Goal: Communication & Community: Answer question/provide support

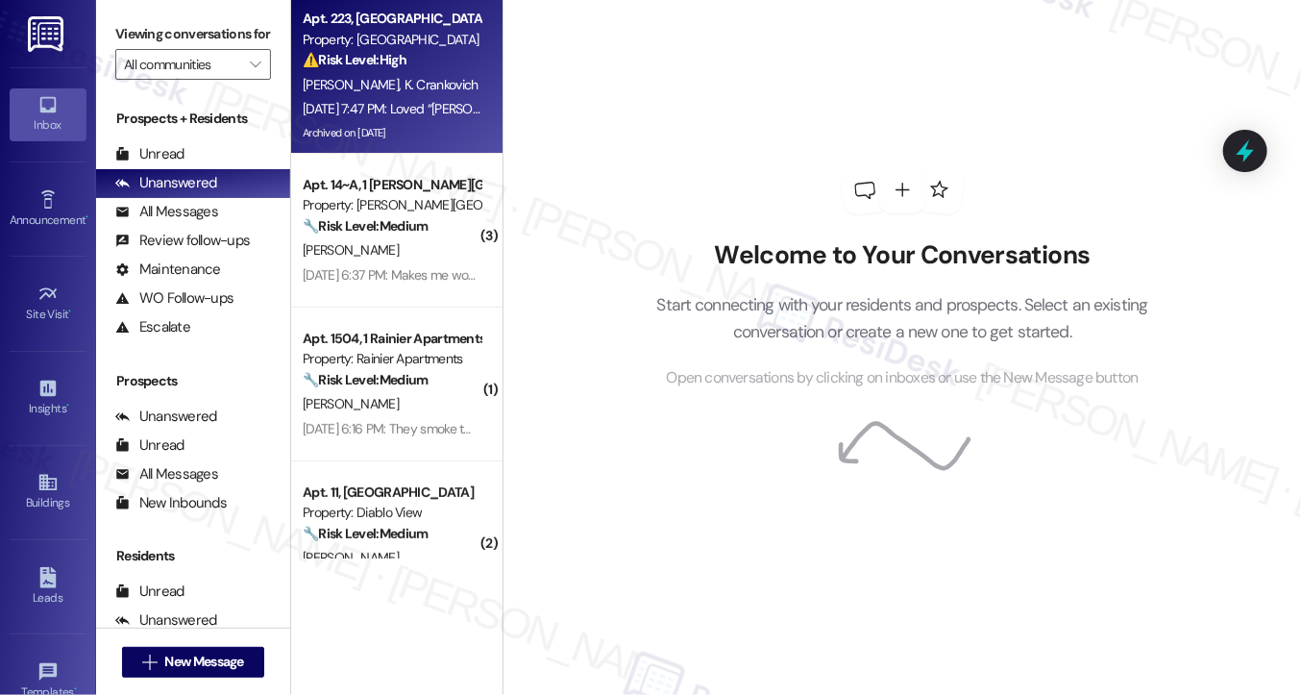
click at [338, 71] on div "Apt. 223, [GEOGRAPHIC_DATA] Property: [GEOGRAPHIC_DATA] & Place ⚠️ Risk Level: …" at bounding box center [392, 39] width 182 height 65
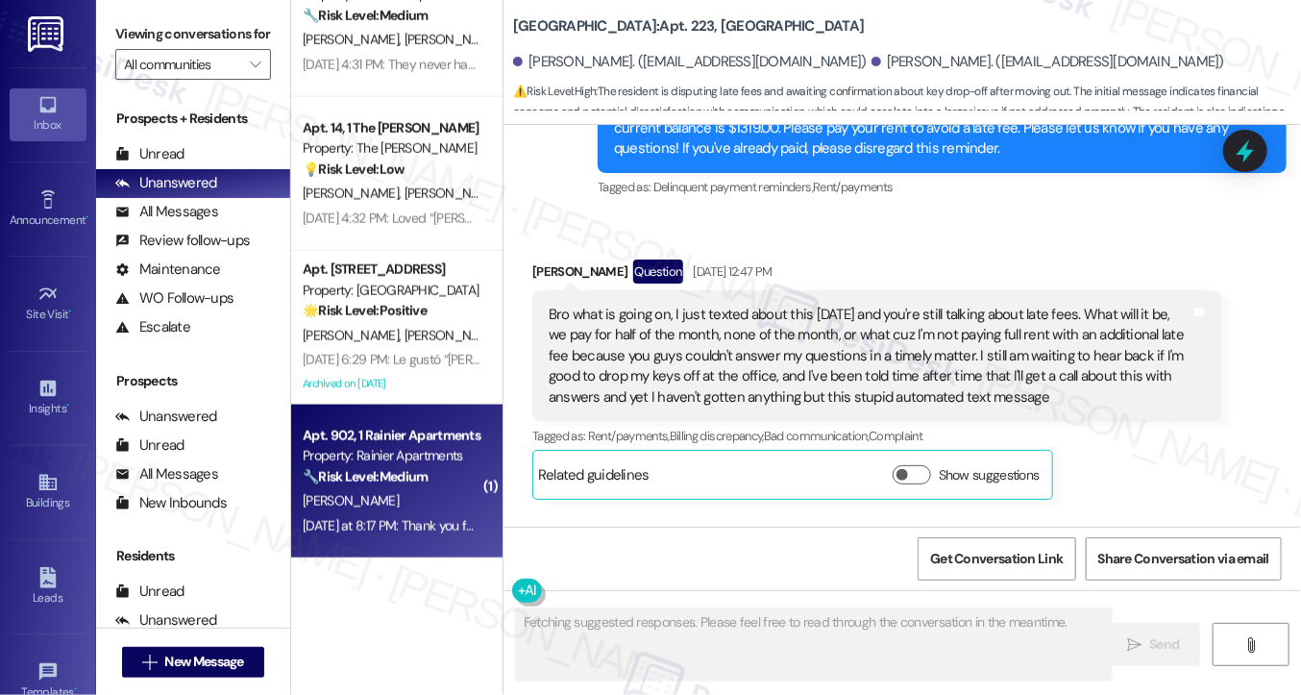
scroll to position [9260, 0]
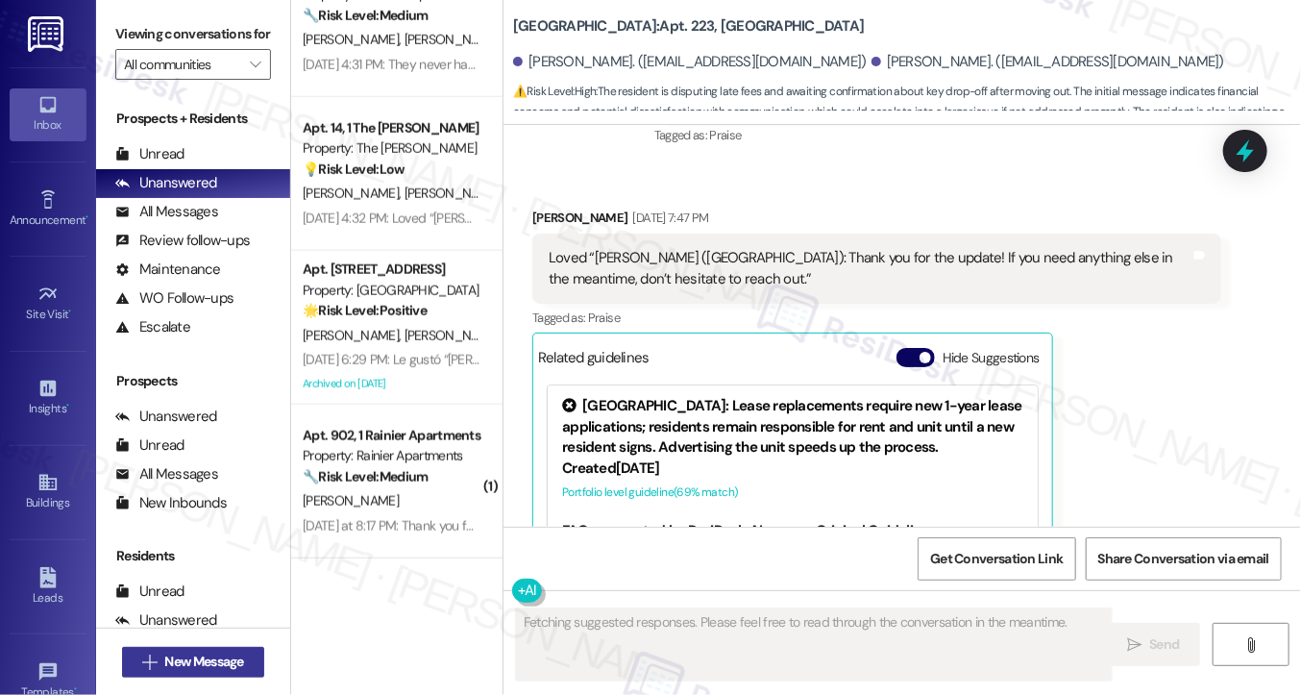
click at [151, 660] on icon "" at bounding box center [149, 662] width 14 height 15
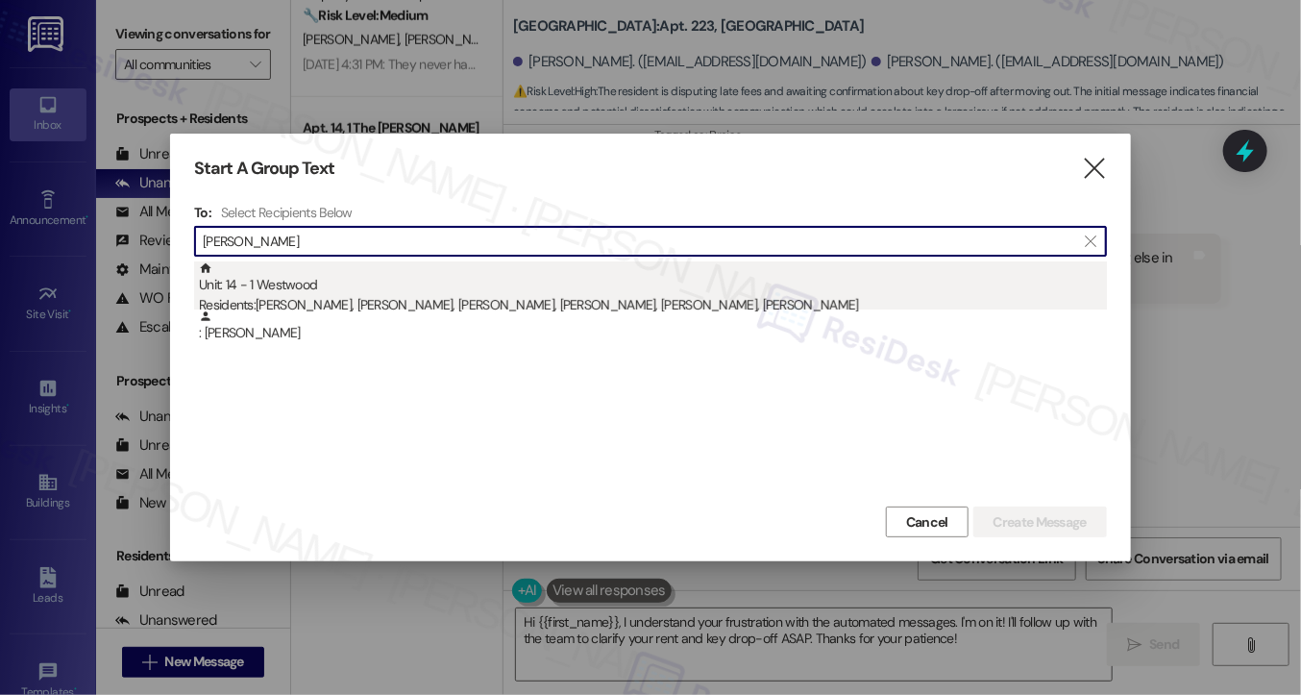
type input "[PERSON_NAME]"
click at [428, 289] on div "Unit: 14 - 1 Westwood Residents: [PERSON_NAME], [PERSON_NAME], [PERSON_NAME], […" at bounding box center [653, 288] width 908 height 55
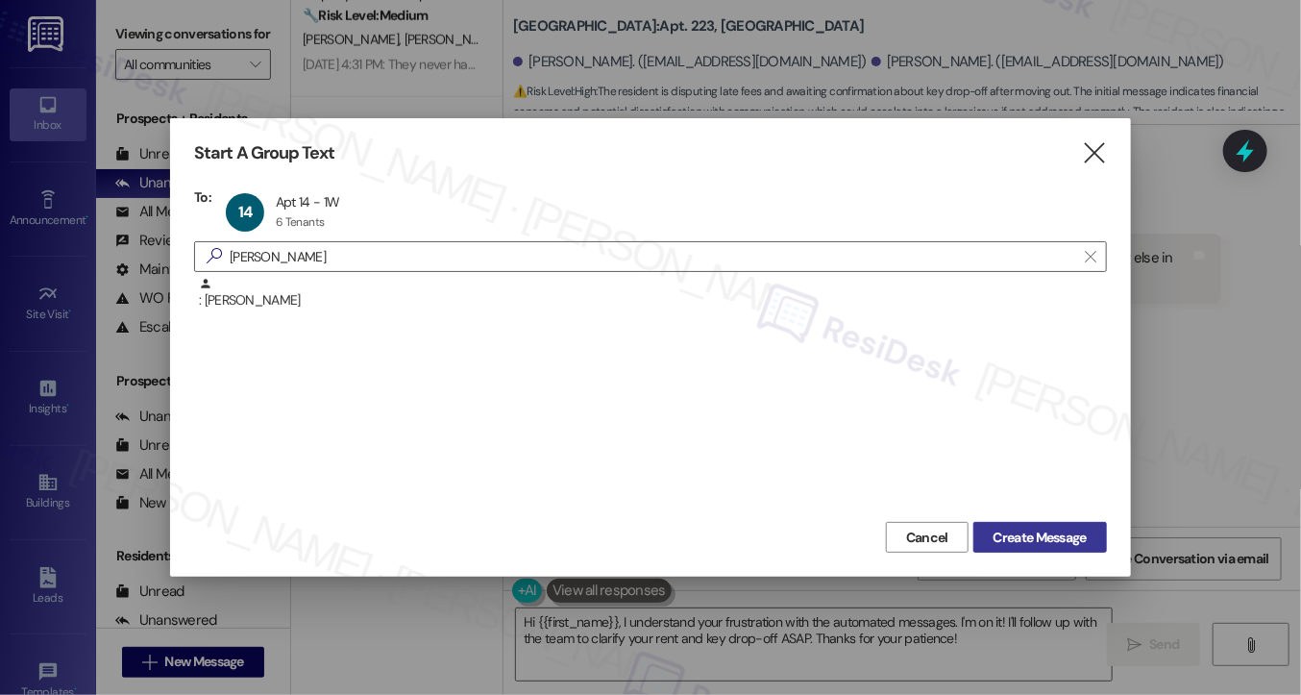
click at [1041, 551] on button "Create Message" at bounding box center [1041, 537] width 134 height 31
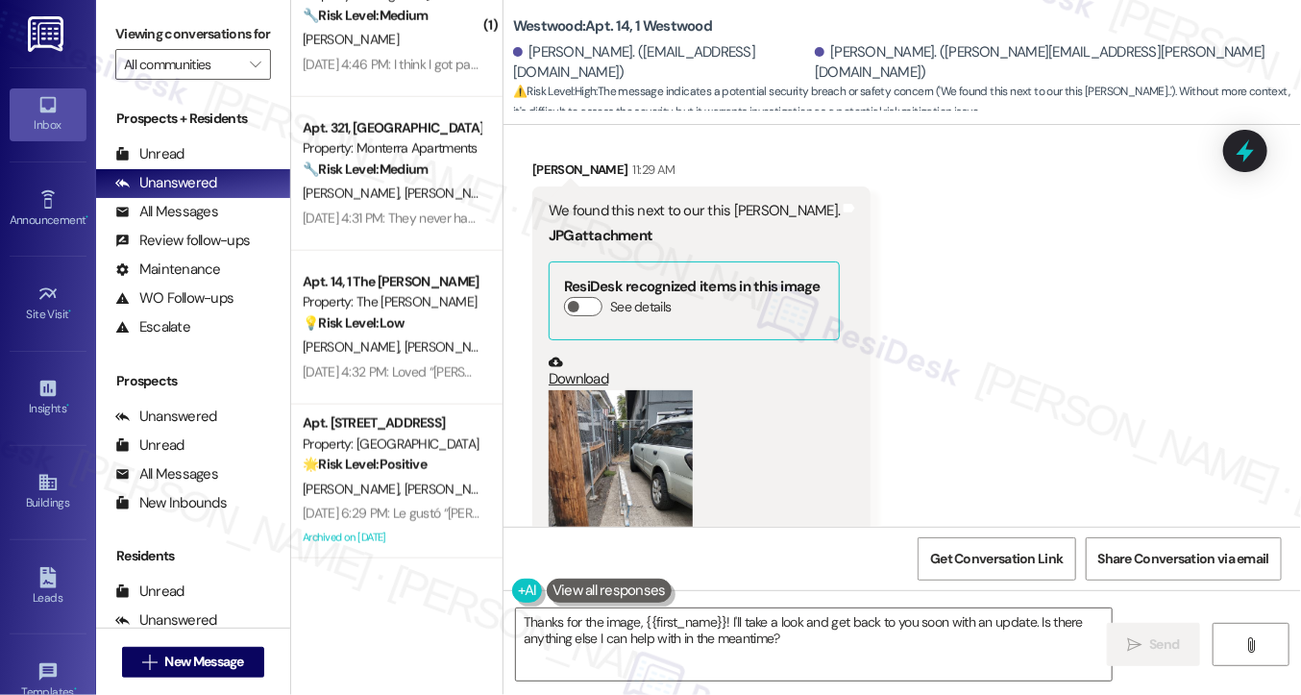
scroll to position [11969, 0]
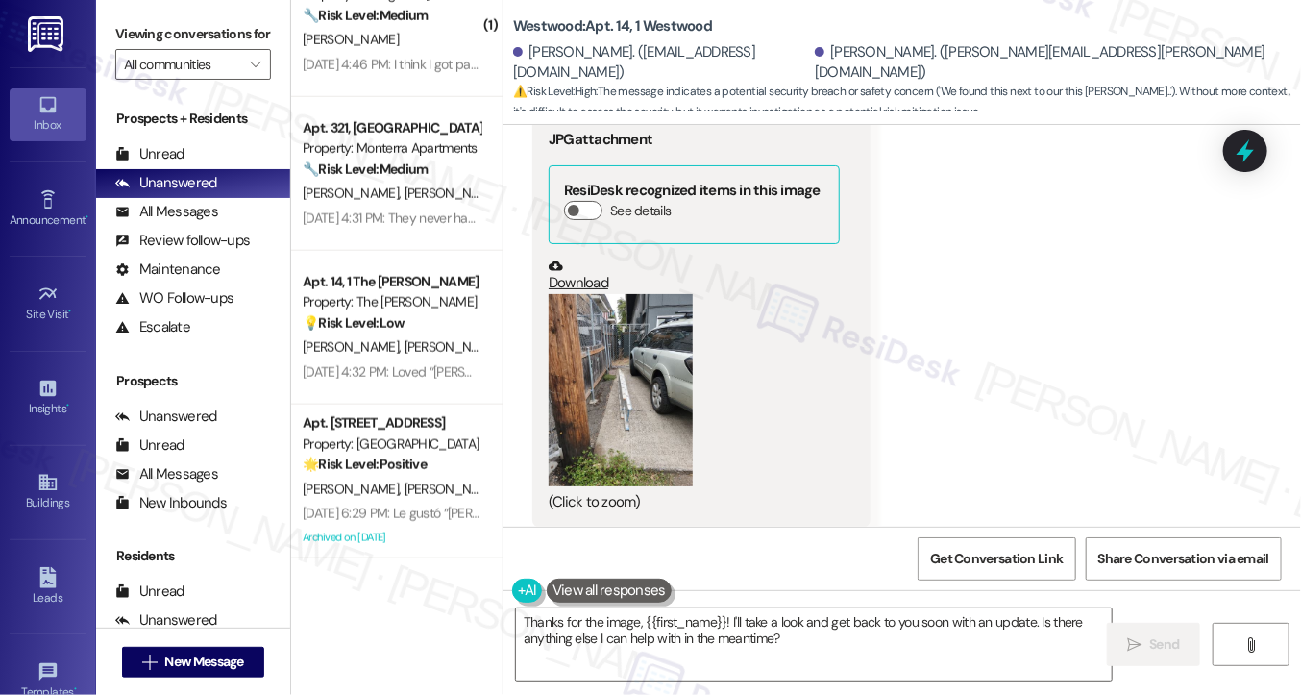
click at [631, 339] on button "Zoom image" at bounding box center [621, 390] width 144 height 192
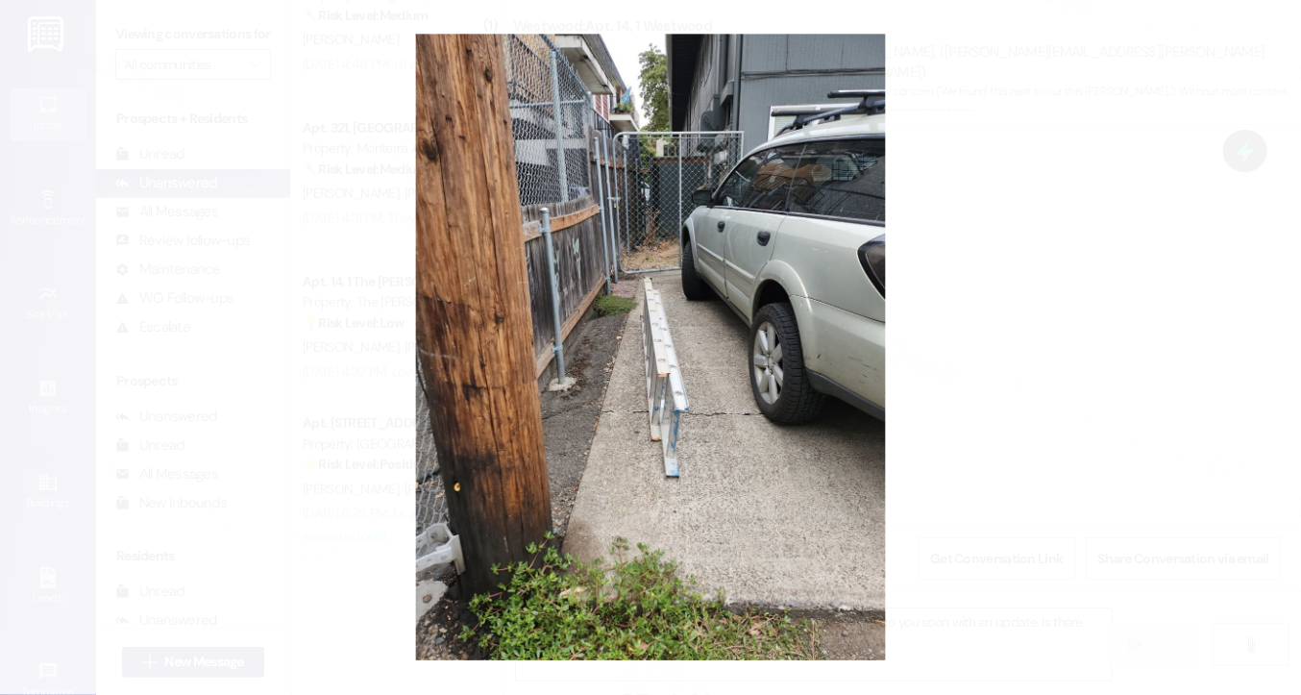
click at [961, 328] on button "Unzoom image" at bounding box center [650, 347] width 1301 height 695
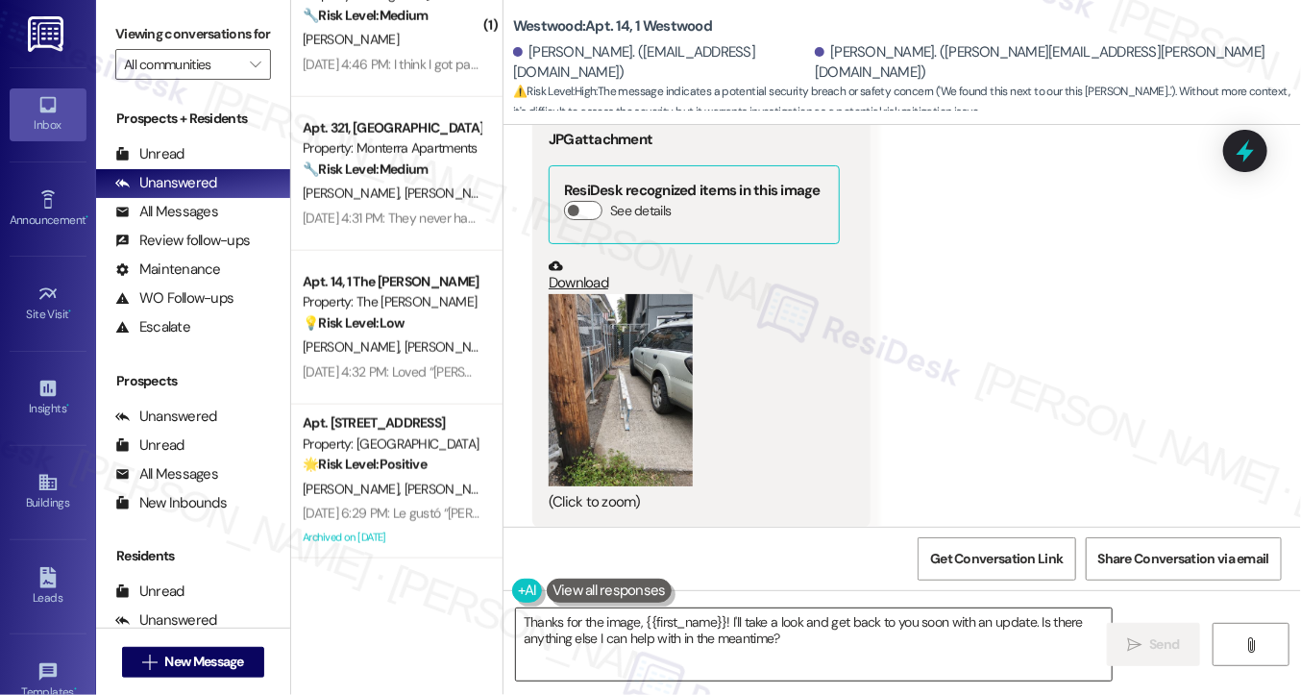
click at [624, 625] on textarea "Thanks for the image, {{first_name}}! I'll take a look and get back to you soon…" at bounding box center [814, 644] width 596 height 72
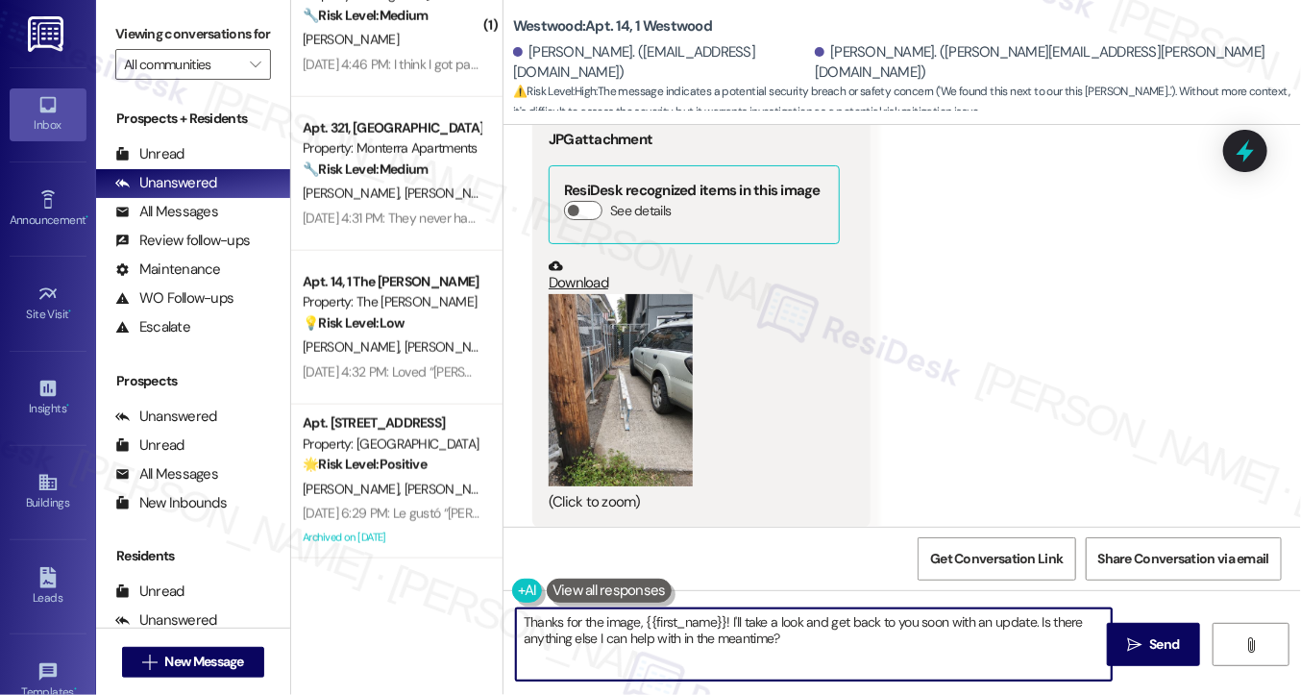
click at [624, 625] on textarea "Thanks for the image, {{first_name}}! I'll take a look and get back to you soon…" at bounding box center [814, 644] width 596 height 72
click at [697, 621] on textarea "Hi [PERSON_NAME], thanks for the image, {{first_name}}! I'll take a look and ge…" at bounding box center [814, 644] width 596 height 72
click at [660, 626] on textarea "Hi [PERSON_NAME], thanks for the image, {{first_name}}! I'll take a look and ge…" at bounding box center [814, 644] width 596 height 72
drag, startPoint x: 774, startPoint y: 614, endPoint x: 754, endPoint y: 621, distance: 21.3
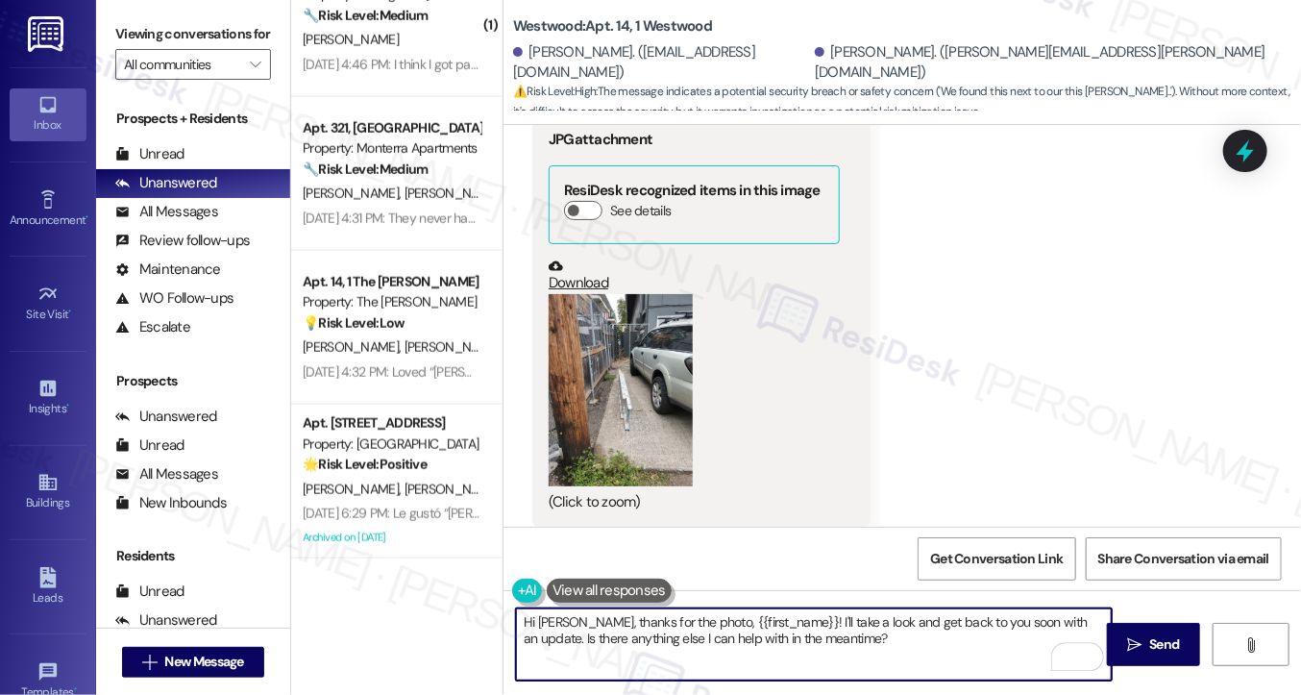
click at [754, 621] on textarea "Hi [PERSON_NAME], thanks for the photo, {{first_name}}! I'll take a look and ge…" at bounding box center [814, 644] width 596 height 72
drag, startPoint x: 847, startPoint y: 648, endPoint x: 688, endPoint y: 614, distance: 162.1
click at [688, 614] on textarea "Hi [PERSON_NAME], thanks for the photo, {{first_name}}! I'll take a look and ge…" at bounding box center [814, 644] width 596 height 72
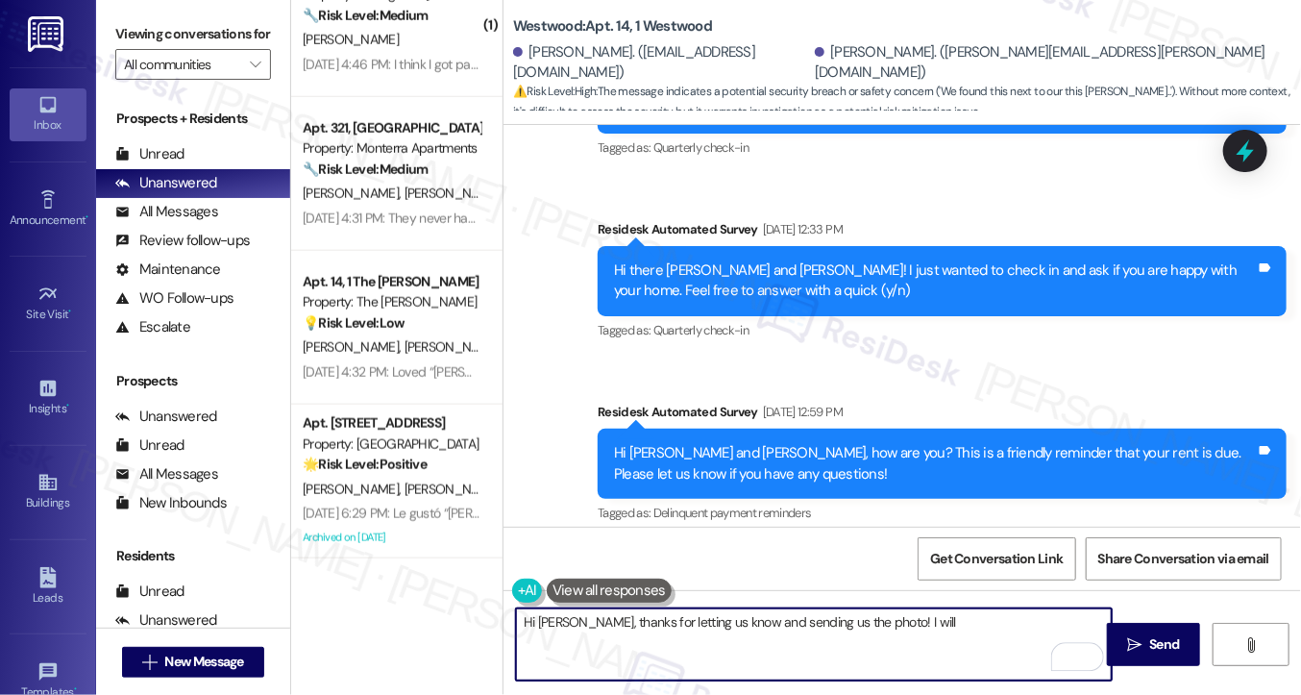
scroll to position [11681, 0]
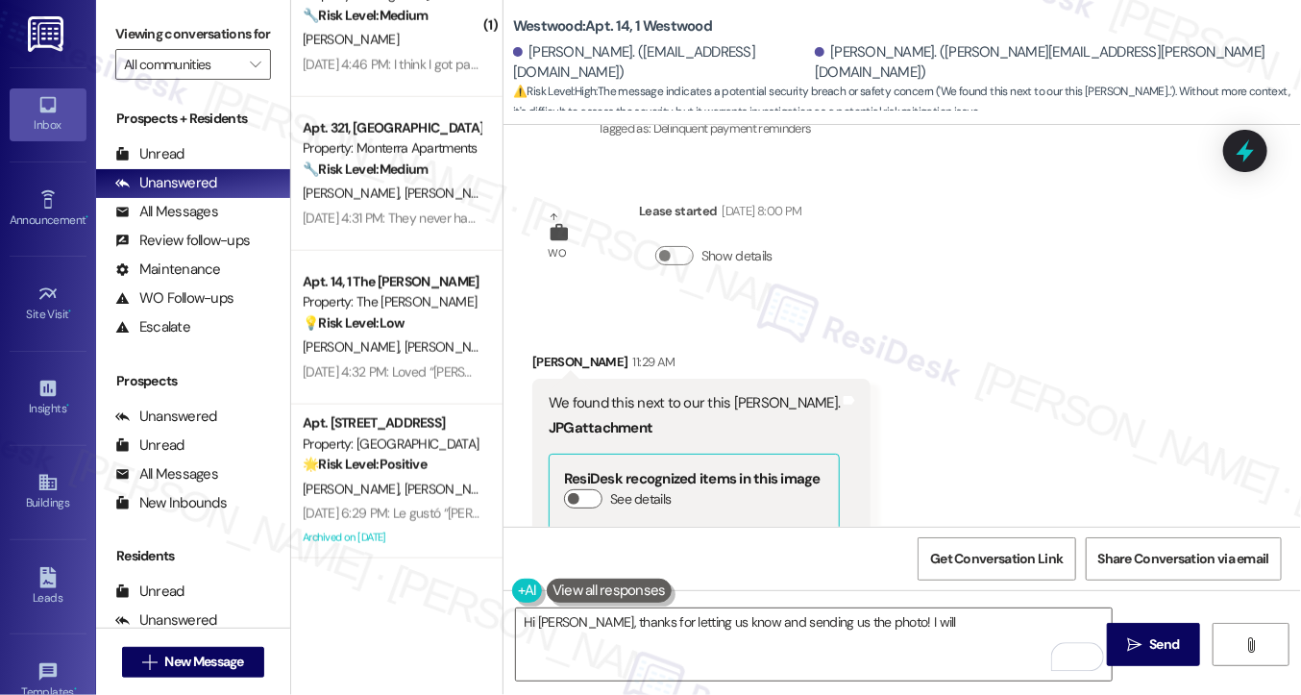
click at [729, 393] on div "We found this next to our this [PERSON_NAME]." at bounding box center [694, 403] width 291 height 20
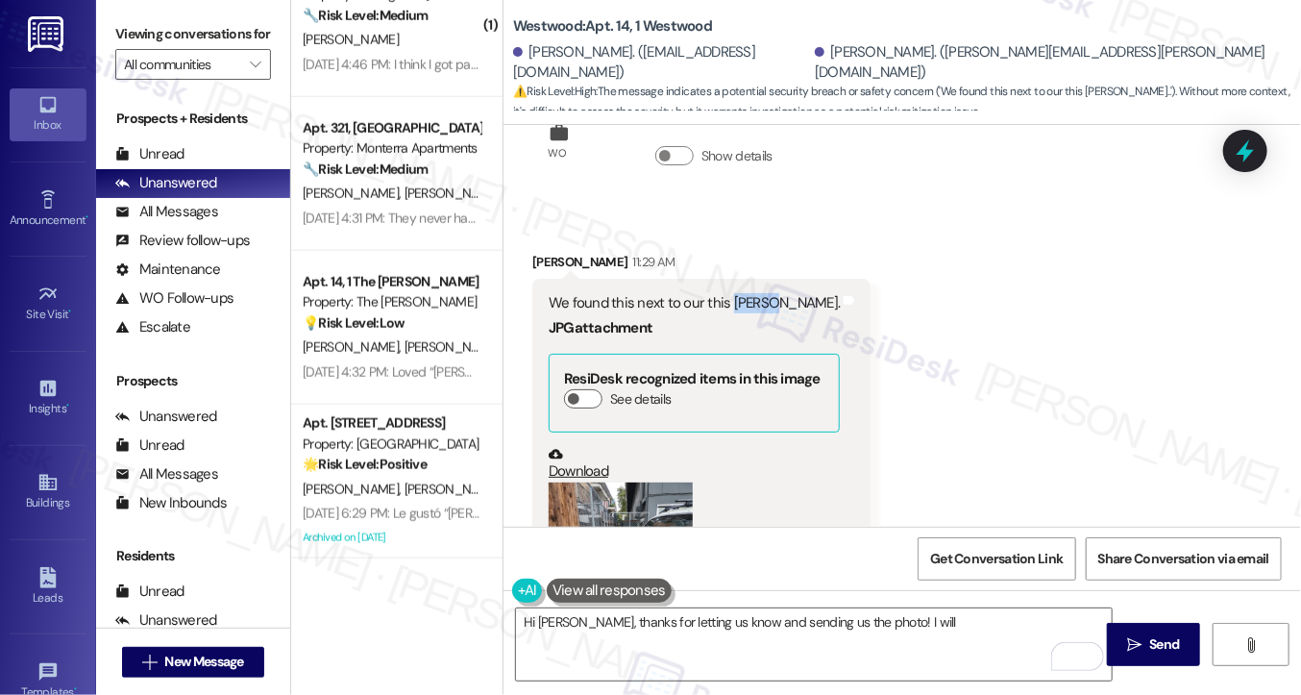
scroll to position [11969, 0]
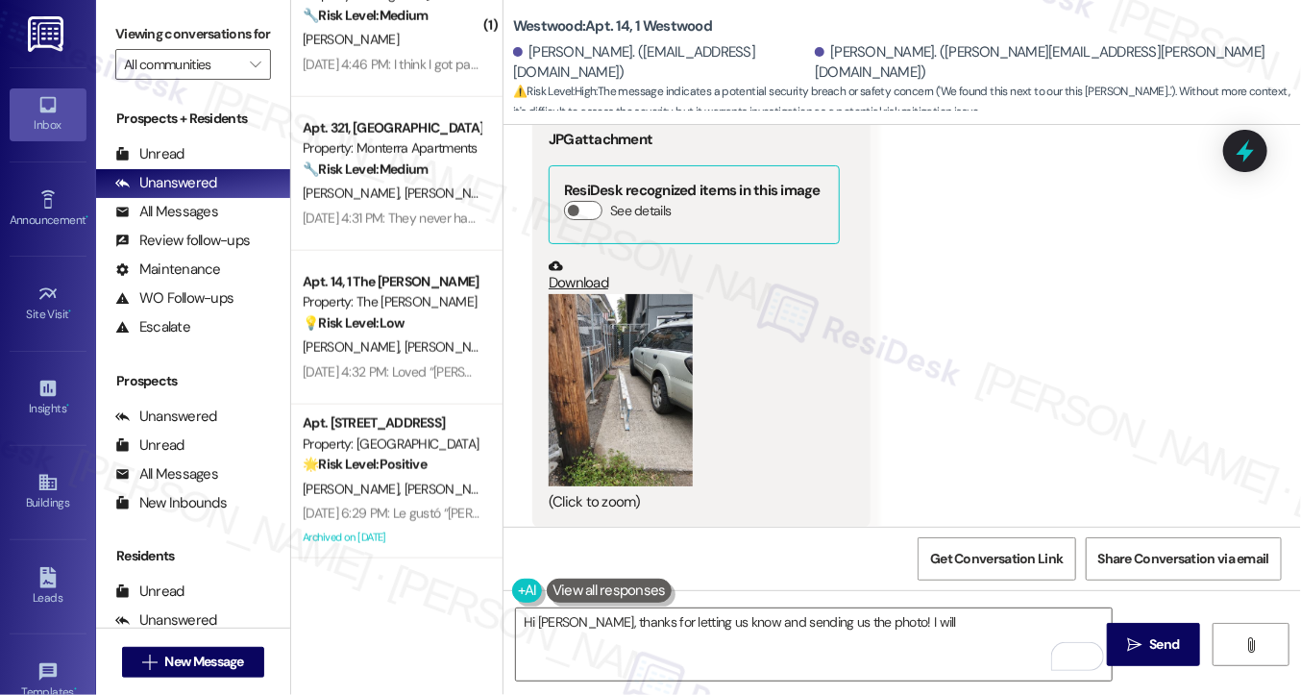
click at [567, 330] on button "Zoom image" at bounding box center [621, 390] width 144 height 192
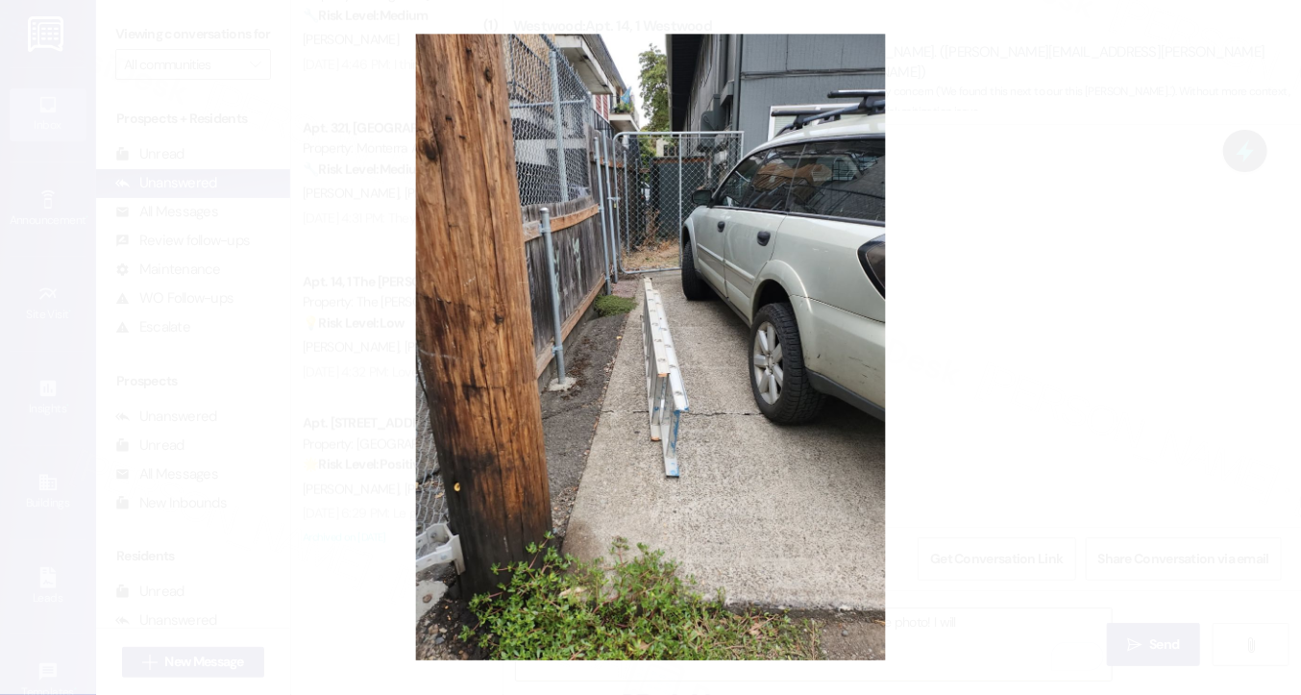
click at [1006, 299] on button "Unzoom image" at bounding box center [650, 347] width 1301 height 695
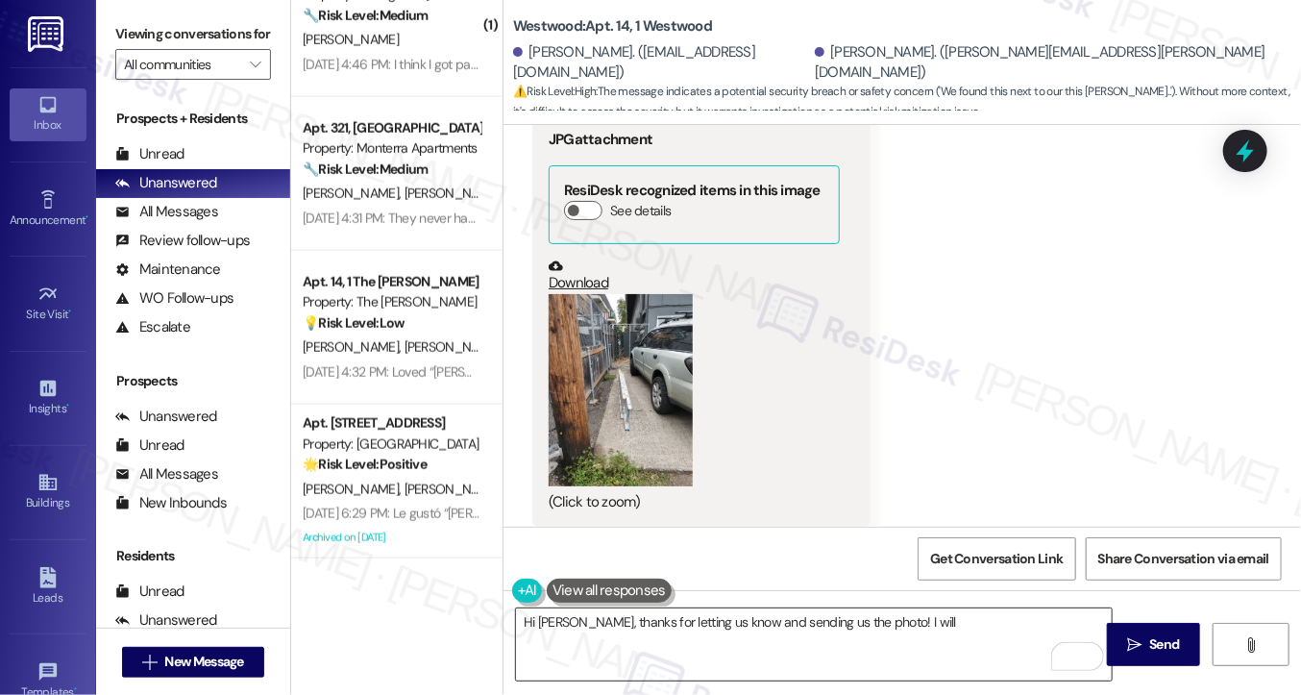
click at [918, 626] on textarea "Hi [PERSON_NAME], thanks for letting us know and sending us the photo! I will" at bounding box center [814, 644] width 596 height 72
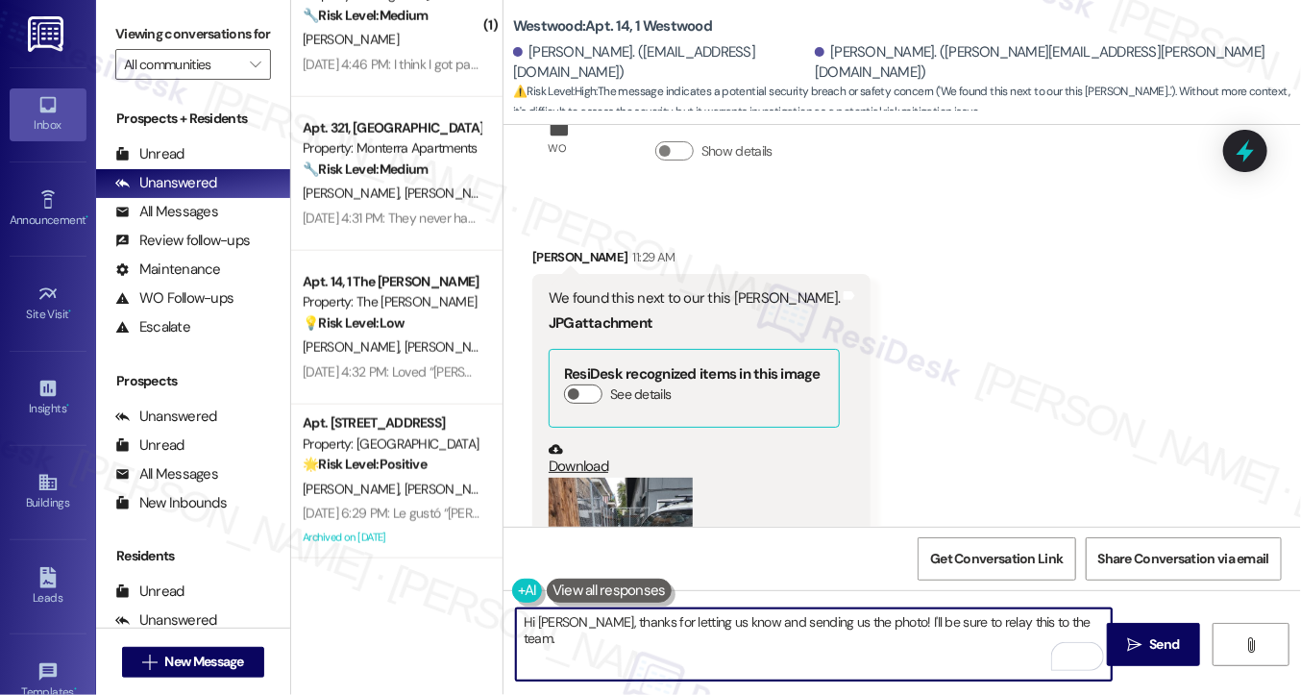
scroll to position [11777, 0]
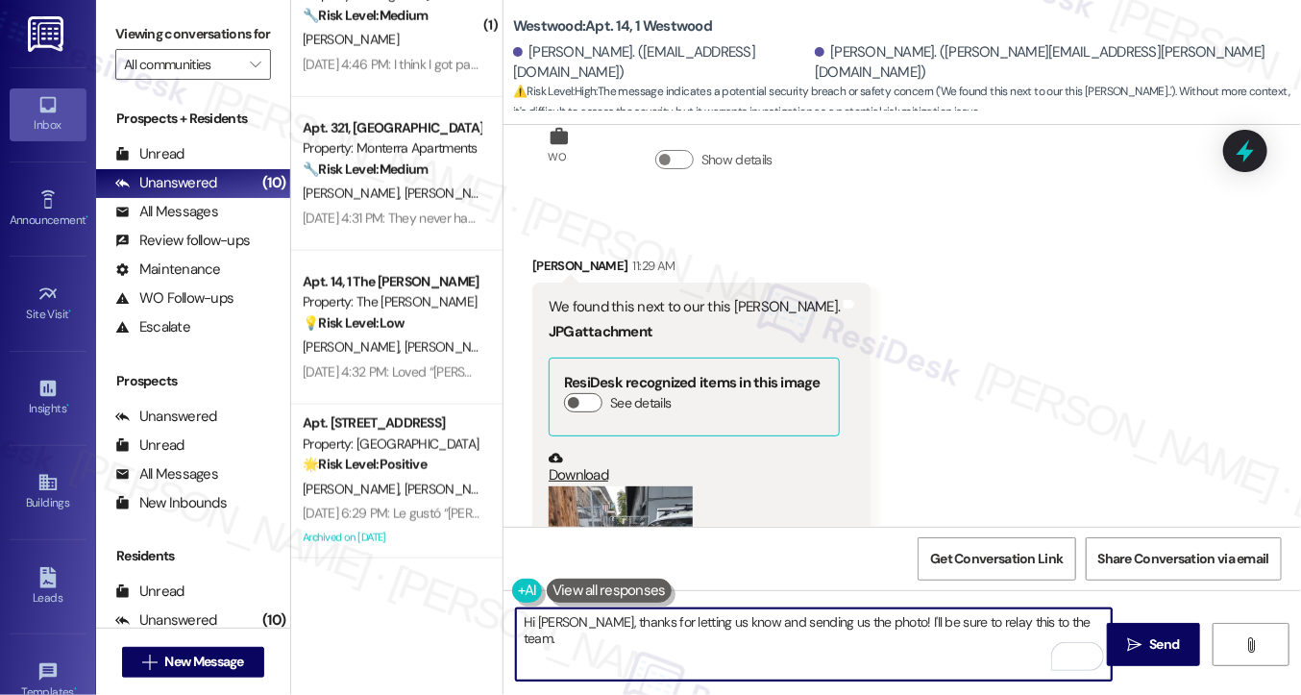
click at [724, 635] on textarea "Hi [PERSON_NAME], thanks for letting us know and sending us the photo! I'll be …" at bounding box center [814, 644] width 596 height 72
click at [1069, 618] on textarea "Hi [PERSON_NAME], thanks for letting us know and sending us the photo! I'll be …" at bounding box center [814, 644] width 596 height 72
drag, startPoint x: 868, startPoint y: 621, endPoint x: 892, endPoint y: 614, distance: 25.0
click at [868, 621] on textarea "Hi [PERSON_NAME], thanks for letting us know and sending us the photo! I'll be …" at bounding box center [814, 644] width 596 height 72
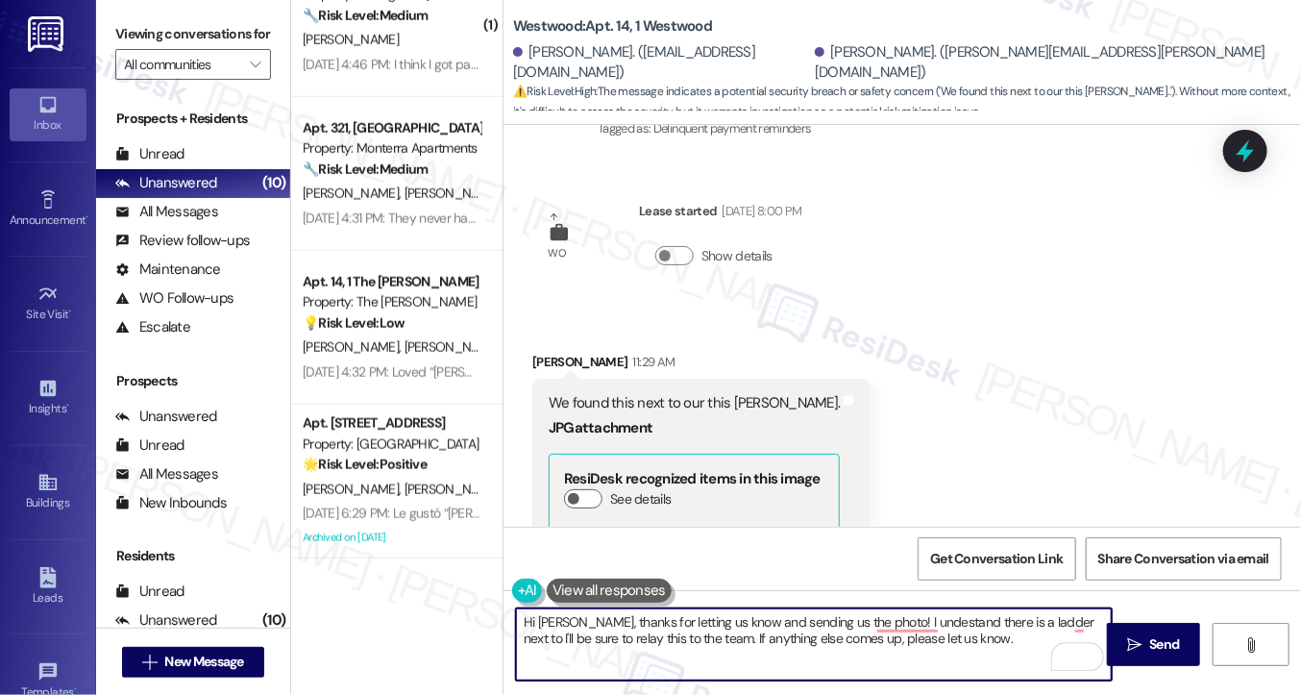
scroll to position [11873, 0]
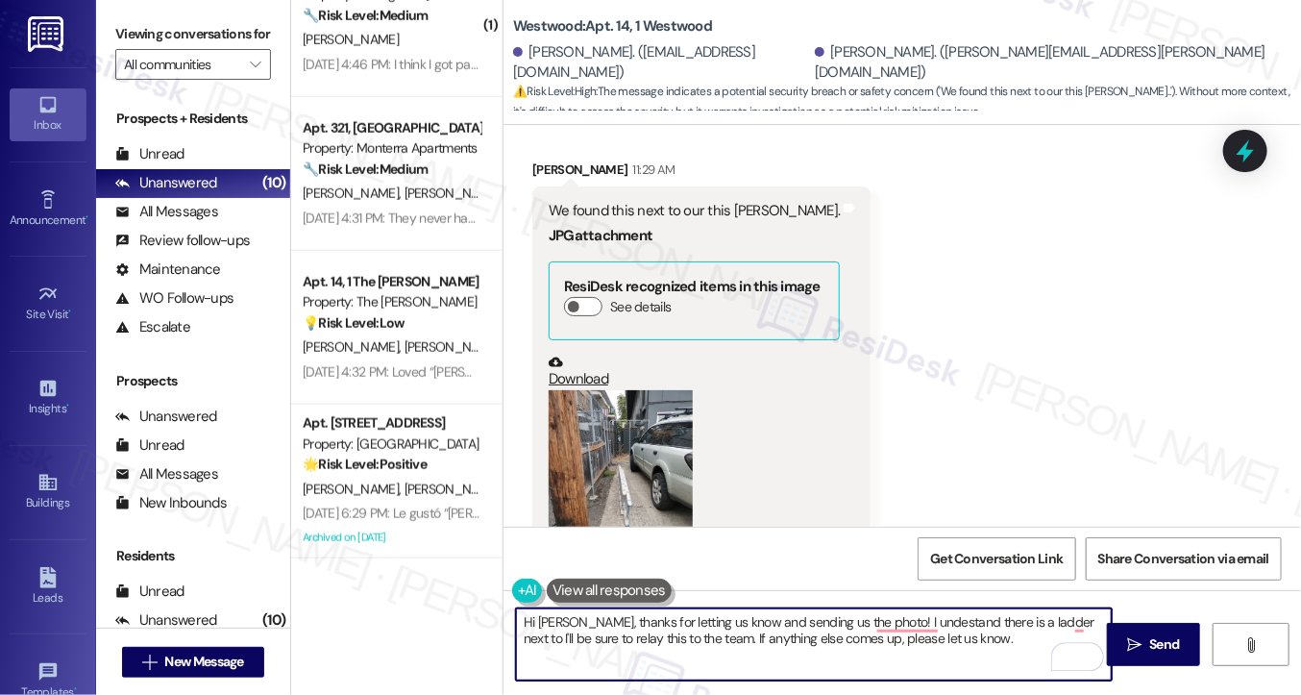
click at [652, 409] on button "Zoom image" at bounding box center [621, 486] width 144 height 192
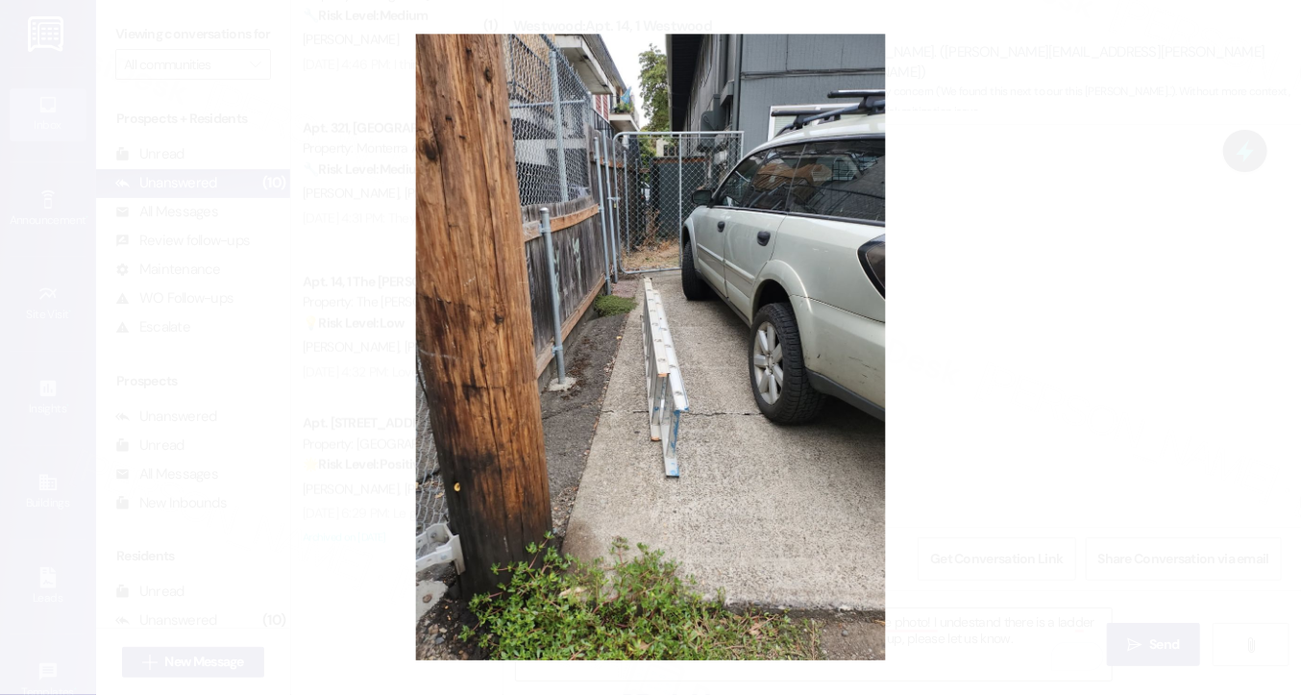
click at [1188, 353] on button "Unzoom image" at bounding box center [650, 347] width 1301 height 695
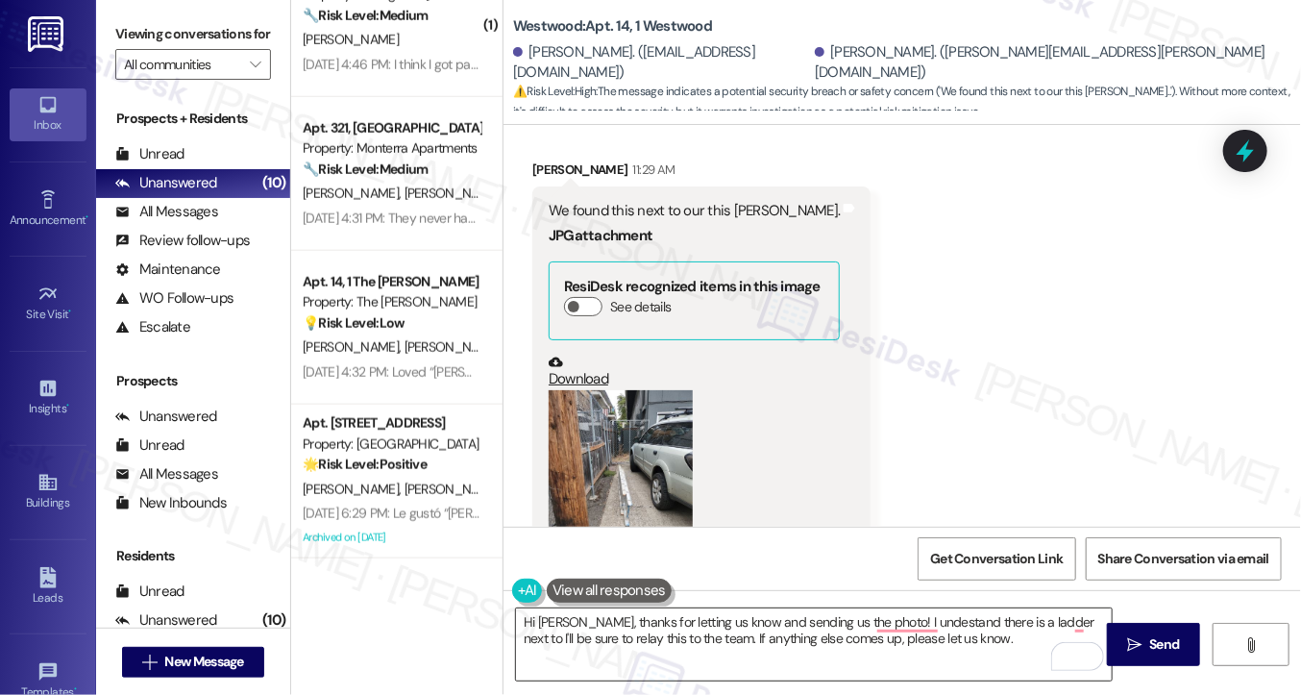
click at [1068, 618] on textarea "Hi [PERSON_NAME], thanks for letting us know and sending us the photo! I undest…" at bounding box center [814, 644] width 596 height 72
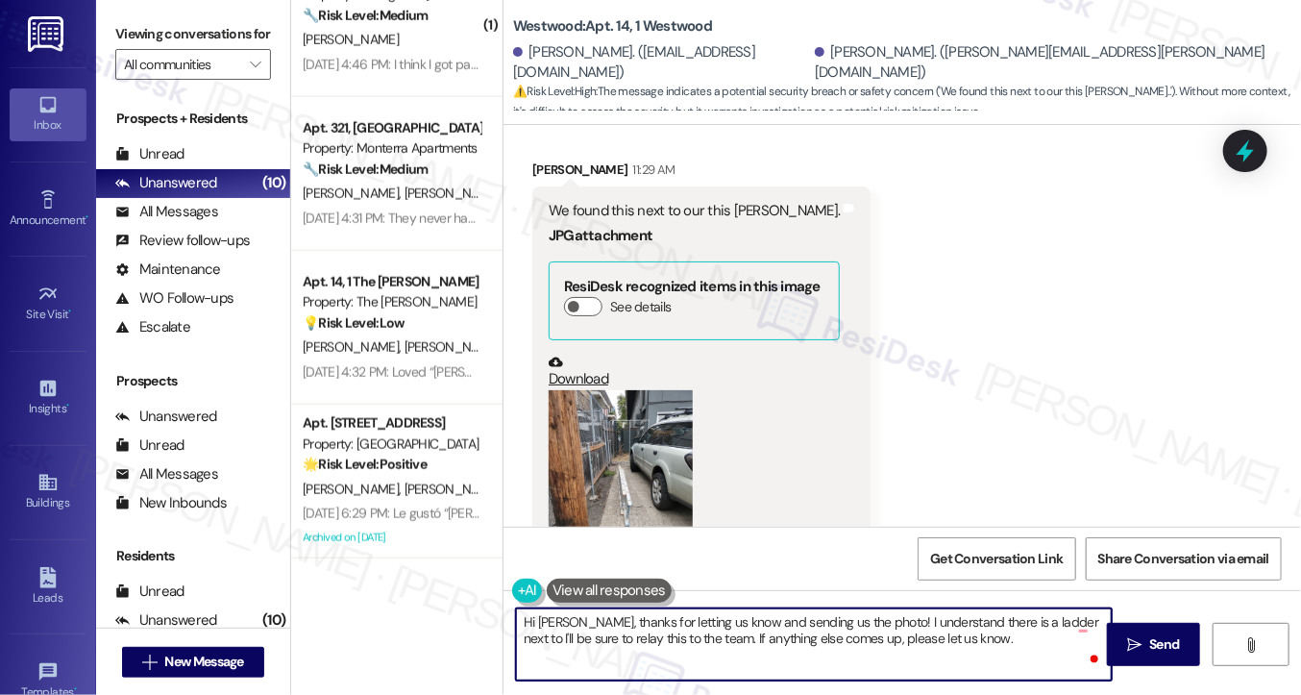
click at [1074, 621] on textarea "Hi [PERSON_NAME], thanks for letting us know and sending us the photo! I unders…" at bounding box center [814, 644] width 596 height 72
click at [627, 390] on button "Zoom image" at bounding box center [621, 486] width 144 height 192
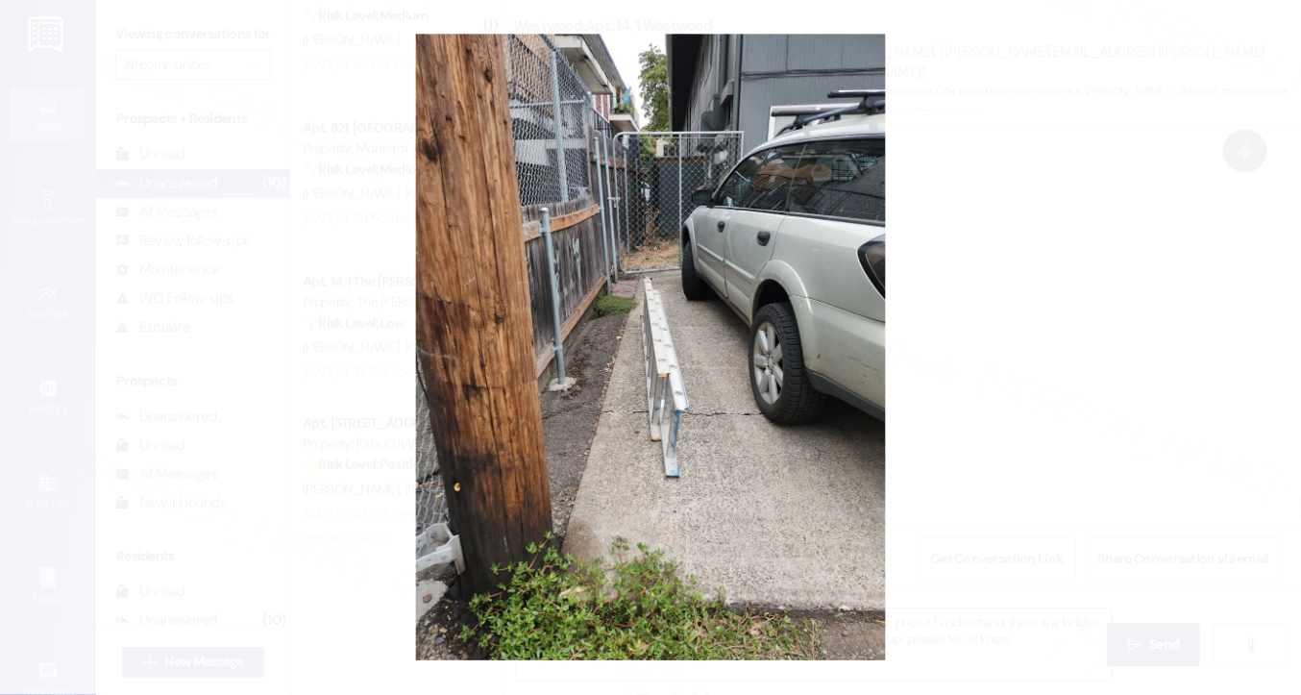
click at [1099, 424] on button "Unzoom image" at bounding box center [650, 347] width 1301 height 695
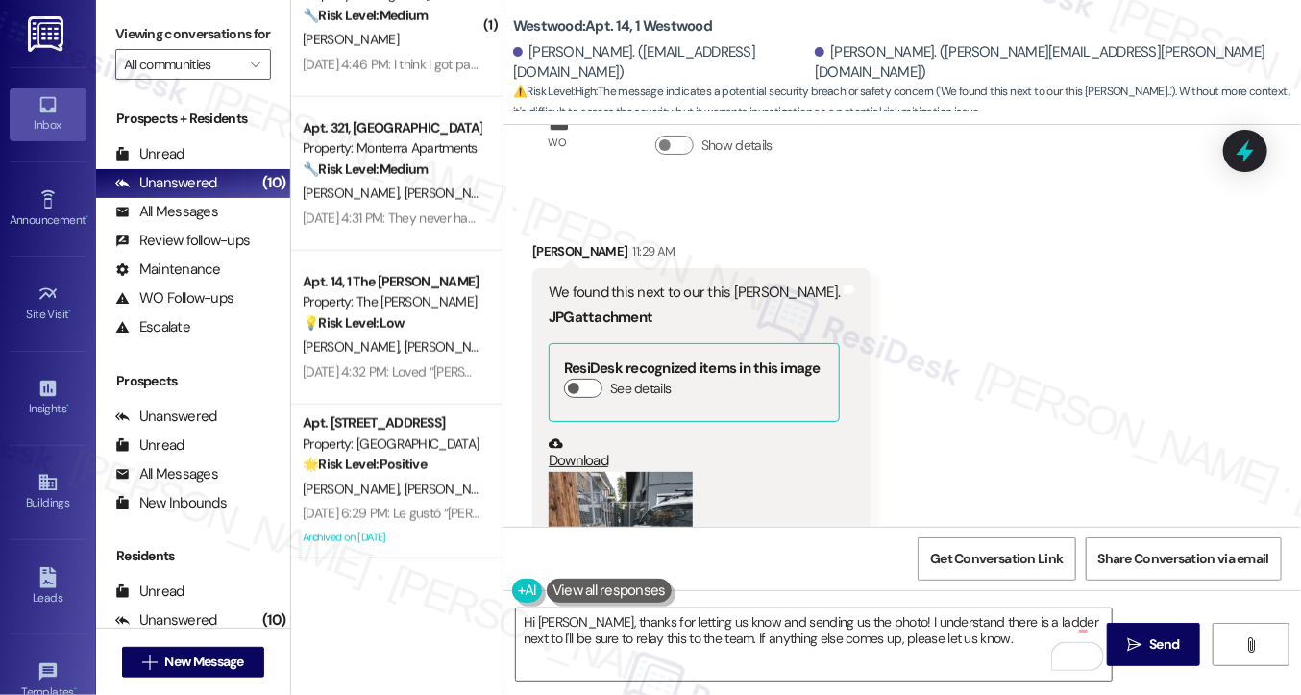
scroll to position [11969, 0]
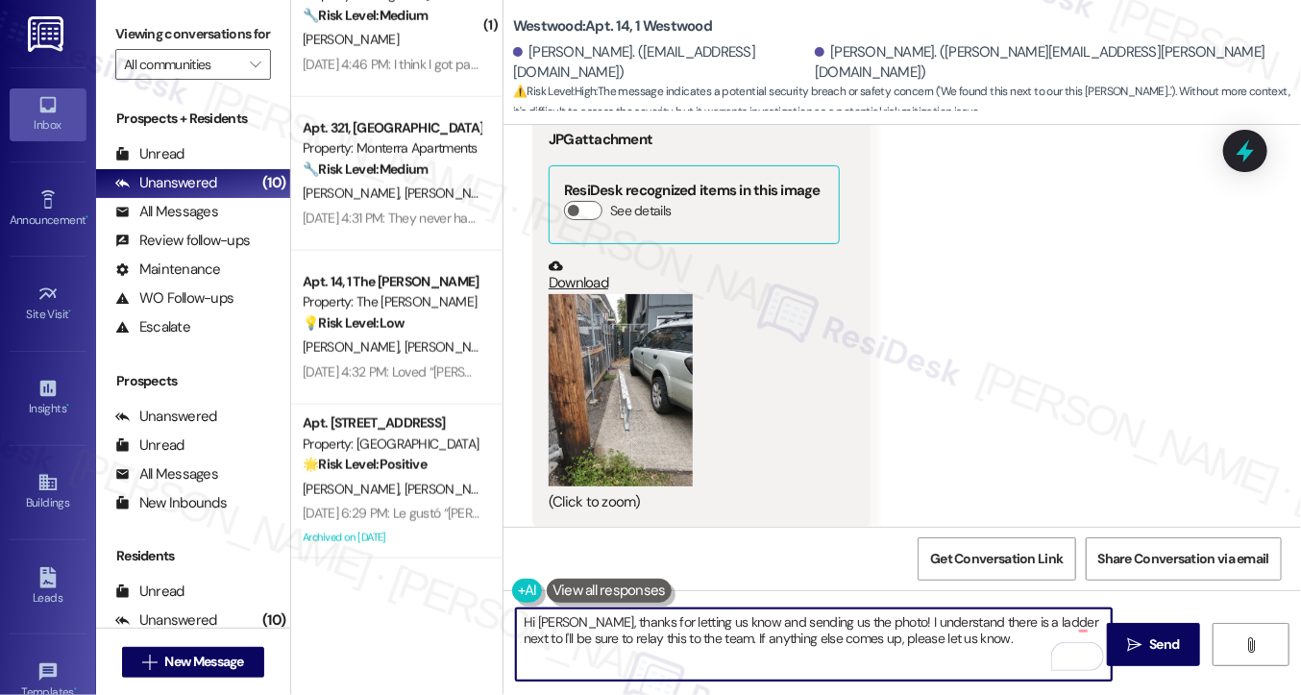
click at [1073, 621] on textarea "Hi [PERSON_NAME], thanks for letting us know and sending us the photo! I unders…" at bounding box center [814, 644] width 596 height 72
click at [754, 652] on textarea "Hi [PERSON_NAME], thanks for letting us know and sending us the photo! I unders…" at bounding box center [814, 644] width 596 height 72
click at [753, 651] on textarea "Hi [PERSON_NAME], thanks for letting us know and sending us the photo! I unders…" at bounding box center [814, 644] width 596 height 72
click at [665, 651] on textarea "Hi [PERSON_NAME], thanks for letting us know and sending us the photo! I unders…" at bounding box center [814, 644] width 596 height 72
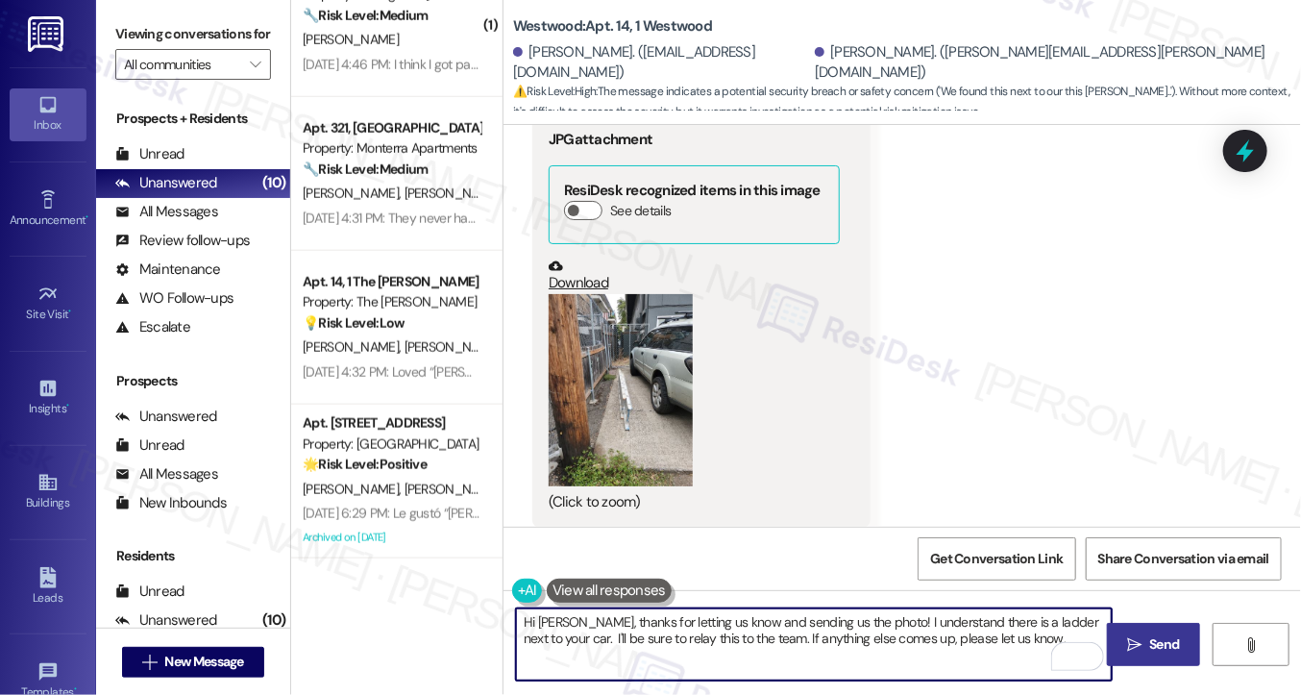
type textarea "Hi [PERSON_NAME], thanks for letting us know and sending us the photo! I unders…"
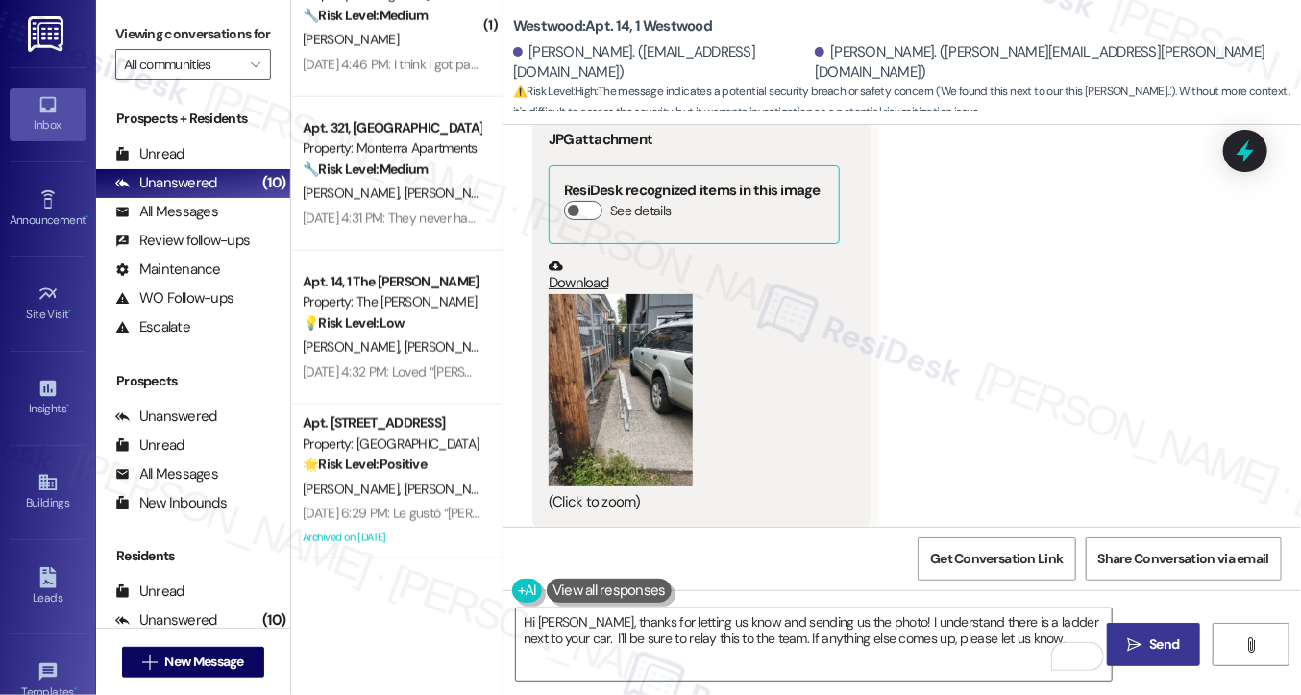
click at [1165, 650] on span "Send" at bounding box center [1165, 644] width 30 height 20
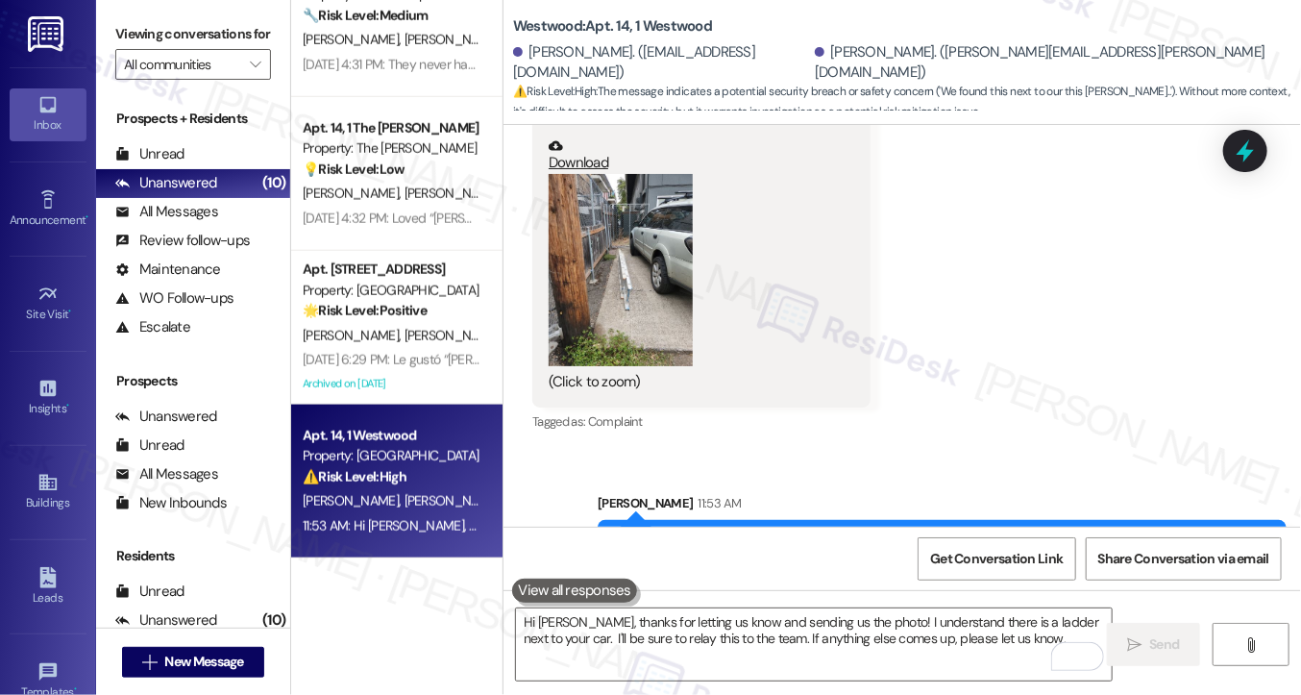
scroll to position [12124, 0]
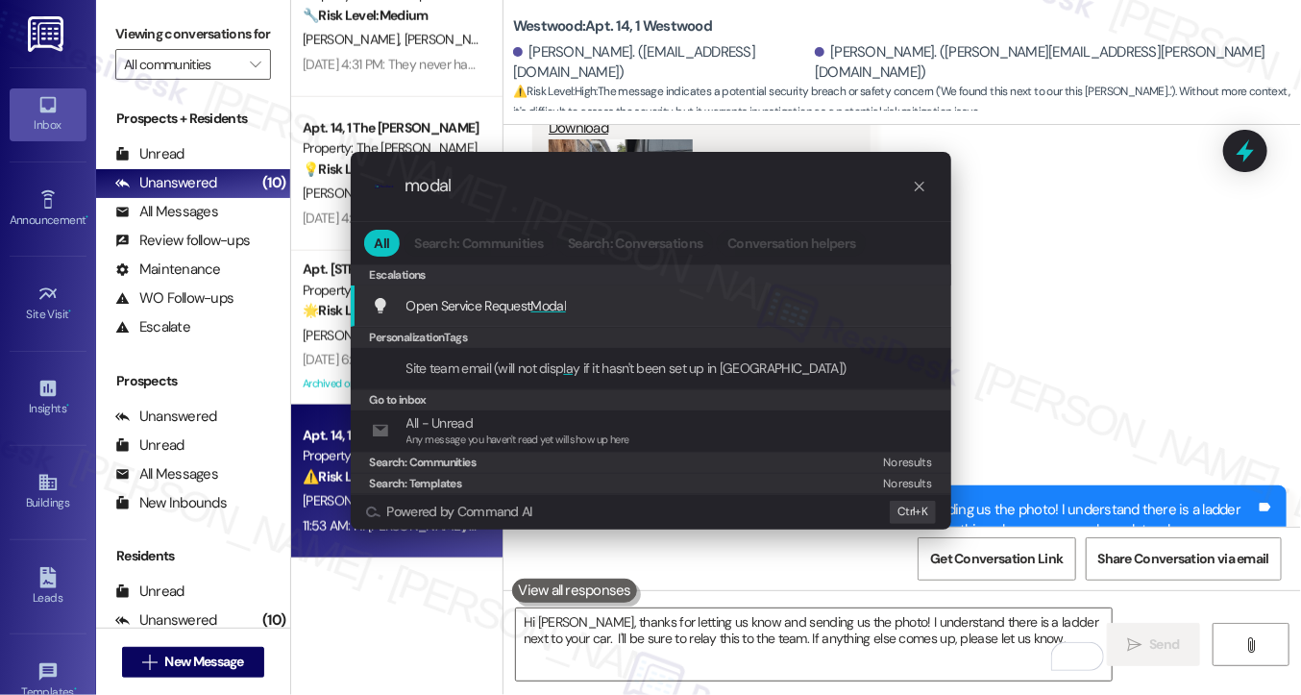
click at [533, 300] on span "Modal" at bounding box center [549, 305] width 36 height 17
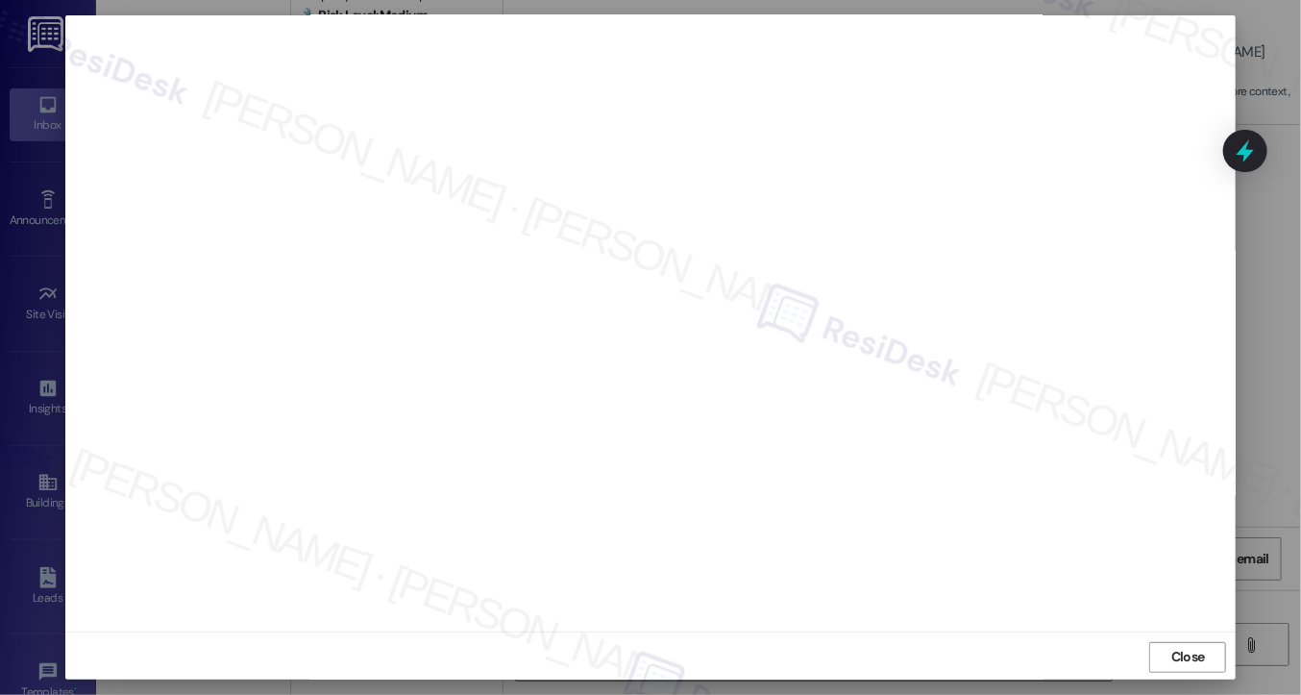
scroll to position [12, 0]
click at [1198, 655] on span "Close" at bounding box center [1189, 655] width 34 height 20
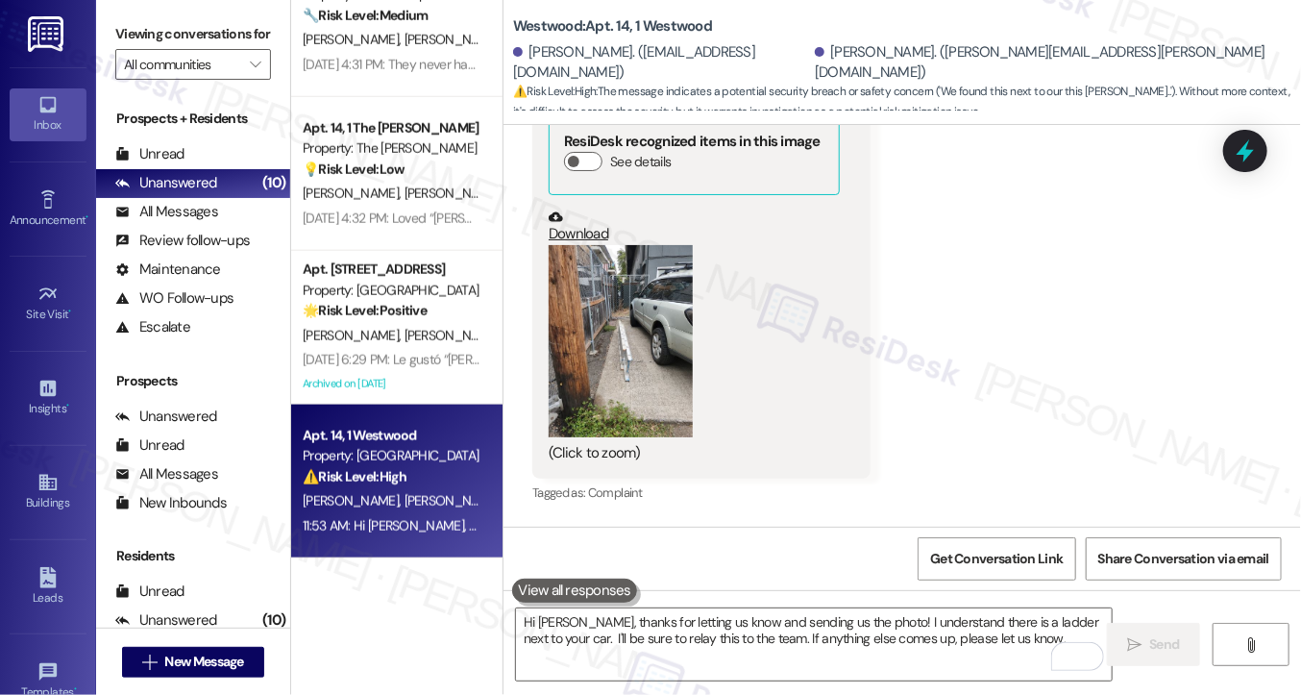
scroll to position [12124, 0]
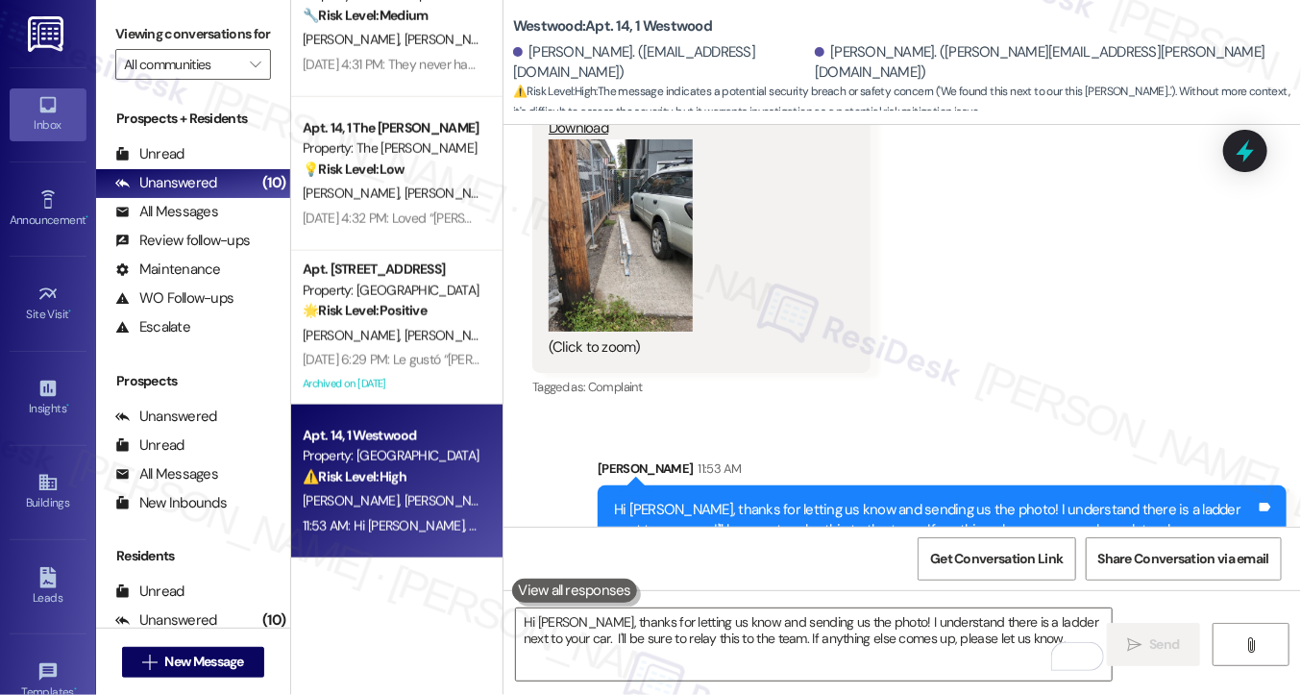
click at [818, 500] on div "Hi [PERSON_NAME], thanks for letting us know and sending us the photo! I unders…" at bounding box center [935, 520] width 642 height 41
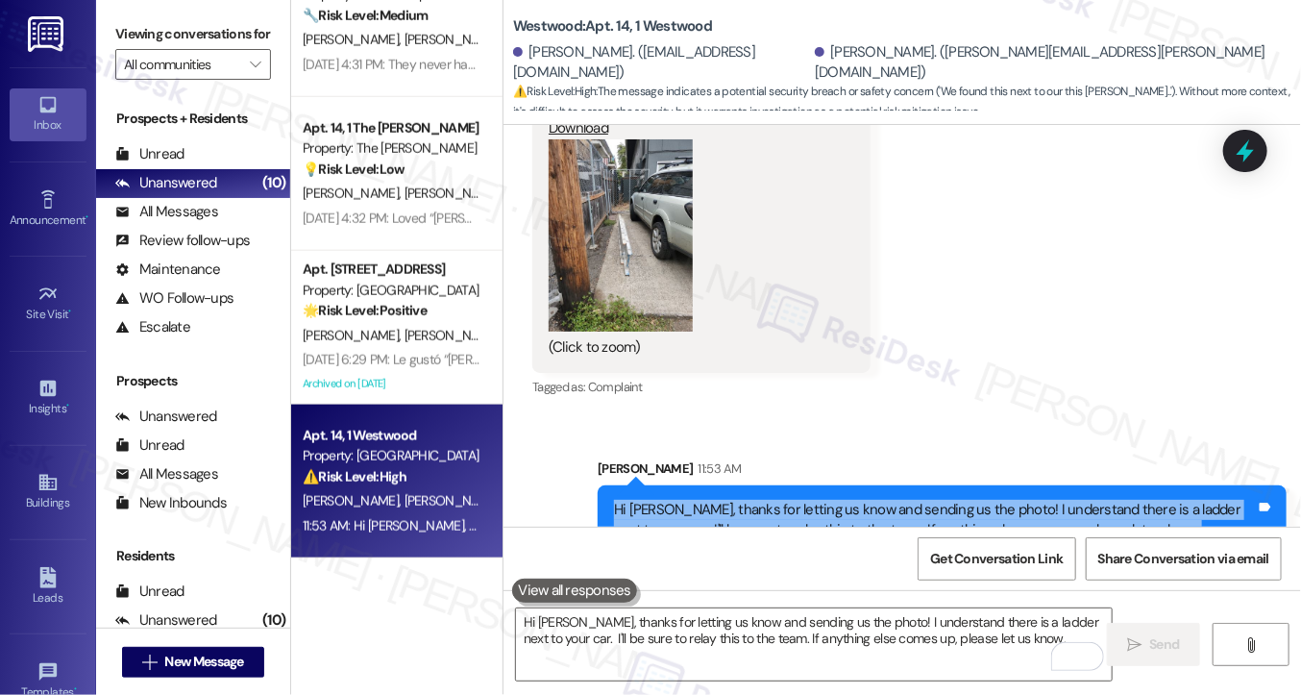
click at [818, 500] on div "Hi [PERSON_NAME], thanks for letting us know and sending us the photo! I unders…" at bounding box center [935, 520] width 642 height 41
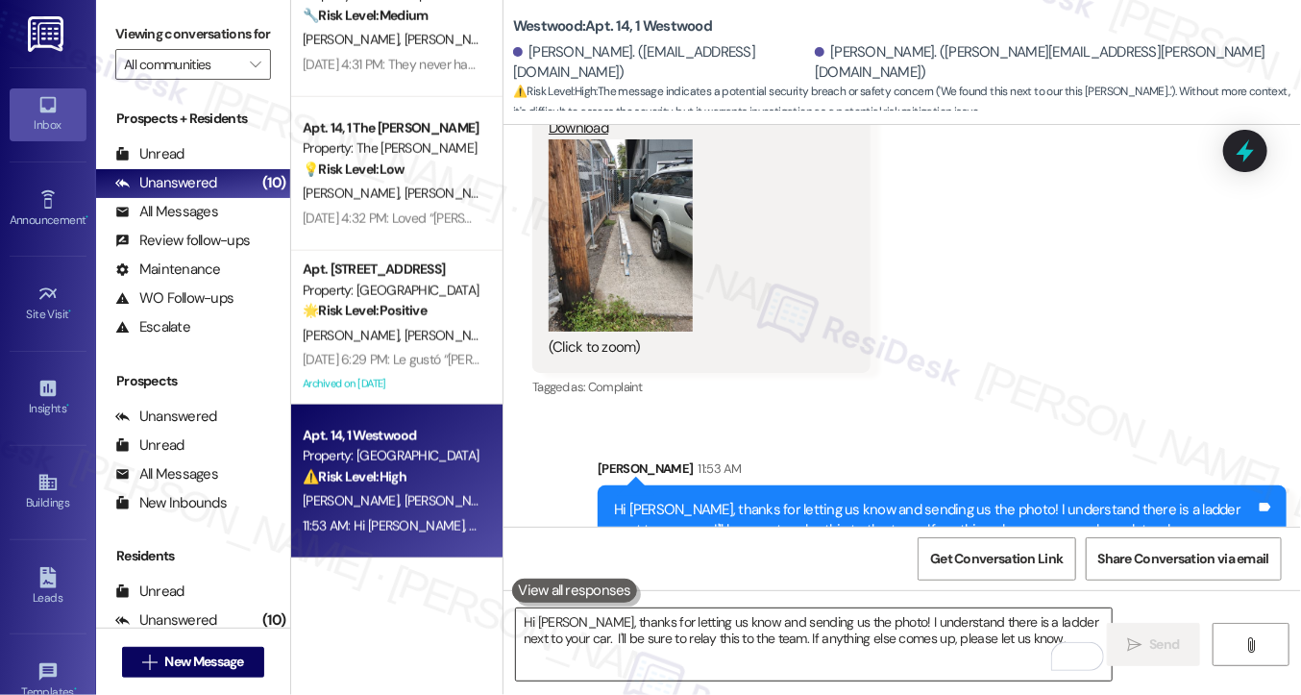
click at [770, 630] on textarea "Hi [PERSON_NAME], thanks for letting us know and sending us the photo! I unders…" at bounding box center [814, 644] width 596 height 72
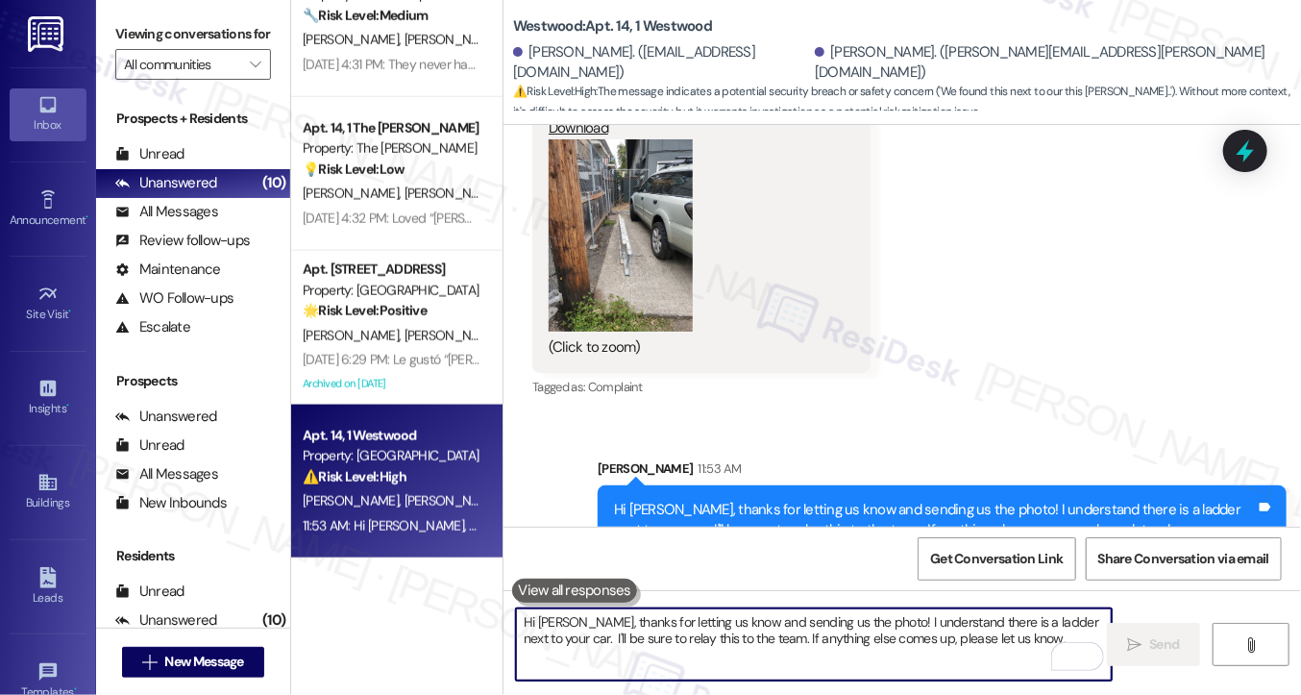
click at [887, 500] on div "Hi [PERSON_NAME], thanks for letting us know and sending us the photo! I unders…" at bounding box center [935, 520] width 642 height 41
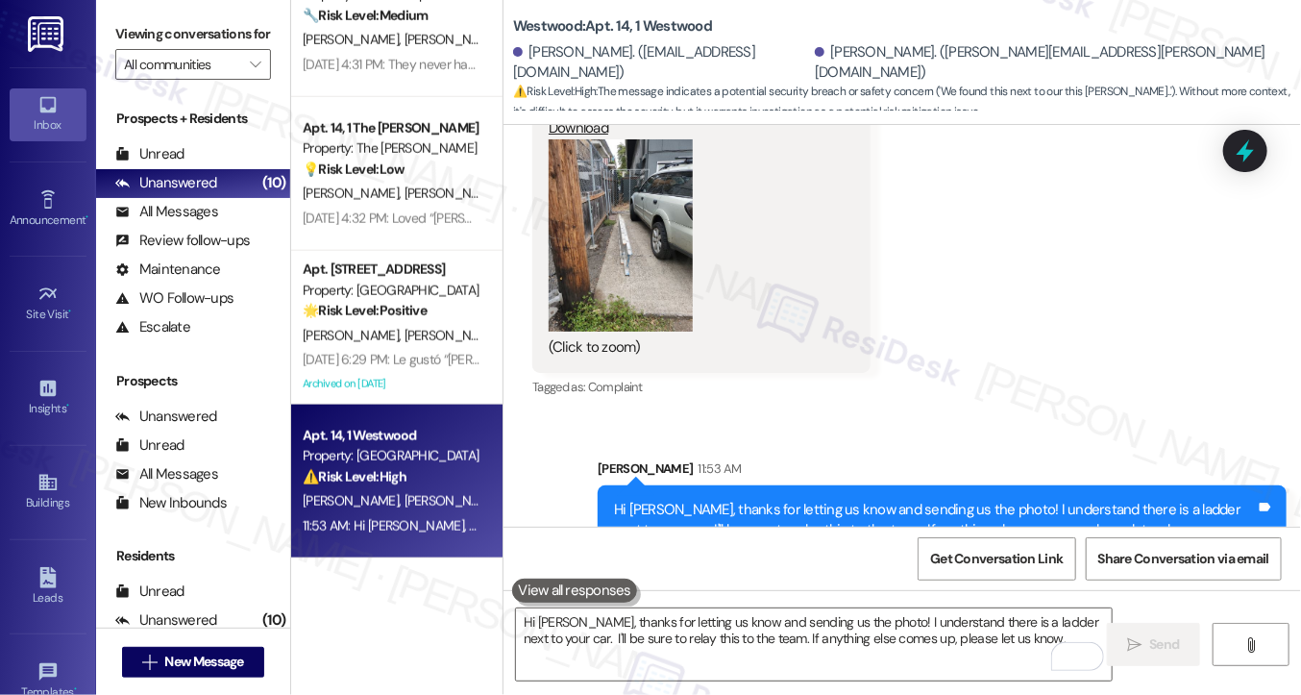
click at [724, 500] on div "Hi [PERSON_NAME], thanks for letting us know and sending us the photo! I unders…" at bounding box center [935, 520] width 642 height 41
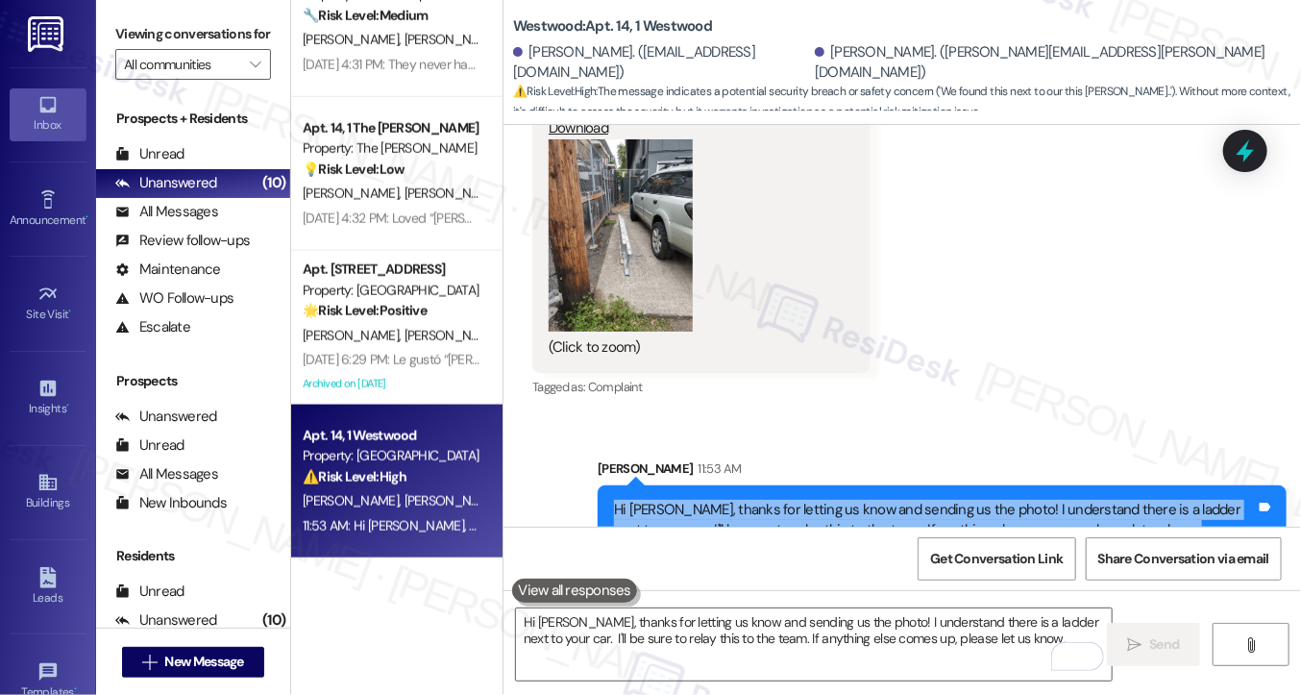
click at [724, 500] on div "Hi [PERSON_NAME], thanks for letting us know and sending us the photo! I unders…" at bounding box center [935, 520] width 642 height 41
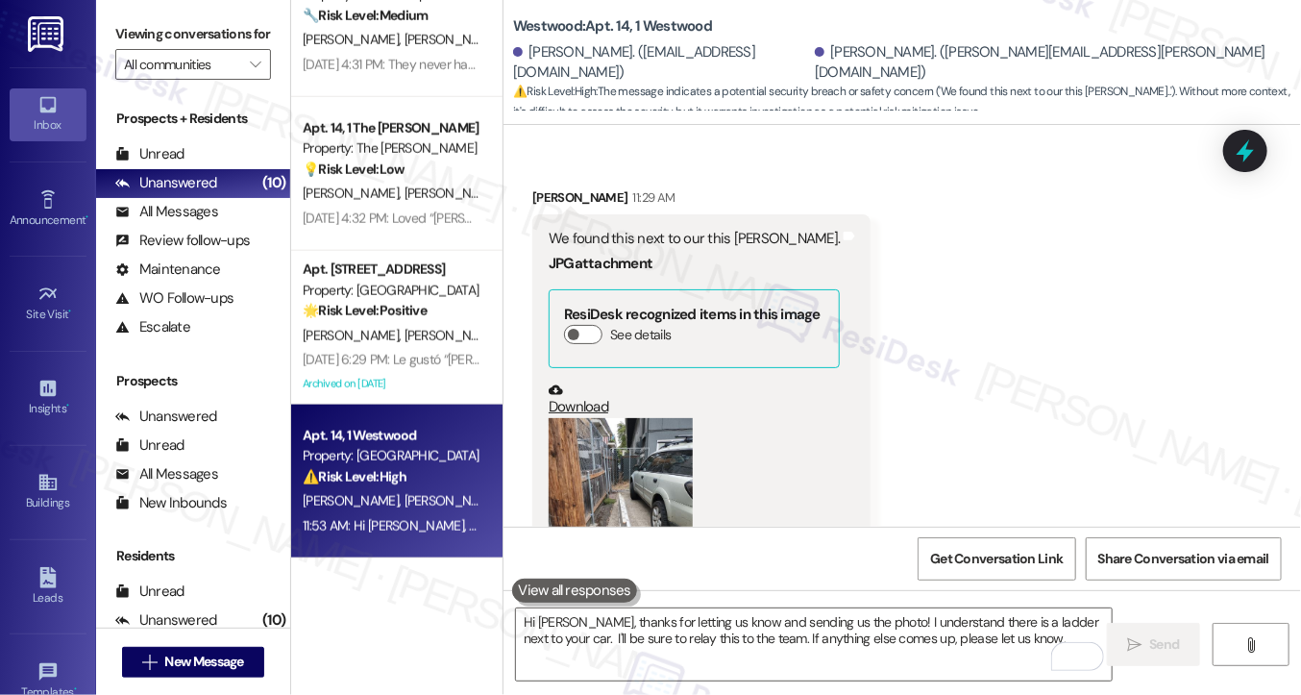
scroll to position [11835, 0]
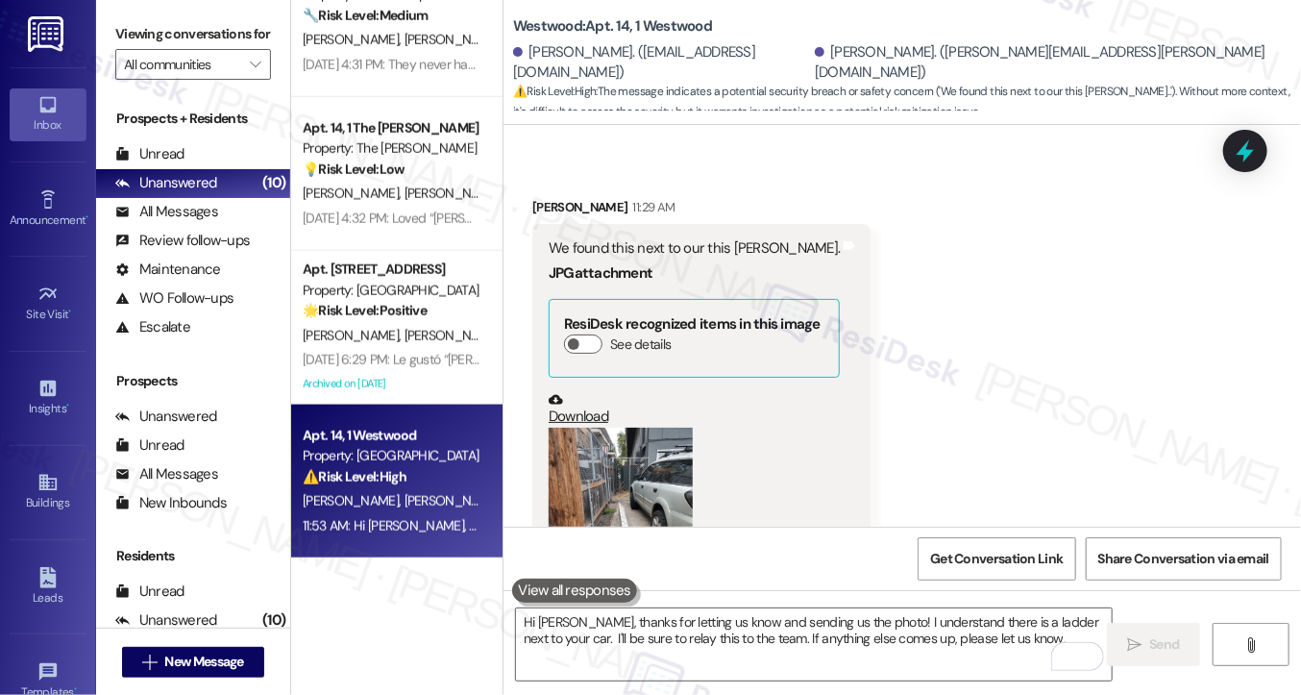
click at [656, 428] on button "Zoom image" at bounding box center [621, 524] width 144 height 192
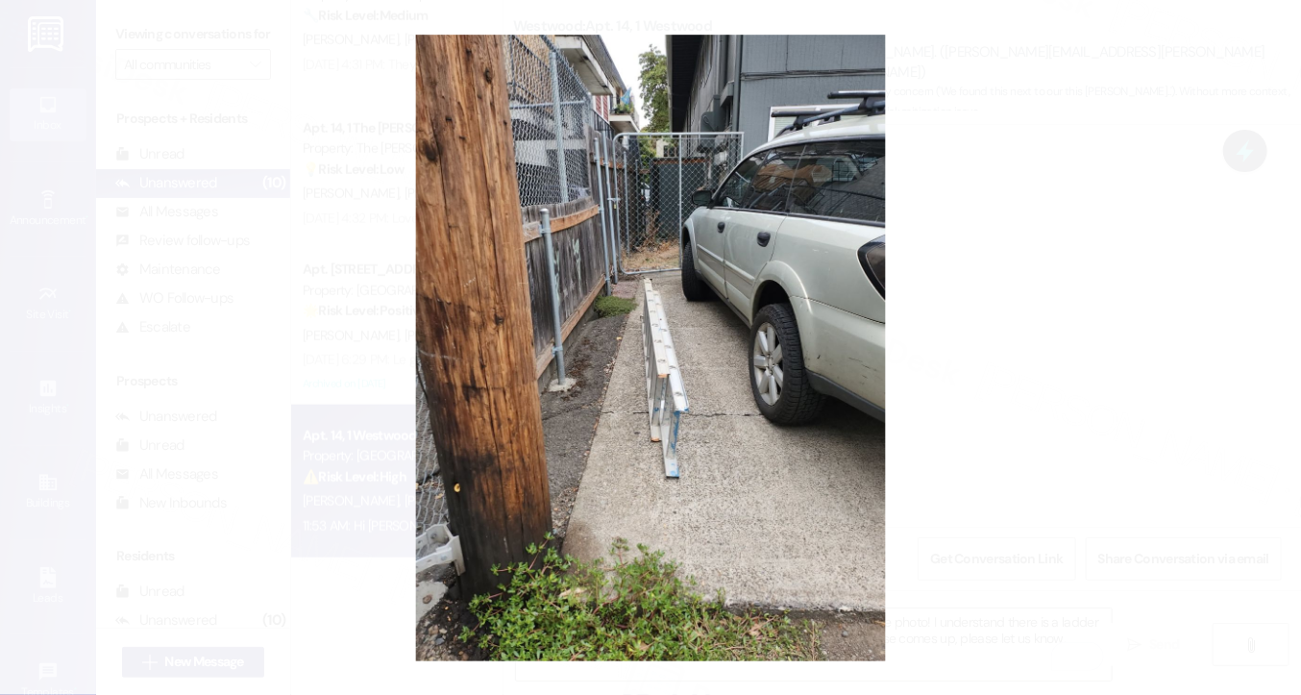
click at [1037, 365] on button "Unzoom image" at bounding box center [650, 347] width 1301 height 695
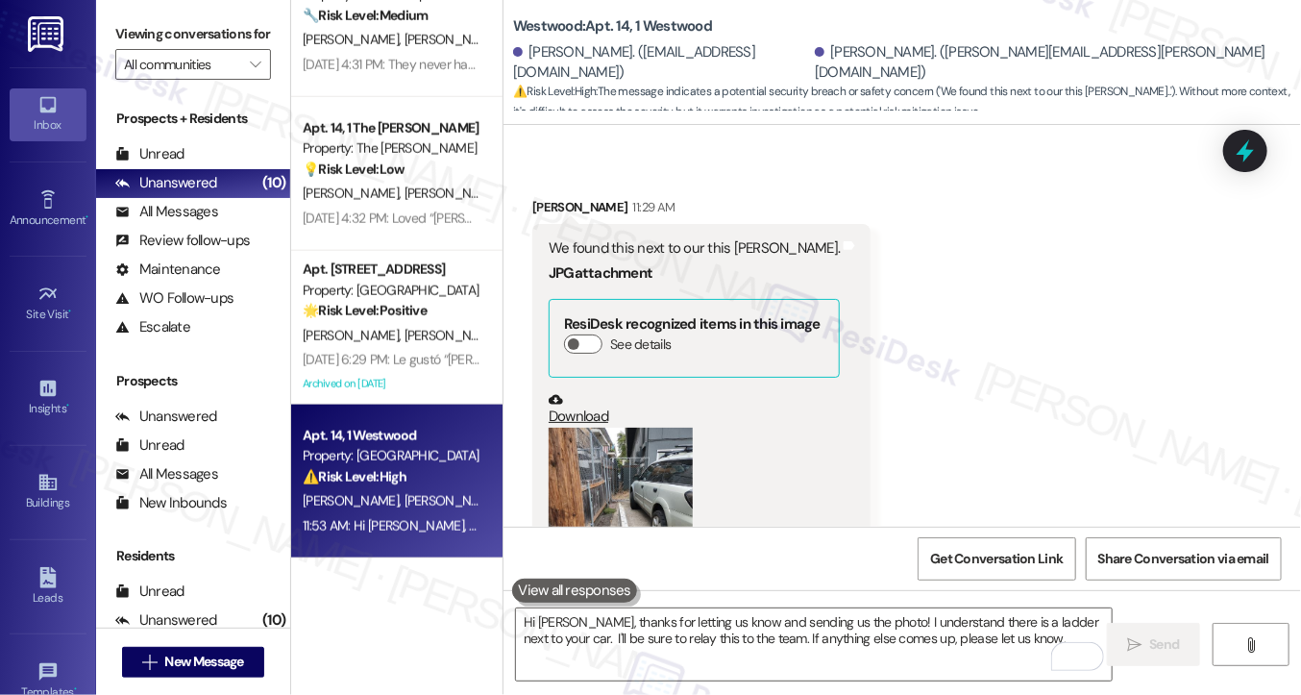
scroll to position [12124, 0]
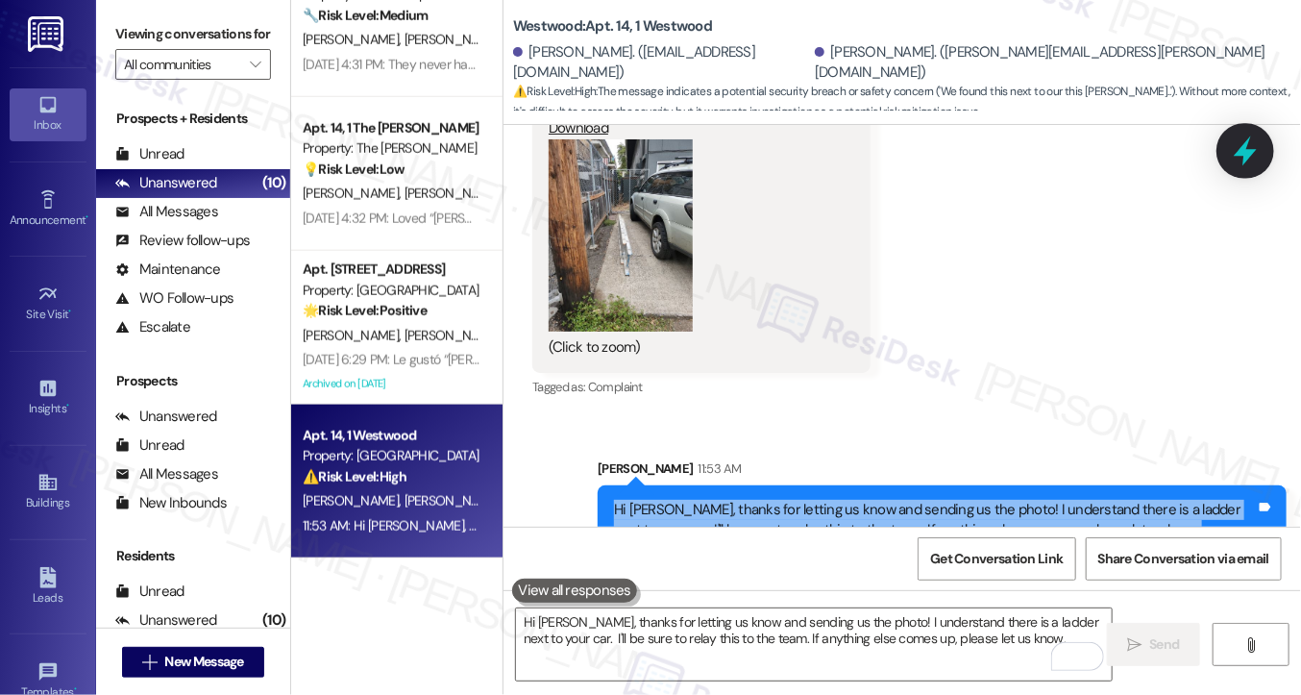
click at [1244, 153] on icon at bounding box center [1245, 151] width 23 height 30
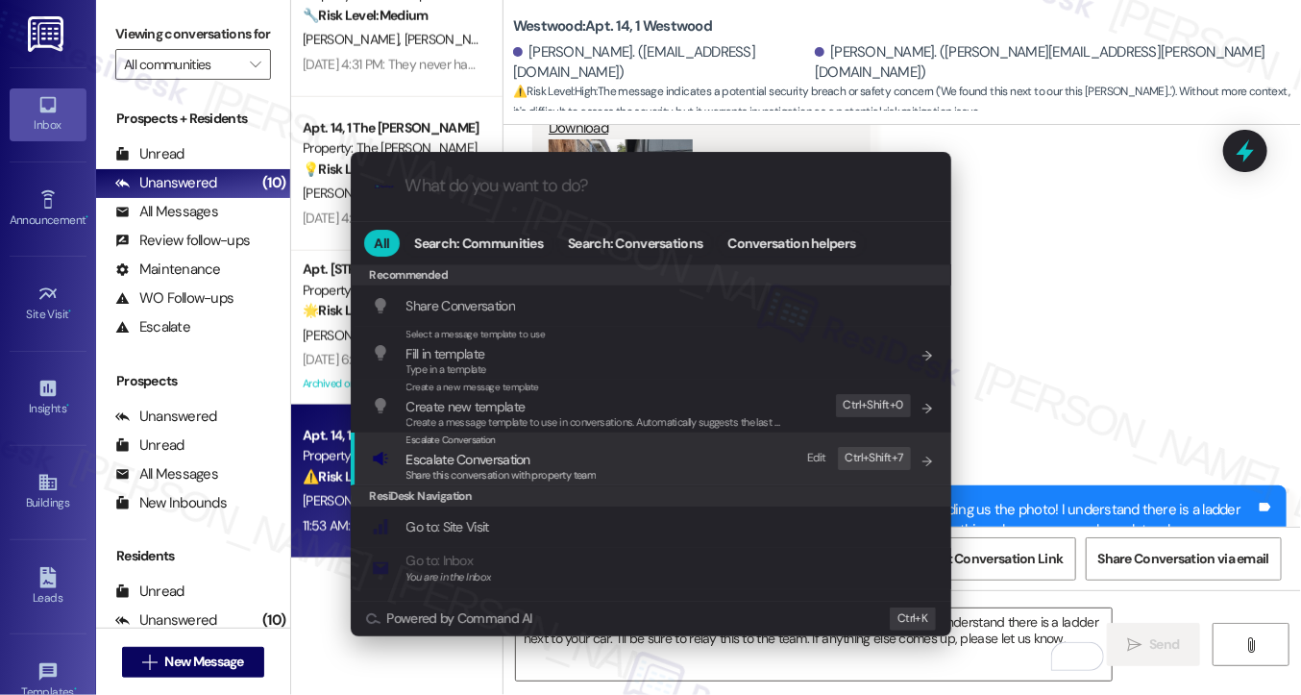
click at [568, 465] on span "Escalate Conversation" at bounding box center [502, 459] width 190 height 21
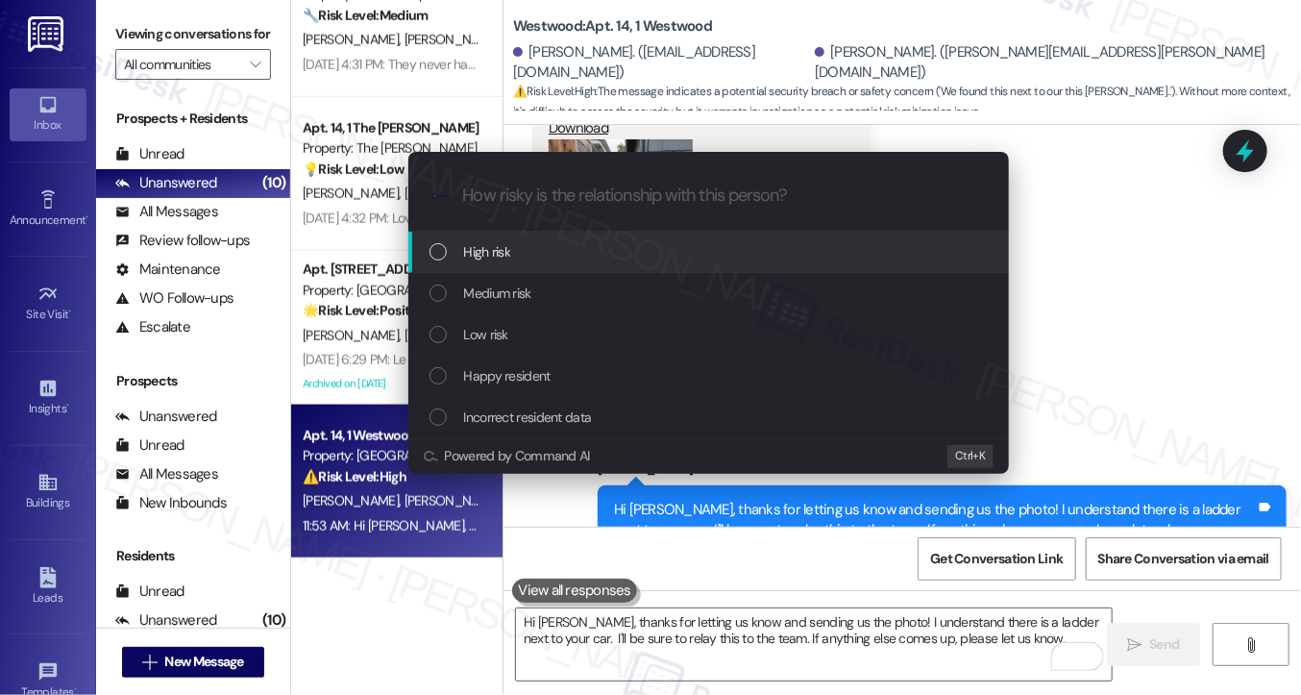
click at [1150, 255] on div "Escalate Conversation How risky is the relationship with this person? Topics (e…" at bounding box center [650, 347] width 1301 height 695
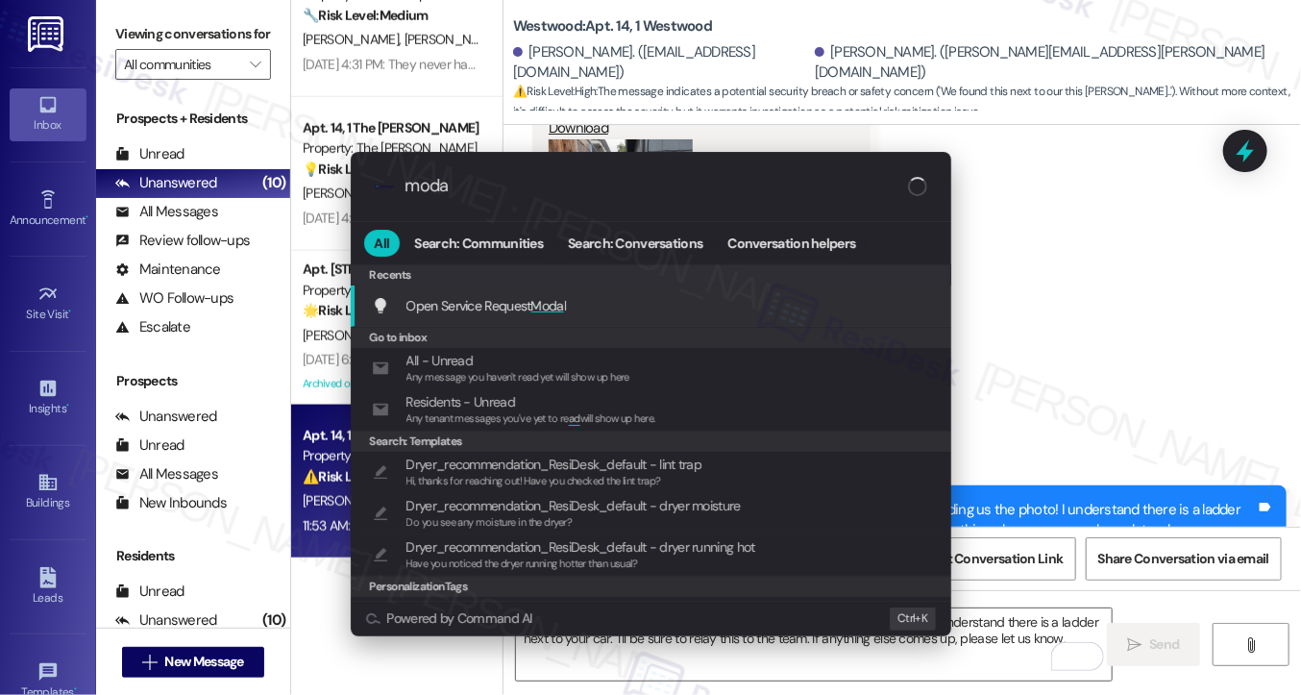
type input "modal"
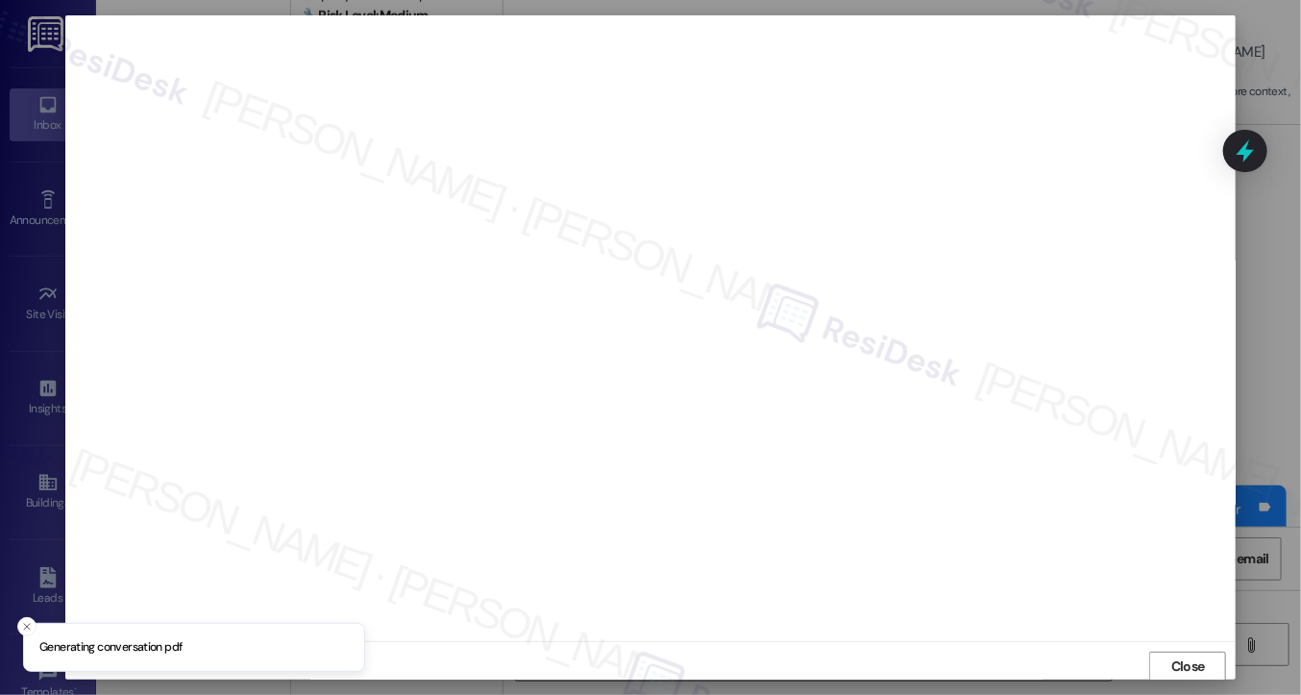
scroll to position [2, 0]
click at [1172, 668] on span "Close" at bounding box center [1189, 665] width 34 height 20
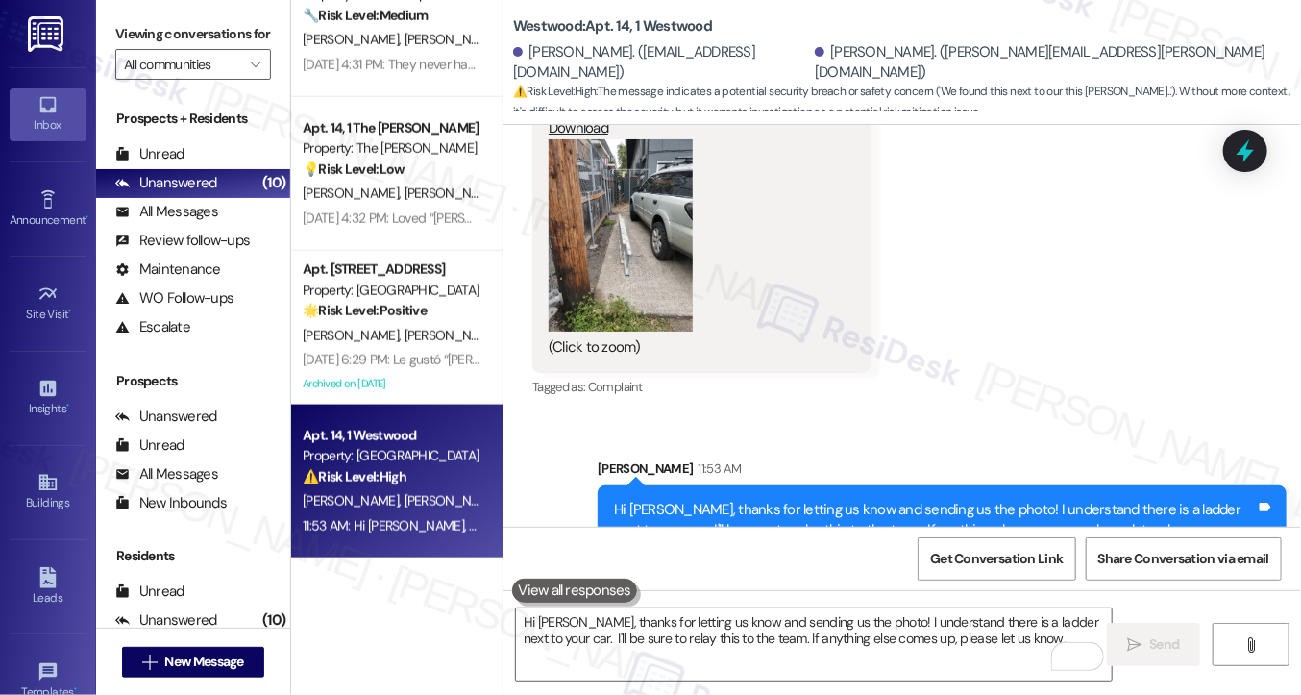
click at [1061, 310] on div "Received via SMS [PERSON_NAME] 11:29 AM We found this next to our this [PERSON_…" at bounding box center [903, 140] width 798 height 550
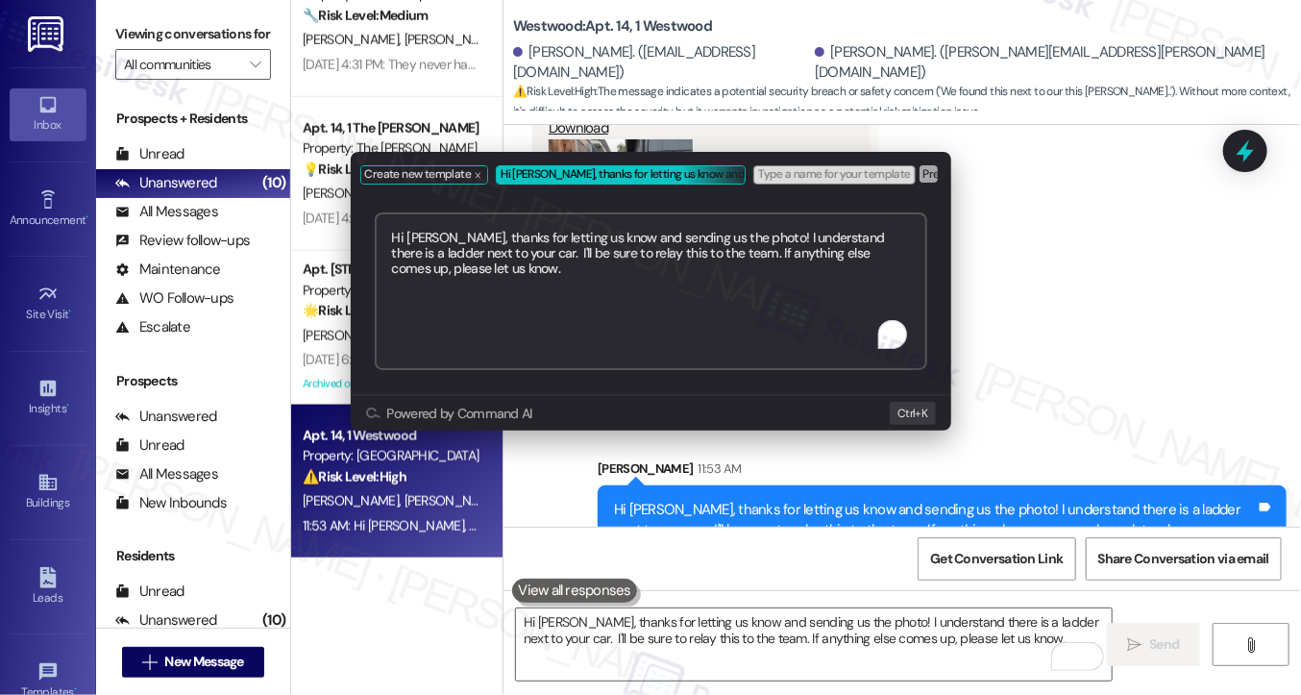
click at [1148, 282] on div "Create new template Hi [PERSON_NAME], thanks for letting us know and sending us…" at bounding box center [650, 347] width 1301 height 695
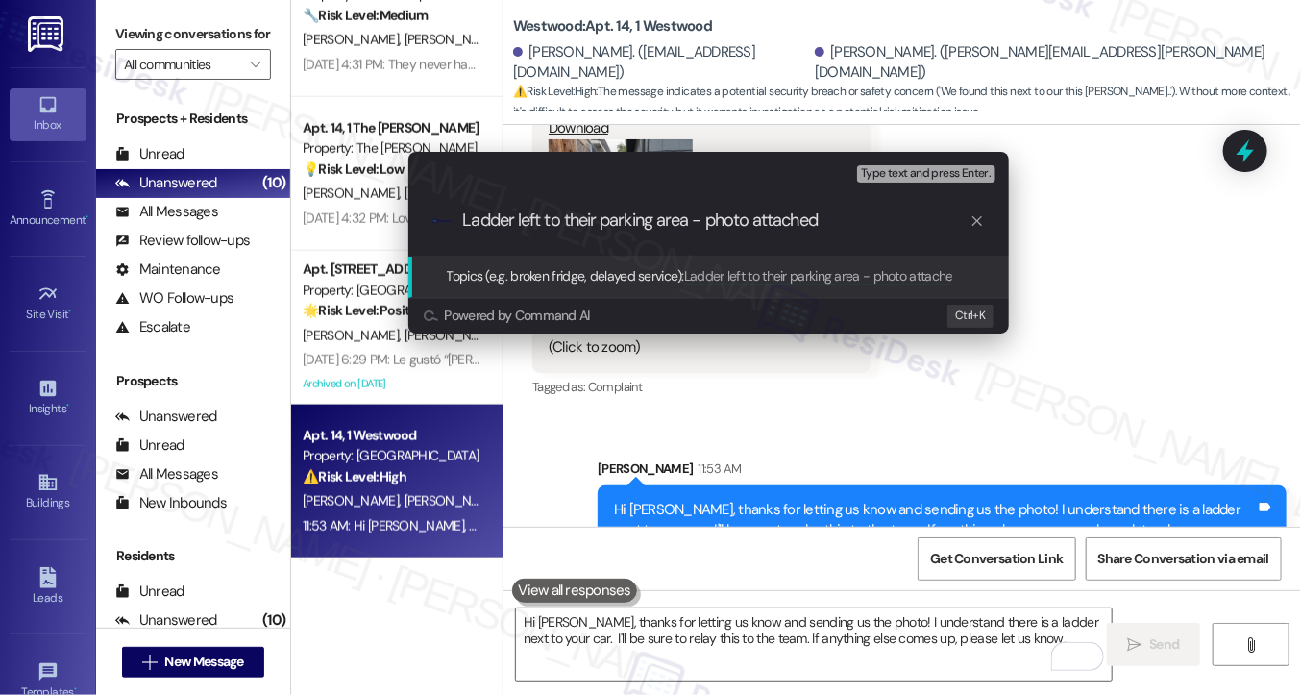
click at [612, 214] on input "Ladder left to their parking area - photo attached" at bounding box center [716, 220] width 507 height 20
paste input "Left in [GEOGRAPHIC_DATA] Area – Photo A"
type input "Ladder Left in Parking Area – Photo Attached"
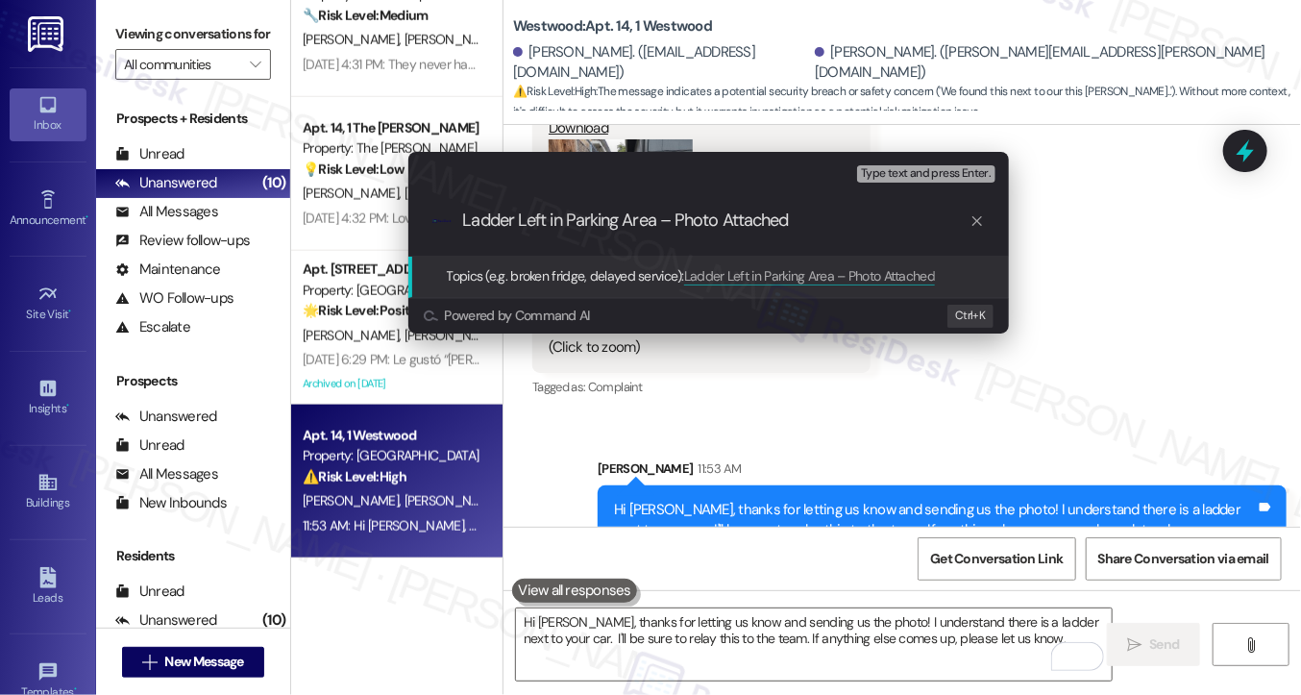
click at [696, 212] on input "Ladder Left in Parking Area – Photo Attached" at bounding box center [716, 220] width 507 height 20
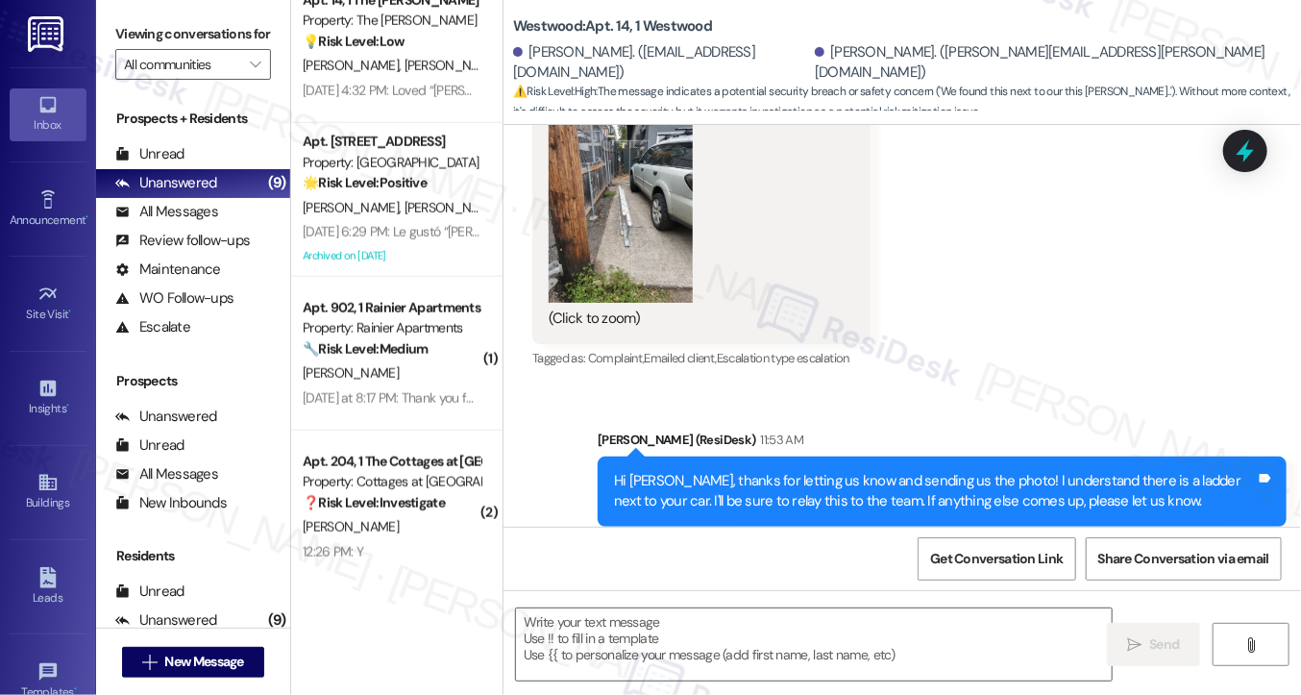
scroll to position [826, 0]
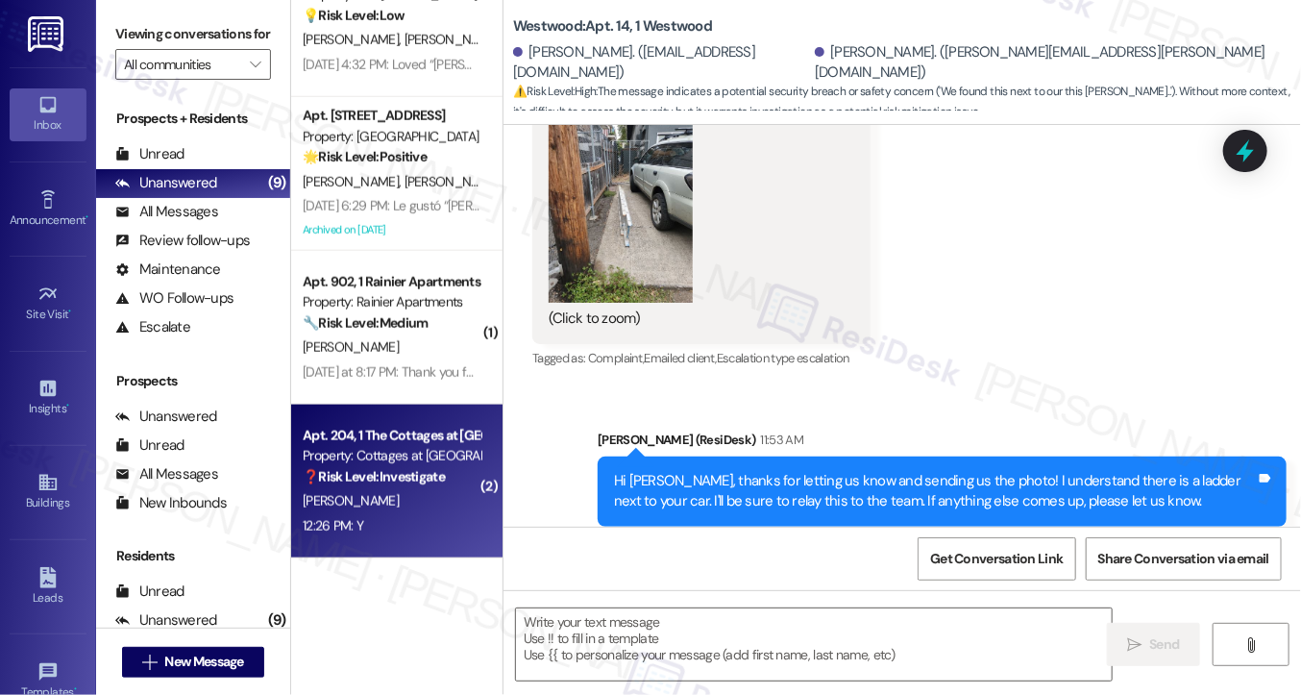
click at [426, 469] on strong "❓ Risk Level: Investigate" at bounding box center [374, 476] width 142 height 17
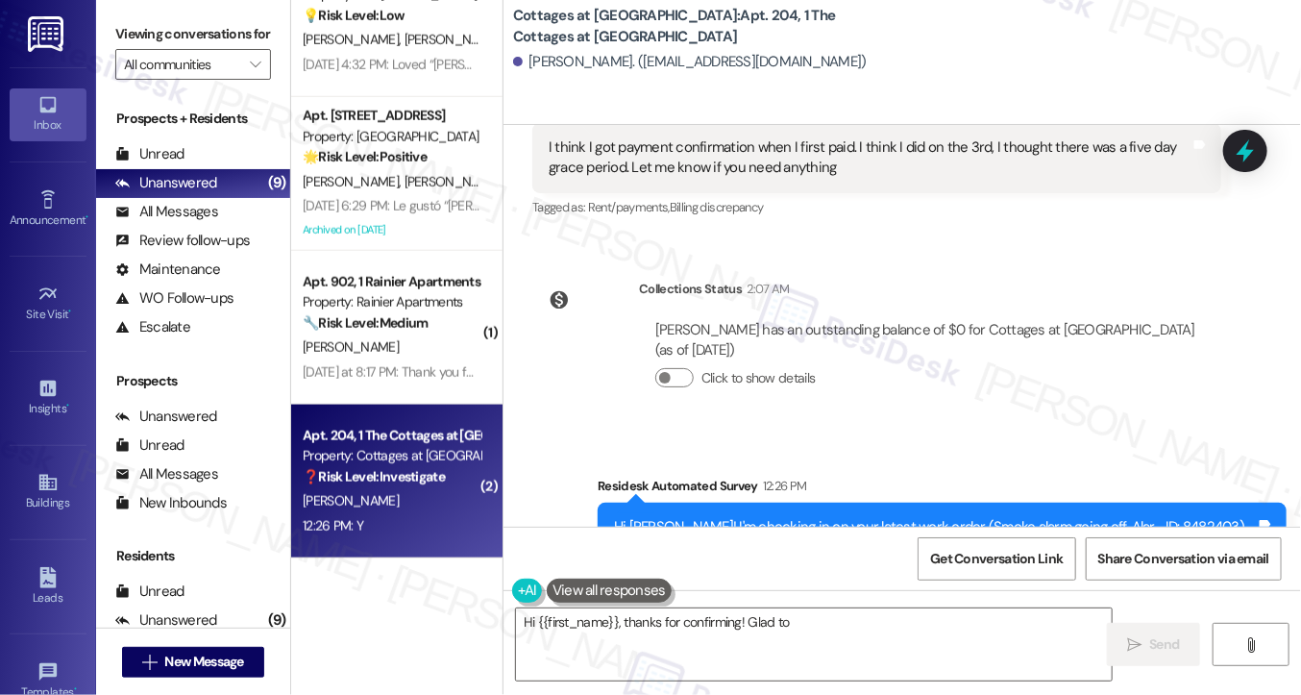
scroll to position [1972, 0]
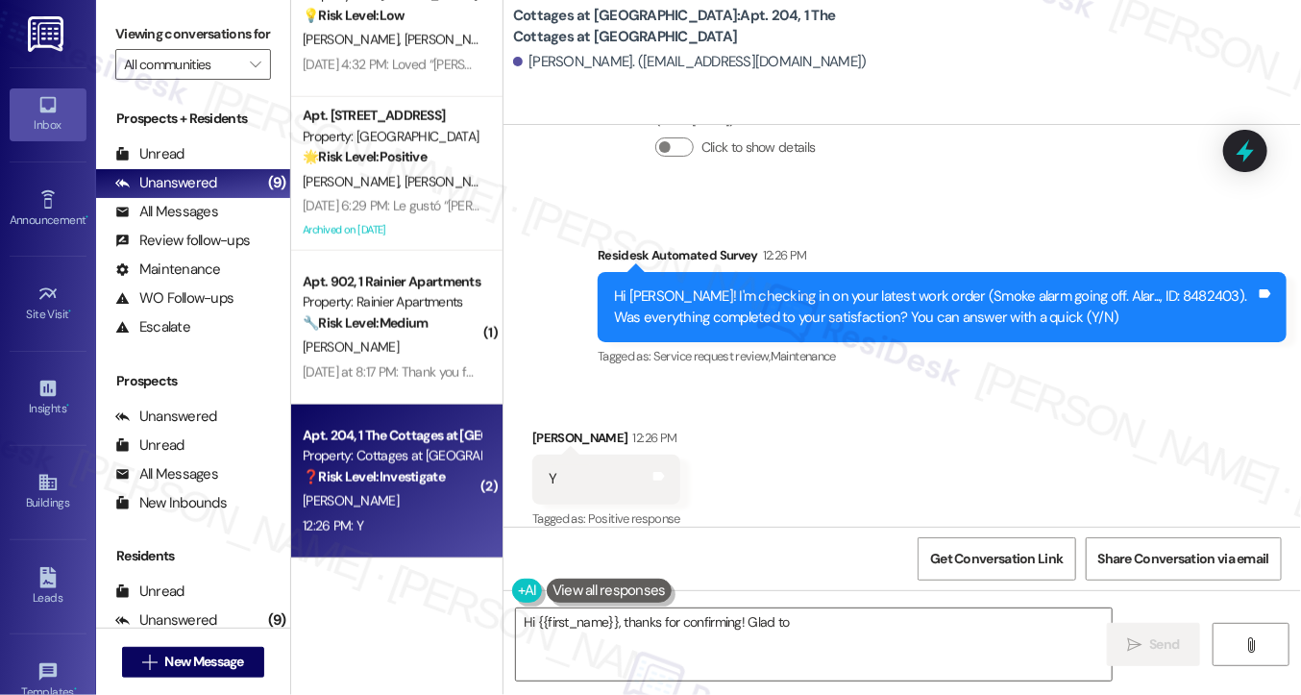
click at [869, 286] on div "Hi [PERSON_NAME]! I'm checking in on your latest work order (Smoke alarm going …" at bounding box center [935, 306] width 642 height 41
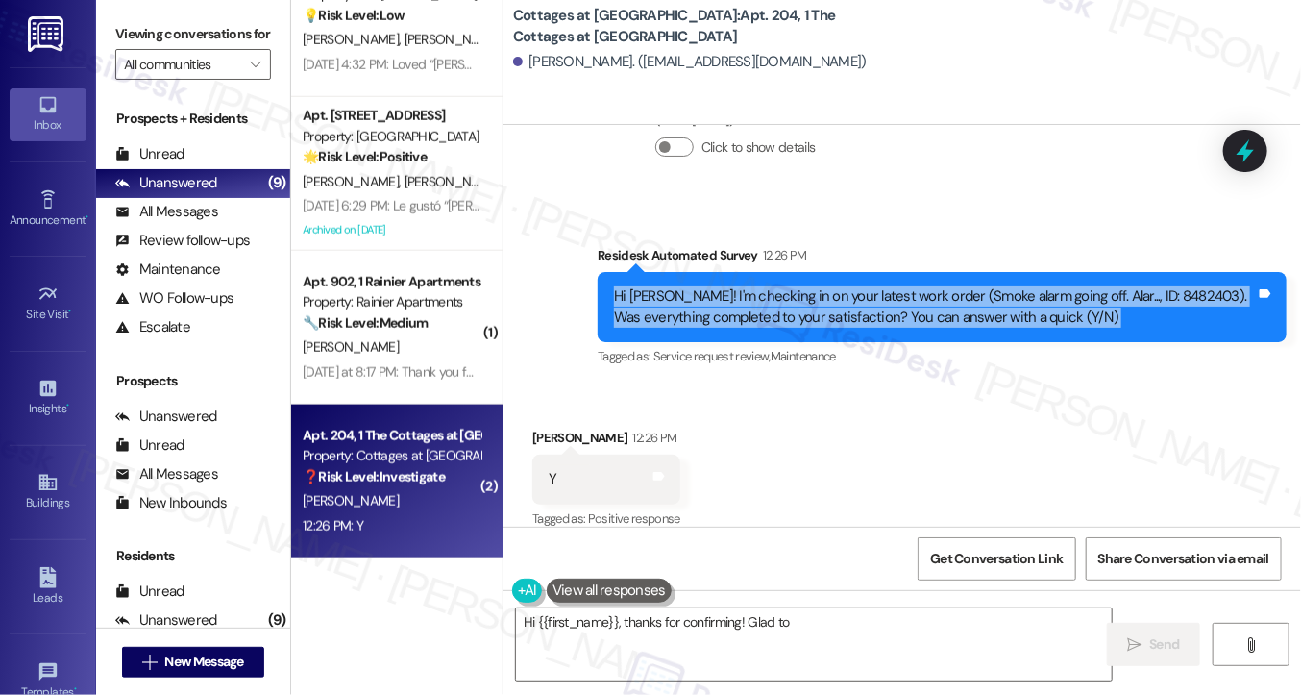
click at [869, 286] on div "Hi [PERSON_NAME]! I'm checking in on your latest work order (Smoke alarm going …" at bounding box center [935, 306] width 642 height 41
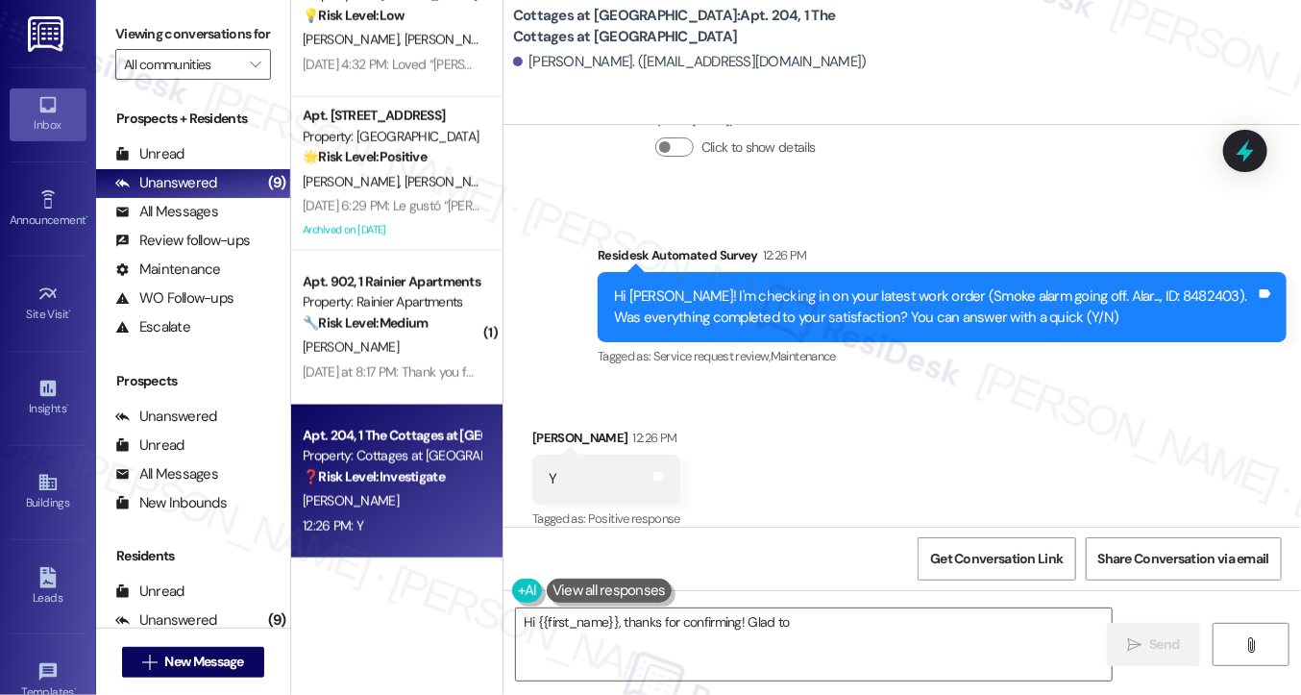
click at [117, 43] on label "Viewing conversations for" at bounding box center [193, 34] width 156 height 30
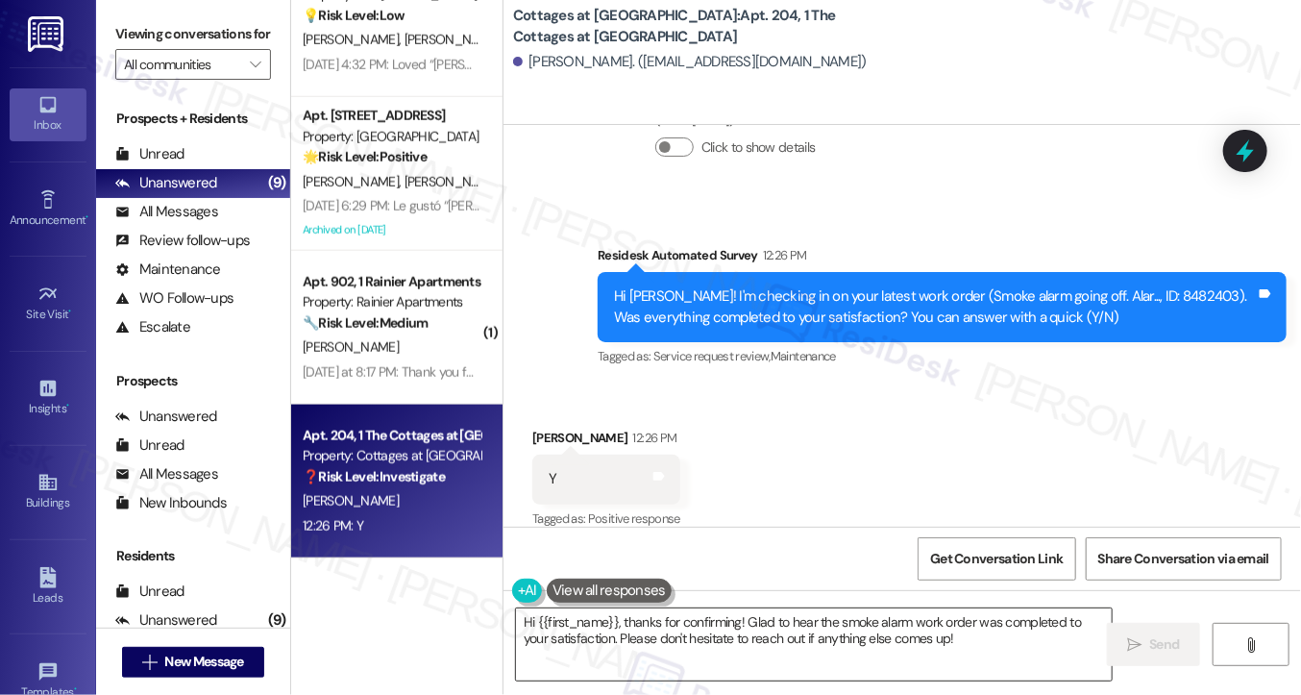
click at [650, 630] on textarea "Hi {{first_name}}, thanks for confirming! Glad to hear the smoke alarm work ord…" at bounding box center [814, 644] width 596 height 72
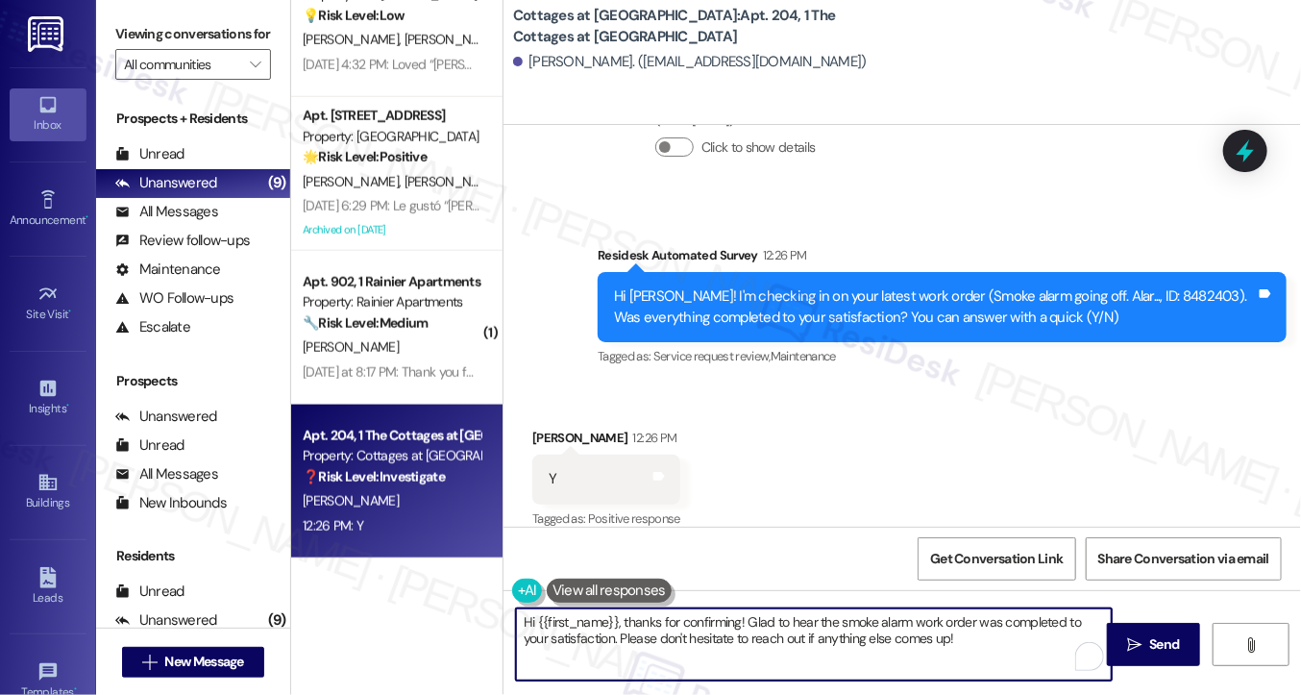
paste textarea "! I'm glad to hear that the latest work order was completed to your satisfactio…"
click at [766, 617] on textarea "Hi {{first_name}}! I'm glad to hear that the latest work order was completed to…" at bounding box center [814, 644] width 596 height 72
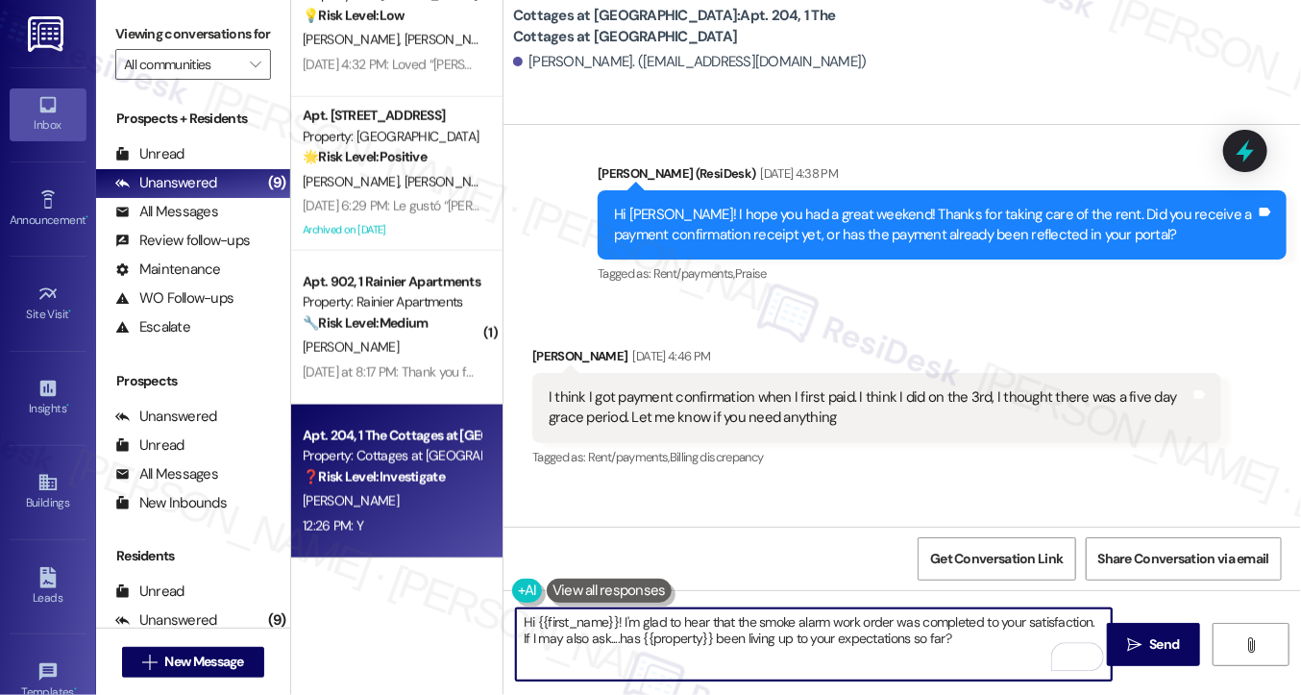
scroll to position [1011, 0]
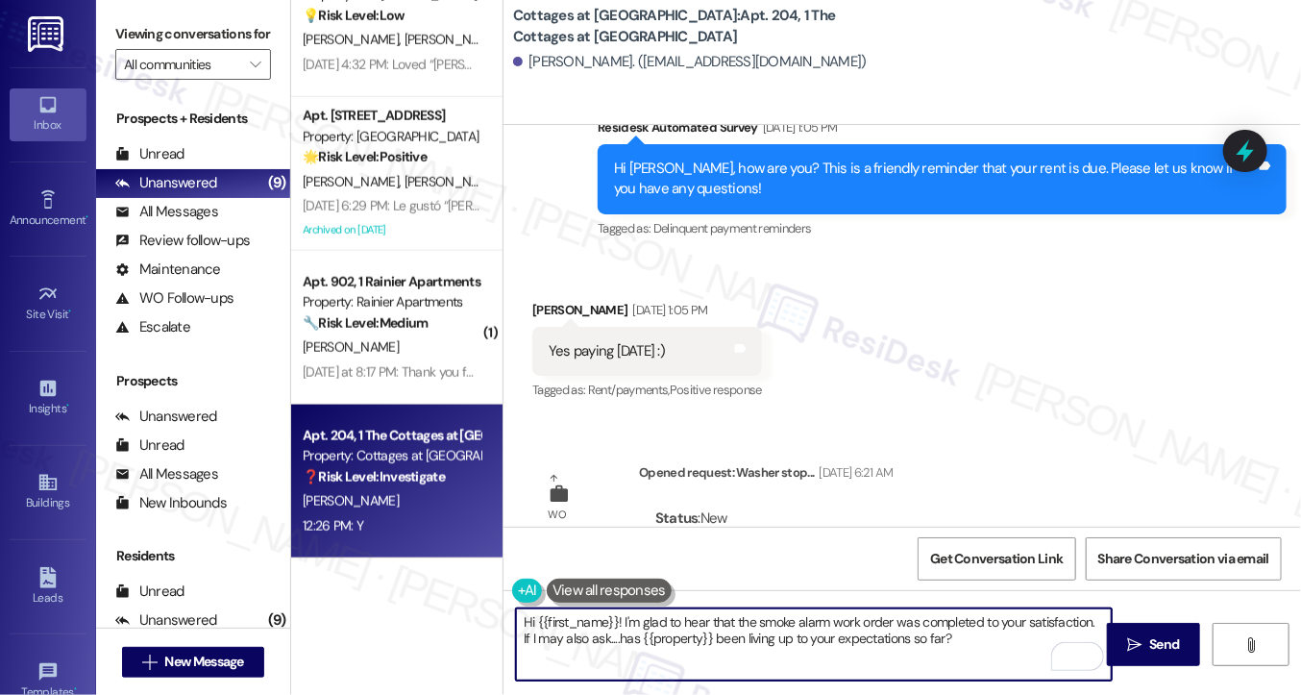
type textarea "Hi {{first_name}}! I'm glad to hear that the smoke alarm work order was complet…"
click at [969, 640] on textarea "Hi {{first_name}}! I'm glad to hear that the smoke alarm work order was complet…" at bounding box center [814, 644] width 596 height 72
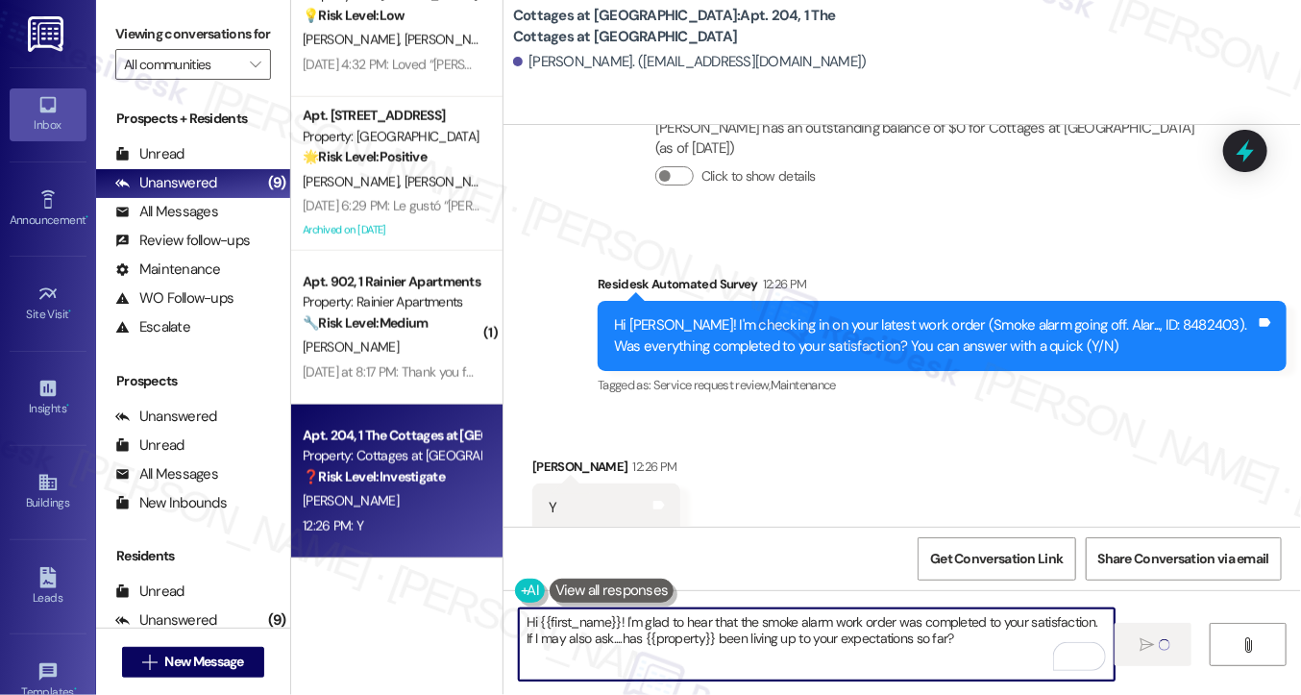
scroll to position [1972, 0]
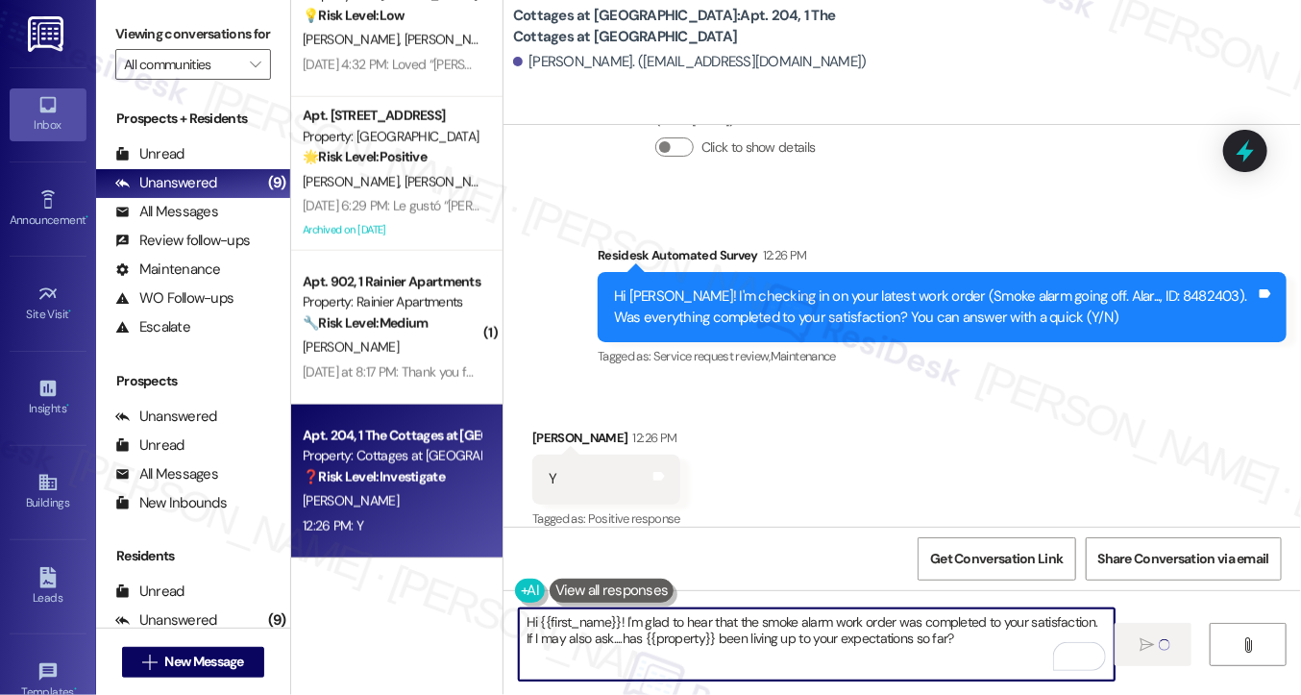
click at [911, 633] on textarea "Hi {{first_name}}! I'm glad to hear that the smoke alarm work order was complet…" at bounding box center [817, 644] width 596 height 72
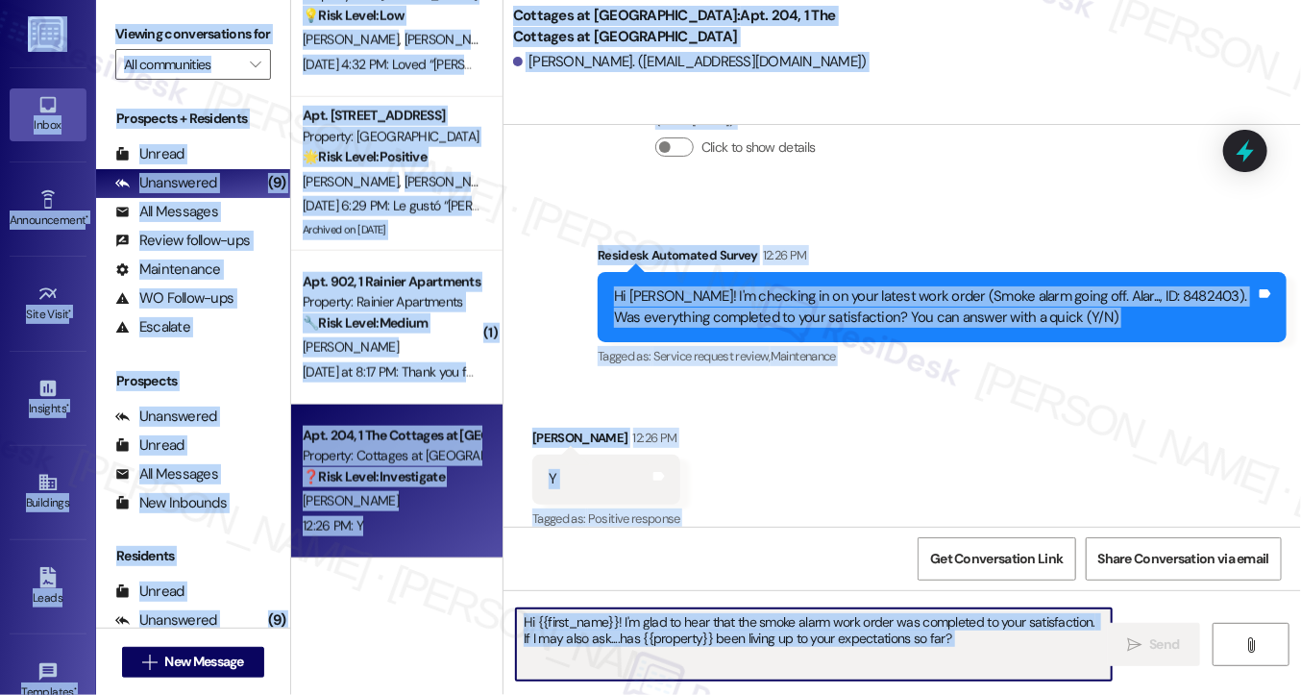
click at [904, 452] on div "Received via SMS [PERSON_NAME] 12:26 PM Y Tags and notes Tagged as: Positive re…" at bounding box center [903, 465] width 798 height 162
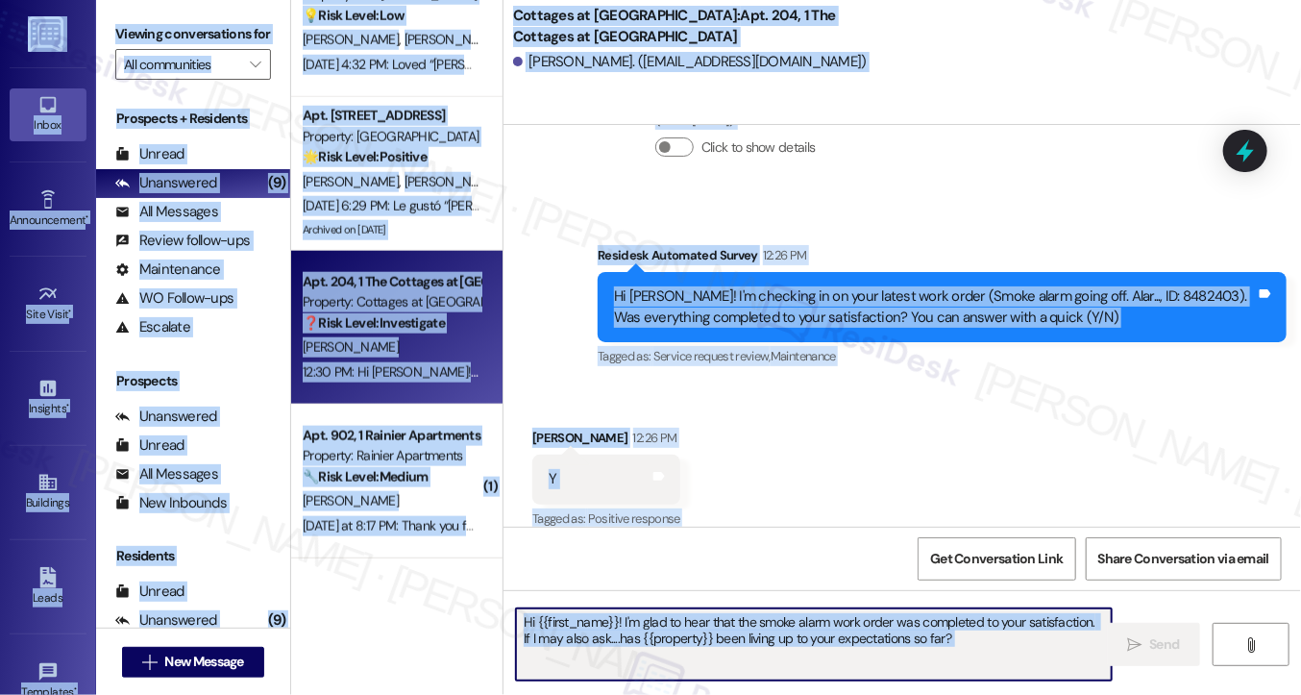
click at [792, 298] on div "Hi [PERSON_NAME]! I'm checking in on your latest work order (Smoke alarm going …" at bounding box center [935, 306] width 642 height 41
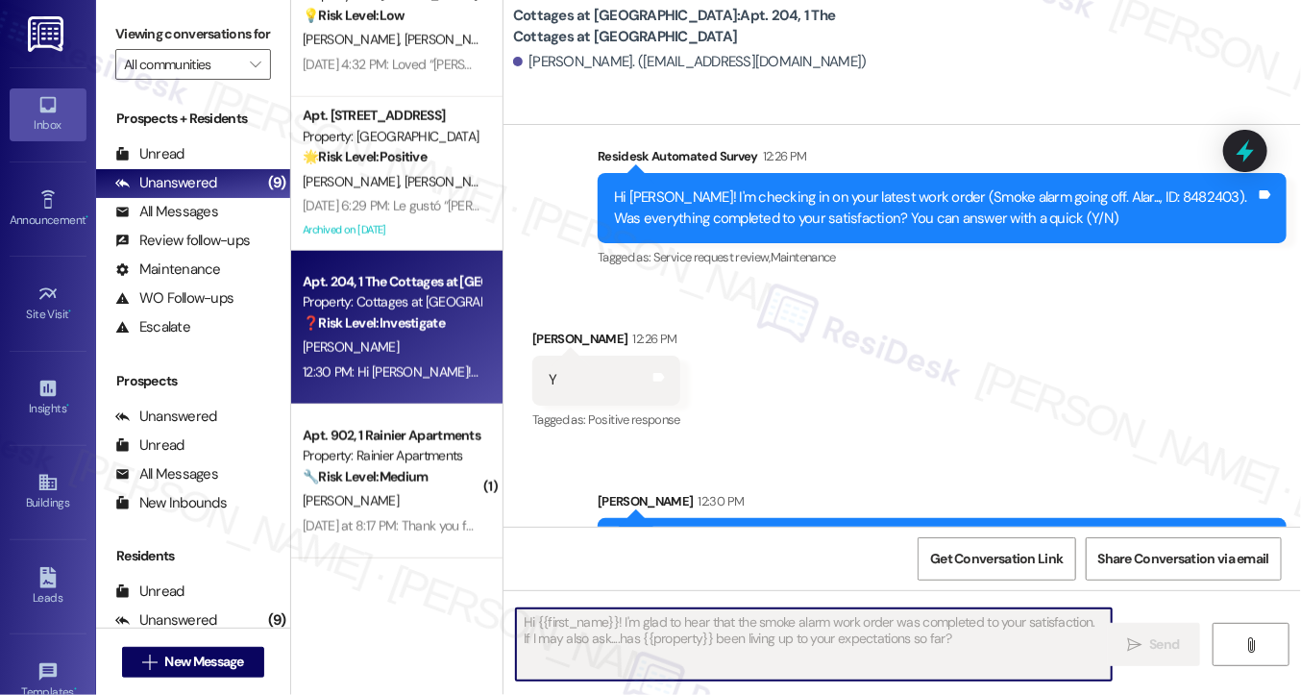
scroll to position [2127, 0]
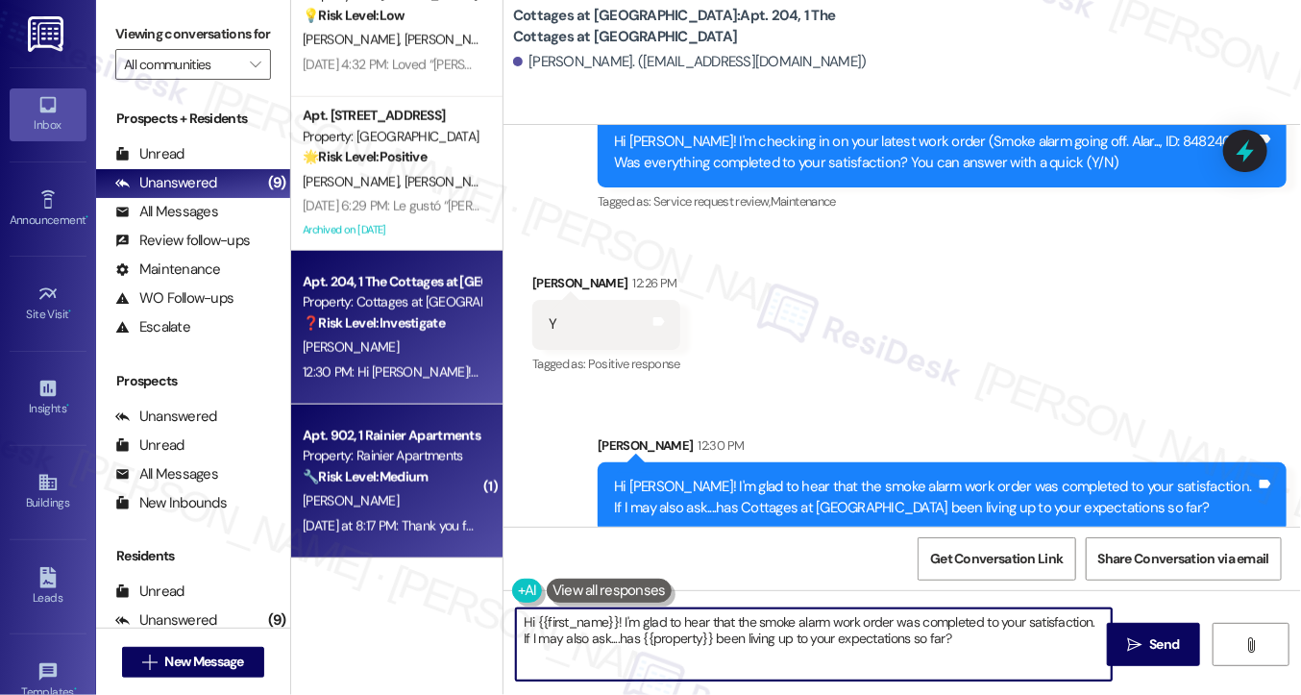
click at [404, 468] on strong "🔧 Risk Level: Medium" at bounding box center [365, 476] width 125 height 17
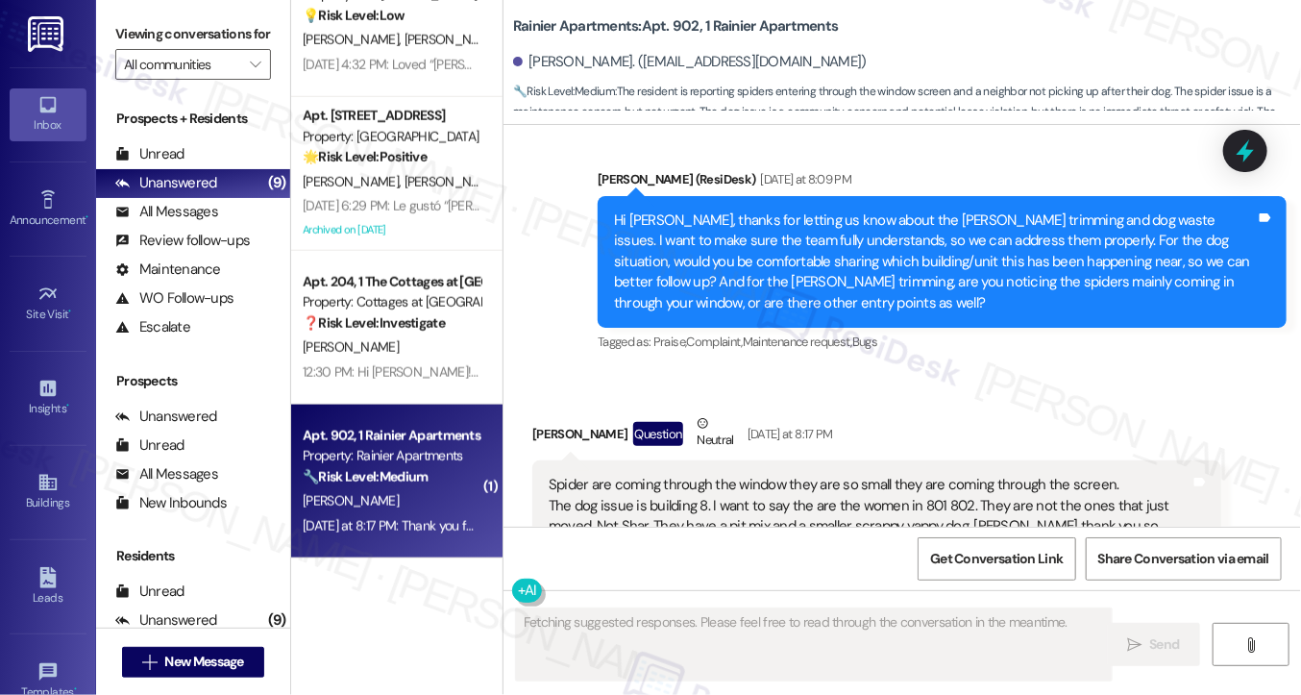
scroll to position [2167, 0]
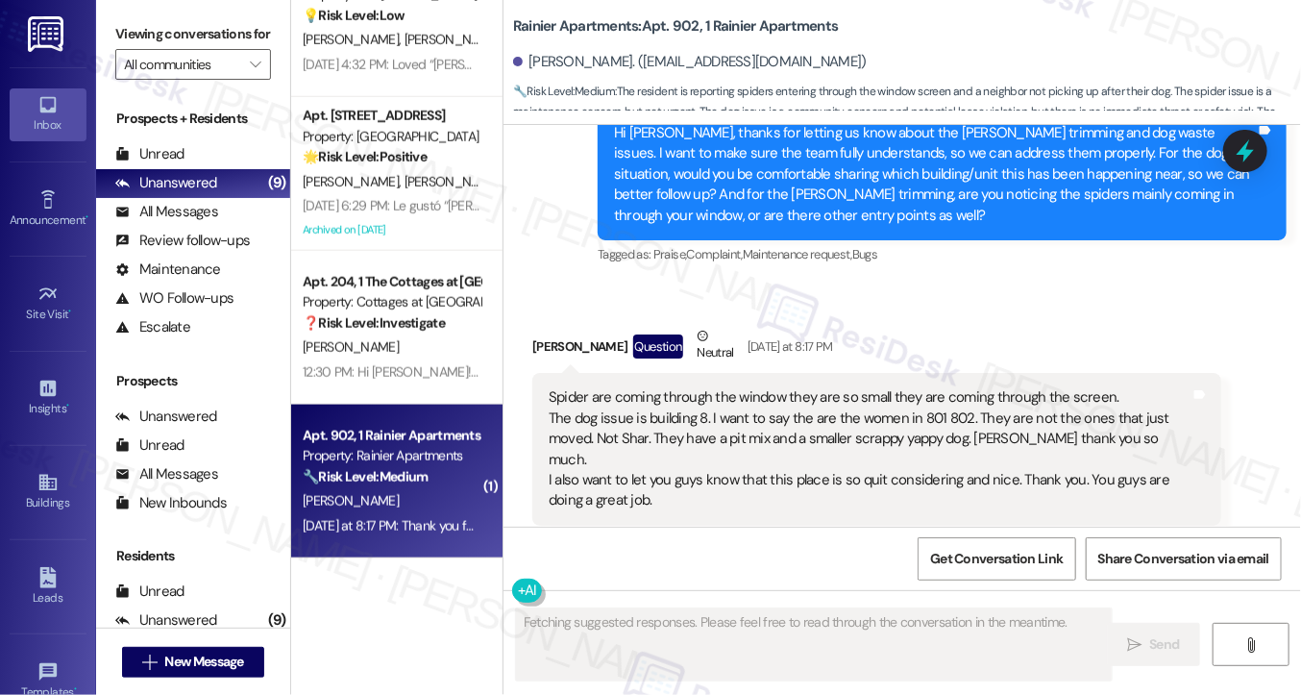
click at [746, 395] on div "Spider are coming through the window they are so small they are coming through …" at bounding box center [870, 449] width 642 height 124
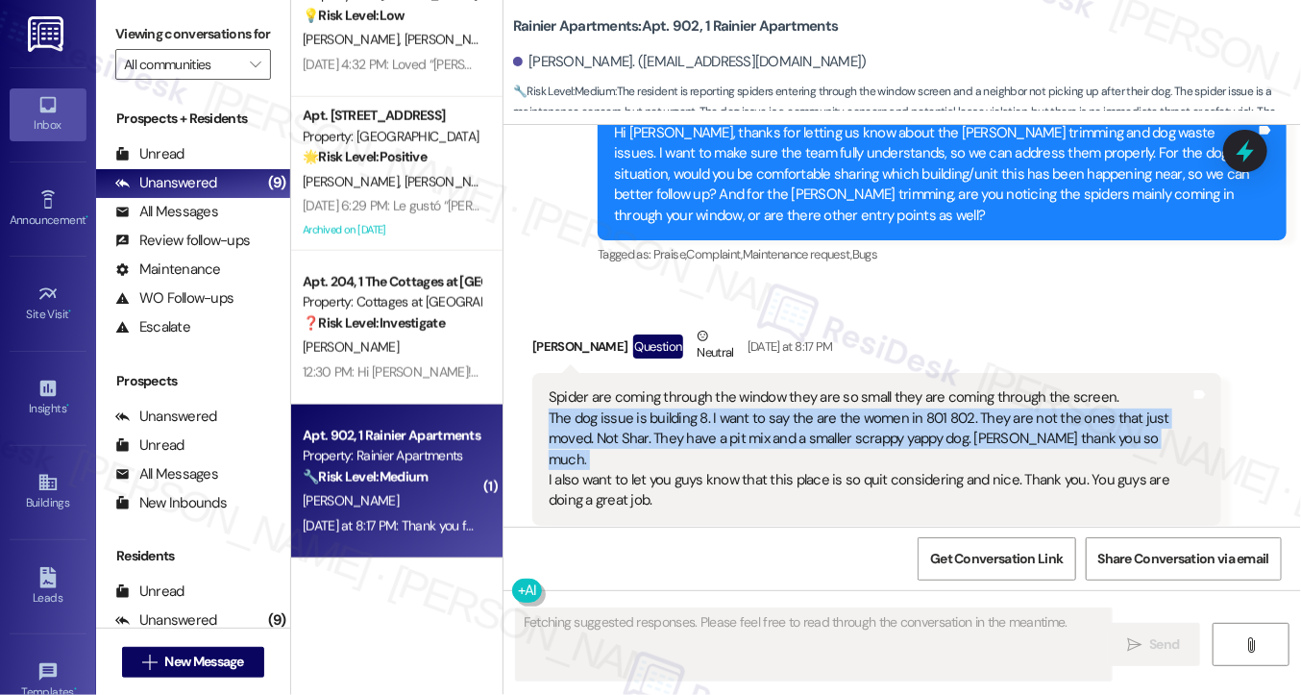
click at [746, 395] on div "Spider are coming through the window they are so small they are coming through …" at bounding box center [870, 449] width 642 height 124
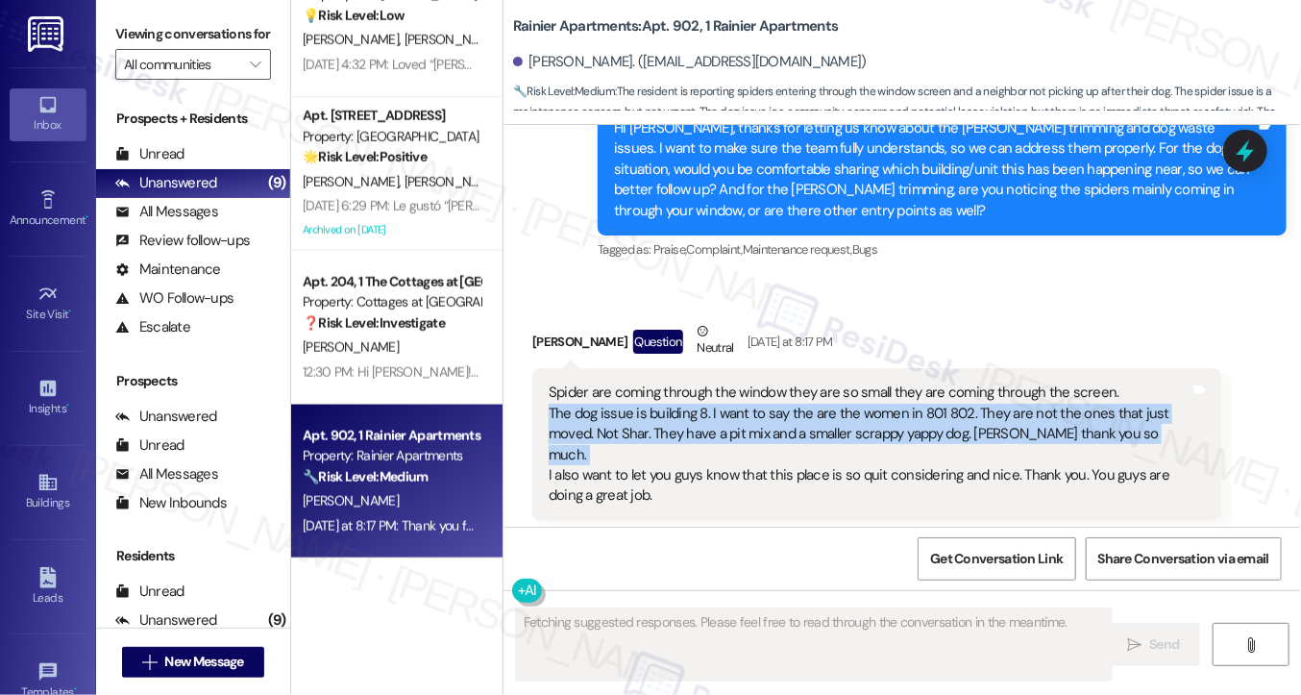
scroll to position [2143, 0]
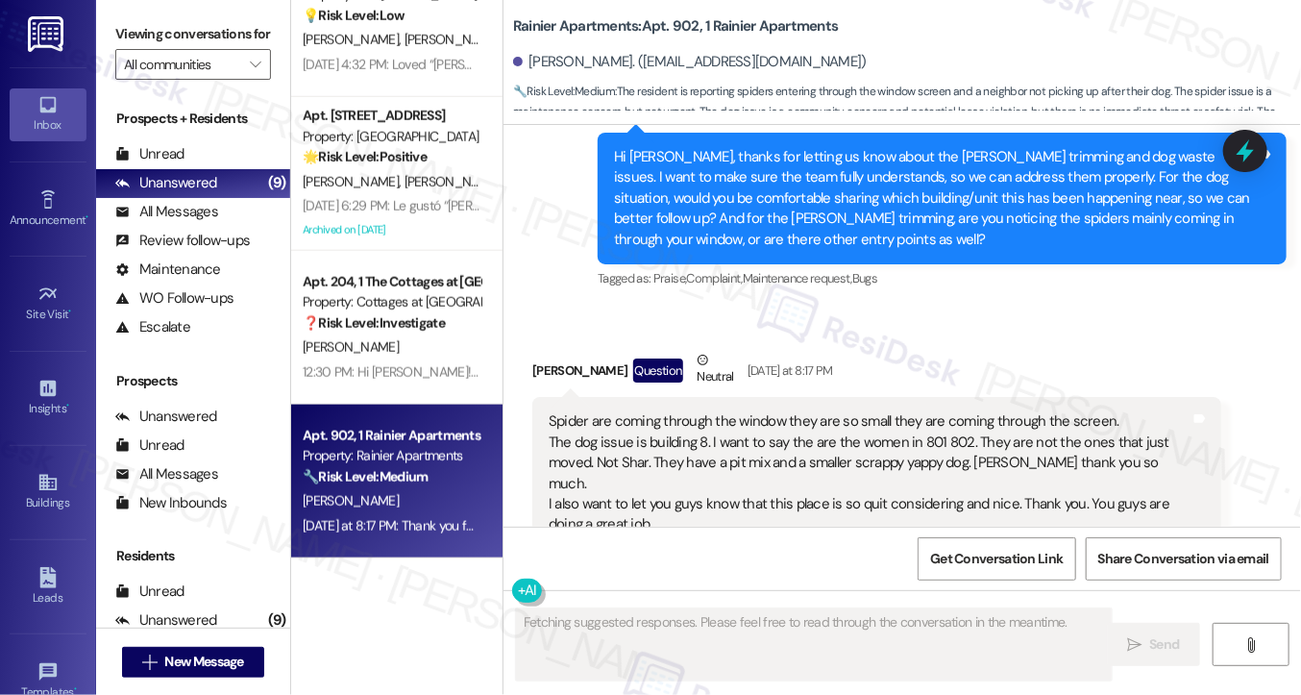
click at [761, 411] on div "Spider are coming through the window they are so small they are coming through …" at bounding box center [870, 473] width 642 height 124
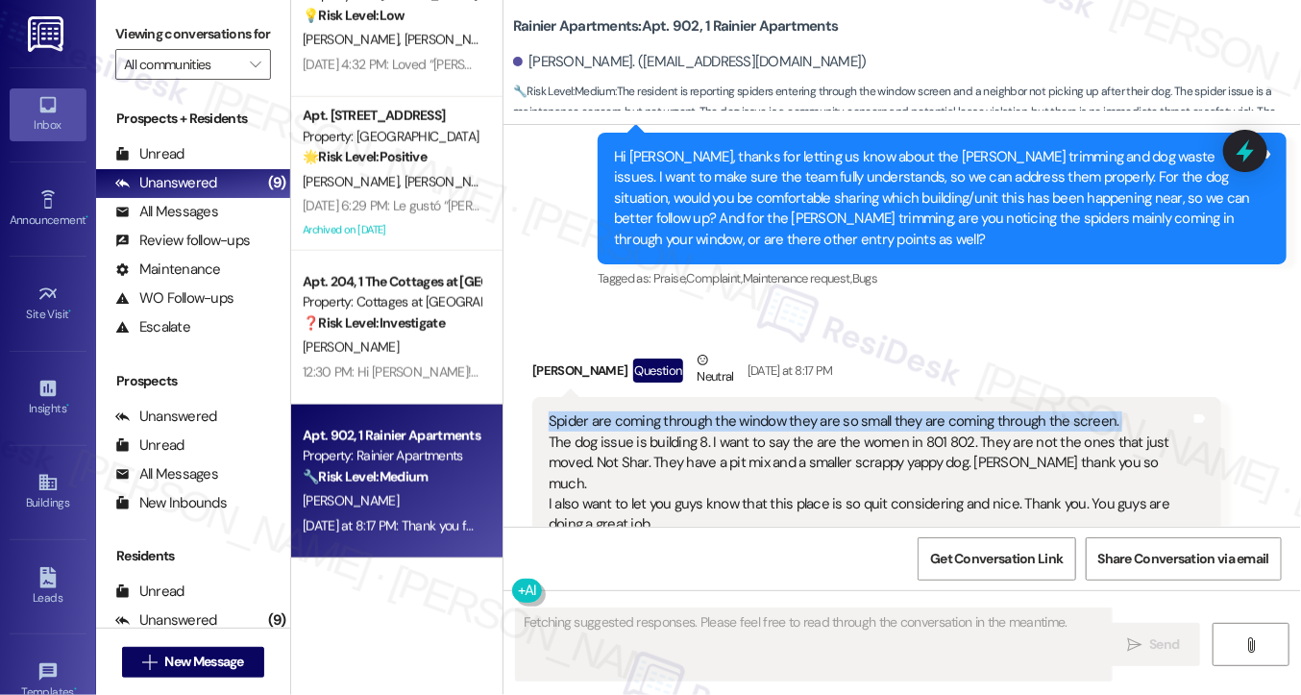
click at [761, 411] on div "Spider are coming through the window they are so small they are coming through …" at bounding box center [870, 473] width 642 height 124
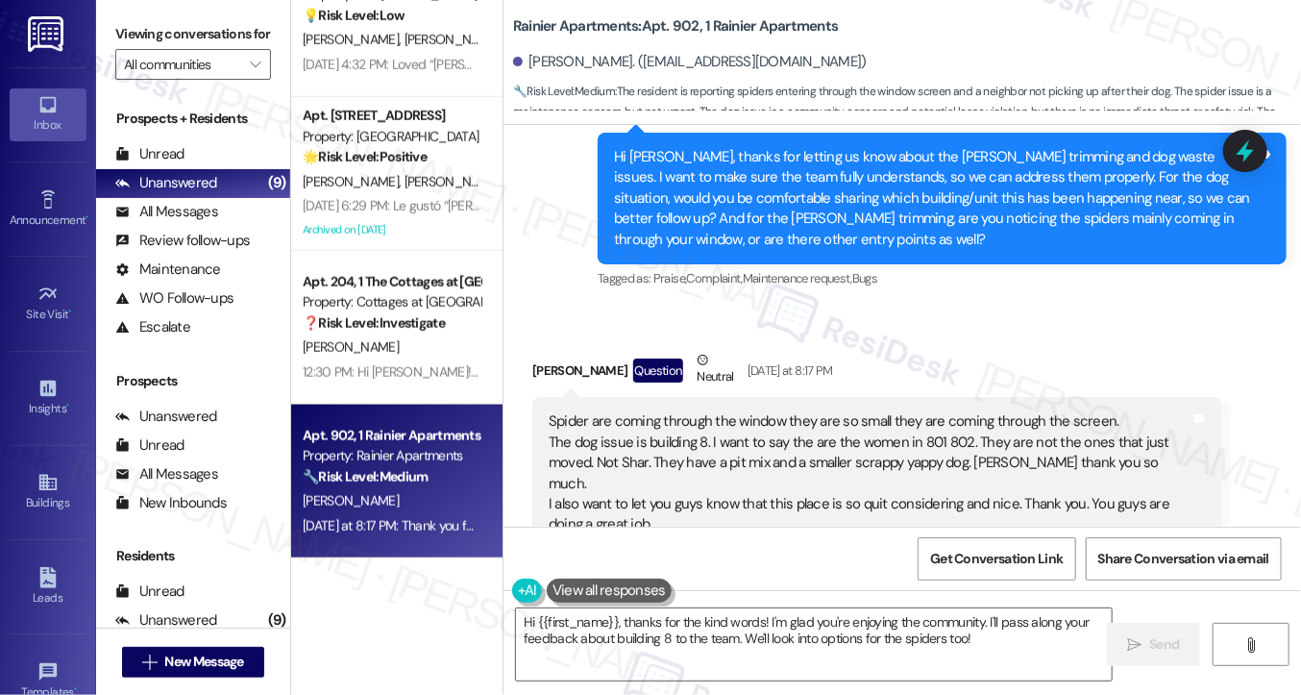
click at [758, 415] on div "Spider are coming through the window they are so small they are coming through …" at bounding box center [870, 473] width 642 height 124
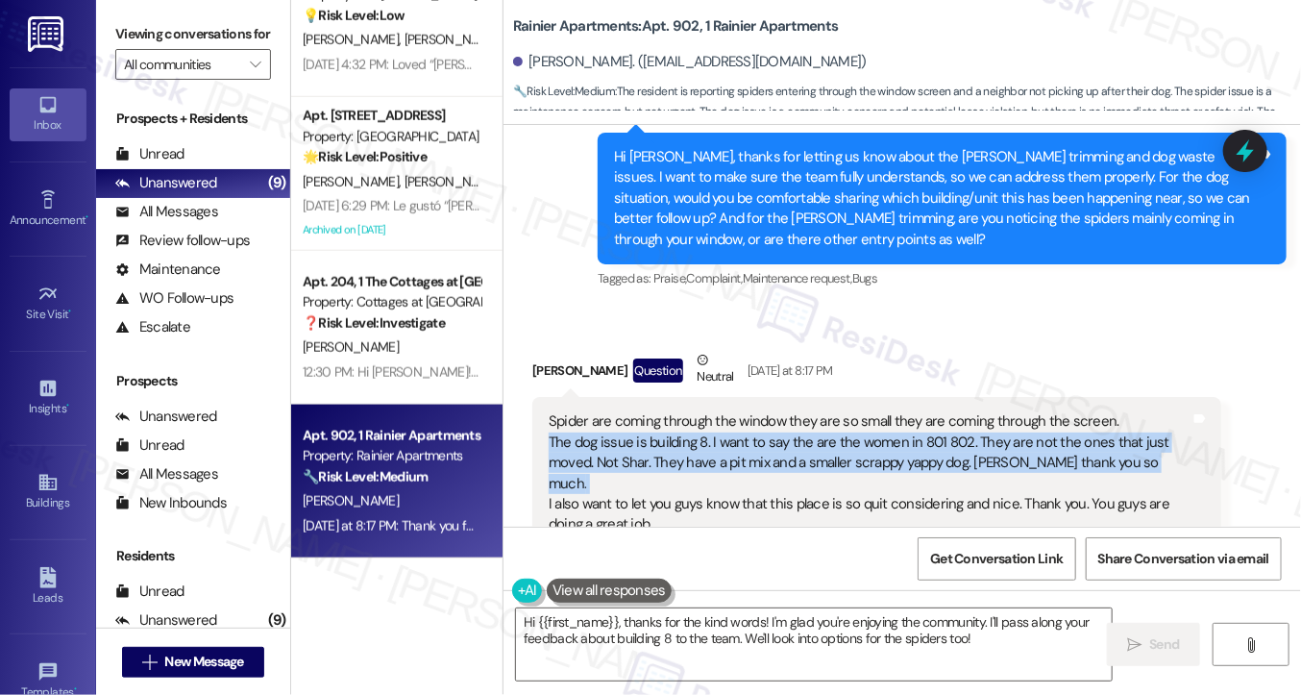
click at [758, 415] on div "Spider are coming through the window they are so small they are coming through …" at bounding box center [870, 473] width 642 height 124
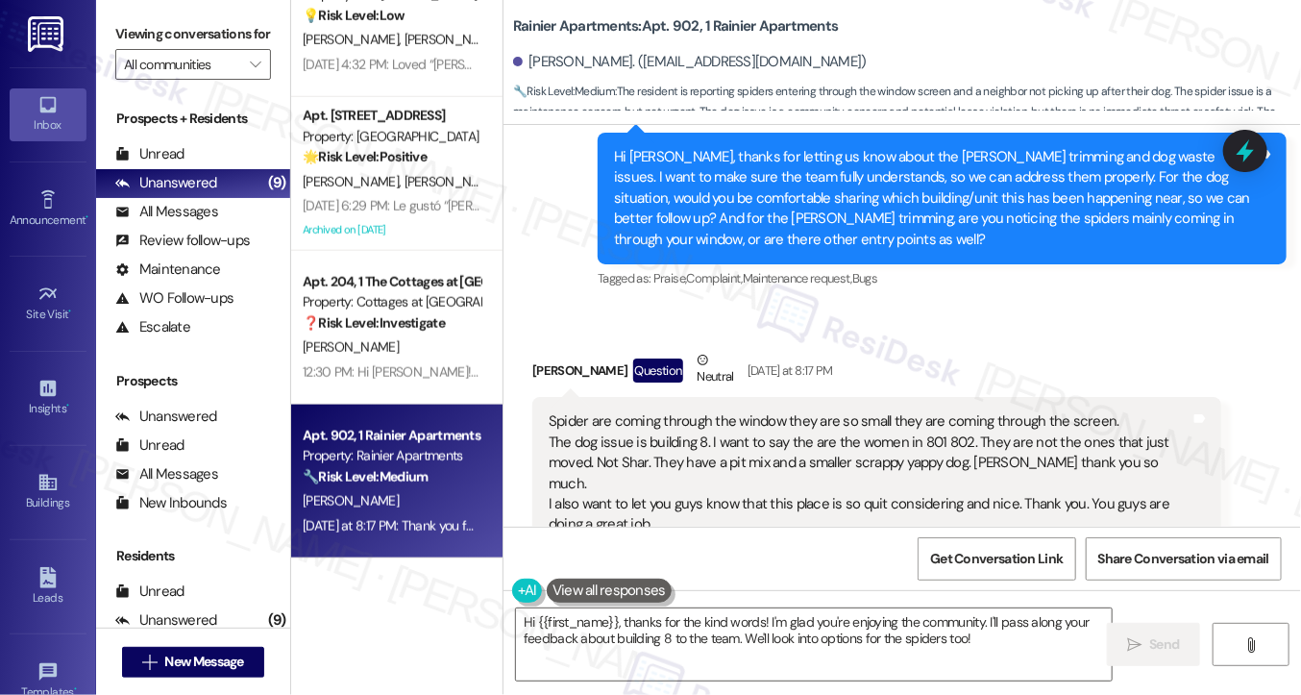
click at [762, 411] on div "Spider are coming through the window they are so small they are coming through …" at bounding box center [870, 473] width 642 height 124
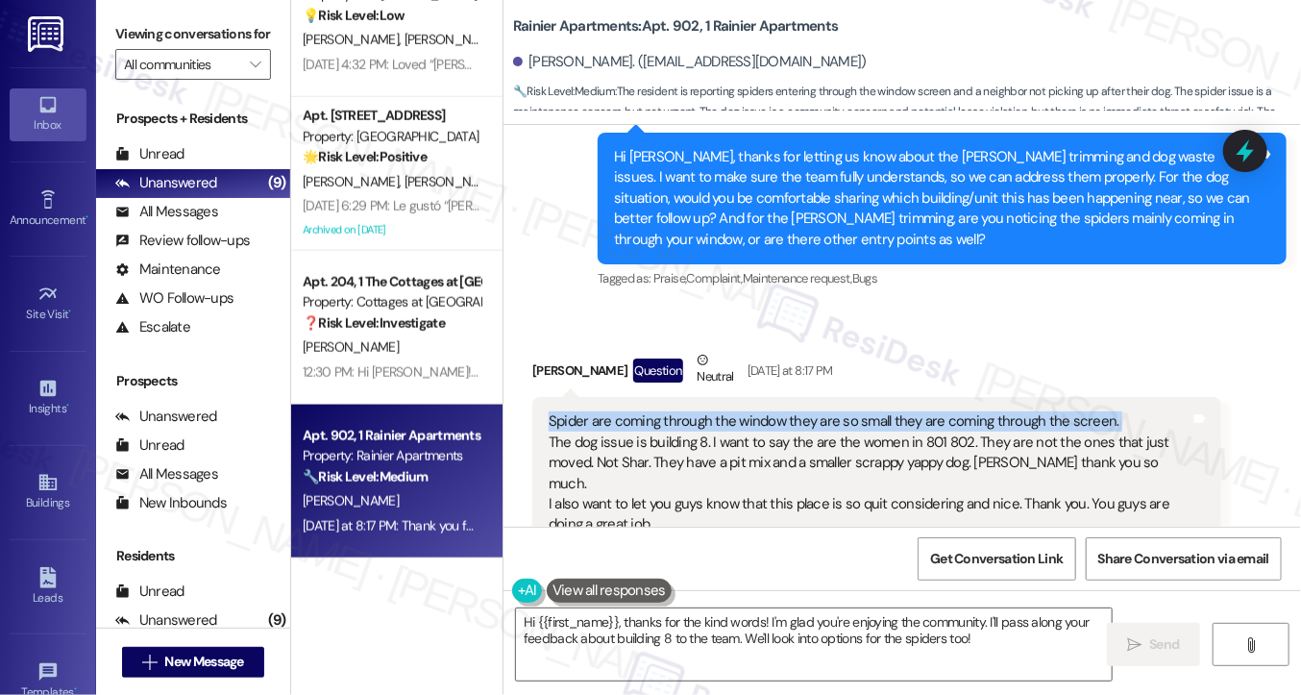
click at [762, 411] on div "Spider are coming through the window they are so small they are coming through …" at bounding box center [870, 473] width 642 height 124
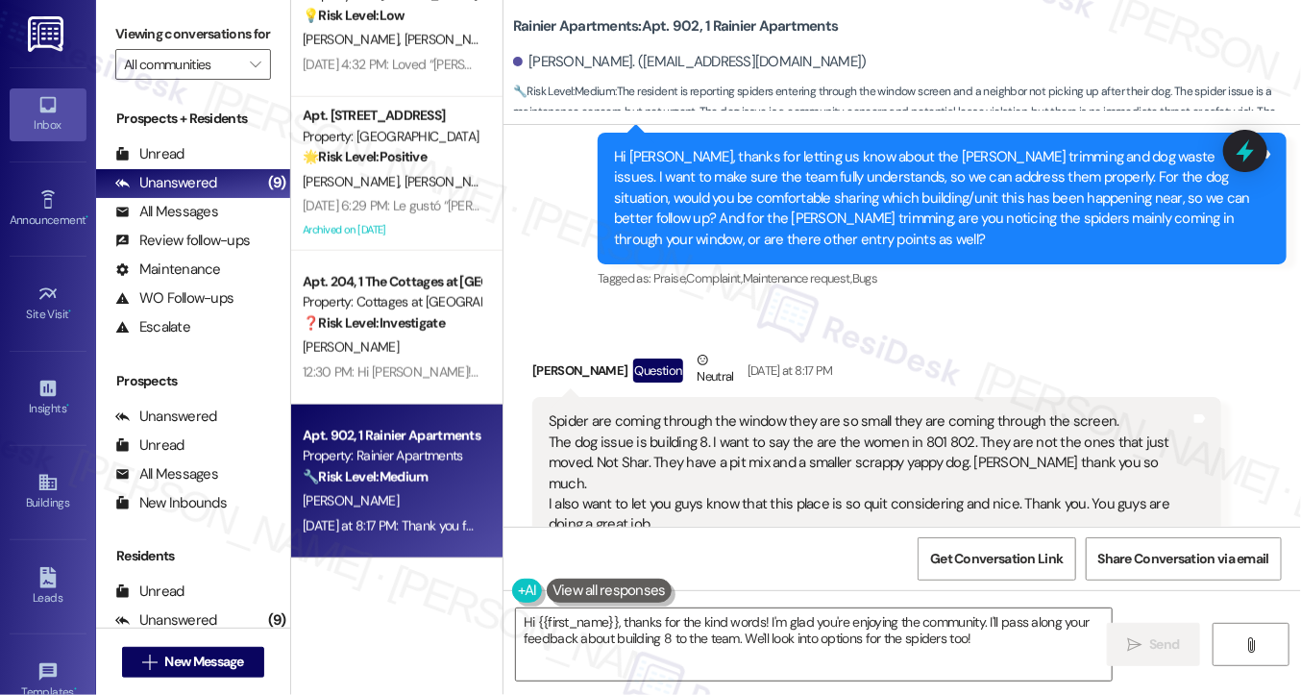
click at [640, 423] on div "Spider are coming through the window they are so small they are coming through …" at bounding box center [870, 473] width 642 height 124
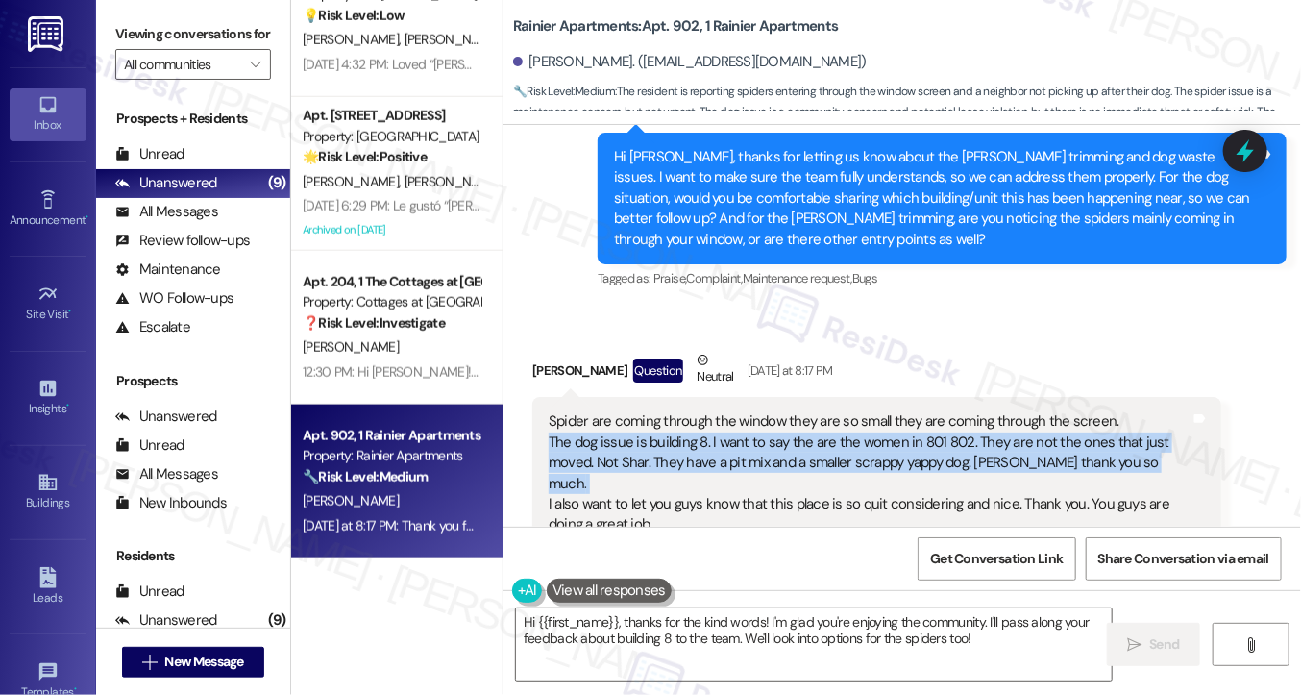
click at [640, 423] on div "Spider are coming through the window they are so small they are coming through …" at bounding box center [870, 473] width 642 height 124
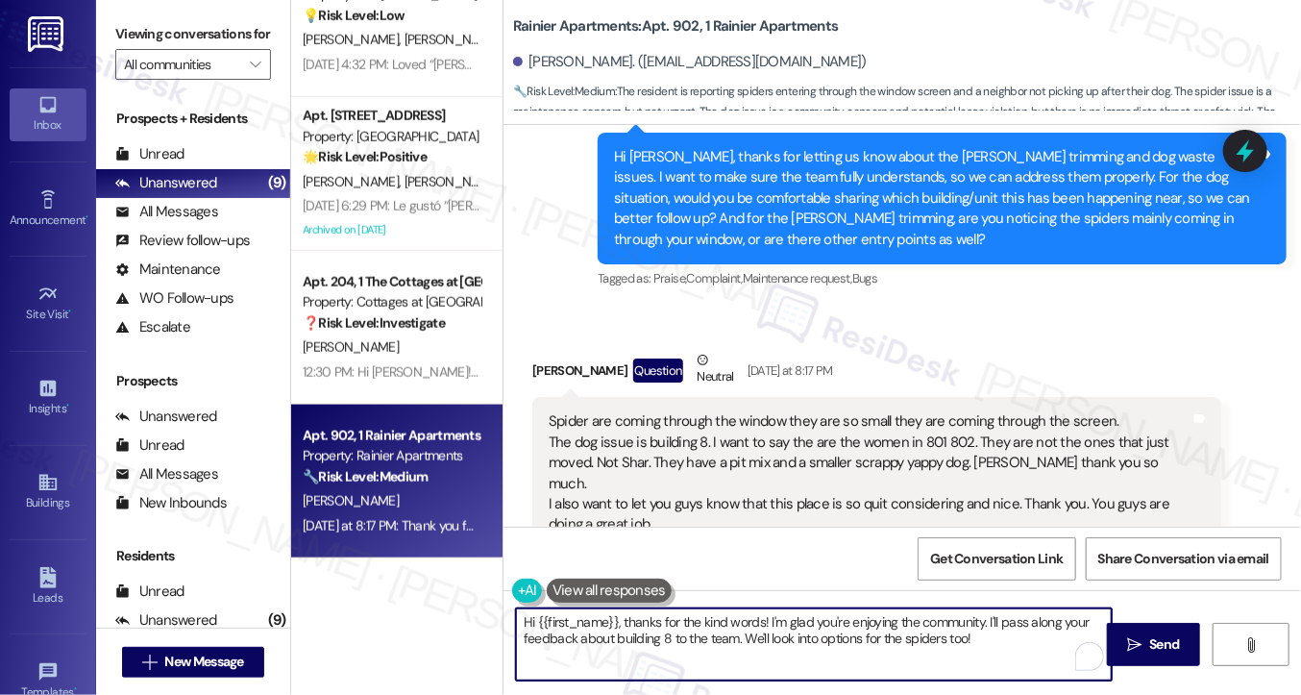
drag, startPoint x: 776, startPoint y: 625, endPoint x: 975, endPoint y: 625, distance: 199.0
click at [975, 625] on textarea "Hi {{first_name}}, thanks for the kind words! I'm glad you're enjoying the comm…" at bounding box center [814, 644] width 596 height 72
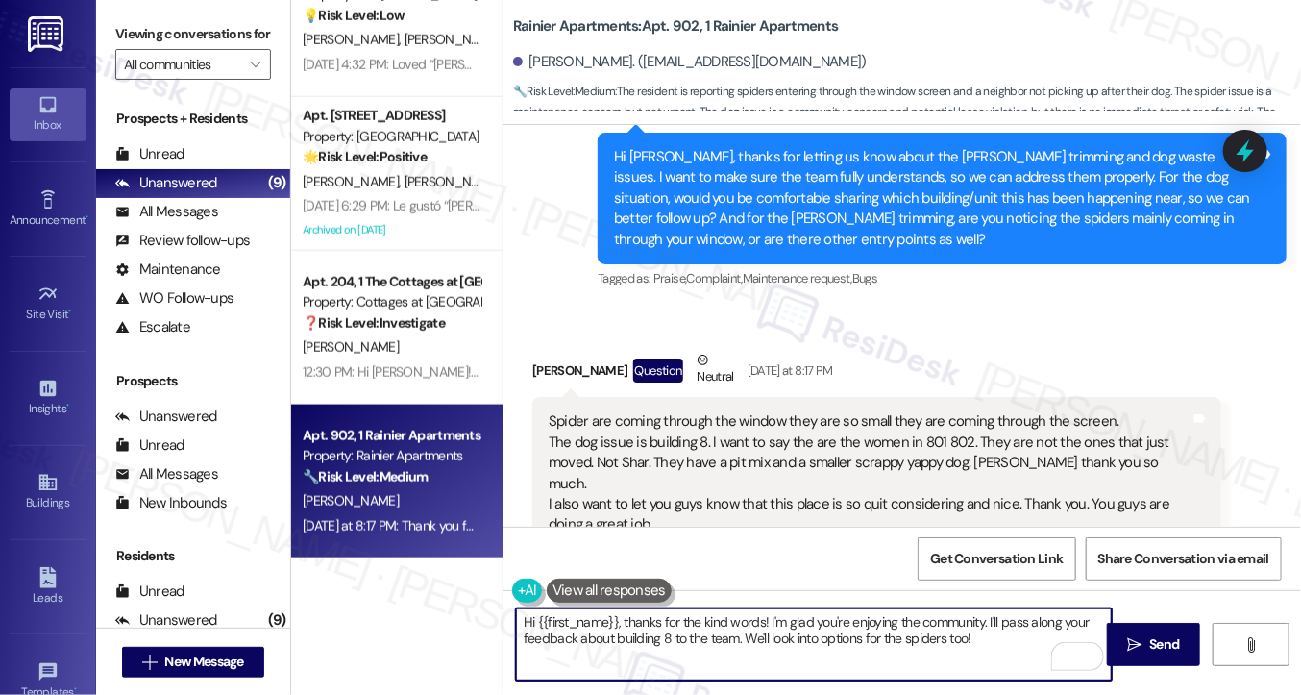
click at [794, 637] on textarea "Hi {{first_name}}, thanks for the kind words! I'm glad you're enjoying the comm…" at bounding box center [814, 644] width 596 height 72
click at [708, 644] on textarea "Hi {{first_name}}, thanks for the kind words! I'm glad you're enjoying the comm…" at bounding box center [814, 644] width 596 height 72
click at [834, 641] on textarea "Hi {{first_name}}, thanks for the kind words! I'm glad you're enjoying the comm…" at bounding box center [814, 644] width 596 height 72
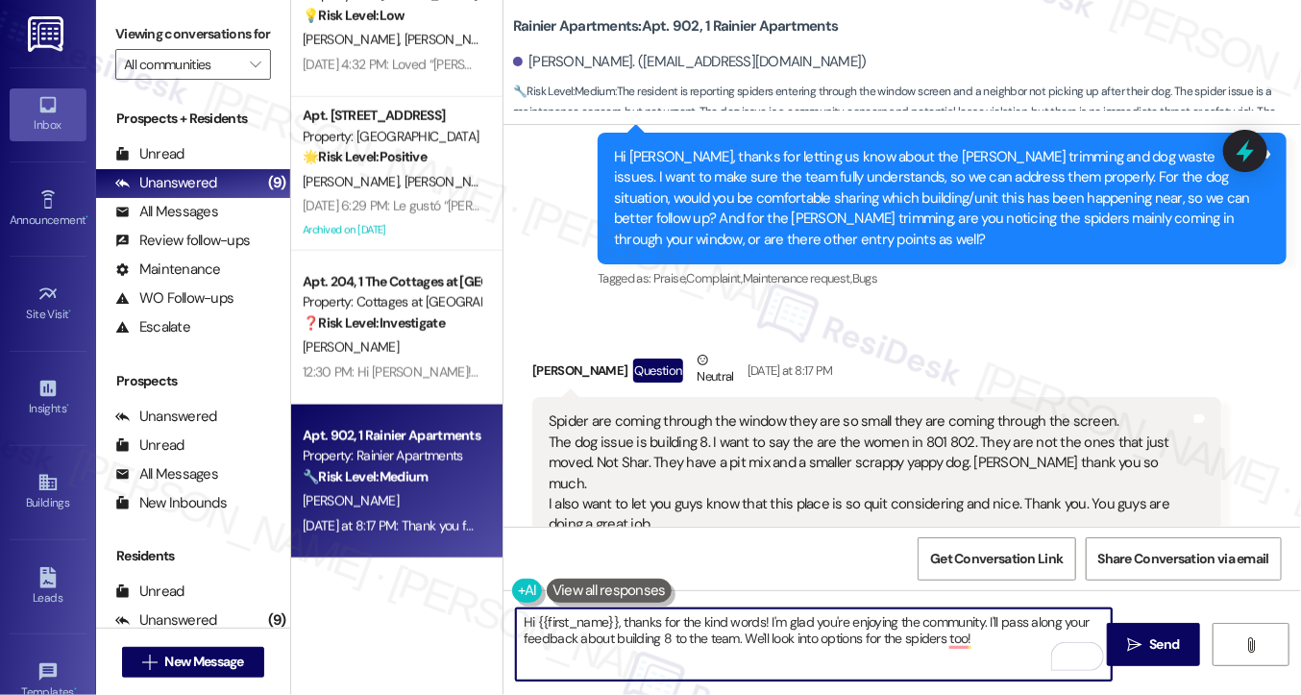
click at [998, 625] on textarea "Hi {{first_name}}, thanks for the kind words! I'm glad you're enjoying the comm…" at bounding box center [814, 644] width 596 height 72
drag, startPoint x: 981, startPoint y: 639, endPoint x: 739, endPoint y: 643, distance: 242.2
click at [739, 643] on textarea "Hi {{first_name}}, thanks for the kind words! I'm glad you're enjoying the comm…" at bounding box center [814, 644] width 596 height 72
click at [838, 646] on textarea "Hi {{first_name}}, thanks for the kind words! I'm glad you're enjoying the comm…" at bounding box center [814, 644] width 596 height 72
click at [700, 414] on div "Spider are coming through the window they are so small they are coming through …" at bounding box center [870, 473] width 642 height 124
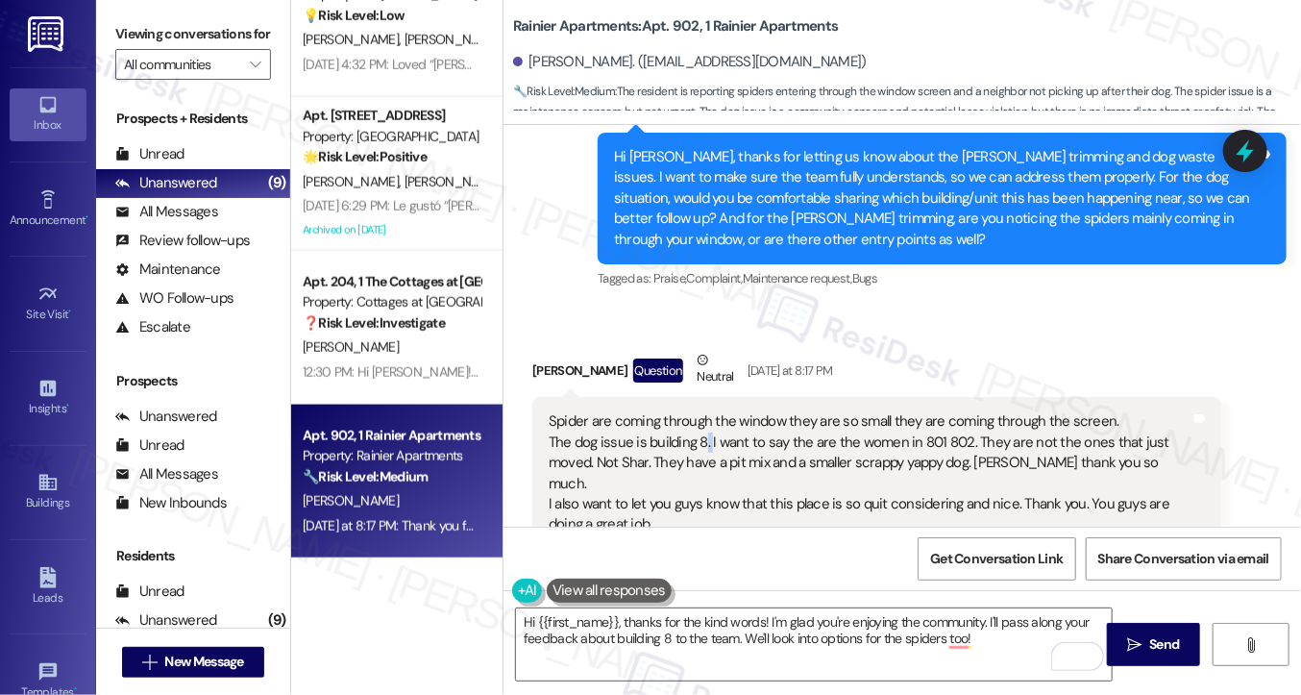
click at [700, 414] on div "Spider are coming through the window they are so small they are coming through …" at bounding box center [870, 473] width 642 height 124
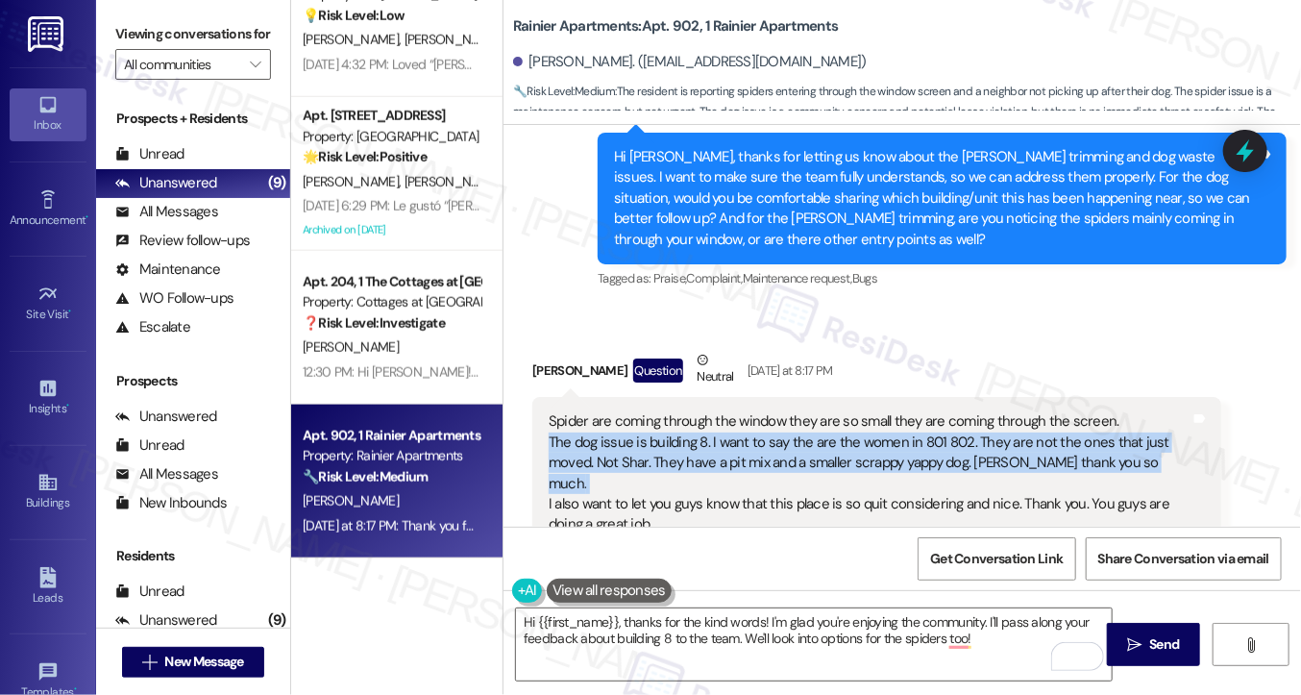
click at [700, 414] on div "Spider are coming through the window they are so small they are coming through …" at bounding box center [870, 473] width 642 height 124
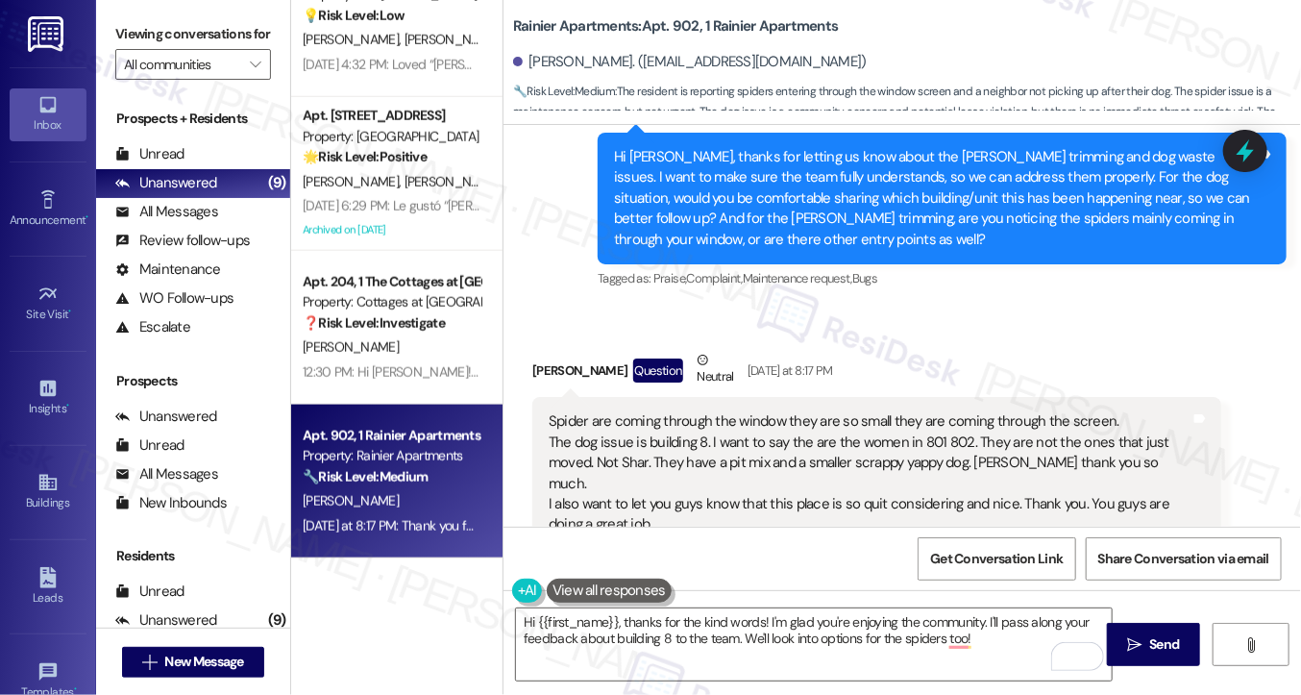
click at [699, 411] on div "Spider are coming through the window they are so small they are coming through …" at bounding box center [870, 473] width 642 height 124
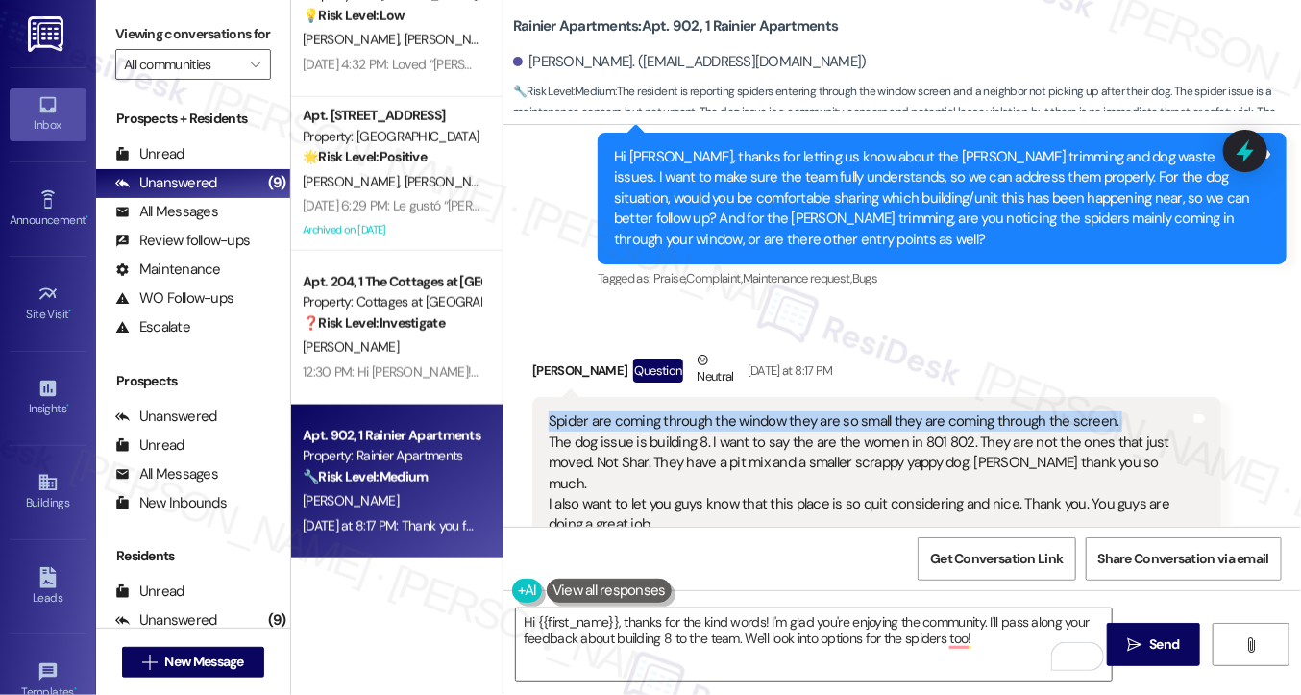
click at [699, 411] on div "Spider are coming through the window they are so small they are coming through …" at bounding box center [870, 473] width 642 height 124
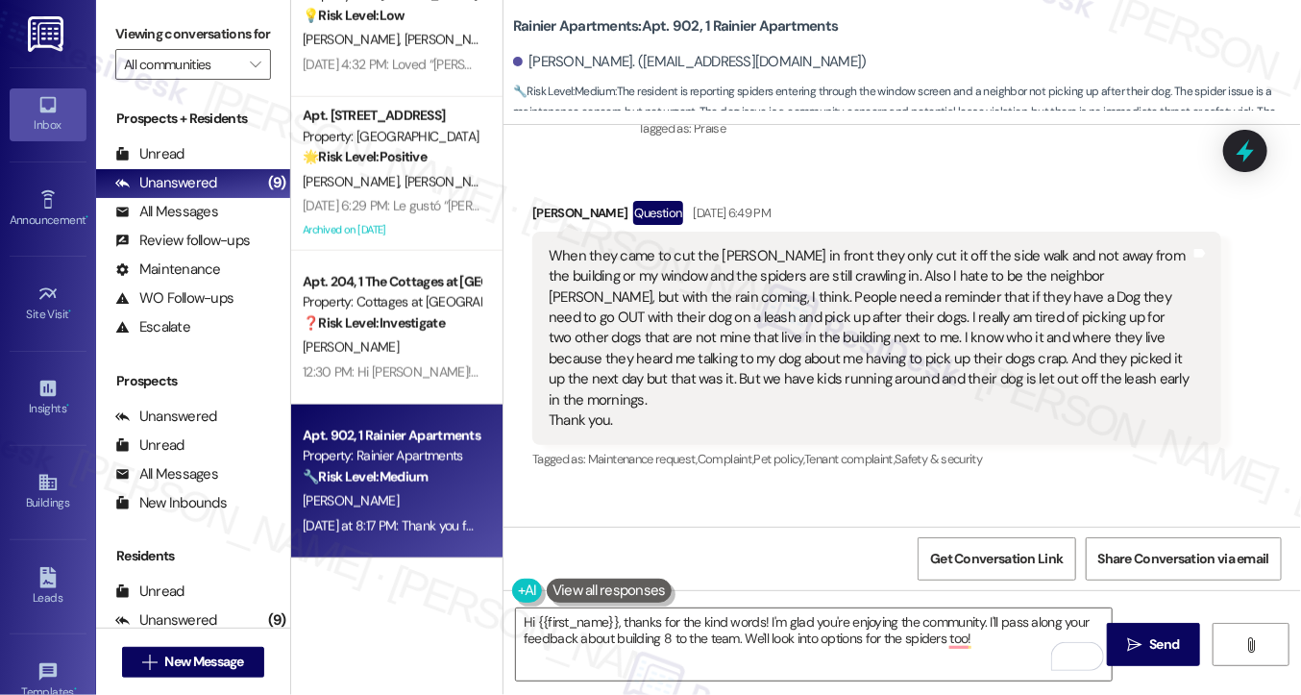
scroll to position [1567, 0]
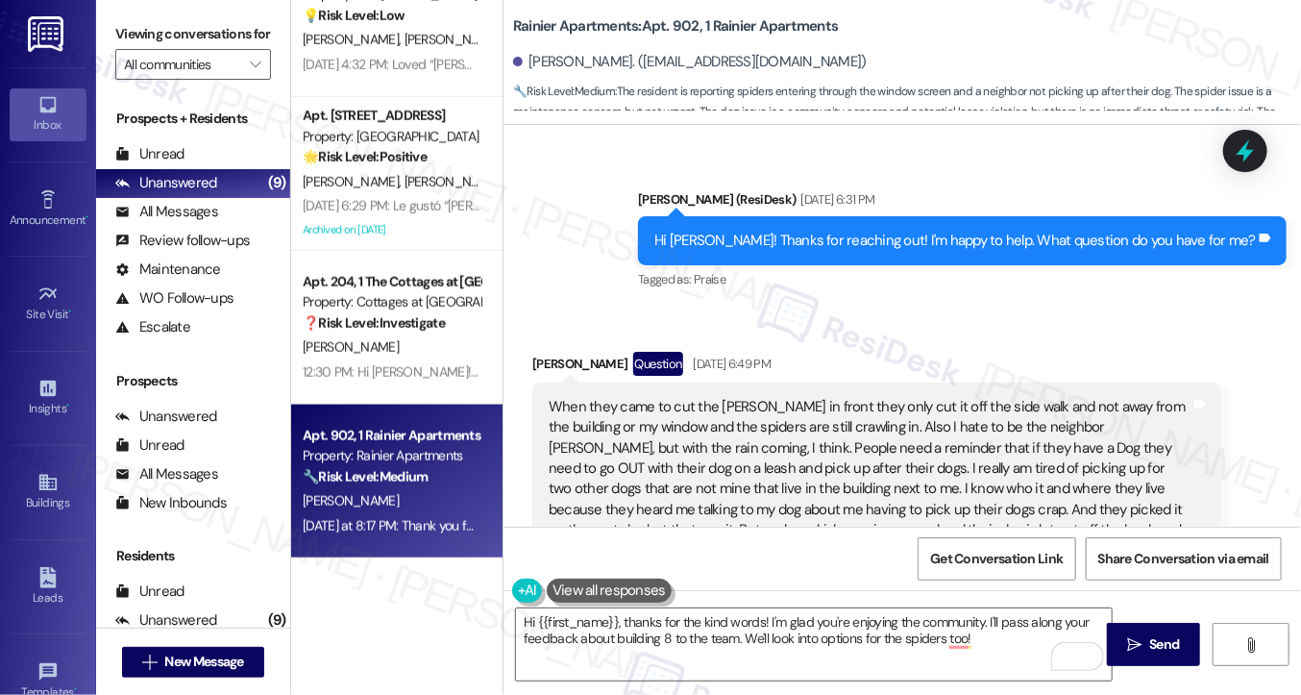
click at [675, 405] on div "When they came to cut the [PERSON_NAME] in front they only cut it off the side …" at bounding box center [870, 489] width 642 height 185
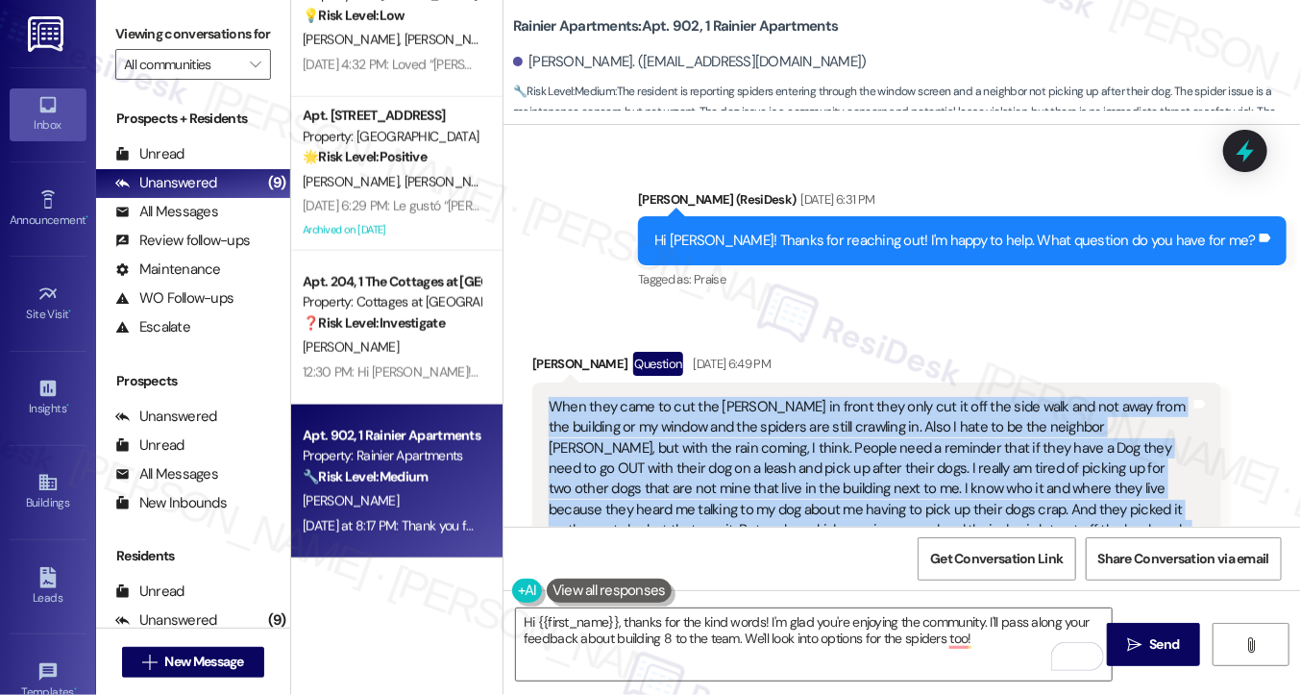
click at [675, 405] on div "When they came to cut the [PERSON_NAME] in front they only cut it off the side …" at bounding box center [870, 489] width 642 height 185
click at [699, 507] on div "When they came to cut the [PERSON_NAME] in front they only cut it off the side …" at bounding box center [870, 489] width 642 height 185
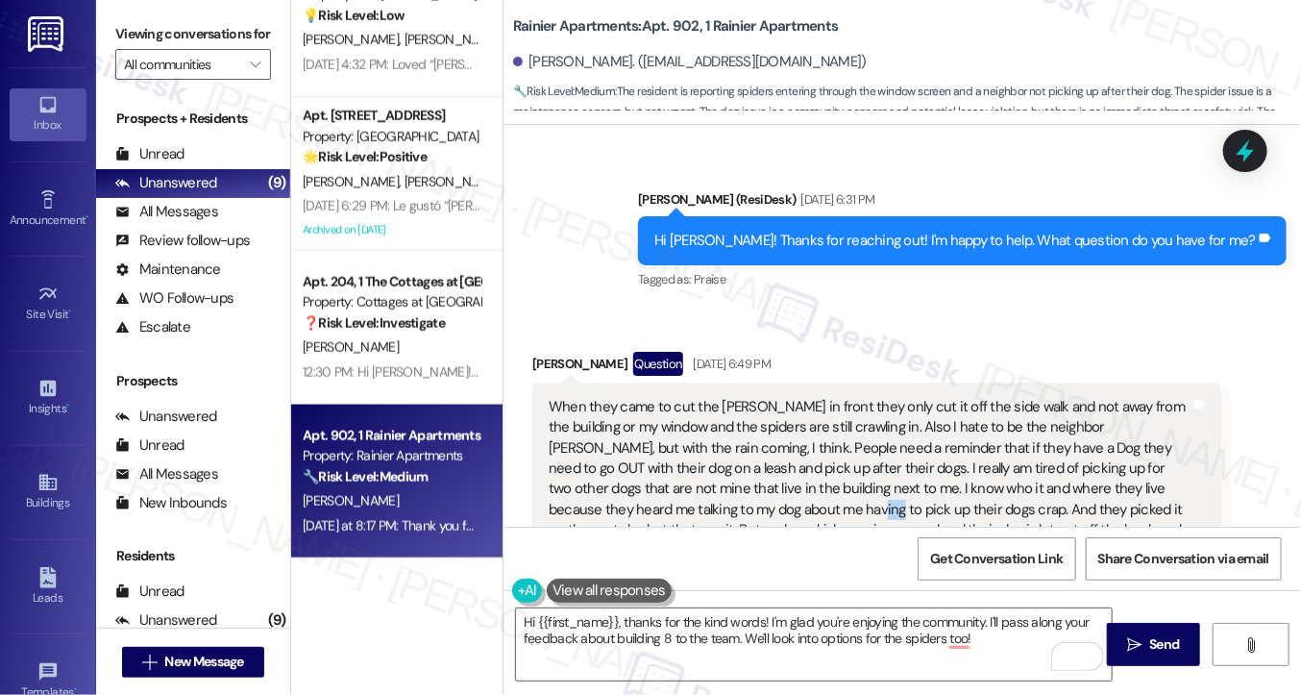
click at [699, 507] on div "When they came to cut the [PERSON_NAME] in front they only cut it off the side …" at bounding box center [870, 489] width 642 height 185
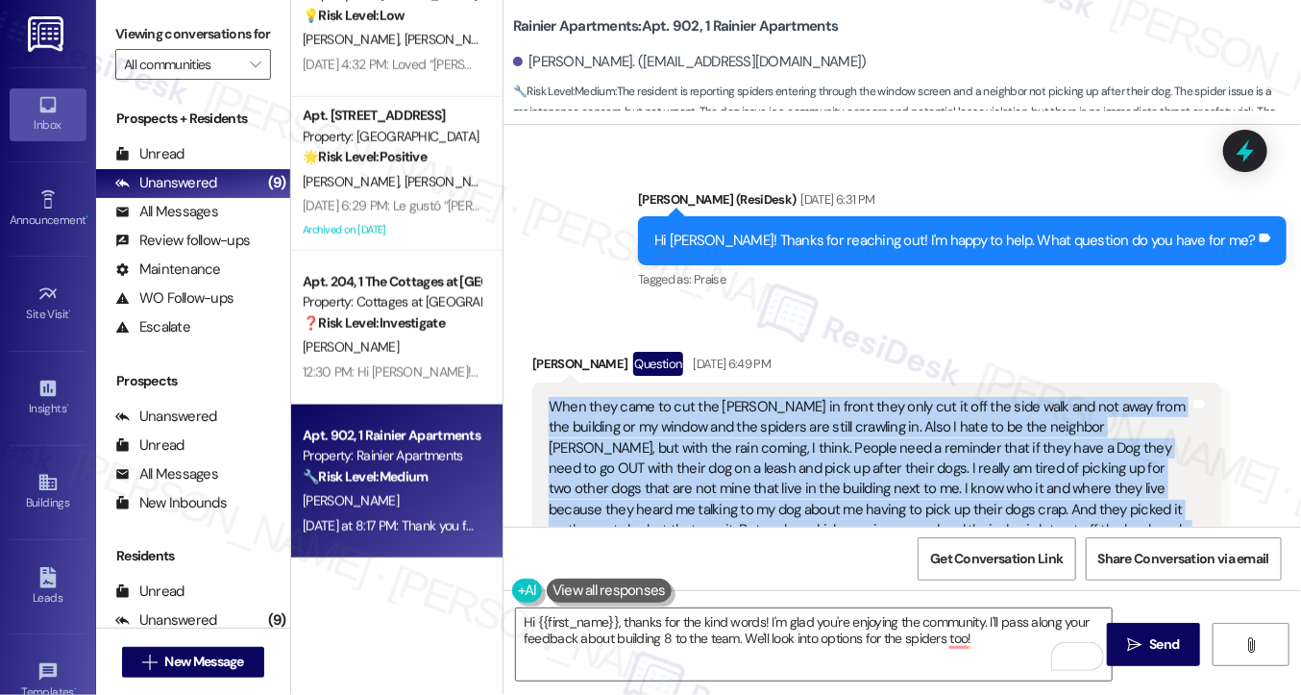
click at [699, 507] on div "When they came to cut the [PERSON_NAME] in front they only cut it off the side …" at bounding box center [870, 489] width 642 height 185
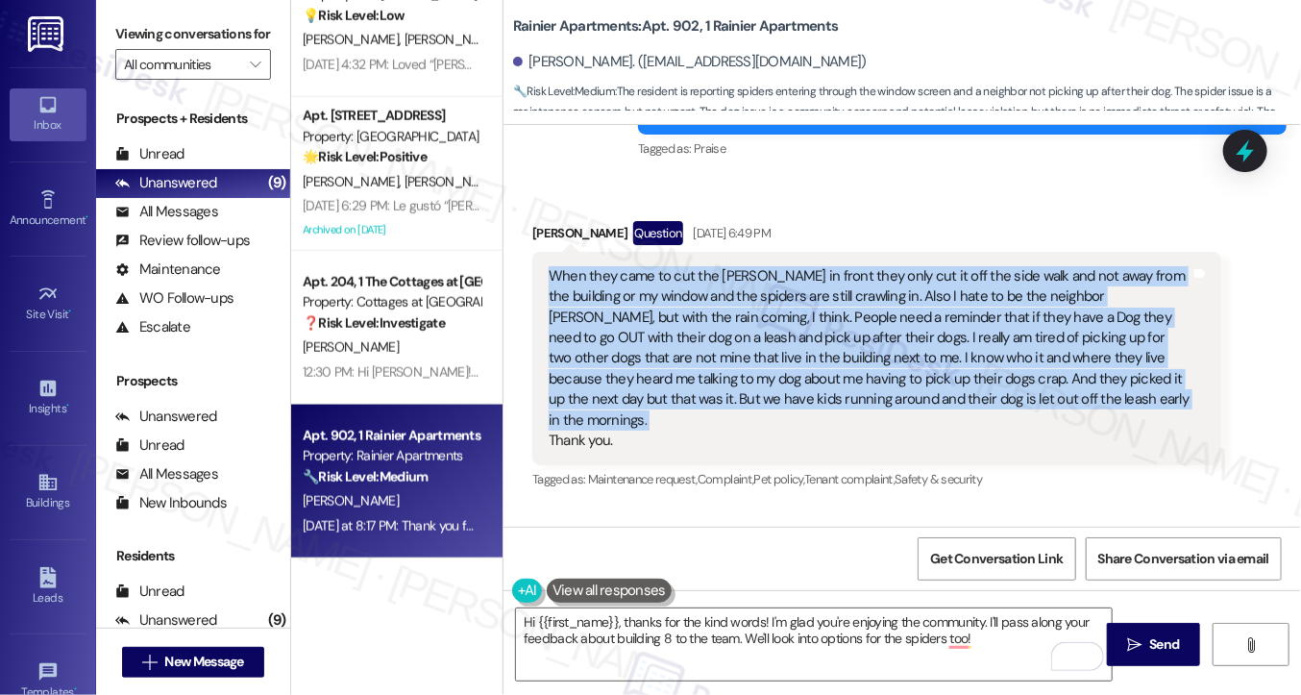
scroll to position [2047, 0]
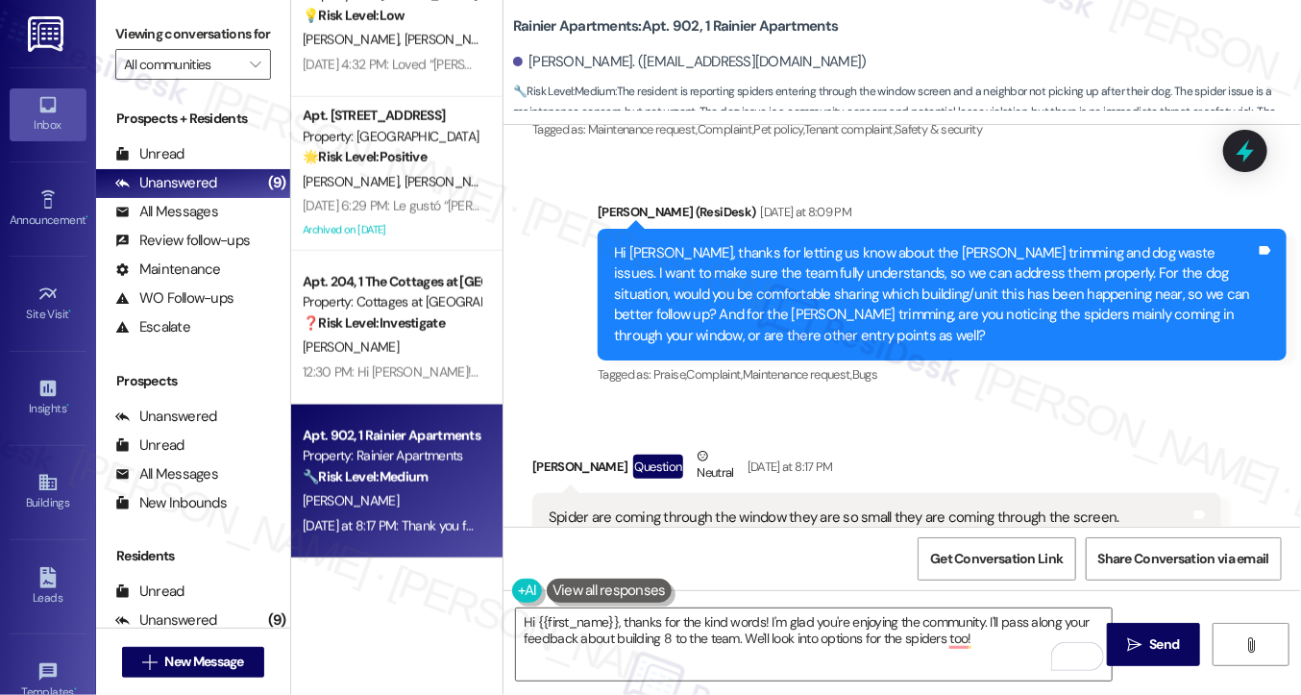
click at [766, 276] on div "Hi [PERSON_NAME], thanks for letting us know about the [PERSON_NAME] trimming a…" at bounding box center [935, 294] width 642 height 103
click at [765, 276] on div "Hi [PERSON_NAME], thanks for letting us know about the [PERSON_NAME] trimming a…" at bounding box center [935, 294] width 642 height 103
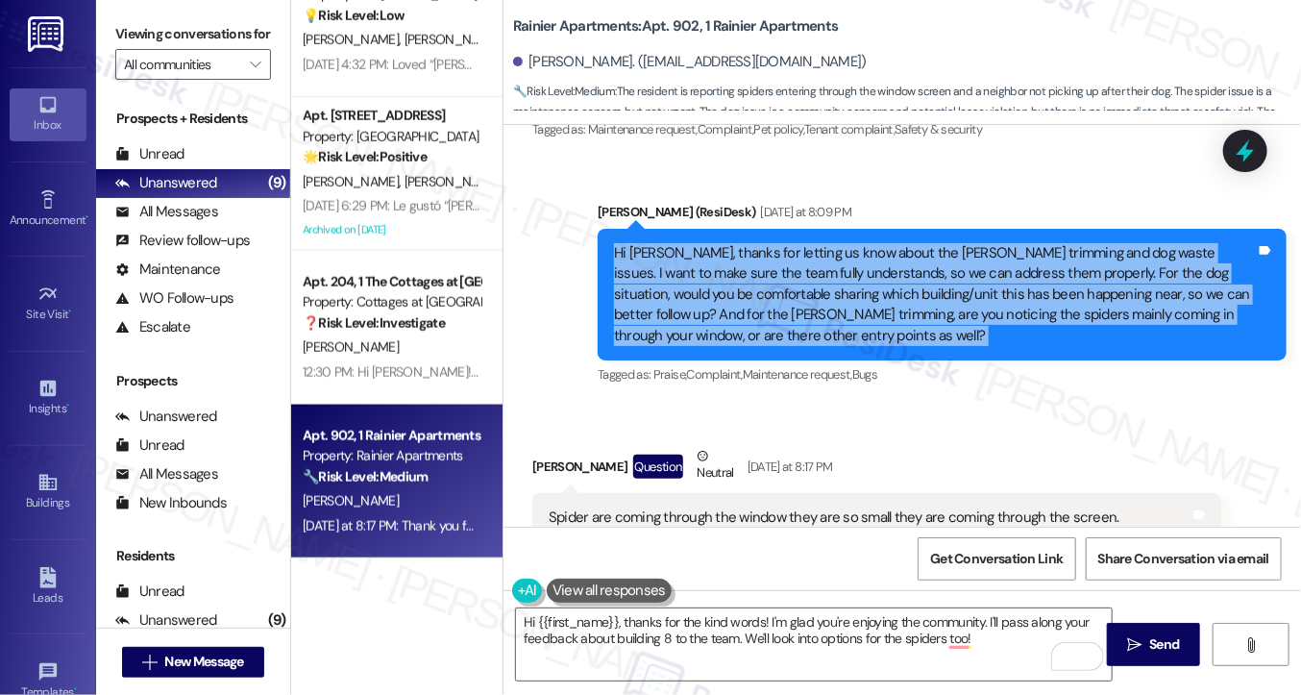
click at [765, 276] on div "Hi [PERSON_NAME], thanks for letting us know about the [PERSON_NAME] trimming a…" at bounding box center [935, 294] width 642 height 103
click at [803, 284] on div "Hi [PERSON_NAME], thanks for letting us know about the [PERSON_NAME] trimming a…" at bounding box center [935, 294] width 642 height 103
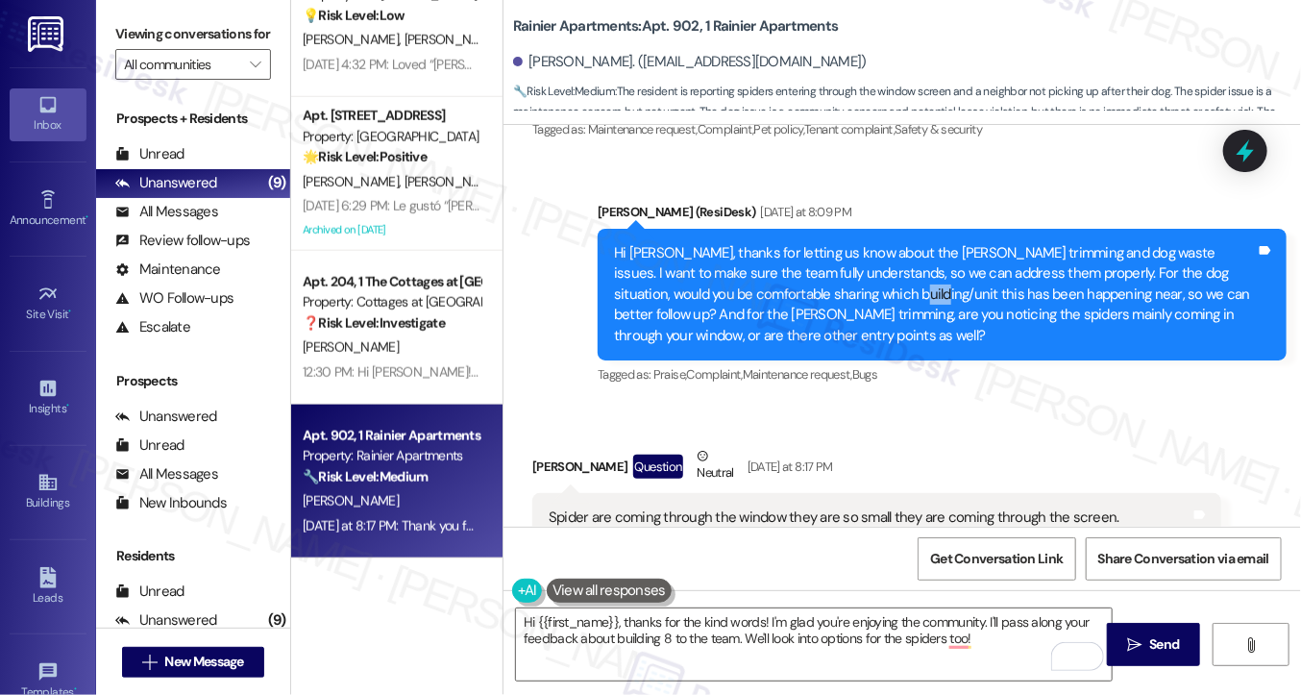
click at [803, 284] on div "Hi [PERSON_NAME], thanks for letting us know about the [PERSON_NAME] trimming a…" at bounding box center [935, 294] width 642 height 103
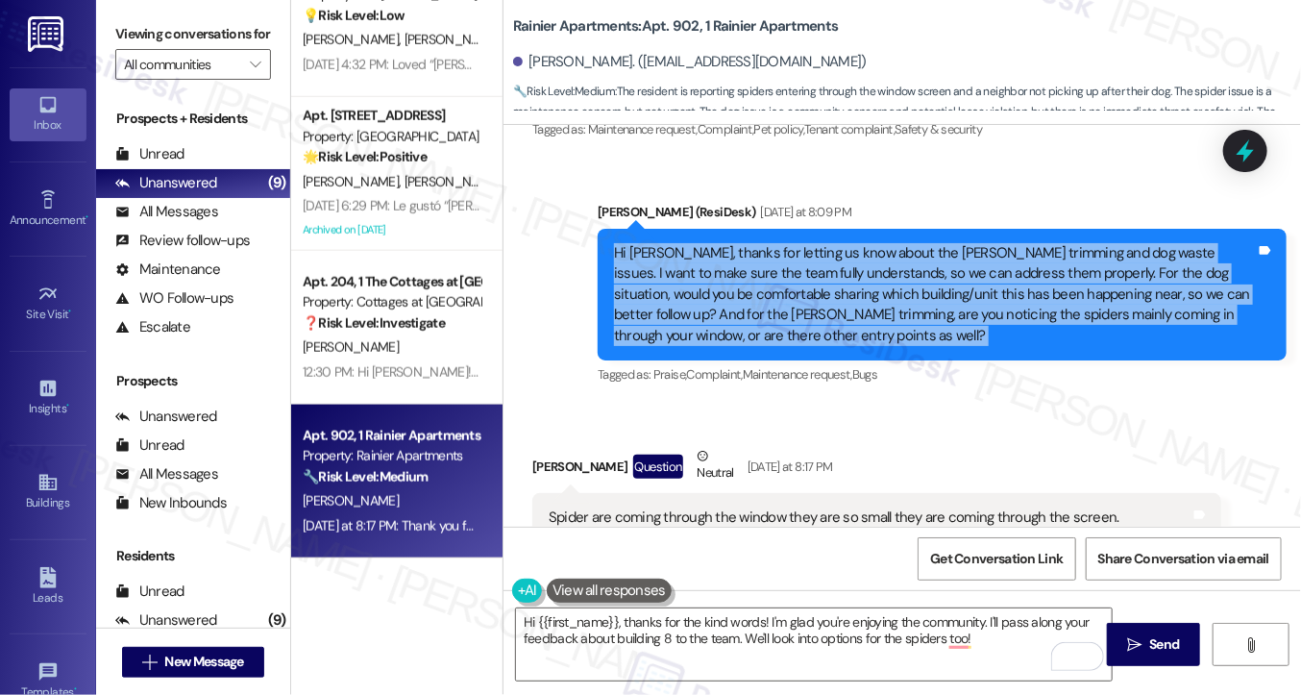
click at [803, 284] on div "Hi [PERSON_NAME], thanks for letting us know about the [PERSON_NAME] trimming a…" at bounding box center [935, 294] width 642 height 103
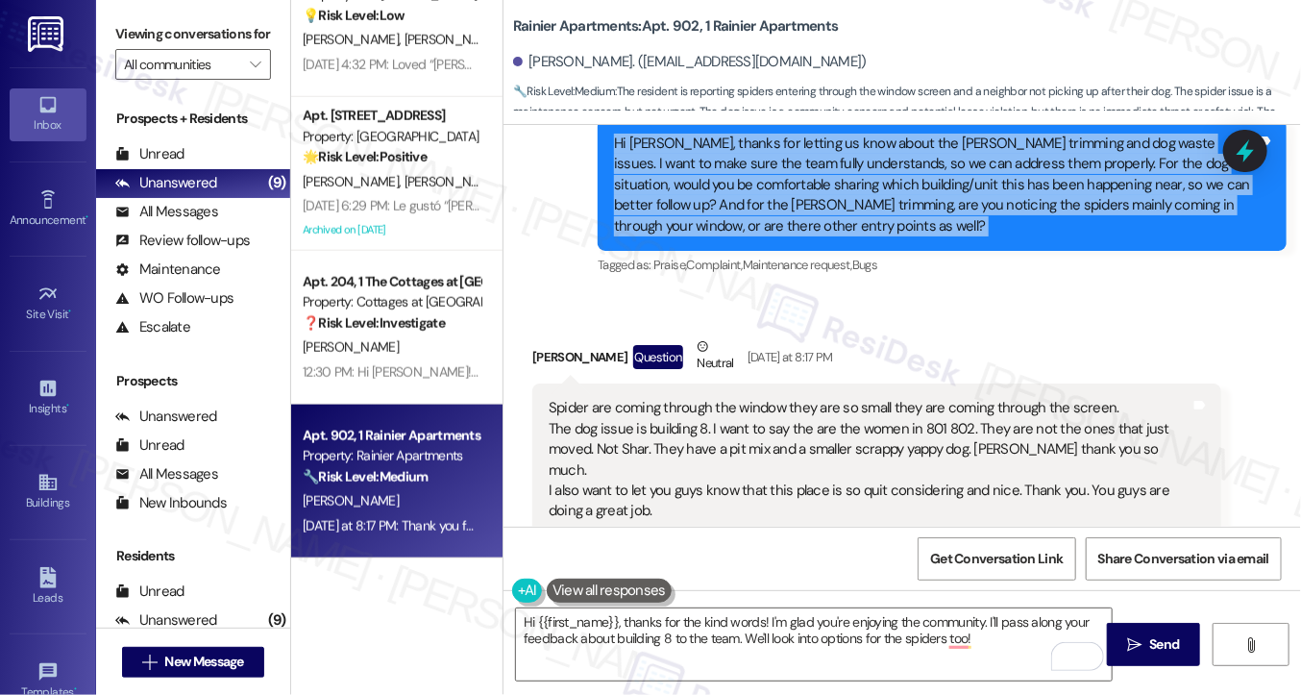
scroll to position [2239, 0]
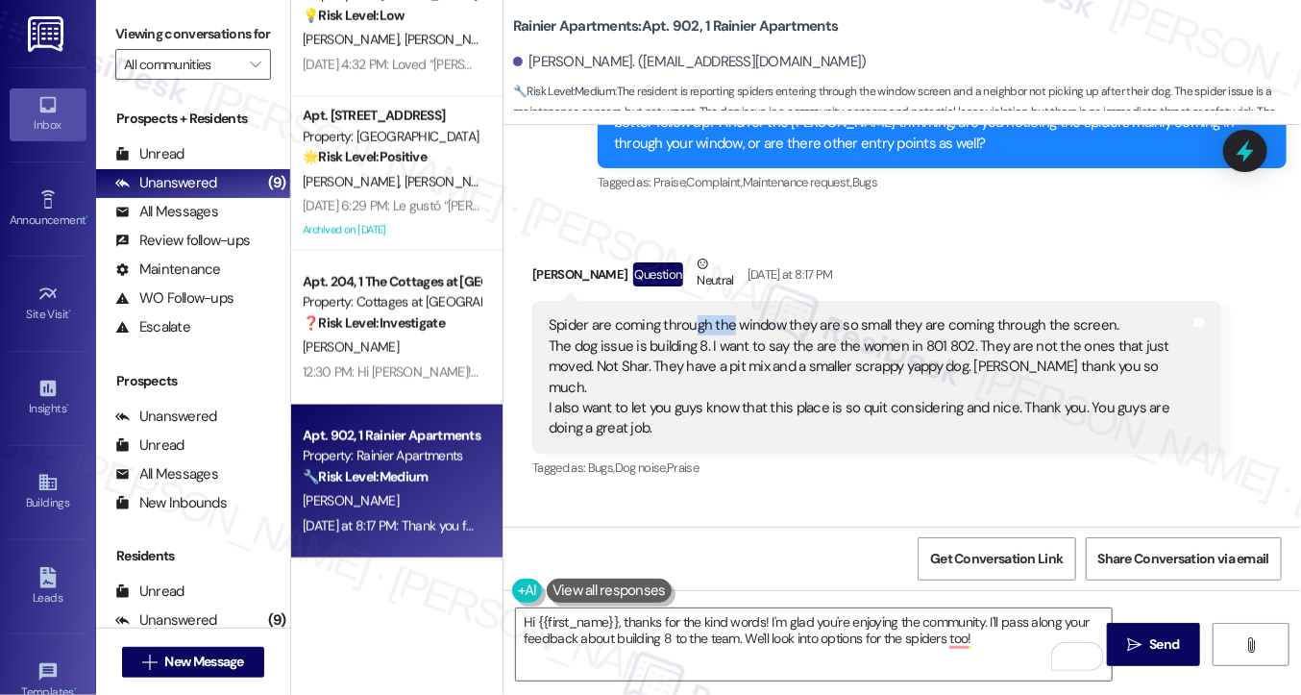
drag, startPoint x: 728, startPoint y: 303, endPoint x: 689, endPoint y: 305, distance: 38.5
click at [689, 315] on div "Spider are coming through the window they are so small they are coming through …" at bounding box center [870, 377] width 642 height 124
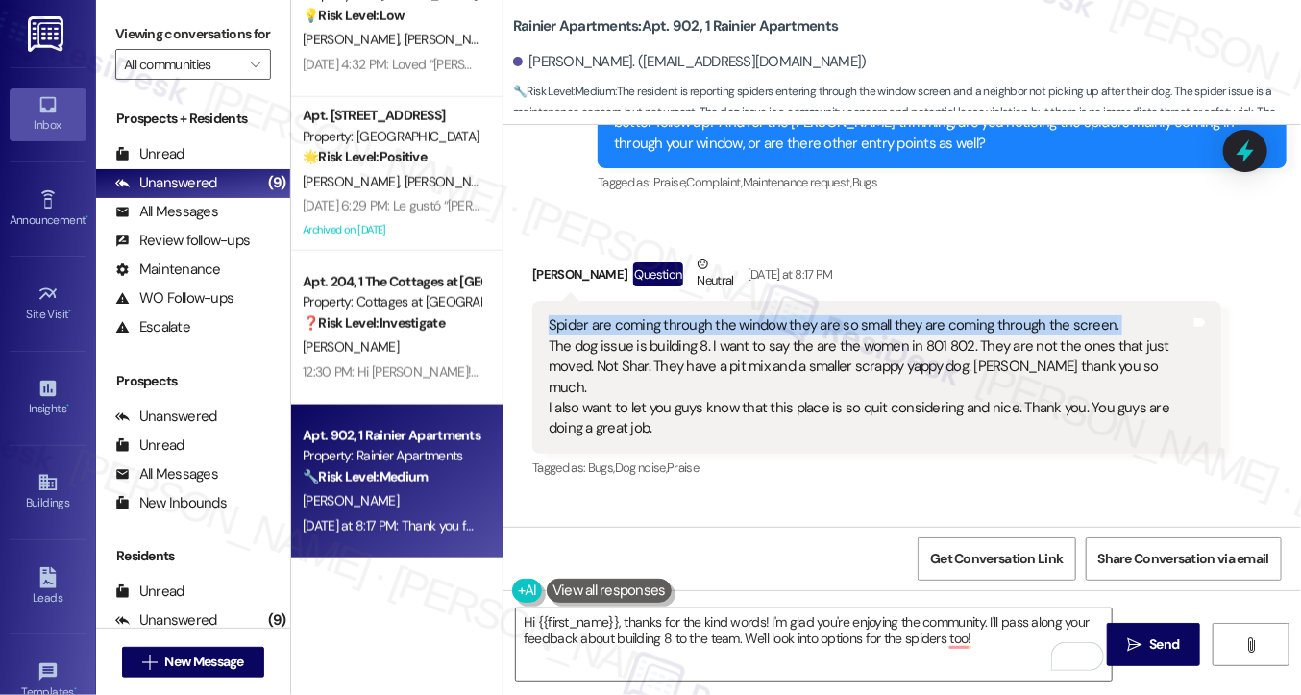
click at [689, 315] on div "Spider are coming through the window they are so small they are coming through …" at bounding box center [870, 377] width 642 height 124
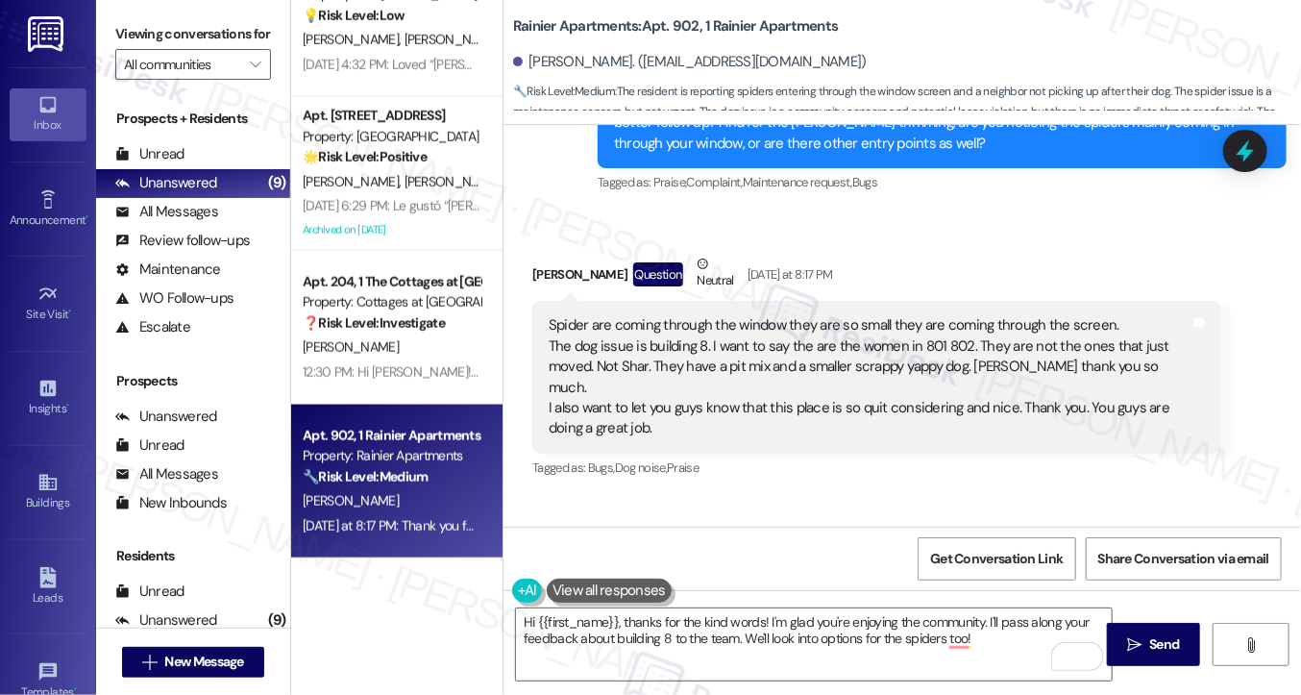
click at [690, 324] on div "Spider are coming through the window they are so small they are coming through …" at bounding box center [870, 377] width 642 height 124
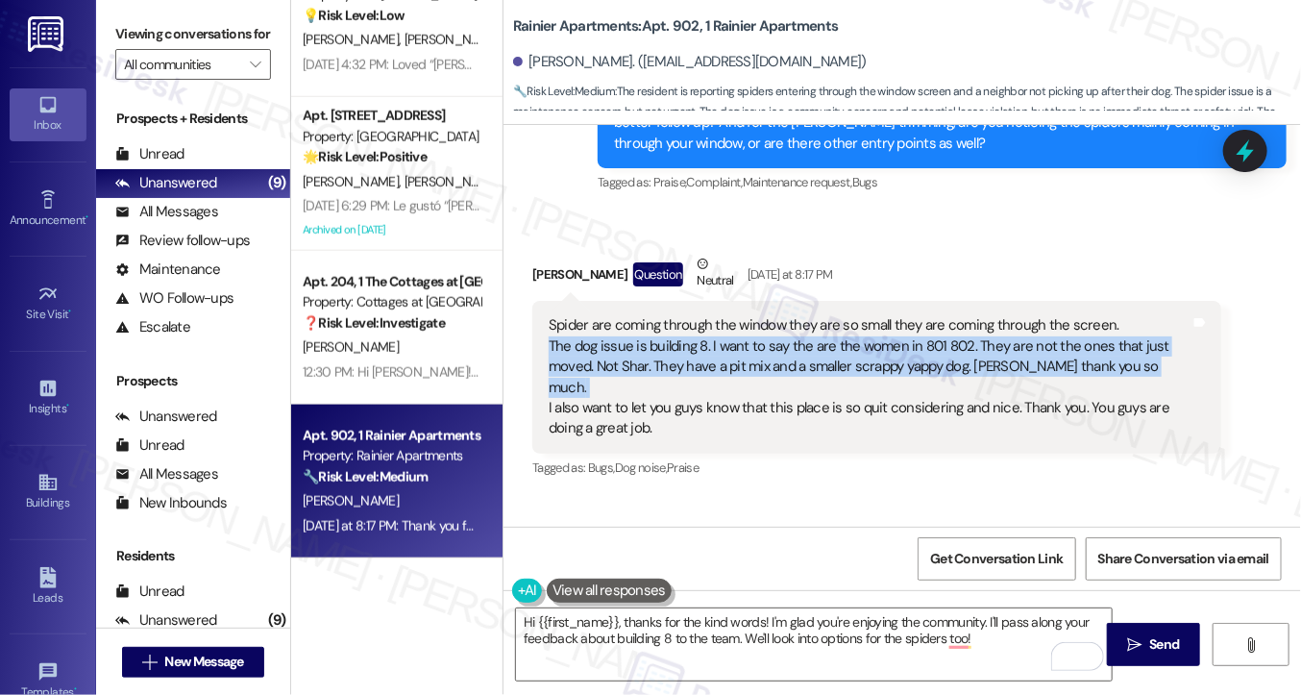
click at [690, 324] on div "Spider are coming through the window they are so small they are coming through …" at bounding box center [870, 377] width 642 height 124
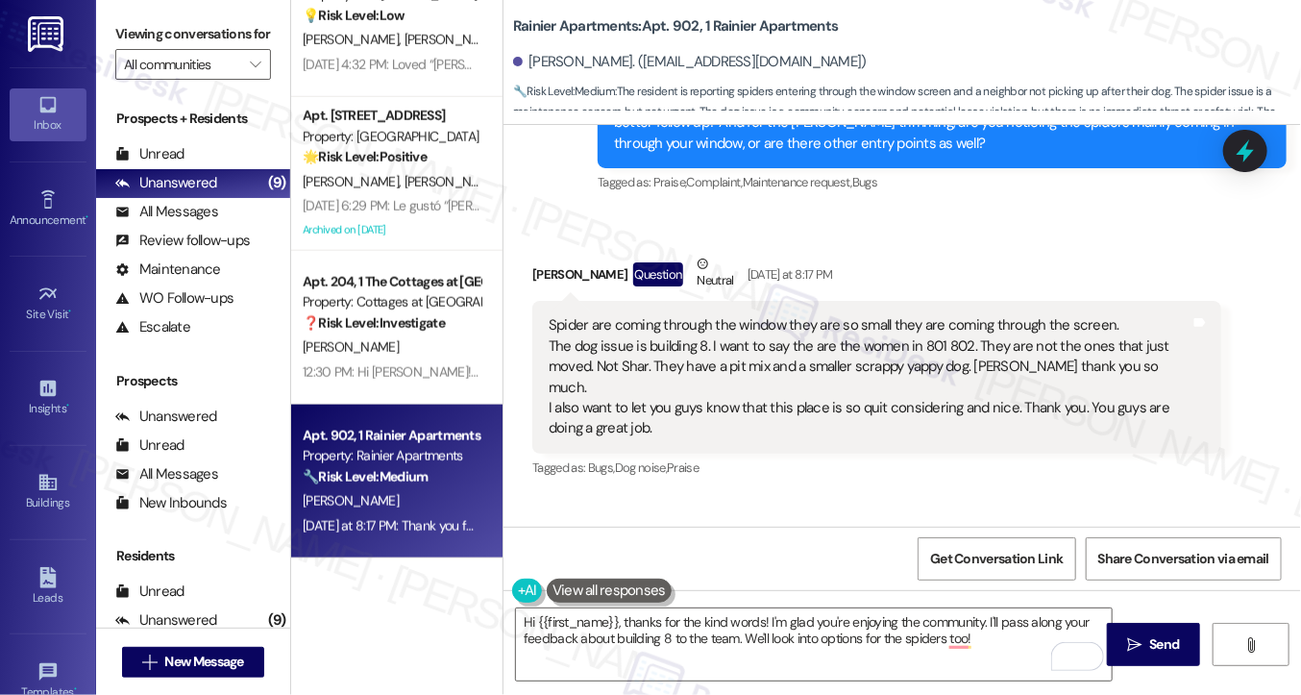
click at [646, 315] on div "Spider are coming through the window they are so small they are coming through …" at bounding box center [870, 377] width 642 height 124
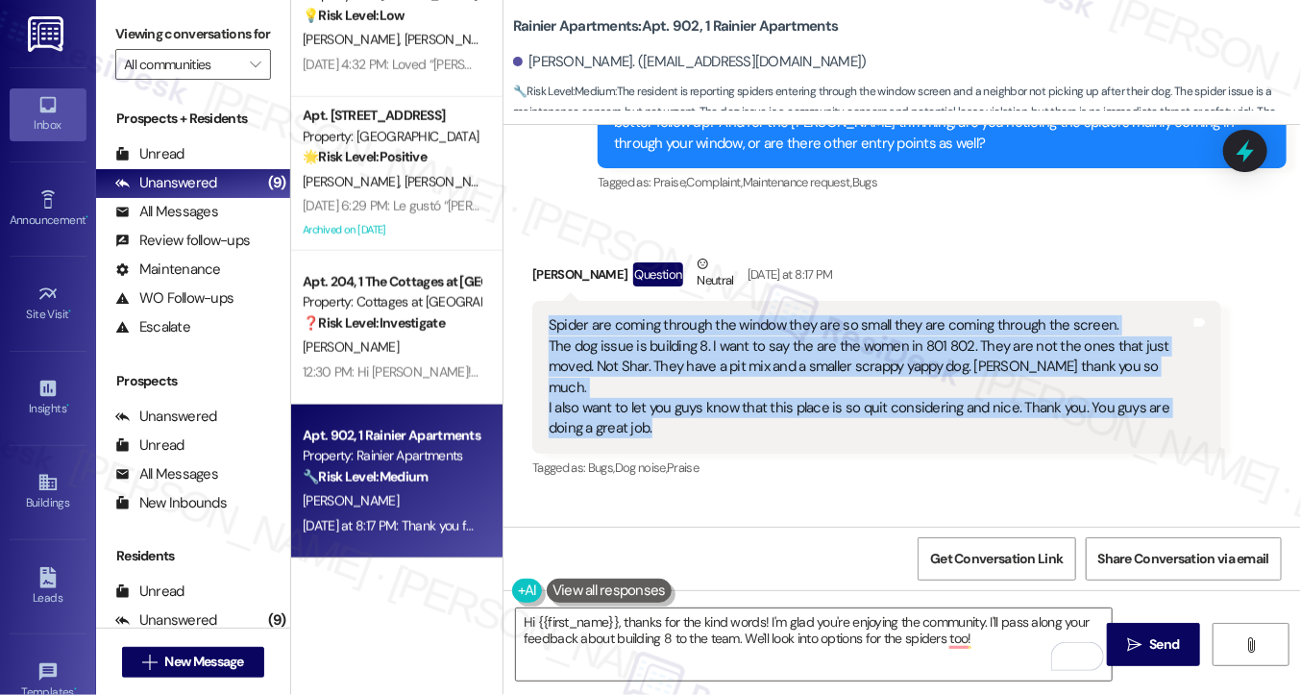
drag, startPoint x: 669, startPoint y: 392, endPoint x: 542, endPoint y: 305, distance: 154.1
click at [542, 305] on div "Spider are coming through the window they are so small they are coming through …" at bounding box center [876, 377] width 689 height 153
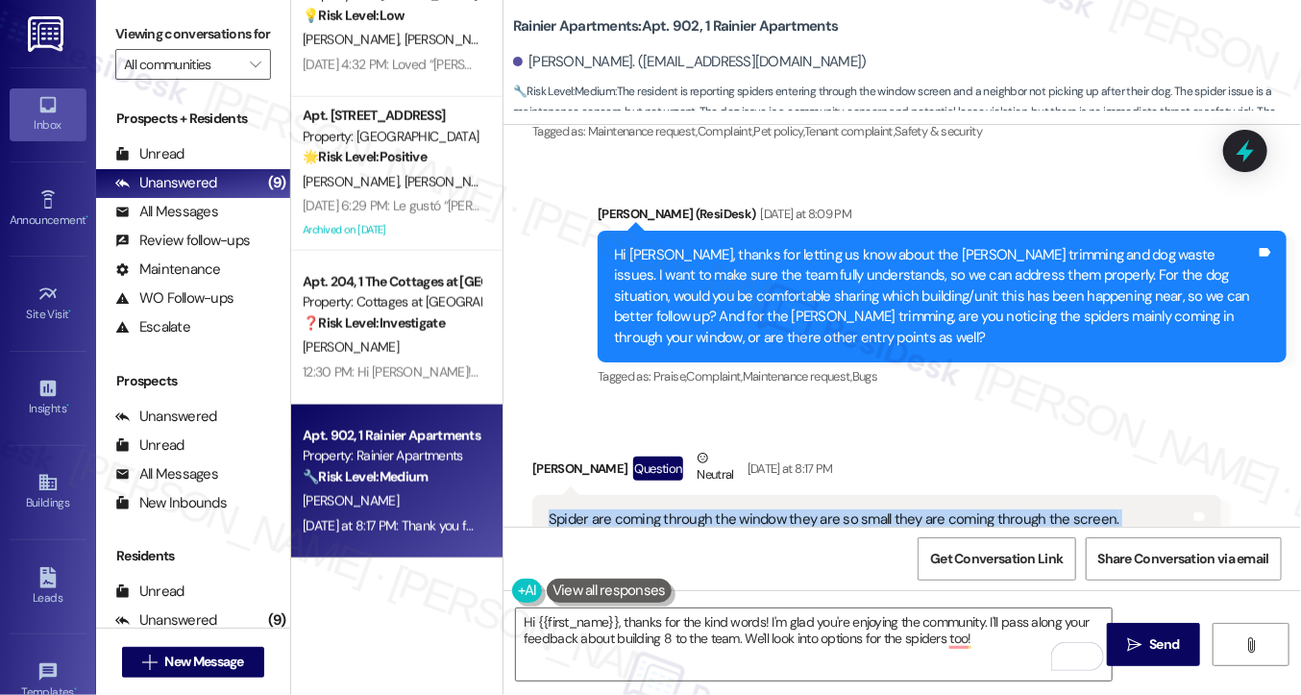
scroll to position [2047, 0]
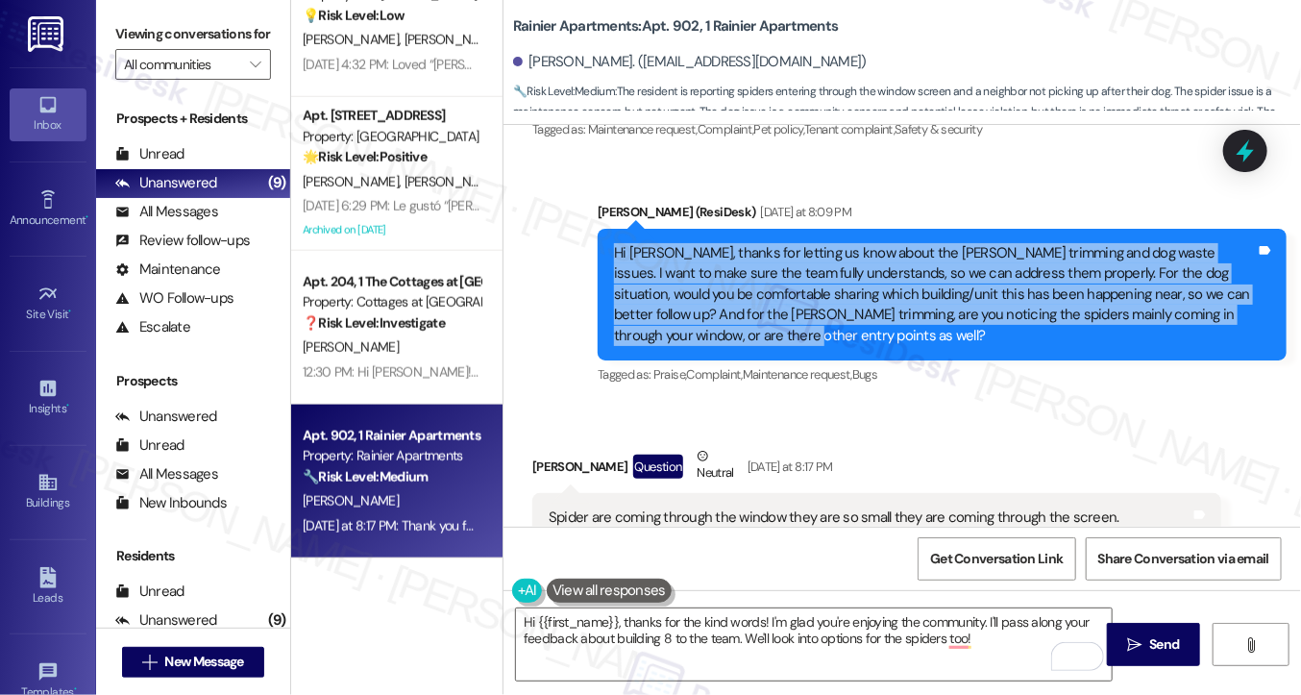
drag, startPoint x: 613, startPoint y: 226, endPoint x: 759, endPoint y: 318, distance: 172.8
click at [759, 318] on div "Hi [PERSON_NAME], thanks for letting us know about the [PERSON_NAME] trimming a…" at bounding box center [935, 294] width 642 height 103
copy div "Hi [PERSON_NAME], thanks for letting us know about the [PERSON_NAME] trimming a…"
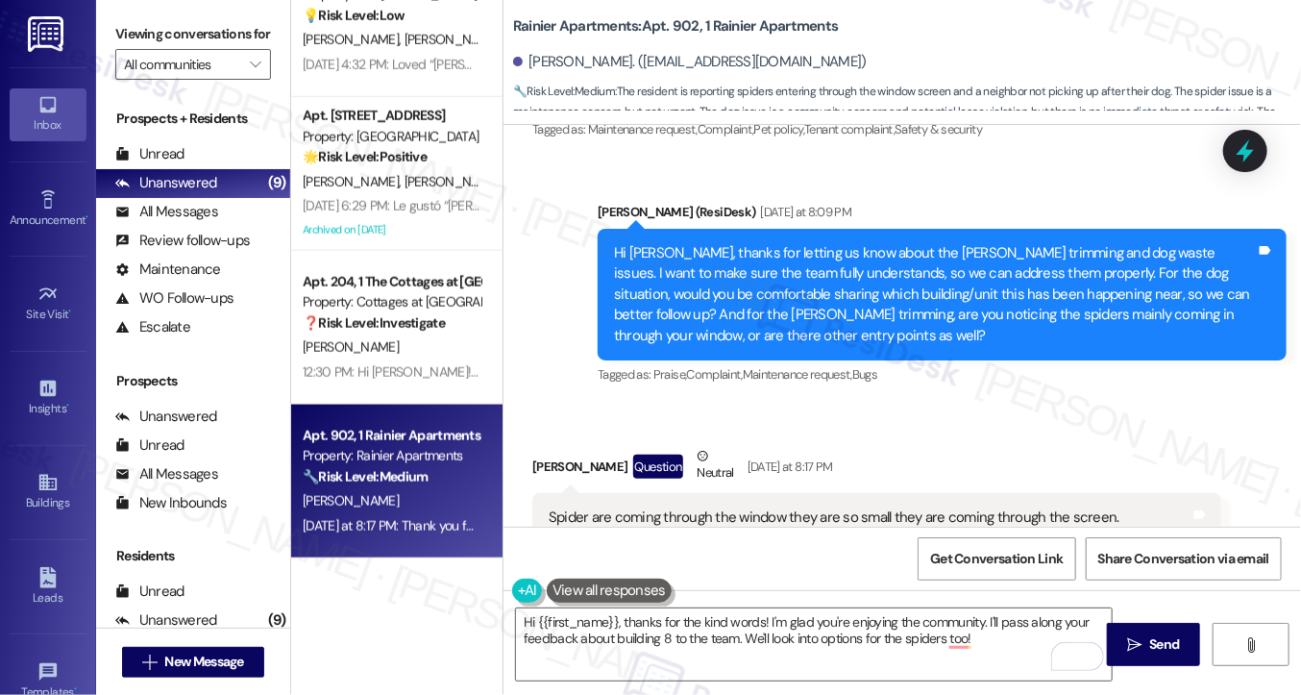
click at [140, 32] on label "Viewing conversations for" at bounding box center [193, 34] width 156 height 30
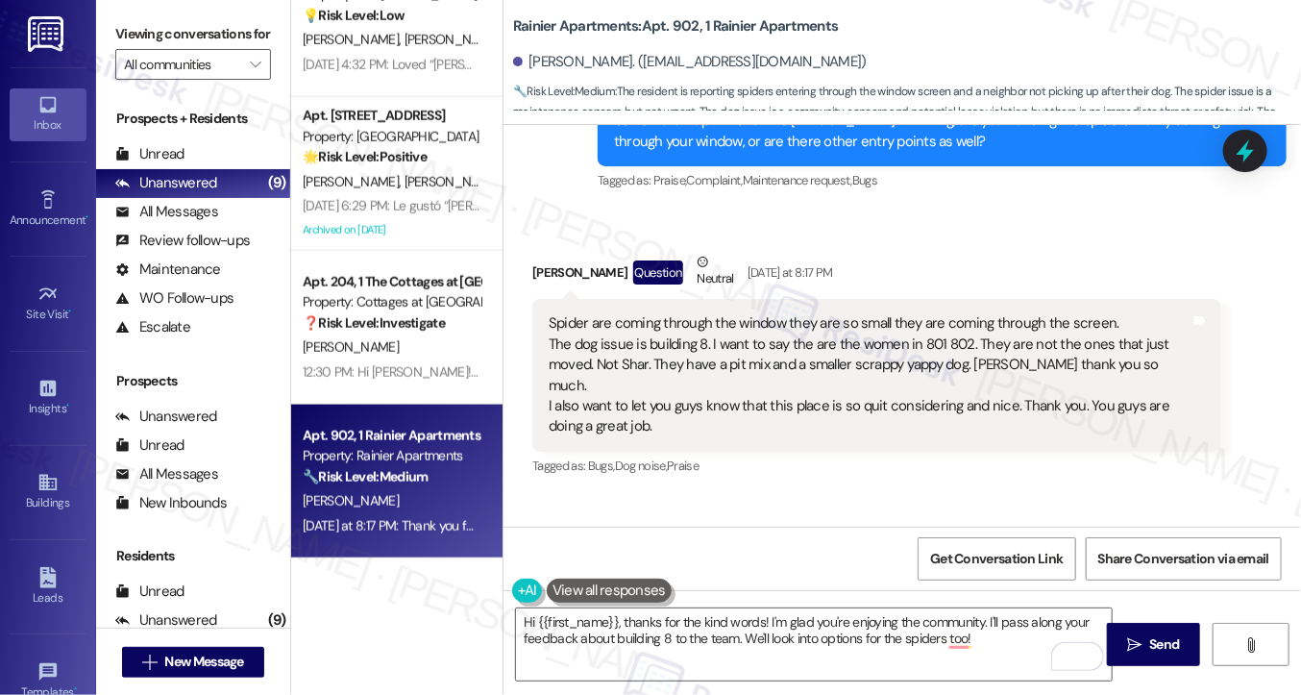
scroll to position [2239, 0]
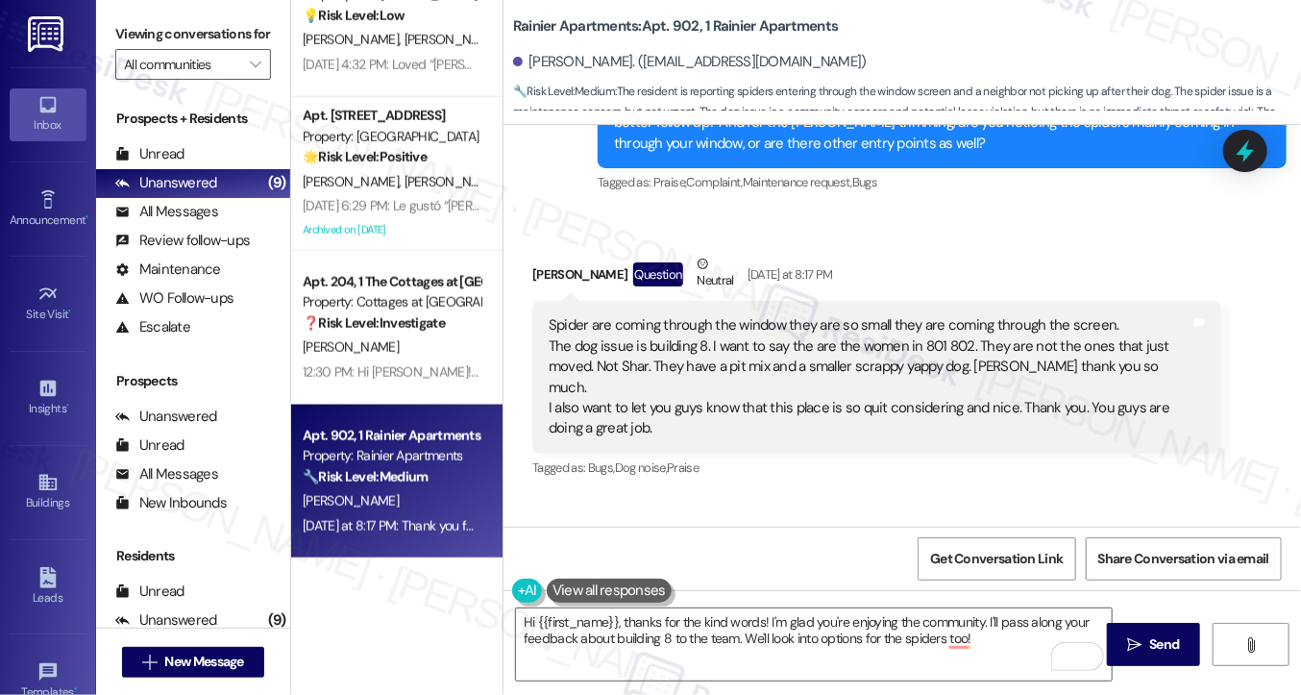
click at [647, 348] on div "Spider are coming through the window they are so small they are coming through …" at bounding box center [870, 377] width 642 height 124
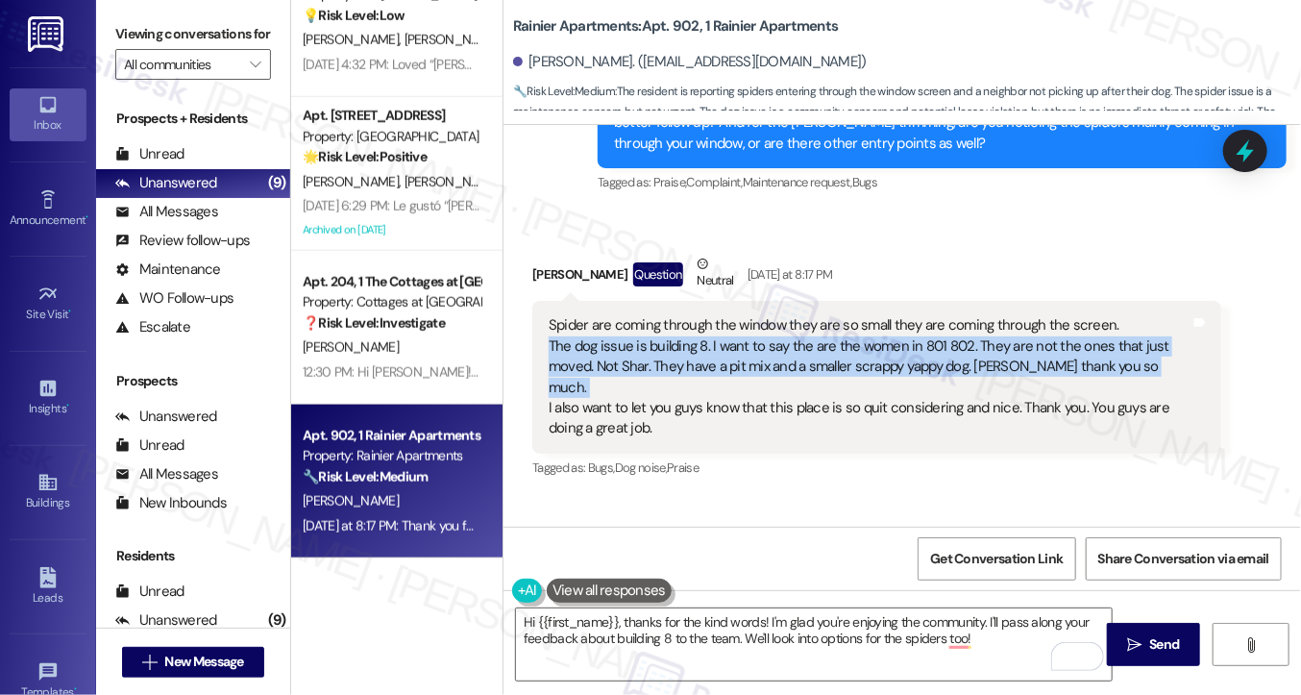
click at [647, 348] on div "Spider are coming through the window they are so small they are coming through …" at bounding box center [870, 377] width 642 height 124
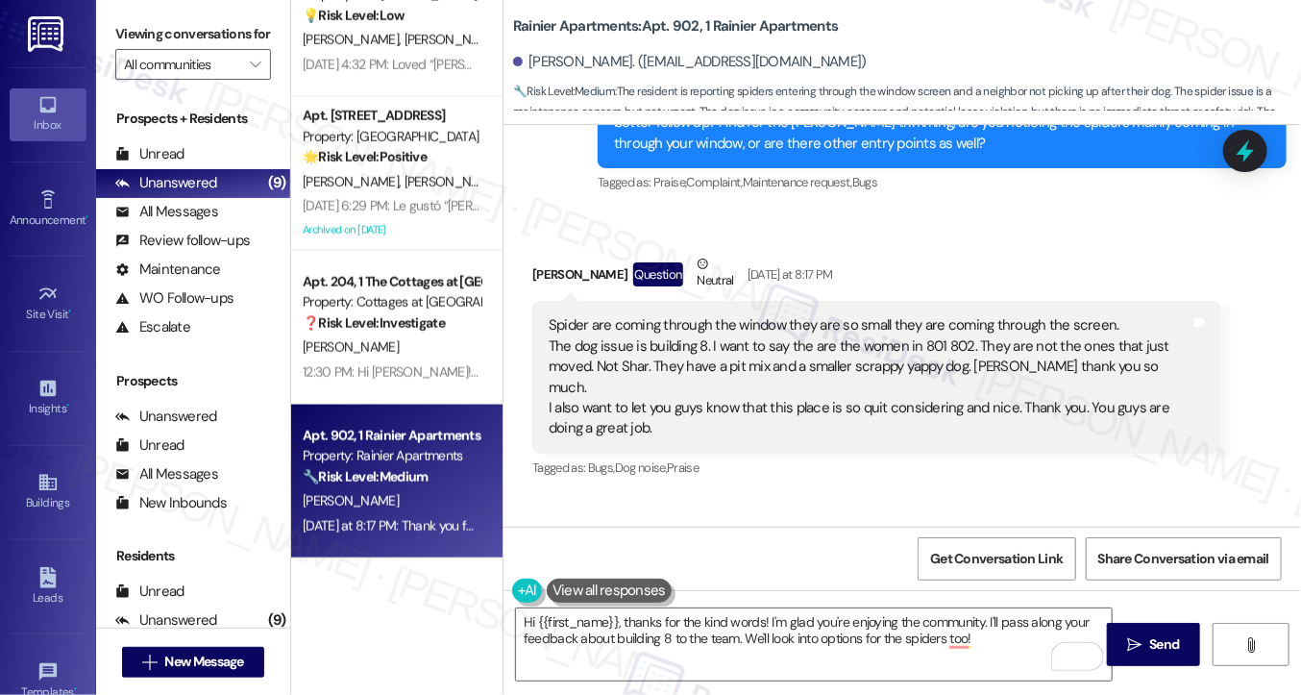
click at [618, 399] on div "Spider are coming through the window they are so small they are coming through …" at bounding box center [876, 377] width 689 height 153
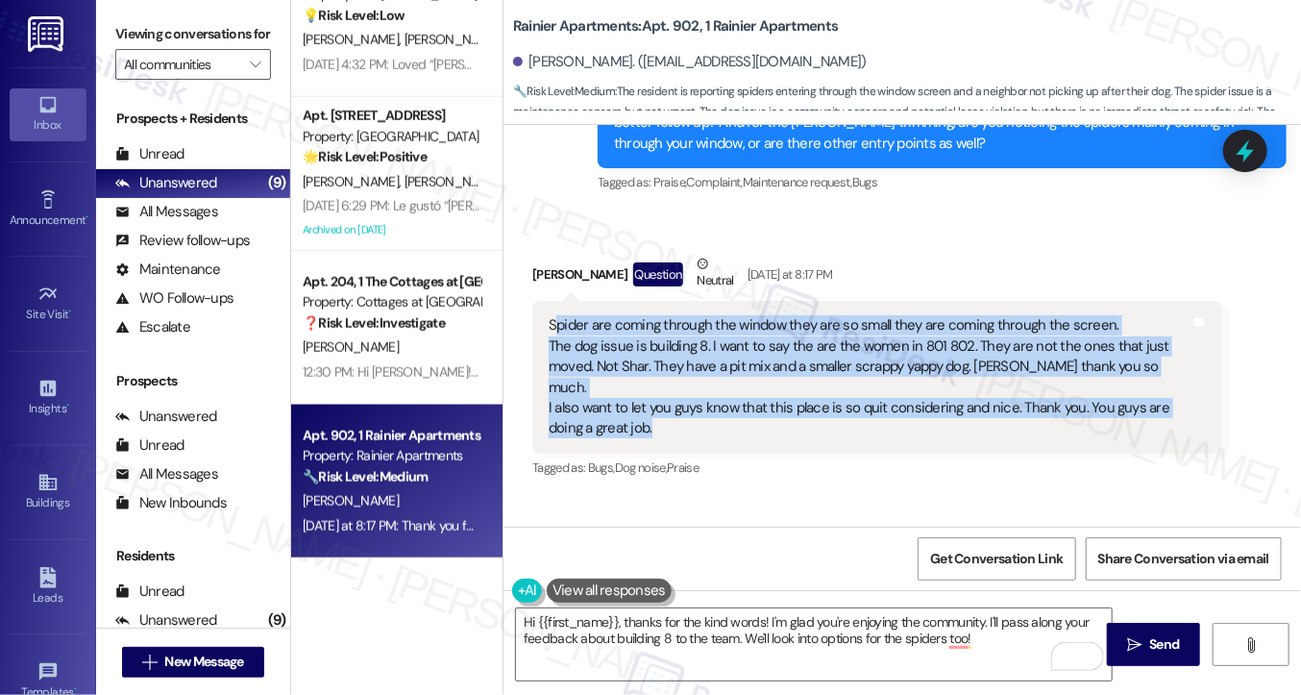
drag, startPoint x: 680, startPoint y: 391, endPoint x: 550, endPoint y: 298, distance: 160.6
click at [550, 315] on div "Spider are coming through the window they are so small they are coming through …" at bounding box center [870, 377] width 642 height 124
copy div "pider are coming through the window they are so small they are coming through t…"
click at [636, 326] on div "Spider are coming through the window they are so small they are coming through …" at bounding box center [870, 377] width 642 height 124
drag, startPoint x: 666, startPoint y: 400, endPoint x: 524, endPoint y: 294, distance: 177.2
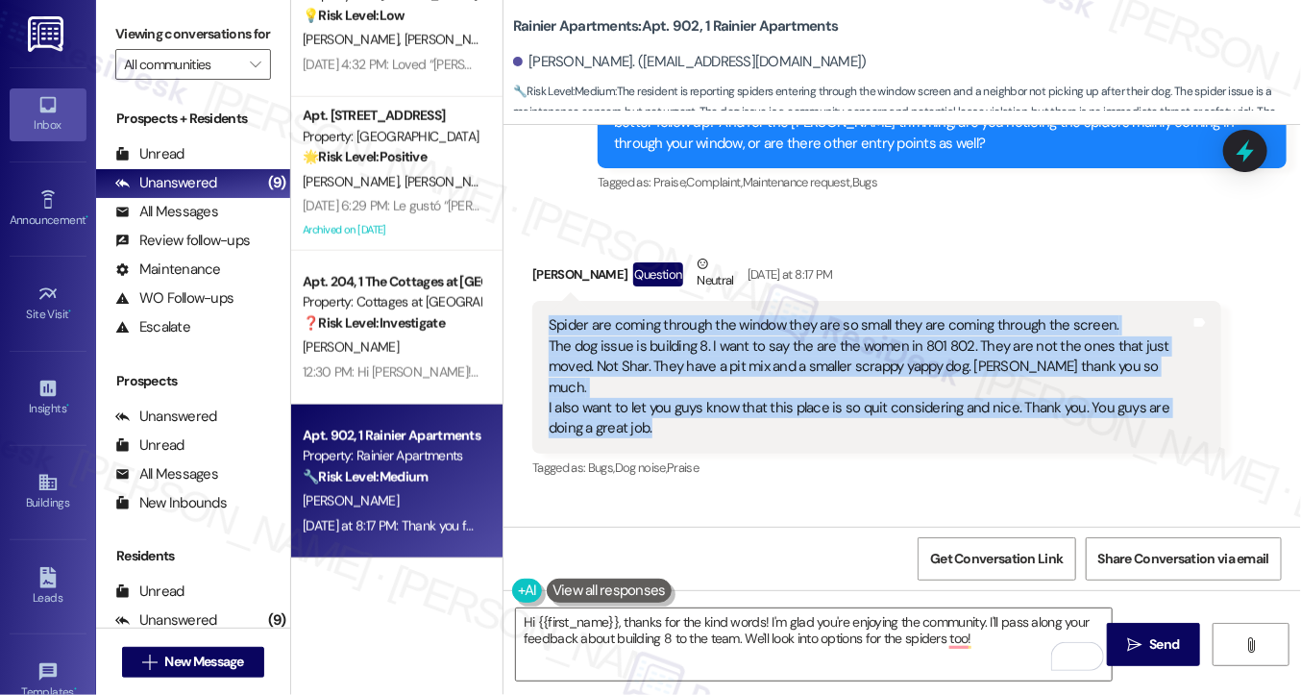
click at [524, 294] on div "Received via SMS [PERSON_NAME] Question Neutral [DATE] at 8:17 PM Spider are co…" at bounding box center [877, 367] width 718 height 257
copy div "Spider are coming through the window they are so small they are coming through …"
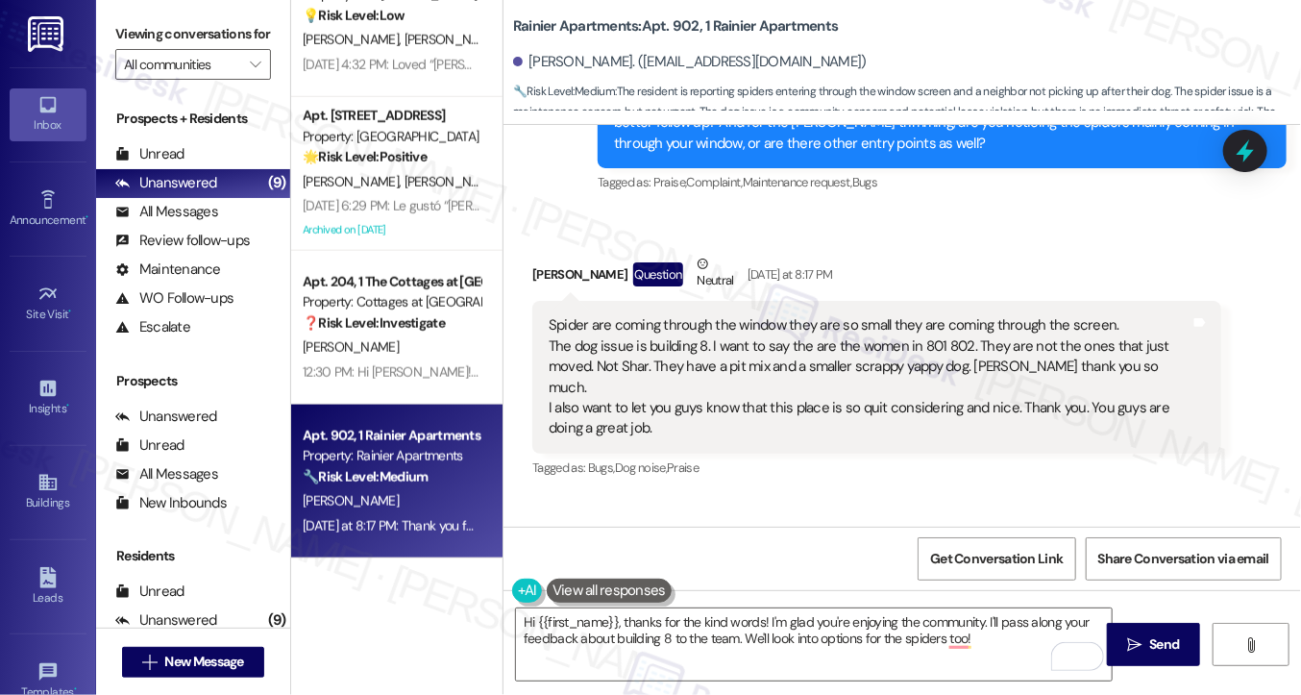
click at [127, 13] on div "Viewing conversations for All communities " at bounding box center [193, 49] width 194 height 99
click at [751, 315] on div "Spider are coming through the window they are so small they are coming through …" at bounding box center [870, 377] width 642 height 124
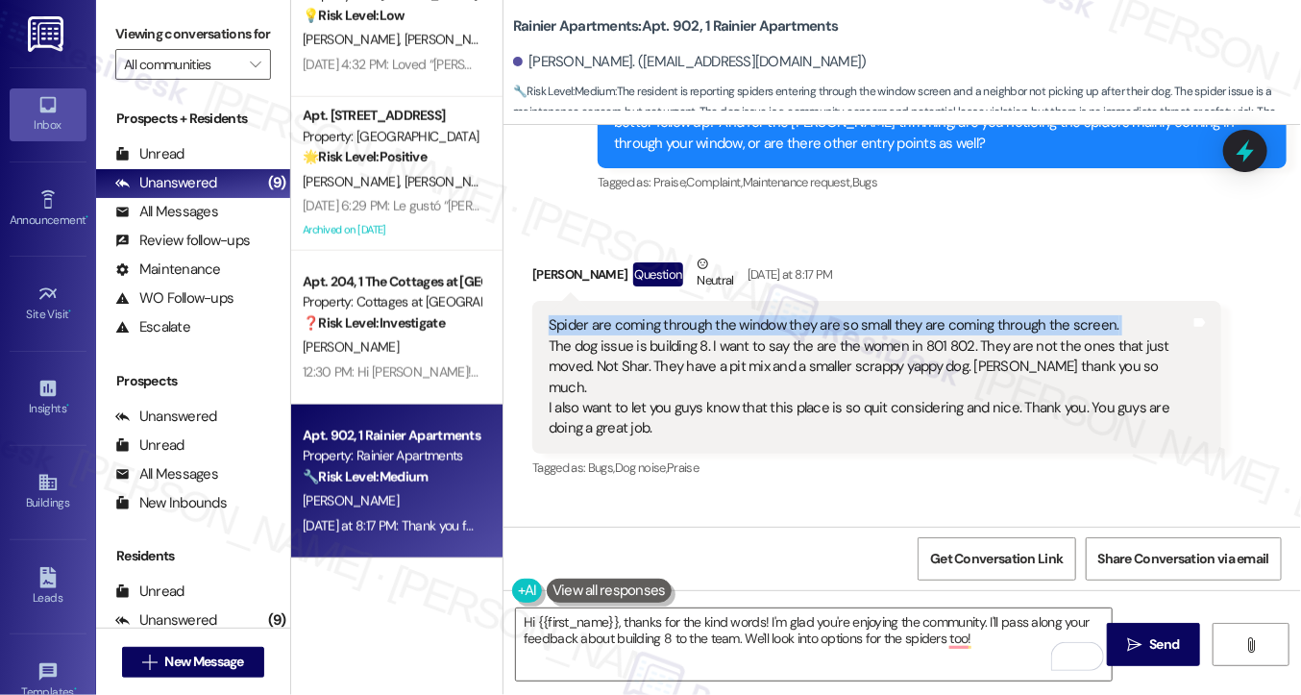
click at [751, 315] on div "Spider are coming through the window they are so small they are coming through …" at bounding box center [870, 377] width 642 height 124
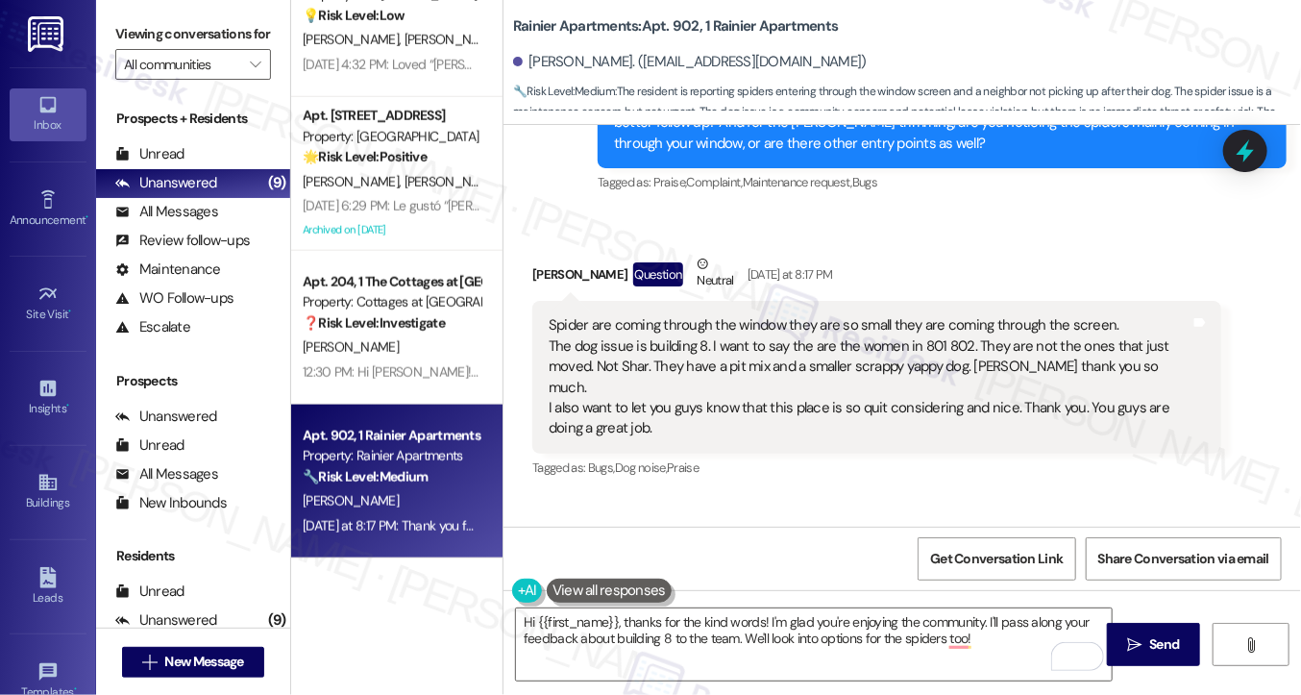
click at [146, 49] on label "Viewing conversations for" at bounding box center [193, 34] width 156 height 30
click at [628, 315] on div "Spider are coming through the window they are so small they are coming through …" at bounding box center [870, 377] width 642 height 124
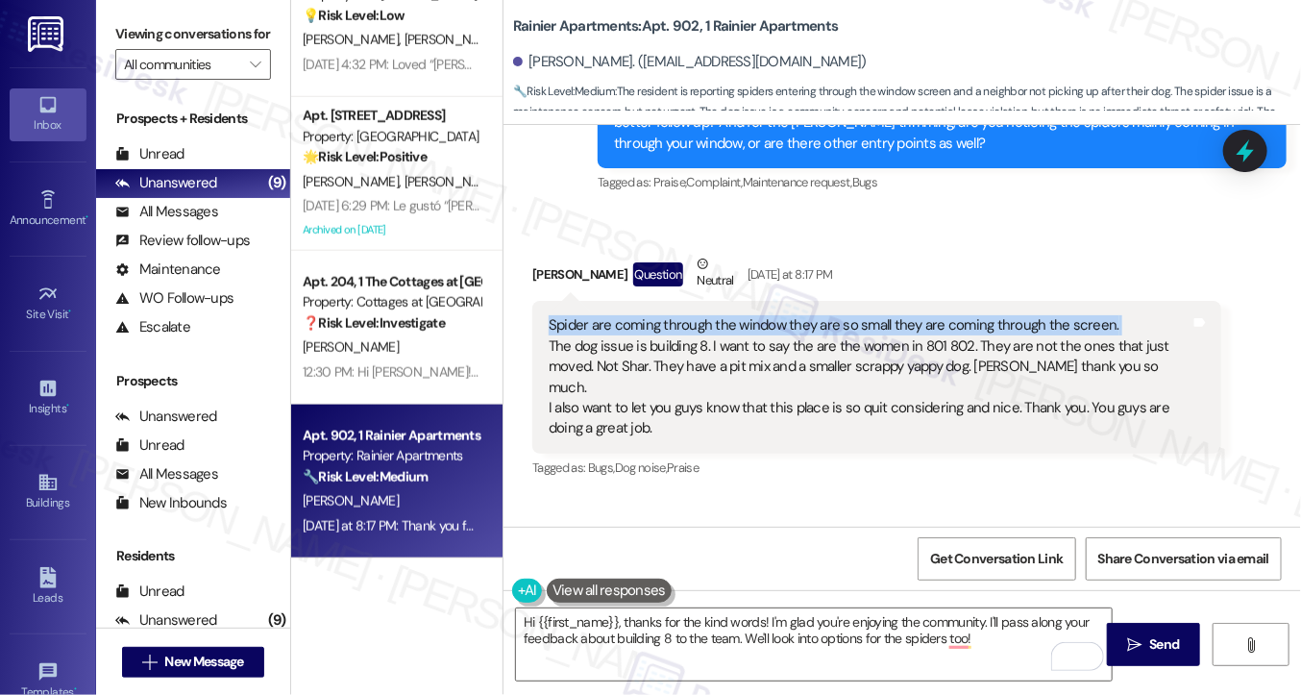
click at [628, 315] on div "Spider are coming through the window they are so small they are coming through …" at bounding box center [870, 377] width 642 height 124
click at [632, 315] on div "Spider are coming through the window they are so small they are coming through …" at bounding box center [870, 377] width 642 height 124
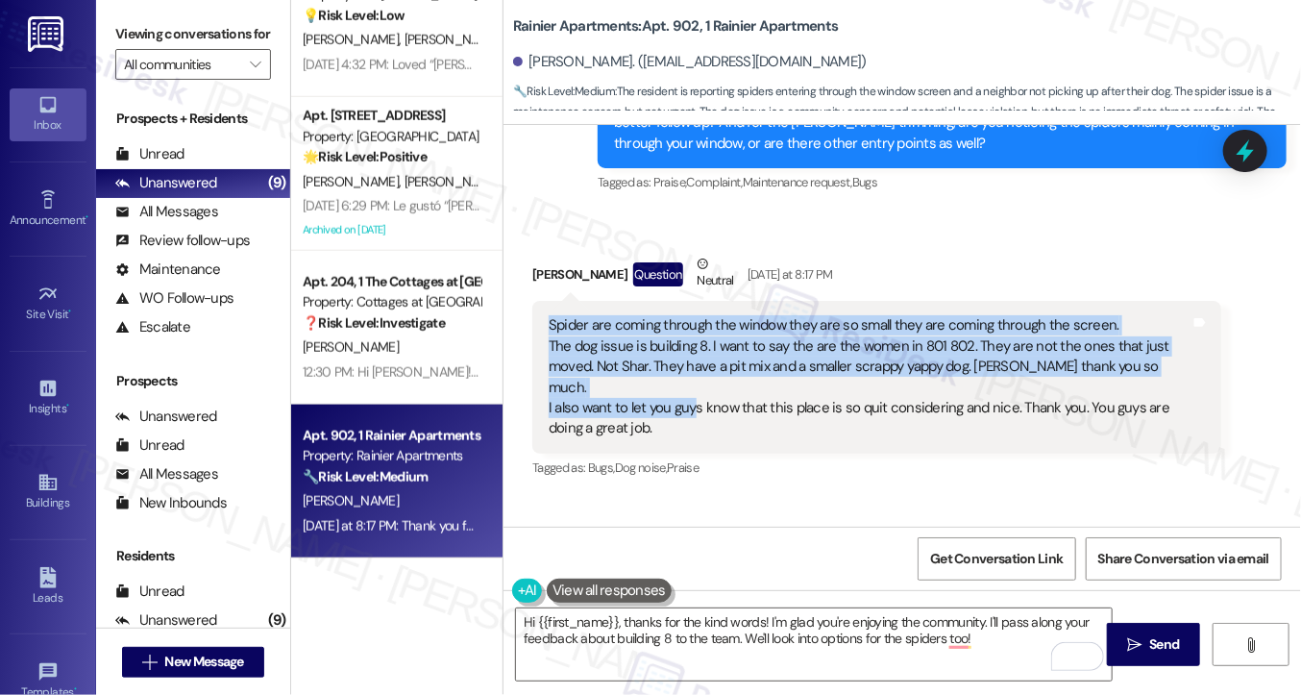
drag, startPoint x: 549, startPoint y: 303, endPoint x: 693, endPoint y: 376, distance: 161.6
click at [693, 376] on div "Spider are coming through the window they are so small they are coming through …" at bounding box center [870, 377] width 642 height 124
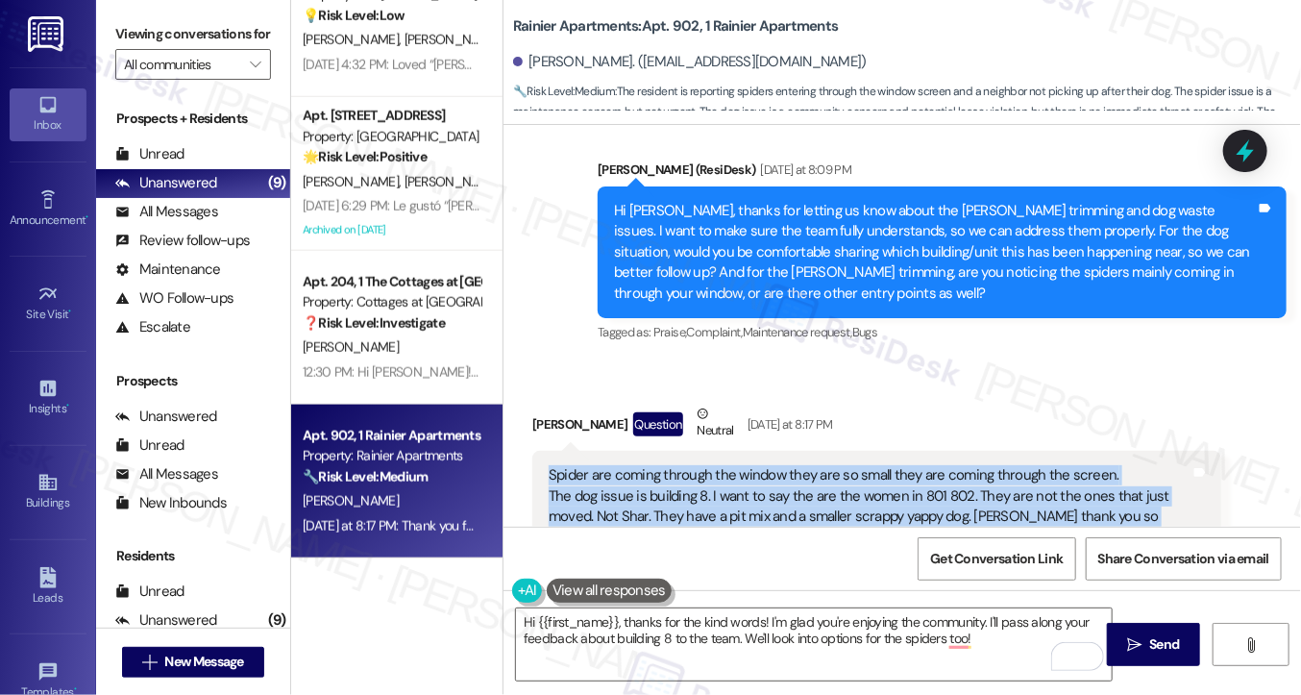
scroll to position [2047, 0]
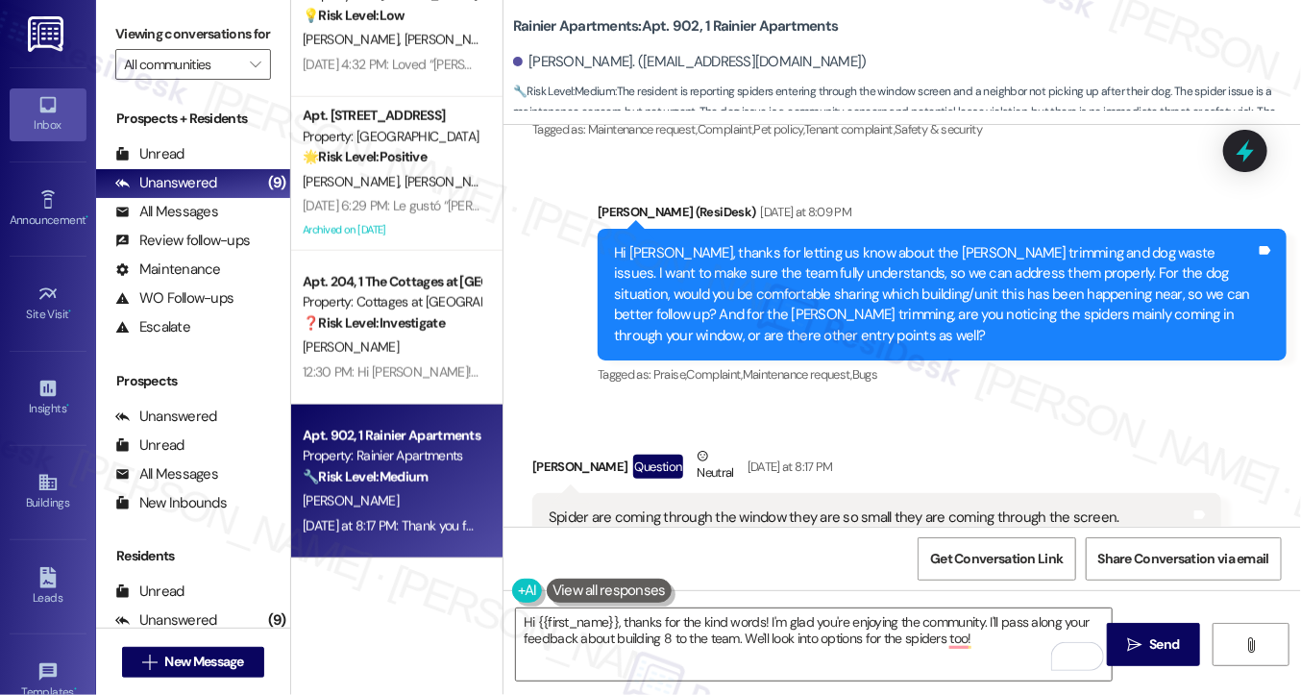
click at [622, 243] on div "Hi [PERSON_NAME], thanks for letting us know about the [PERSON_NAME] trimming a…" at bounding box center [935, 294] width 642 height 103
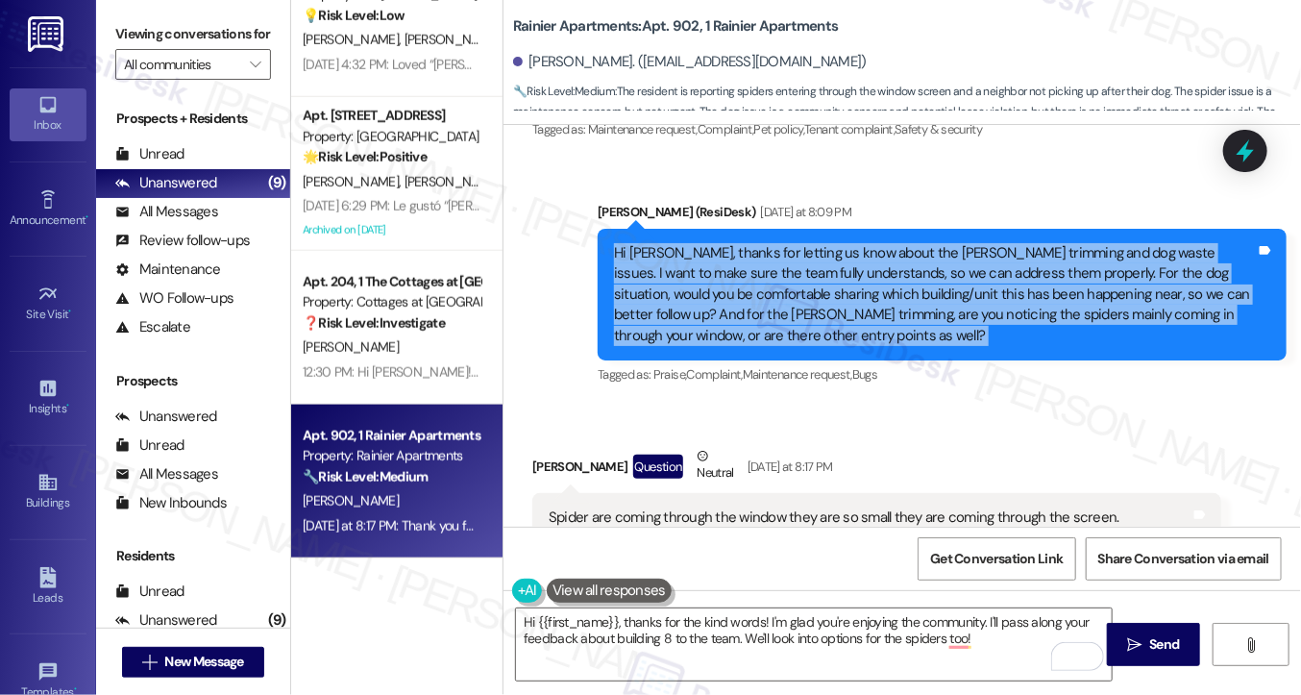
click at [622, 243] on div "Hi [PERSON_NAME], thanks for letting us know about the [PERSON_NAME] trimming a…" at bounding box center [935, 294] width 642 height 103
copy div "Hi [PERSON_NAME], thanks for letting us know about the [PERSON_NAME] trimming a…"
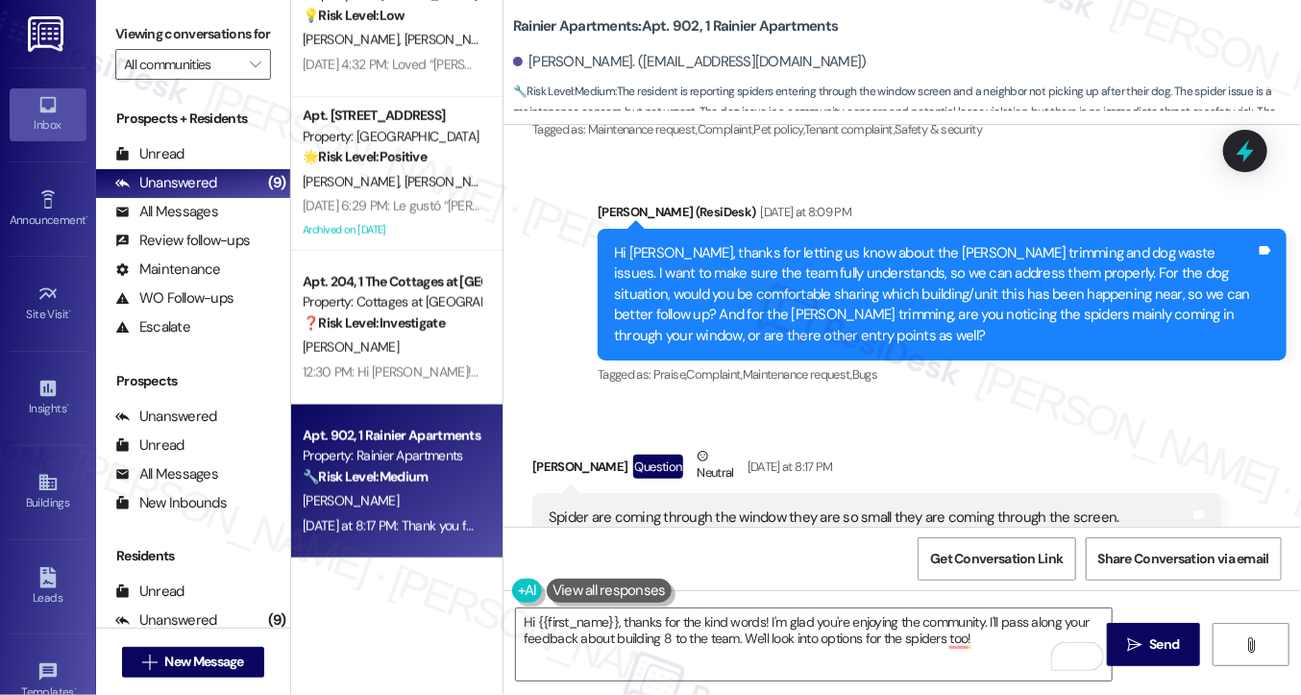
click at [149, 23] on label "Viewing conversations for" at bounding box center [193, 34] width 156 height 30
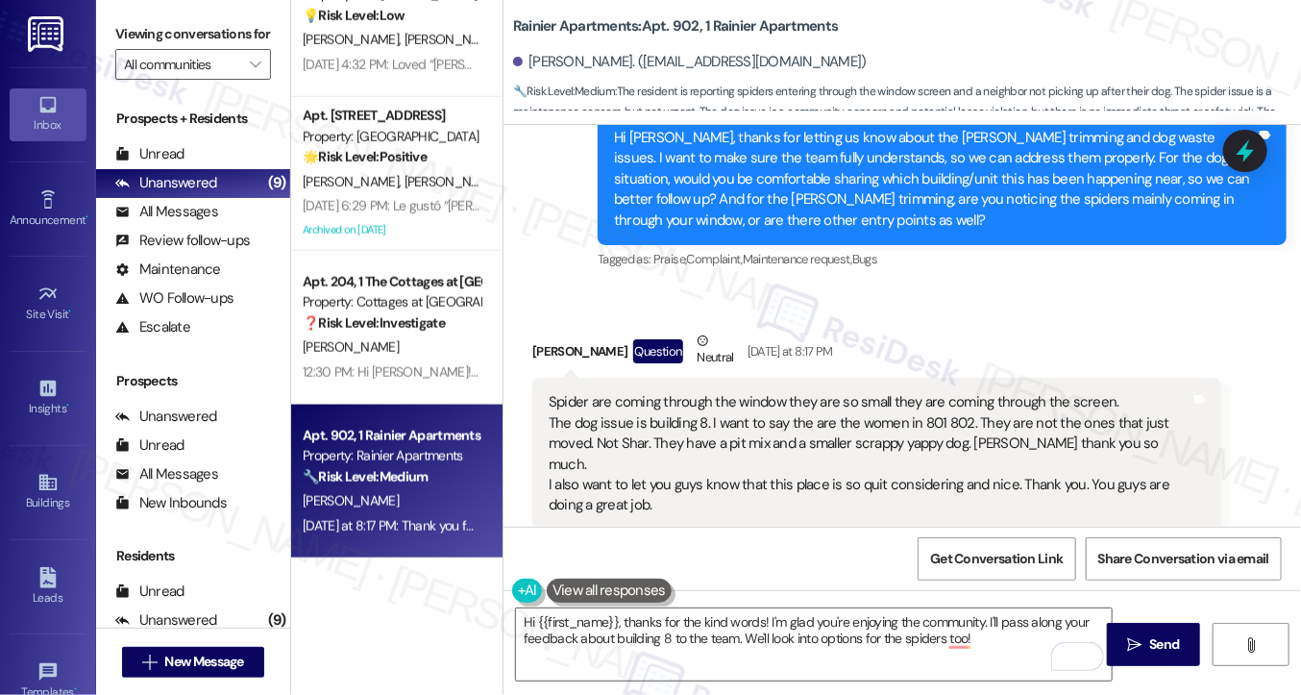
scroll to position [2143, 0]
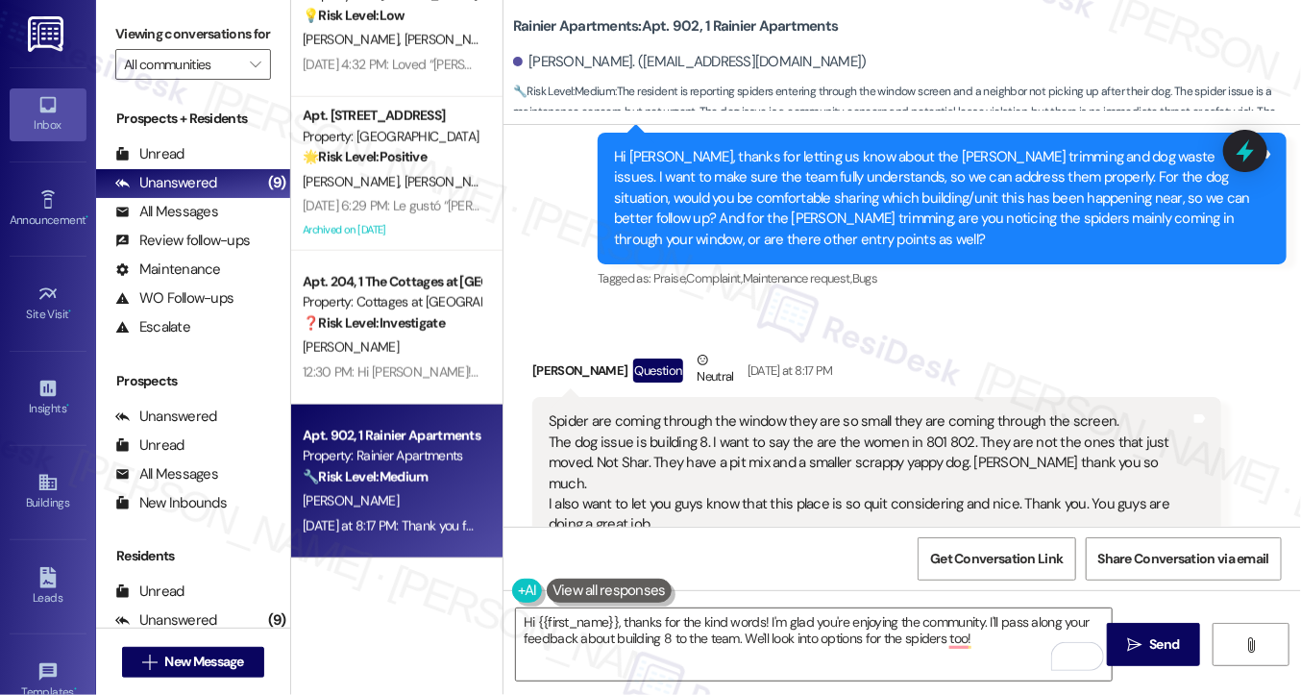
click at [633, 426] on div "Spider are coming through the window they are so small they are coming through …" at bounding box center [870, 473] width 642 height 124
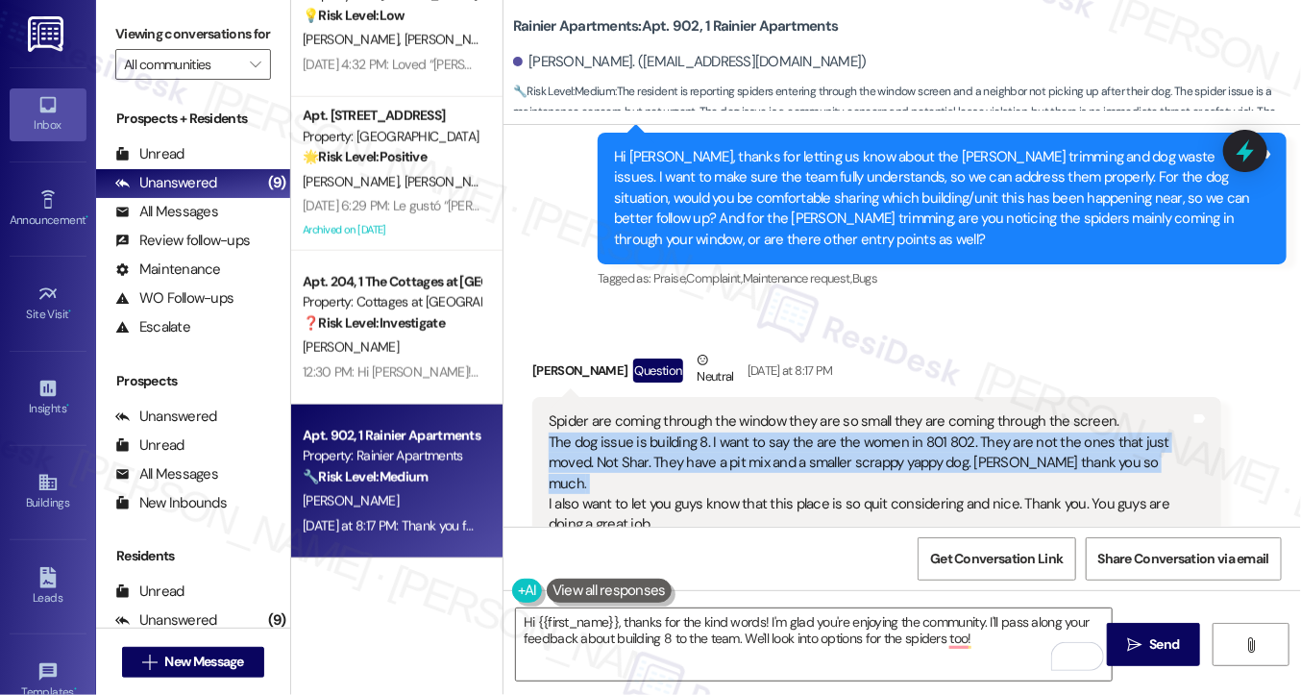
click at [633, 426] on div "Spider are coming through the window they are so small they are coming through …" at bounding box center [870, 473] width 642 height 124
click at [677, 446] on div "Spider are coming through the window they are so small they are coming through …" at bounding box center [870, 473] width 642 height 124
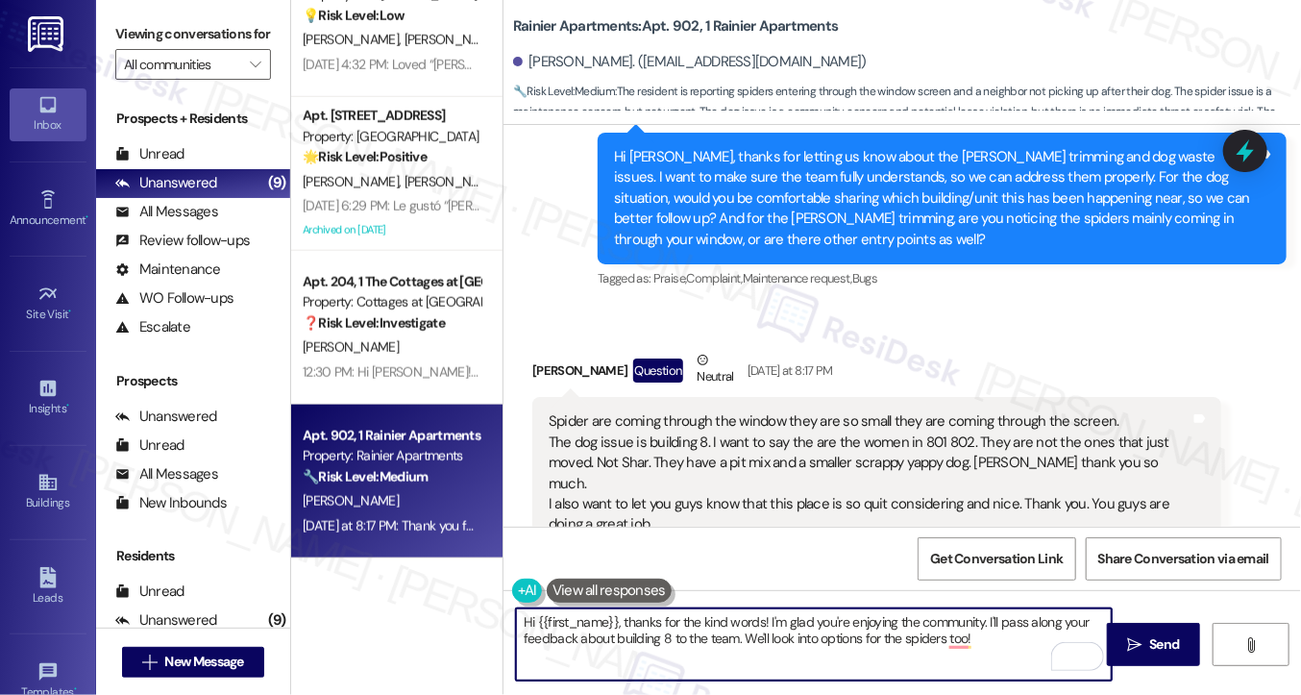
click at [726, 623] on textarea "Hi {{first_name}}, thanks for the kind words! I'm glad you're enjoying the comm…" at bounding box center [814, 644] width 596 height 72
drag, startPoint x: 992, startPoint y: 641, endPoint x: 986, endPoint y: 619, distance: 22.8
click at [986, 619] on textarea "Hi {{first_name}}, thanks for the kind words! I'm glad you're enjoying the comm…" at bounding box center [814, 644] width 596 height 72
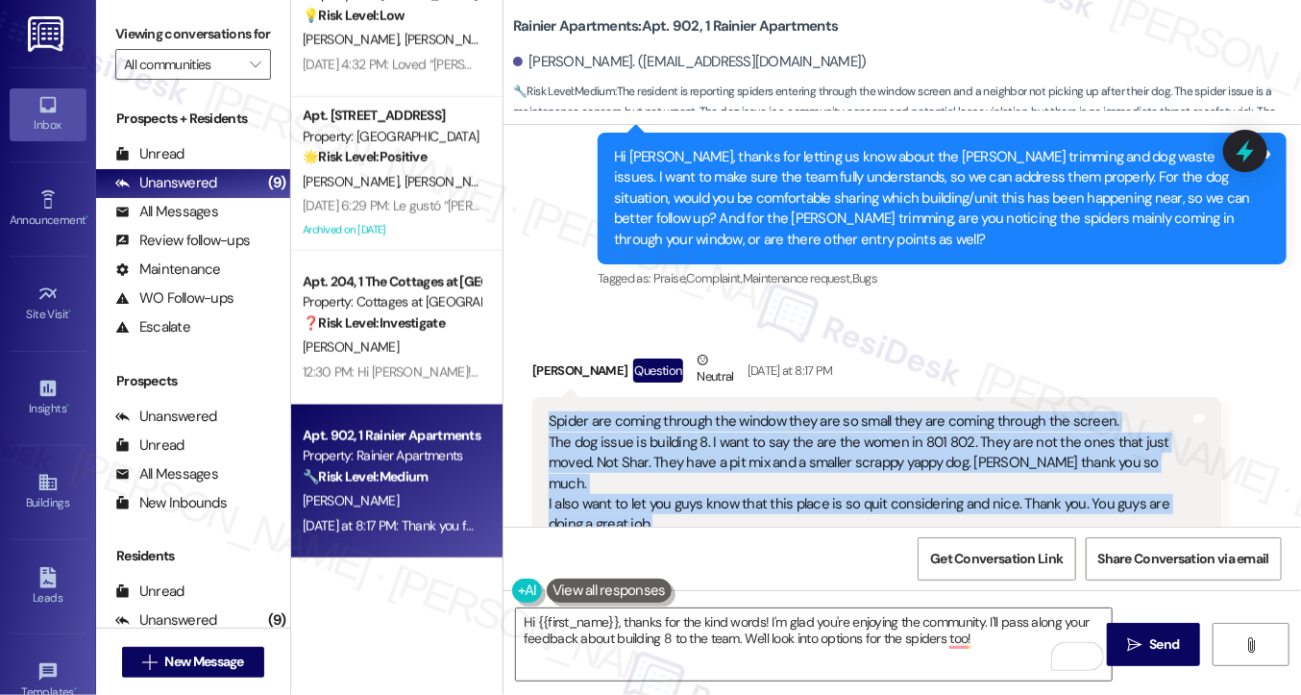
drag, startPoint x: 672, startPoint y: 487, endPoint x: 548, endPoint y: 393, distance: 155.7
click at [549, 411] on div "Spider are coming through the window they are so small they are coming through …" at bounding box center [870, 473] width 642 height 124
copy div "Spider are coming through the window they are so small they are coming through …"
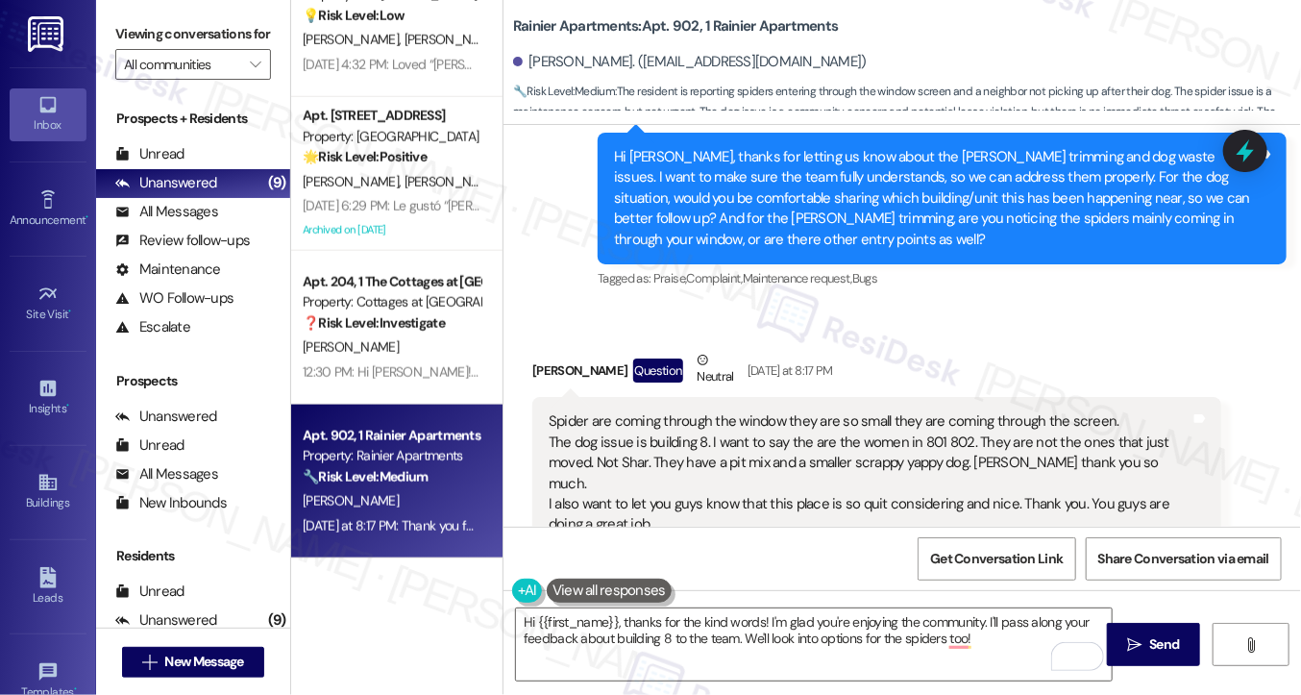
drag, startPoint x: 126, startPoint y: 28, endPoint x: 158, endPoint y: 42, distance: 34.8
click at [126, 28] on label "Viewing conversations for" at bounding box center [193, 34] width 156 height 30
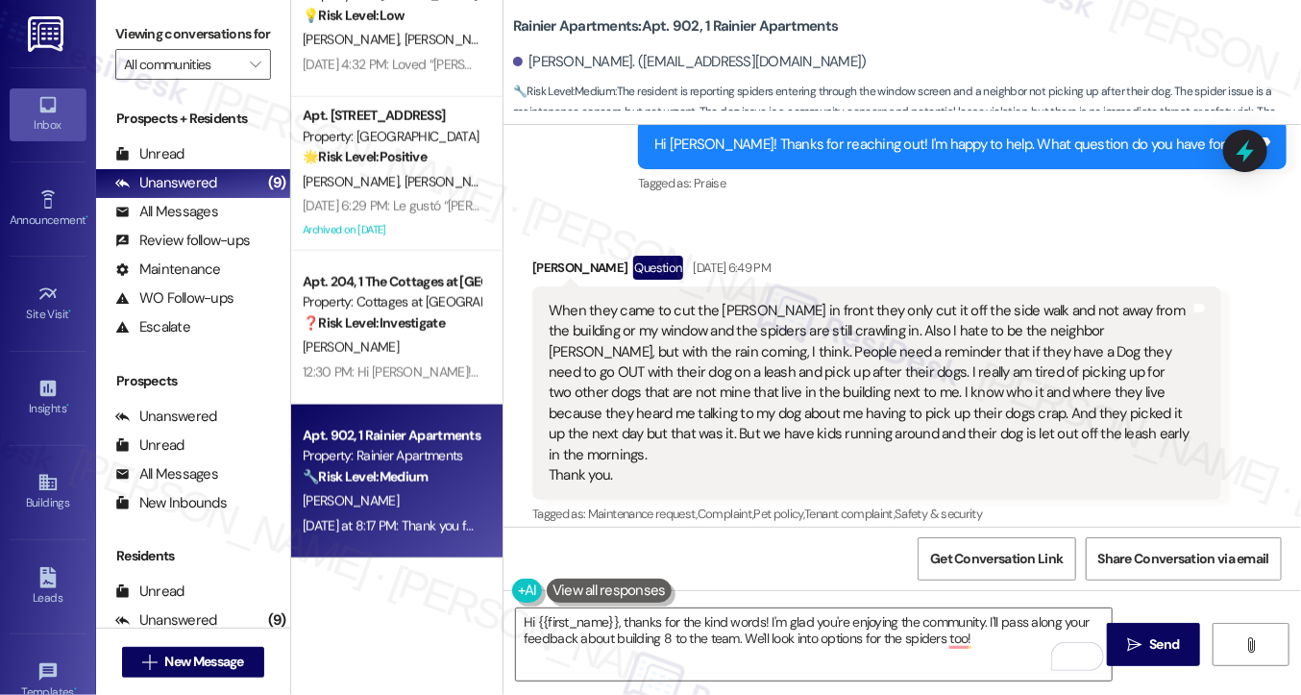
click at [884, 314] on div "When they came to cut the [PERSON_NAME] in front they only cut it off the side …" at bounding box center [870, 393] width 642 height 185
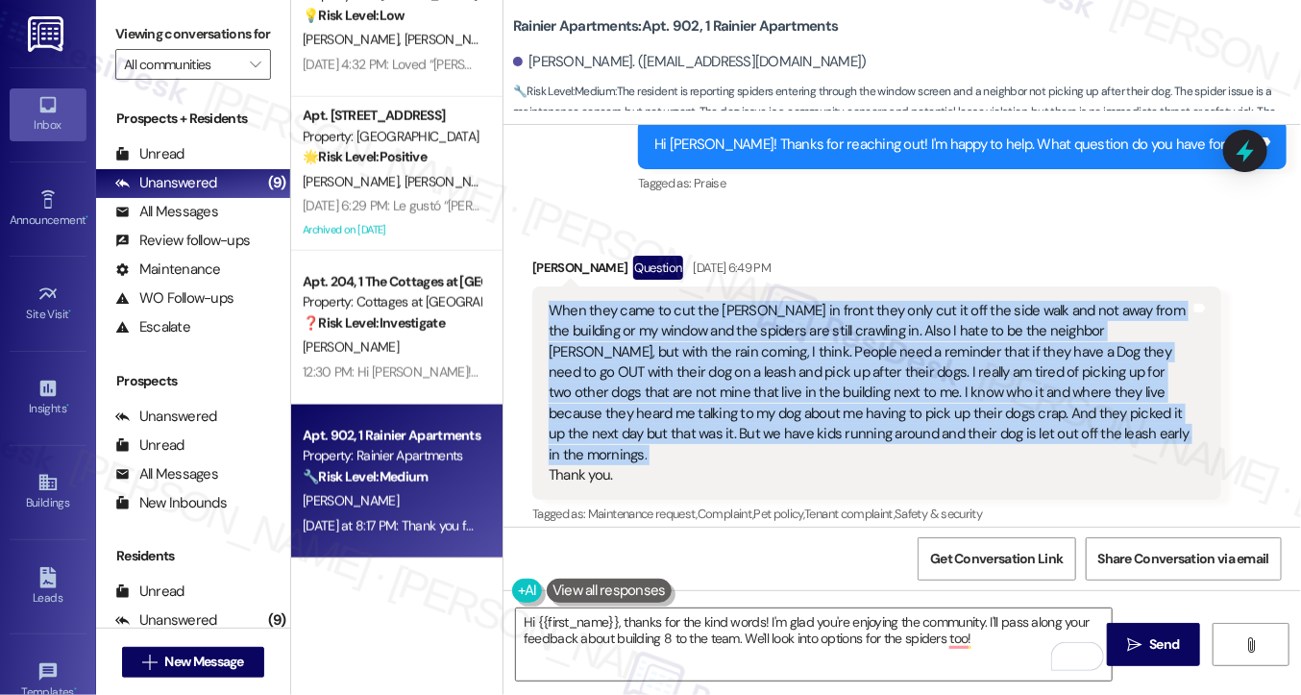
click at [884, 314] on div "When they came to cut the [PERSON_NAME] in front they only cut it off the side …" at bounding box center [870, 393] width 642 height 185
click at [710, 326] on div "When they came to cut the [PERSON_NAME] in front they only cut it off the side …" at bounding box center [870, 393] width 642 height 185
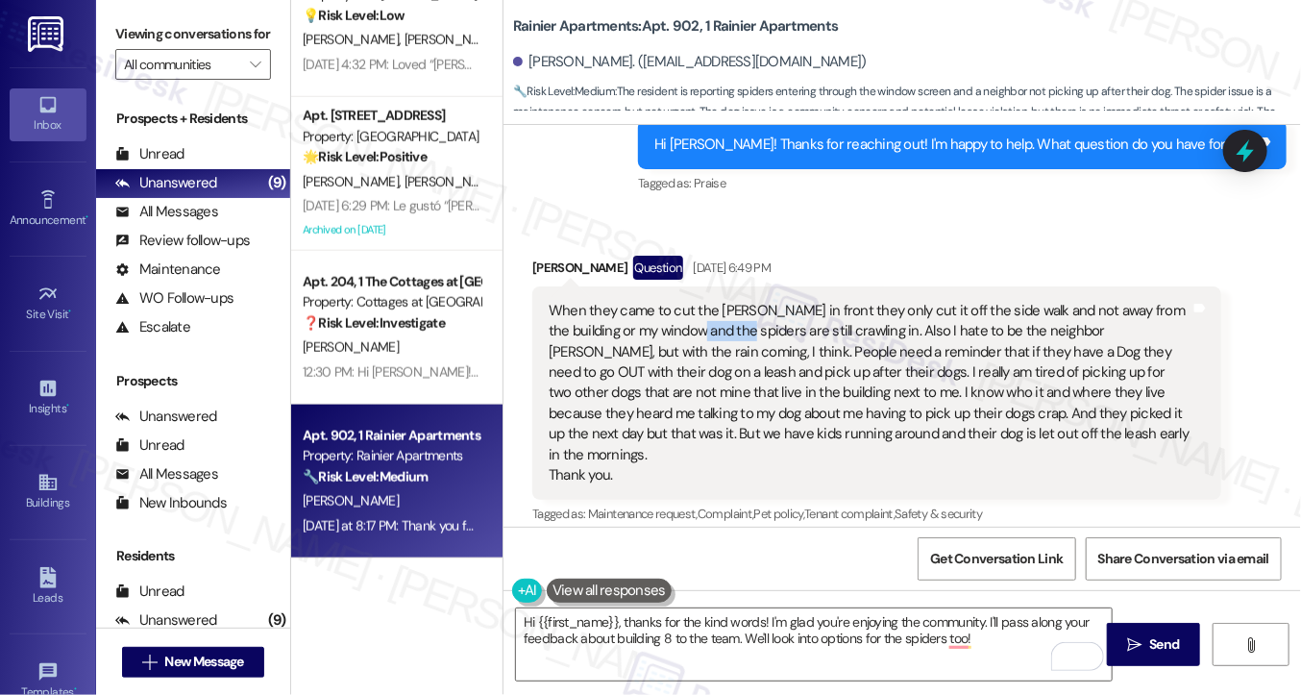
click at [710, 326] on div "When they came to cut the [PERSON_NAME] in front they only cut it off the side …" at bounding box center [870, 393] width 642 height 185
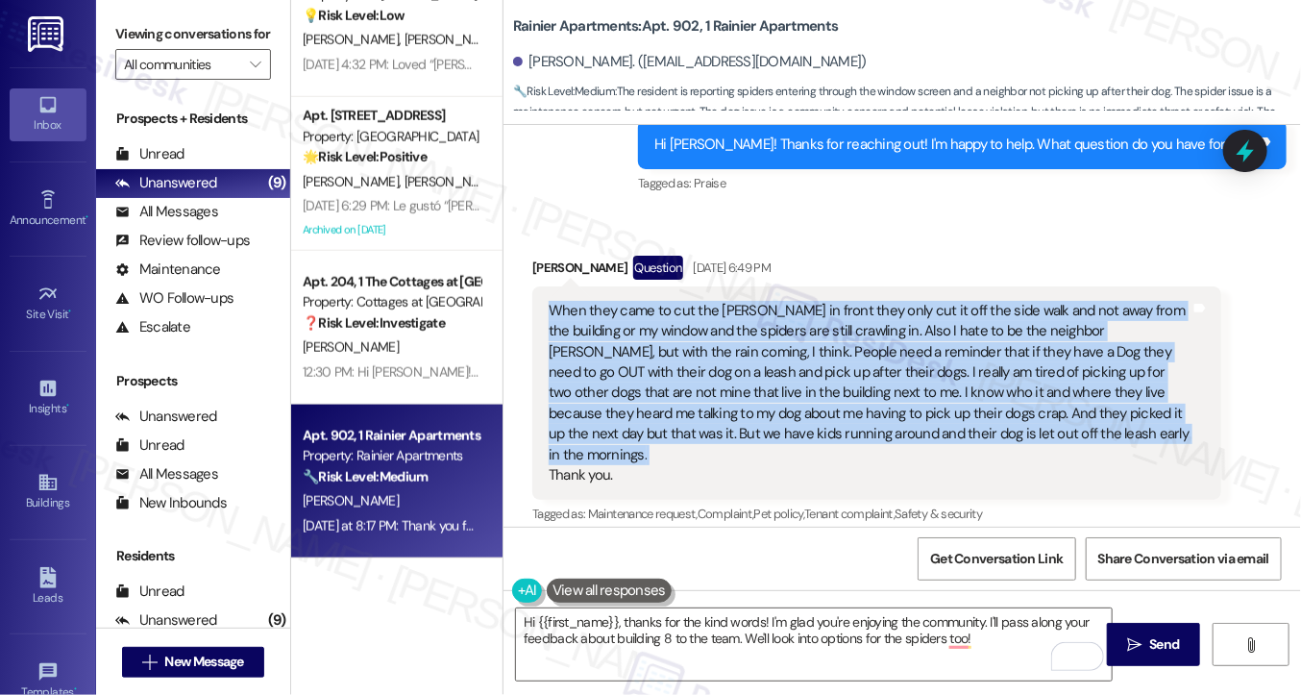
click at [710, 326] on div "When they came to cut the [PERSON_NAME] in front they only cut it off the side …" at bounding box center [870, 393] width 642 height 185
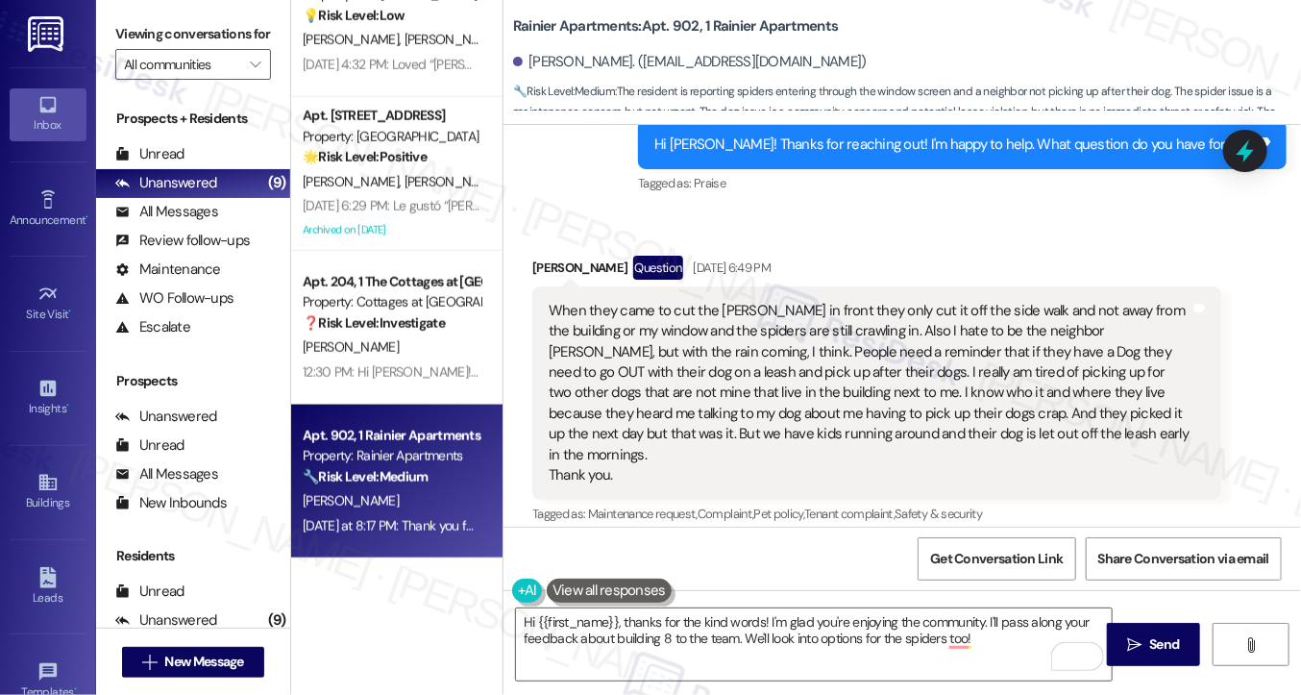
drag, startPoint x: 138, startPoint y: 18, endPoint x: 165, endPoint y: 23, distance: 27.3
click at [138, 19] on label "Viewing conversations for" at bounding box center [193, 34] width 156 height 30
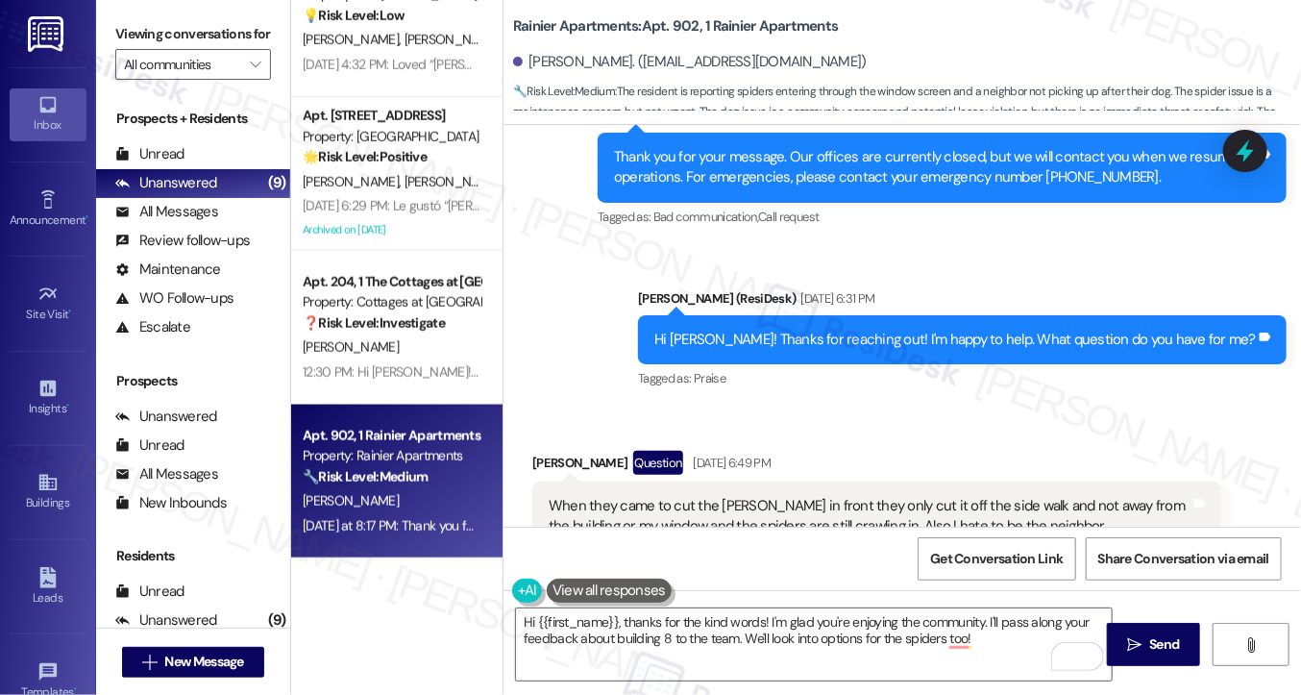
scroll to position [1471, 0]
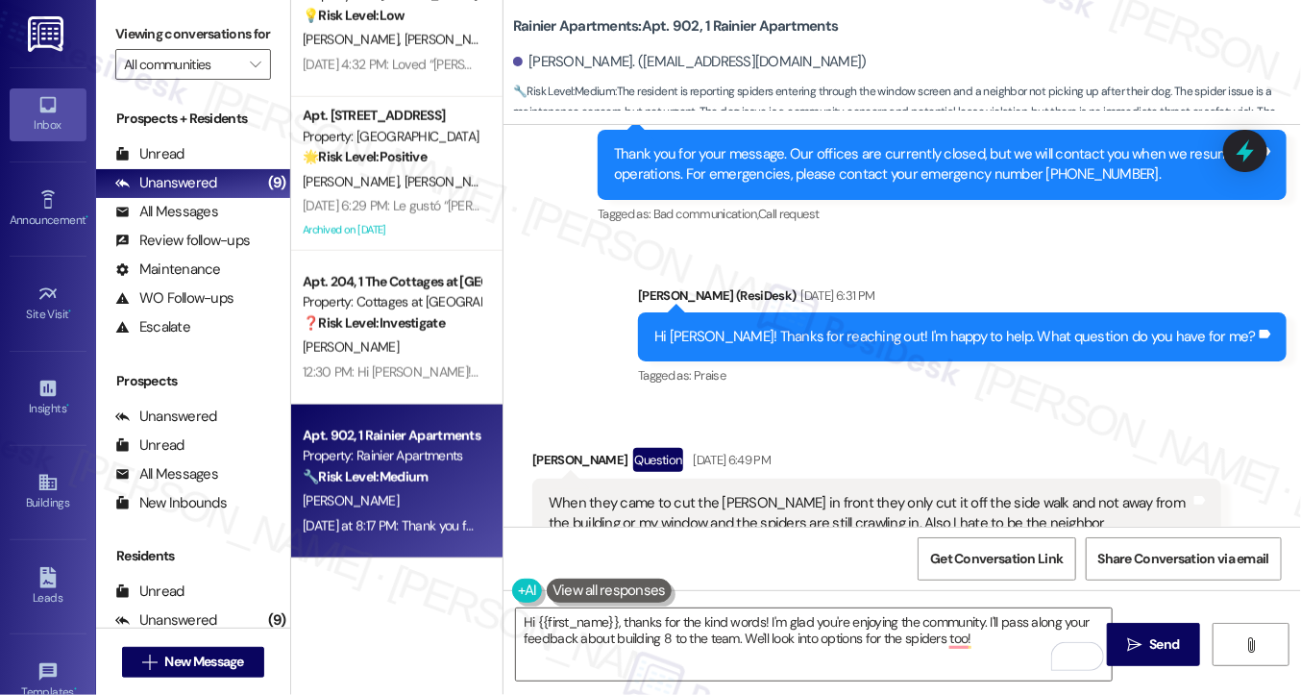
click at [819, 330] on div "Hi [PERSON_NAME]! Thanks for reaching out! I'm happy to help. What question do …" at bounding box center [956, 337] width 602 height 20
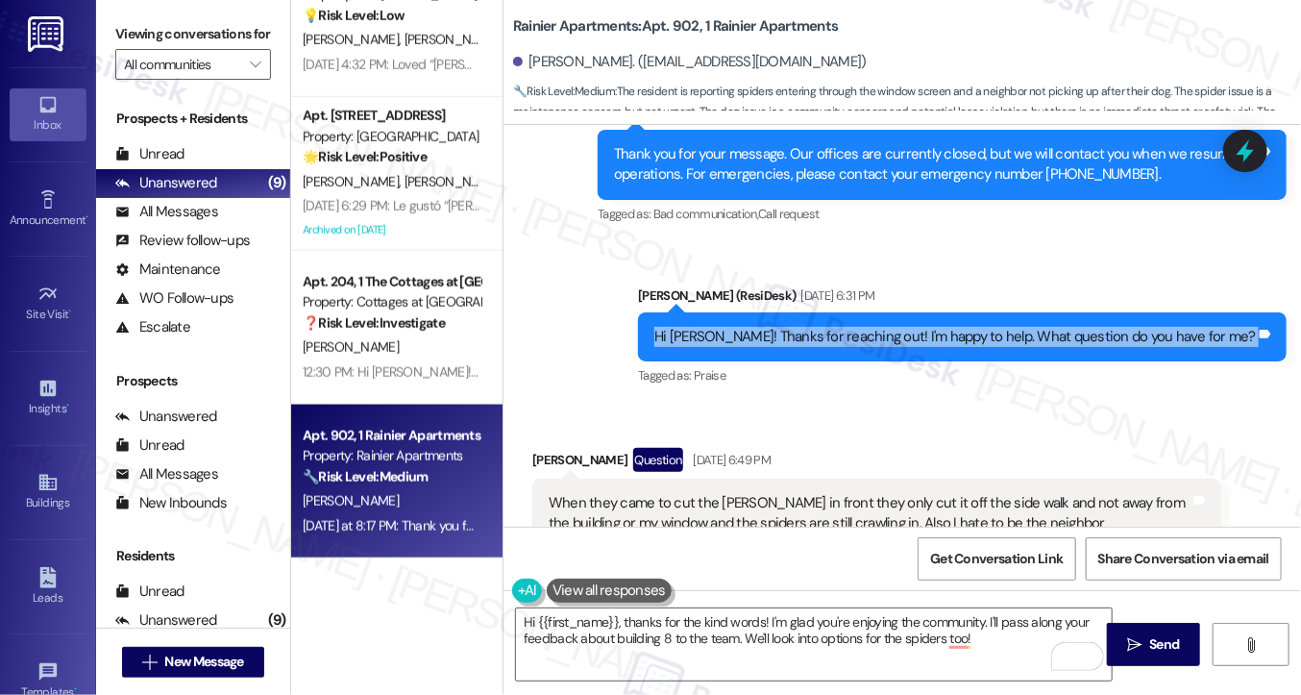
click at [819, 330] on div "Hi [PERSON_NAME]! Thanks for reaching out! I'm happy to help. What question do …" at bounding box center [956, 337] width 602 height 20
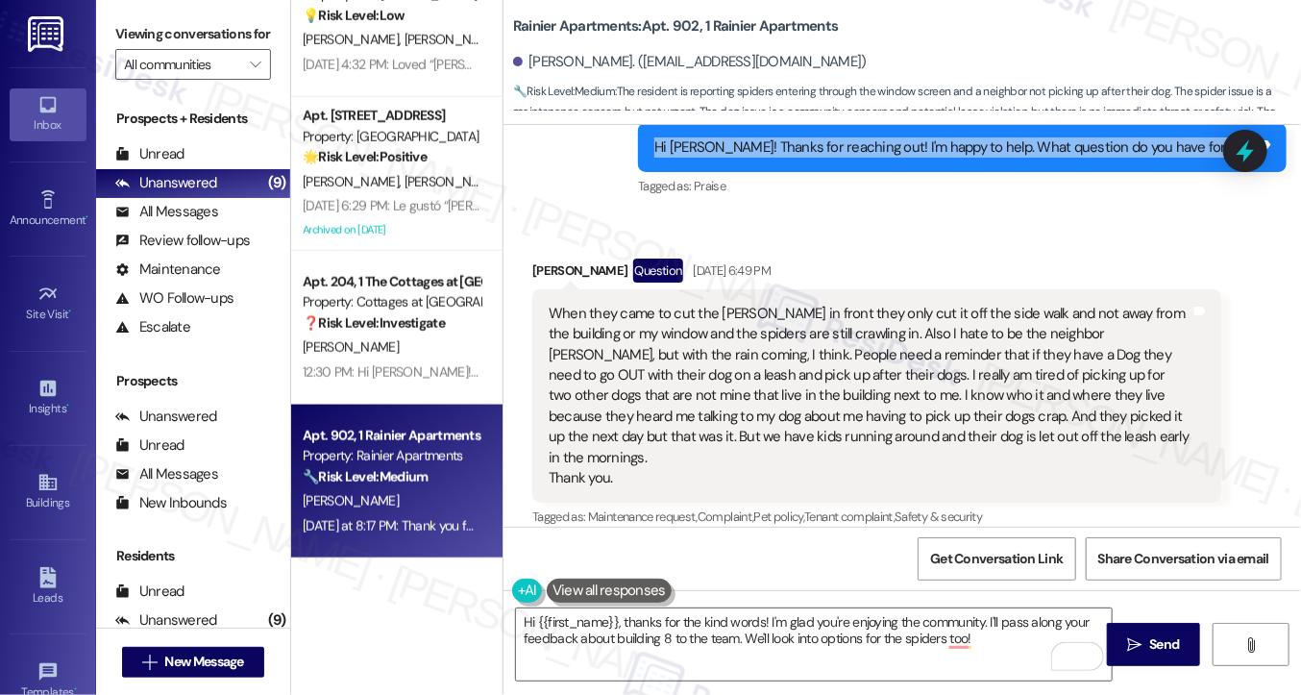
scroll to position [1663, 0]
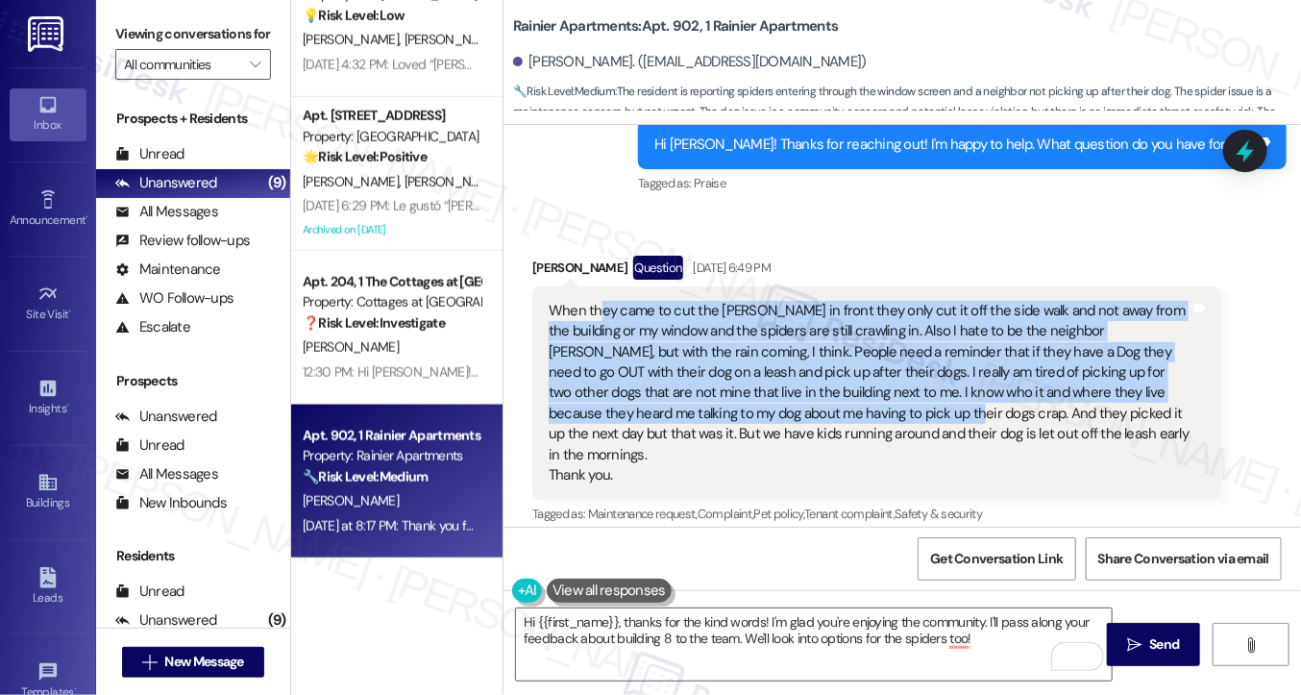
drag, startPoint x: 596, startPoint y: 304, endPoint x: 793, endPoint y: 422, distance: 229.8
click at [793, 422] on div "When they came to cut the [PERSON_NAME] in front they only cut it off the side …" at bounding box center [870, 393] width 642 height 185
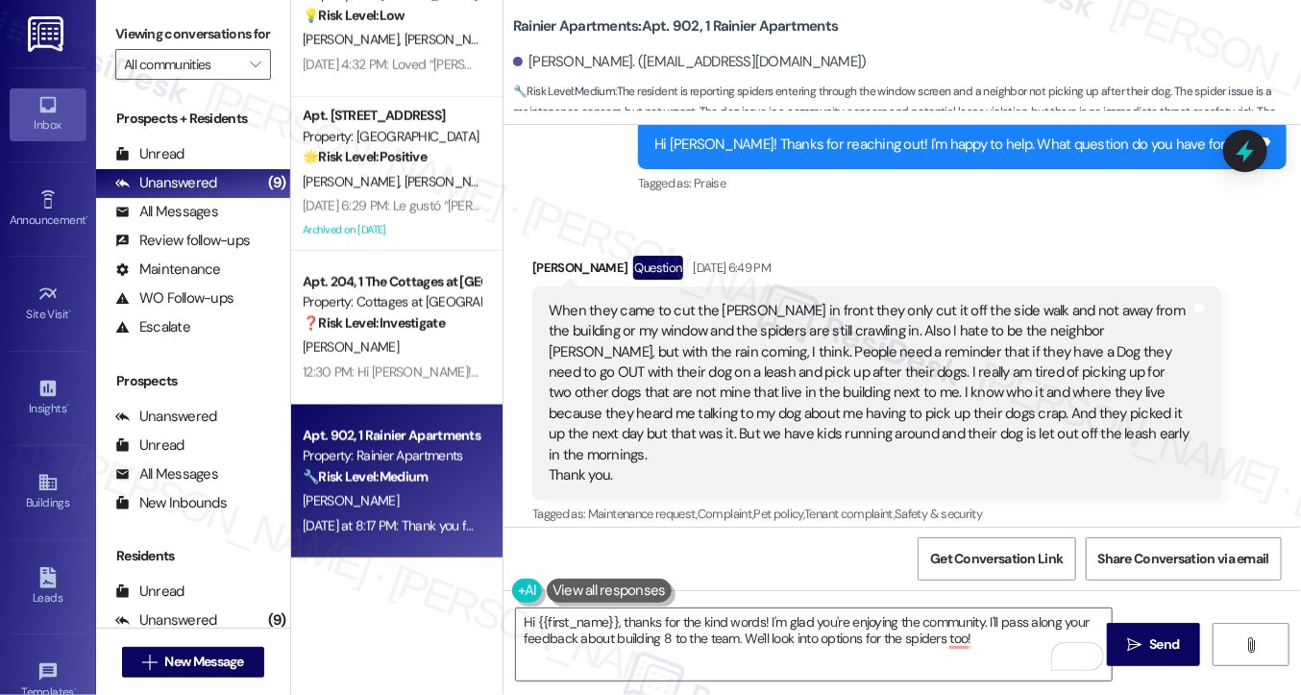
click at [827, 339] on div "When they came to cut the [PERSON_NAME] in front they only cut it off the side …" at bounding box center [870, 393] width 642 height 185
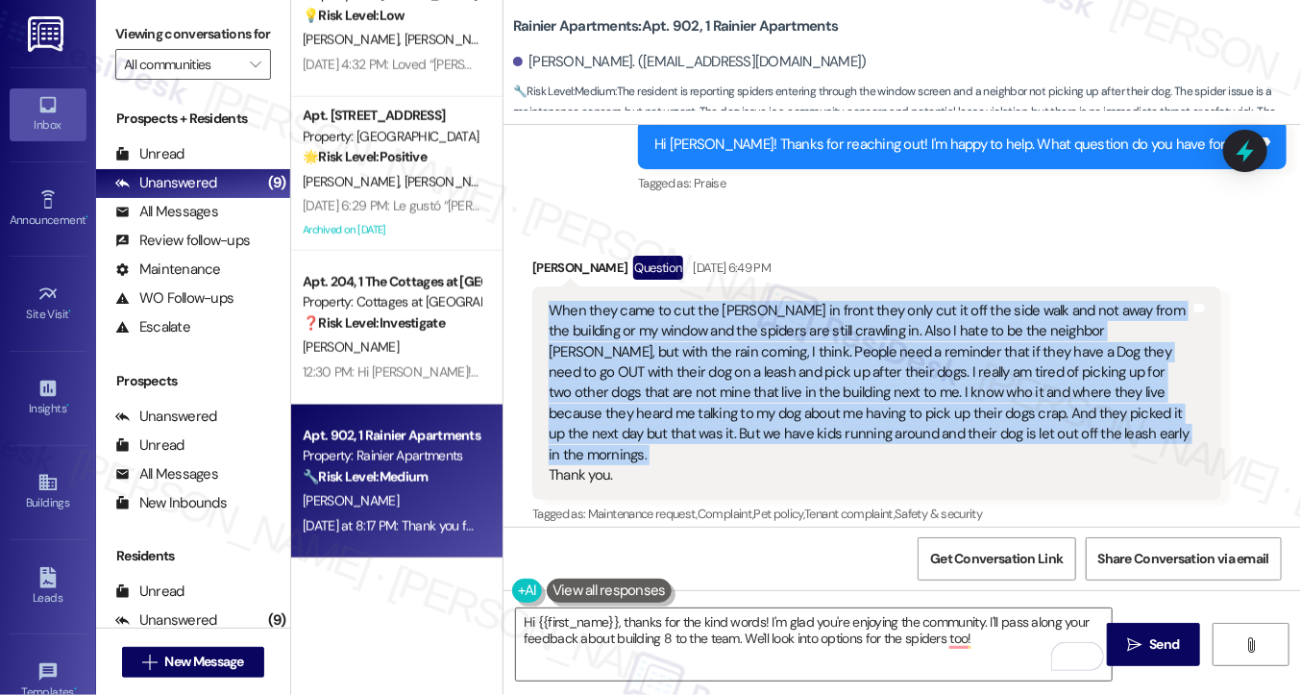
click at [827, 339] on div "When they came to cut the [PERSON_NAME] in front they only cut it off the side …" at bounding box center [870, 393] width 642 height 185
click at [752, 361] on div "When they came to cut the [PERSON_NAME] in front they only cut it off the side …" at bounding box center [870, 393] width 642 height 185
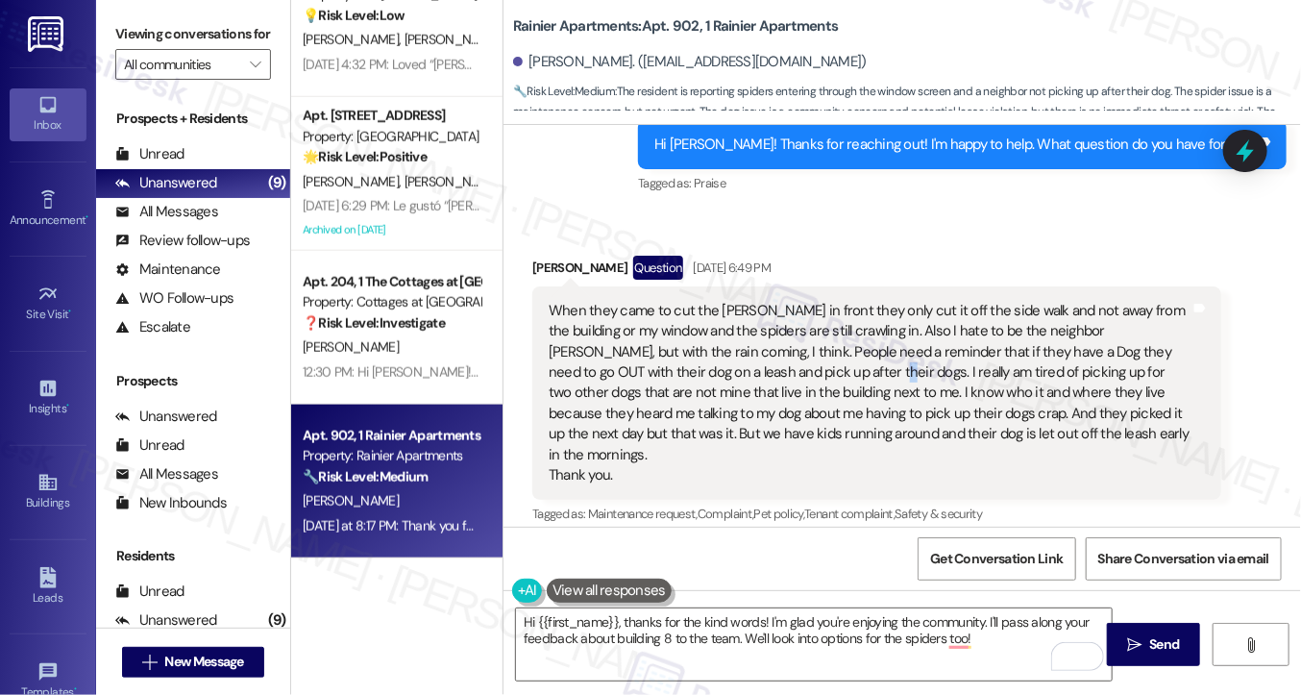
click at [752, 361] on div "When they came to cut the [PERSON_NAME] in front they only cut it off the side …" at bounding box center [870, 393] width 642 height 185
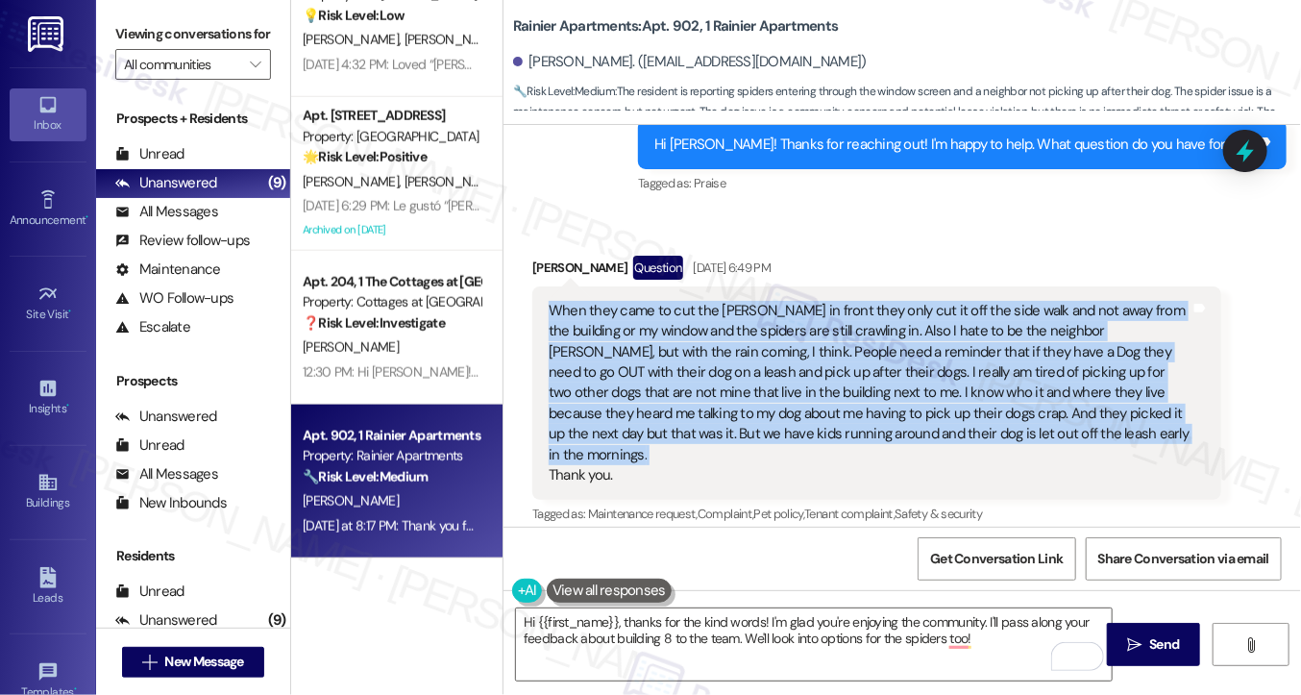
click at [752, 361] on div "When they came to cut the [PERSON_NAME] in front they only cut it off the side …" at bounding box center [870, 393] width 642 height 185
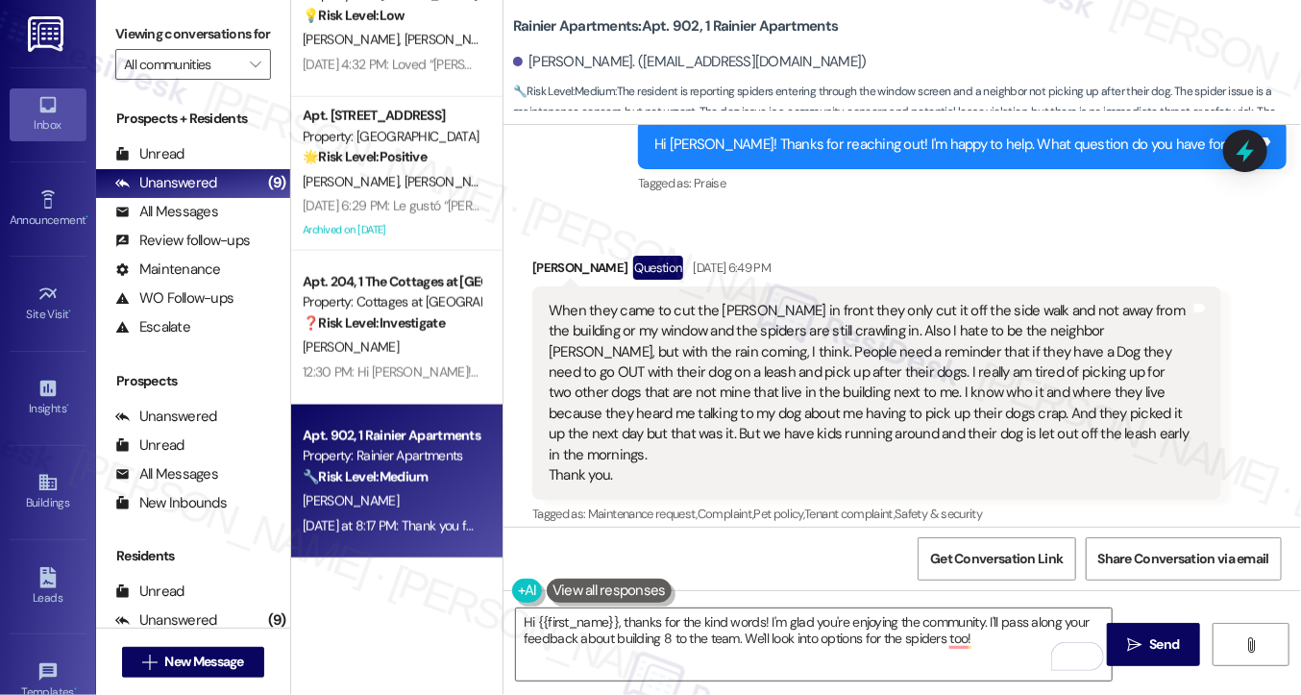
click at [145, 41] on label "Viewing conversations for" at bounding box center [193, 34] width 156 height 30
click at [130, 15] on div "Viewing conversations for All communities " at bounding box center [193, 49] width 194 height 99
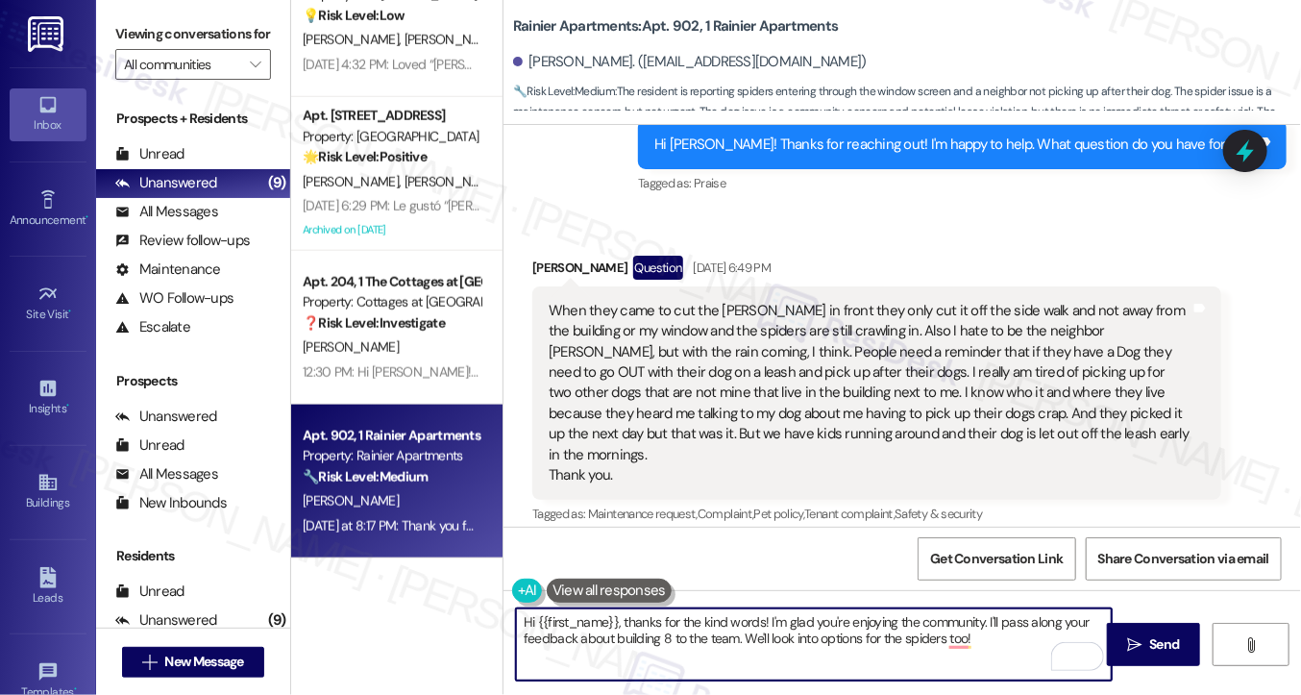
click at [754, 627] on textarea "Hi {{first_name}}, thanks for the kind words! I'm glad you're enjoying the comm…" at bounding box center [814, 644] width 596 height 72
click at [884, 644] on textarea "Hi {{first_name}}, thanks for the kind words! I'm glad you're enjoying the comm…" at bounding box center [814, 644] width 596 height 72
drag, startPoint x: 1006, startPoint y: 642, endPoint x: 986, endPoint y: 617, distance: 32.1
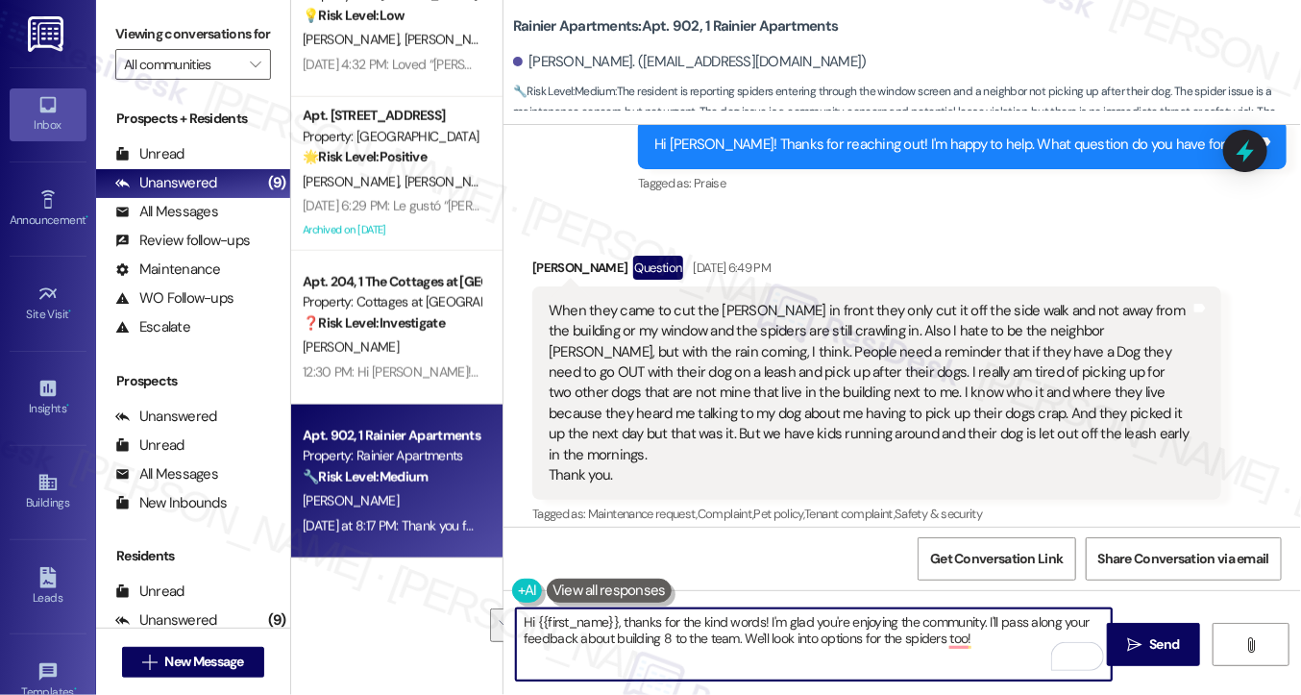
click at [986, 617] on textarea "Hi {{first_name}}, thanks for the kind words! I'm glad you're enjoying the comm…" at bounding box center [814, 644] width 596 height 72
paste textarea "Thank you so much for the kind words—we really appreciate your feedback and are…"
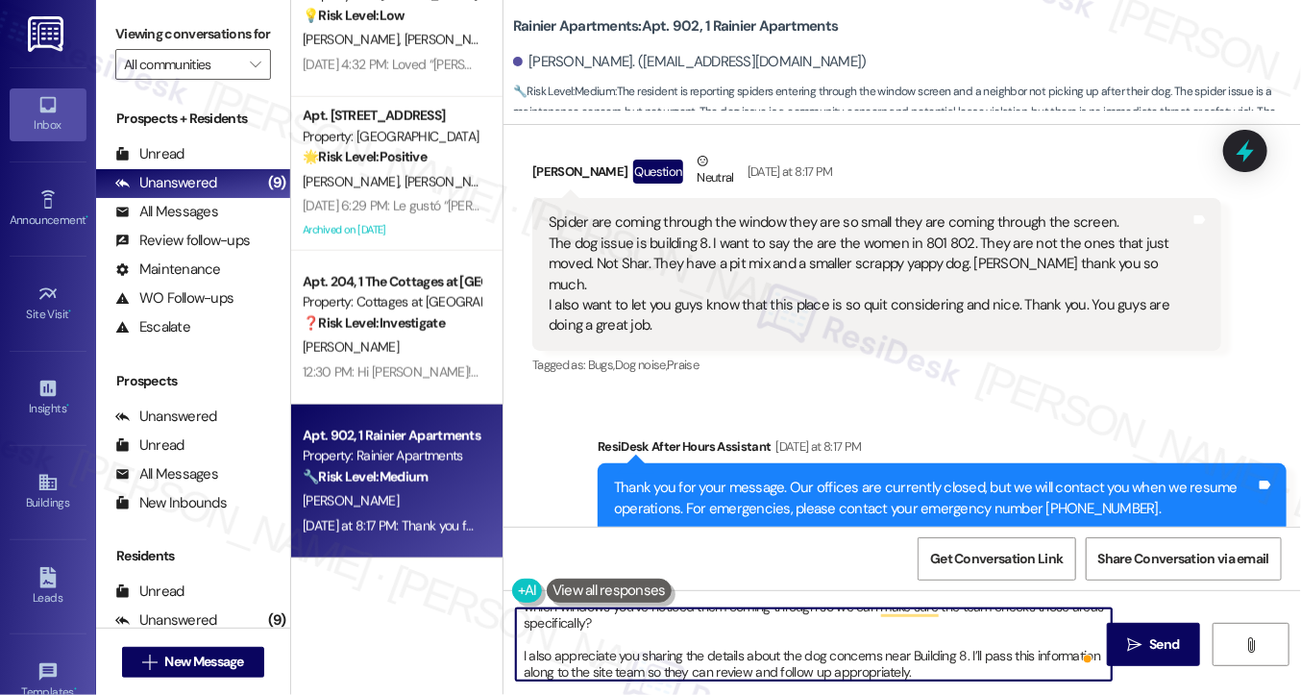
scroll to position [2239, 0]
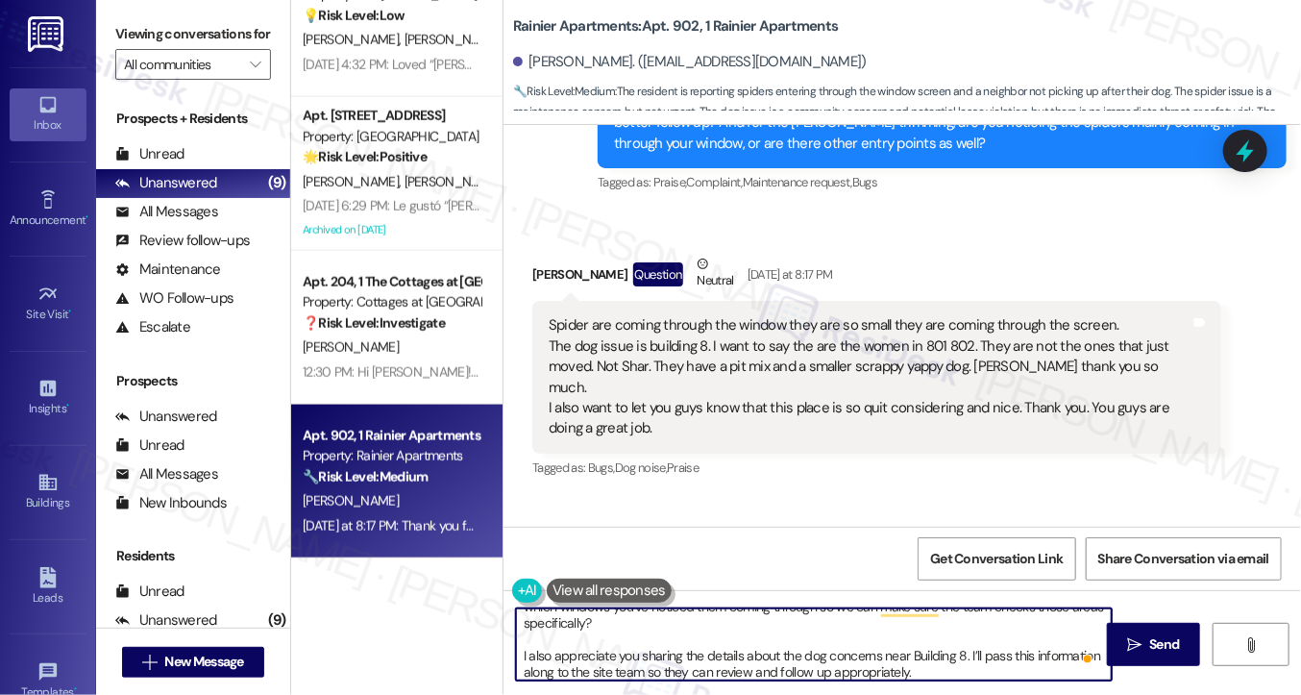
click at [877, 332] on div "Spider are coming through the window they are so small they are coming through …" at bounding box center [870, 377] width 642 height 124
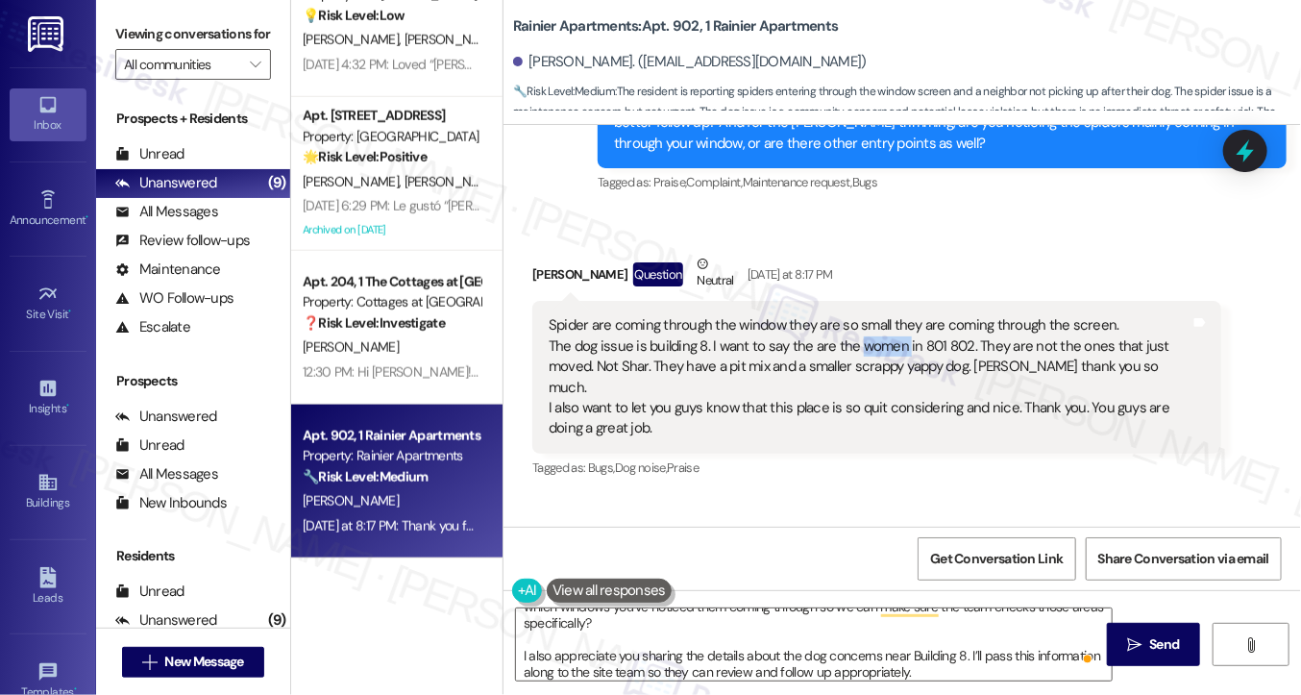
click at [877, 332] on div "Spider are coming through the window they are so small they are coming through …" at bounding box center [870, 377] width 642 height 124
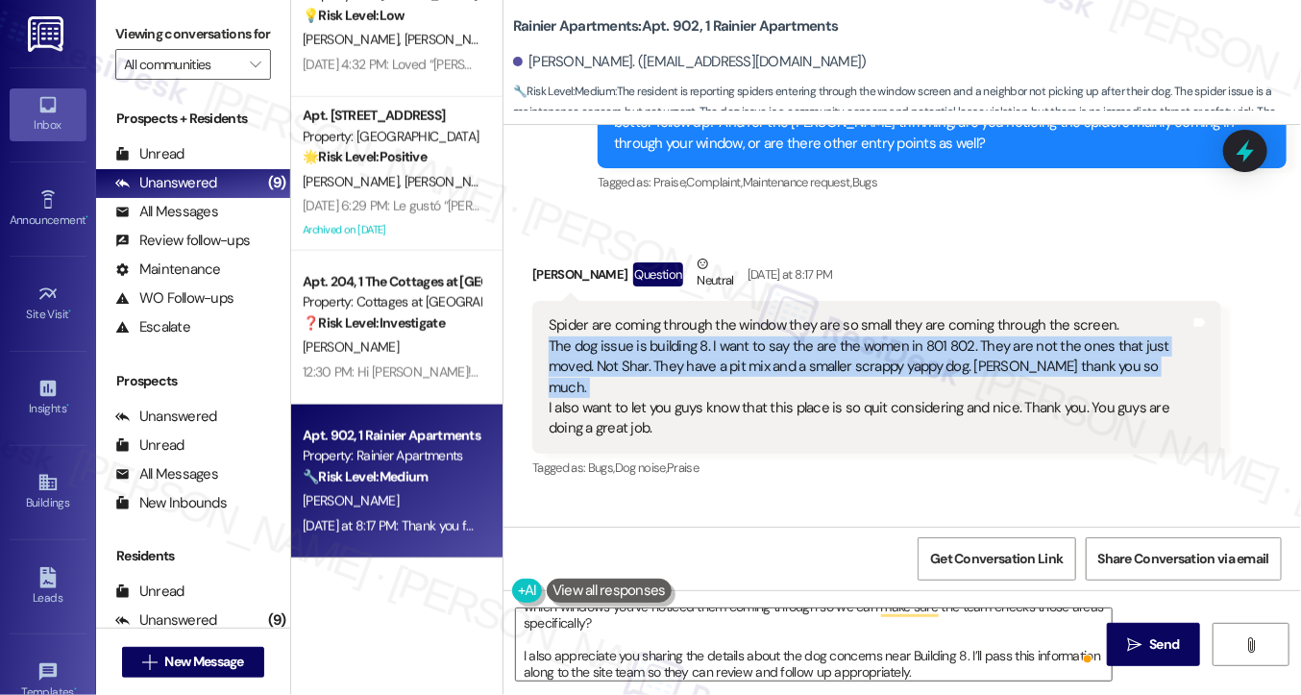
click at [877, 332] on div "Spider are coming through the window they are so small they are coming through …" at bounding box center [870, 377] width 642 height 124
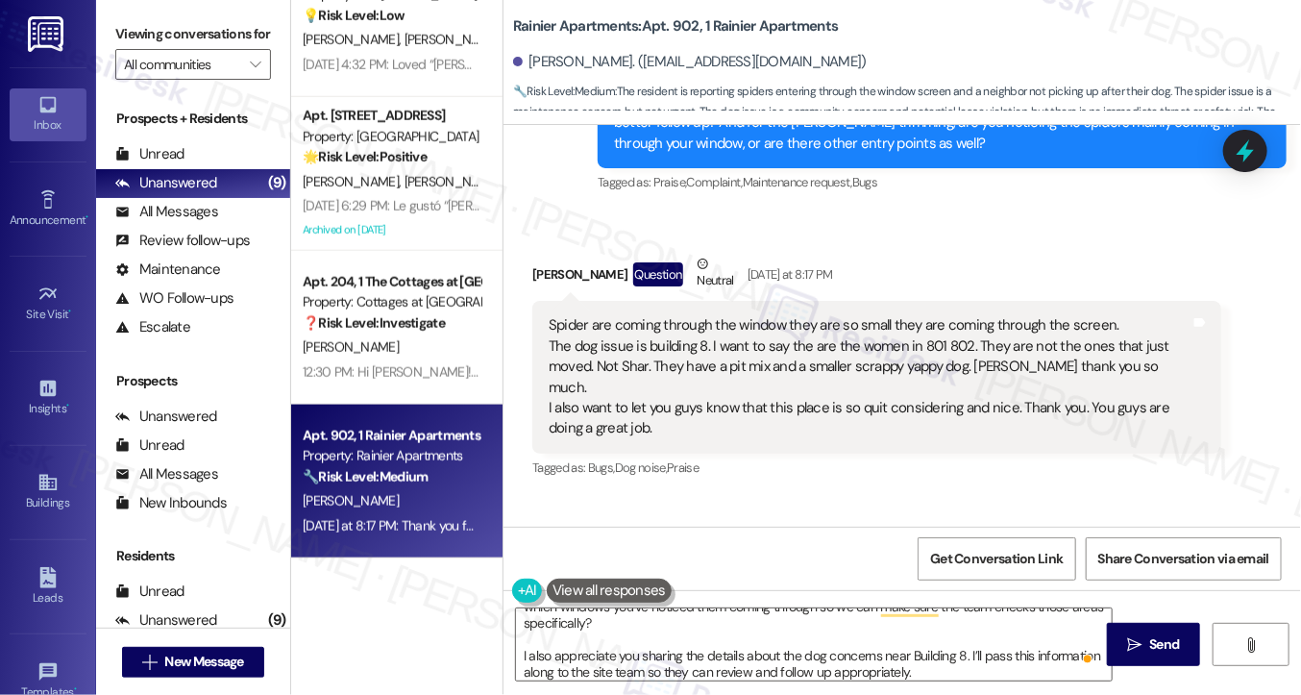
click at [142, 44] on label "Viewing conversations for" at bounding box center [193, 34] width 156 height 30
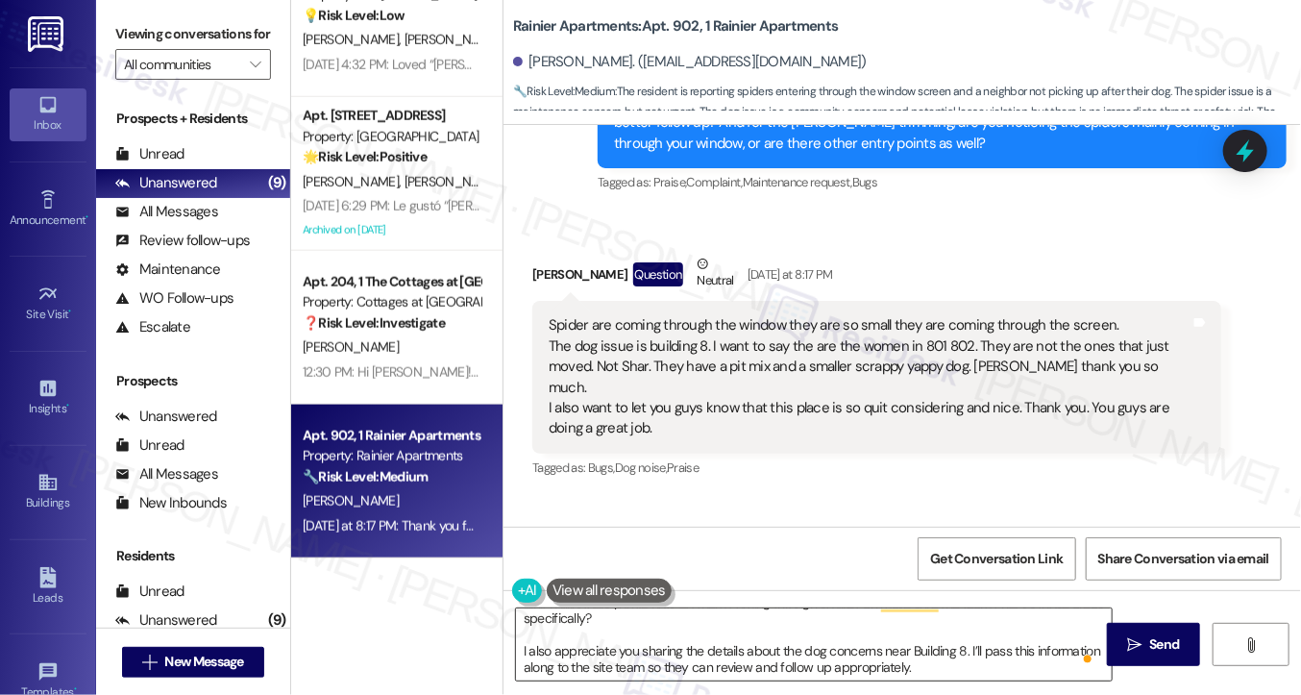
scroll to position [103, 0]
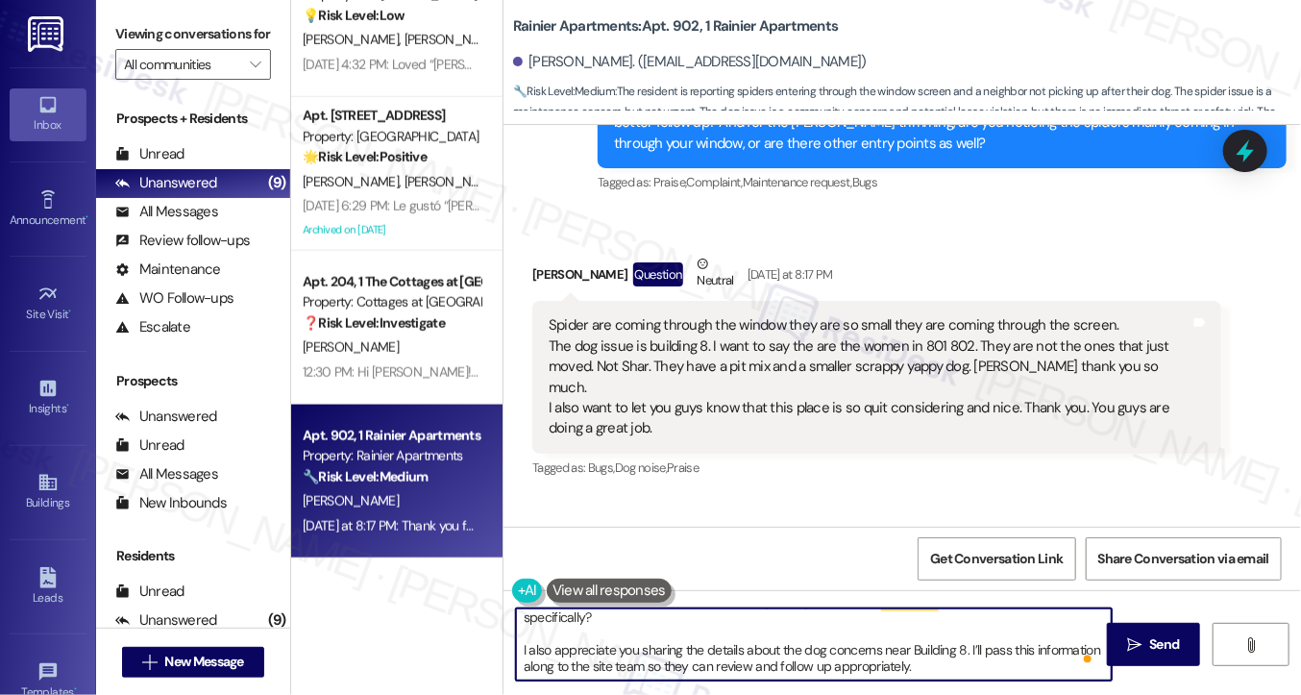
click at [771, 655] on textarea "Hi {{first_name}}, thanks for the kind words! I'm glad you're enjoying the comm…" at bounding box center [814, 644] width 596 height 72
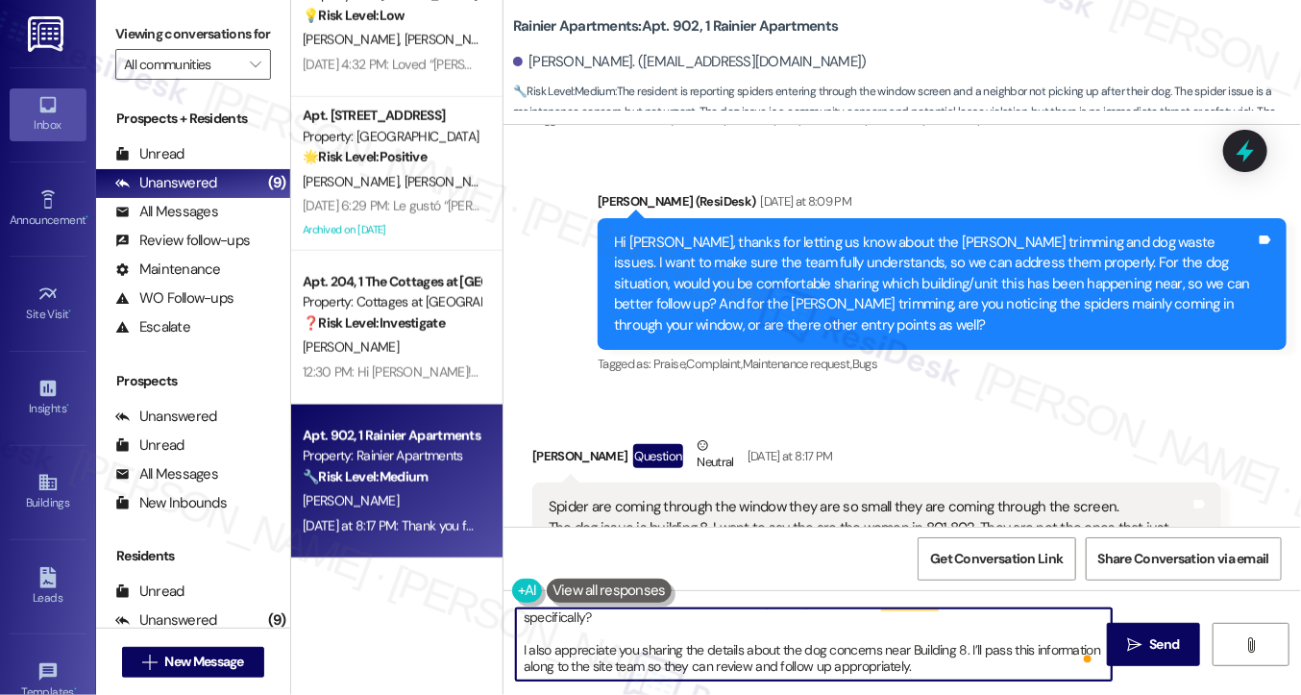
scroll to position [2047, 0]
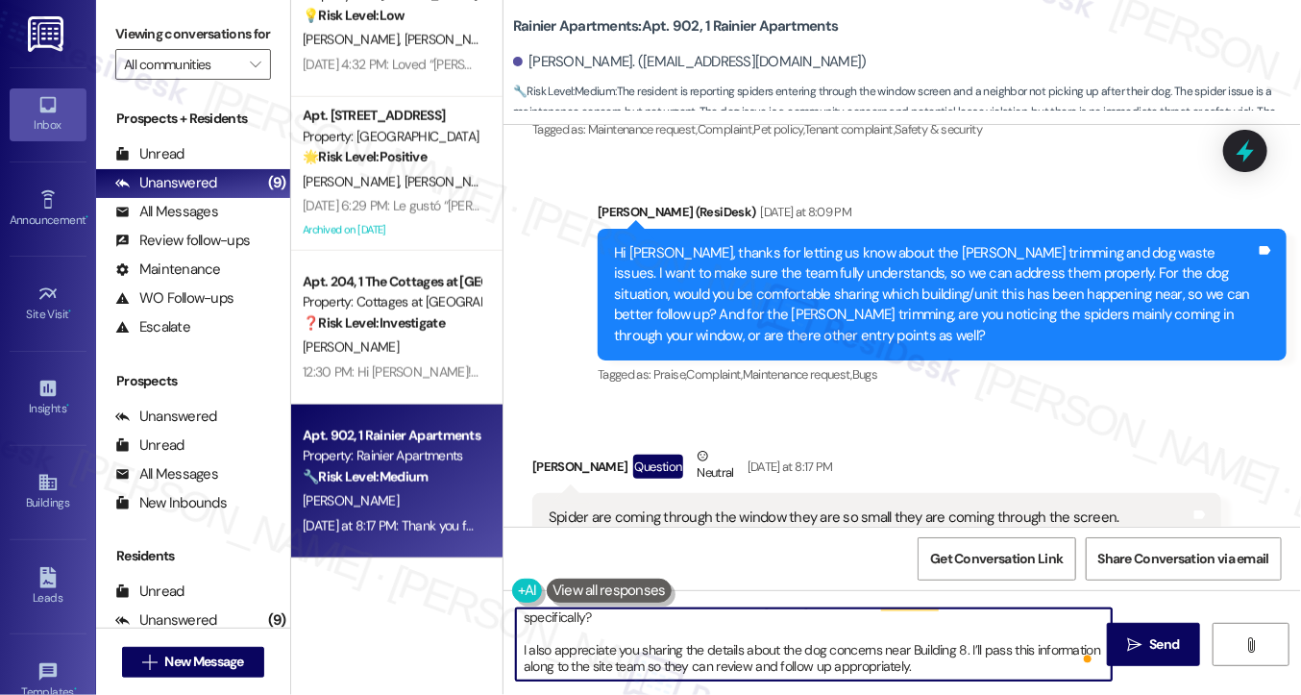
click at [837, 651] on textarea "Hi {{first_name}}, thanks for the kind words! I'm glad you're enjoying the comm…" at bounding box center [814, 644] width 596 height 72
click at [915, 670] on textarea "Hi {{first_name}}, thanks for the kind words! I'm glad you're enjoying the comm…" at bounding box center [814, 644] width 596 height 72
drag, startPoint x: 960, startPoint y: 668, endPoint x: 807, endPoint y: 671, distance: 152.8
click at [807, 671] on textarea "Hi {{first_name}}, thanks for the kind words! I'm glad you're enjoying the comm…" at bounding box center [814, 644] width 596 height 72
click at [598, 667] on textarea "Hi {{first_name}}, thanks for the kind words! I'm glad you're enjoying the comm…" at bounding box center [814, 644] width 596 height 72
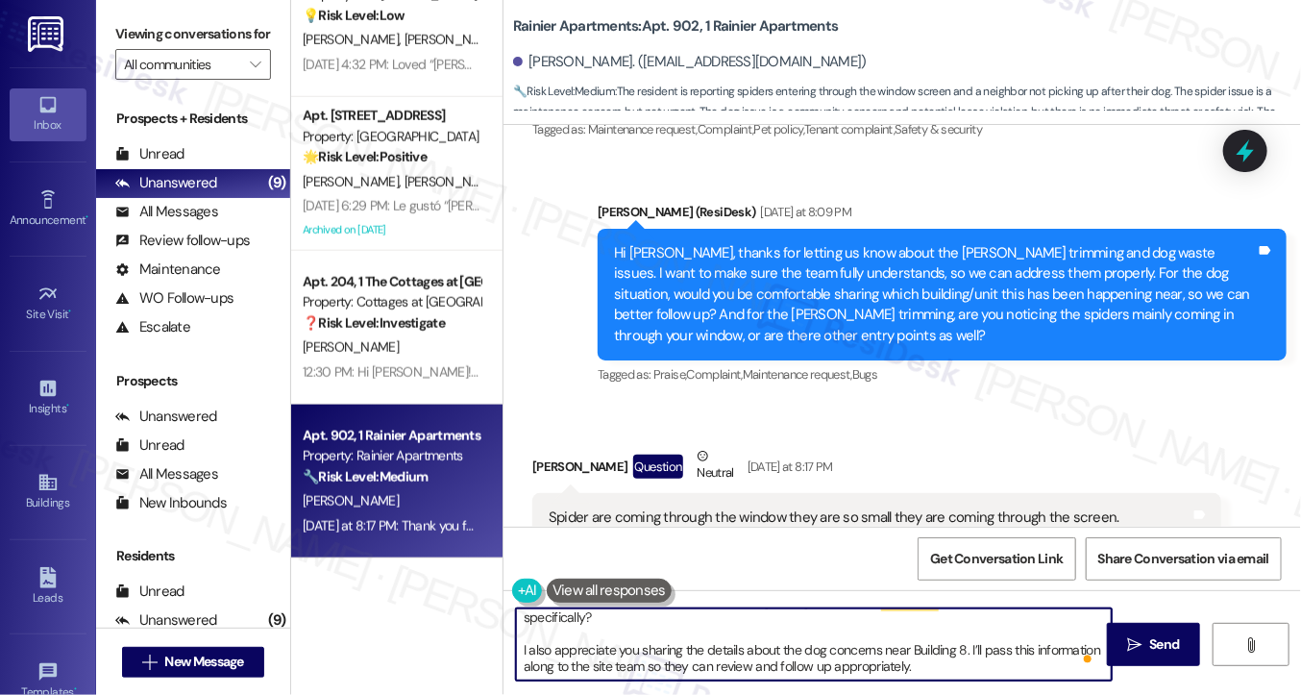
click at [599, 667] on textarea "Hi {{first_name}}, thanks for the kind words! I'm glad you're enjoying the comm…" at bounding box center [814, 644] width 596 height 72
click at [905, 667] on textarea "Hi {{first_name}}, thanks for the kind words! I'm glad you're enjoying the comm…" at bounding box center [814, 644] width 596 height 72
drag, startPoint x: 749, startPoint y: 669, endPoint x: 675, endPoint y: 668, distance: 74.0
click at [675, 668] on textarea "Hi {{first_name}}, thanks for the kind words! I'm glad you're enjoying the comm…" at bounding box center [814, 644] width 596 height 72
click at [873, 660] on textarea "Hi {{first_name}}, thanks for the kind words! I'm glad you're enjoying the comm…" at bounding box center [814, 644] width 596 height 72
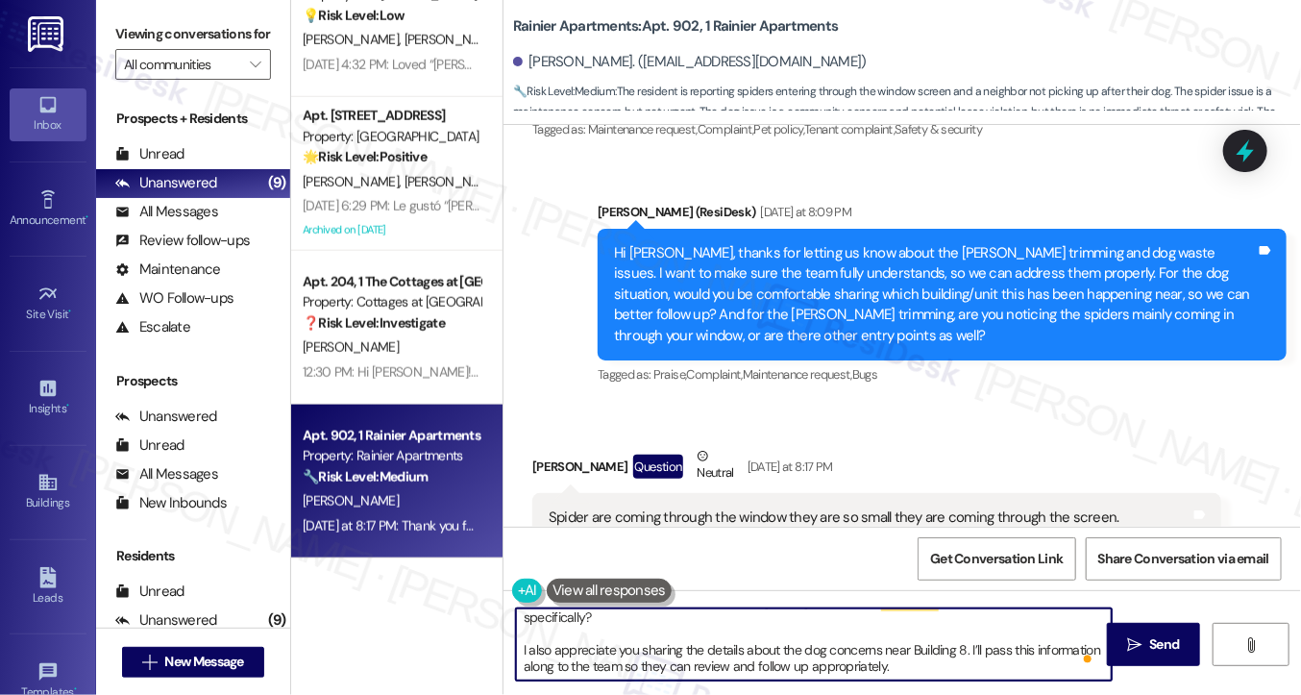
click at [904, 663] on textarea "Hi {{first_name}}, thanks for the kind words! I'm glad you're enjoying the comm…" at bounding box center [814, 644] width 596 height 72
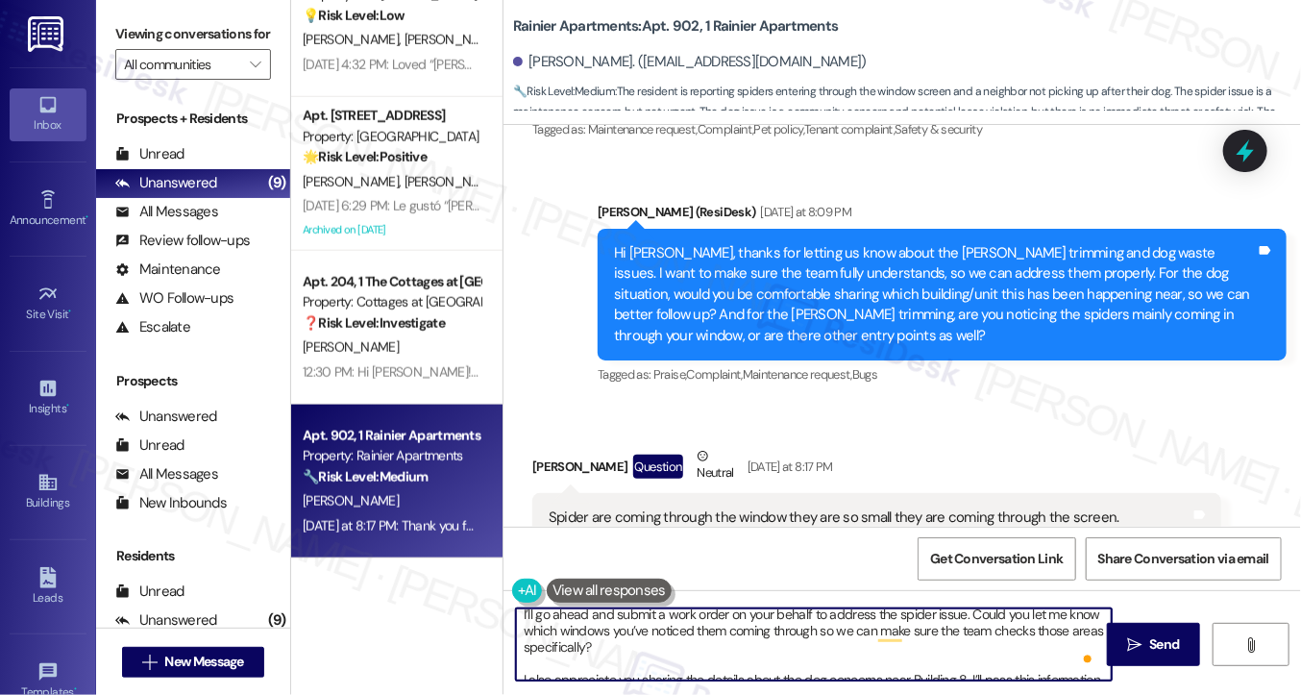
scroll to position [0, 0]
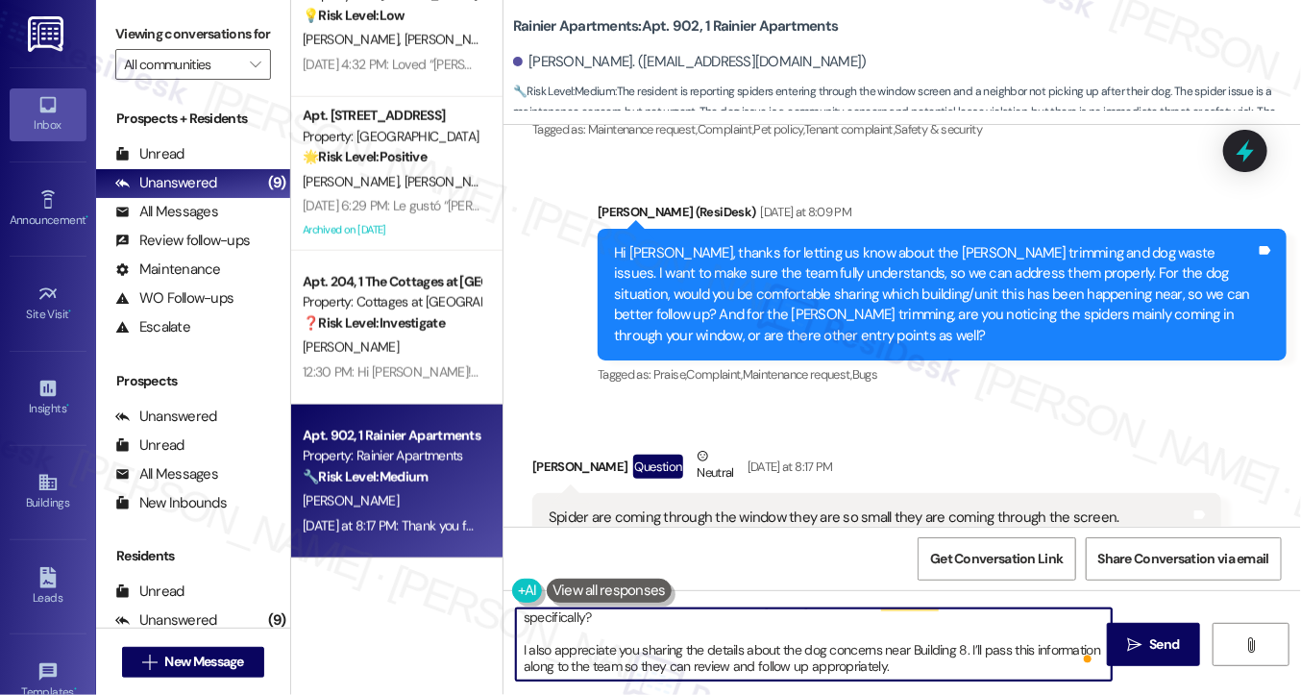
click at [654, 629] on textarea "Hi {{first_name}}, thanks for the kind words! I'm glad you're enjoying the comm…" at bounding box center [814, 644] width 596 height 72
click at [657, 619] on textarea "Hi {{first_name}}, thanks for the kind words! I'm glad you're enjoying the comm…" at bounding box center [814, 644] width 596 height 72
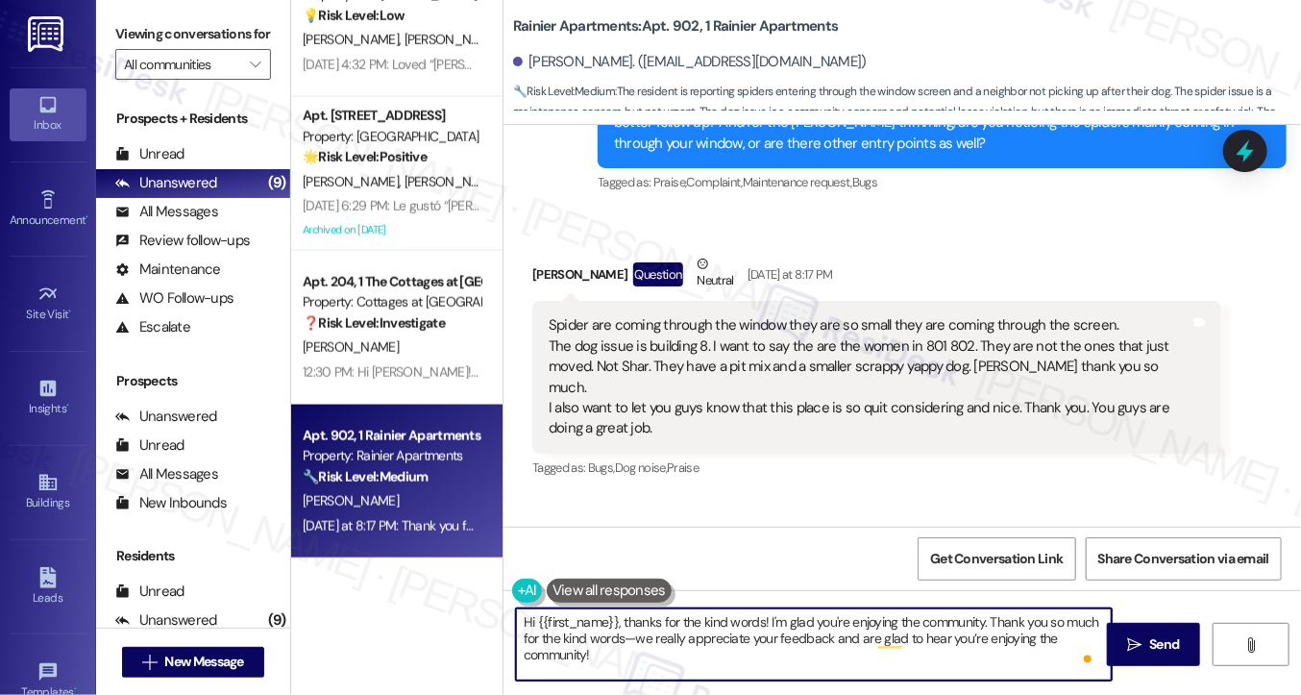
click at [851, 363] on div "Spider are coming through the window they are so small they are coming through …" at bounding box center [870, 377] width 642 height 124
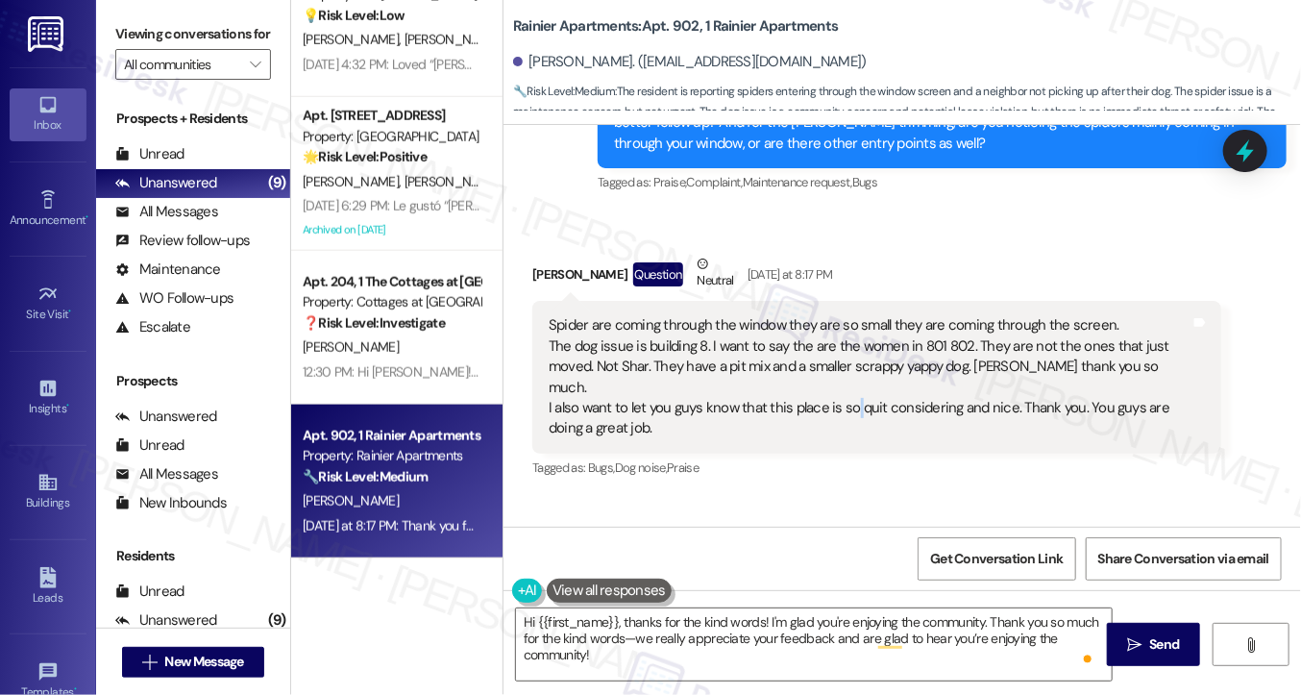
click at [851, 363] on div "Spider are coming through the window they are so small they are coming through …" at bounding box center [870, 377] width 642 height 124
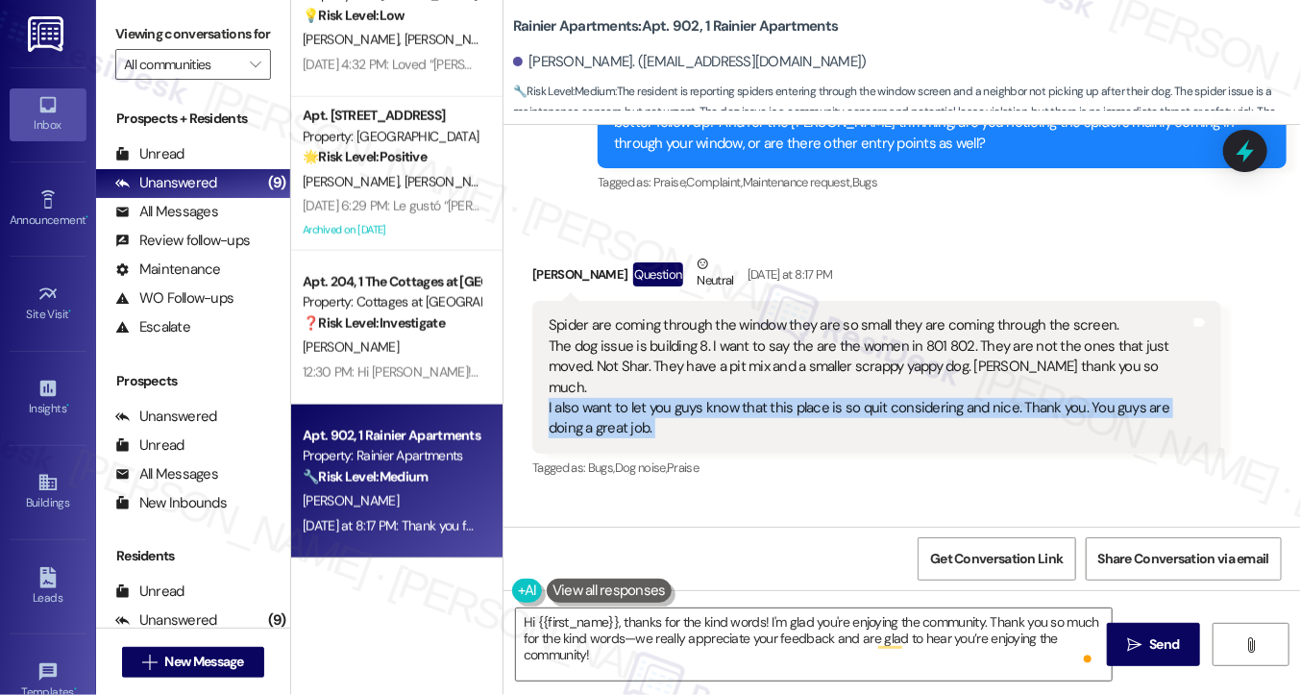
click at [851, 363] on div "Spider are coming through the window they are so small they are coming through …" at bounding box center [870, 377] width 642 height 124
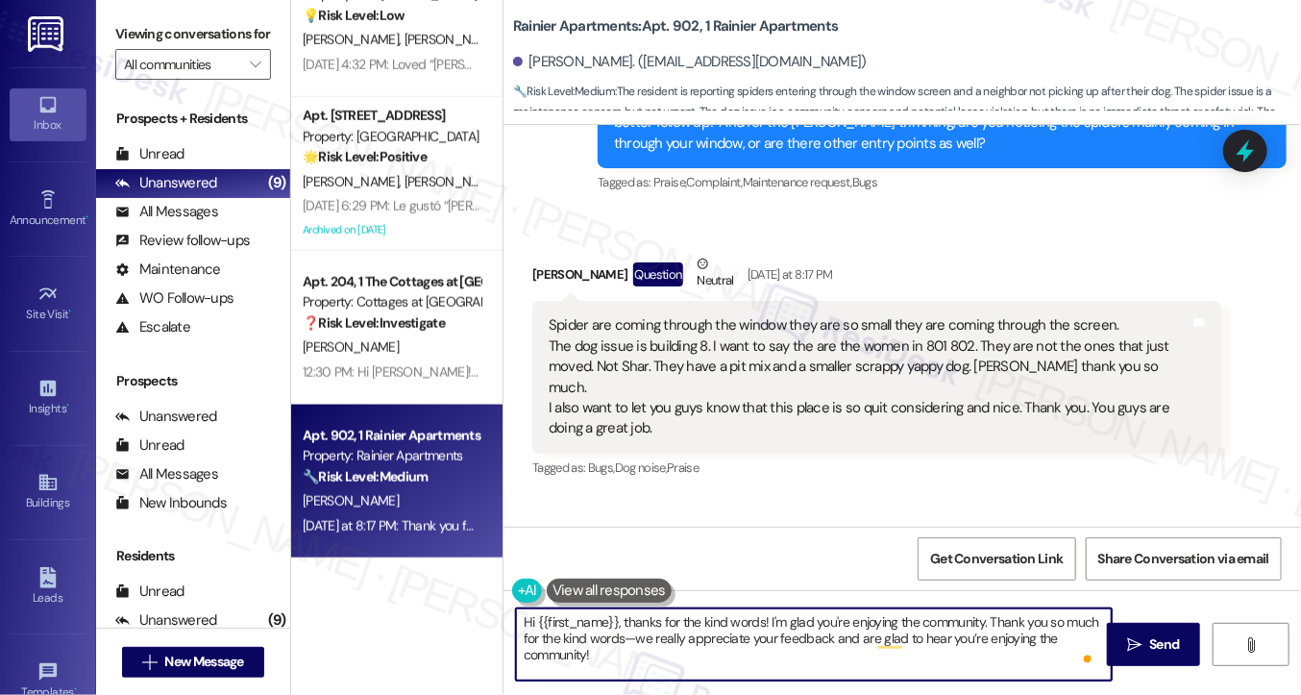
click at [628, 632] on textarea "Hi {{first_name}}, thanks for the kind words! I'm glad you're enjoying the comm…" at bounding box center [814, 644] width 596 height 72
drag, startPoint x: 981, startPoint y: 620, endPoint x: 626, endPoint y: 614, distance: 355.7
click at [626, 614] on textarea "Hi {{first_name}}, thanks for the kind words! I'm glad you're enjoying the comm…" at bounding box center [814, 644] width 596 height 72
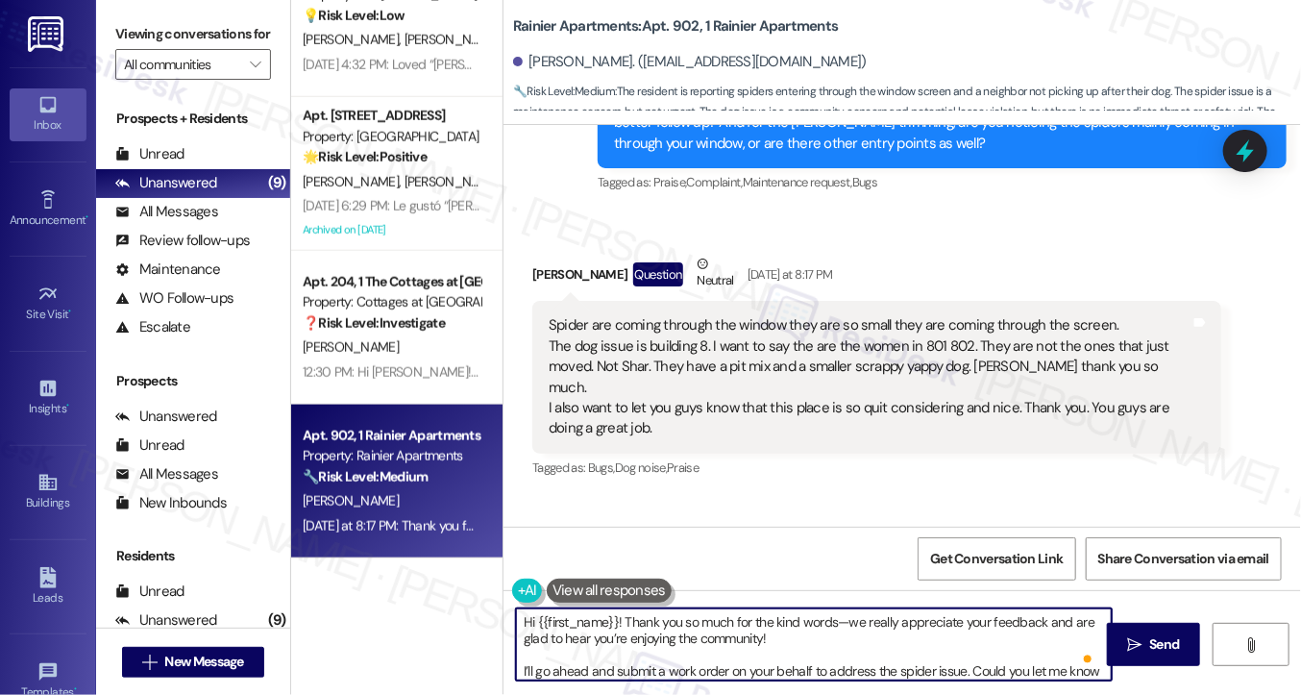
click at [835, 622] on textarea "Hi {{first_name}}! Thank you so much for the kind words—we really appreciate yo…" at bounding box center [814, 644] width 596 height 72
click at [865, 618] on textarea "Hi {{first_name}}! Thank you so much for the kind words. We really appreciate y…" at bounding box center [814, 644] width 596 height 72
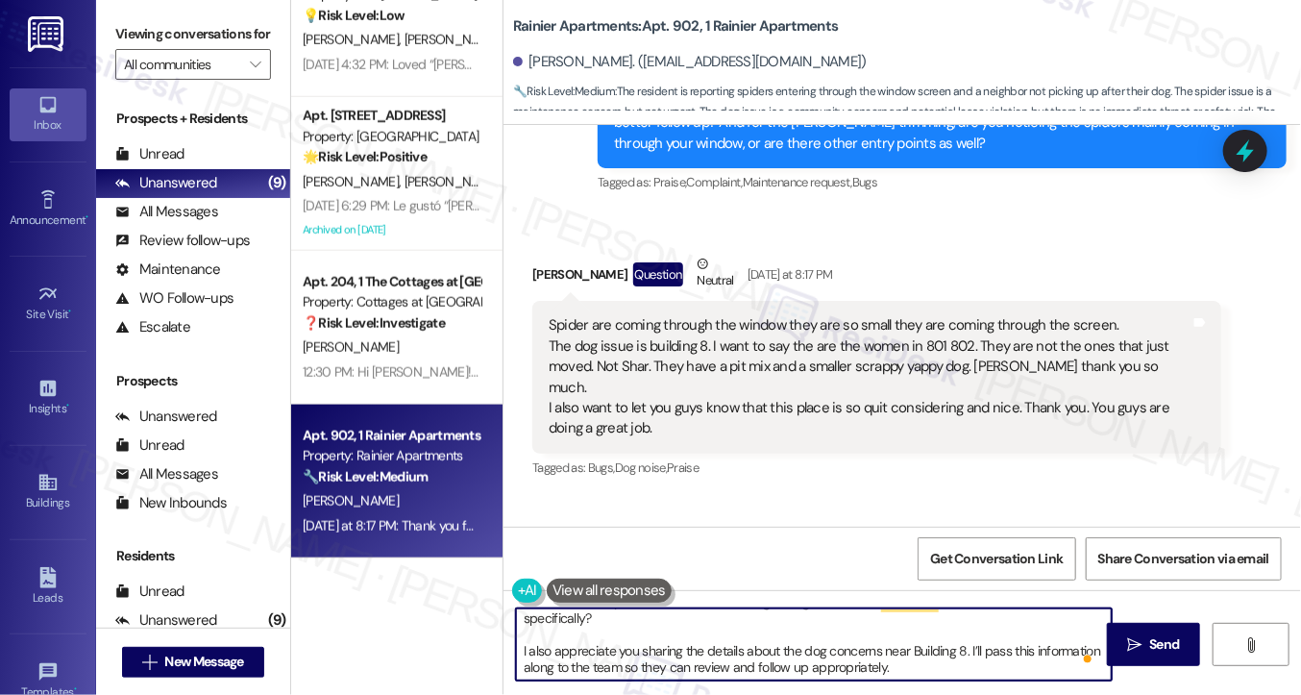
click at [819, 646] on textarea "Hi {{first_name}}! Thank you so much for the kind words. We appreciate your fee…" at bounding box center [814, 644] width 596 height 72
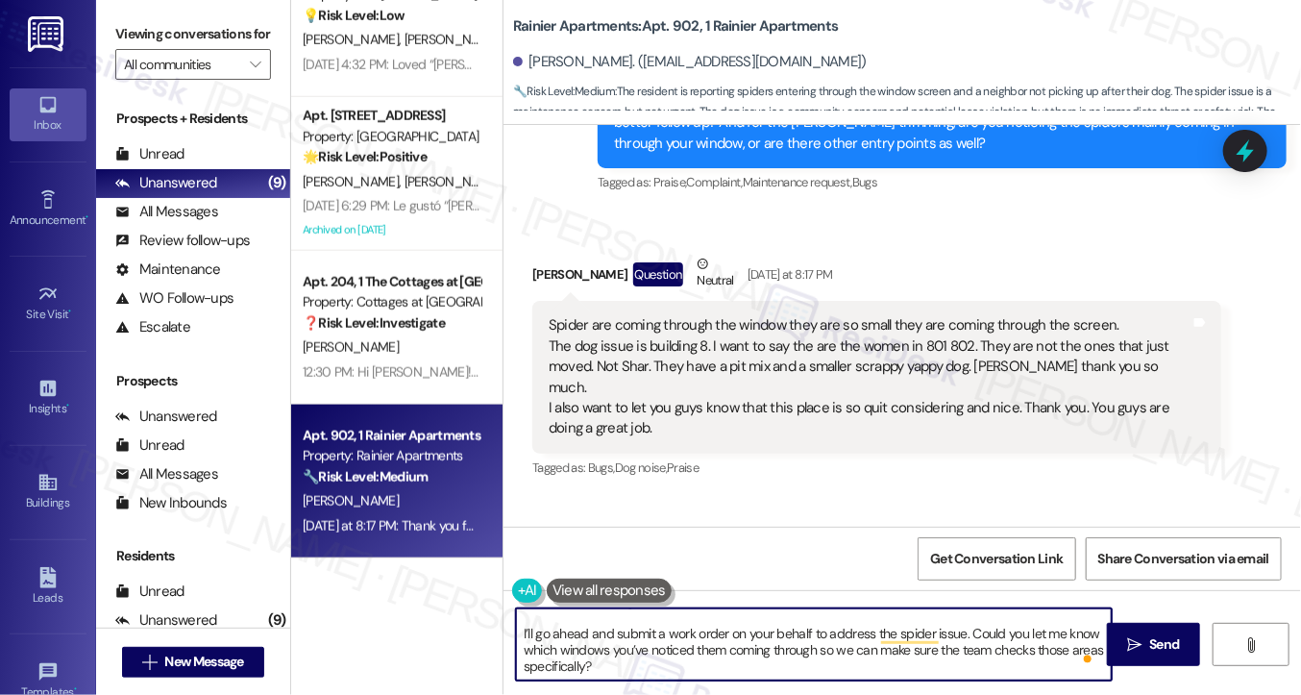
scroll to position [37, 0]
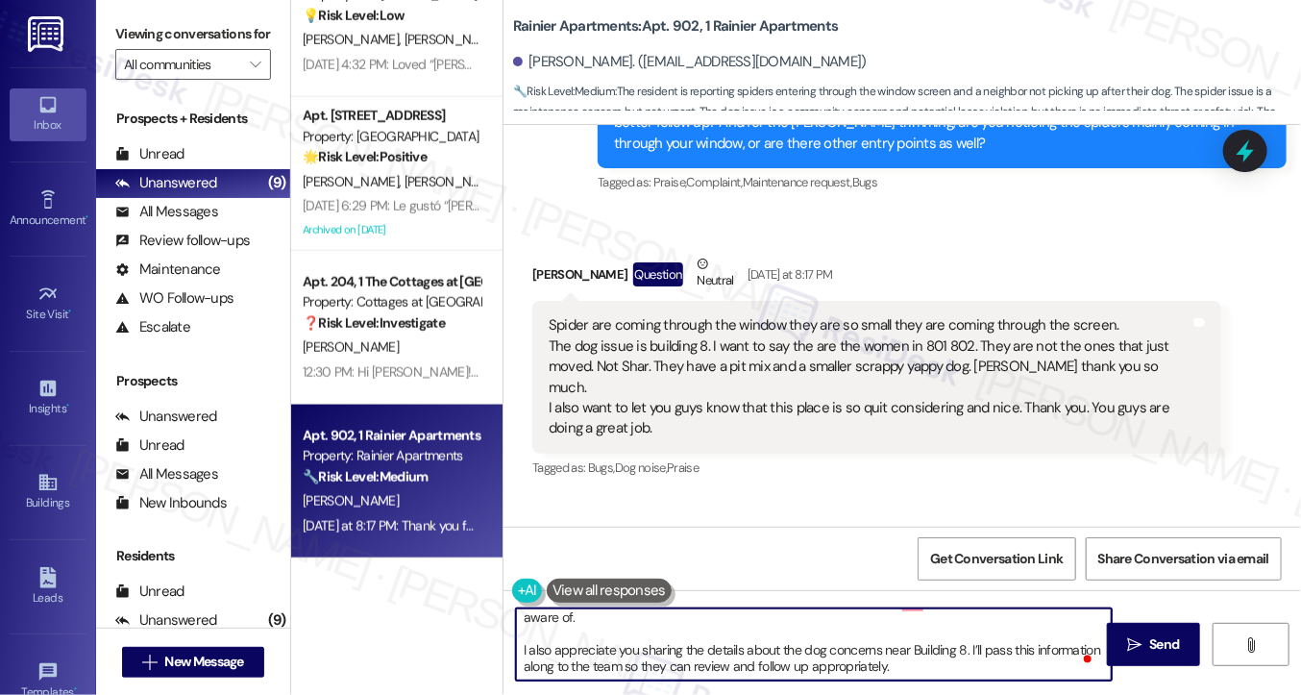
click at [667, 672] on textarea "Hi {{first_name}}! Thank you so much for the kind words. We appreciate your fee…" at bounding box center [814, 644] width 596 height 72
click at [668, 672] on textarea "Hi {{first_name}}! Thank you so much for the kind words. We appreciate your fee…" at bounding box center [814, 644] width 596 height 72
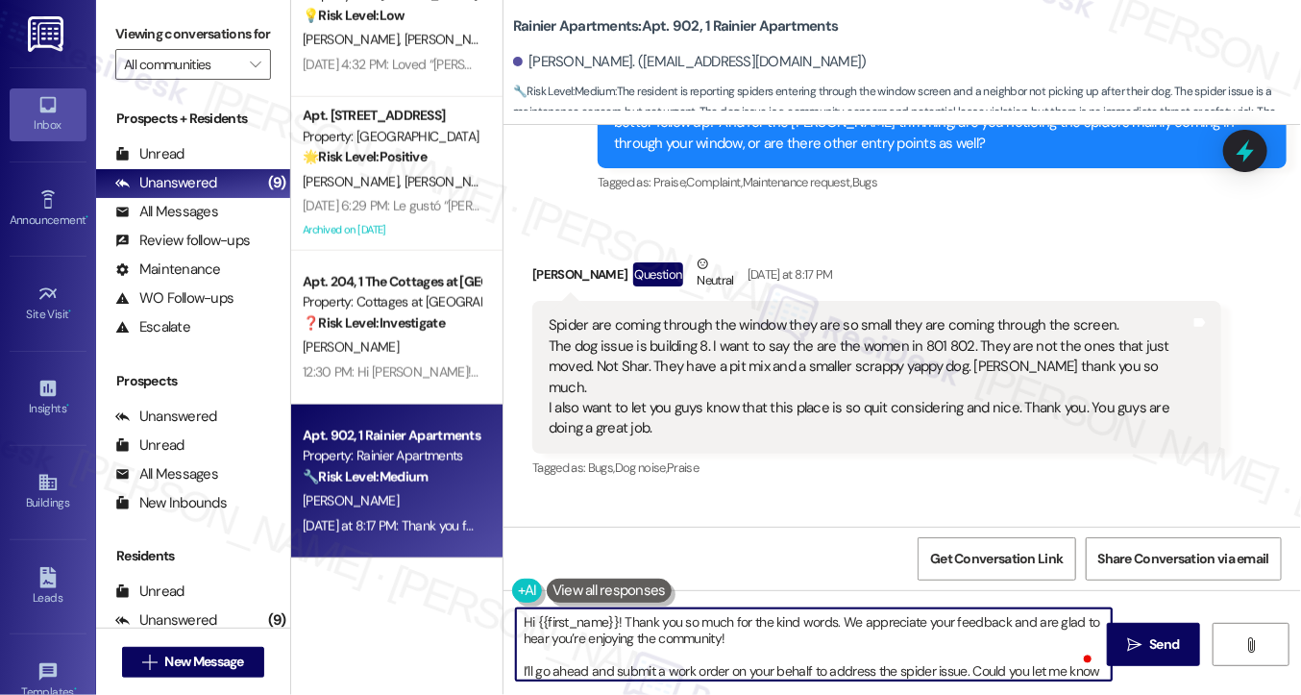
click at [747, 628] on textarea "Hi {{first_name}}! Thank you so much for the kind words. We appreciate your fee…" at bounding box center [814, 644] width 596 height 72
click at [743, 633] on textarea "Hi {{first_name}}! Thank you so much for the kind words. We appreciate your fee…" at bounding box center [814, 644] width 596 height 72
paste textarea "I also appreciate you sharing the details about the dog concerns near [GEOGRAPH…"
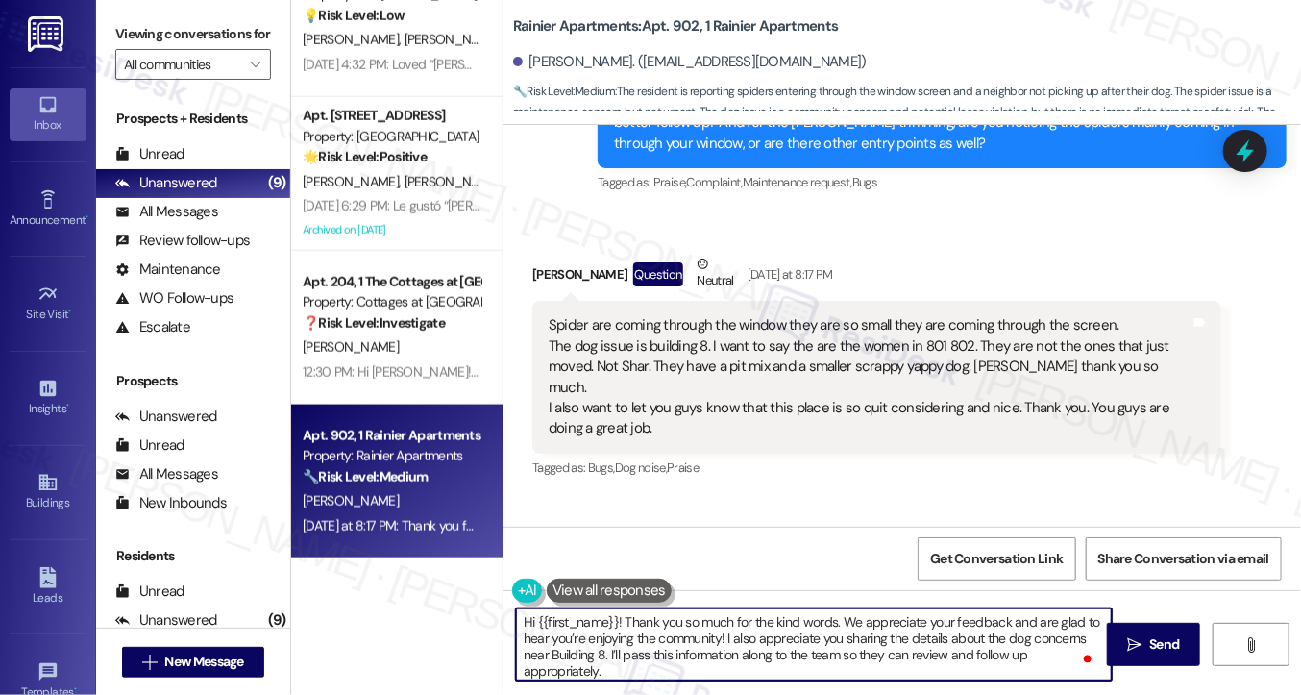
click at [744, 634] on textarea "Hi {{first_name}}! Thank you so much for the kind words. We appreciate your fee…" at bounding box center [814, 644] width 596 height 72
click at [787, 630] on textarea "Hi {{first_name}}! Thank you so much for the kind words. We appreciate your fee…" at bounding box center [814, 644] width 596 height 72
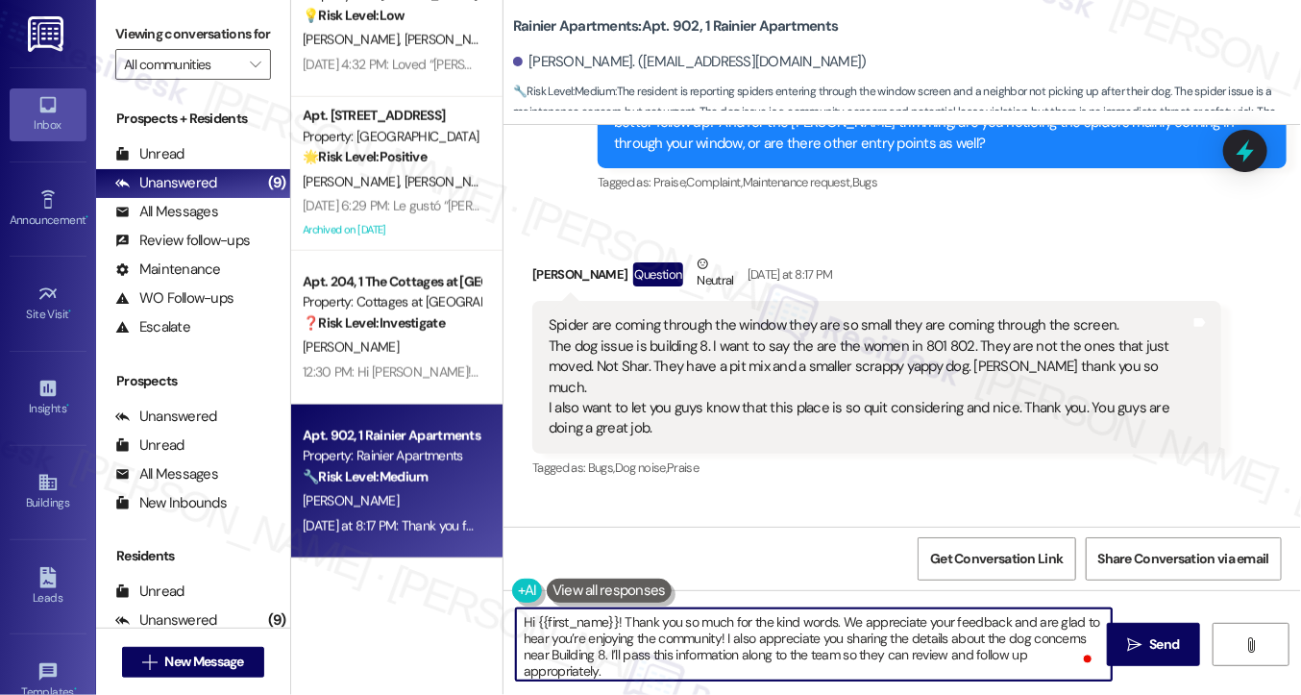
click at [862, 643] on textarea "Hi {{first_name}}! Thank you so much for the kind words. We appreciate your fee…" at bounding box center [814, 644] width 596 height 72
drag, startPoint x: 846, startPoint y: 641, endPoint x: 728, endPoint y: 637, distance: 118.3
click at [728, 637] on textarea "Hi {{first_name}}! Thank you so much for the kind words. We appreciate your fee…" at bounding box center [814, 644] width 596 height 72
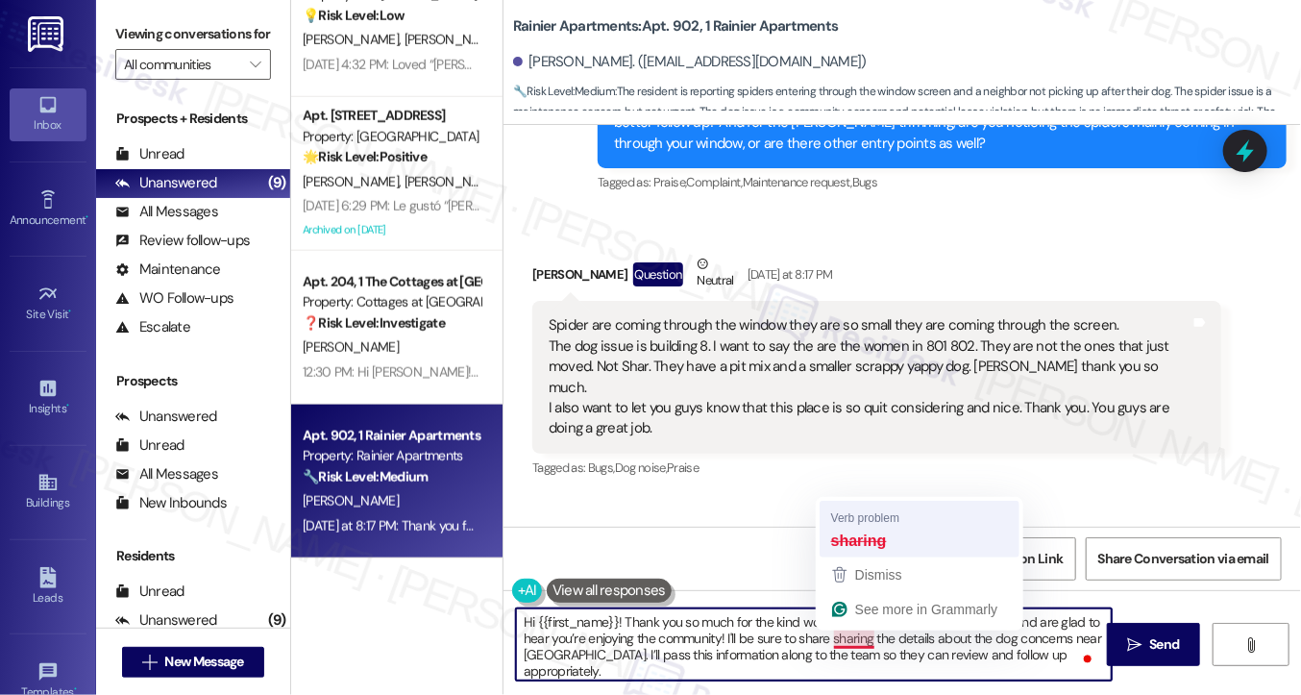
type textarea "Hi {{first_name}}! Thank you so much for the kind words. We appreciate your fee…"
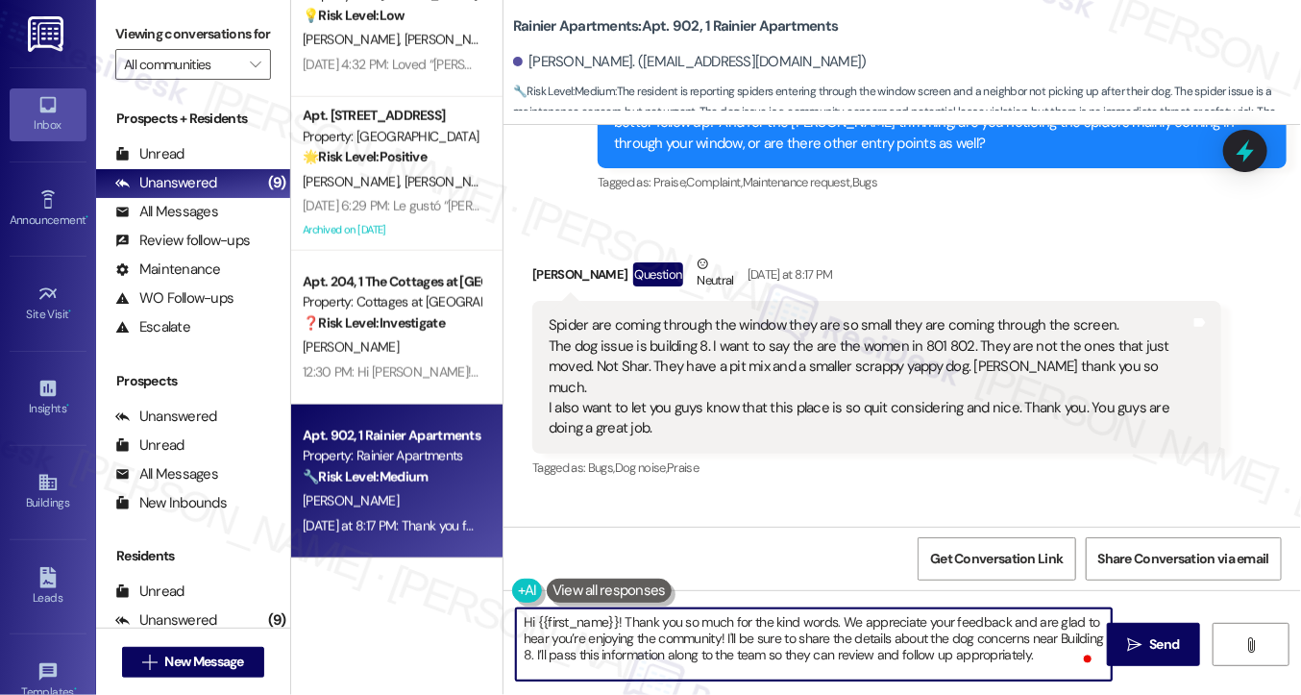
click at [764, 657] on textarea "Hi {{first_name}}! Thank you so much for the kind words. We appreciate your fee…" at bounding box center [814, 644] width 596 height 72
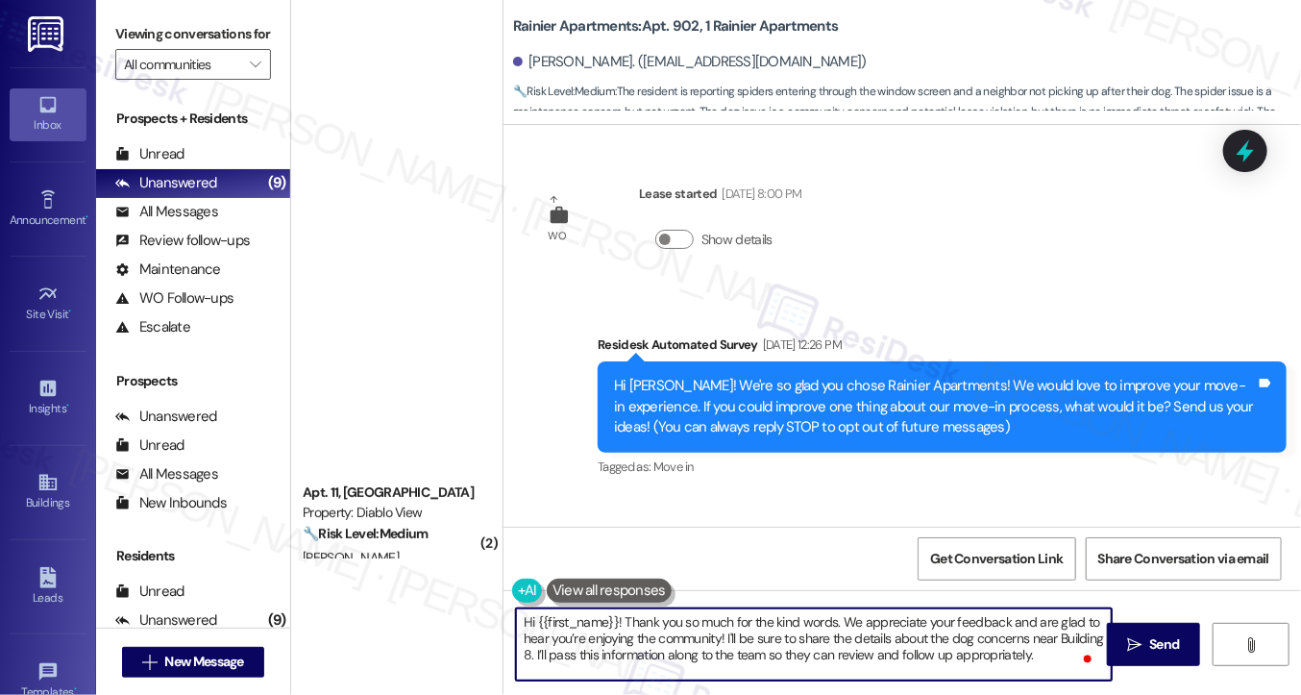
scroll to position [2239, 0]
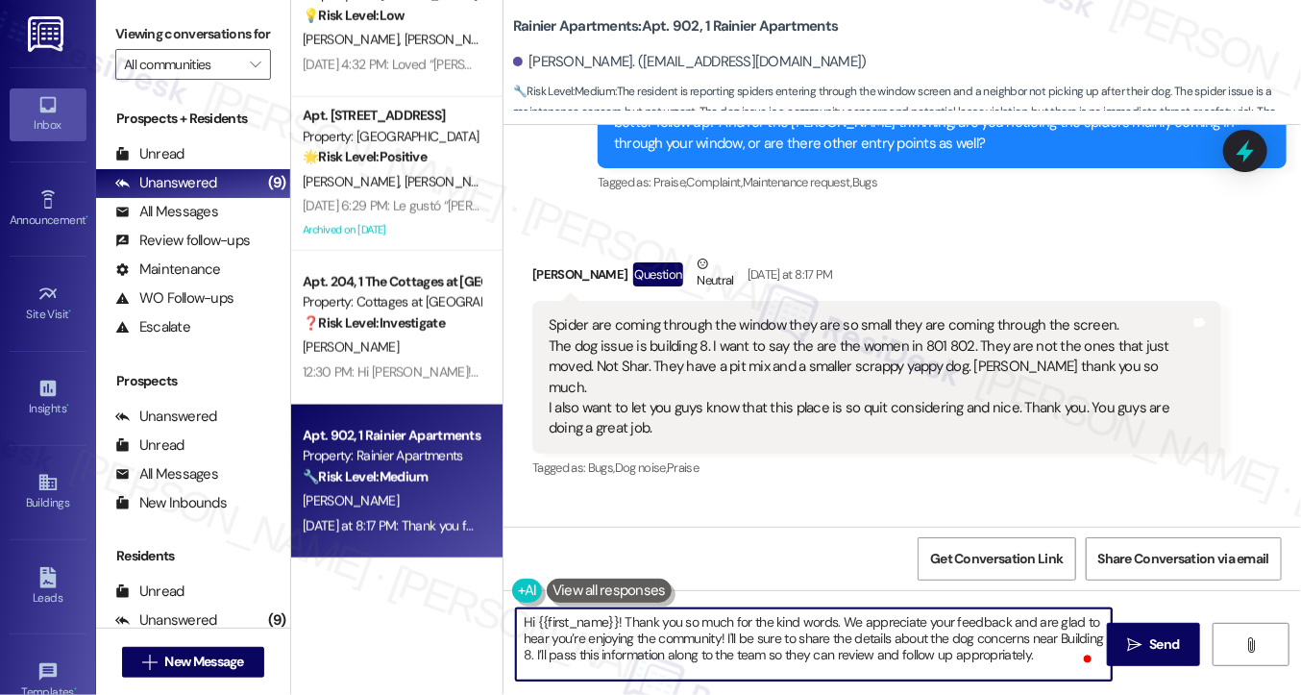
drag, startPoint x: 577, startPoint y: 655, endPoint x: 1103, endPoint y: 655, distance: 526.7
click at [1103, 655] on textarea "Hi {{first_name}}! Thank you so much for the kind words. We appreciate your fee…" at bounding box center [814, 644] width 596 height 72
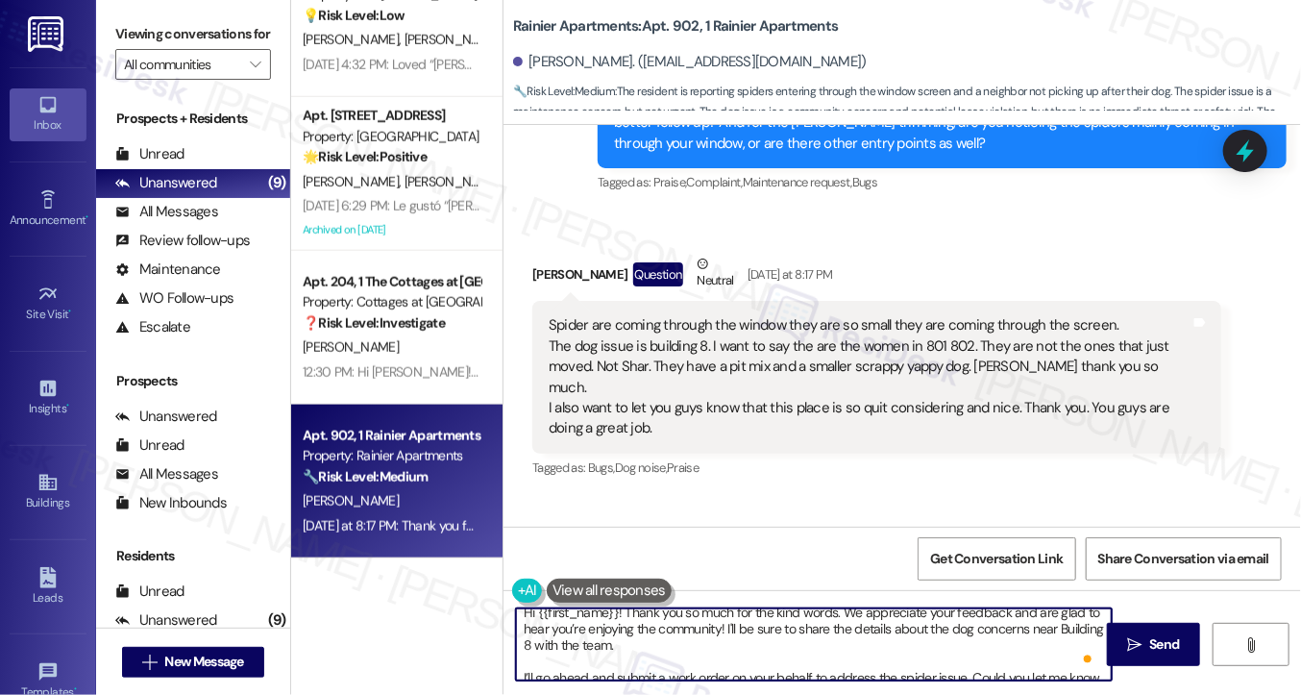
scroll to position [69, 0]
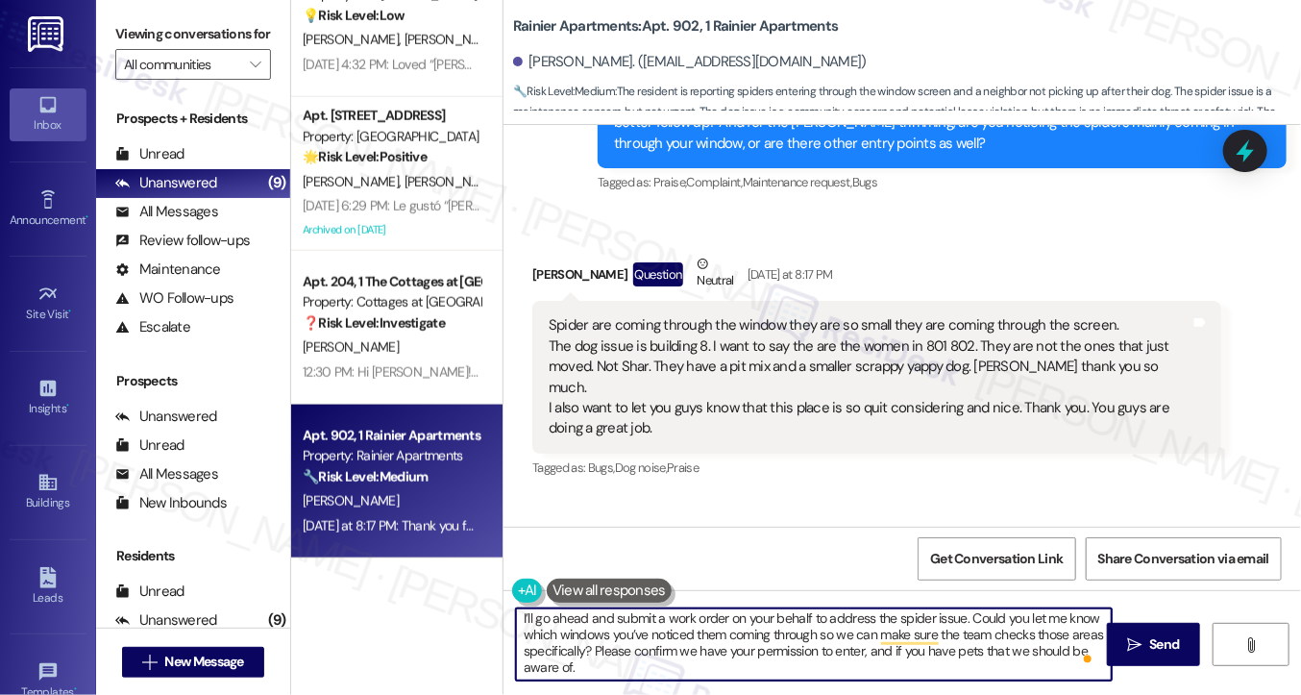
click at [695, 667] on textarea "Hi {{first_name}}! Thank you so much for the kind words. We appreciate your fee…" at bounding box center [814, 644] width 596 height 72
click at [704, 632] on textarea "Hi {{first_name}}! Thank you so much for the kind words. We appreciate your fee…" at bounding box center [814, 644] width 596 height 72
click at [677, 637] on textarea "Hi {{first_name}}! Thank you so much for the kind words. We appreciate your fee…" at bounding box center [814, 644] width 596 height 72
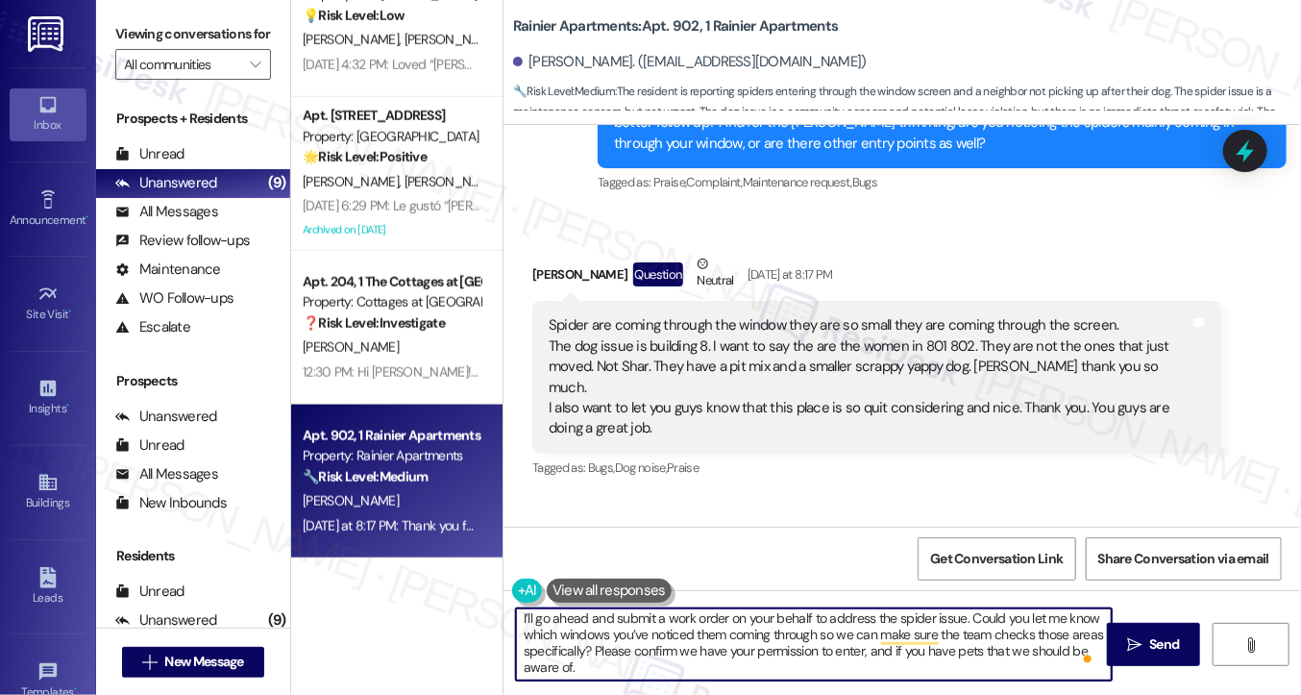
click at [677, 637] on textarea "Hi {{first_name}}! Thank you so much for the kind words. We appreciate your fee…" at bounding box center [814, 644] width 596 height 72
click at [691, 664] on textarea "Hi {{first_name}}! Thank you so much for the kind words. We appreciate your fee…" at bounding box center [814, 644] width 596 height 72
click at [714, 653] on textarea "Hi {{first_name}}! Thank you so much for the kind words. We appreciate your fee…" at bounding box center [814, 644] width 596 height 72
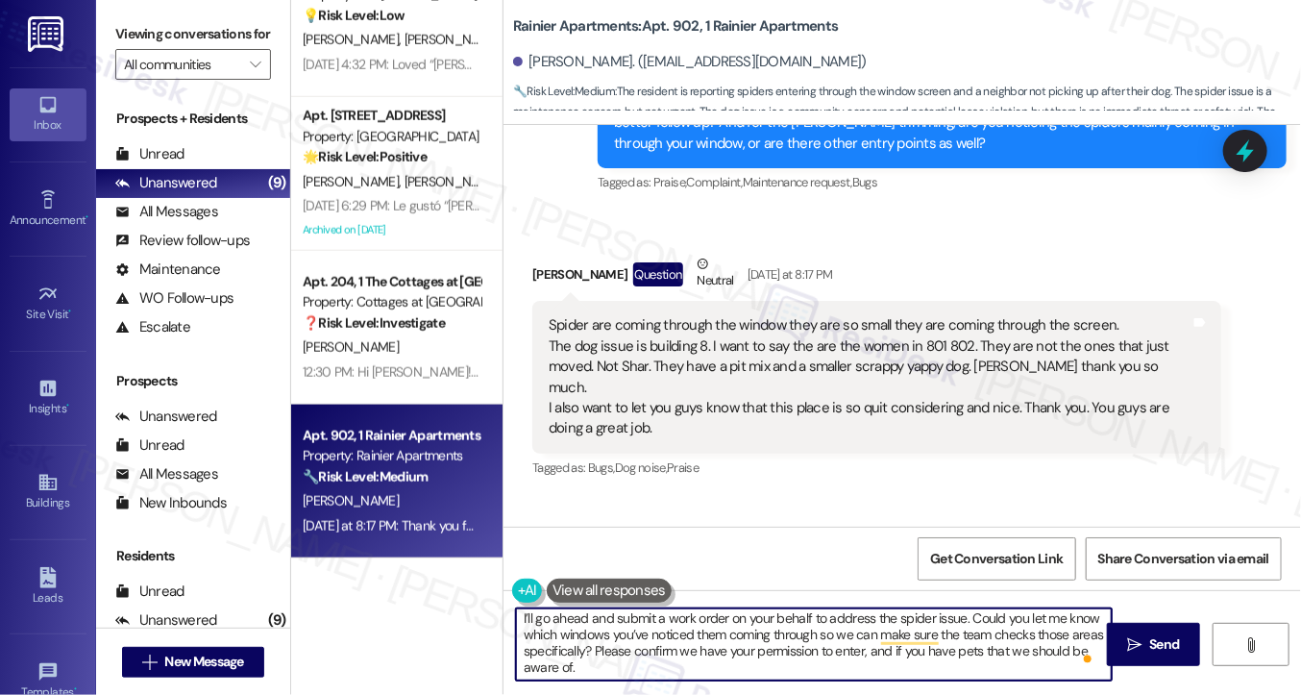
click at [715, 653] on textarea "Hi {{first_name}}! Thank you so much for the kind words. We appreciate your fee…" at bounding box center [814, 644] width 596 height 72
click at [817, 642] on textarea "Hi {{first_name}}! Thank you so much for the kind words. We appreciate your fee…" at bounding box center [814, 644] width 596 height 72
click at [637, 651] on textarea "Hi {{first_name}}! Thank you so much for the kind words. We appreciate your fee…" at bounding box center [814, 644] width 596 height 72
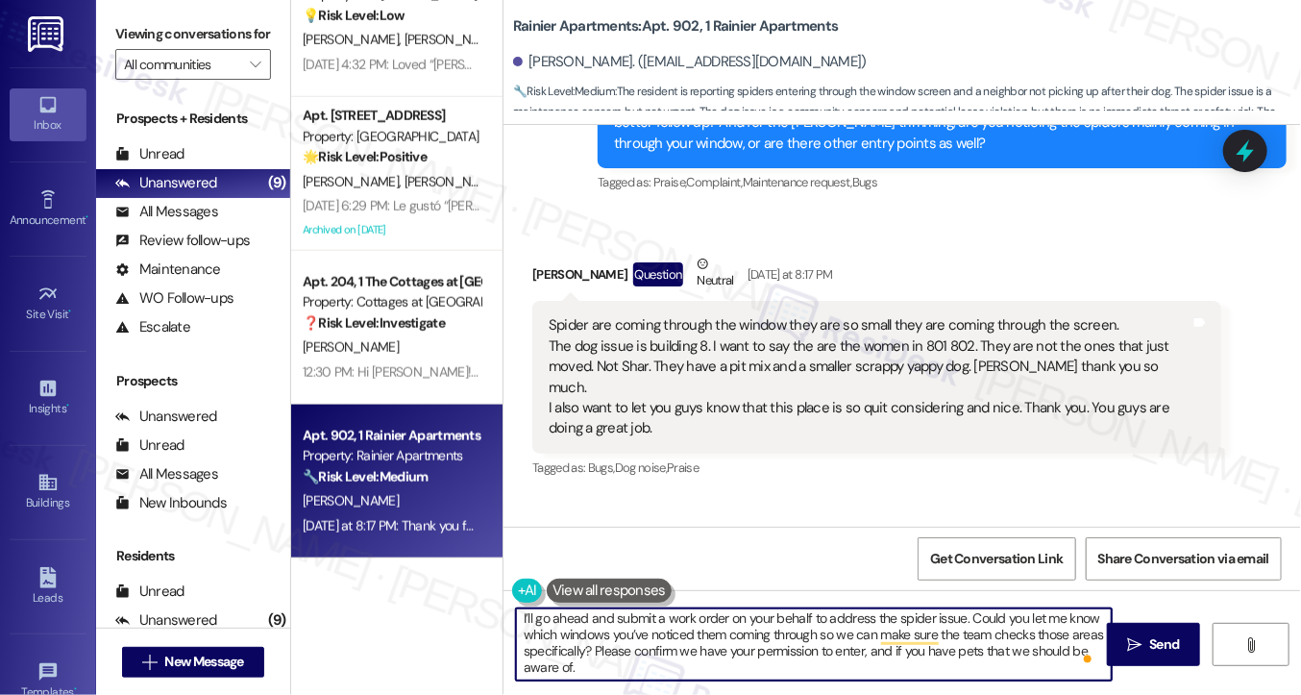
click at [630, 671] on textarea "Hi {{first_name}}! Thank you so much for the kind words. We appreciate your fee…" at bounding box center [814, 644] width 596 height 72
type textarea "Hi {{first_name}}! Thank you so much for the kind words. We appreciate your fee…"
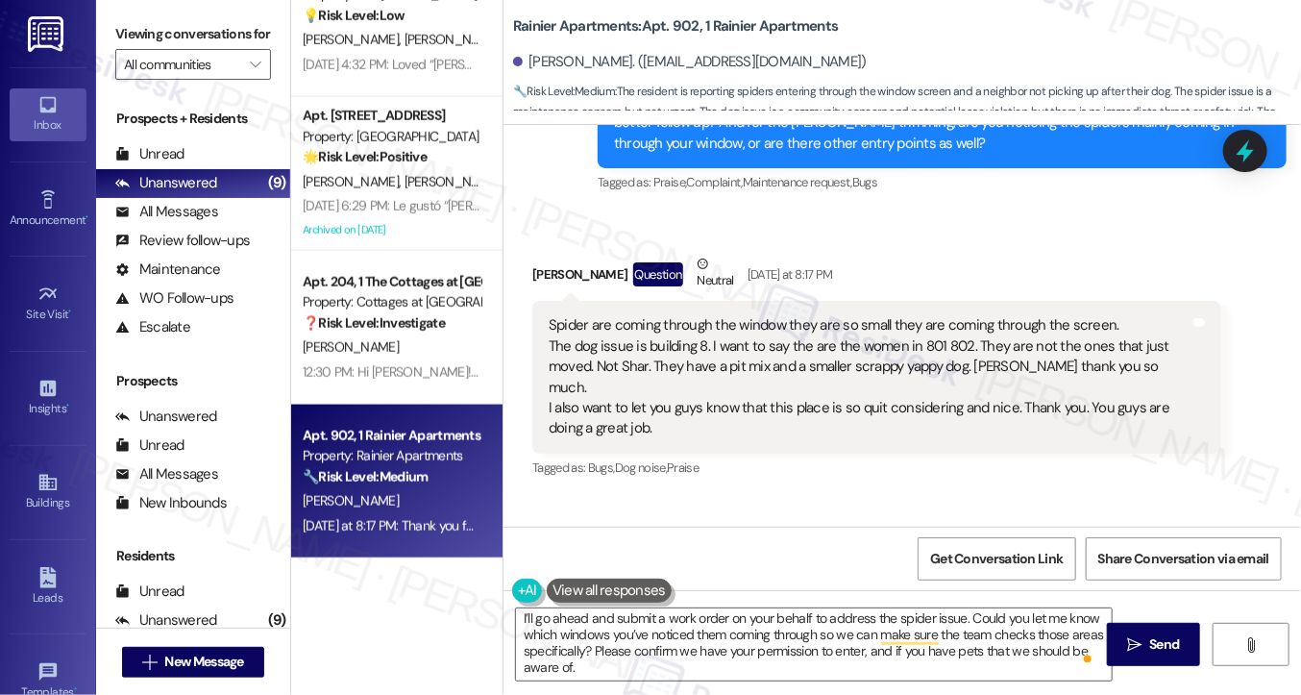
click at [742, 322] on div "Spider are coming through the window they are so small they are coming through …" at bounding box center [870, 377] width 642 height 124
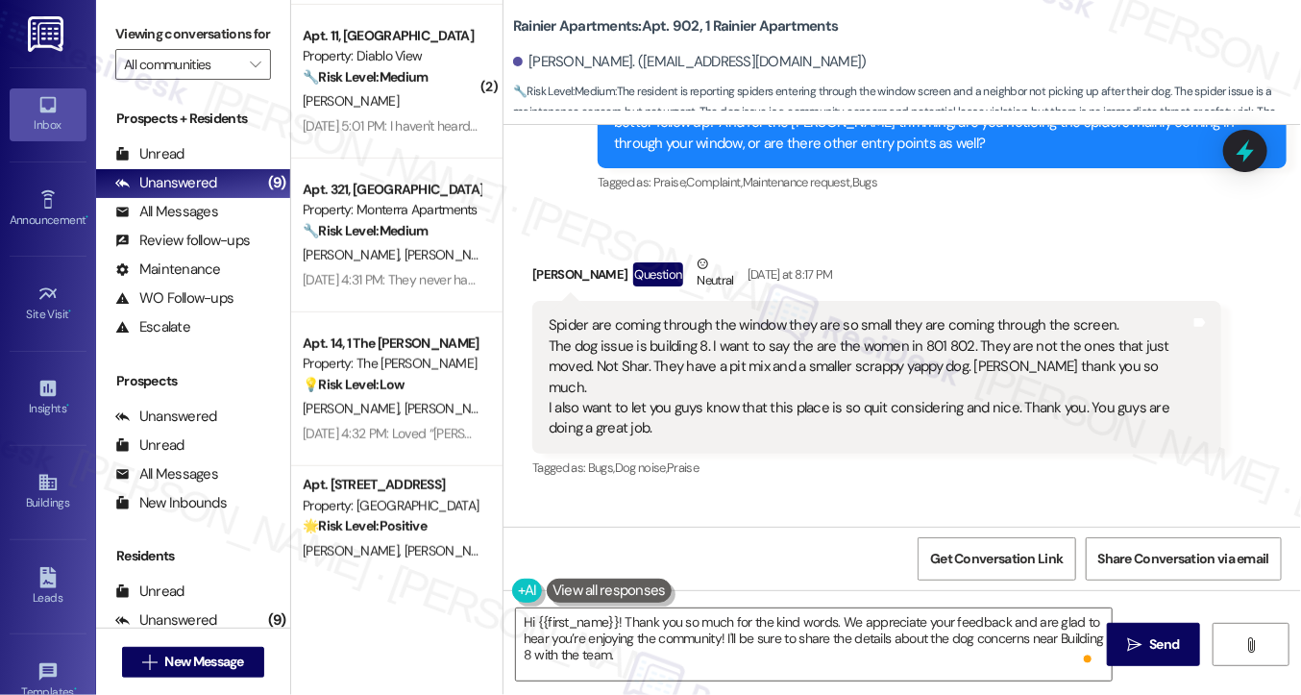
scroll to position [1688, 0]
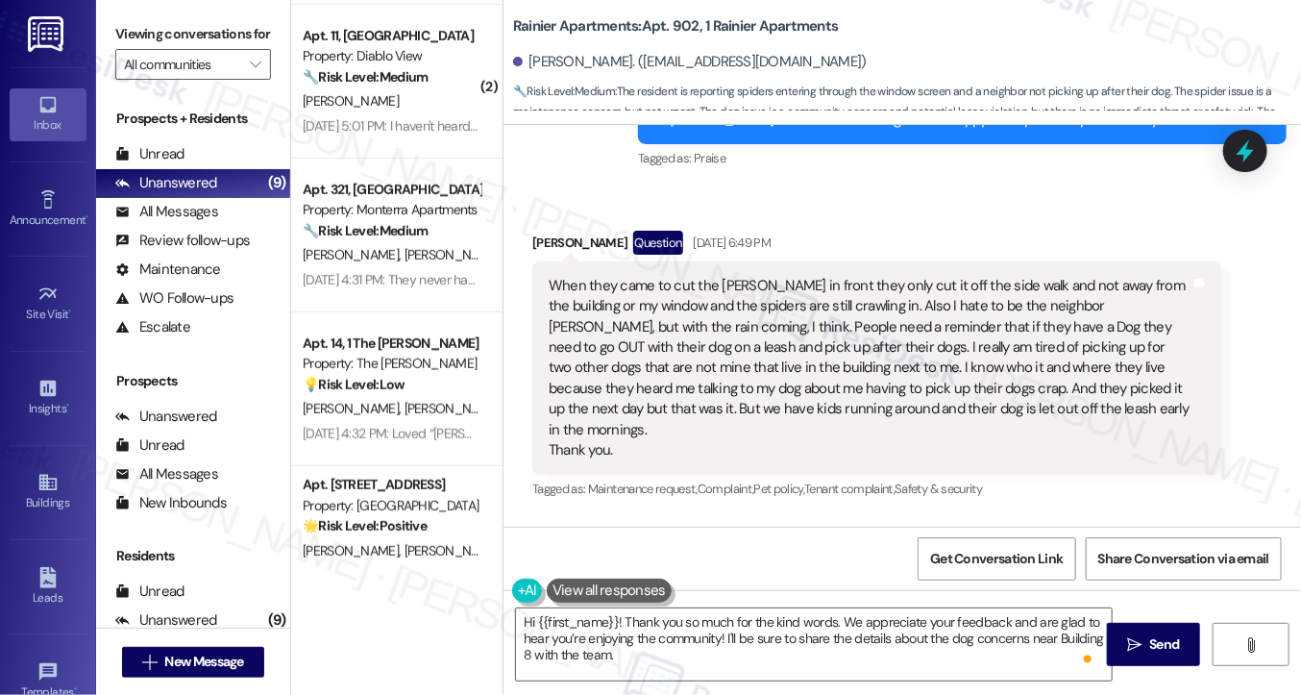
click at [836, 325] on div "When they came to cut the [PERSON_NAME] in front they only cut it off the side …" at bounding box center [870, 368] width 642 height 185
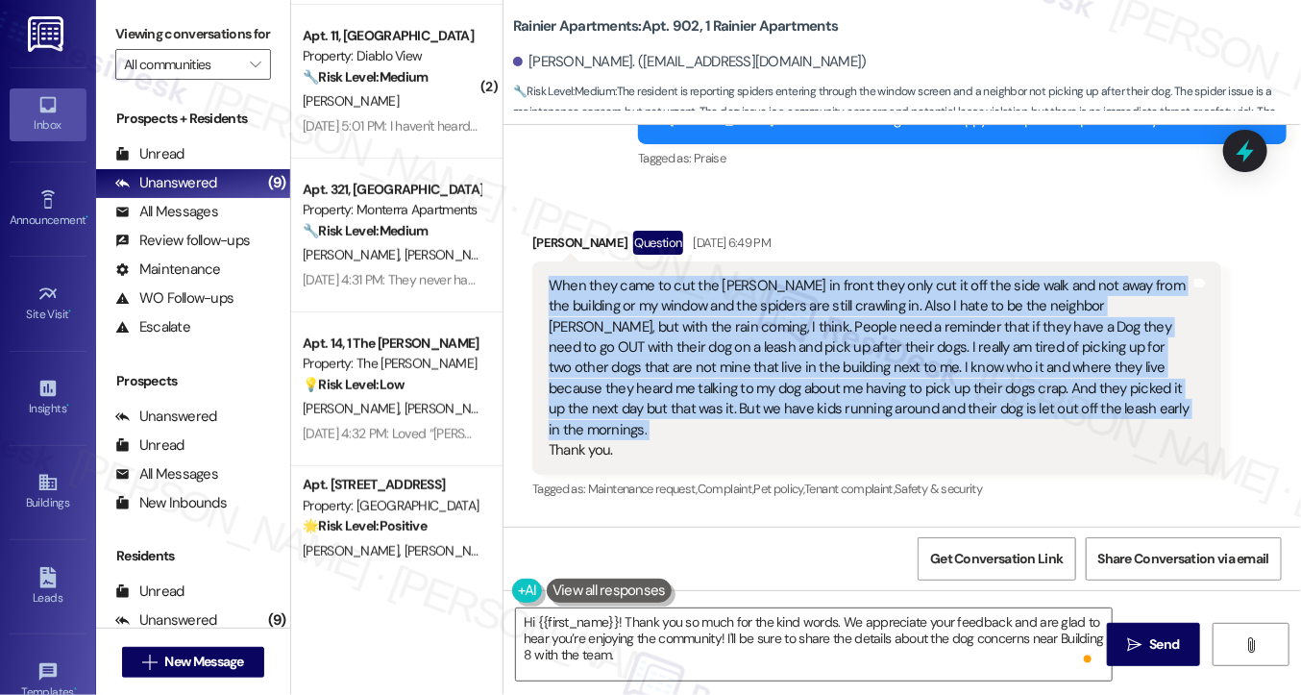
click at [836, 325] on div "When they came to cut the [PERSON_NAME] in front they only cut it off the side …" at bounding box center [870, 368] width 642 height 185
click at [860, 322] on div "When they came to cut the [PERSON_NAME] in front they only cut it off the side …" at bounding box center [870, 368] width 642 height 185
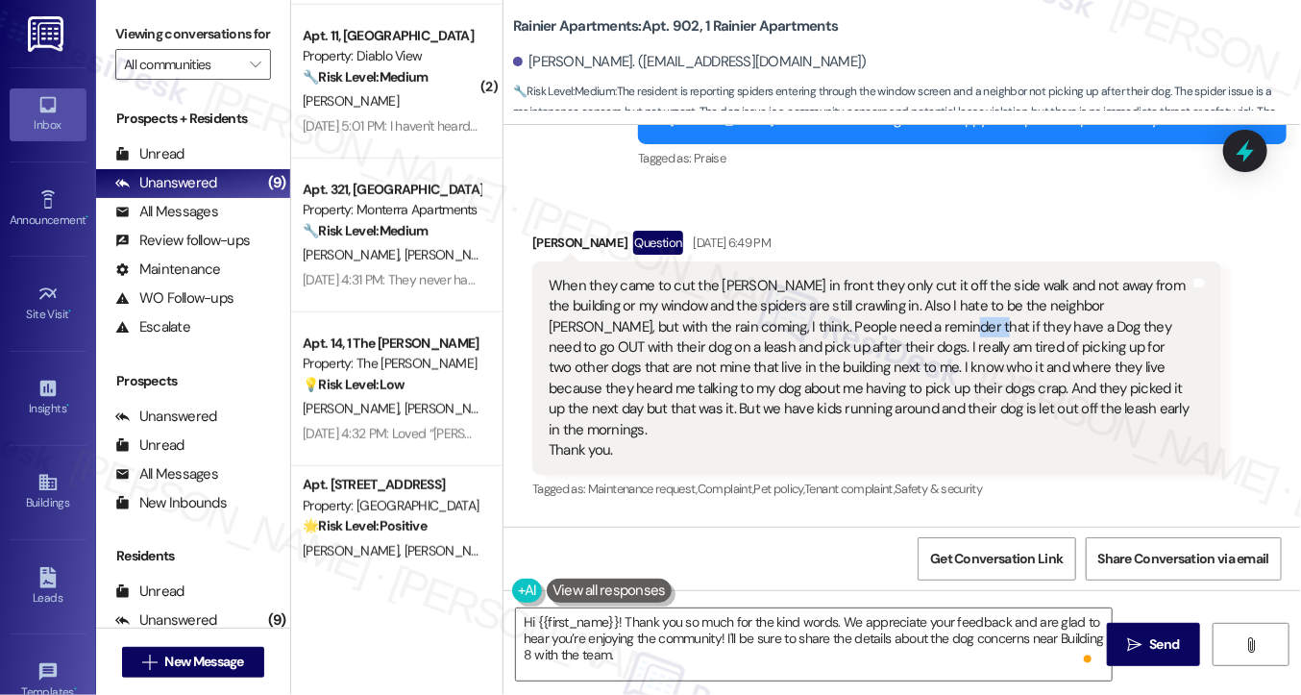
click at [860, 322] on div "When they came to cut the [PERSON_NAME] in front they only cut it off the side …" at bounding box center [870, 368] width 642 height 185
click at [877, 320] on div "When they came to cut the [PERSON_NAME] in front they only cut it off the side …" at bounding box center [870, 368] width 642 height 185
click at [877, 319] on div "When they came to cut the [PERSON_NAME] in front they only cut it off the side …" at bounding box center [870, 368] width 642 height 185
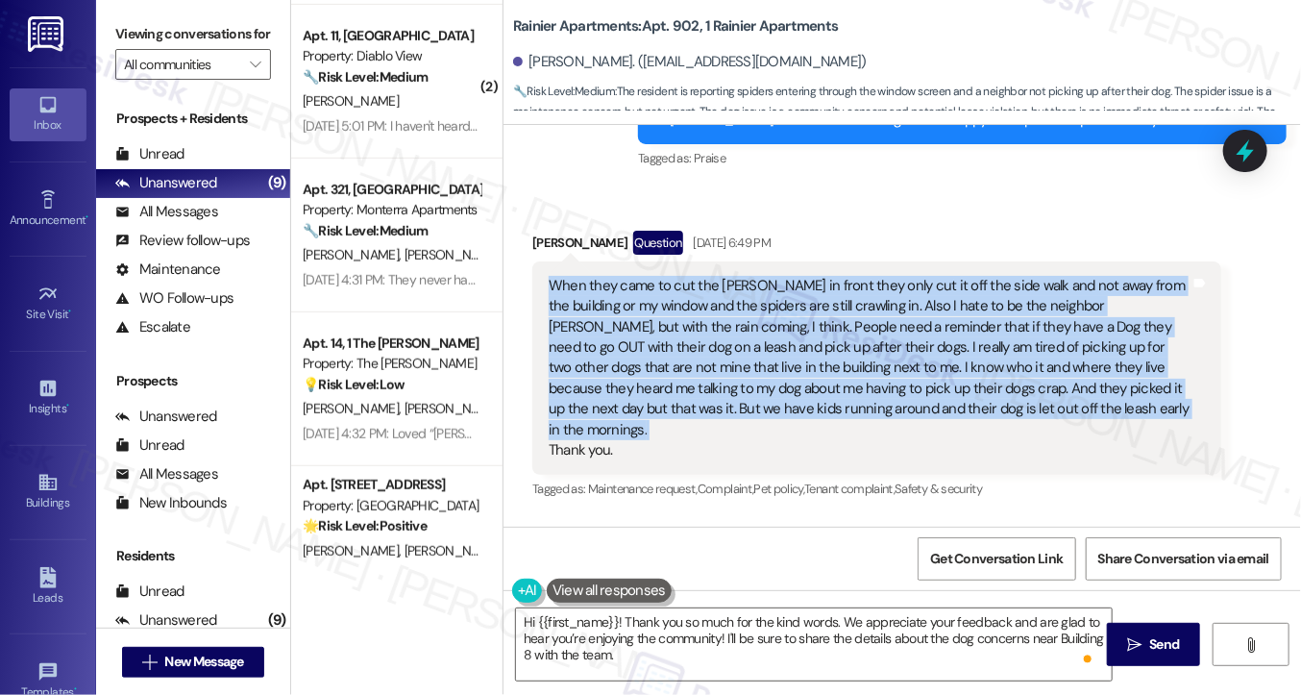
click at [877, 319] on div "When they came to cut the [PERSON_NAME] in front they only cut it off the side …" at bounding box center [870, 368] width 642 height 185
click at [861, 317] on div "When they came to cut the [PERSON_NAME] in front they only cut it off the side …" at bounding box center [870, 368] width 642 height 185
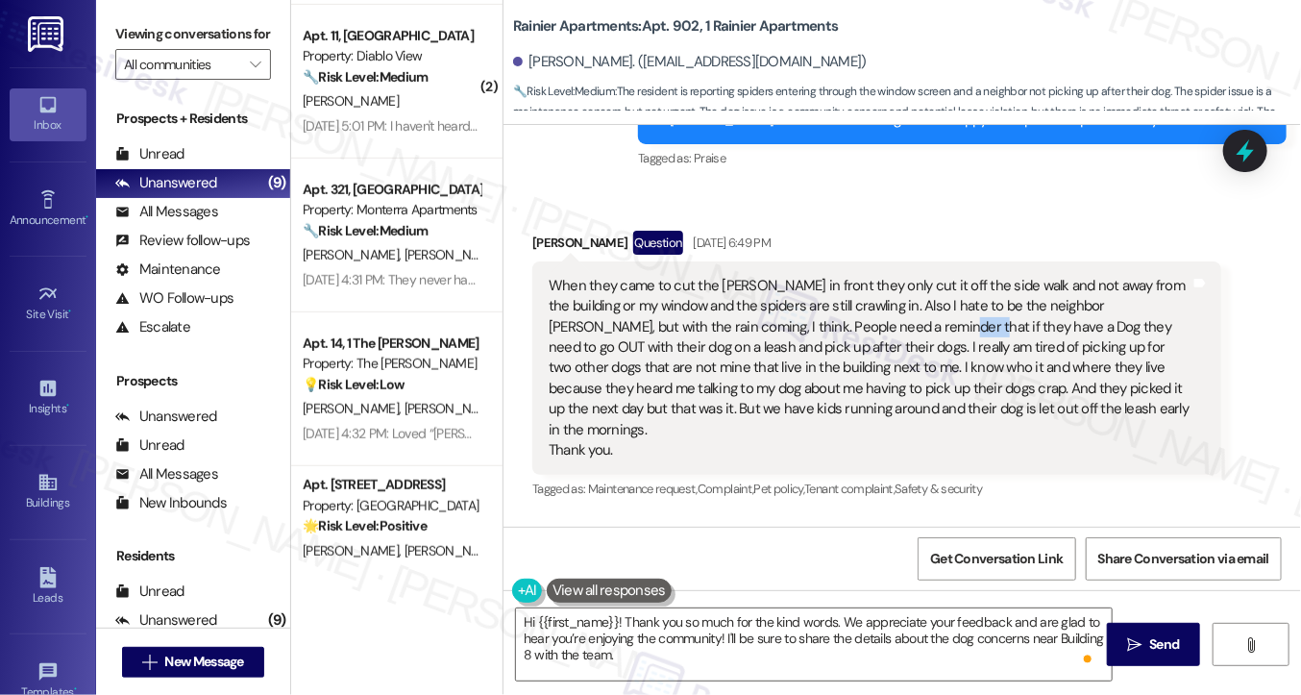
click at [861, 317] on div "When they came to cut the [PERSON_NAME] in front they only cut it off the side …" at bounding box center [870, 368] width 642 height 185
click at [777, 302] on div "When they came to cut the [PERSON_NAME] in front they only cut it off the side …" at bounding box center [870, 368] width 642 height 185
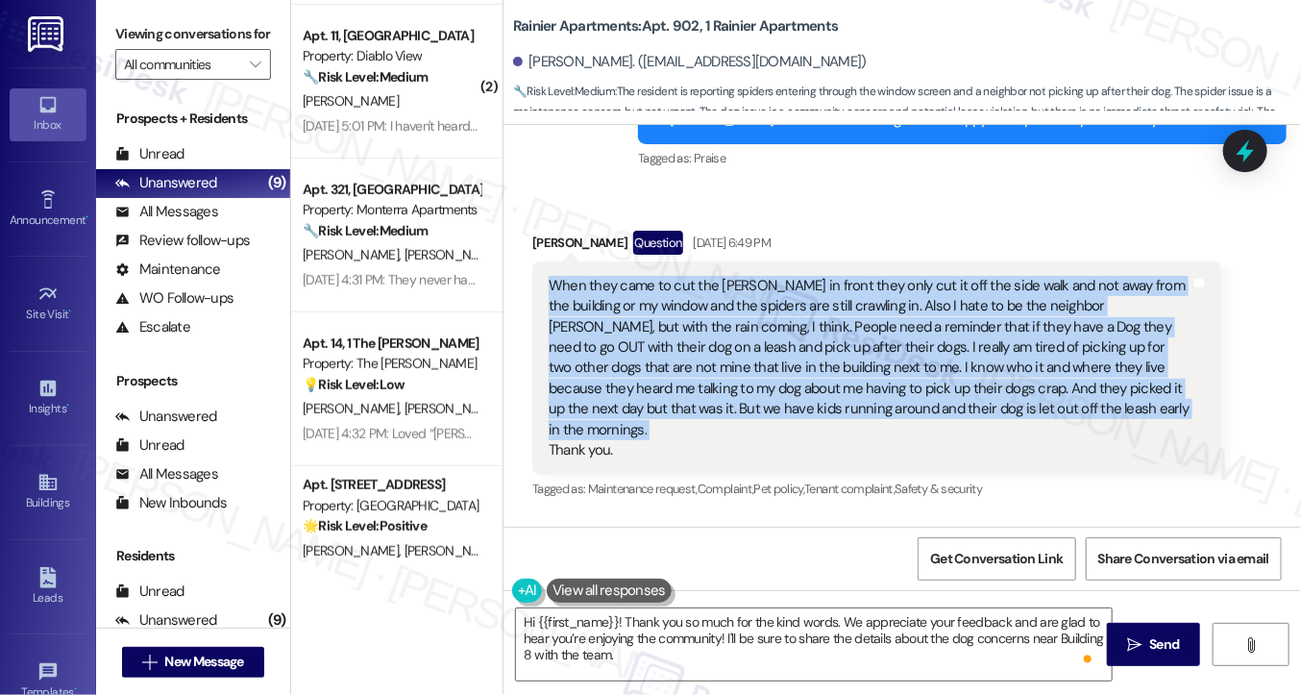
click at [777, 302] on div "When they came to cut the [PERSON_NAME] in front they only cut it off the side …" at bounding box center [870, 368] width 642 height 185
click at [800, 295] on div "When they came to cut the [PERSON_NAME] in front they only cut it off the side …" at bounding box center [870, 368] width 642 height 185
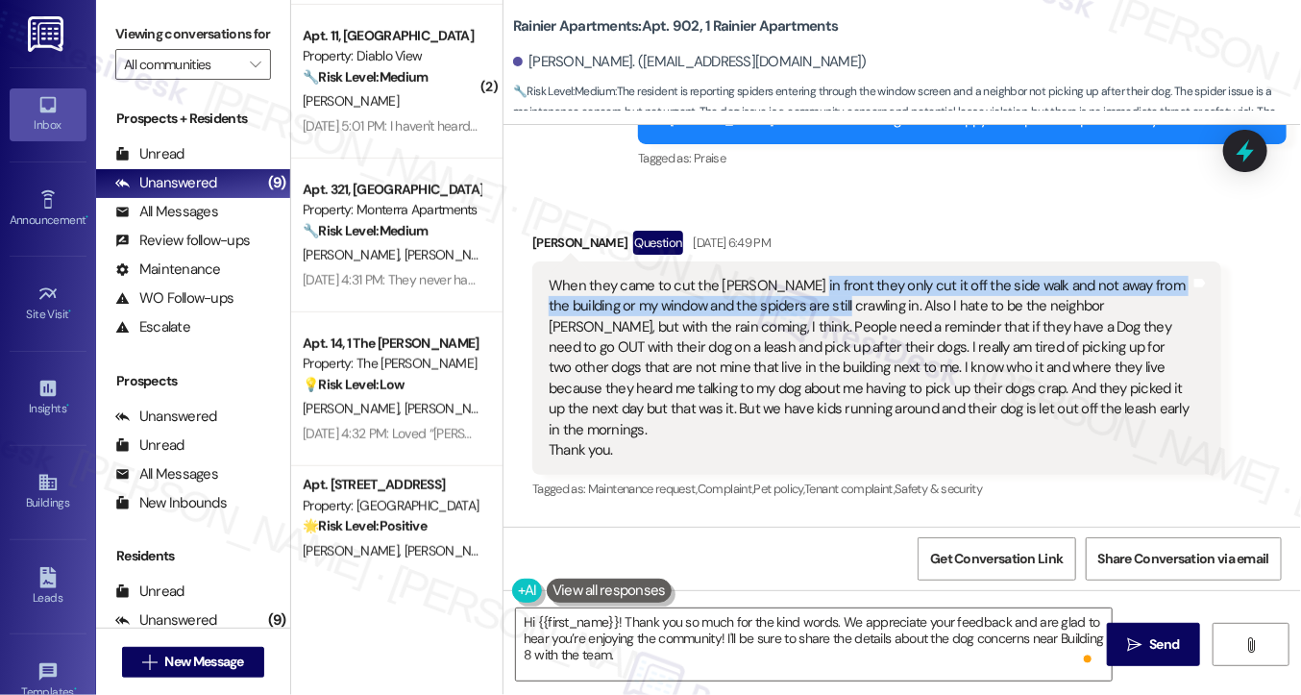
click at [800, 294] on div "When they came to cut the [PERSON_NAME] in front they only cut it off the side …" at bounding box center [870, 368] width 642 height 185
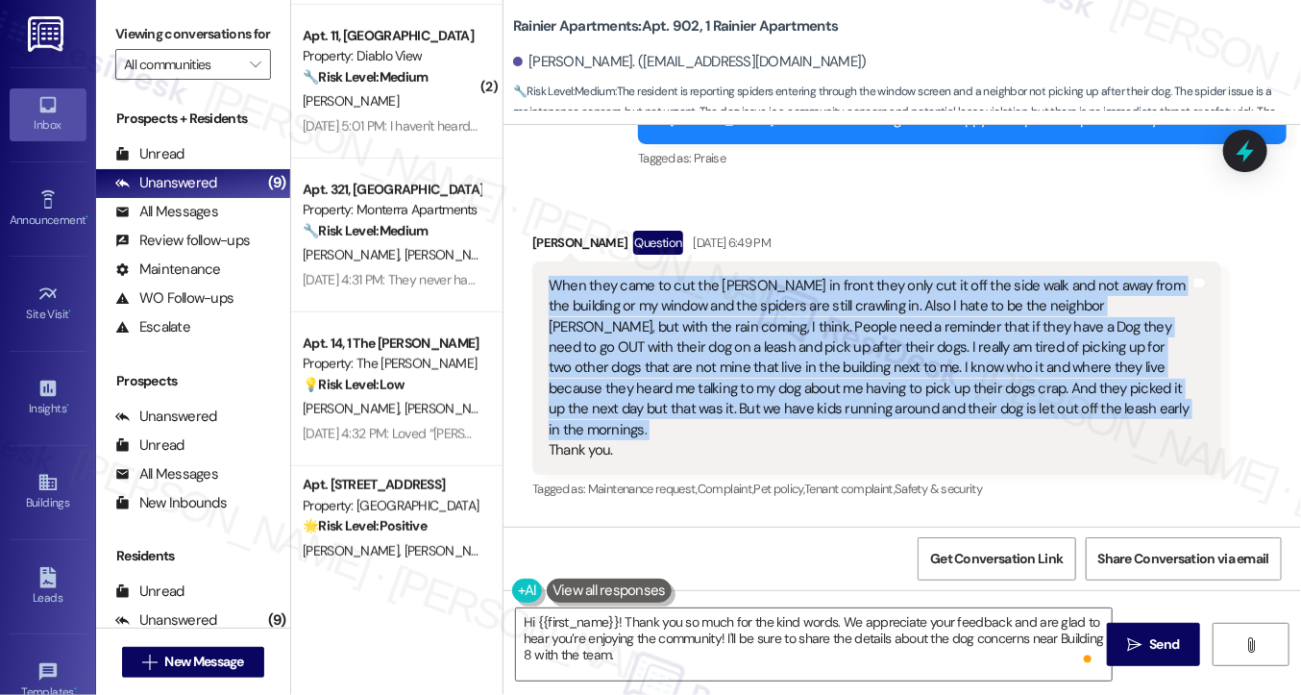
click at [800, 294] on div "When they came to cut the [PERSON_NAME] in front they only cut it off the side …" at bounding box center [870, 368] width 642 height 185
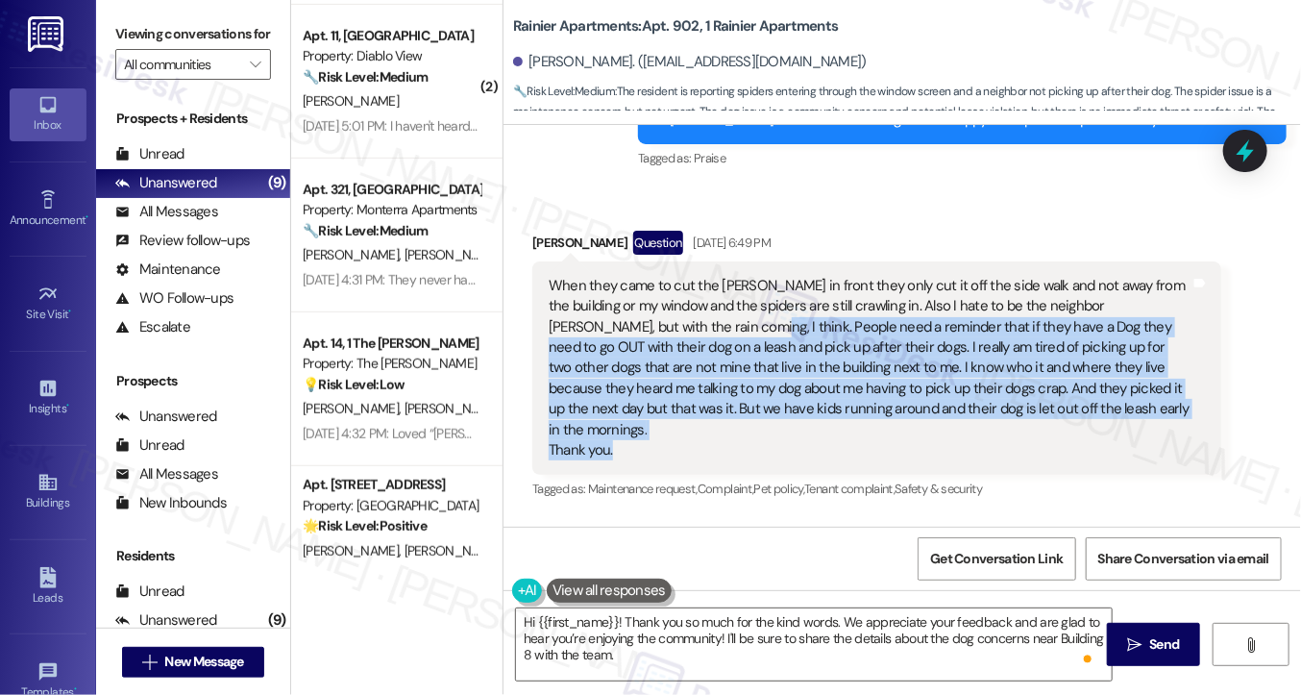
drag, startPoint x: 657, startPoint y: 328, endPoint x: 856, endPoint y: 420, distance: 219.3
click at [856, 420] on div "When they came to cut the [PERSON_NAME] in front they only cut it off the side …" at bounding box center [870, 368] width 642 height 185
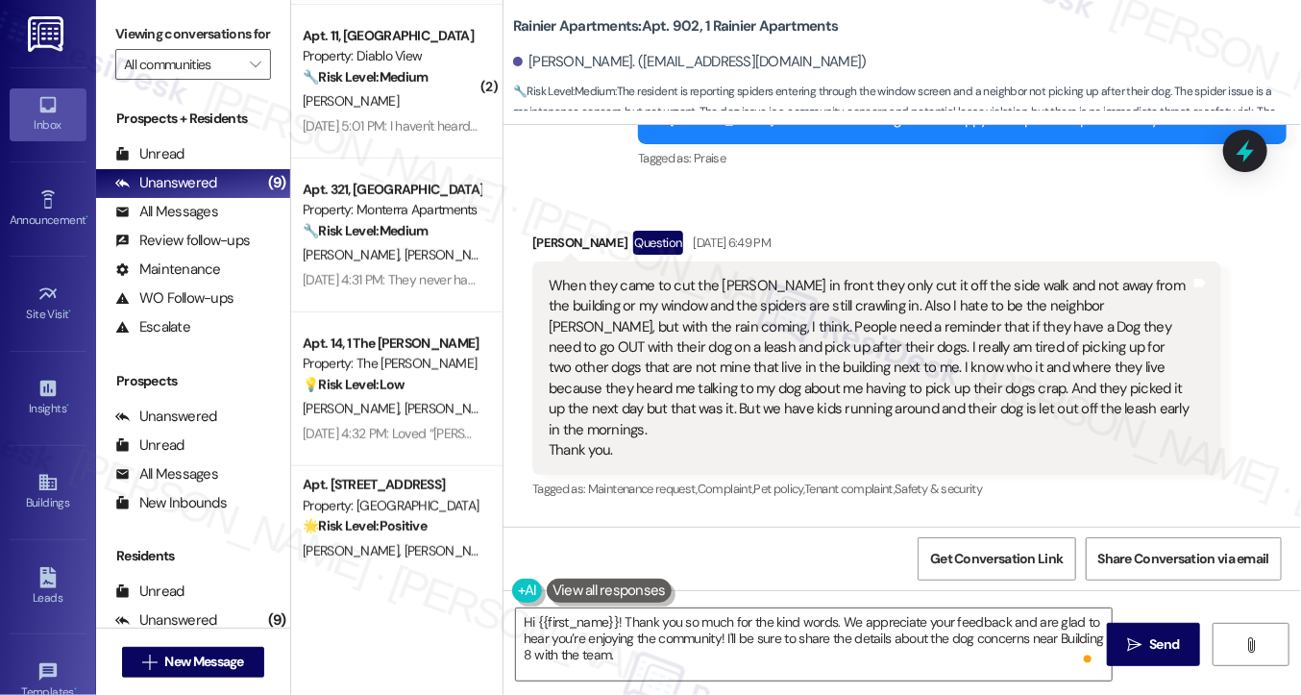
click at [689, 325] on div "When they came to cut the [PERSON_NAME] in front they only cut it off the side …" at bounding box center [870, 368] width 642 height 185
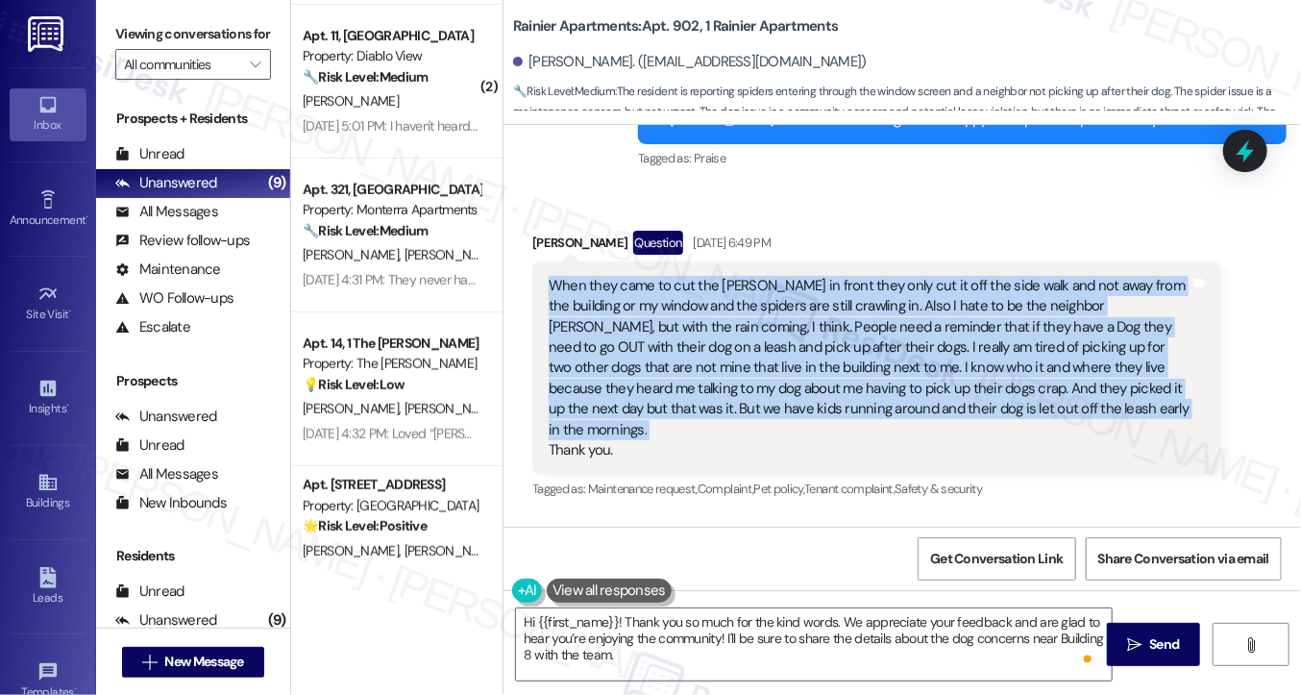
click at [689, 325] on div "When they came to cut the [PERSON_NAME] in front they only cut it off the side …" at bounding box center [870, 368] width 642 height 185
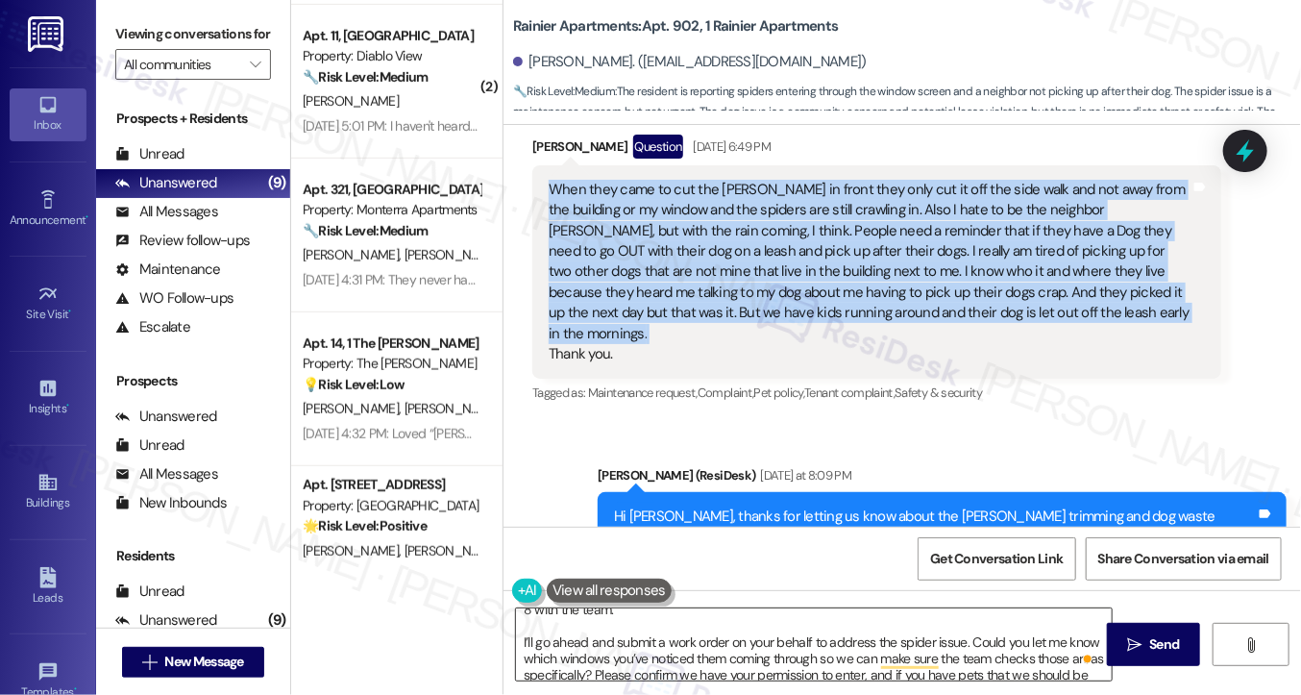
scroll to position [69, 0]
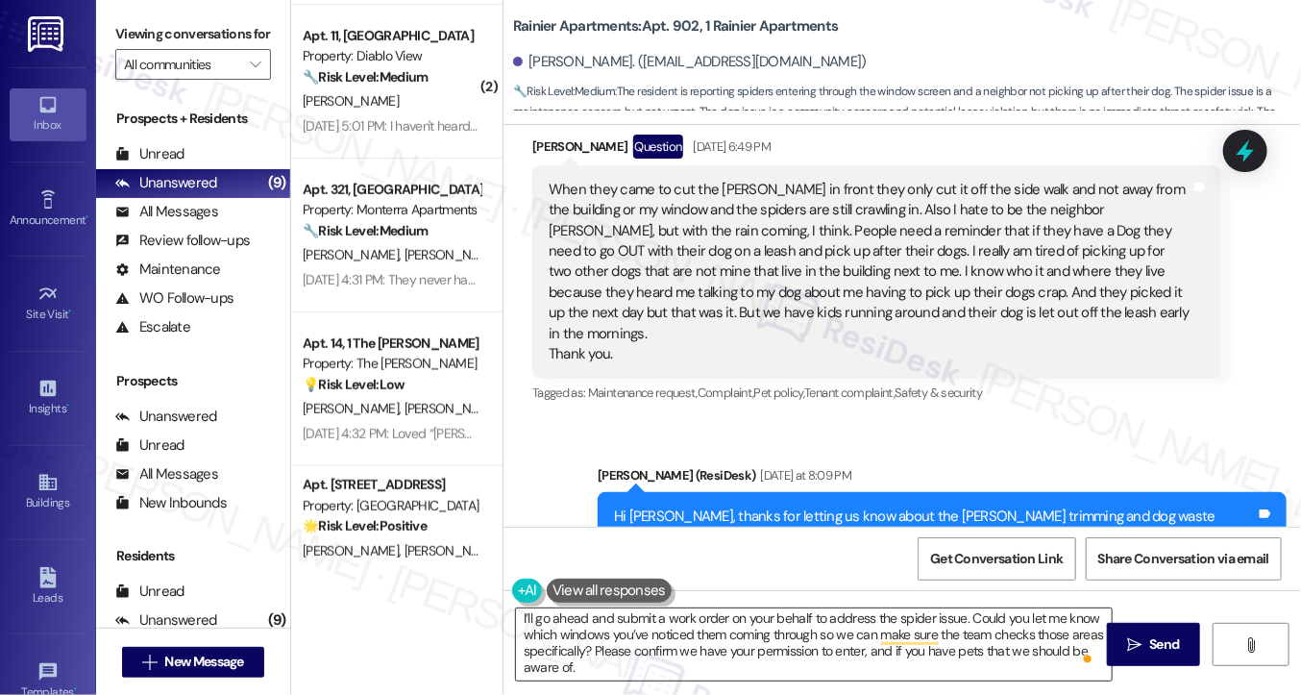
click at [813, 662] on textarea "Hi {{first_name}}! Thank you so much for the kind words. We appreciate your fee…" at bounding box center [814, 644] width 596 height 72
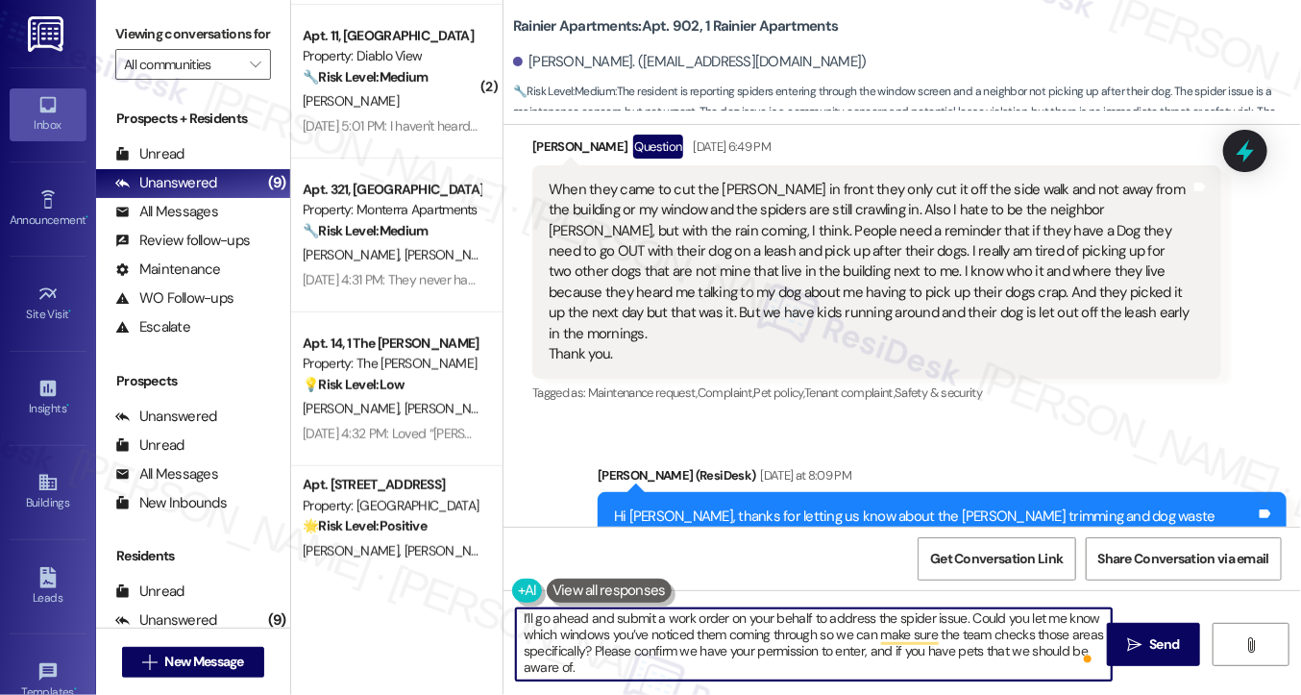
click at [803, 649] on textarea "Hi {{first_name}}! Thank you so much for the kind words. We appreciate your fee…" at bounding box center [814, 644] width 596 height 72
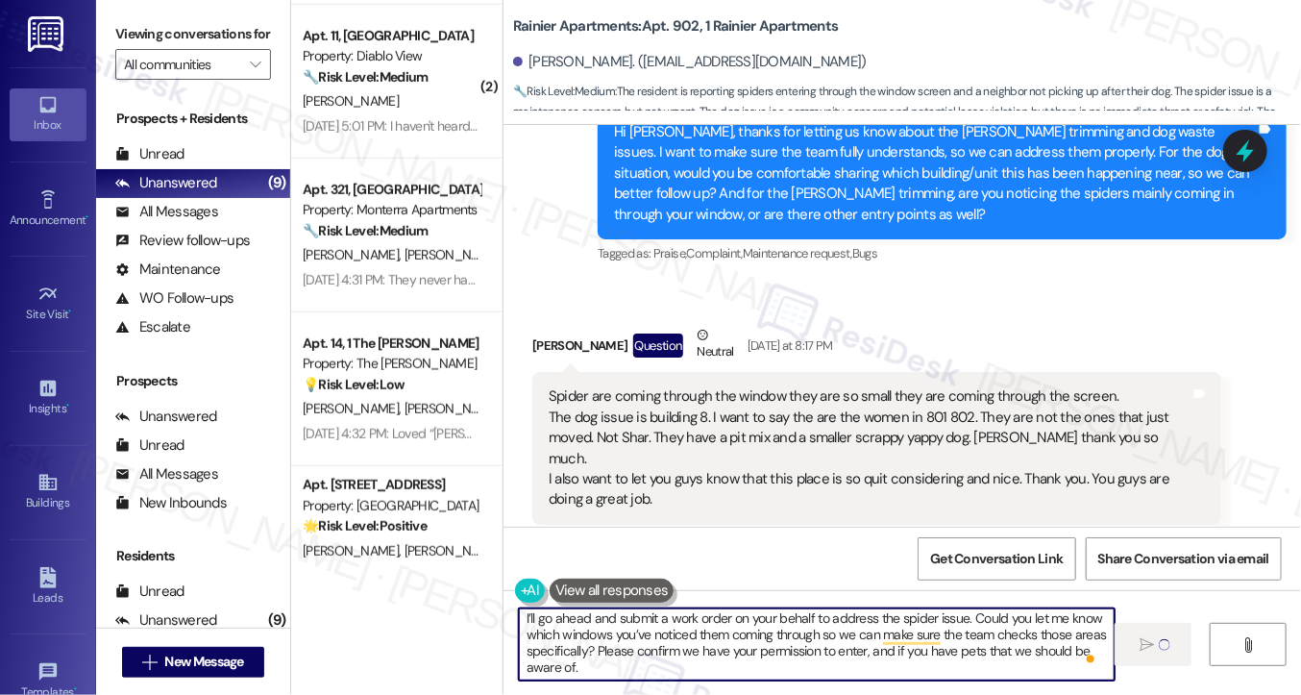
scroll to position [2528, 0]
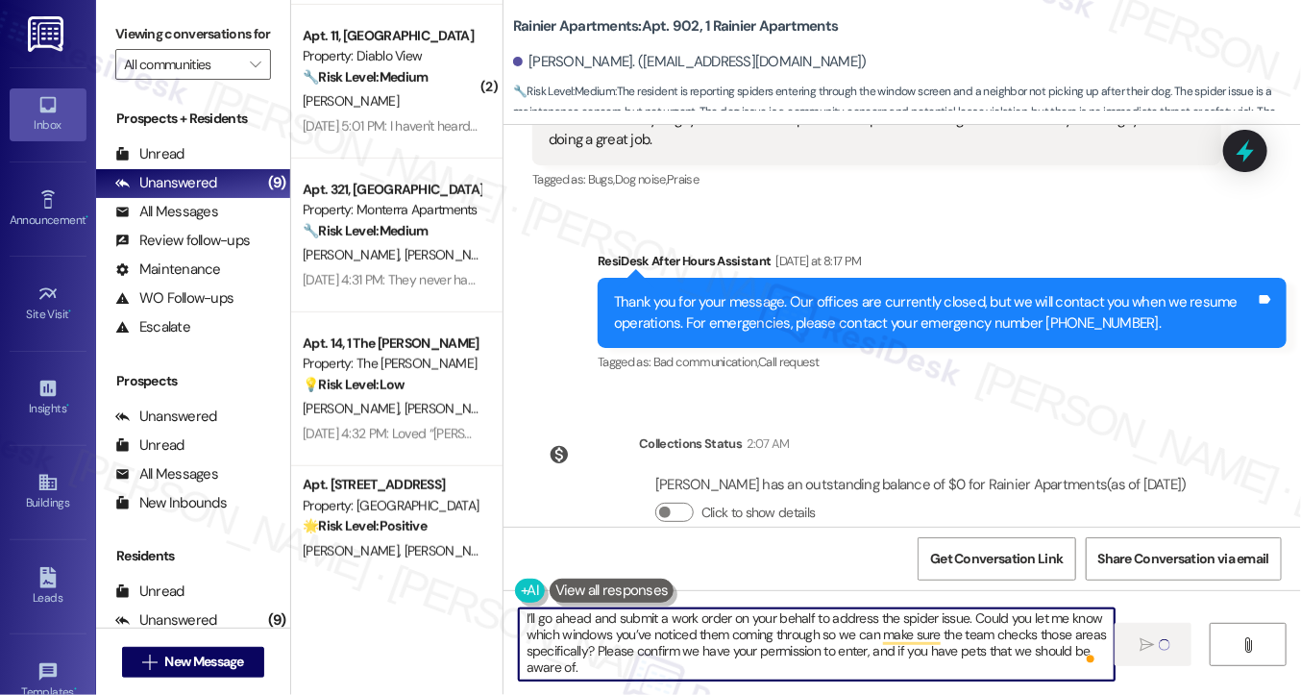
click at [818, 621] on textarea "Hi {{first_name}}! Thank you so much for the kind words. We appreciate your fee…" at bounding box center [817, 644] width 596 height 72
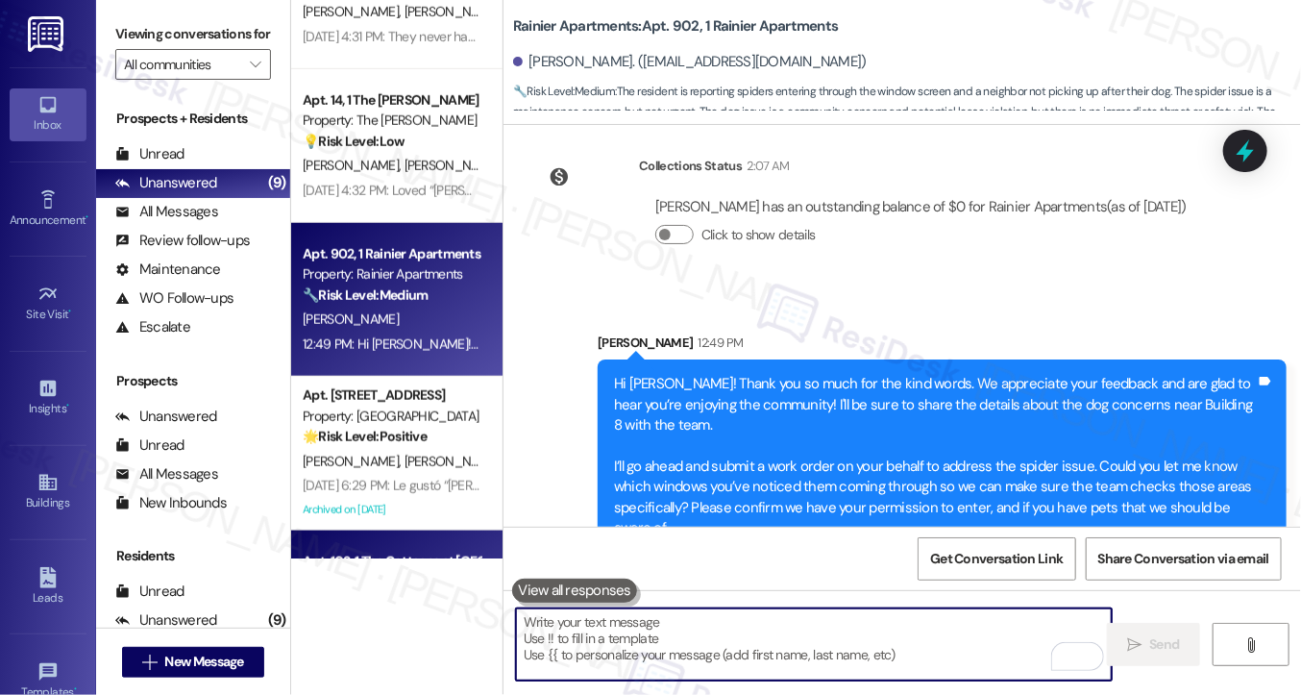
scroll to position [826, 0]
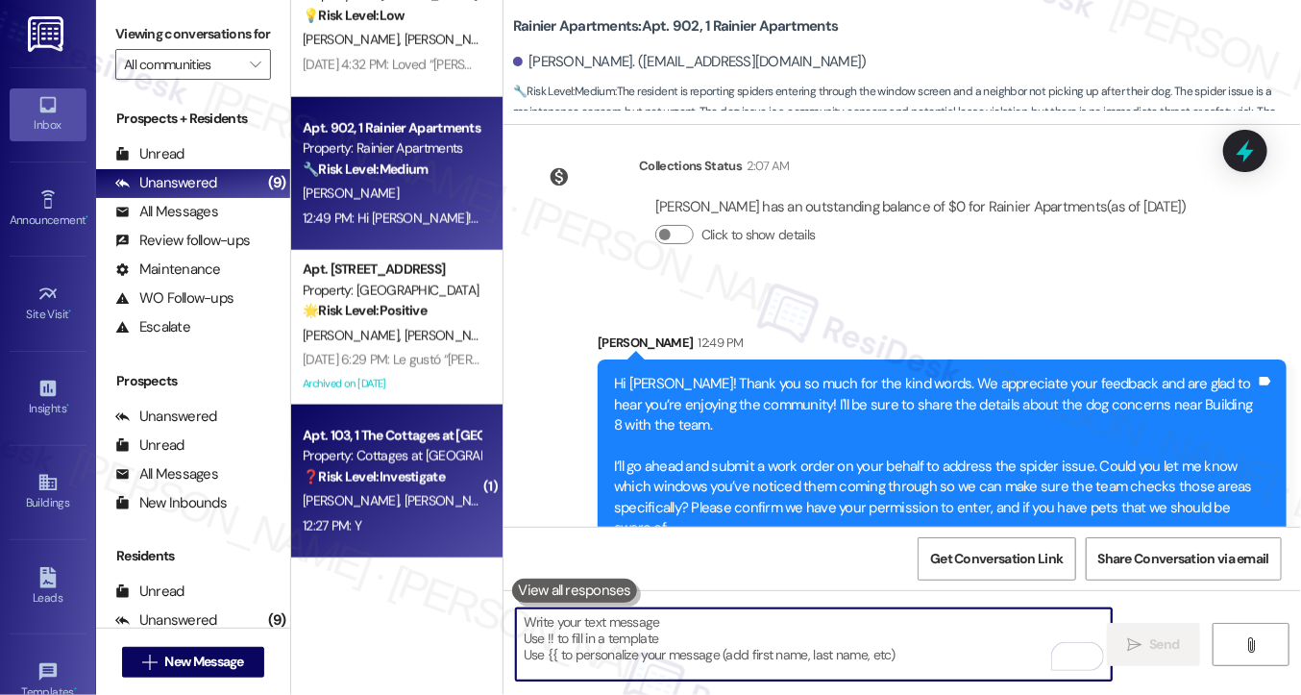
click at [405, 499] on span "T. Drake" at bounding box center [453, 500] width 96 height 17
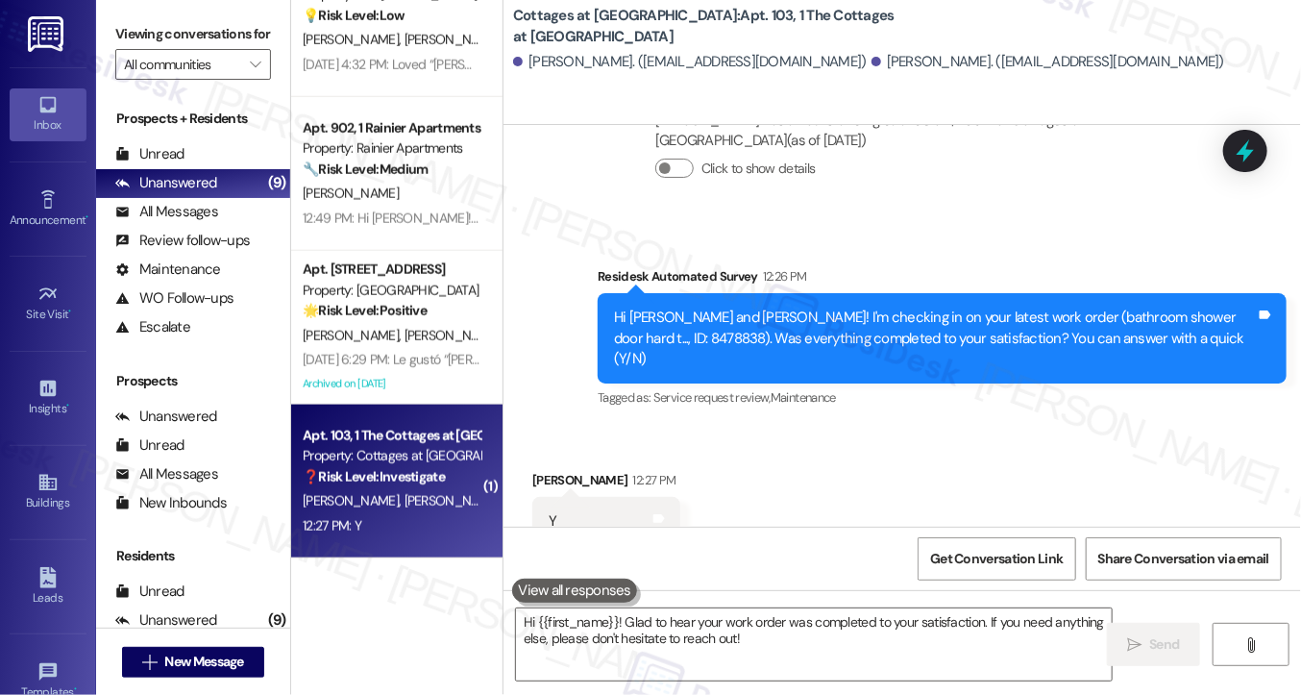
scroll to position [4423, 0]
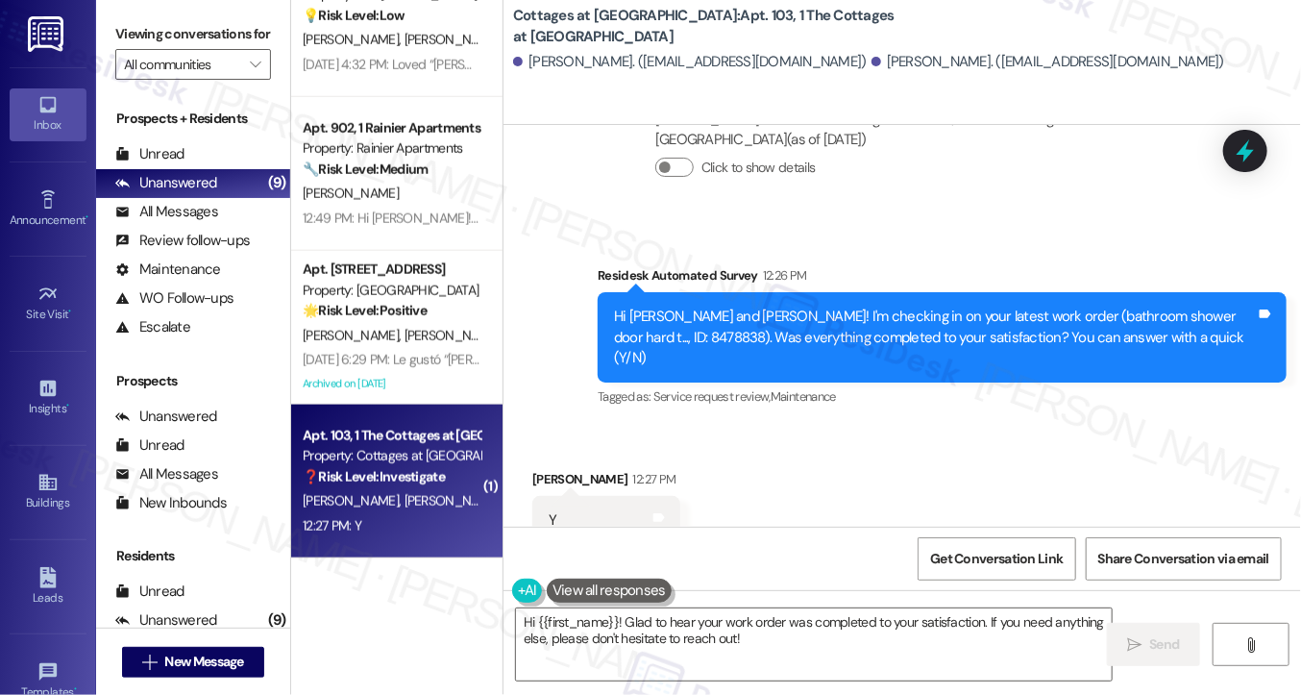
click at [953, 307] on div "Hi Todd and Latitia! I'm checking in on your latest work order (bathroom shower…" at bounding box center [935, 338] width 642 height 62
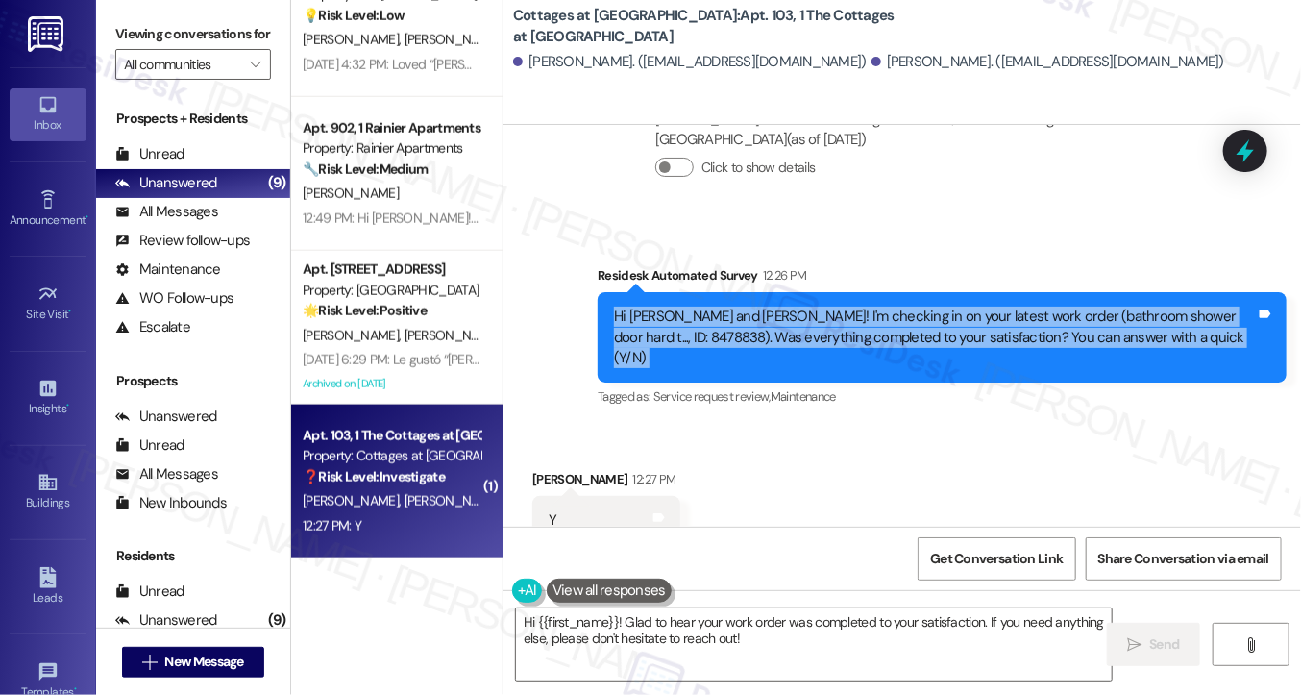
click at [953, 307] on div "Hi Todd and Latitia! I'm checking in on your latest work order (bathroom shower…" at bounding box center [935, 338] width 642 height 62
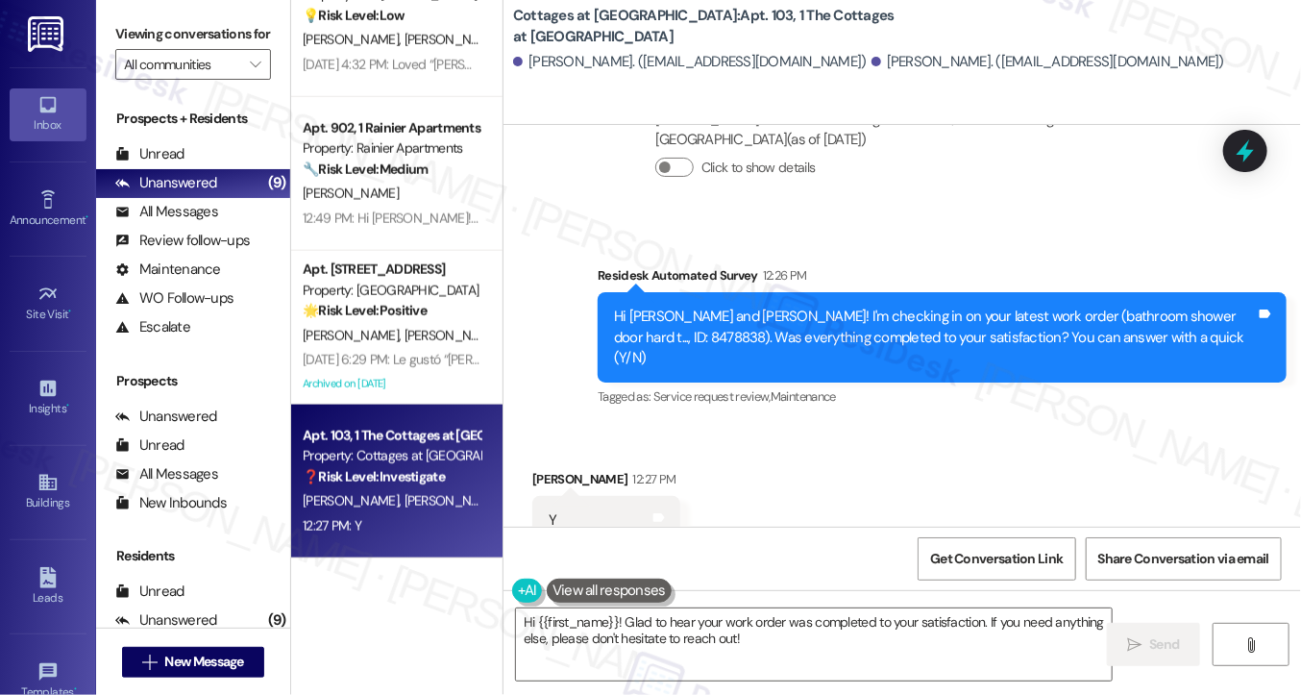
drag, startPoint x: 135, startPoint y: 13, endPoint x: 151, endPoint y: 33, distance: 25.2
click at [135, 13] on div "Viewing conversations for All communities " at bounding box center [193, 49] width 194 height 99
click at [706, 633] on textarea "Hi {{first_name}}! Glad to hear your work order was completed to your satisfact…" at bounding box center [814, 644] width 596 height 72
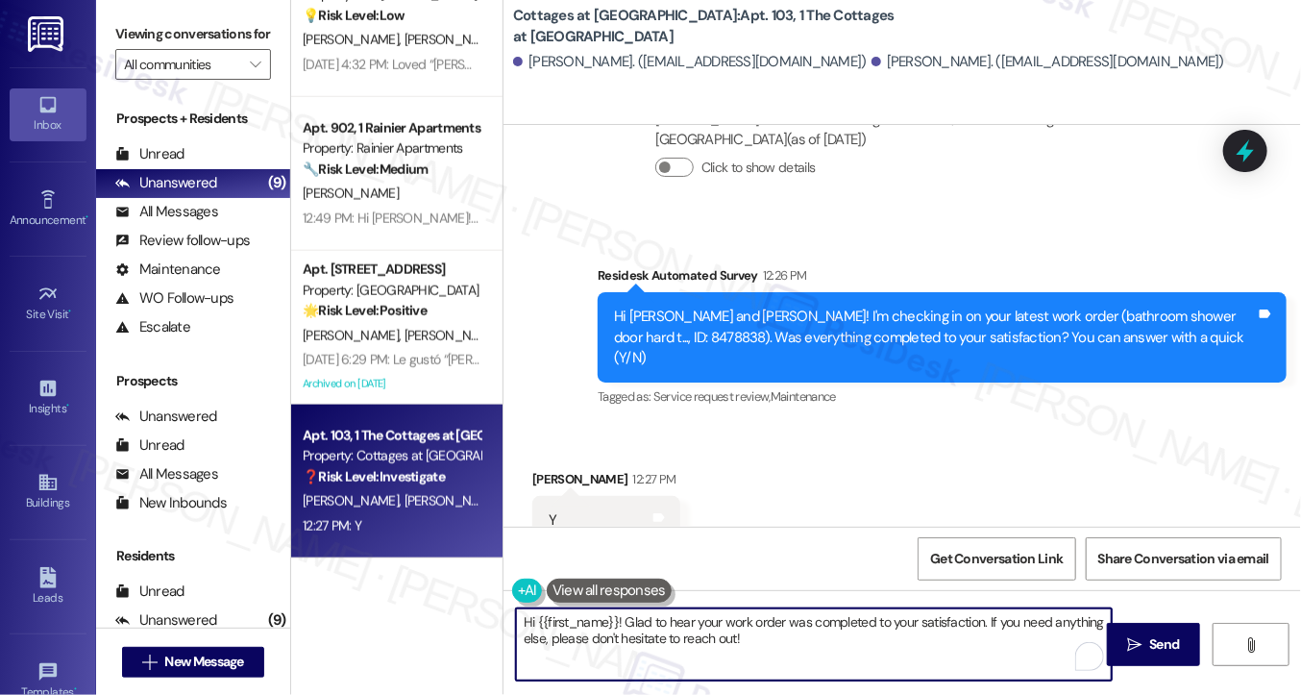
paste textarea "I'm glad to hear that the latest work order was completed to your satisfaction.…"
click at [542, 469] on div "Latitia Drake 12:27 PM" at bounding box center [606, 482] width 148 height 27
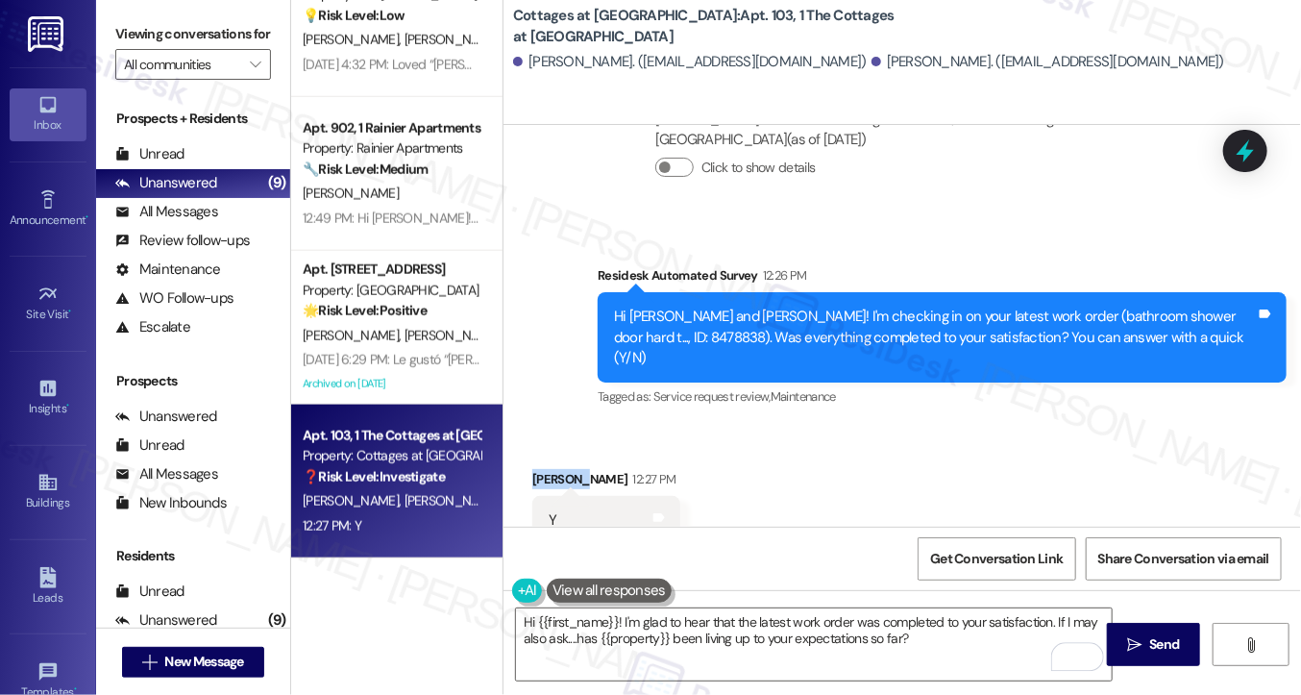
click at [542, 469] on div "Latitia Drake 12:27 PM" at bounding box center [606, 482] width 148 height 27
copy div "Latitia"
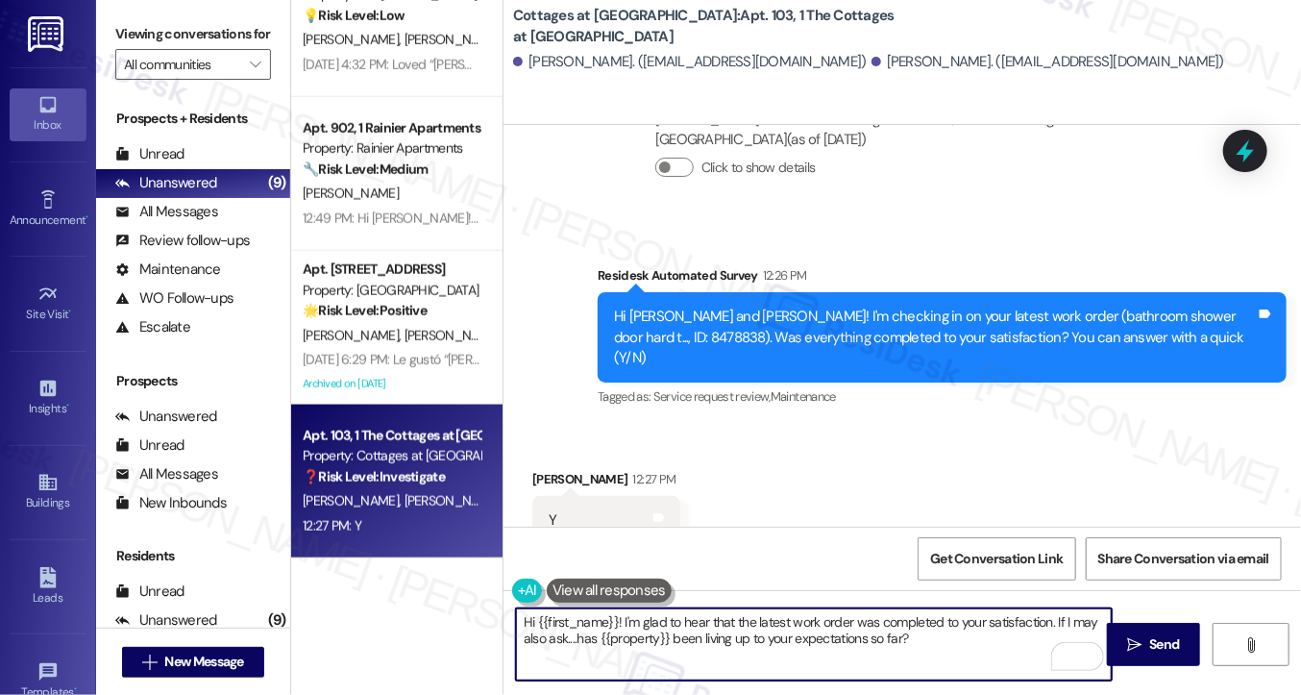
drag, startPoint x: 534, startPoint y: 622, endPoint x: 616, endPoint y: 614, distance: 82.1
click at [617, 619] on textarea "Hi {{first_name}}! I'm glad to hear that the latest work order was completed to…" at bounding box center [814, 644] width 596 height 72
paste textarea "Latitia"
click at [700, 619] on textarea "Hi Latitia I'm glad to hear that the latest work order was completed to your sa…" at bounding box center [814, 644] width 596 height 72
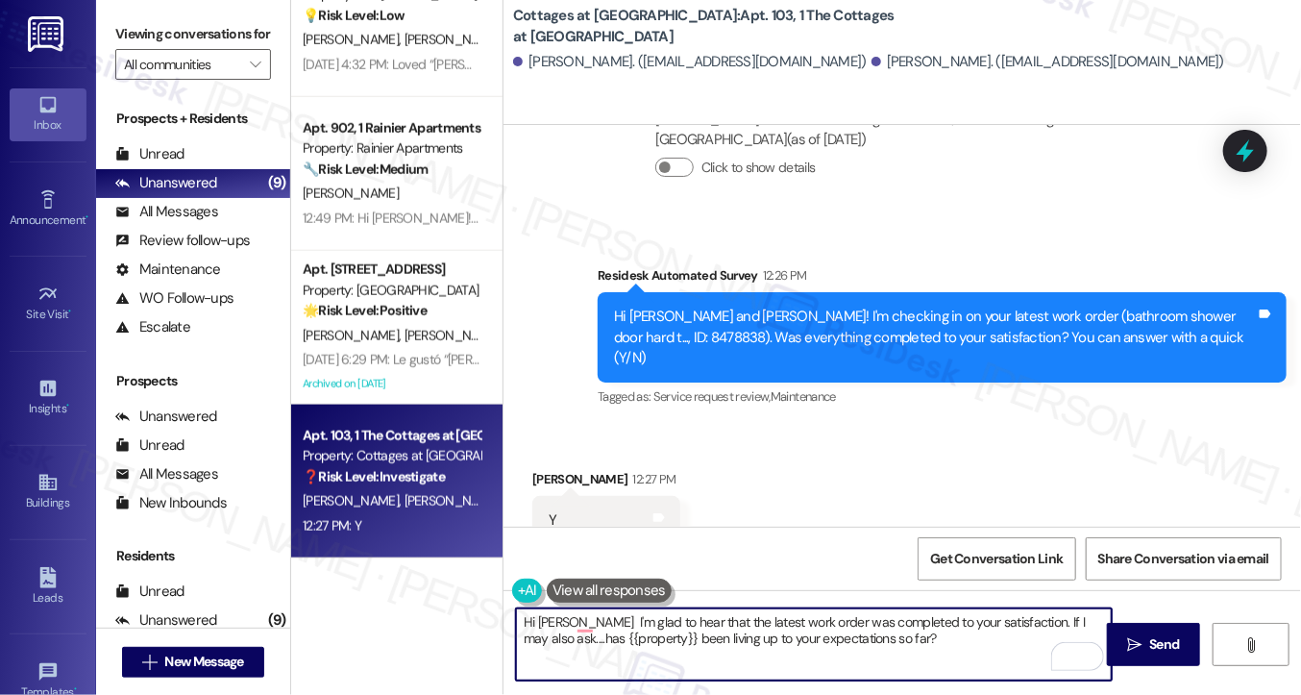
click at [700, 619] on textarea "Hi Latitia I'm glad to hear that the latest work order was completed to your sa…" at bounding box center [814, 644] width 596 height 72
click at [967, 645] on textarea "Hi Latitia I'm glad to hear that the latest work order was completed to your sa…" at bounding box center [814, 644] width 596 height 72
type textarea "Hi Latitia I'm glad to hear that the latest work order was completed to your sa…"
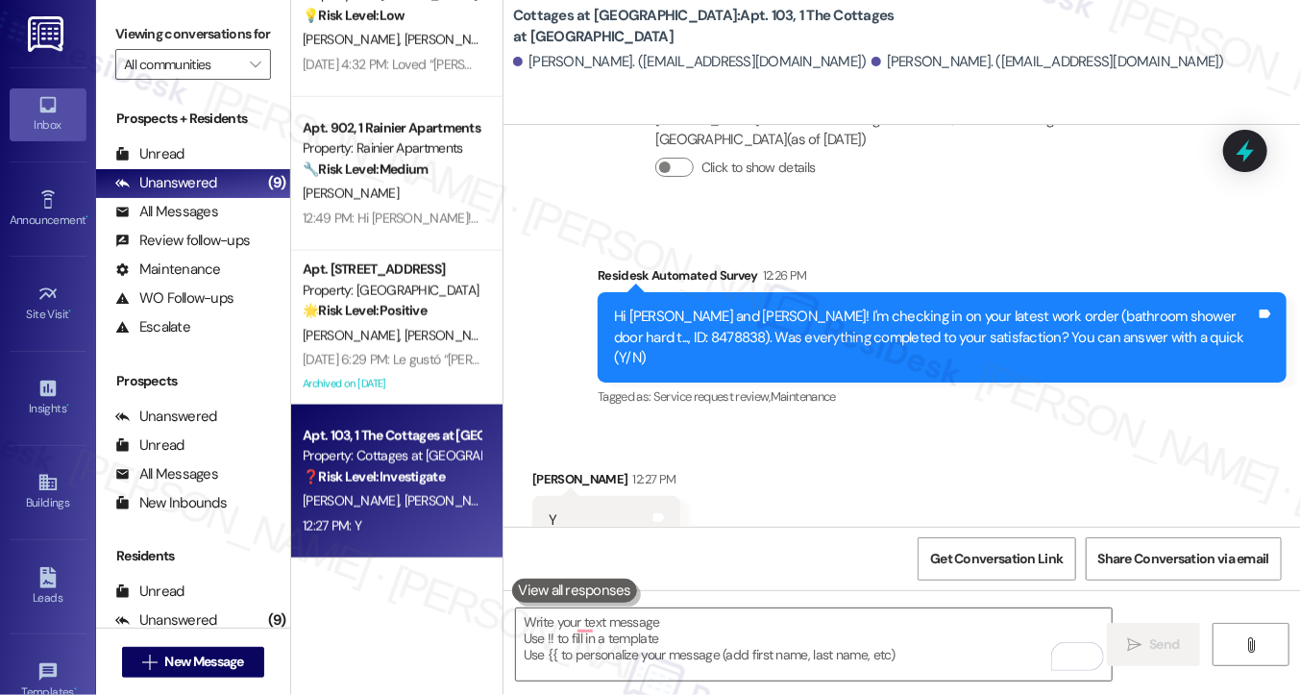
type textarea "Fetching suggested responses. Please feel free to read through the conversation…"
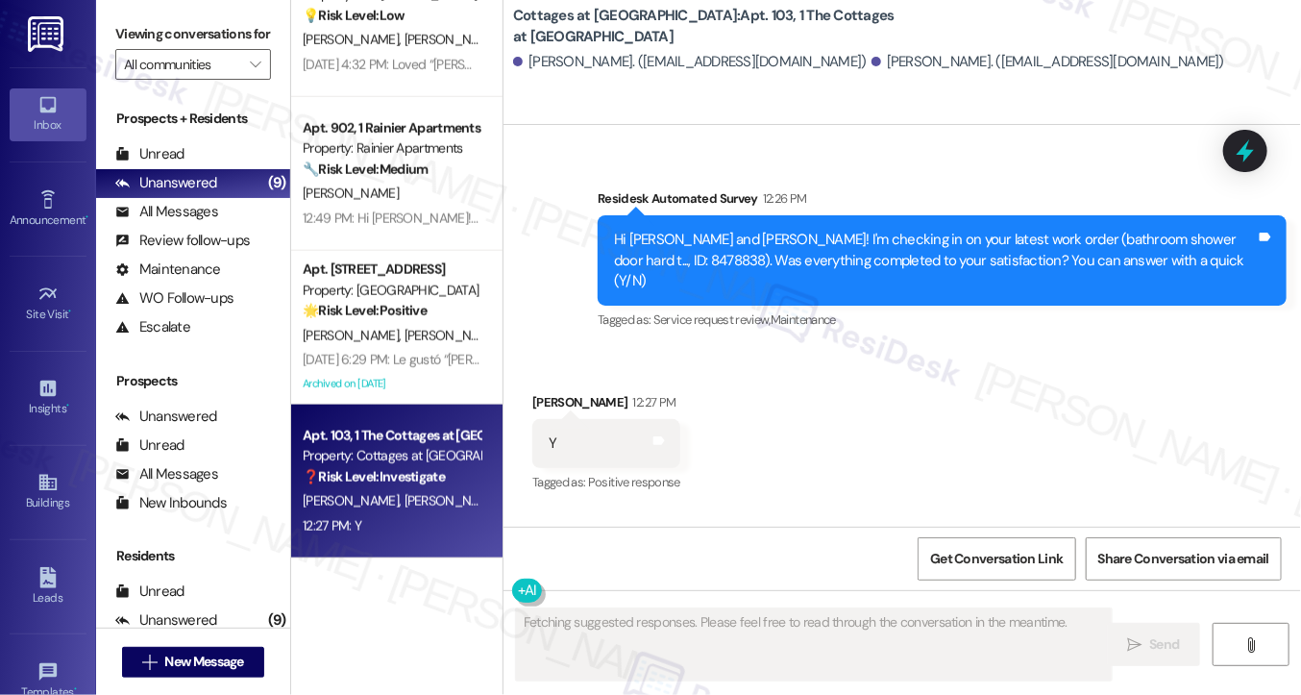
scroll to position [4519, 0]
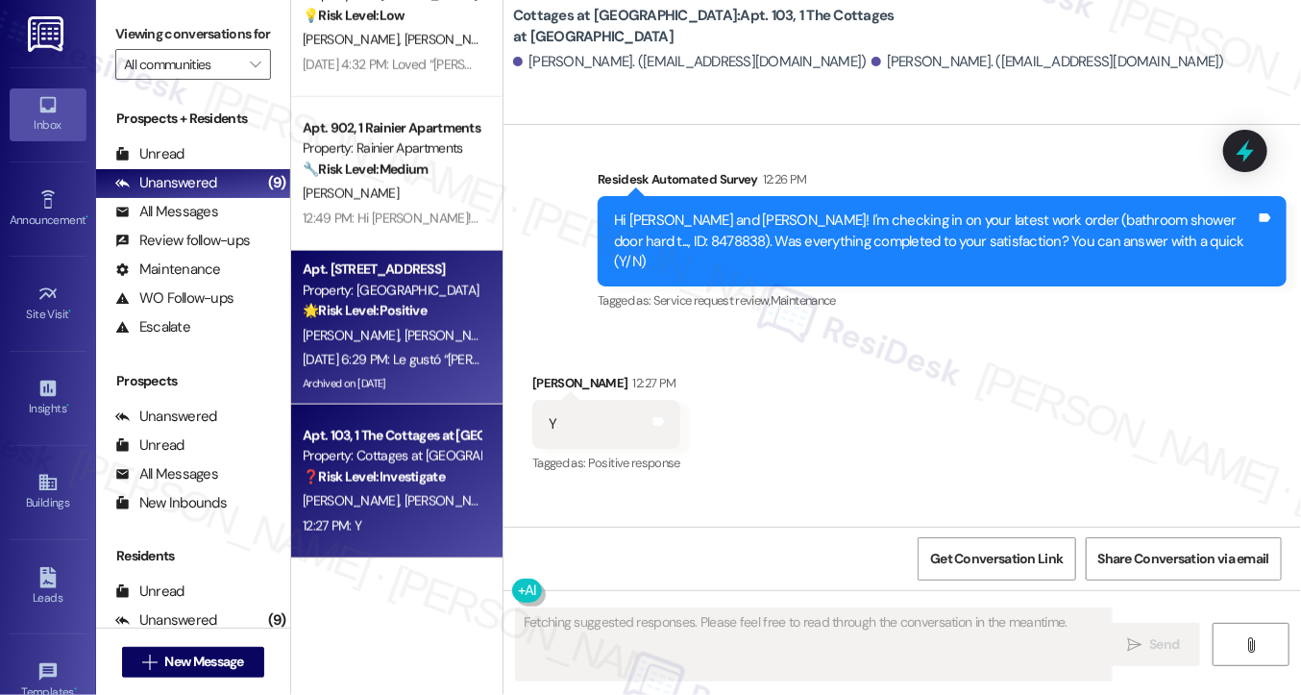
click at [405, 330] on span "[PERSON_NAME]" at bounding box center [453, 335] width 96 height 17
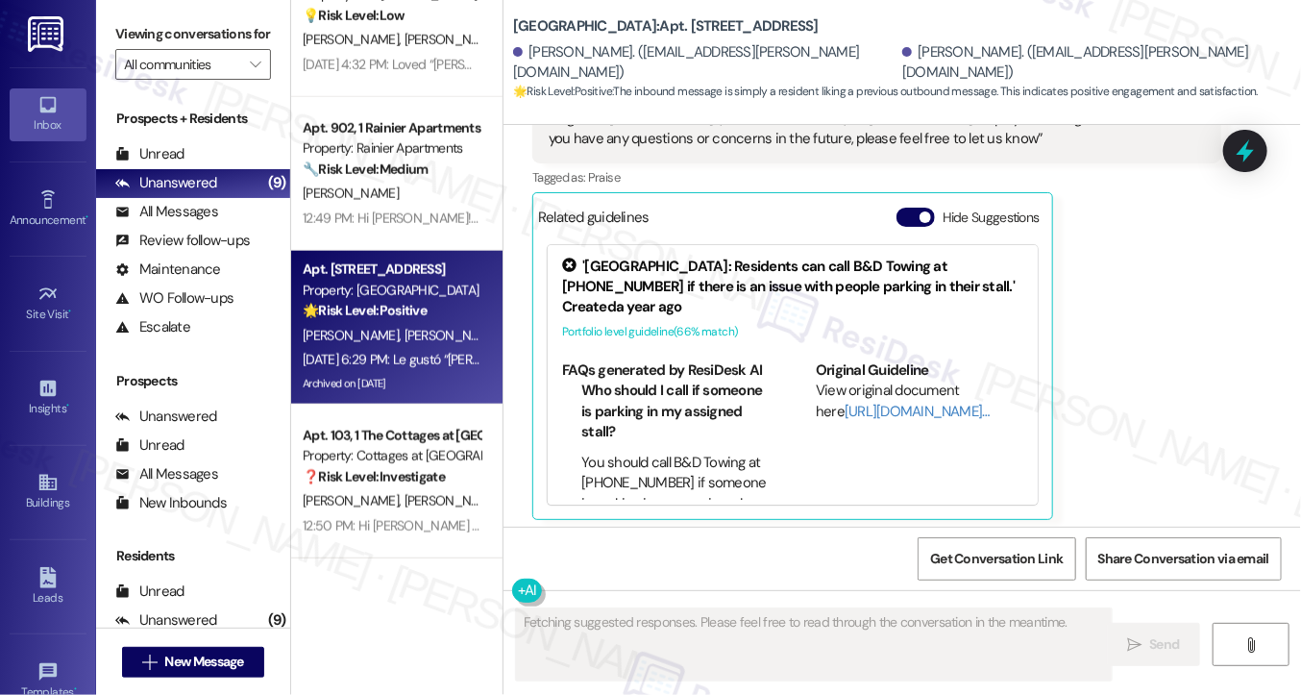
scroll to position [22333, 0]
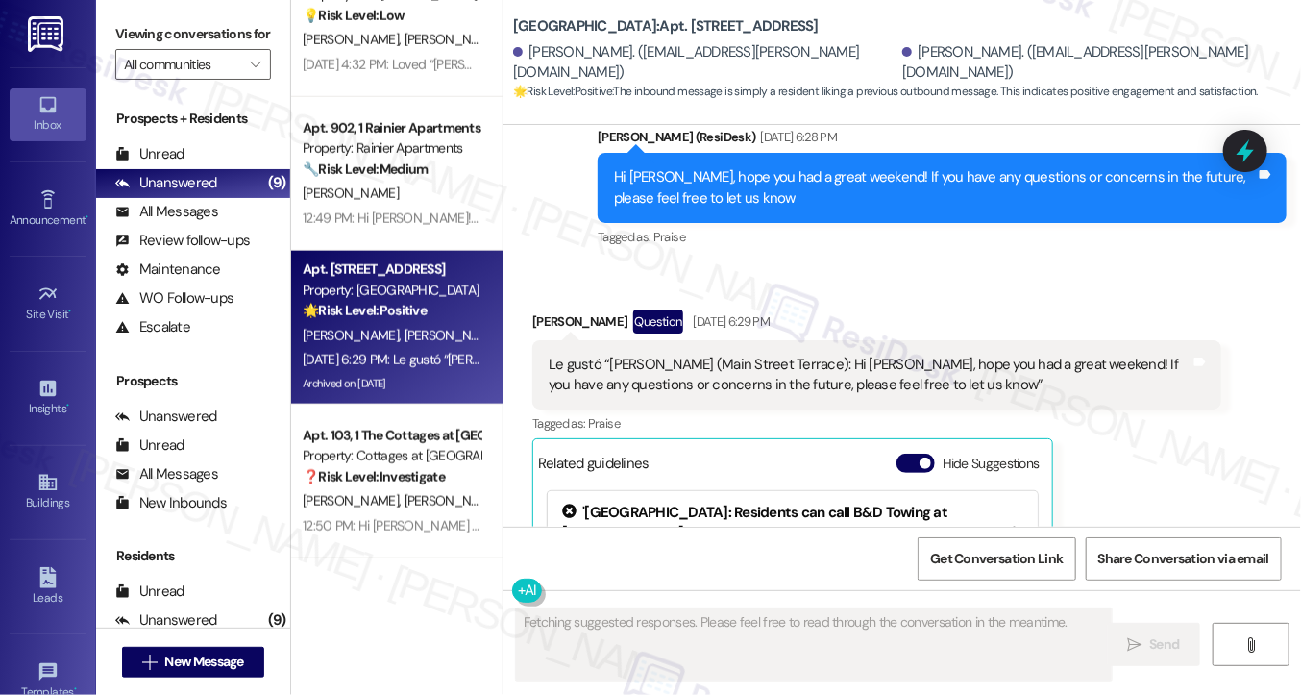
click at [670, 355] on div "Le gustó “Sarah (Main Street Terrace): Hi Ivette, hope you had a great weekend!…" at bounding box center [870, 375] width 642 height 41
click at [649, 340] on div "Le gustó “Sarah (Main Street Terrace): Hi Ivette, hope you had a great weekend!…" at bounding box center [876, 375] width 689 height 70
click at [662, 355] on div "Le gustó “Sarah (Main Street Terrace): Hi Ivette, hope you had a great weekend!…" at bounding box center [870, 375] width 642 height 41
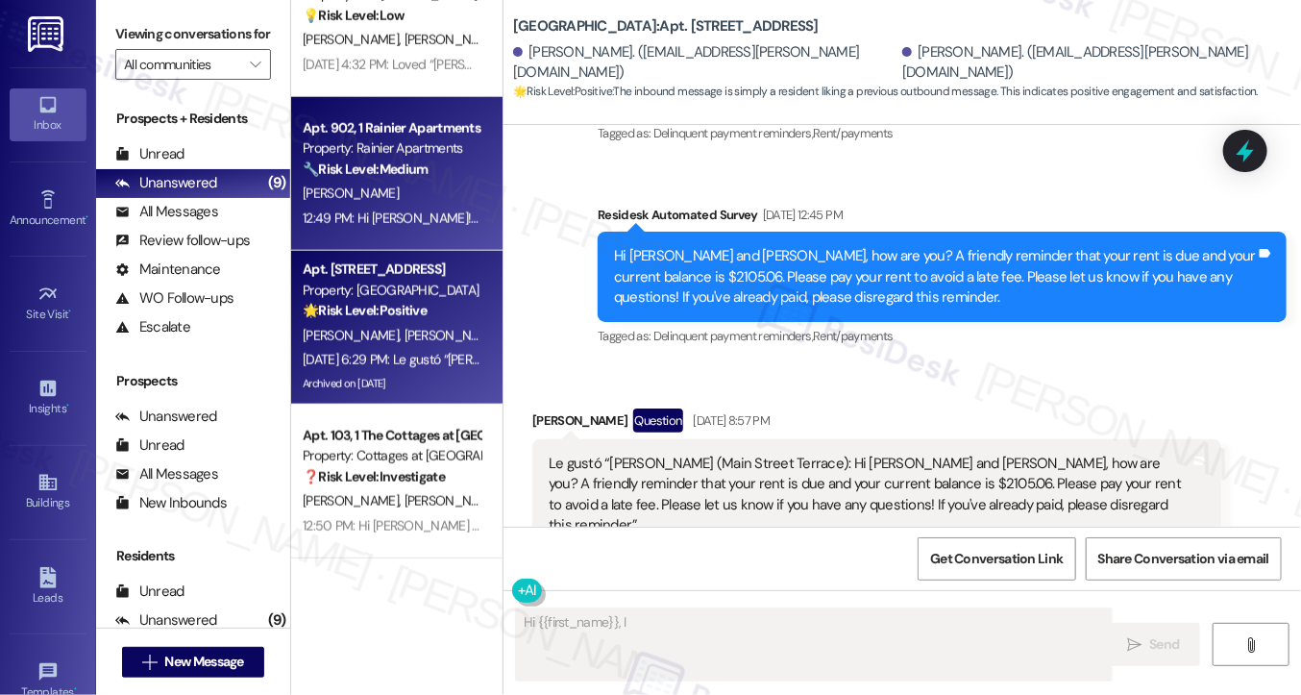
scroll to position [21564, 0]
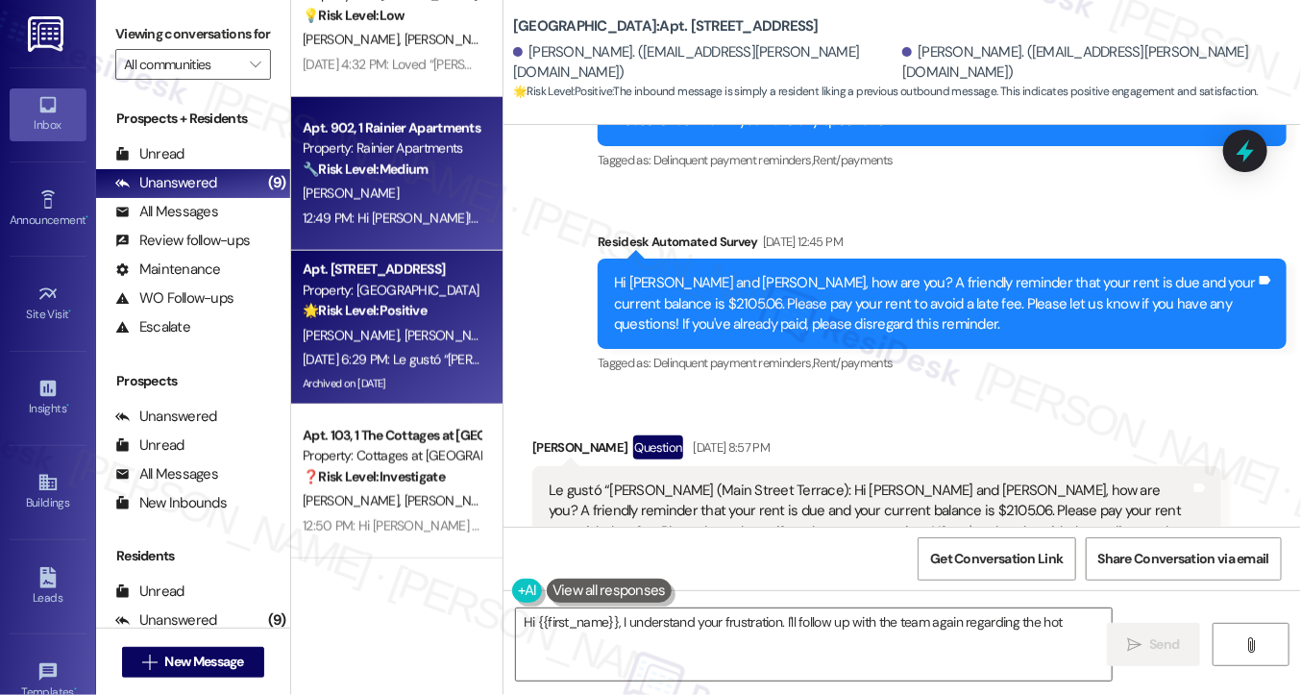
type textarea "Hi {{first_name}}, I understand your frustration. I'll follow up with the team …"
click at [359, 187] on div "[PERSON_NAME]" at bounding box center [392, 194] width 182 height 24
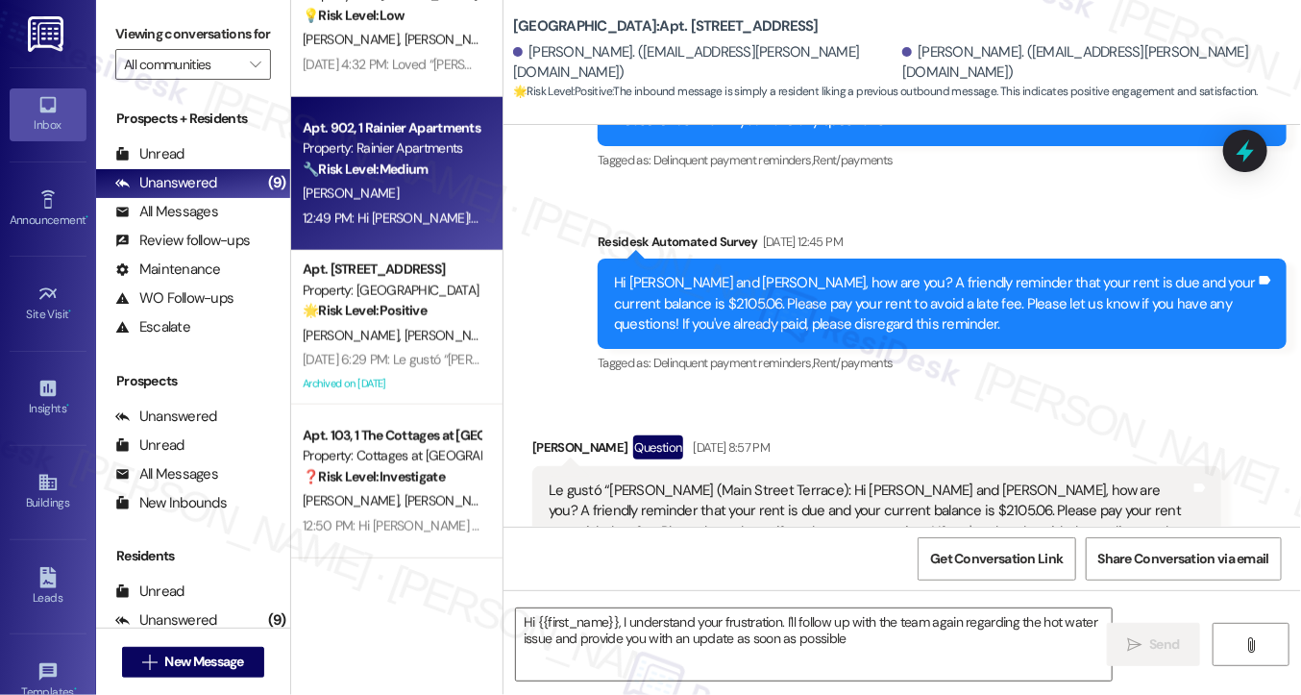
type textarea "Hi {{first_name}}, I understand your frustration. I'll follow up with the team …"
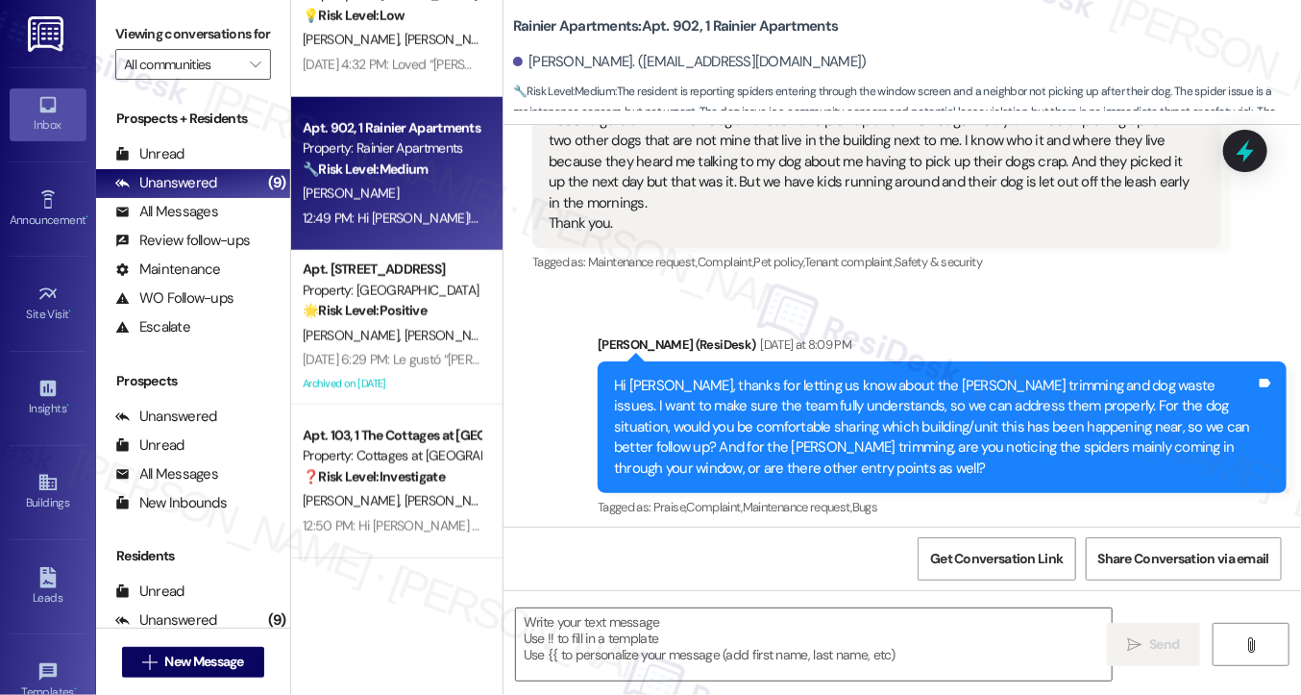
scroll to position [2167, 0]
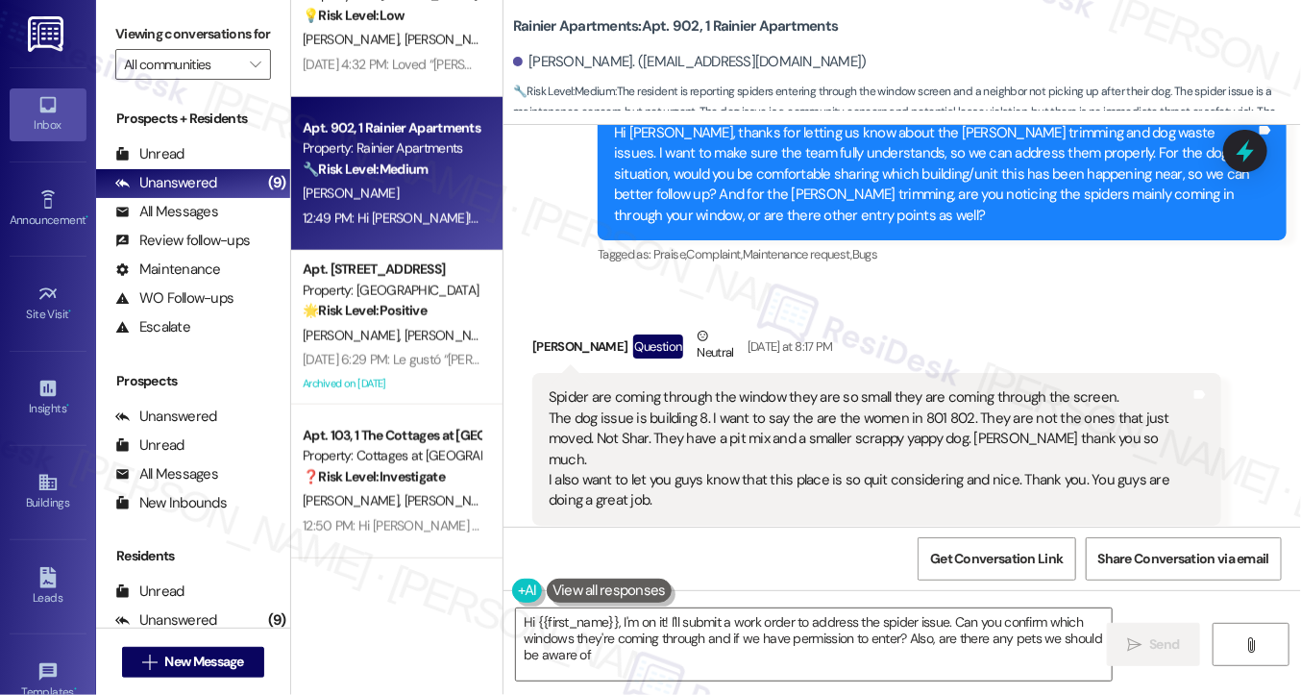
type textarea "Hi {{first_name}}, I'm on it! I'll submit a work order to address the spider is…"
click at [664, 410] on div "Spider are coming through the window they are so small they are coming through …" at bounding box center [870, 449] width 642 height 124
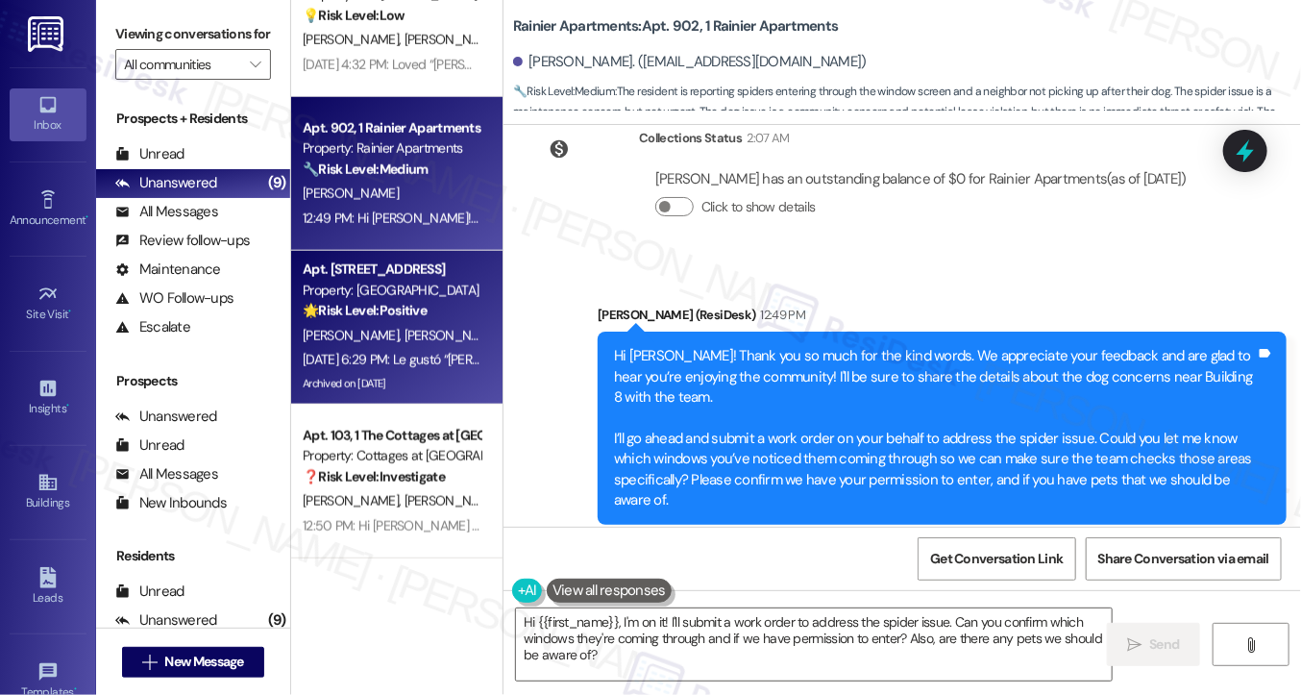
scroll to position [537, 0]
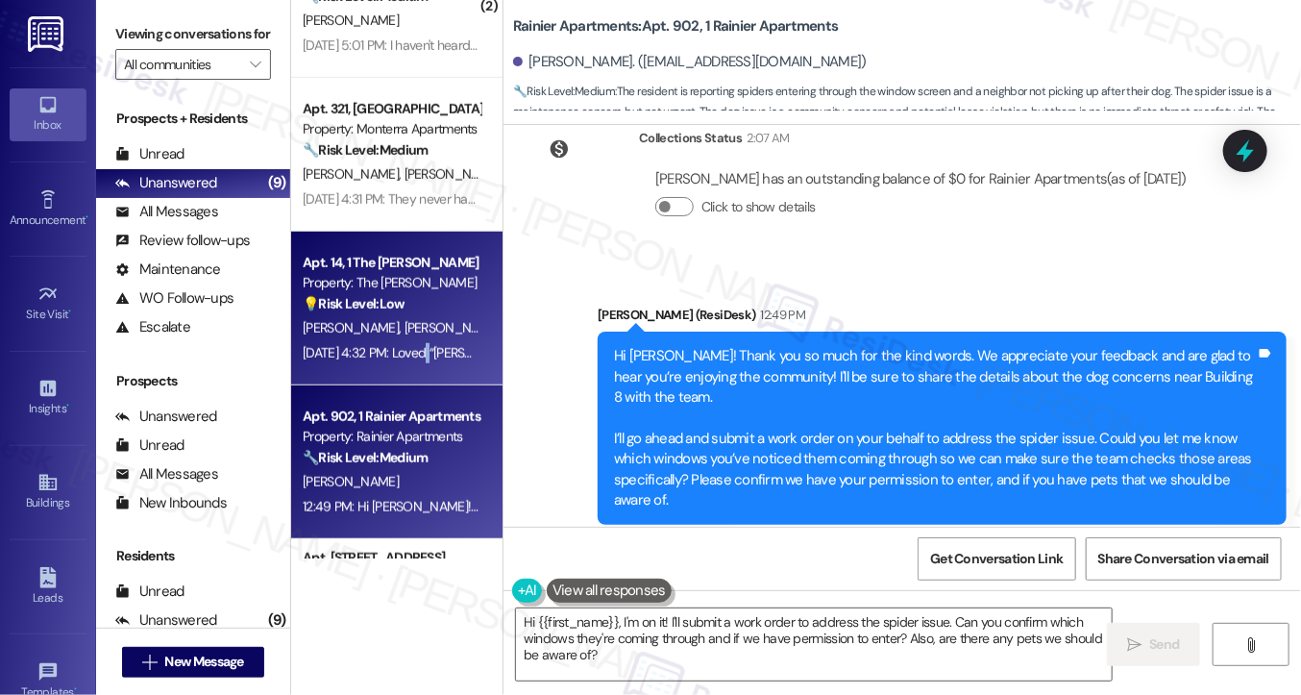
click at [418, 373] on div "Apt. 14, 1 The Emery Property: The Emery 💡 Risk Level: Low The resident is expr…" at bounding box center [396, 309] width 211 height 154
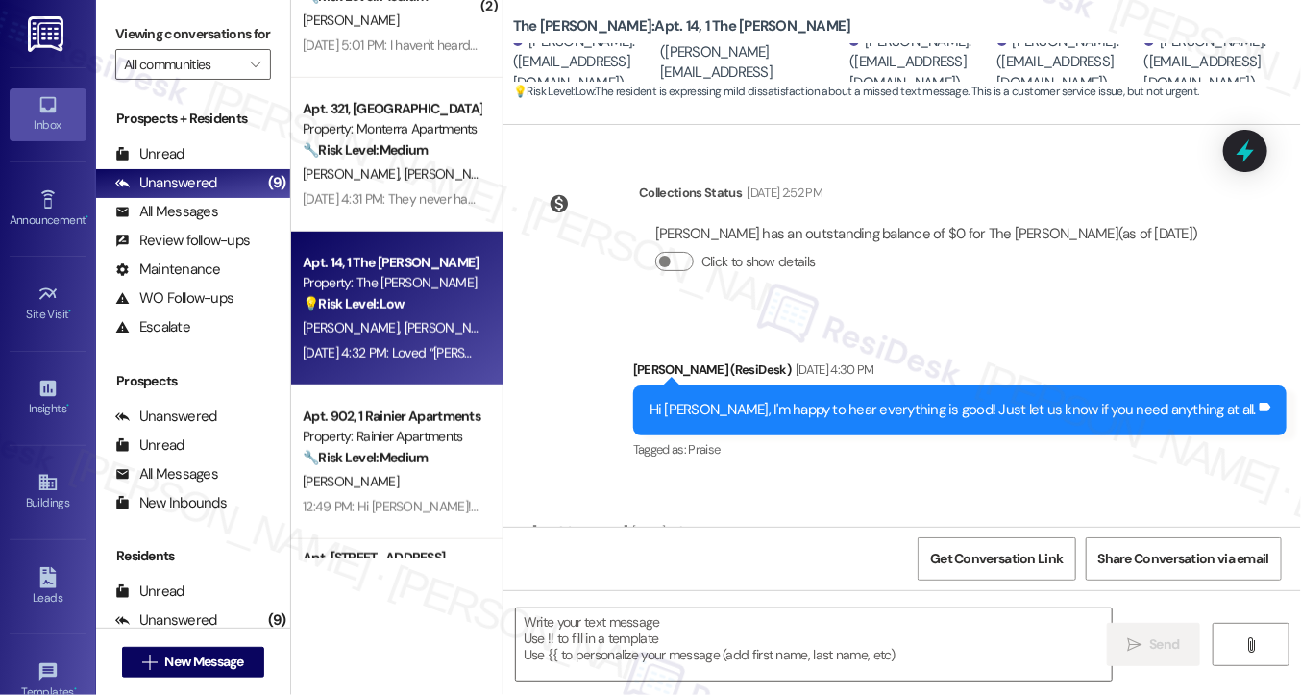
scroll to position [10673, 0]
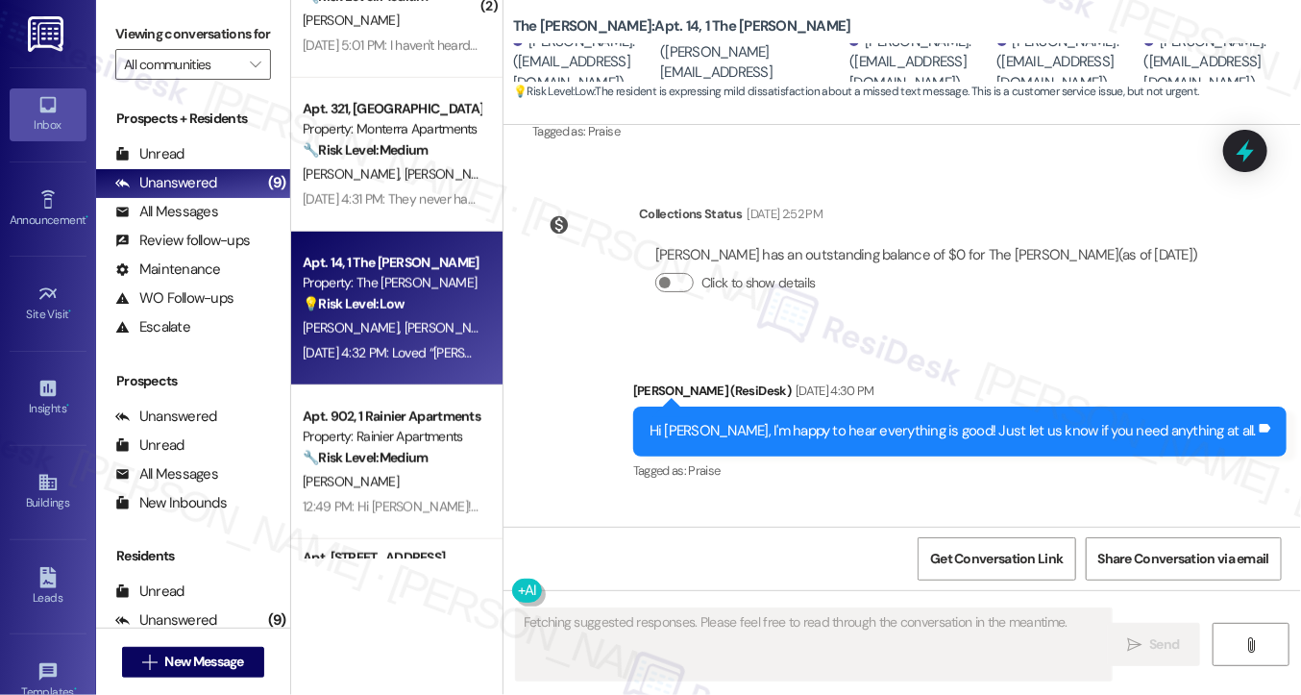
click at [621, 583] on div "sarah i texted you and you never answered me 😔" at bounding box center [737, 593] width 376 height 20
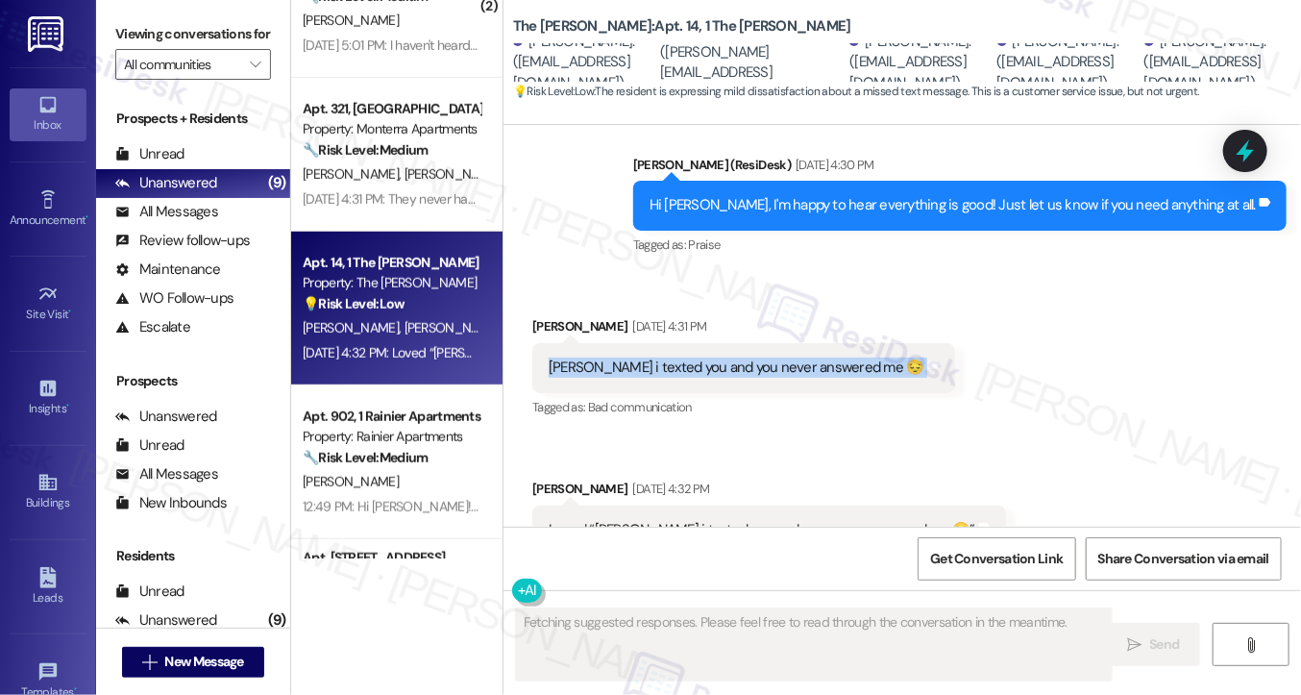
scroll to position [10865, 0]
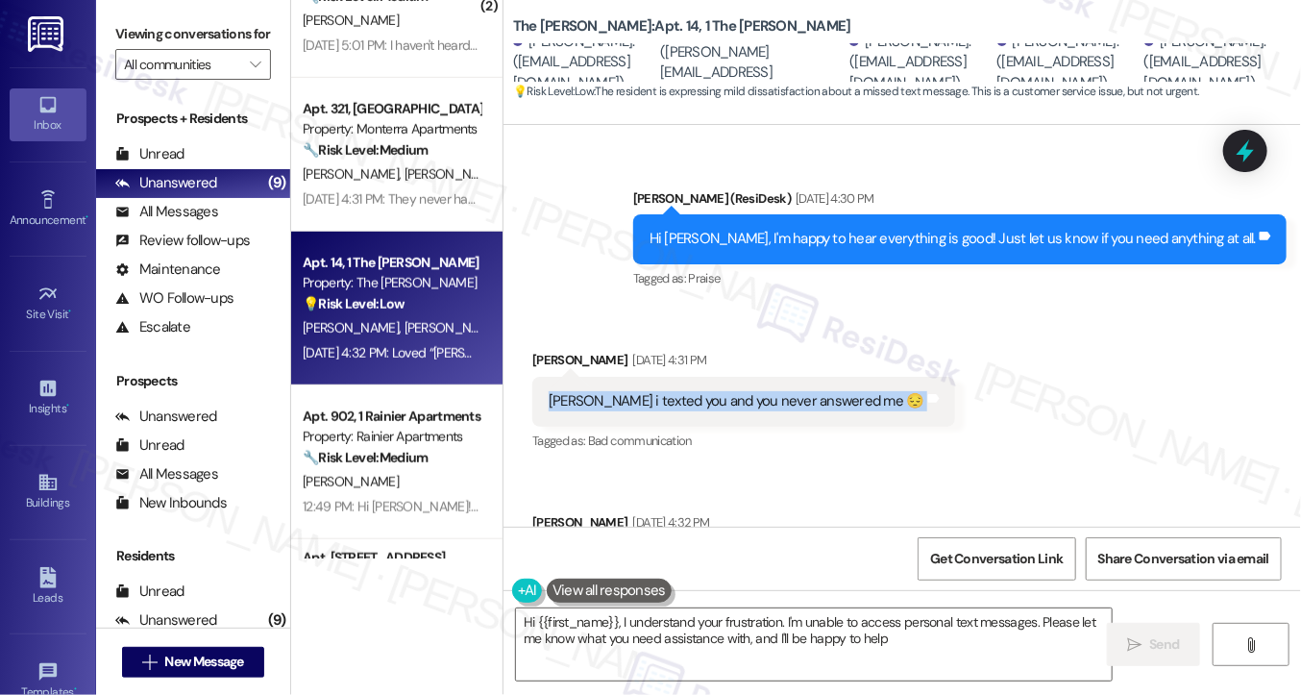
type textarea "Hi {{first_name}}, I understand your frustration. I'm unable to access personal…"
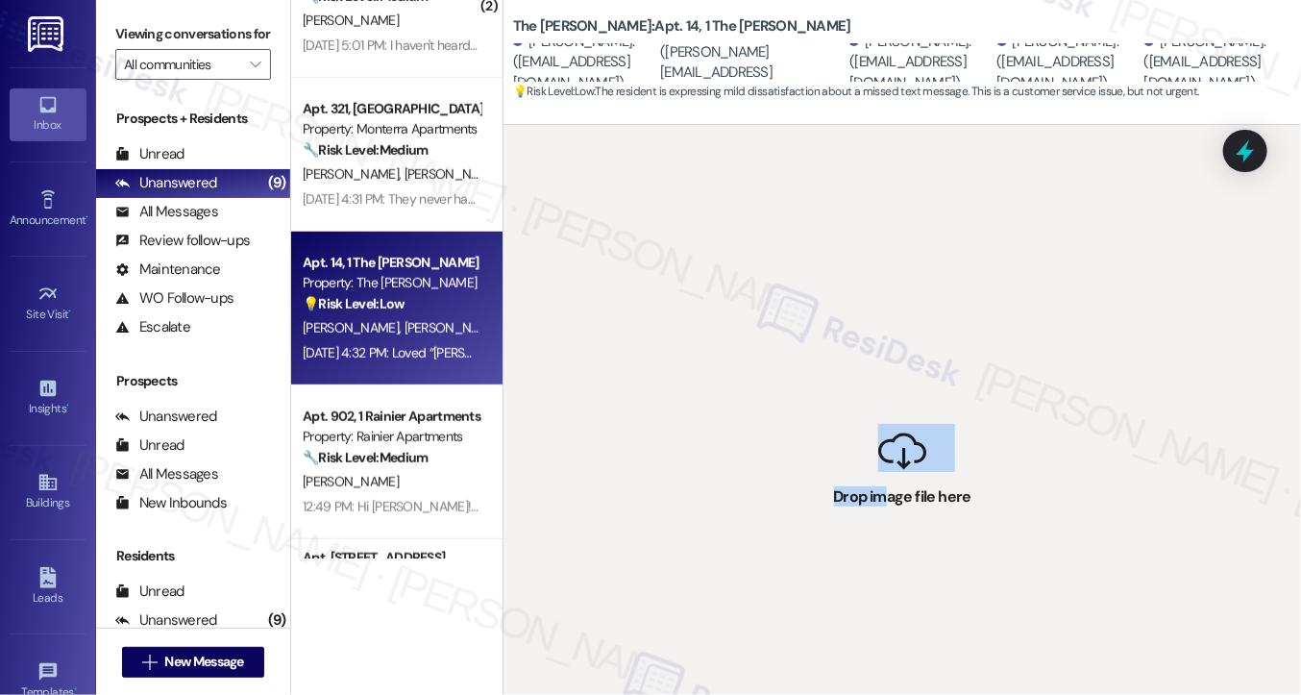
drag, startPoint x: 888, startPoint y: 491, endPoint x: 708, endPoint y: 151, distance: 384.8
click at [709, 150] on div " Drop image file here" at bounding box center [903, 472] width 798 height 695
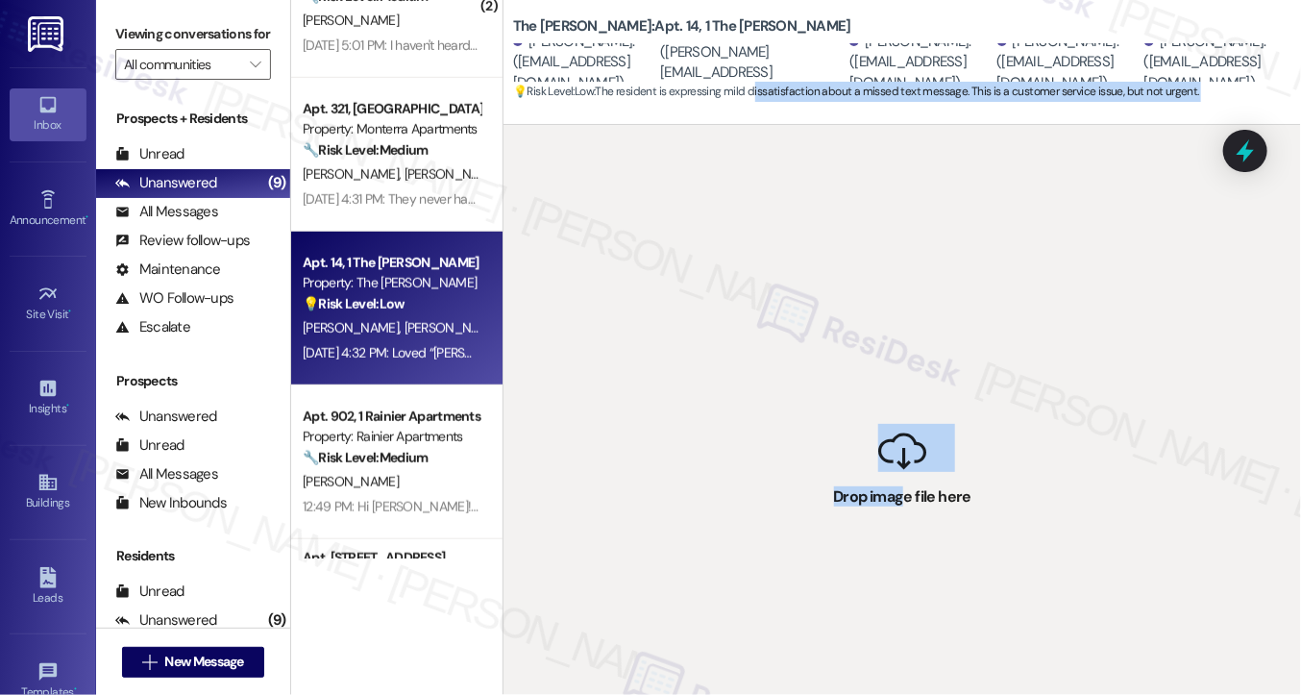
drag, startPoint x: 902, startPoint y: 542, endPoint x: 754, endPoint y: 91, distance: 474.7
click at [754, 91] on div "The Emery: Apt. 14, 1 The Emery Piper Shaffer. (piperashaffer@gmail.com) Myra S…" at bounding box center [902, 347] width 799 height 695
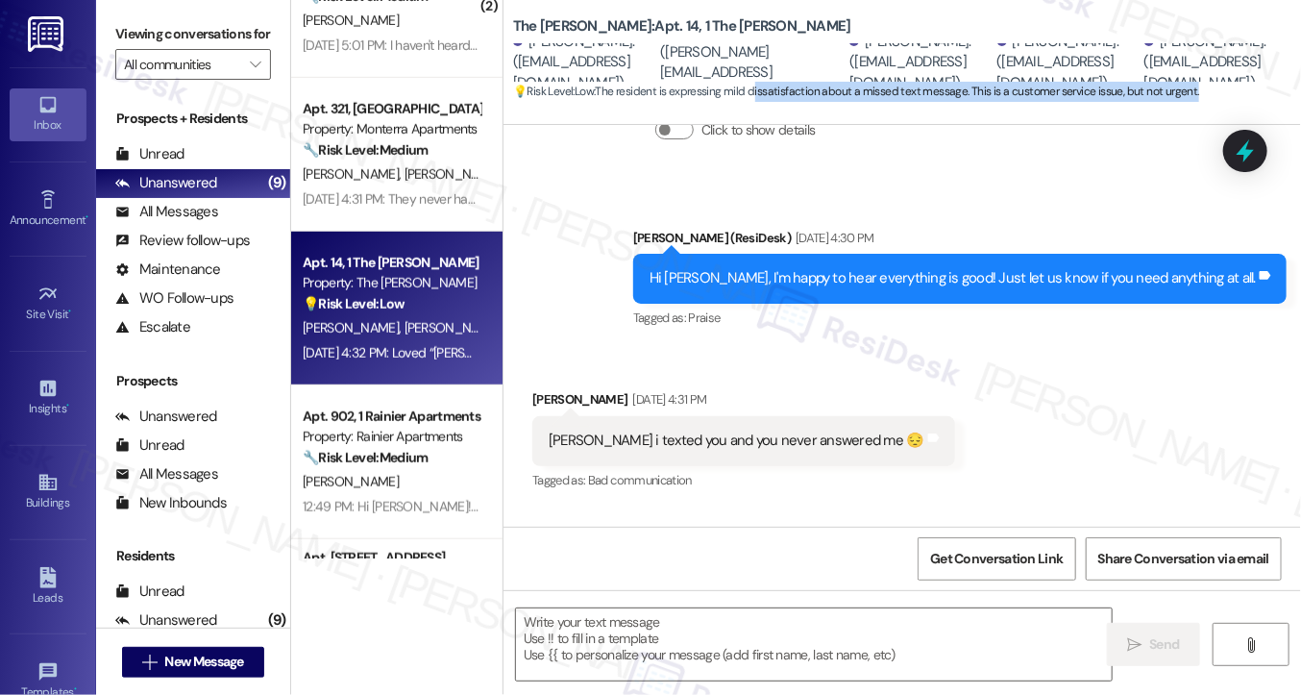
scroll to position [10784, 0]
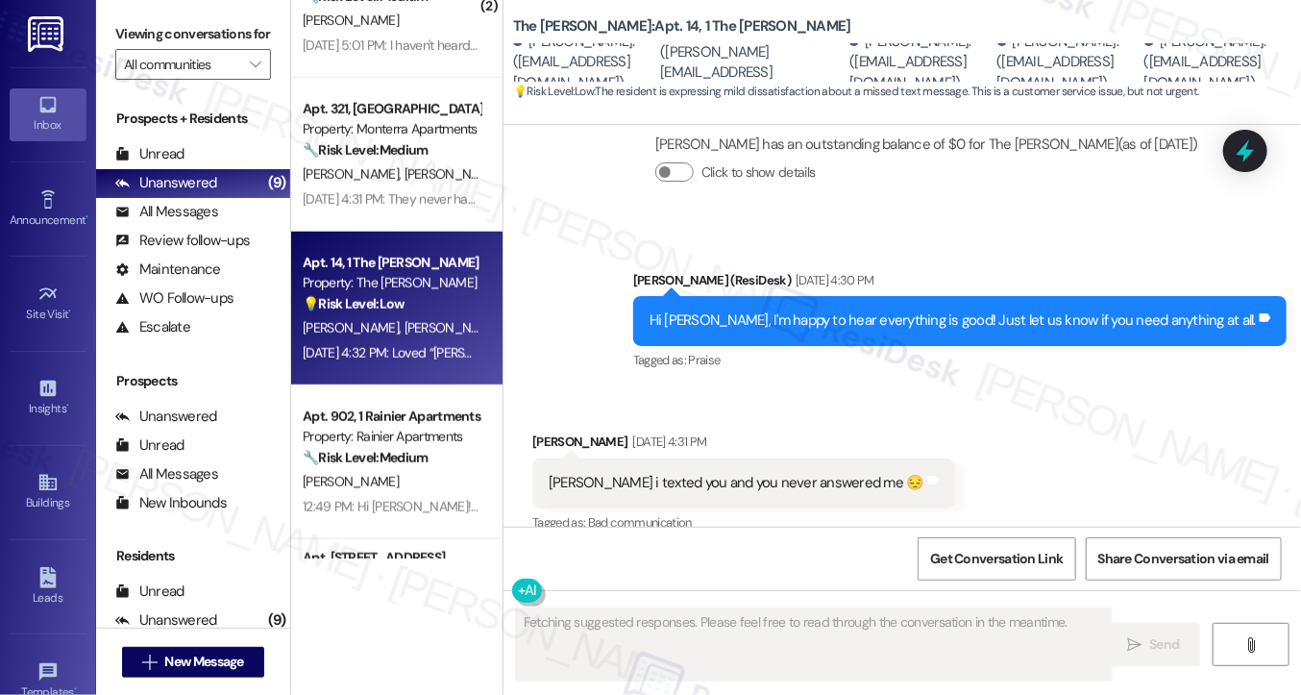
click at [941, 388] on div "Received via SMS Kaitlin Hodge Sep 10, 2025 at 4:31 PM sarah i texted you and y…" at bounding box center [903, 550] width 798 height 325
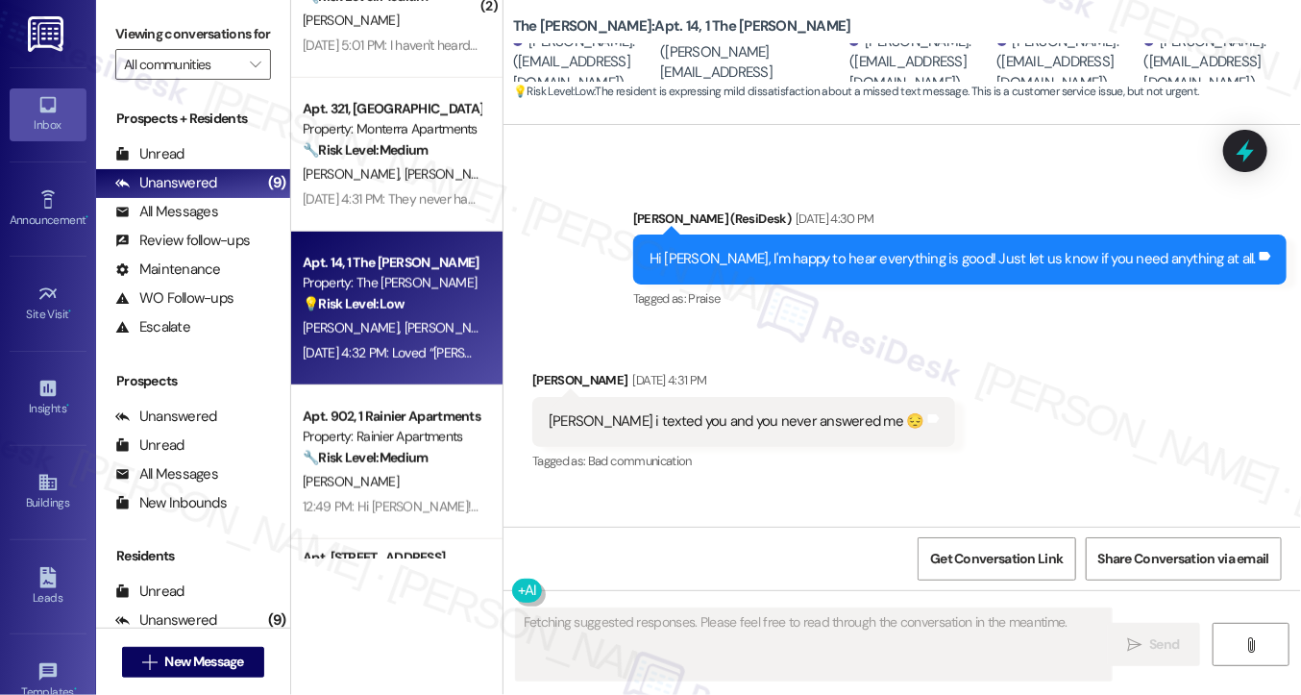
scroll to position [10962, 0]
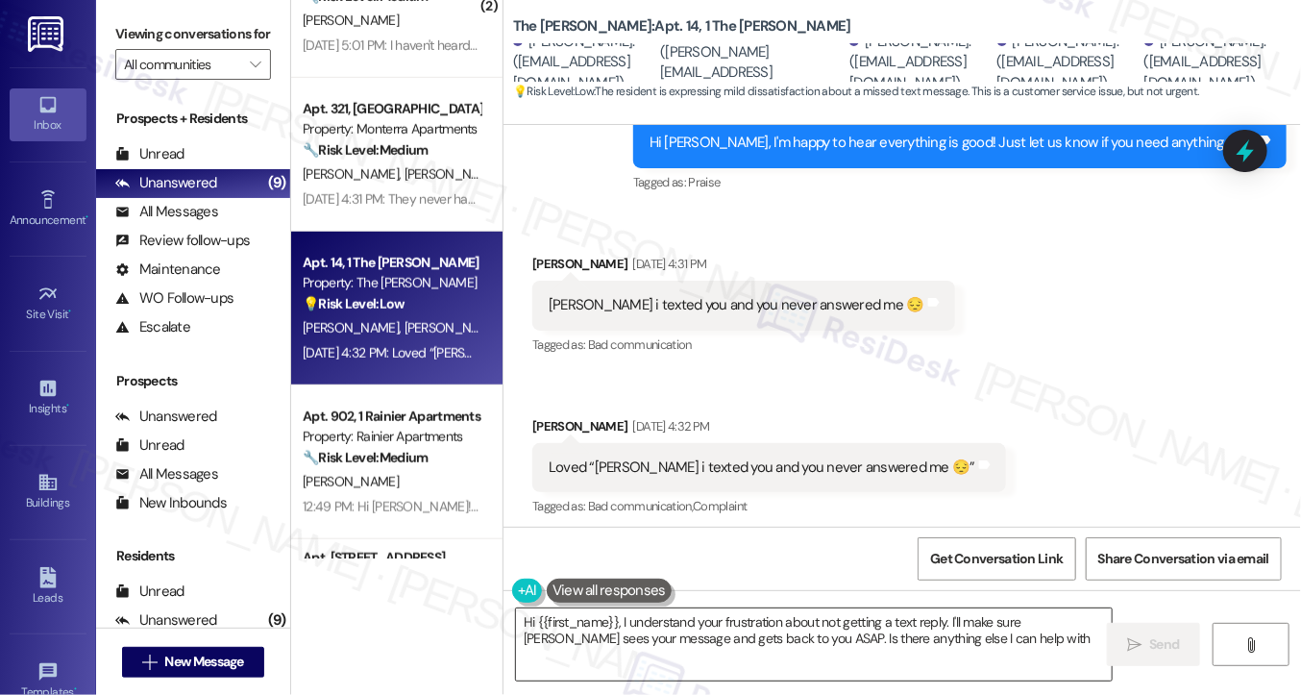
click at [762, 636] on textarea "Hi {{first_name}}, I understand your frustration about not getting a text reply…" at bounding box center [814, 644] width 596 height 72
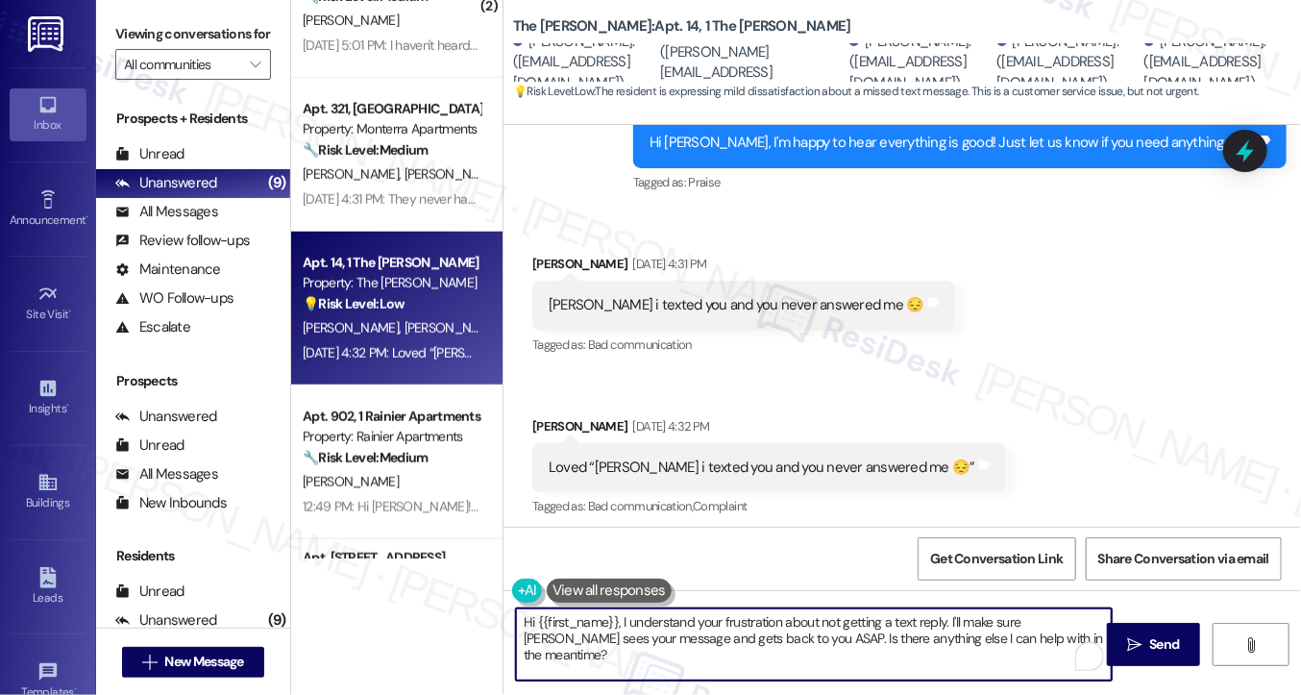
click at [980, 649] on textarea "Hi {{first_name}}, I understand your frustration about not getting a text reply…" at bounding box center [814, 644] width 596 height 72
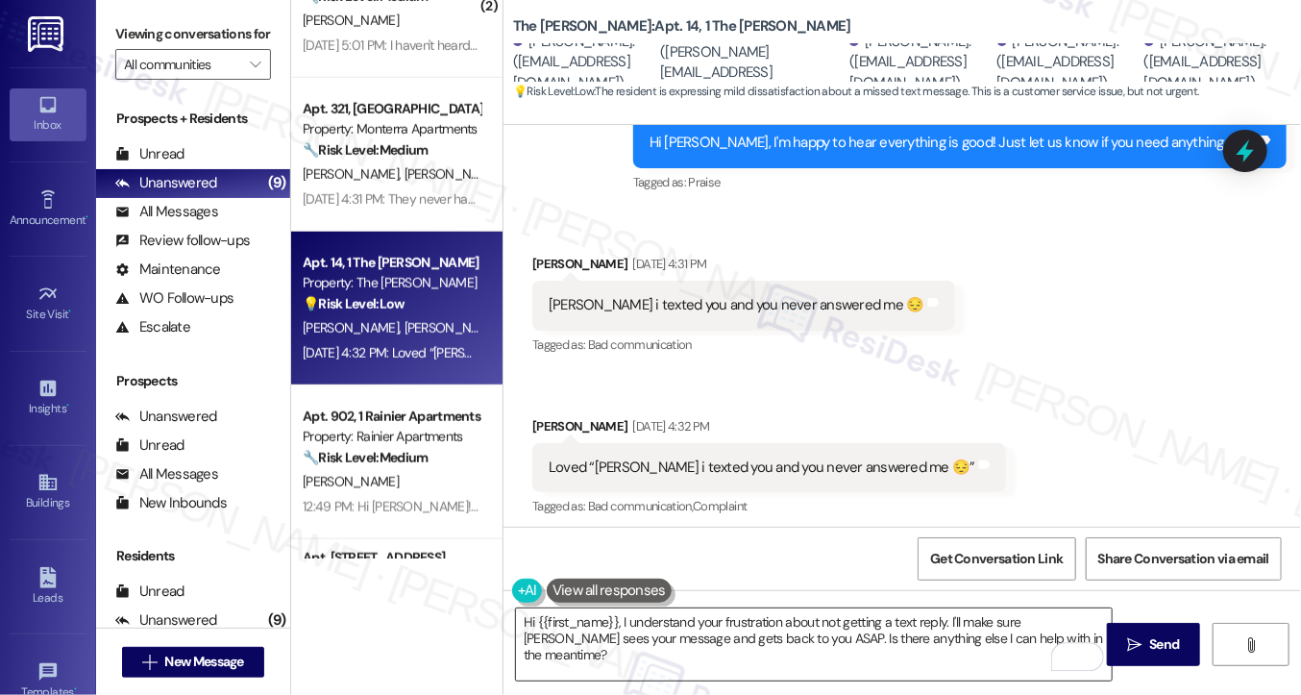
click at [649, 647] on div "Hi {{first_name}}, I understand your frustration about not getting a text reply…" at bounding box center [814, 644] width 598 height 74
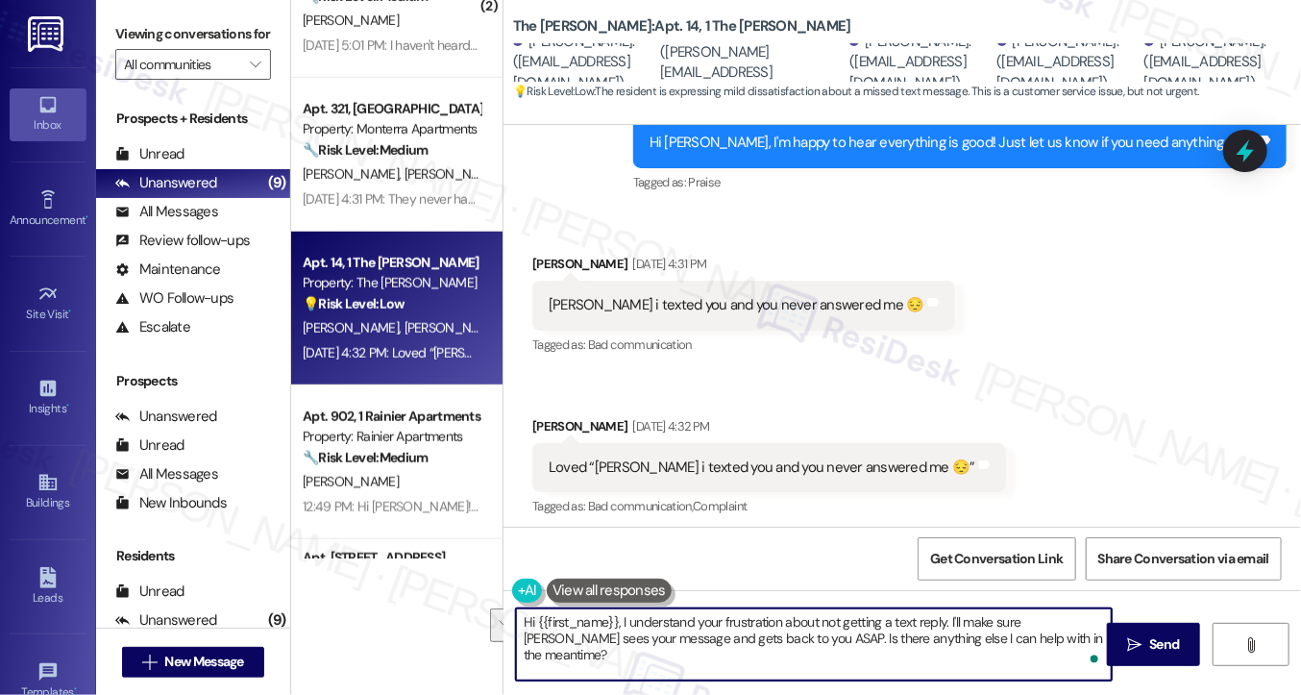
drag, startPoint x: 535, startPoint y: 619, endPoint x: 1085, endPoint y: 648, distance: 550.5
click at [1085, 648] on div "Hi {{first_name}}, I understand your frustration about not getting a text reply…" at bounding box center [814, 644] width 598 height 74
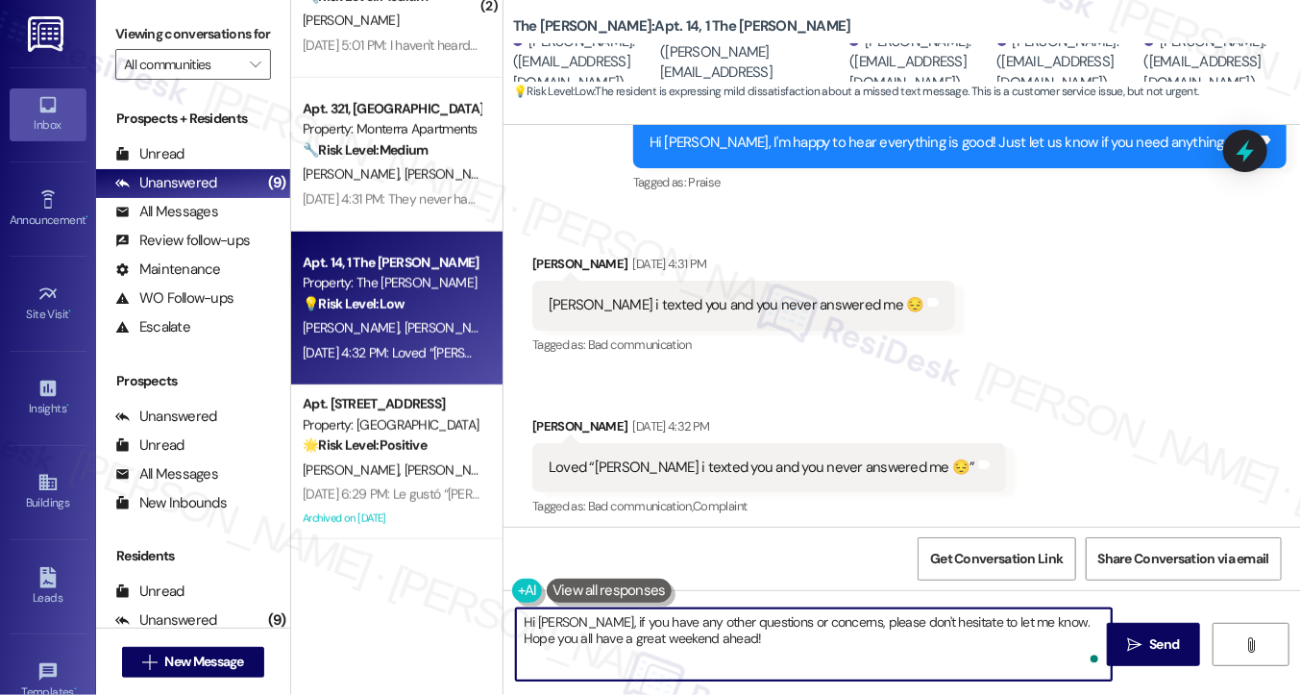
click at [752, 630] on textarea "Hi Kaitlin, if you have any other questions or concerns, please don't hesitate …" at bounding box center [814, 644] width 596 height 72
type textarea "Hi Kaitlin, if you have any other questions or concerns, please don't hesitate …"
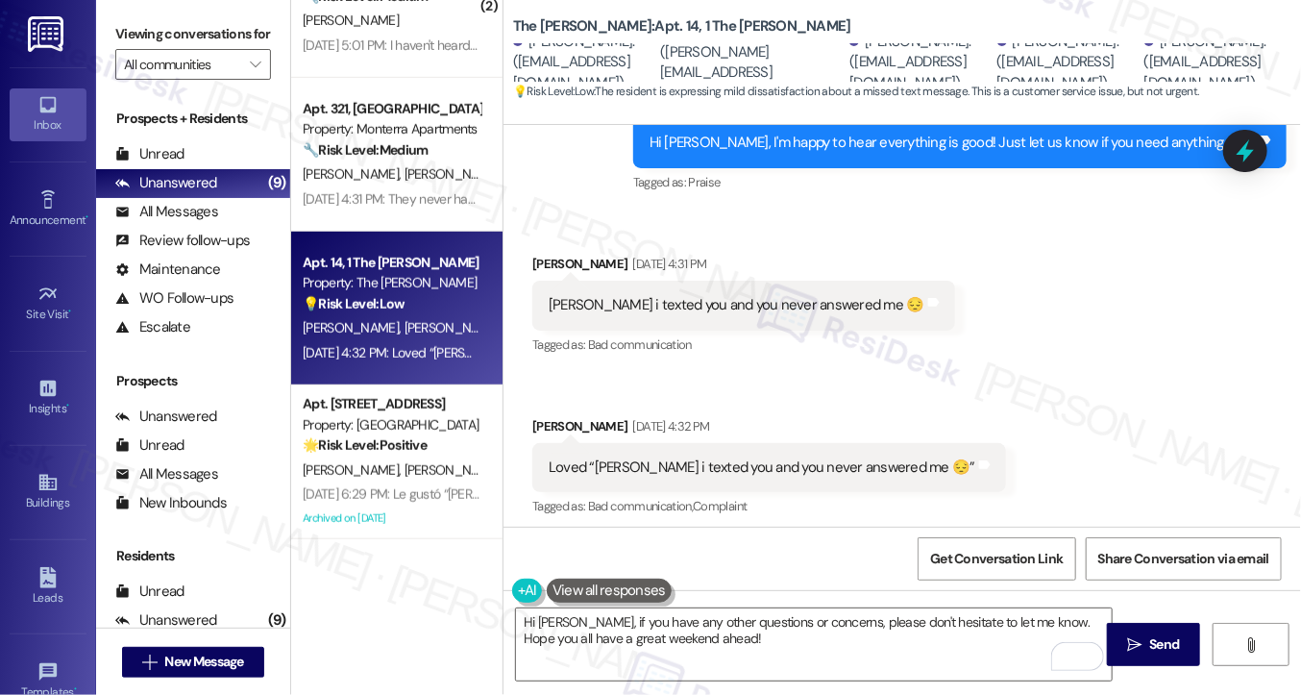
click at [1241, 52] on div "Kaitlin Hodge. (kaitlinhodge22@gmail.com)" at bounding box center [1216, 63] width 142 height 62
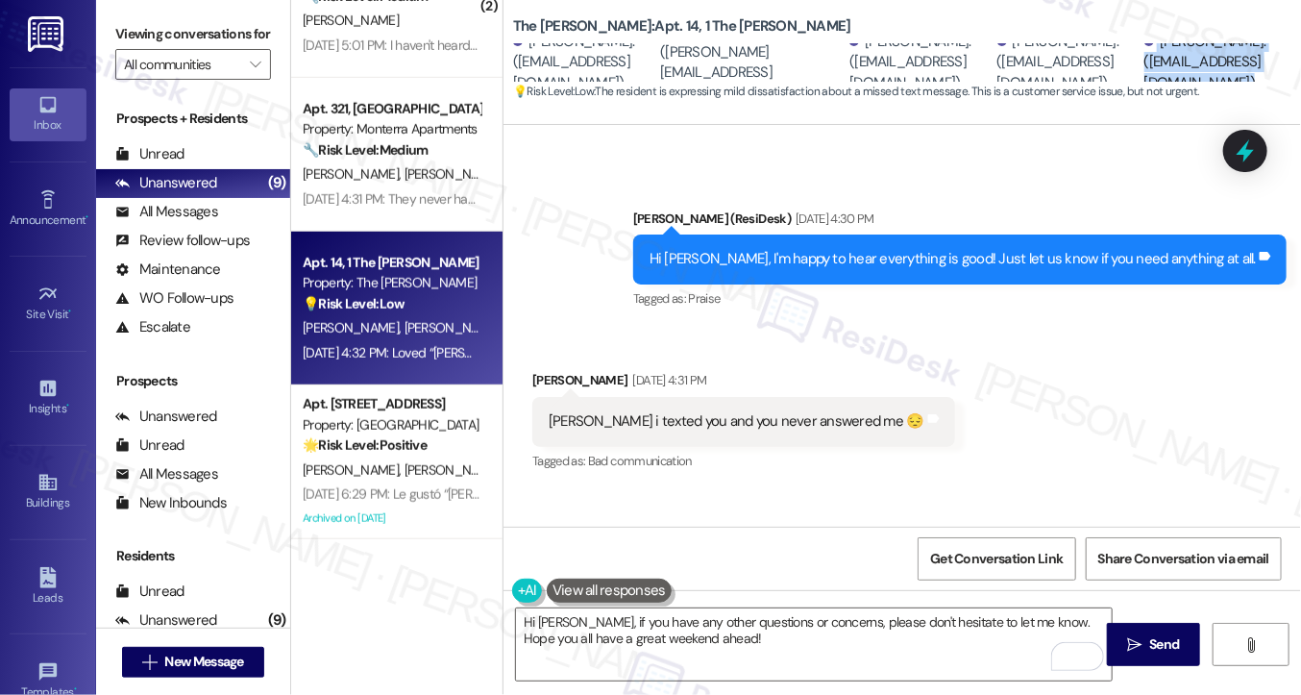
scroll to position [10673, 0]
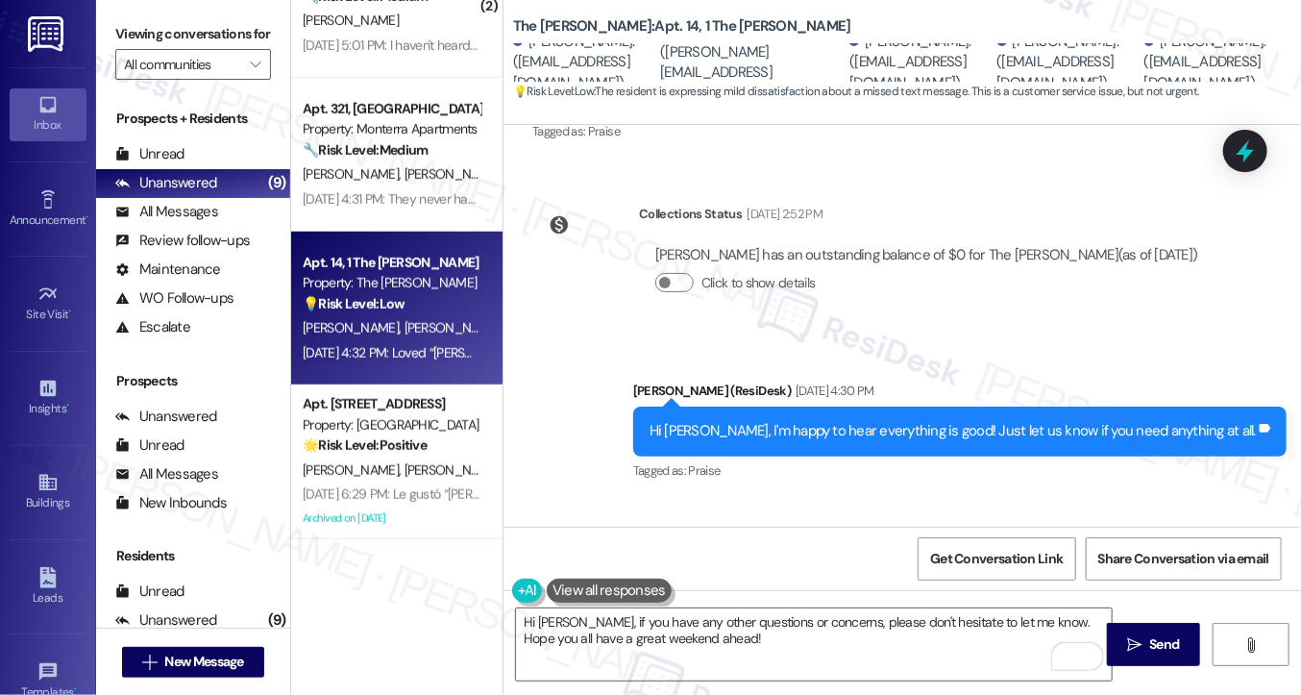
click at [560, 569] on div "sarah i texted you and you never answered me 😔 Tags and notes" at bounding box center [743, 593] width 423 height 49
click at [560, 542] on div "Kaitlin Hodge Sep 10, 2025 at 4:31 PM" at bounding box center [743, 555] width 423 height 27
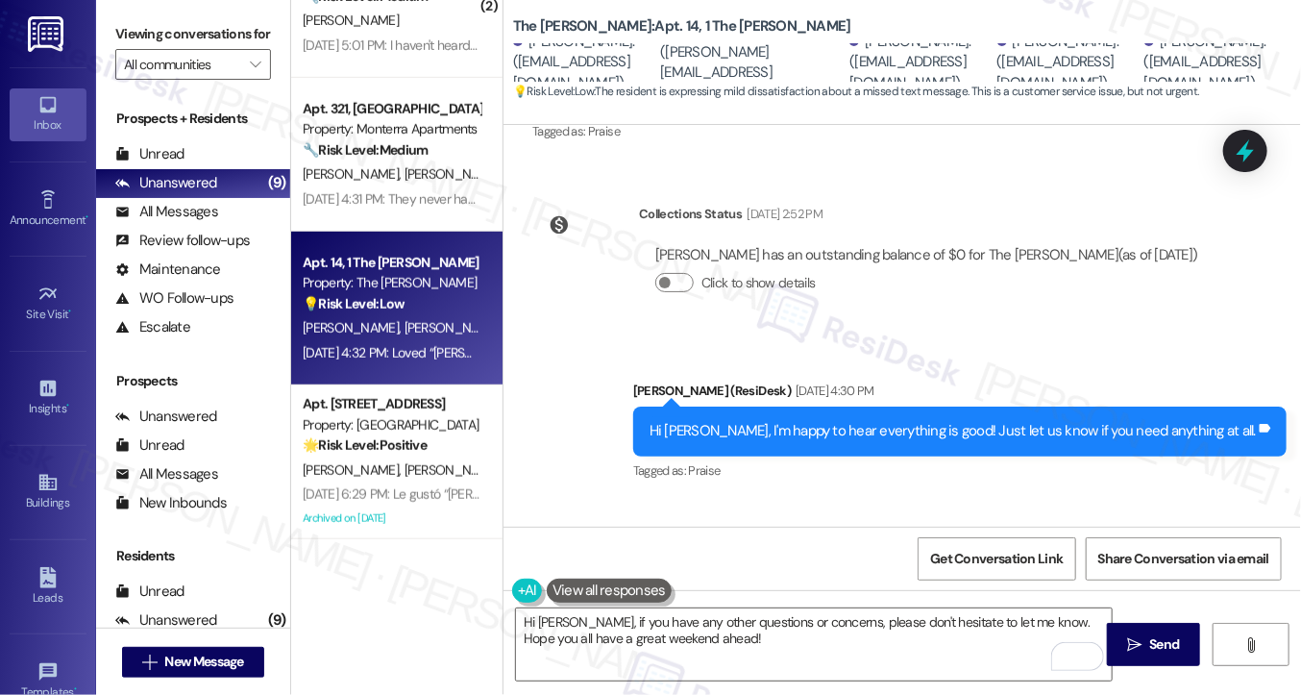
click at [560, 542] on div "Kaitlin Hodge Sep 10, 2025 at 4:31 PM" at bounding box center [743, 555] width 423 height 27
copy div "Kaitlin Hodge"
click at [753, 652] on textarea "Hi Kaitlin, if you have any other questions or concerns, please don't hesitate …" at bounding box center [814, 644] width 596 height 72
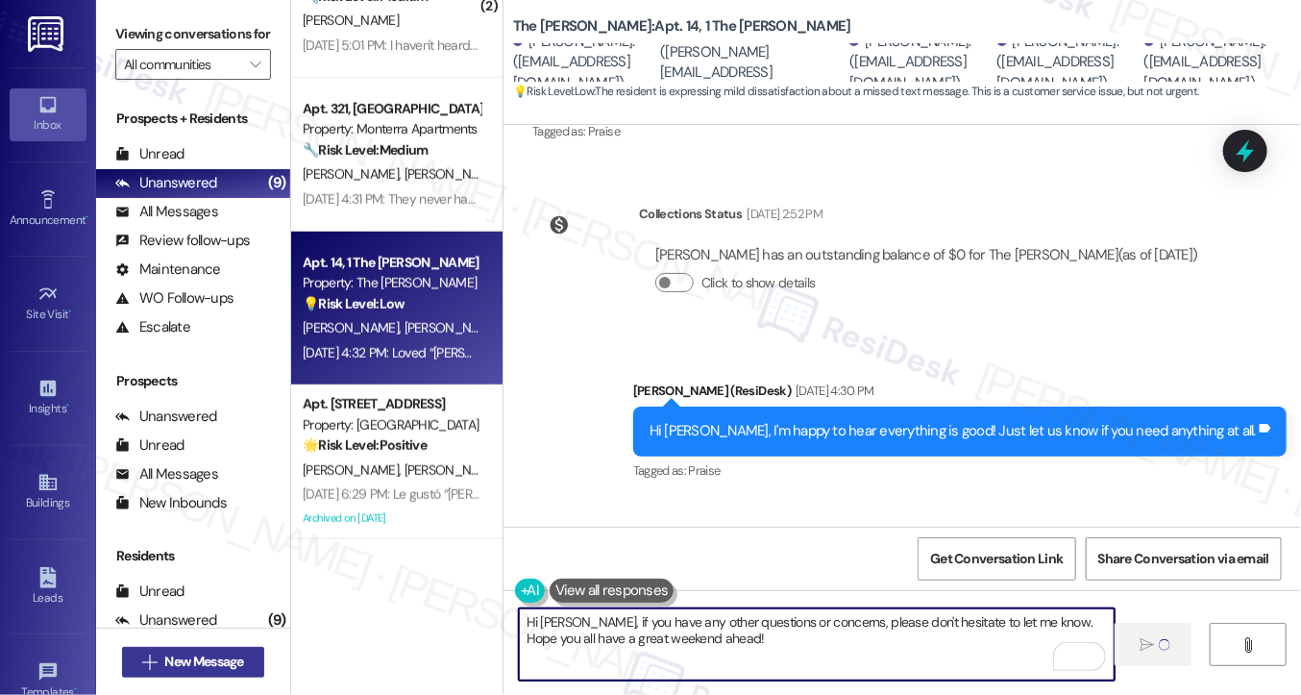
click at [211, 662] on span "New Message" at bounding box center [204, 662] width 79 height 20
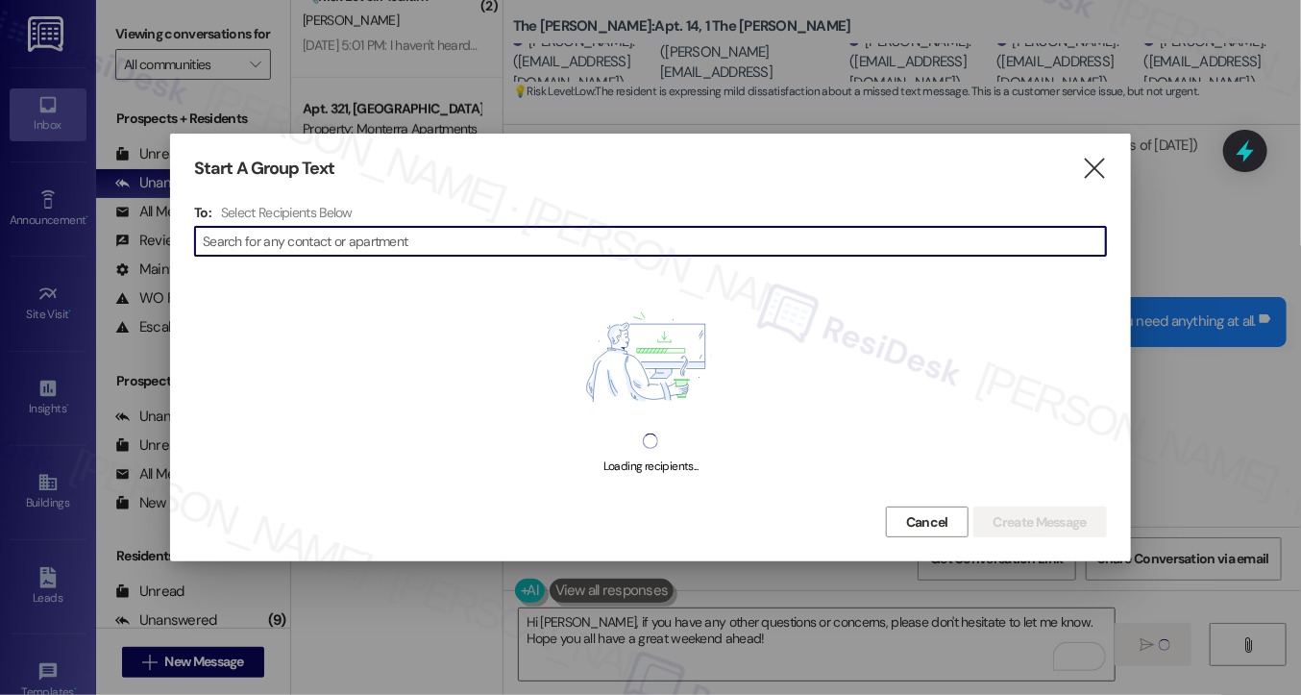
scroll to position [10784, 0]
type input "Kaitlin Hodge"
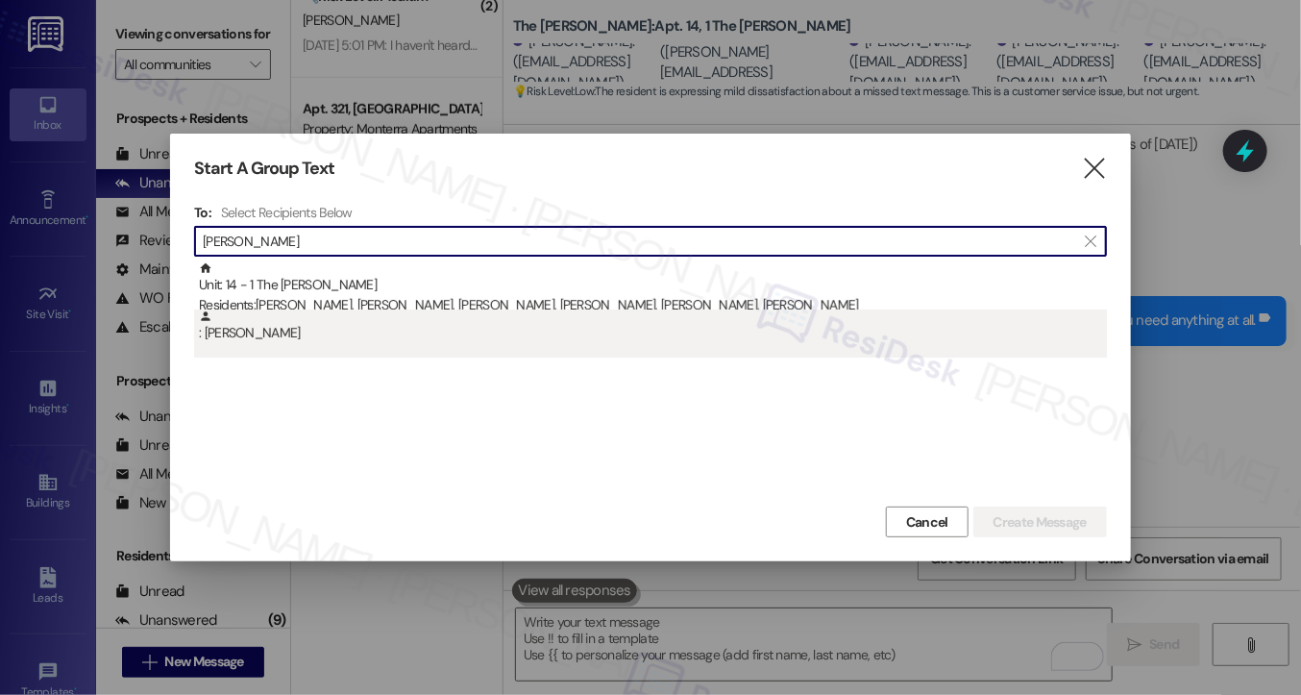
type input "Kaitlin Hodge"
click at [305, 334] on div ": Kaitlin Hodge" at bounding box center [653, 326] width 908 height 34
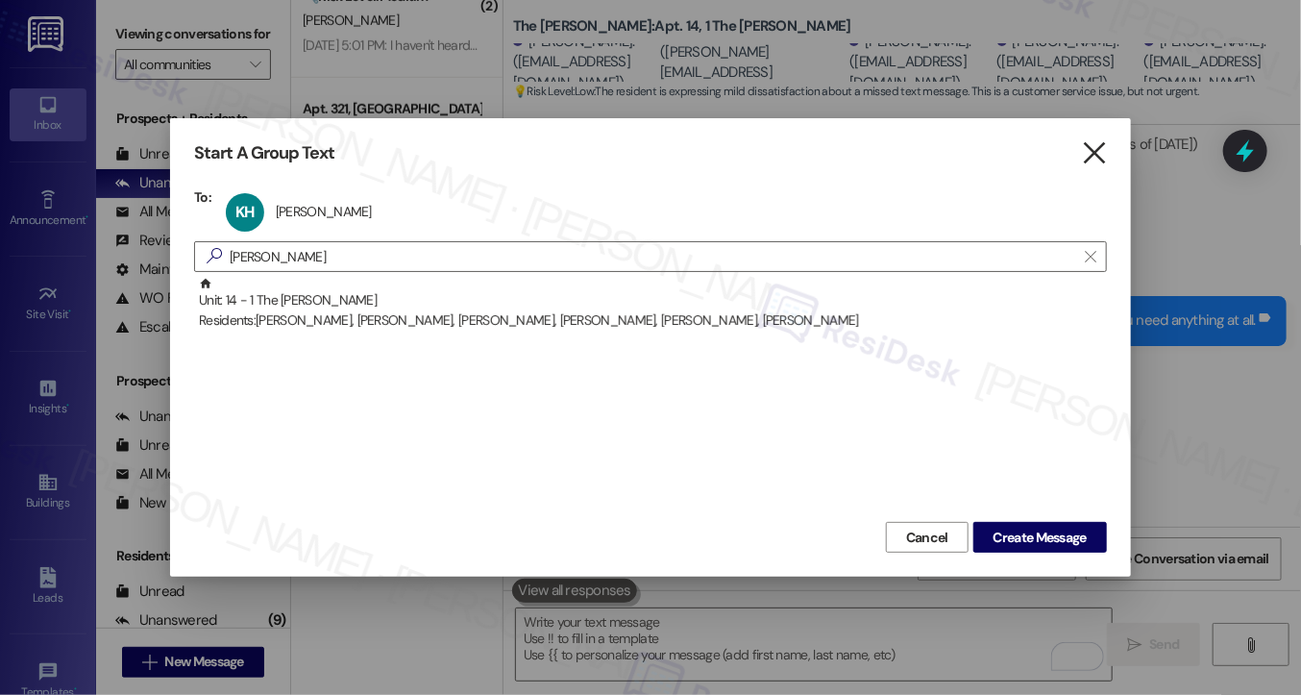
click at [1088, 156] on icon "" at bounding box center [1094, 153] width 26 height 20
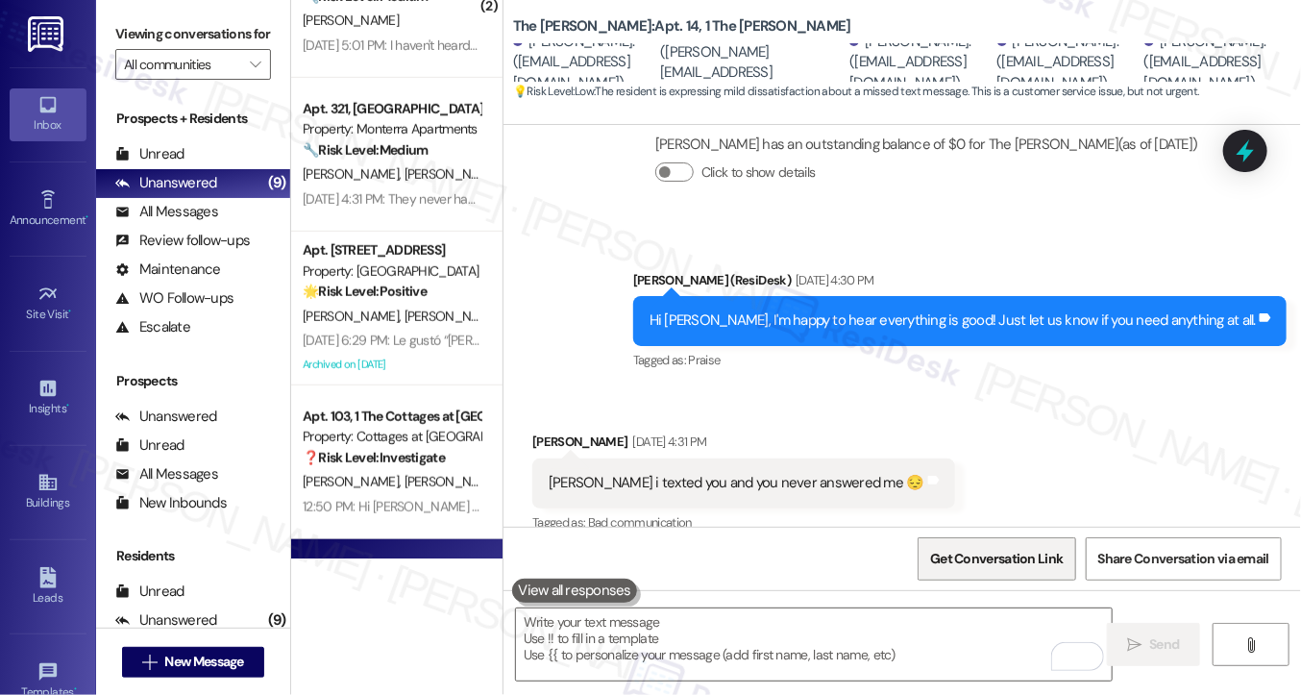
click at [1013, 552] on span "Get Conversation Link" at bounding box center [996, 559] width 133 height 20
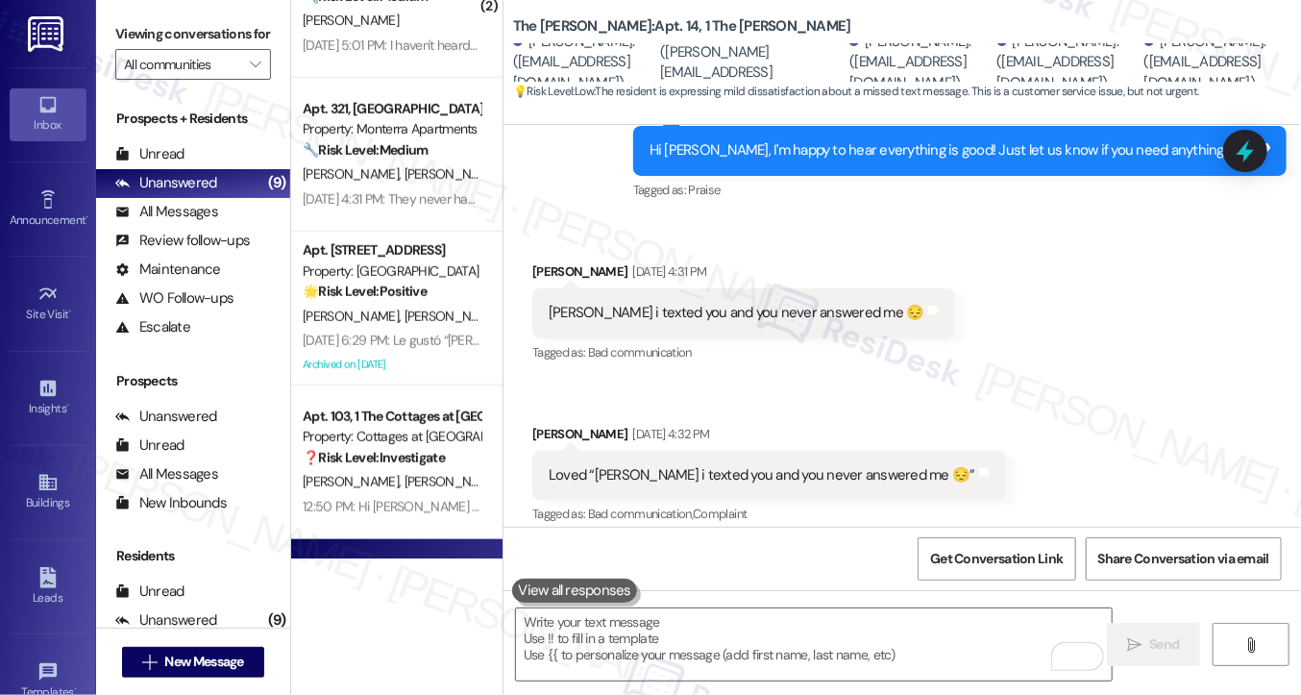
scroll to position [11116, 0]
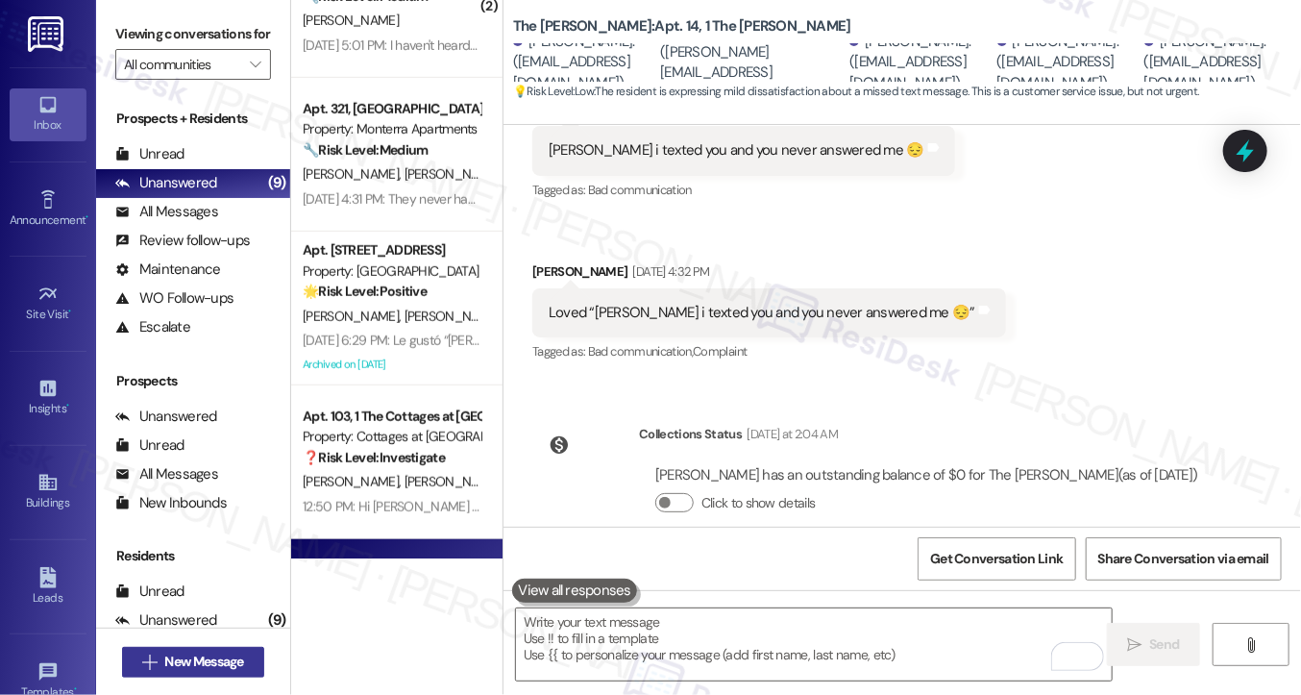
click at [235, 658] on span "New Message" at bounding box center [204, 662] width 79 height 20
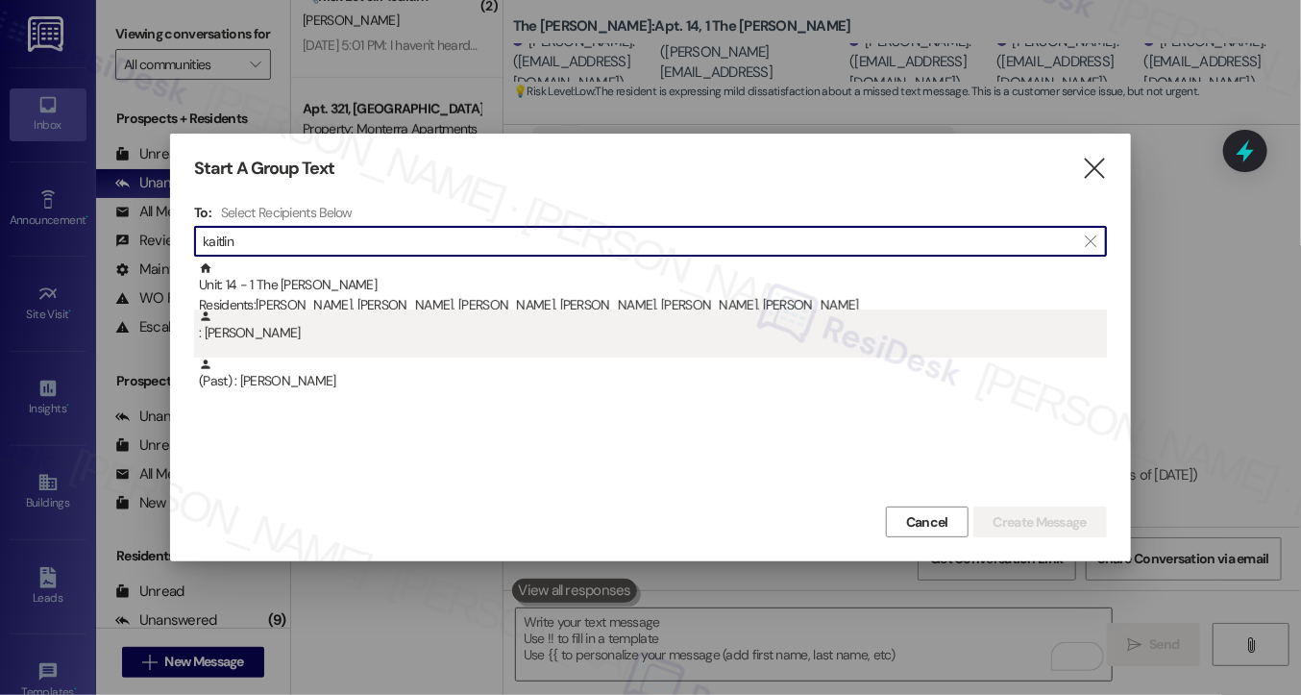
type input "kaitlin"
click at [300, 321] on div ": Kaitlin Hodge" at bounding box center [653, 326] width 908 height 34
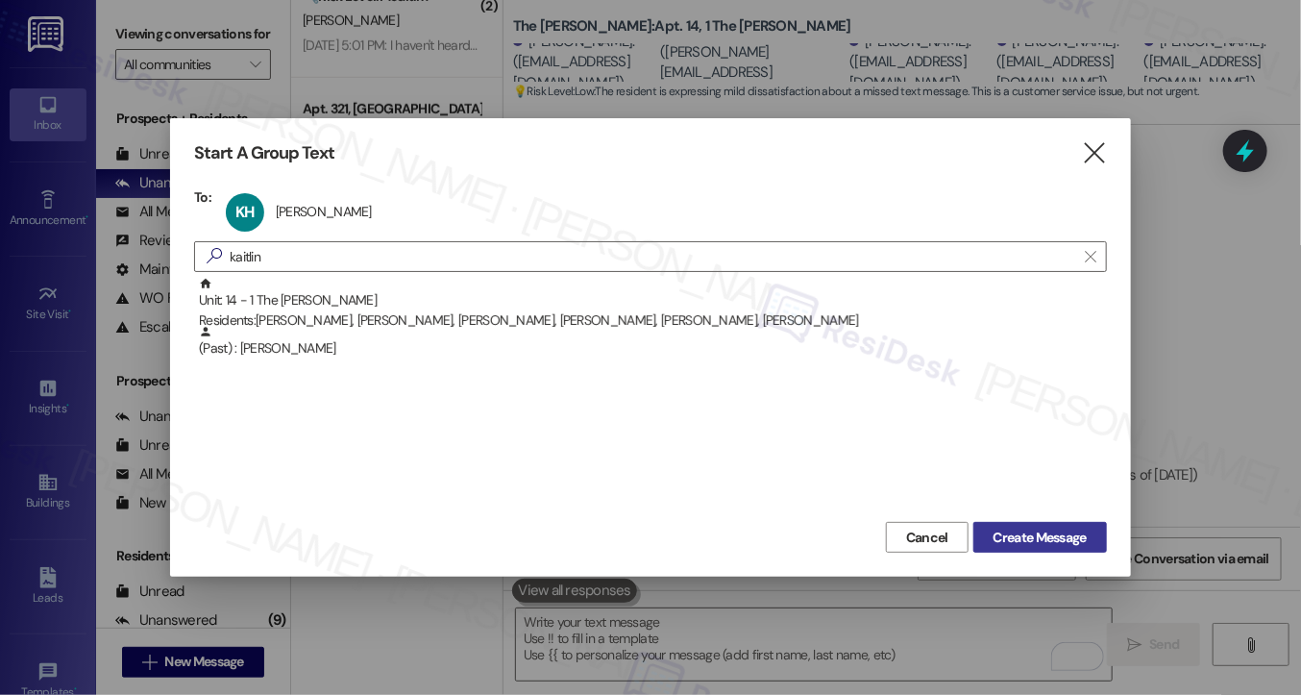
click at [980, 542] on button "Create Message" at bounding box center [1041, 537] width 134 height 31
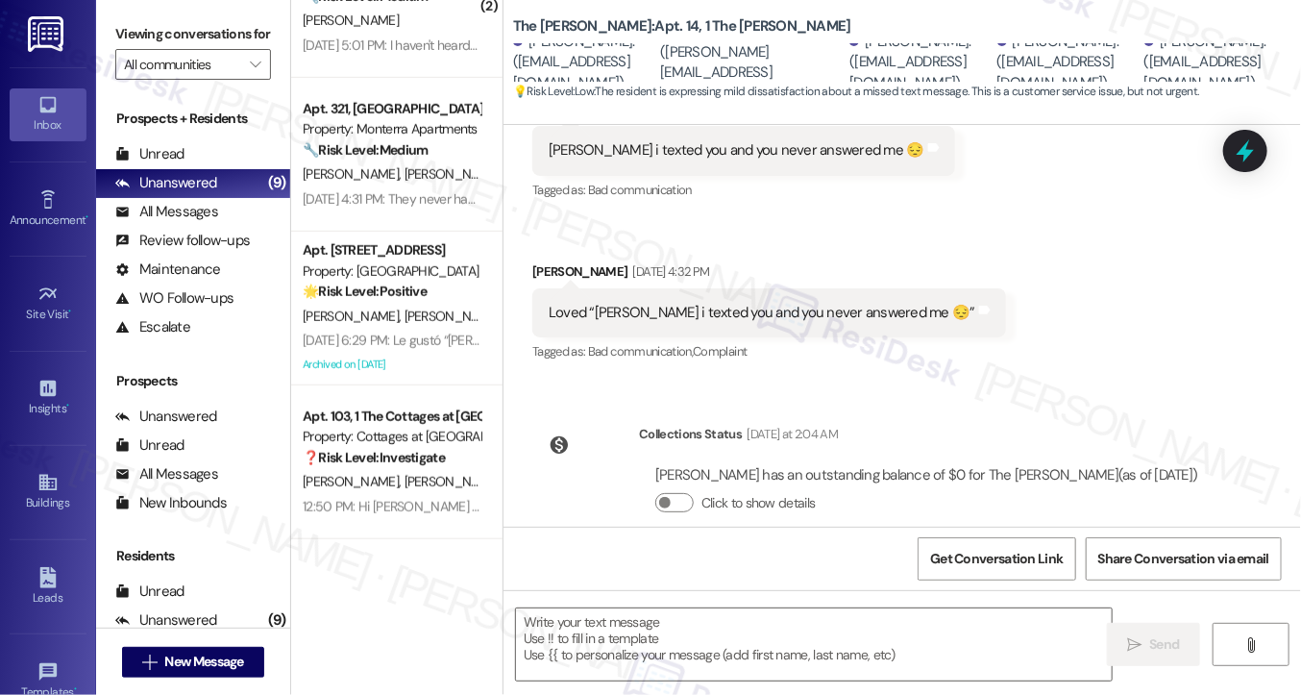
type textarea "Fetching suggested responses. Please feel free to read through the conversation…"
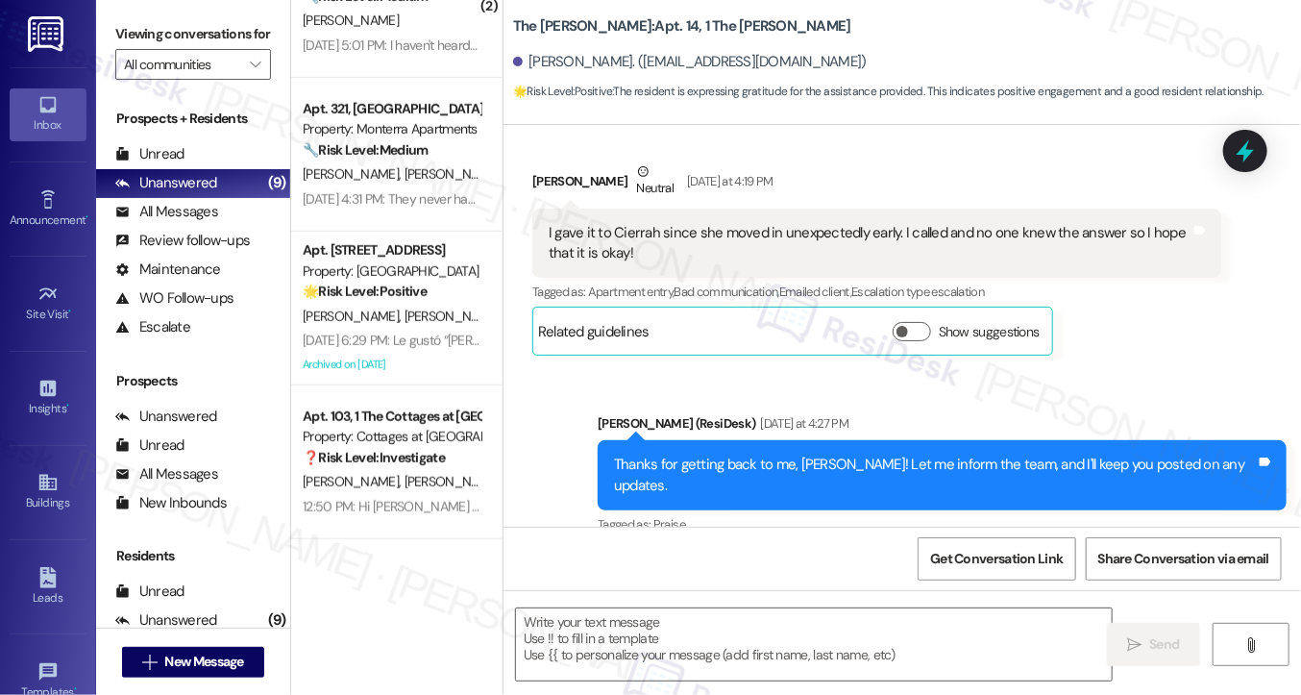
type textarea "Fetching suggested responses. Please feel free to read through the conversation…"
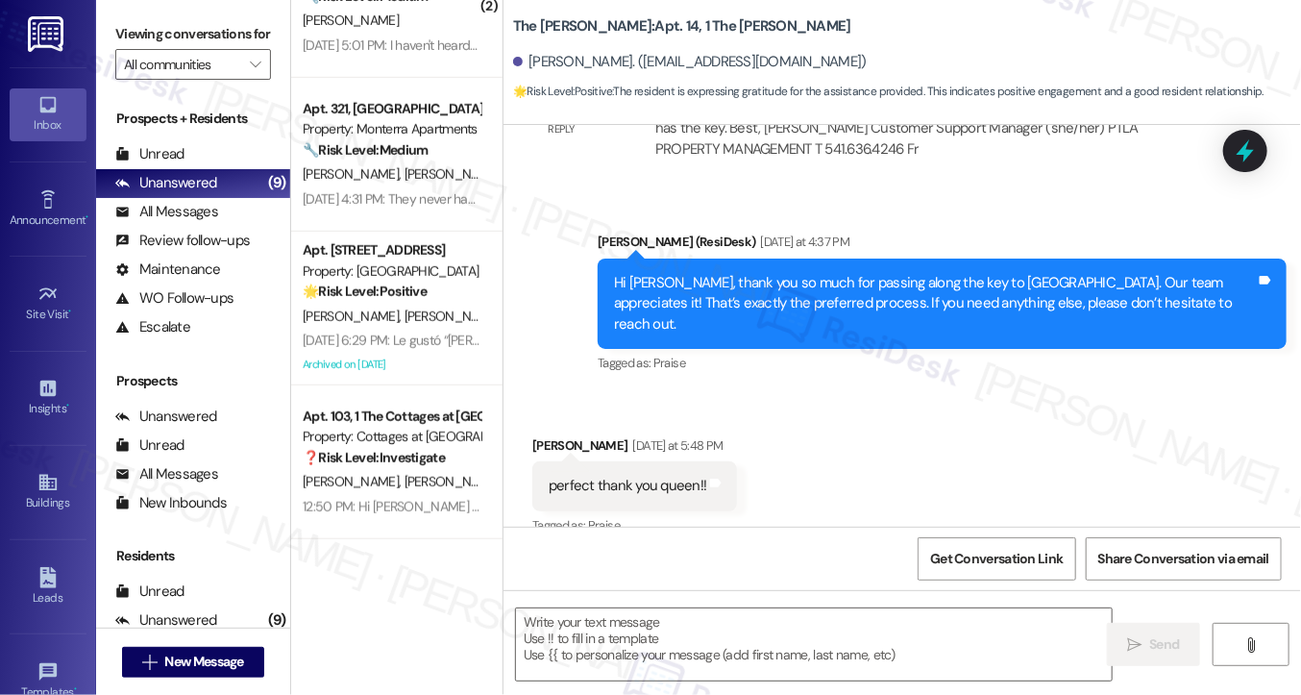
scroll to position [1574, 0]
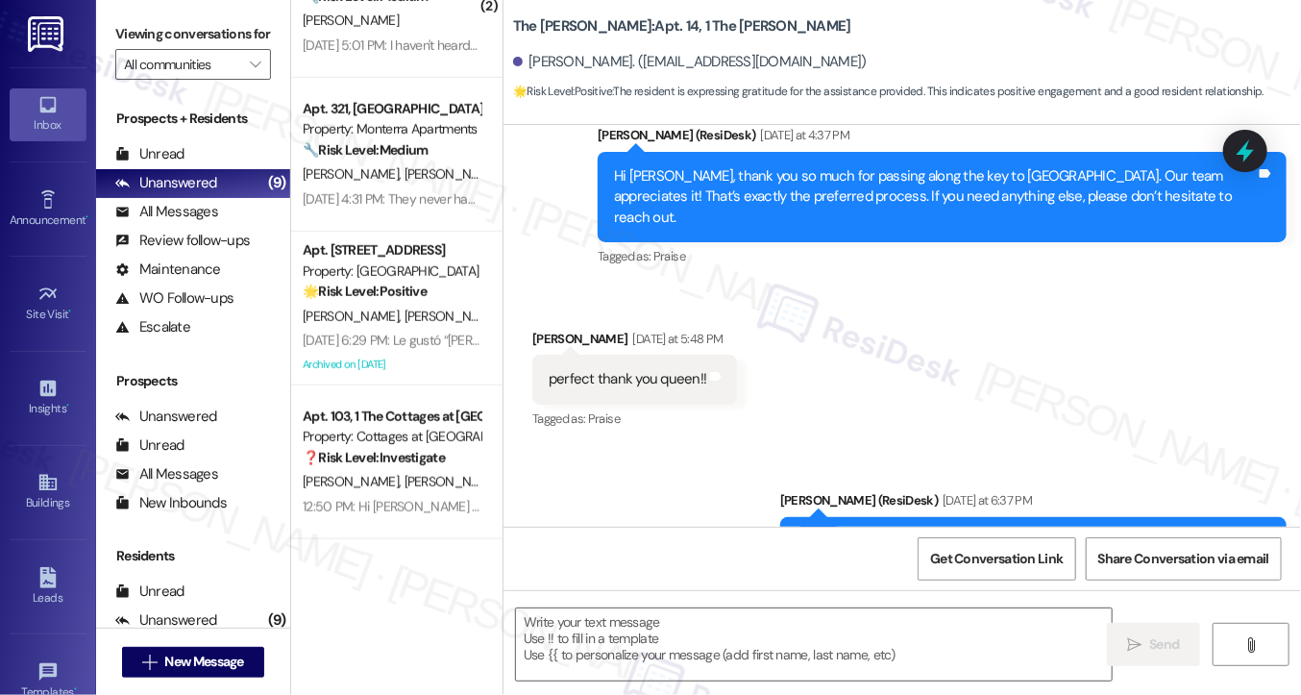
click at [917, 531] on div "You're very welcome, Kaitlin! Take care and have a lovely evening." at bounding box center [1026, 541] width 459 height 20
click at [1244, 153] on icon at bounding box center [1245, 151] width 23 height 30
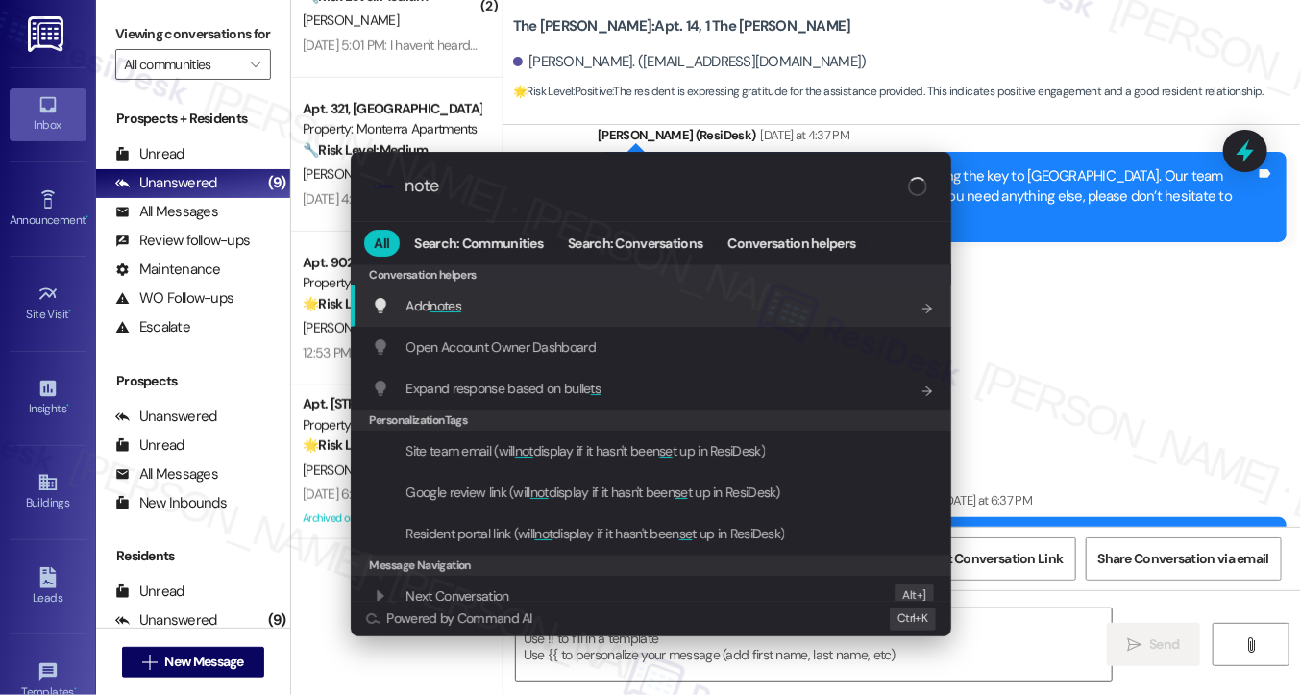
type input "notes"
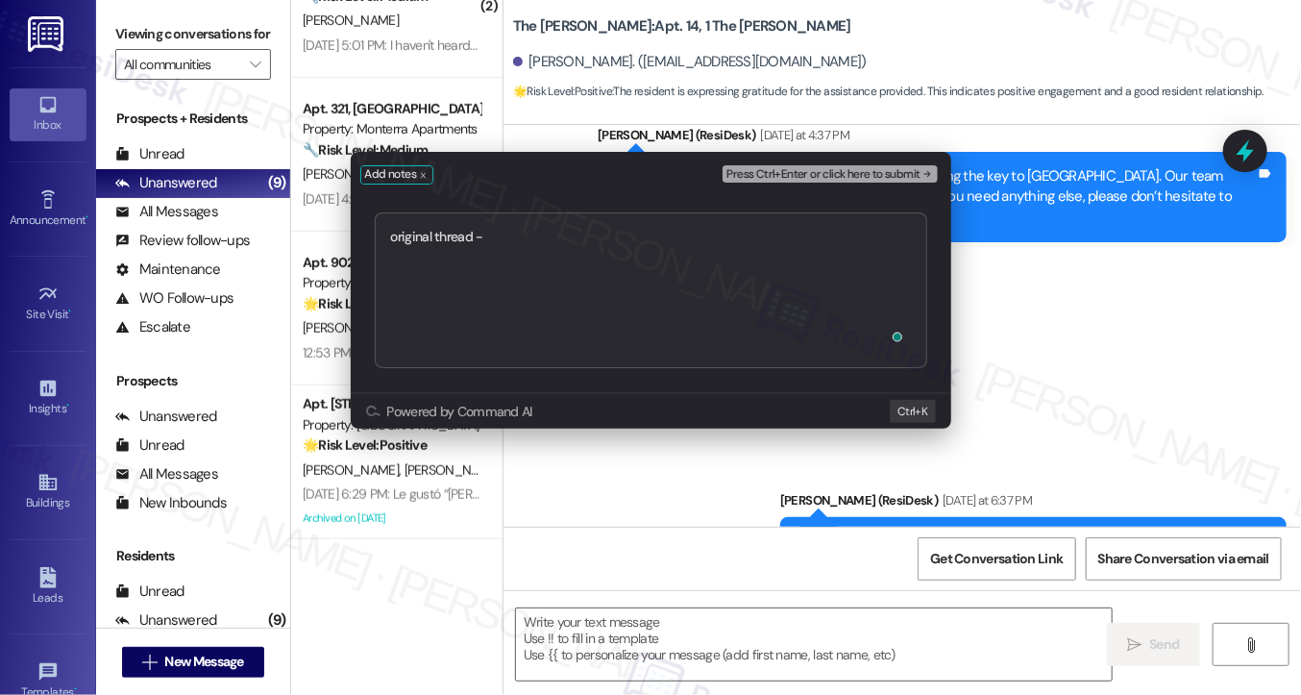
type textarea "original thread - https://www.theresidesk.com/text/insights-conversations/13011…"
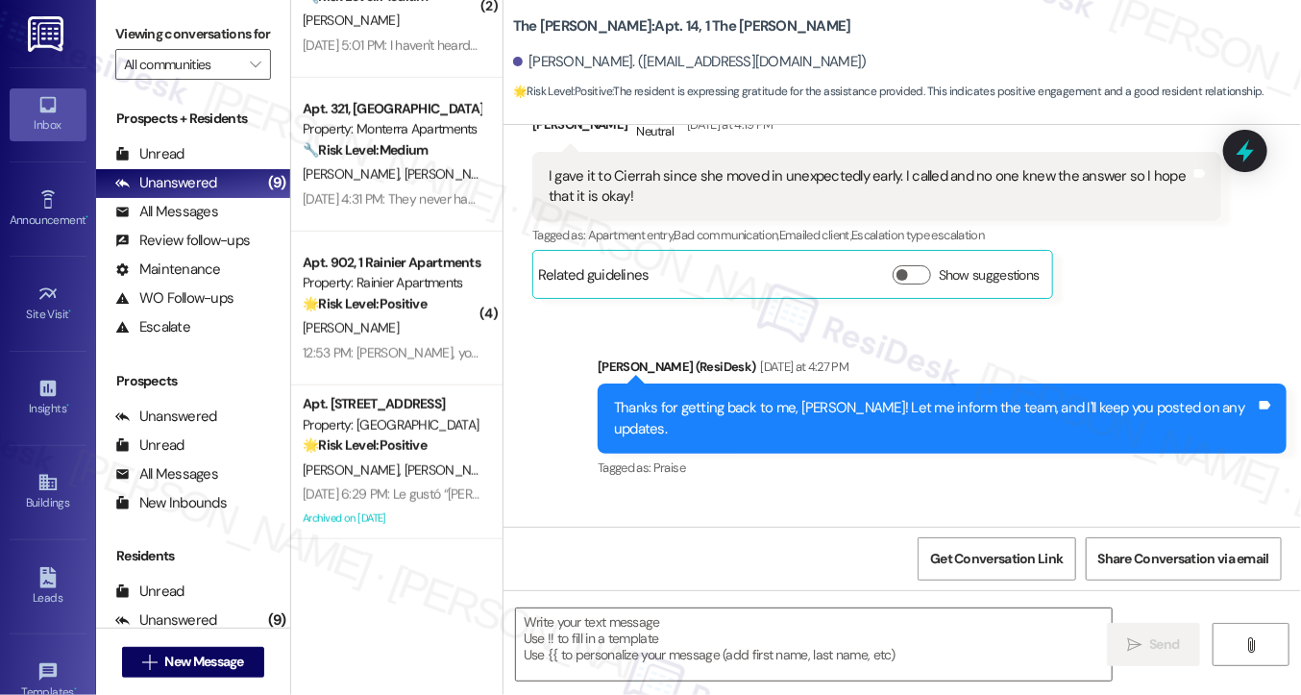
type textarea "Fetching suggested responses. Please feel free to read through the conversation…"
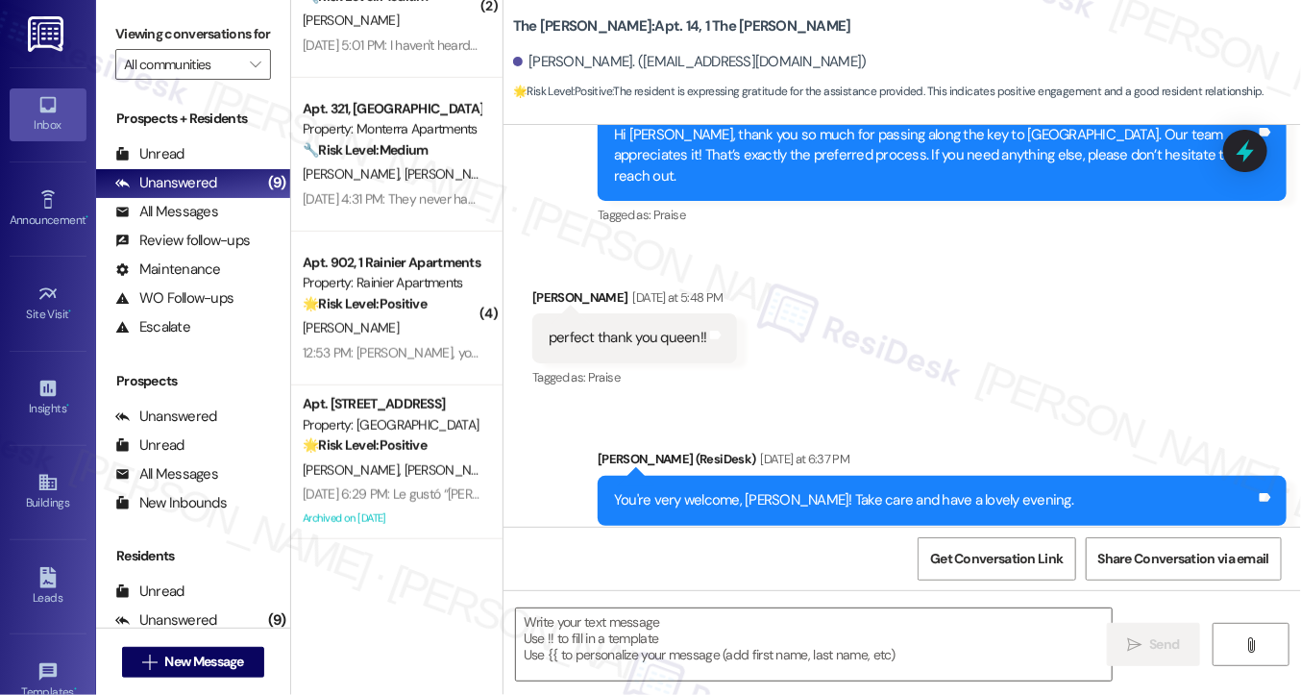
scroll to position [1757, 0]
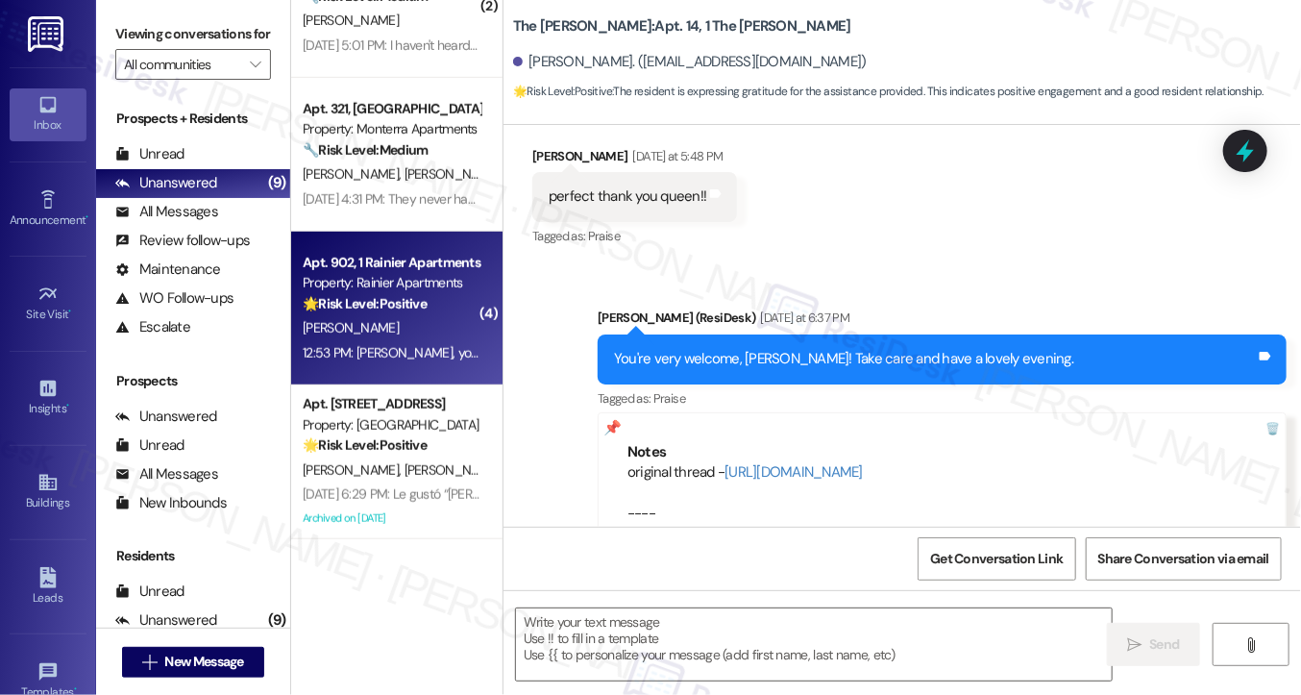
type textarea "Fetching suggested responses. Please feel free to read through the conversation…"
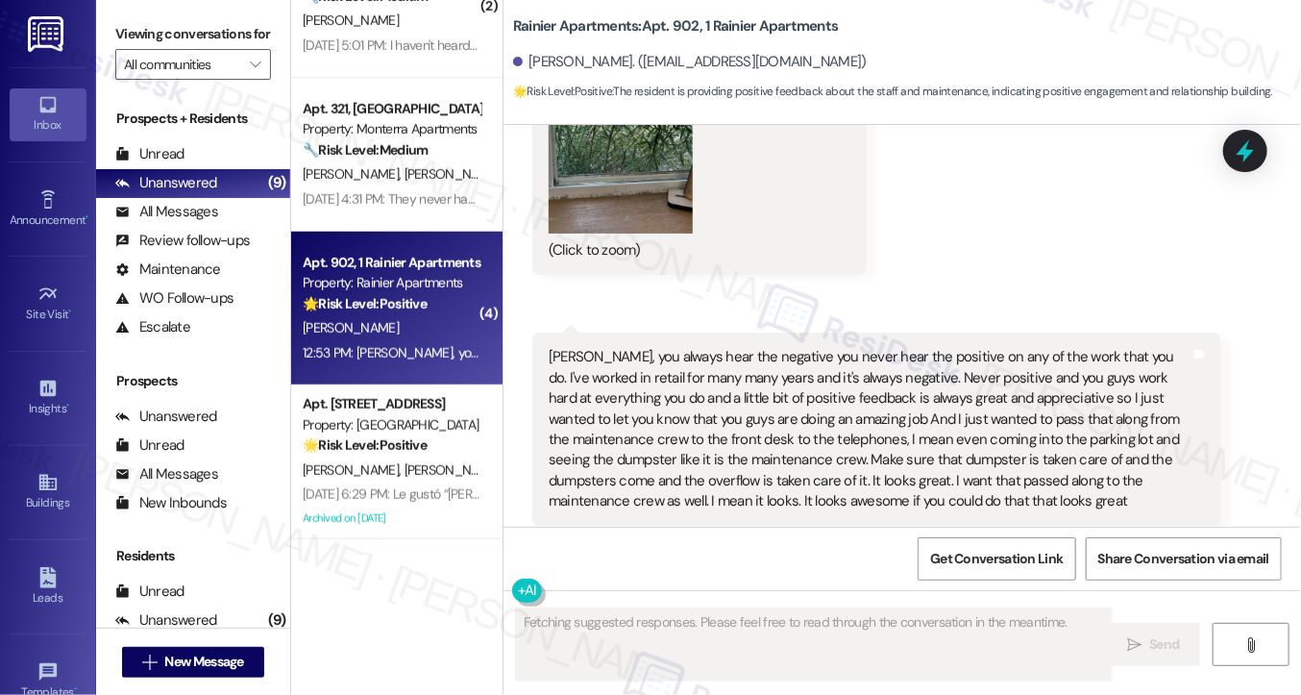
scroll to position [4264, 0]
click at [654, 347] on div "Sarah, you always hear the negative you never hear the positive on any of the w…" at bounding box center [870, 429] width 642 height 164
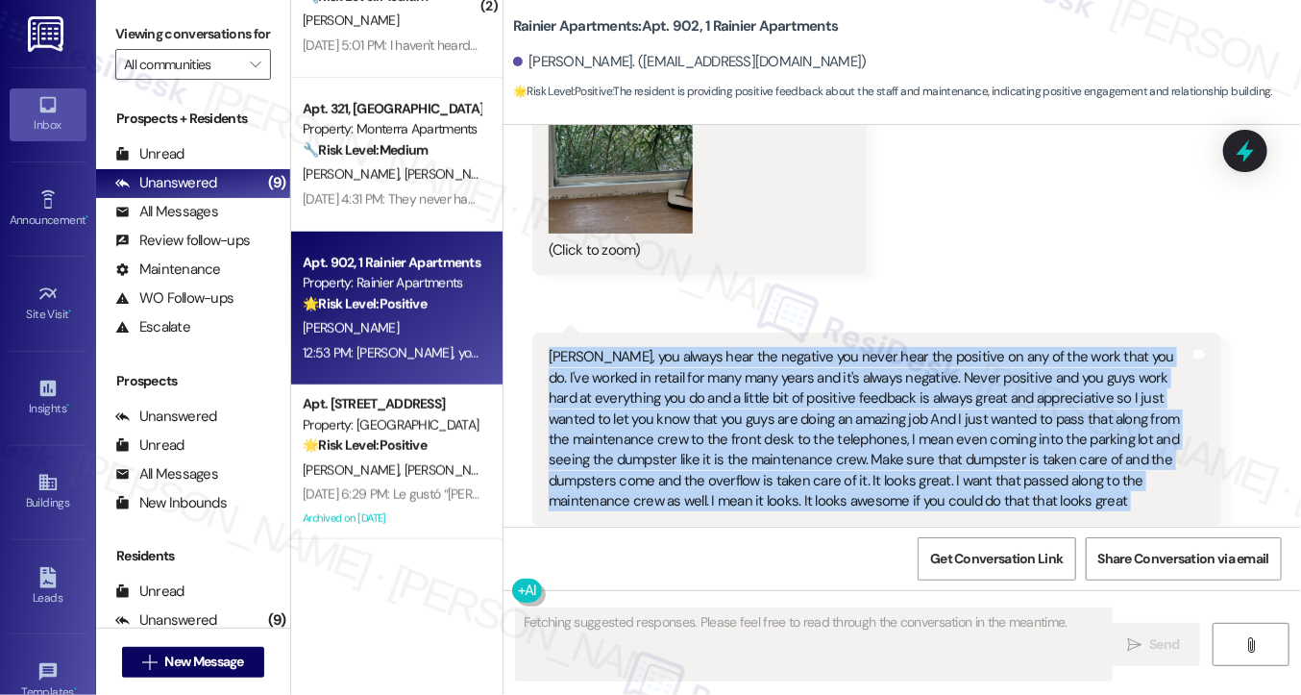
click at [654, 347] on div "Sarah, you always hear the negative you never hear the positive on any of the w…" at bounding box center [870, 429] width 642 height 164
click at [756, 347] on div "Sarah, you always hear the negative you never hear the positive on any of the w…" at bounding box center [870, 429] width 642 height 164
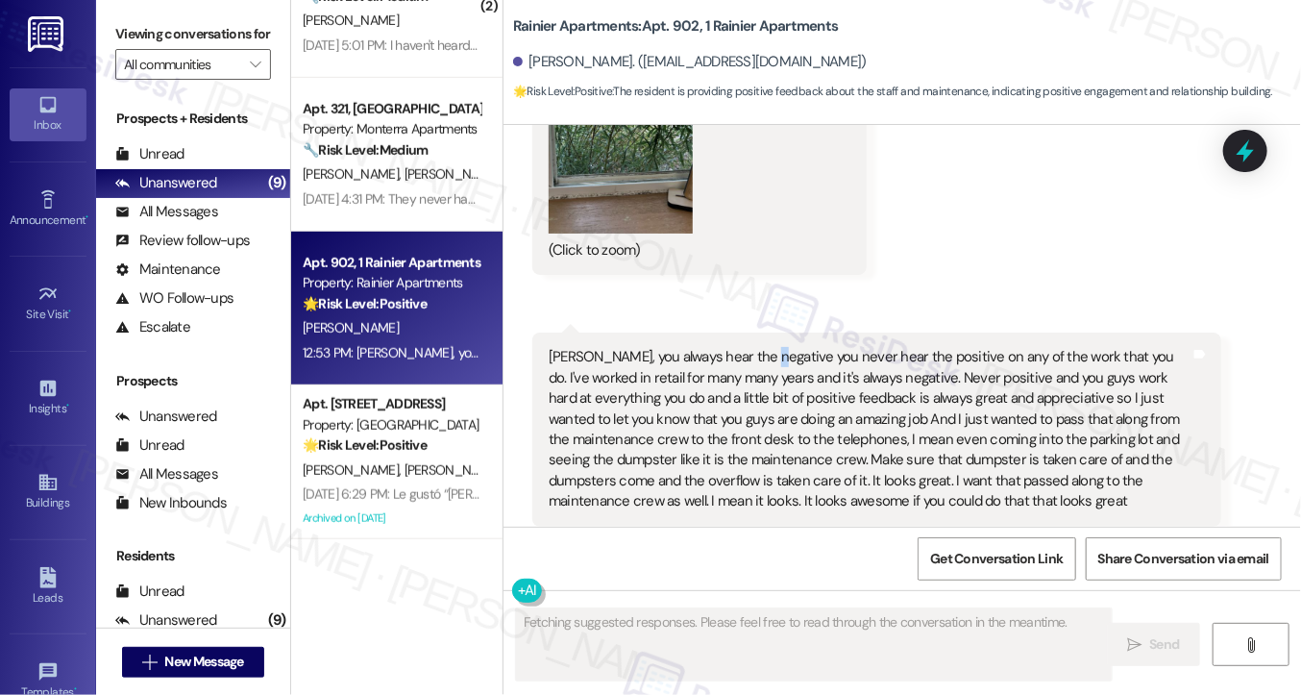
click at [756, 347] on div "Sarah, you always hear the negative you never hear the positive on any of the w…" at bounding box center [870, 429] width 642 height 164
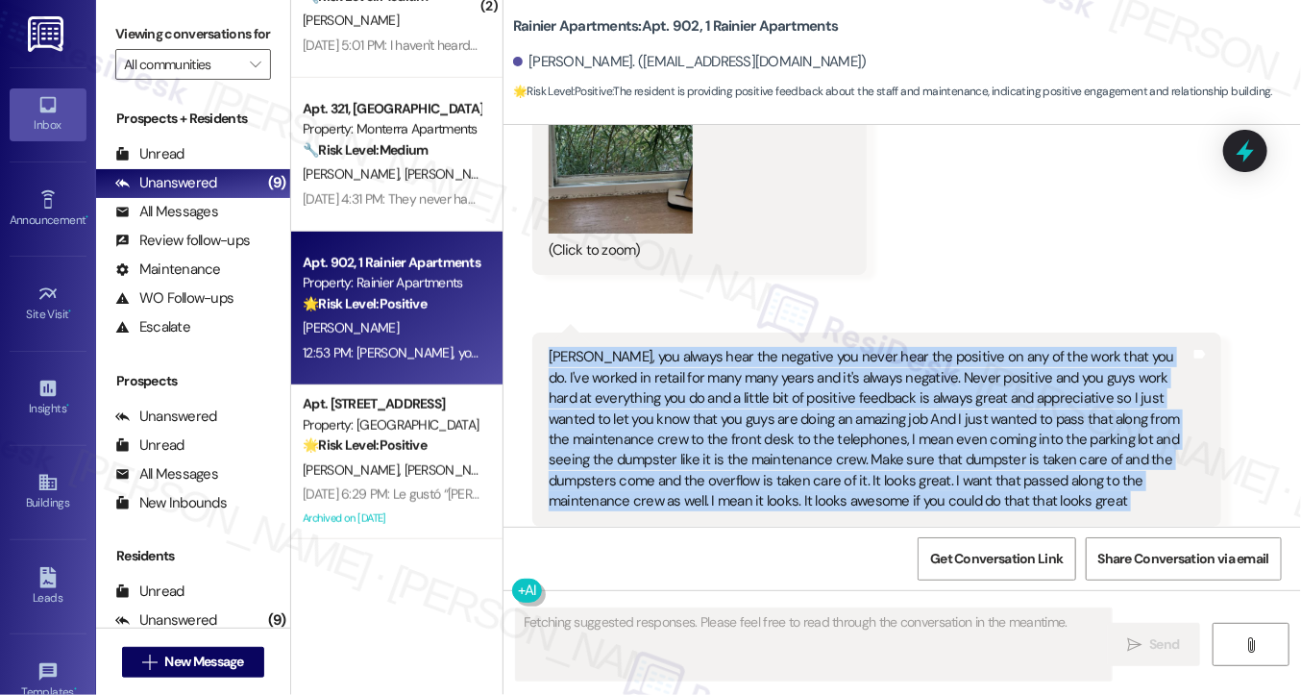
click at [756, 347] on div "Sarah, you always hear the negative you never hear the positive on any of the w…" at bounding box center [870, 429] width 642 height 164
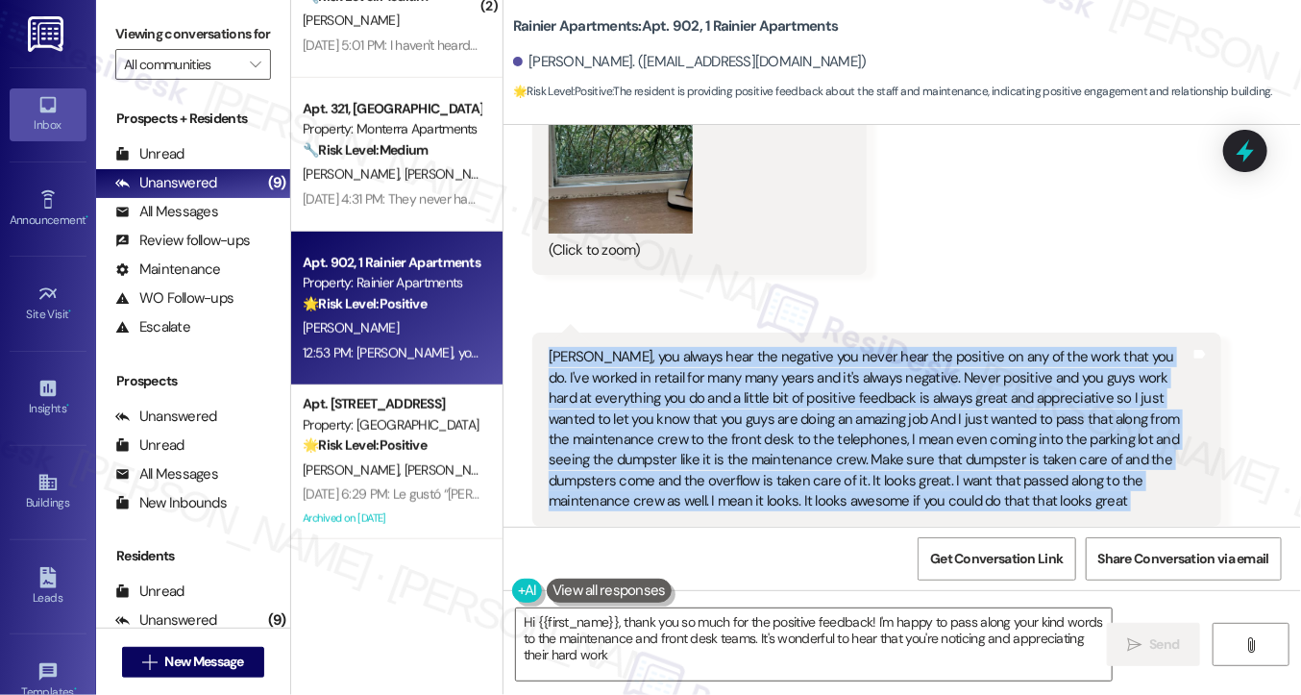
type textarea "Hi {{first_name}}, thank you so much for the positive feedback! I'm happy to pa…"
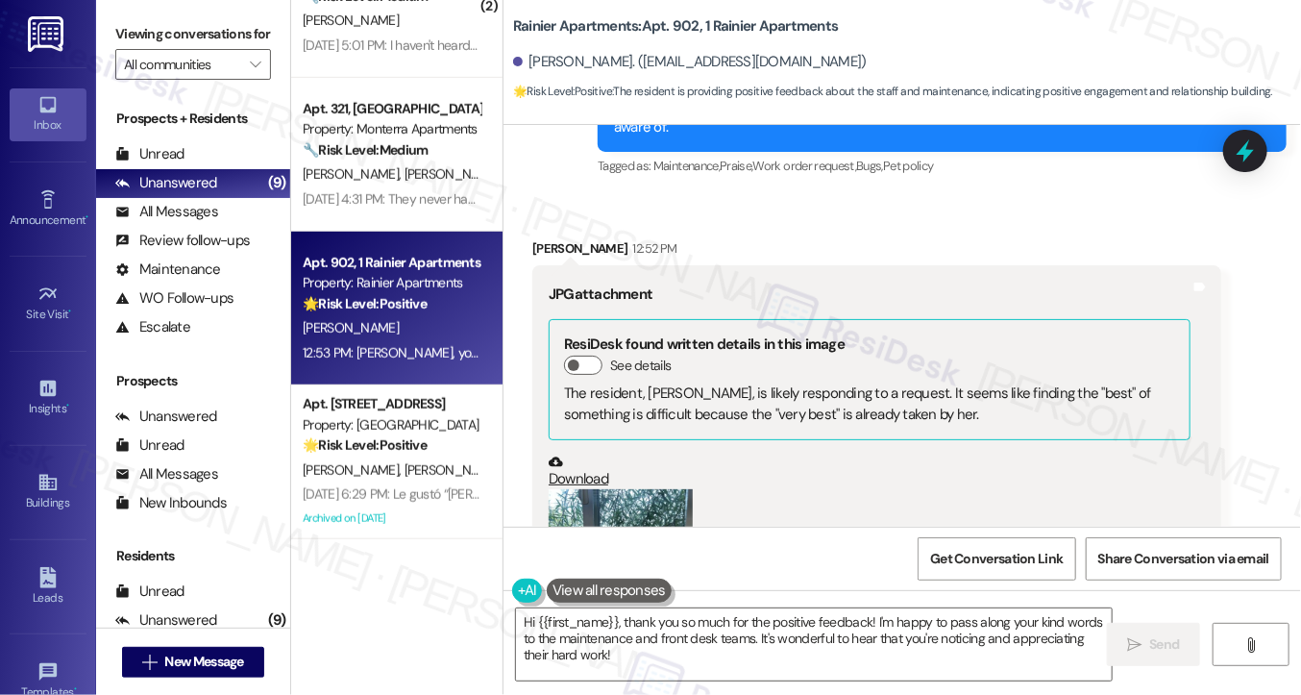
scroll to position [2822, 0]
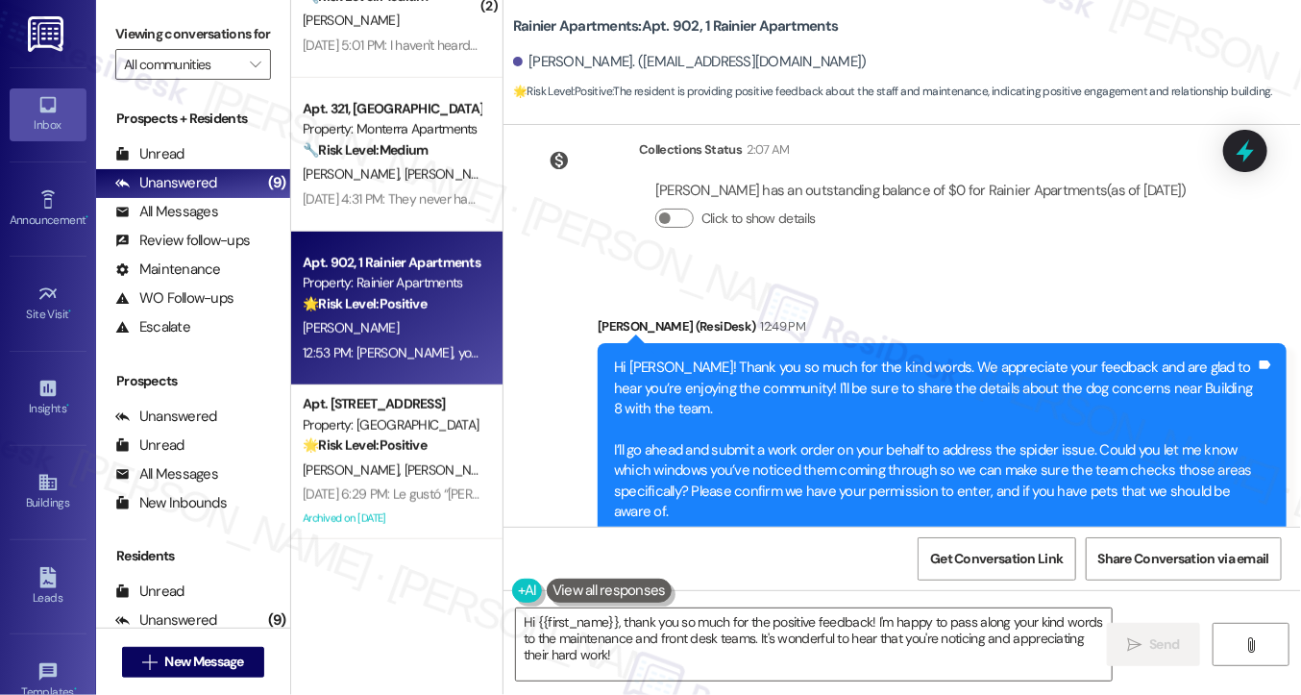
click at [696, 358] on div "Hi Cari! Thank you so much for the kind words. We appreciate your feedback and …" at bounding box center [935, 440] width 642 height 164
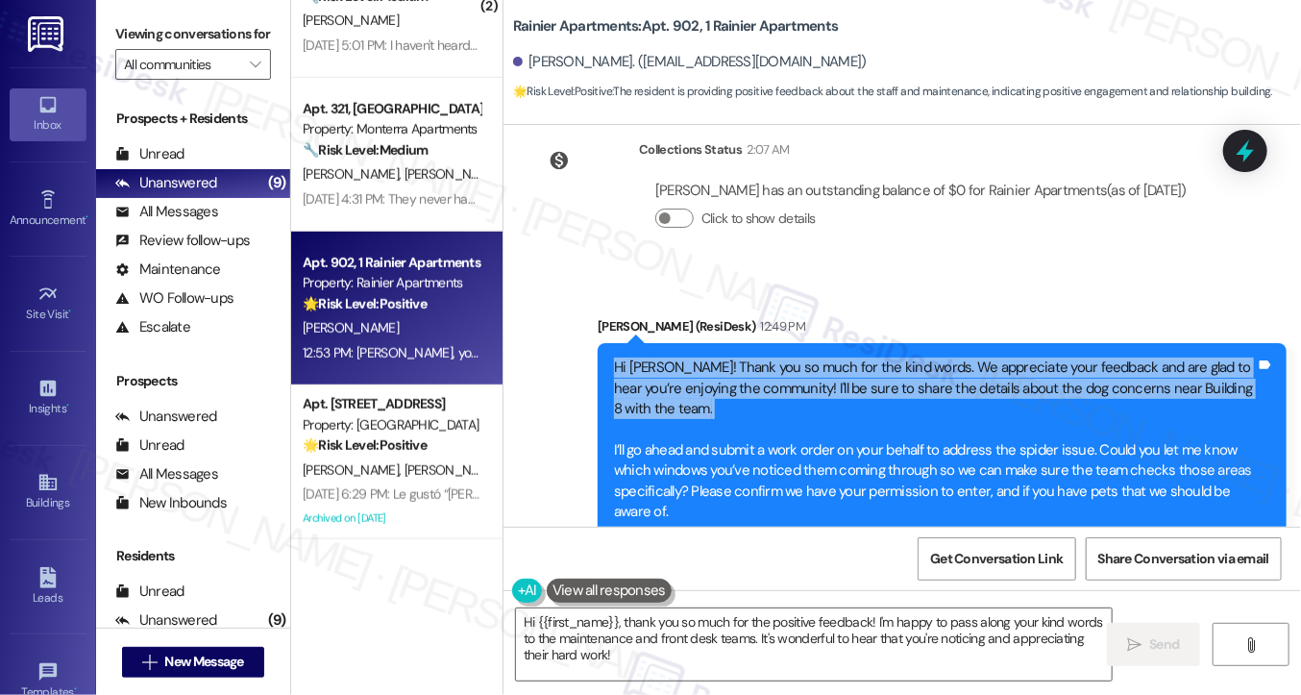
click at [696, 358] on div "Hi Cari! Thank you so much for the kind words. We appreciate your feedback and …" at bounding box center [935, 440] width 642 height 164
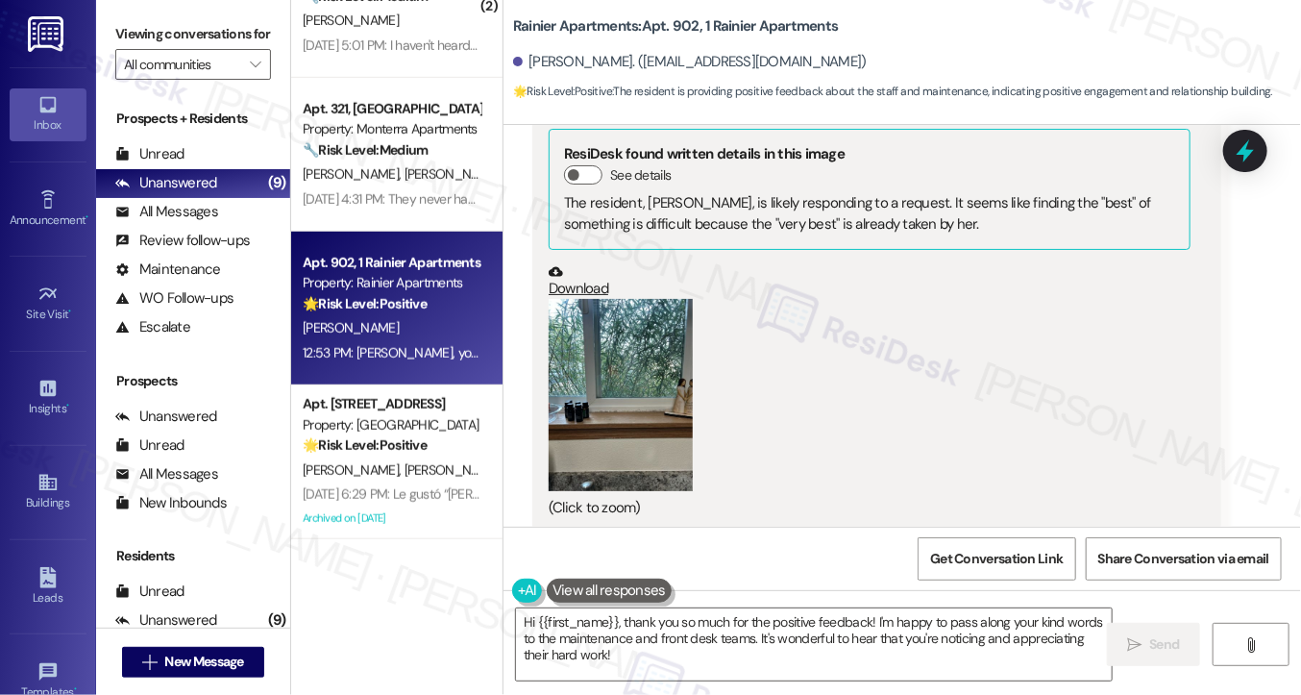
scroll to position [3399, 0]
click at [602, 316] on button "Zoom image" at bounding box center [621, 393] width 144 height 192
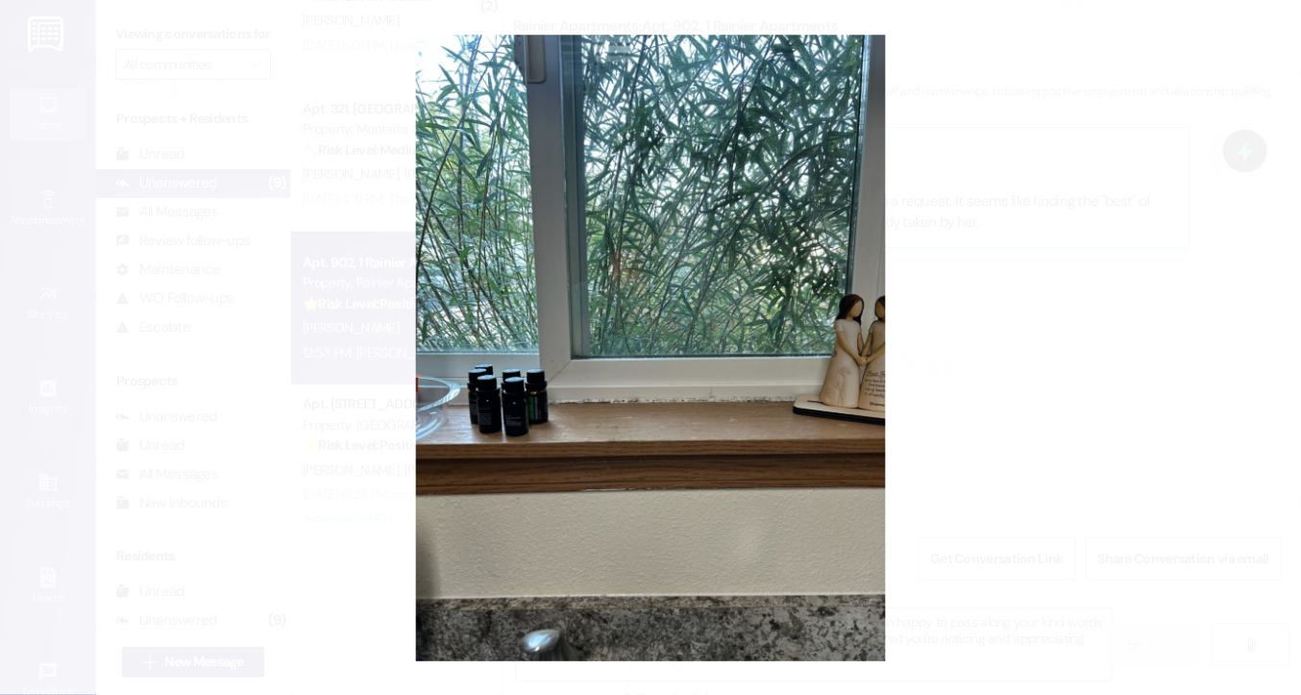
click at [1001, 368] on button "Unzoom image" at bounding box center [650, 347] width 1301 height 695
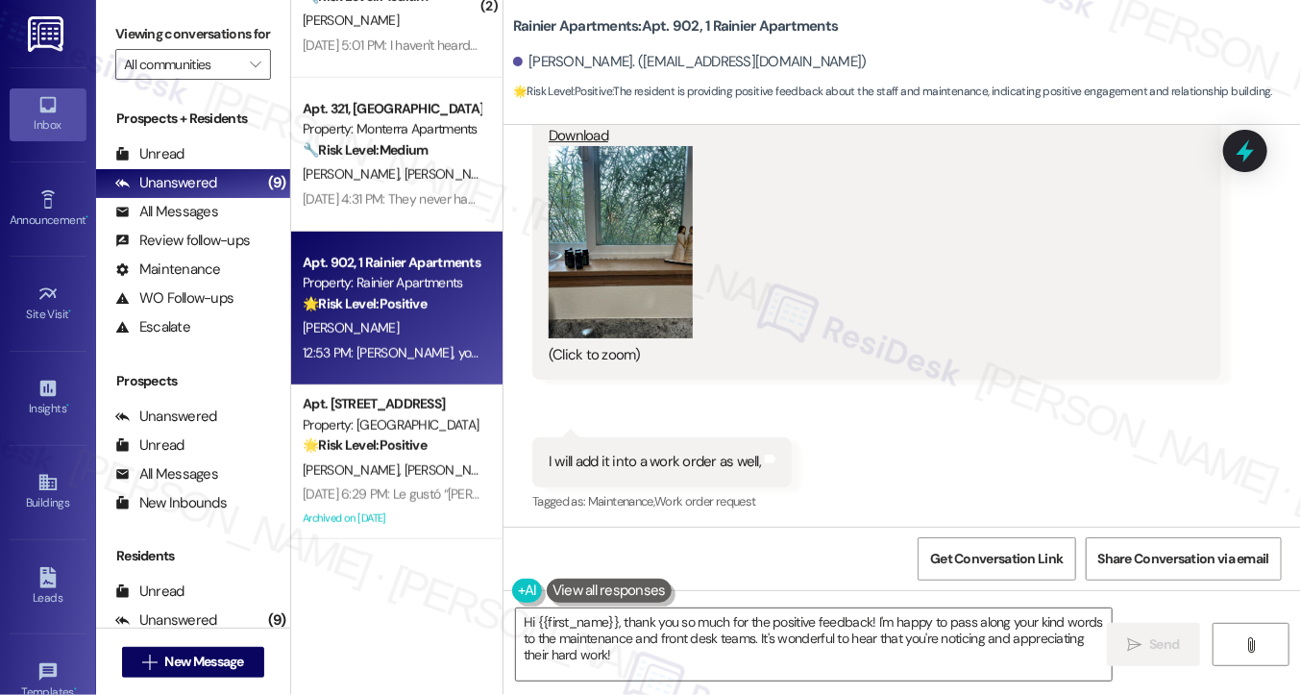
scroll to position [3687, 0]
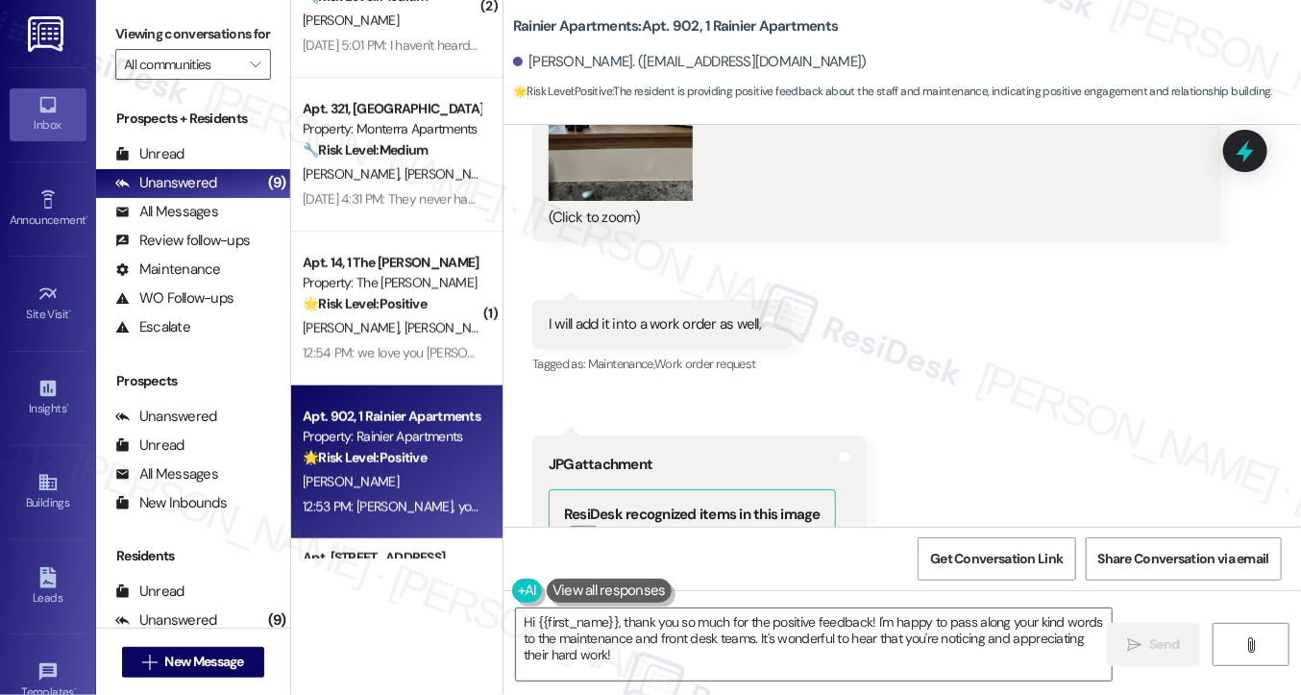
click at [632, 314] on div "I will add it into a work order as well," at bounding box center [655, 324] width 212 height 20
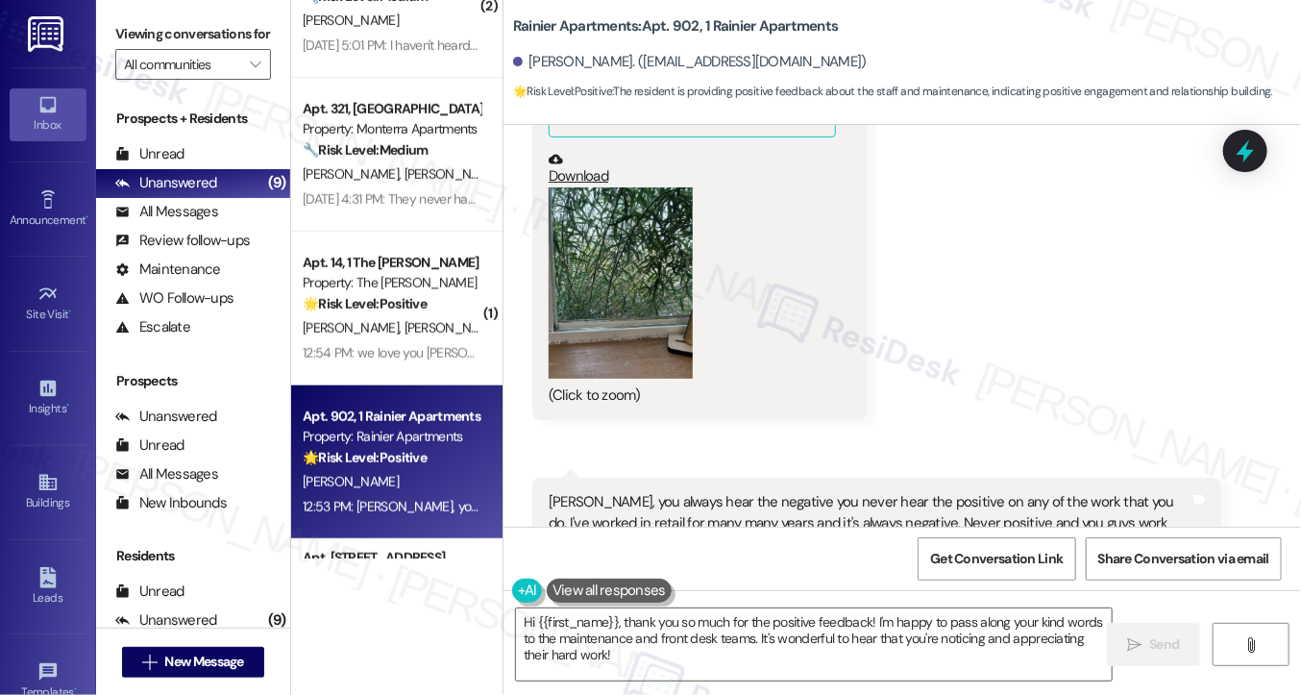
scroll to position [4264, 0]
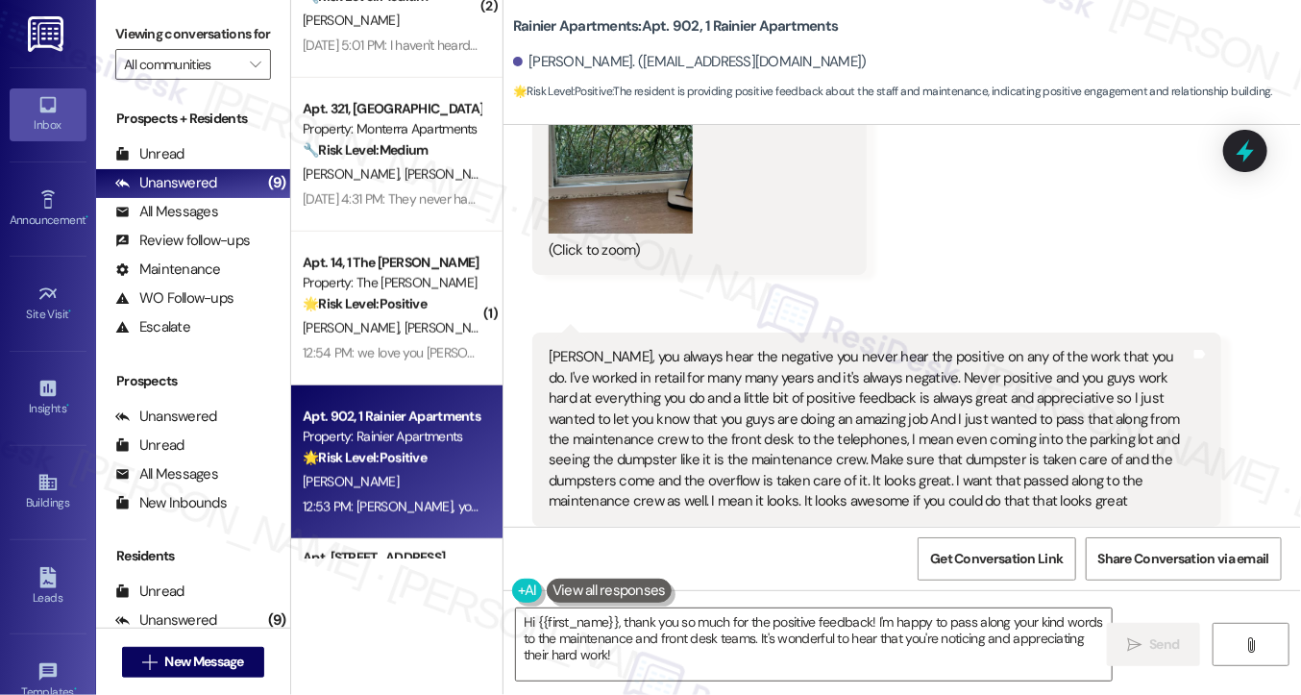
click at [607, 347] on div "Sarah, you always hear the negative you never hear the positive on any of the w…" at bounding box center [870, 429] width 642 height 164
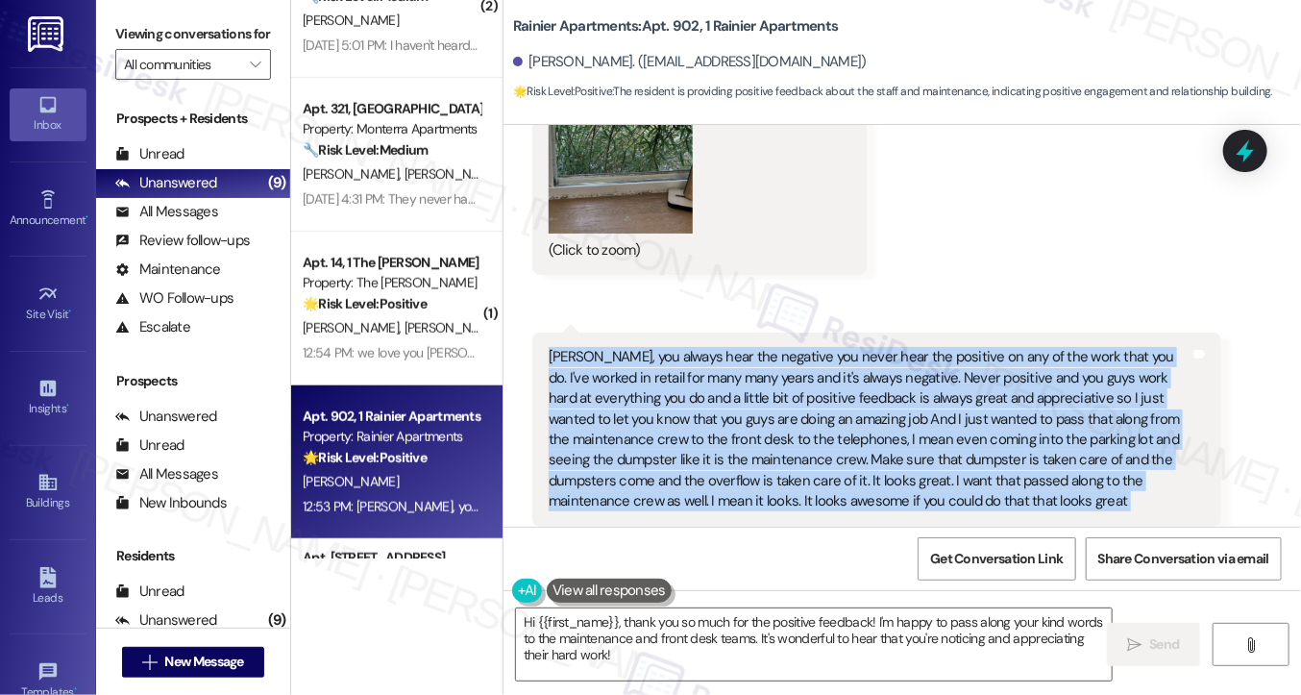
click at [607, 347] on div "Sarah, you always hear the negative you never hear the positive on any of the w…" at bounding box center [870, 429] width 642 height 164
click at [653, 347] on div "Sarah, you always hear the negative you never hear the positive on any of the w…" at bounding box center [870, 429] width 642 height 164
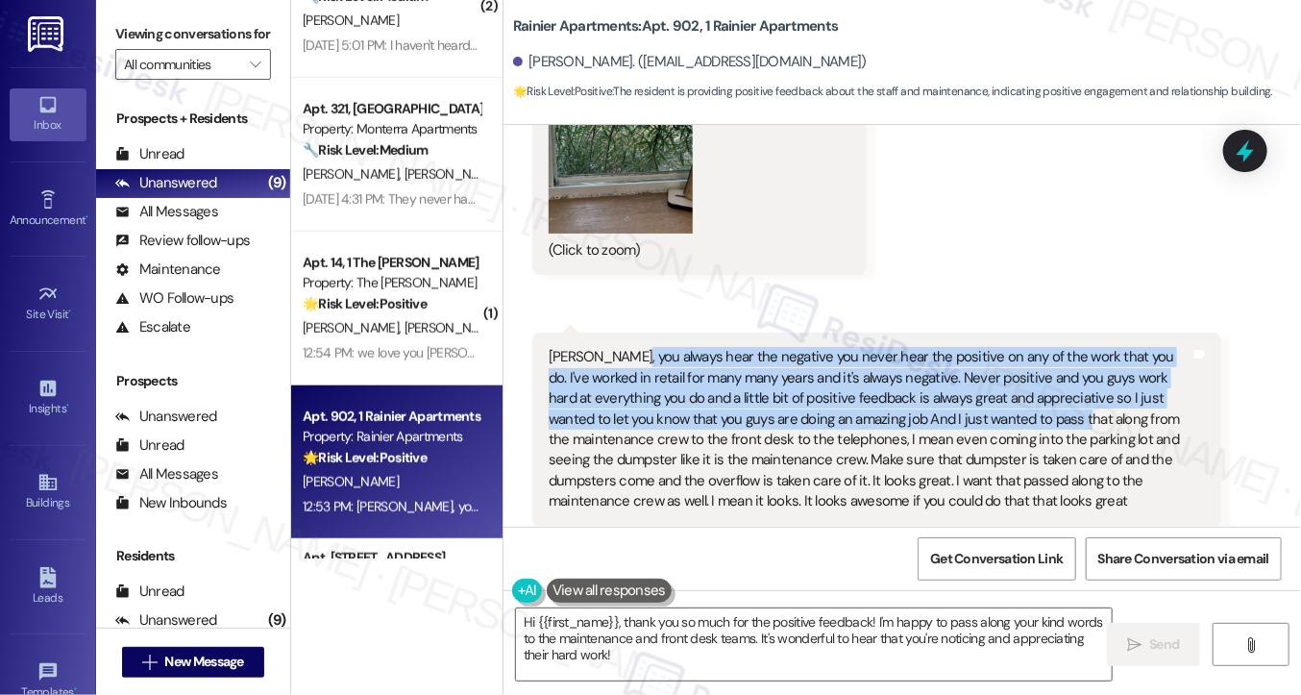
drag, startPoint x: 623, startPoint y: 309, endPoint x: 989, endPoint y: 368, distance: 371.0
click at [989, 368] on div "Sarah, you always hear the negative you never hear the positive on any of the w…" at bounding box center [870, 429] width 642 height 164
click at [855, 347] on div "Sarah, you always hear the negative you never hear the positive on any of the w…" at bounding box center [870, 429] width 642 height 164
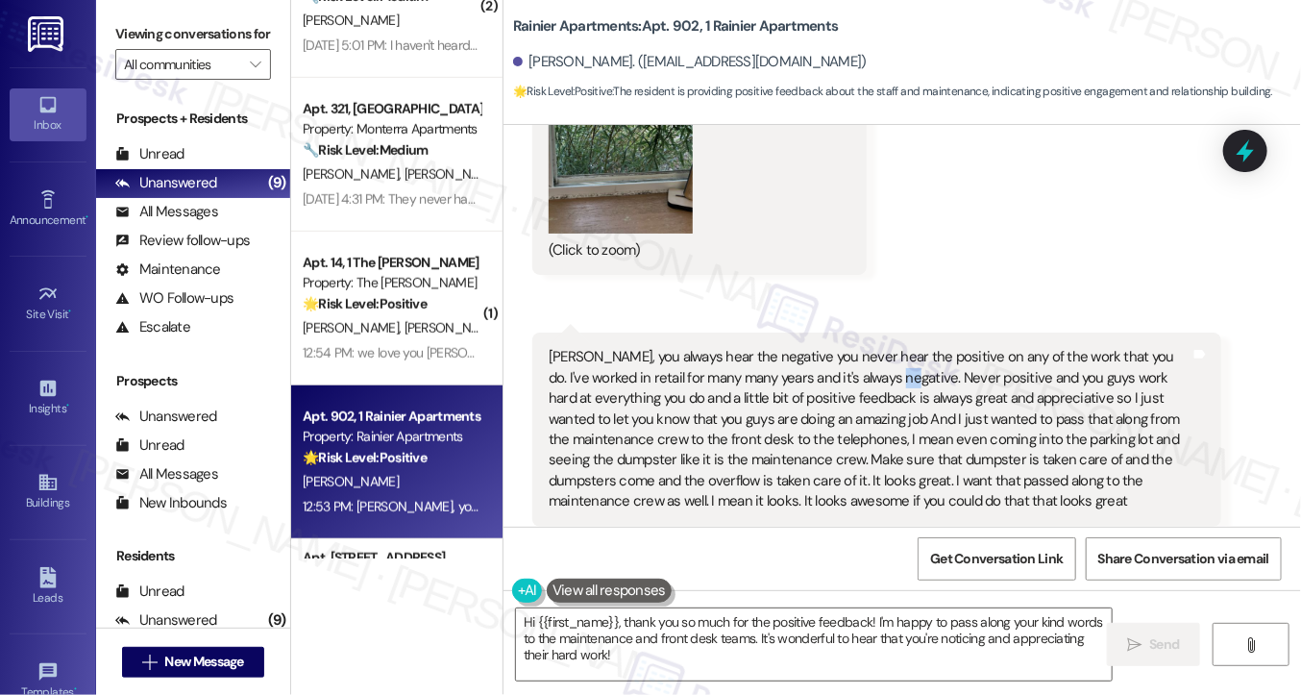
click at [855, 347] on div "Sarah, you always hear the negative you never hear the positive on any of the w…" at bounding box center [870, 429] width 642 height 164
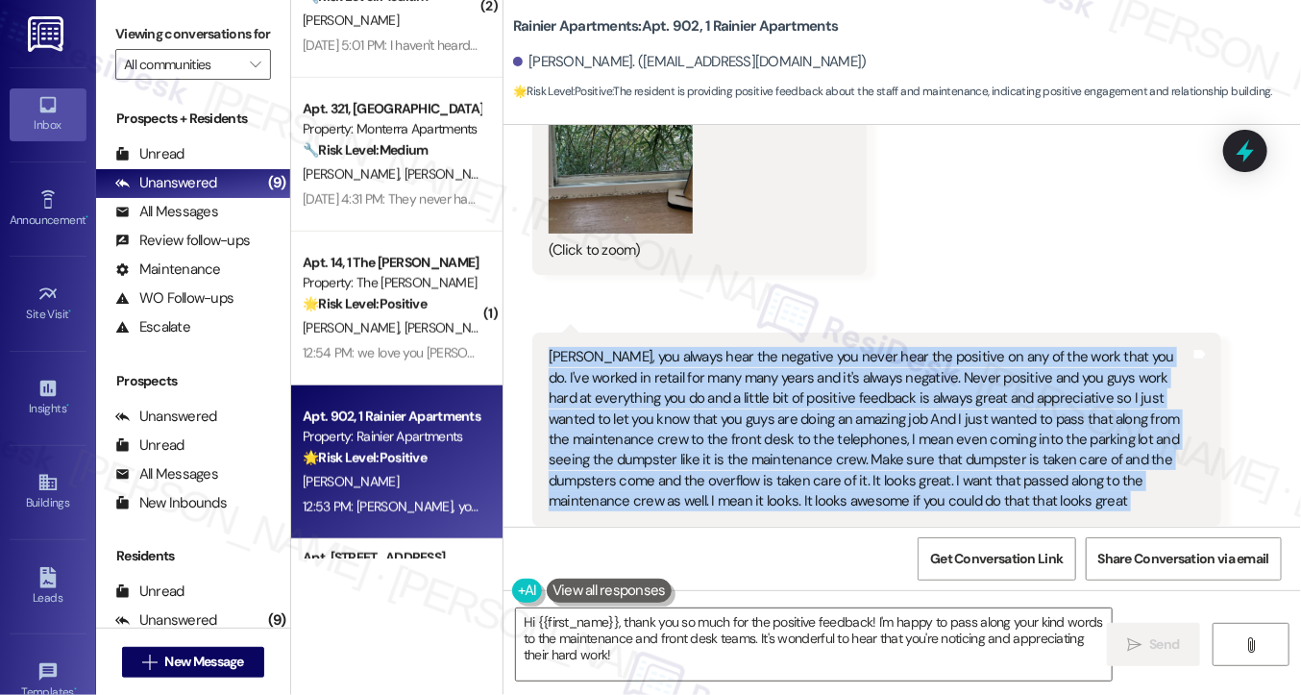
click at [855, 347] on div "Sarah, you always hear the negative you never hear the positive on any of the w…" at bounding box center [870, 429] width 642 height 164
click at [853, 347] on div "Sarah, you always hear the negative you never hear the positive on any of the w…" at bounding box center [870, 429] width 642 height 164
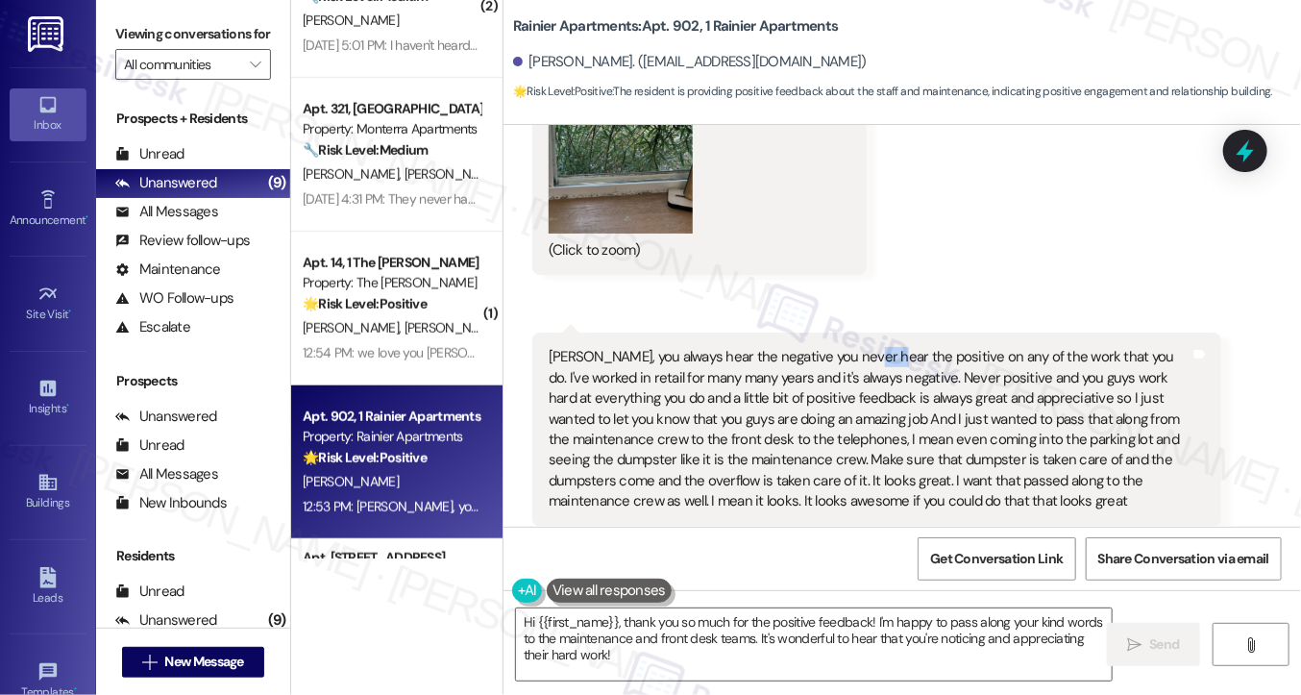
click at [853, 347] on div "Sarah, you always hear the negative you never hear the positive on any of the w…" at bounding box center [870, 429] width 642 height 164
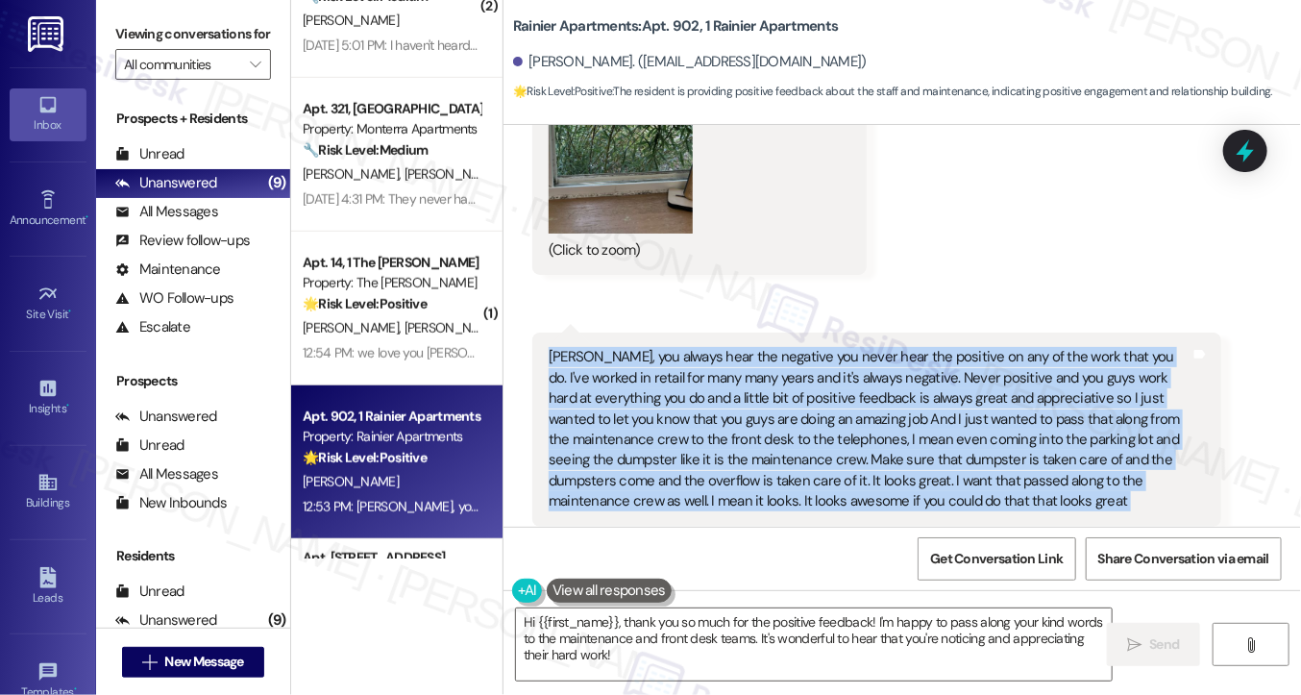
click at [853, 347] on div "Sarah, you always hear the negative you never hear the positive on any of the w…" at bounding box center [870, 429] width 642 height 164
click at [851, 347] on div "Sarah, you always hear the negative you never hear the positive on any of the w…" at bounding box center [870, 429] width 642 height 164
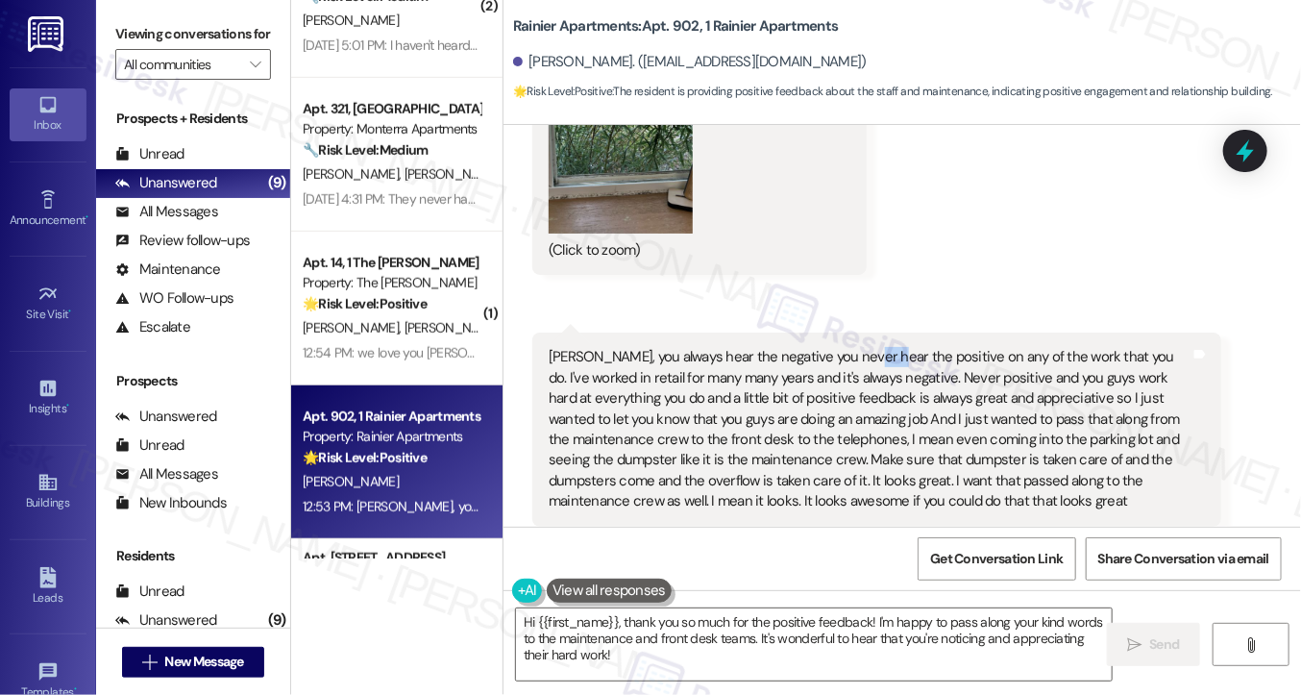
click at [851, 347] on div "Sarah, you always hear the negative you never hear the positive on any of the w…" at bounding box center [870, 429] width 642 height 164
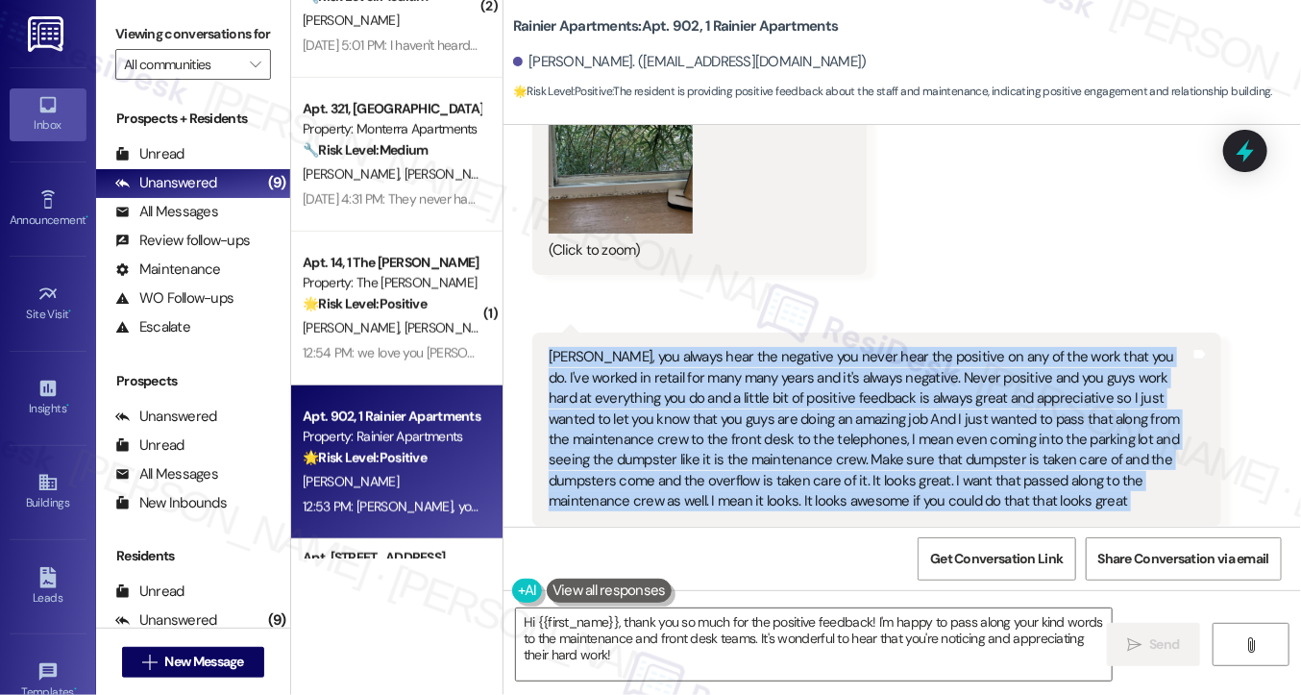
click at [851, 347] on div "Sarah, you always hear the negative you never hear the positive on any of the w…" at bounding box center [870, 429] width 642 height 164
click at [849, 347] on div "Sarah, you always hear the negative you never hear the positive on any of the w…" at bounding box center [870, 429] width 642 height 164
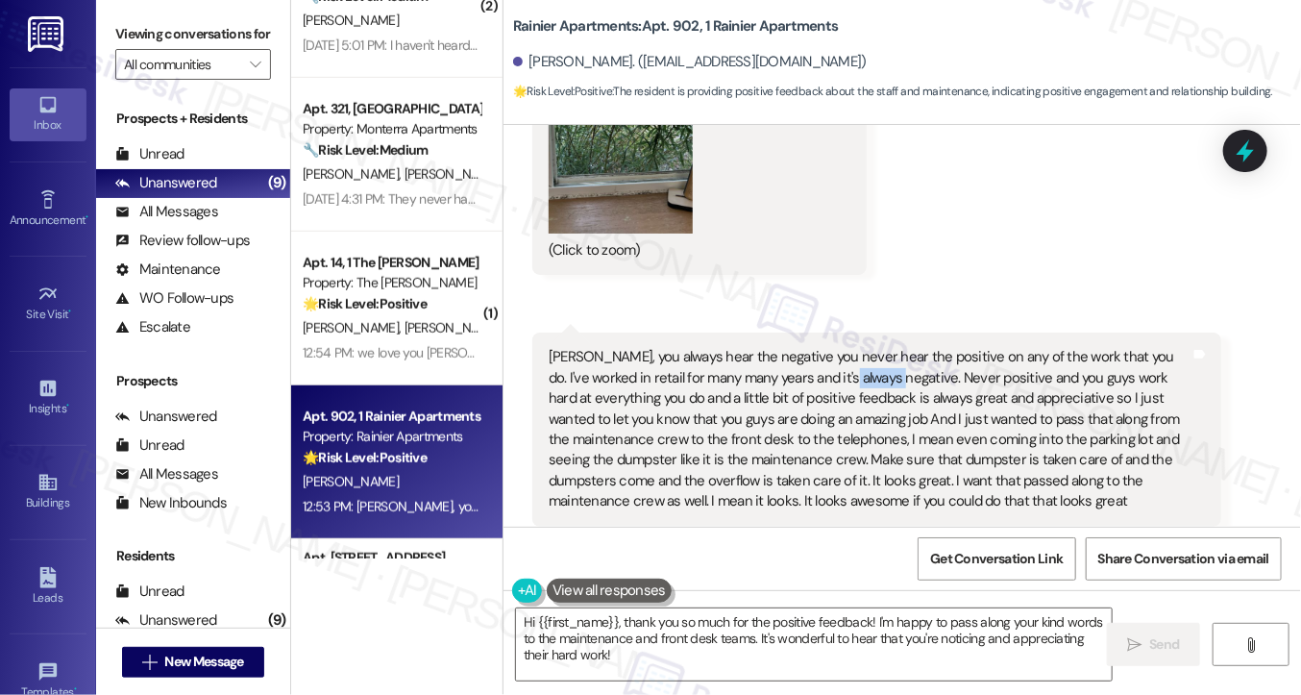
click at [849, 347] on div "Sarah, you always hear the negative you never hear the positive on any of the w…" at bounding box center [870, 429] width 642 height 164
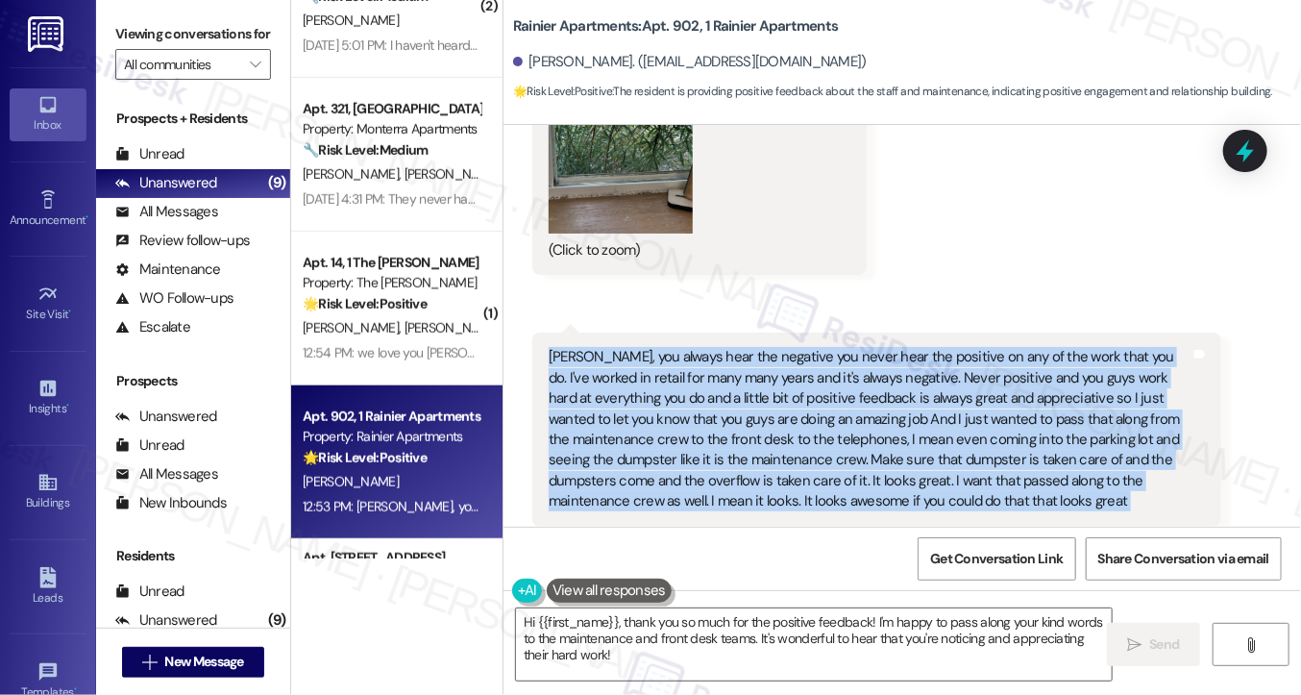
click at [849, 347] on div "Sarah, you always hear the negative you never hear the positive on any of the w…" at bounding box center [870, 429] width 642 height 164
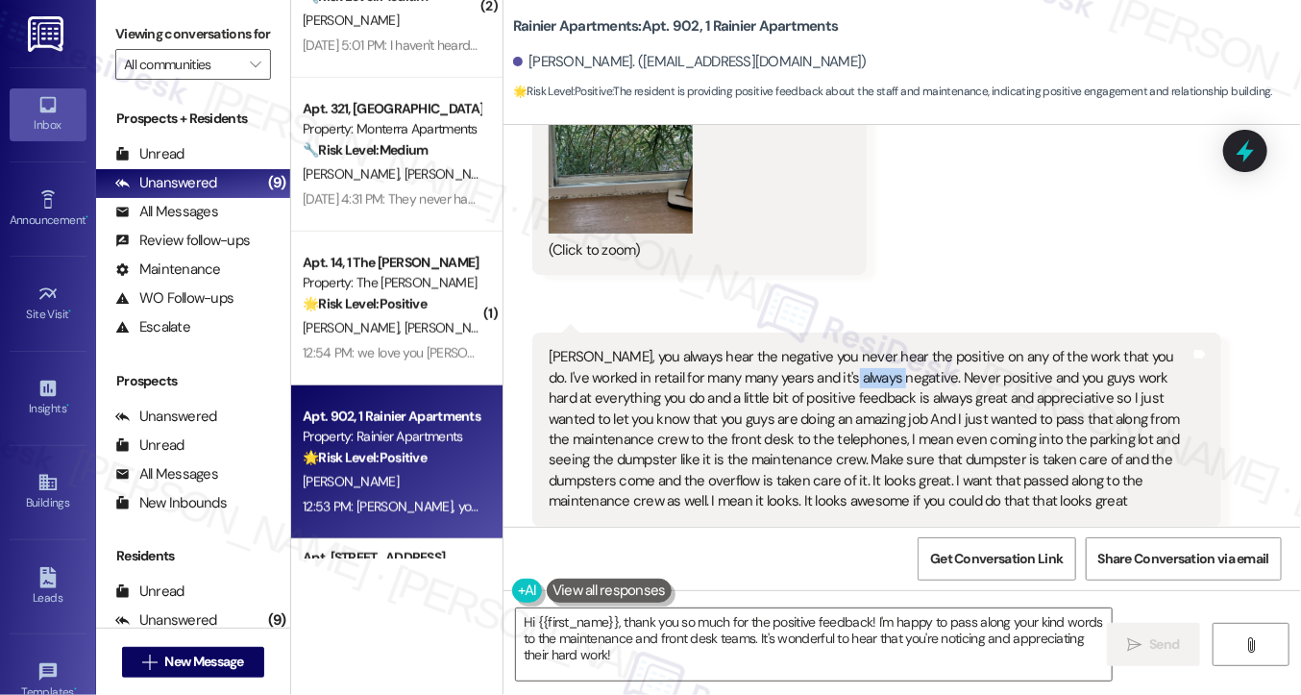
click at [849, 347] on div "Sarah, you always hear the negative you never hear the positive on any of the w…" at bounding box center [870, 429] width 642 height 164
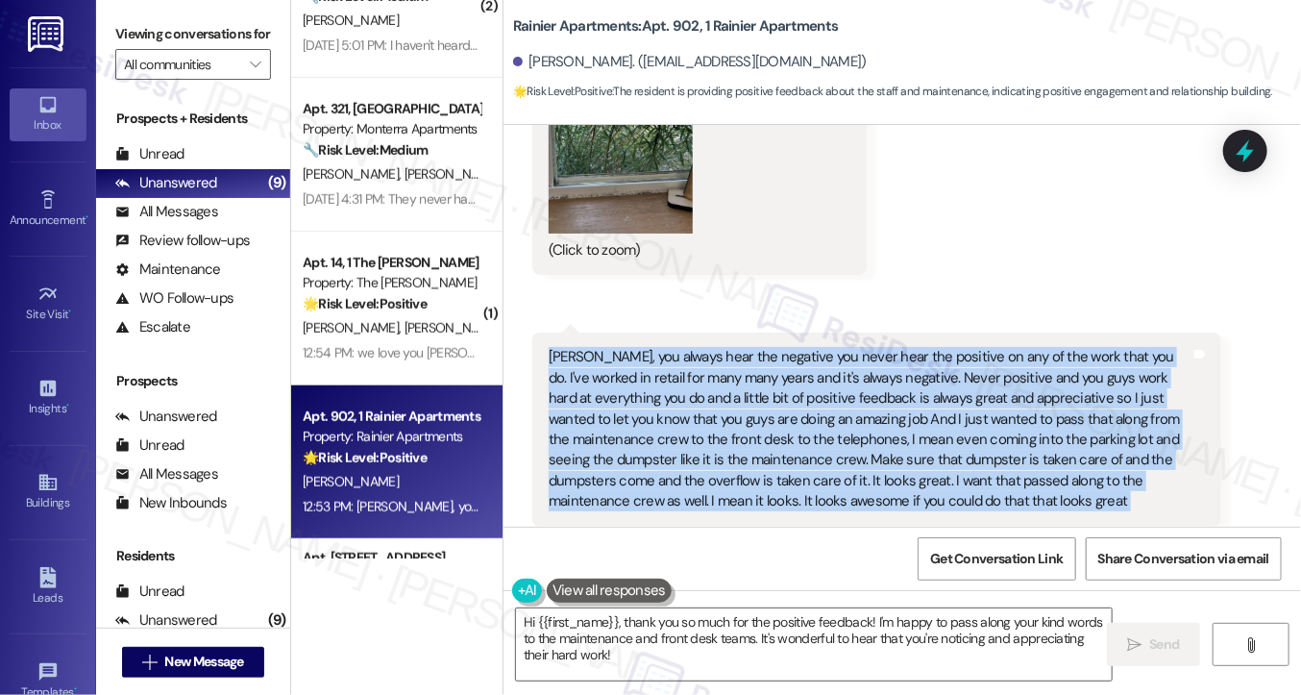
click at [849, 347] on div "Sarah, you always hear the negative you never hear the positive on any of the w…" at bounding box center [870, 429] width 642 height 164
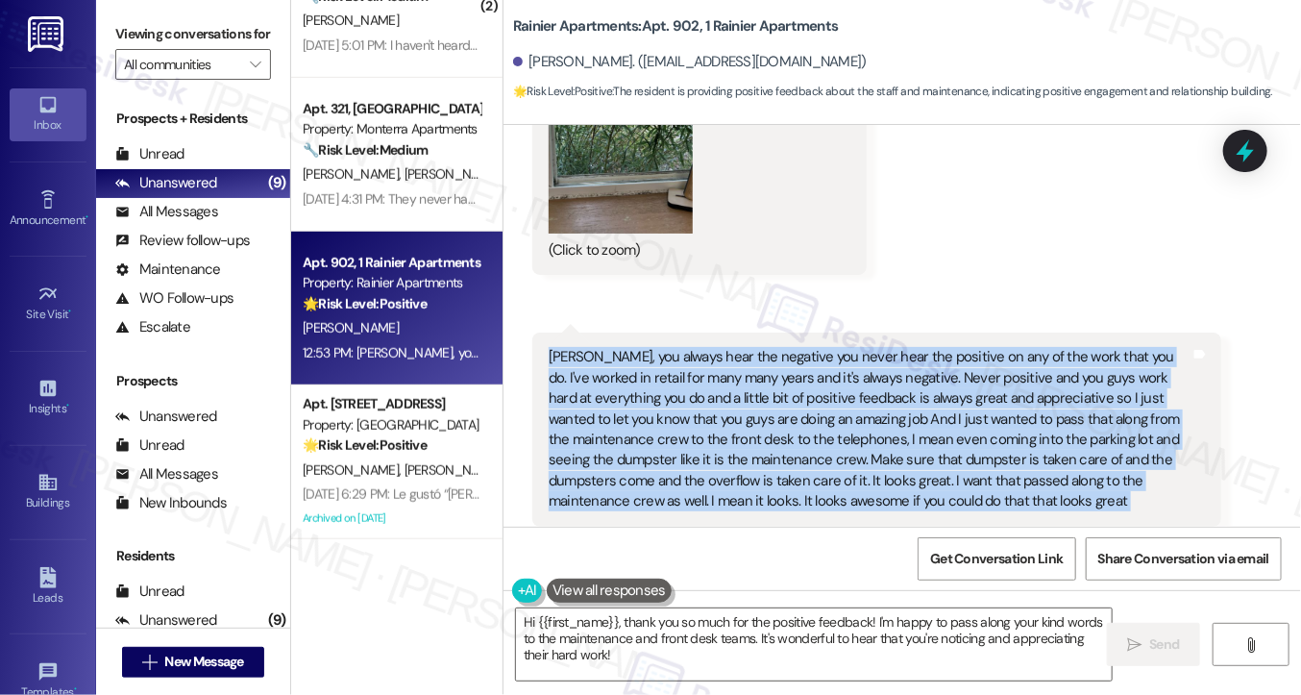
click at [1106, 358] on div "Sarah, you always hear the negative you never hear the positive on any of the w…" at bounding box center [870, 429] width 642 height 164
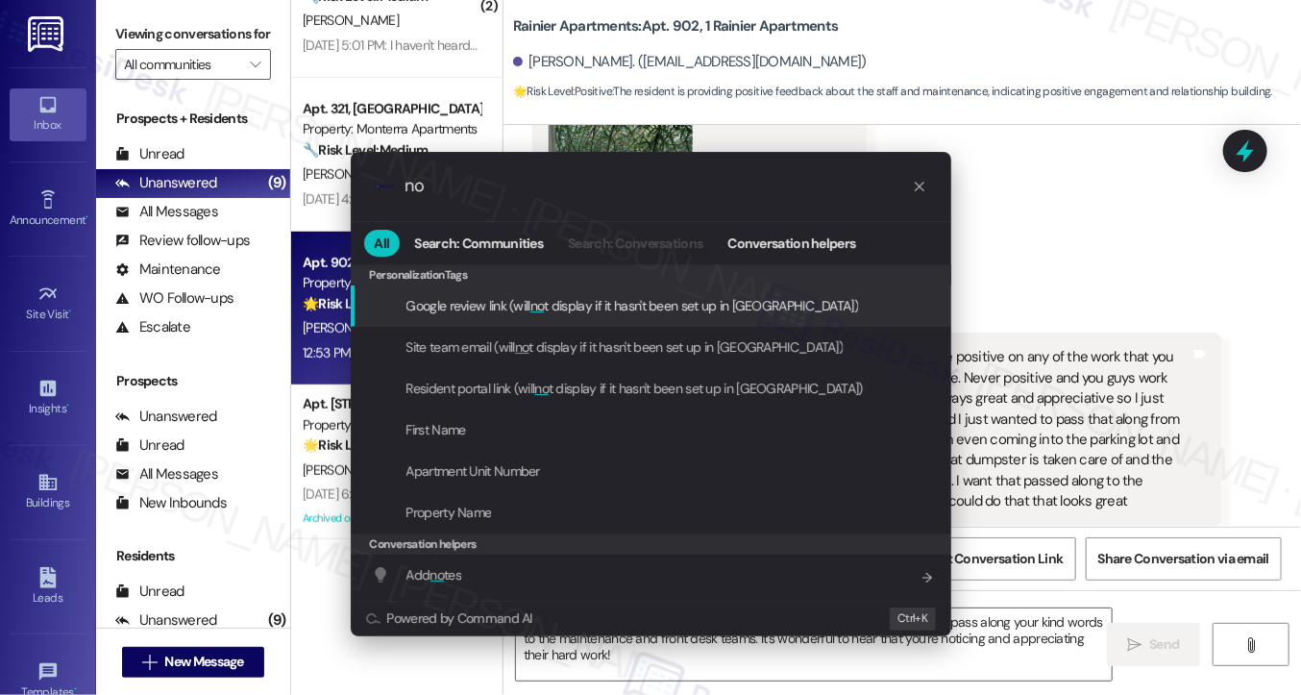
type input "n"
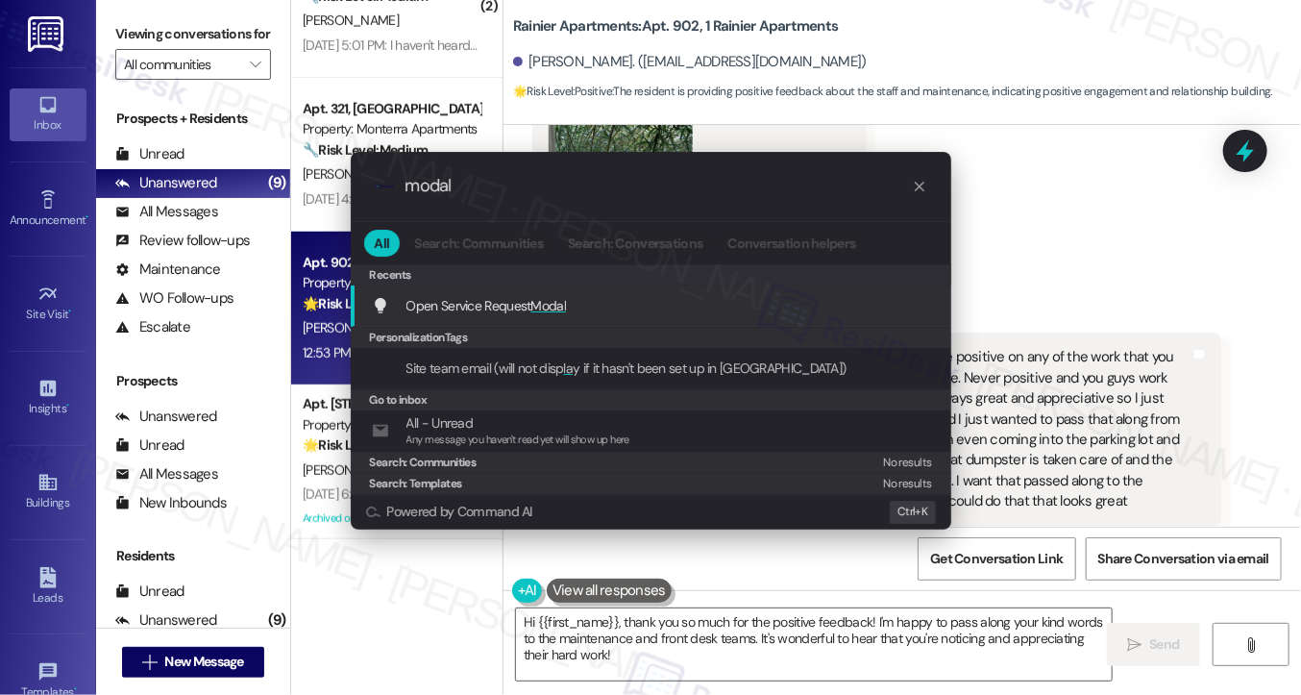
type input "modal"
click at [507, 297] on span "Open Service Request Modal" at bounding box center [487, 305] width 161 height 17
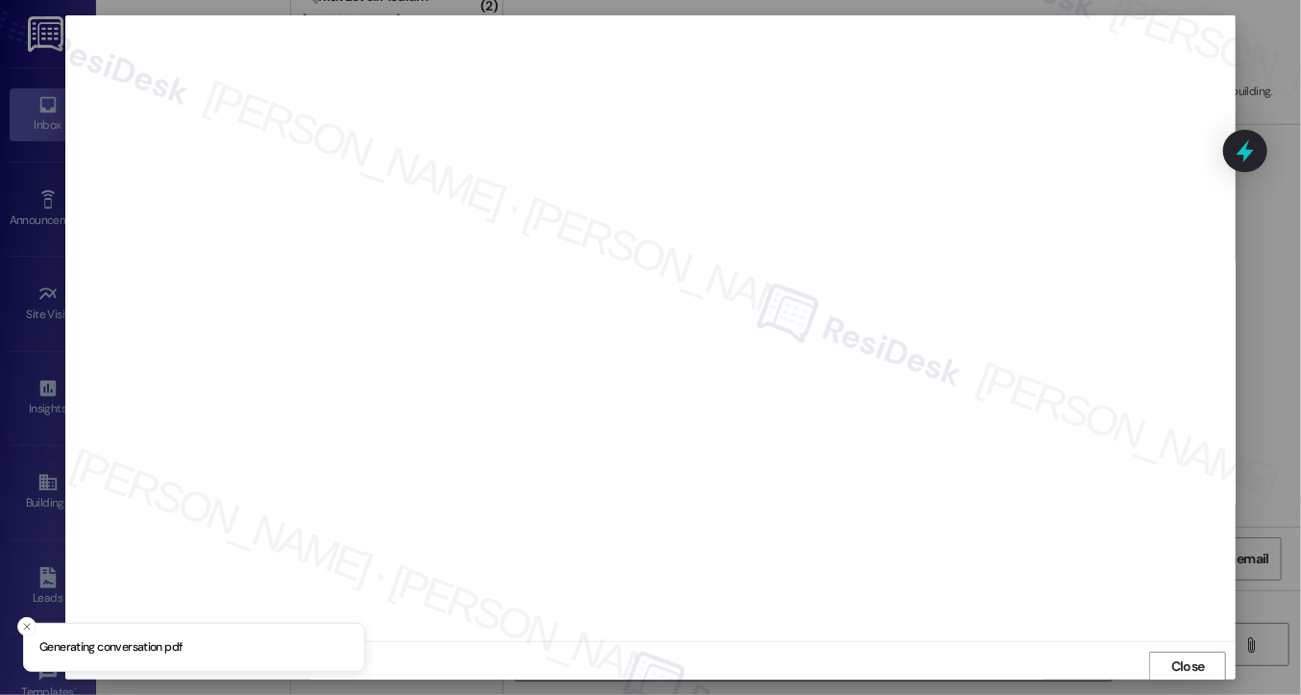
scroll to position [2, 0]
click at [1168, 664] on span "Close" at bounding box center [1188, 665] width 41 height 20
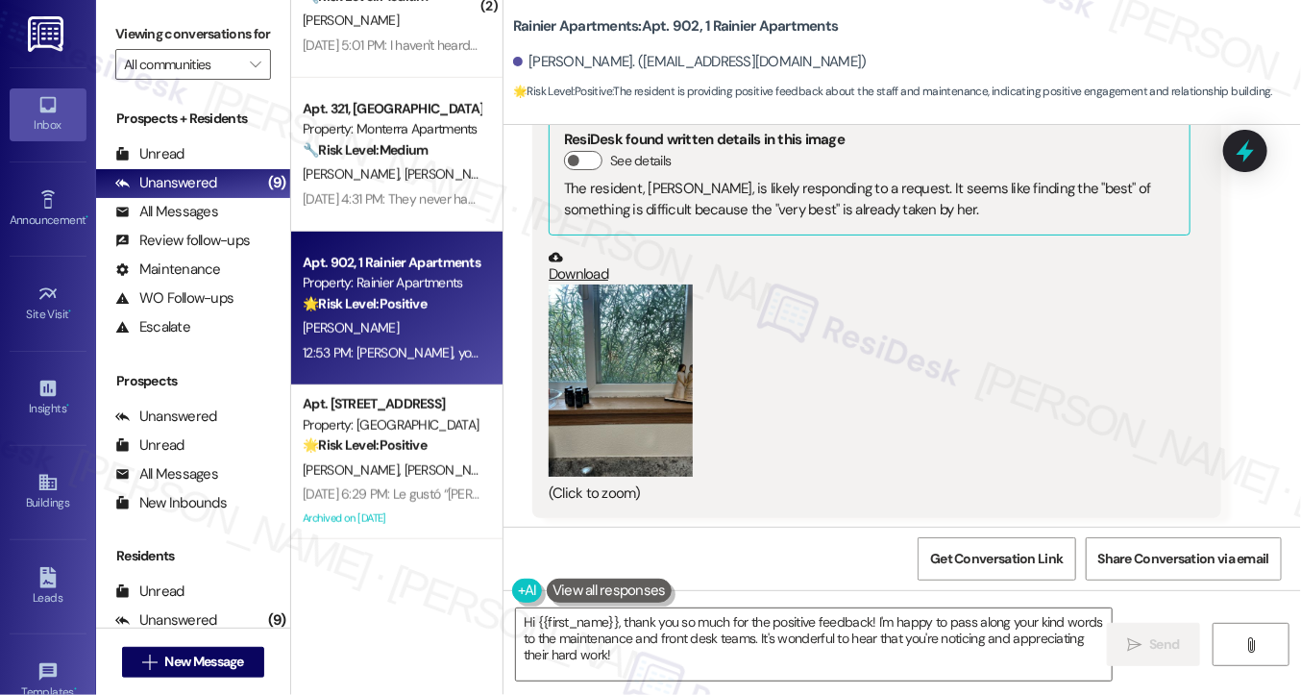
scroll to position [3399, 0]
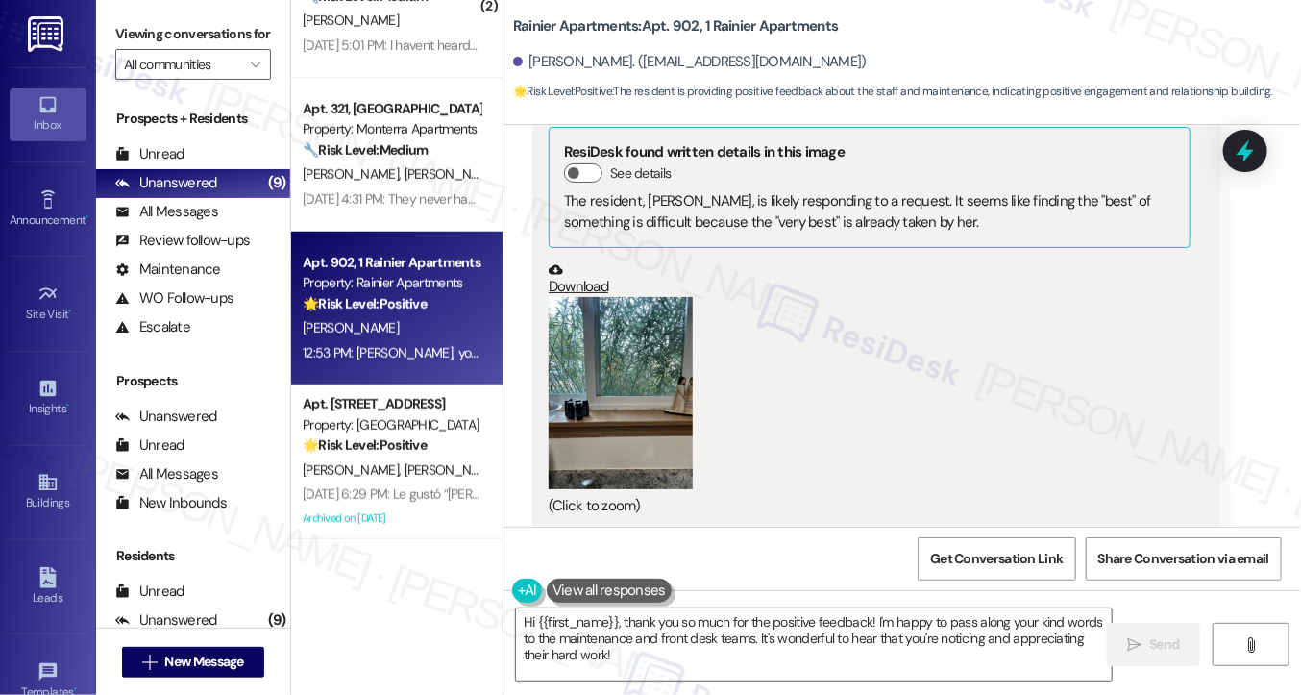
click at [621, 344] on button "Zoom image" at bounding box center [621, 393] width 144 height 192
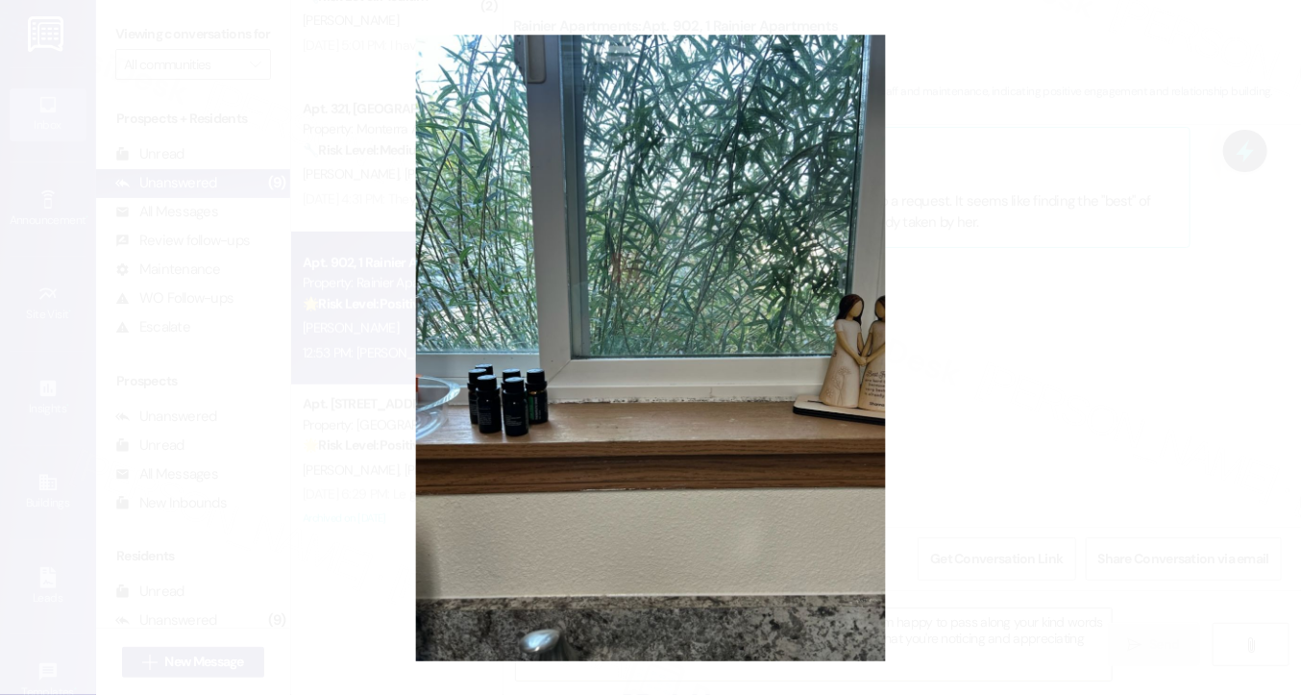
click at [1023, 303] on button "Unzoom image" at bounding box center [650, 347] width 1301 height 695
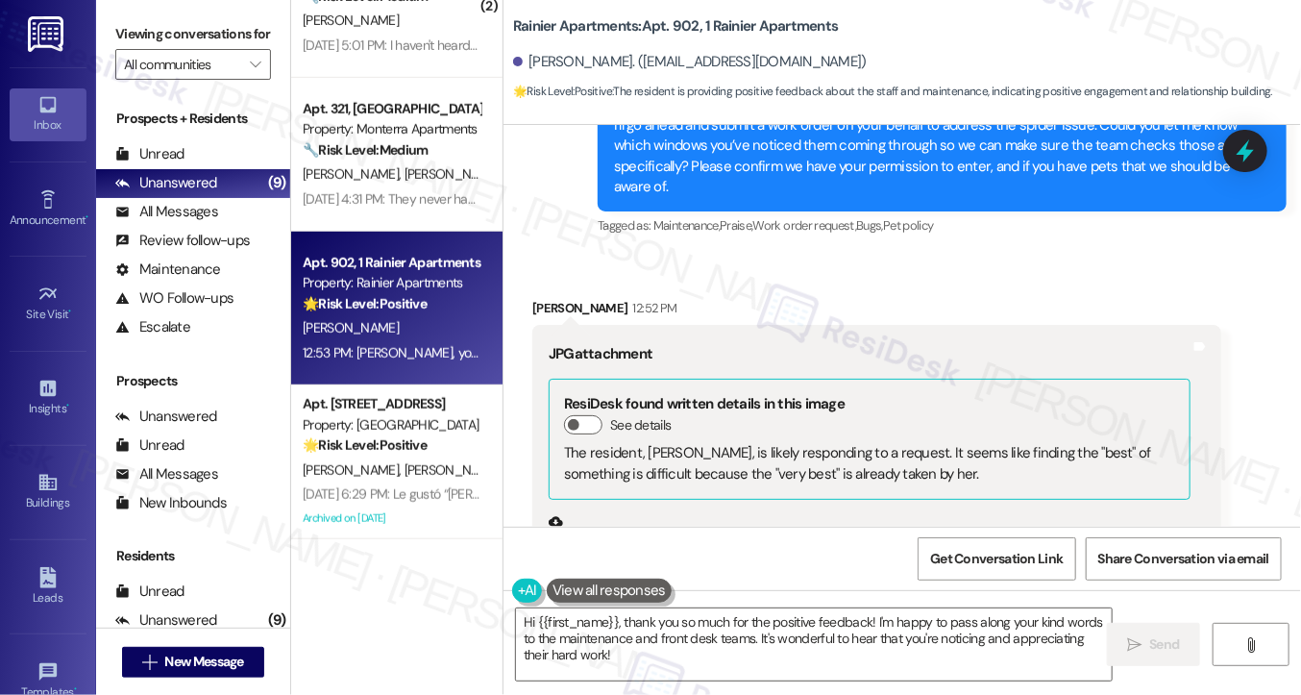
scroll to position [2918, 0]
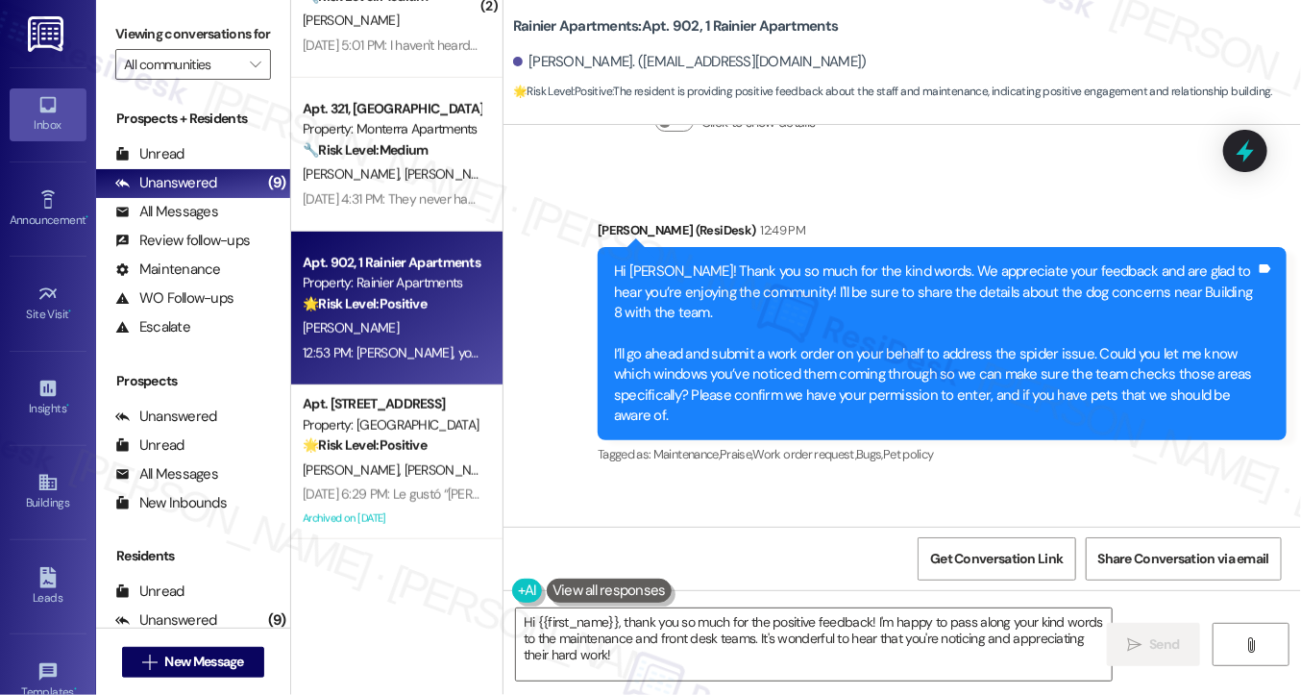
click at [706, 247] on div "Hi Cari! Thank you so much for the kind words. We appreciate your feedback and …" at bounding box center [942, 343] width 689 height 193
click at [707, 247] on div "Hi Cari! Thank you so much for the kind words. We appreciate your feedback and …" at bounding box center [942, 343] width 689 height 193
click at [708, 261] on div "Hi Cari! Thank you so much for the kind words. We appreciate your feedback and …" at bounding box center [935, 343] width 642 height 164
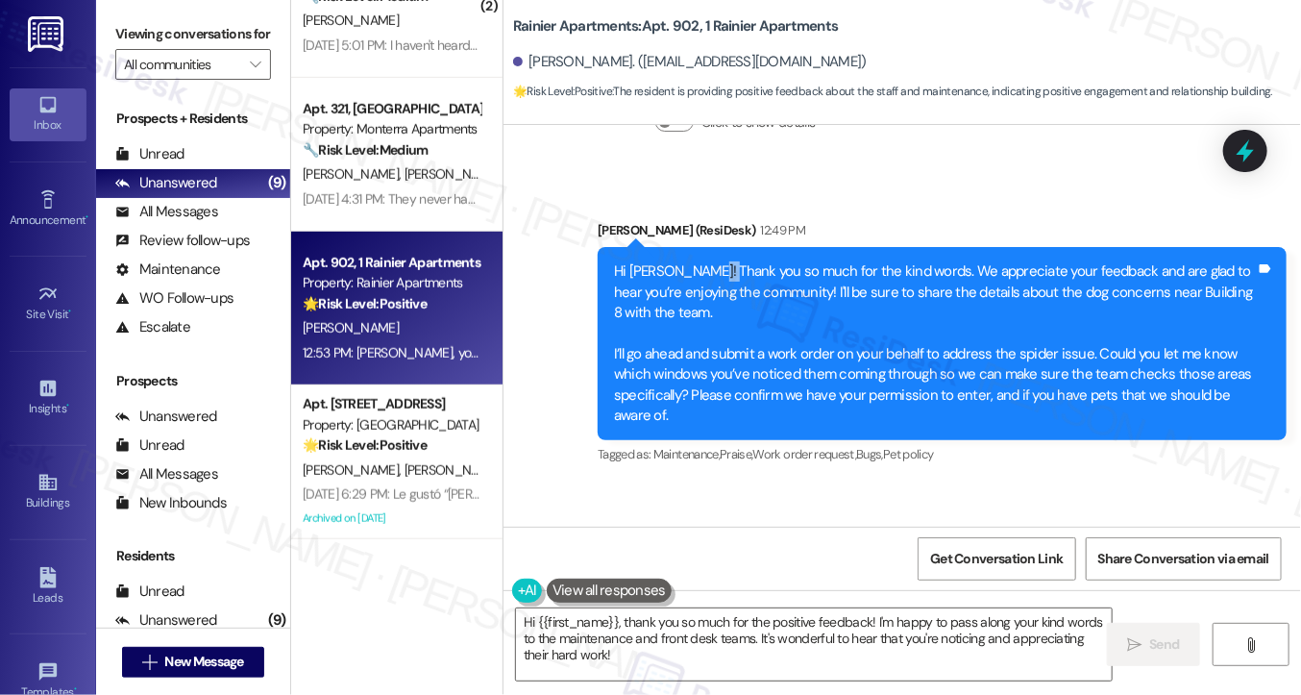
click at [708, 261] on div "Hi Cari! Thank you so much for the kind words. We appreciate your feedback and …" at bounding box center [935, 343] width 642 height 164
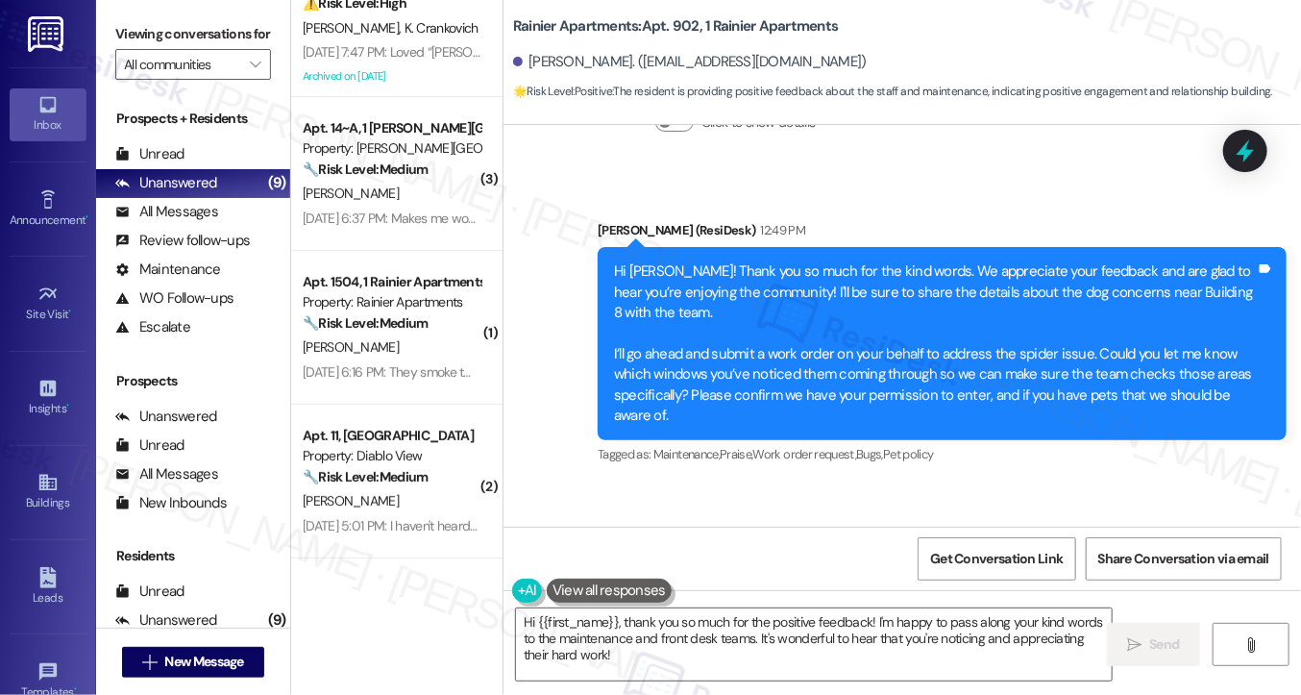
scroll to position [0, 0]
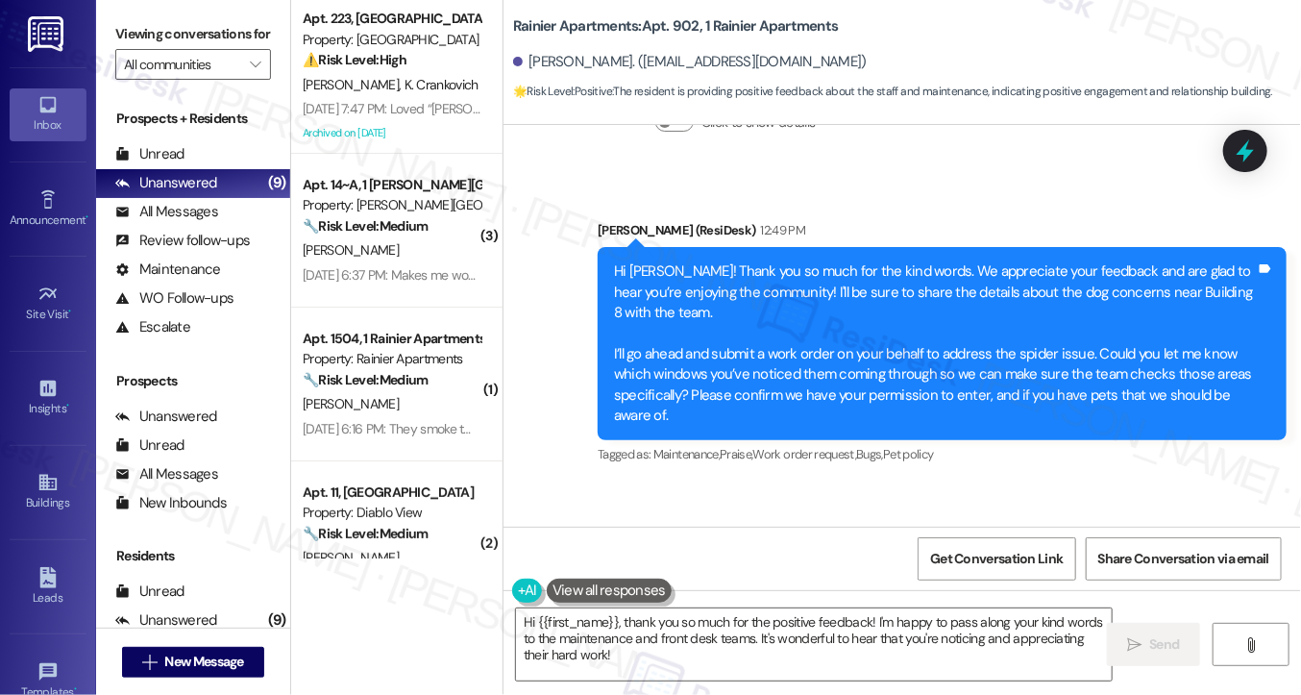
click at [387, 104] on div "Sep 05, 2025 at 7:47 PM: Loved “Sarah (University Park & Place): Thank you for …" at bounding box center [754, 108] width 902 height 17
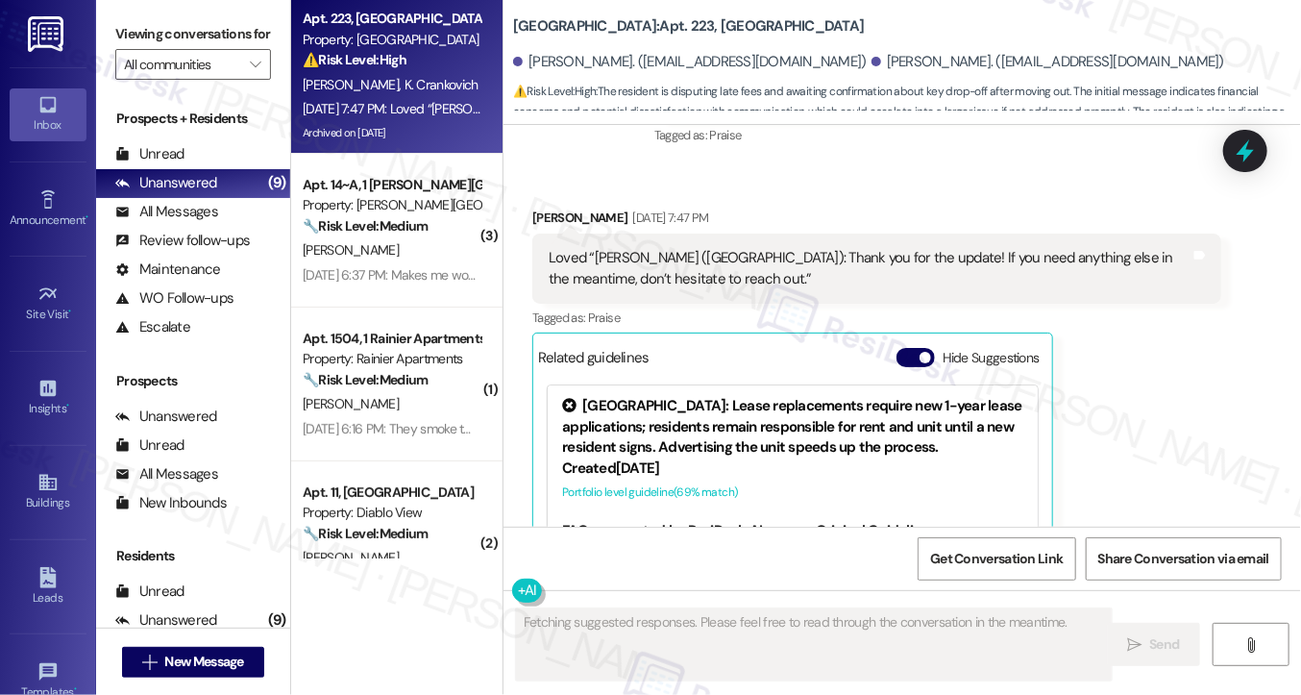
scroll to position [8972, 0]
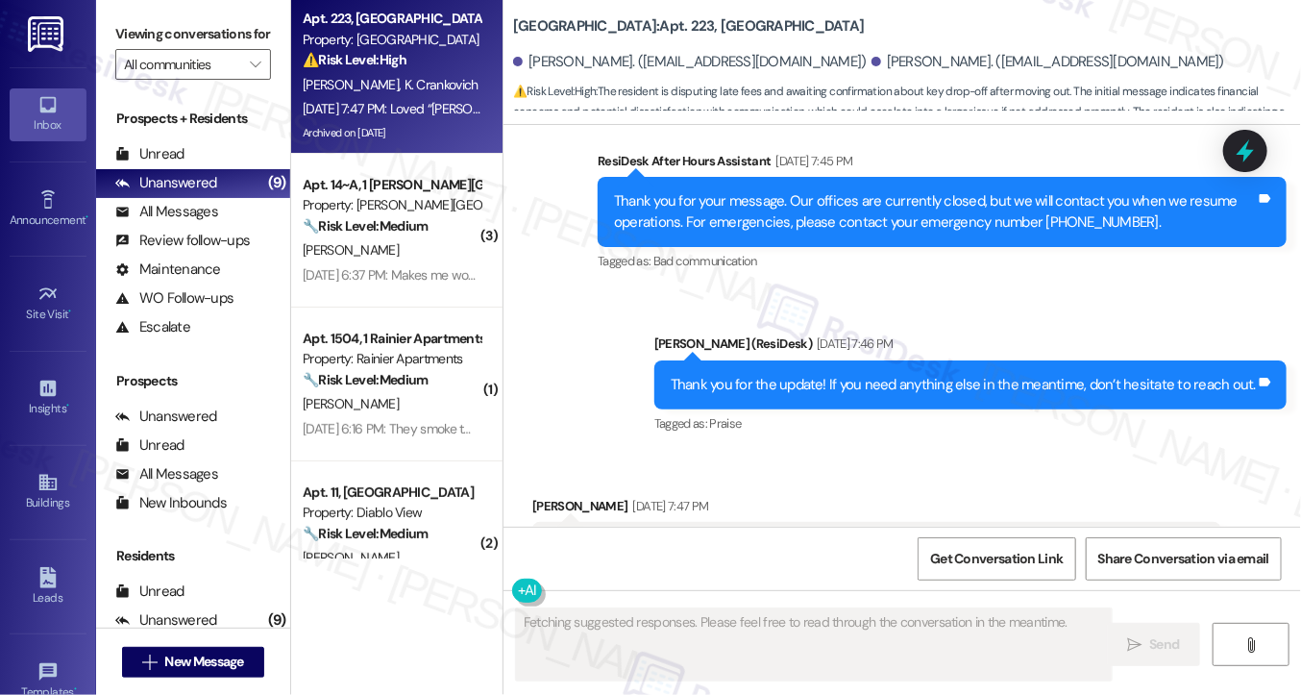
click at [898, 375] on div "Thank you for the update! If you need anything else in the meantime, don’t hesi…" at bounding box center [963, 385] width 585 height 20
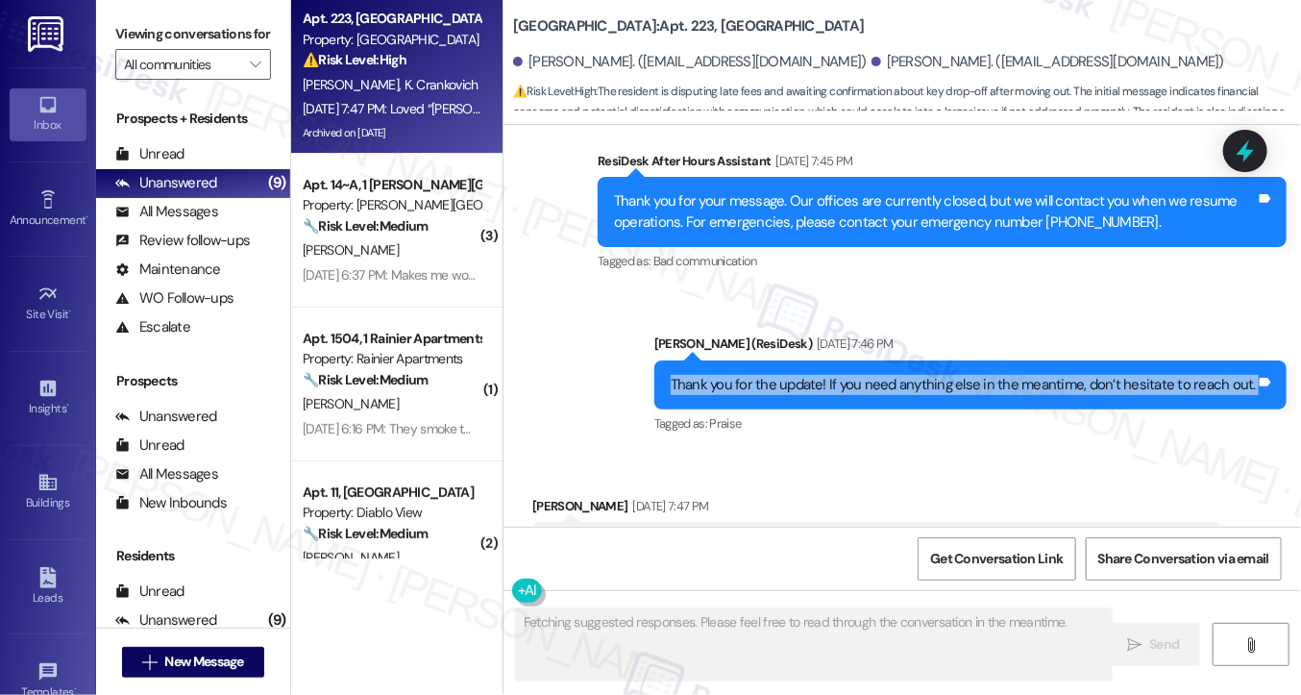
click at [898, 375] on div "Thank you for the update! If you need anything else in the meantime, don’t hesi…" at bounding box center [963, 385] width 585 height 20
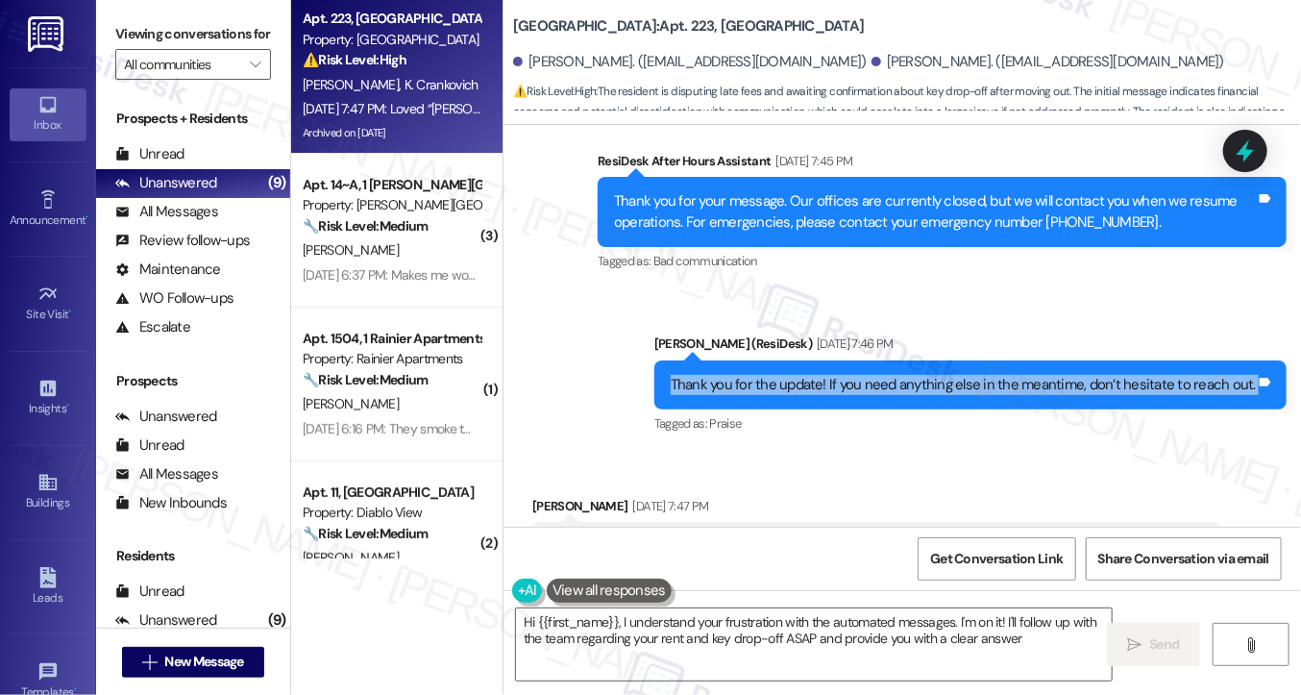
type textarea "Hi {{first_name}}, I understand your frustration with the automated messages. I…"
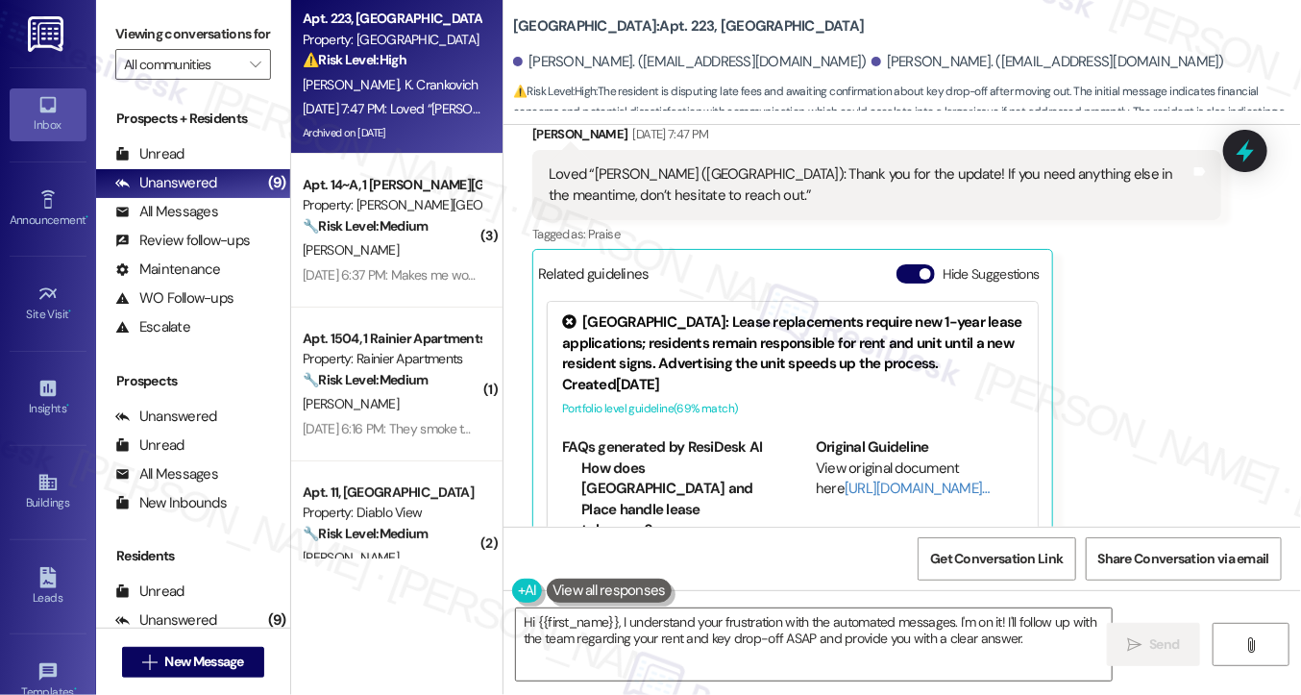
scroll to position [9412, 0]
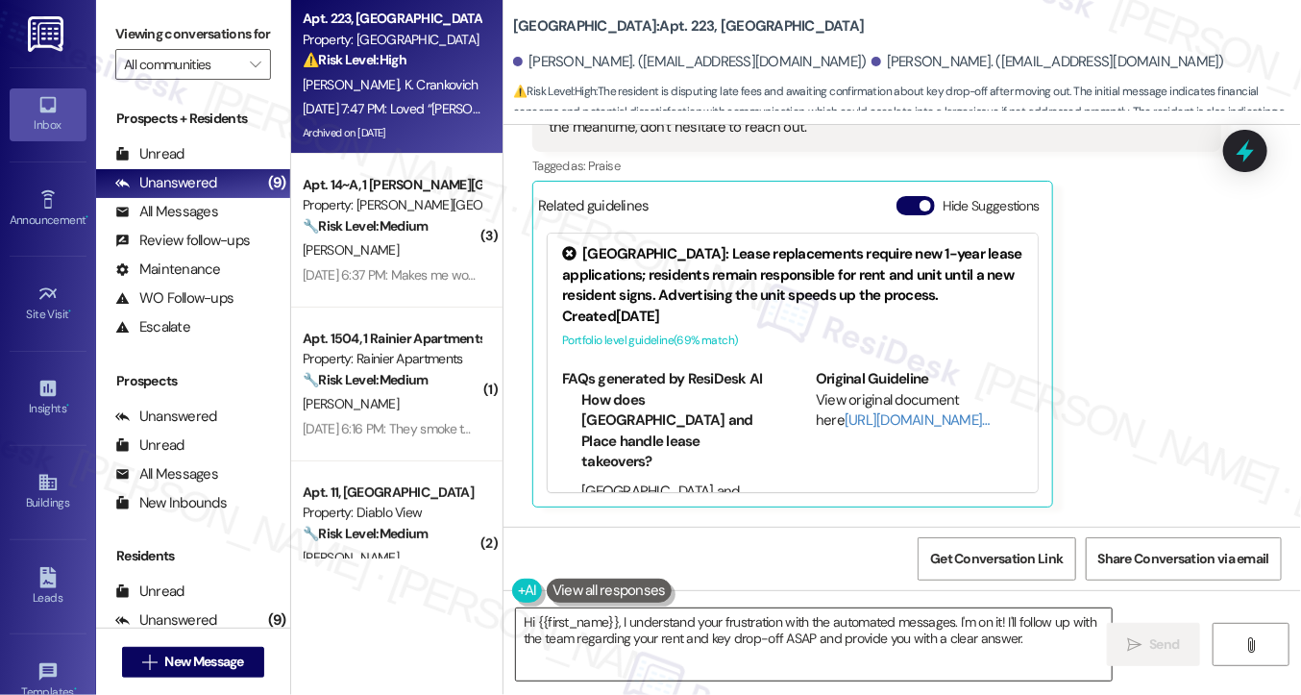
click at [709, 630] on textarea "Hi {{first_name}}, I understand your frustration with the automated messages. I…" at bounding box center [814, 644] width 596 height 72
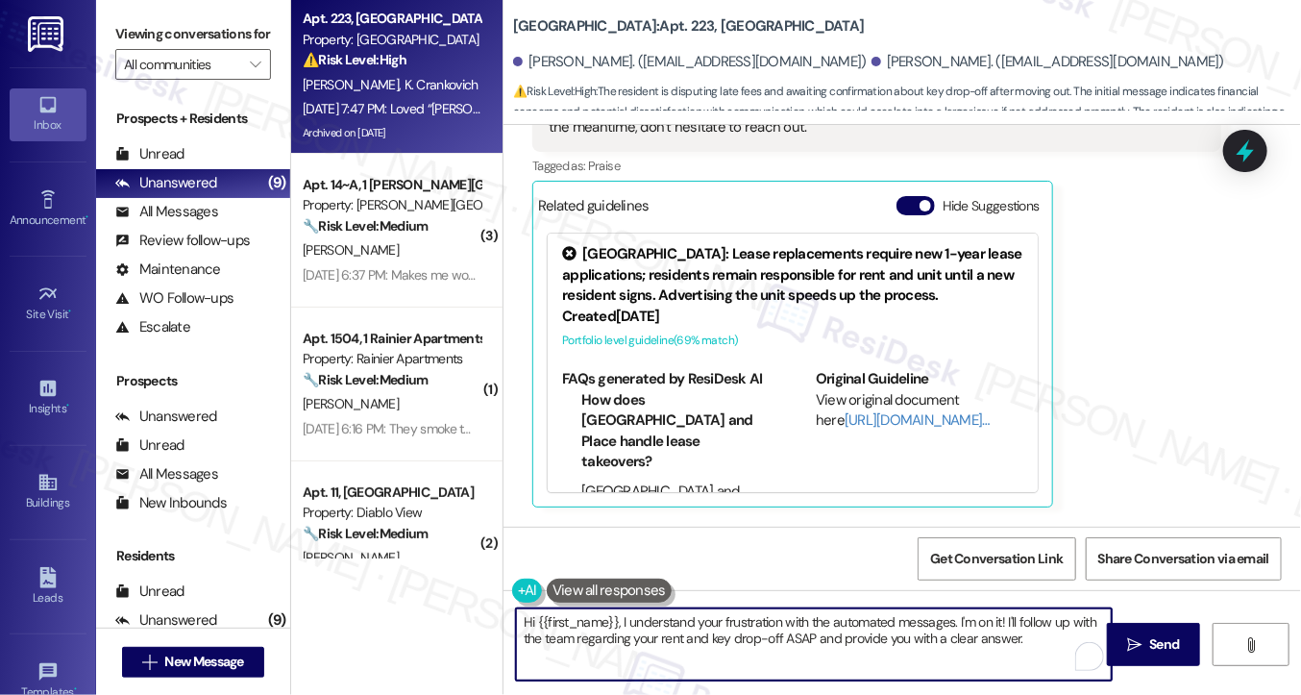
click at [709, 630] on textarea "Hi {{first_name}}, I understand your frustration with the automated messages. I…" at bounding box center [814, 644] width 596 height 72
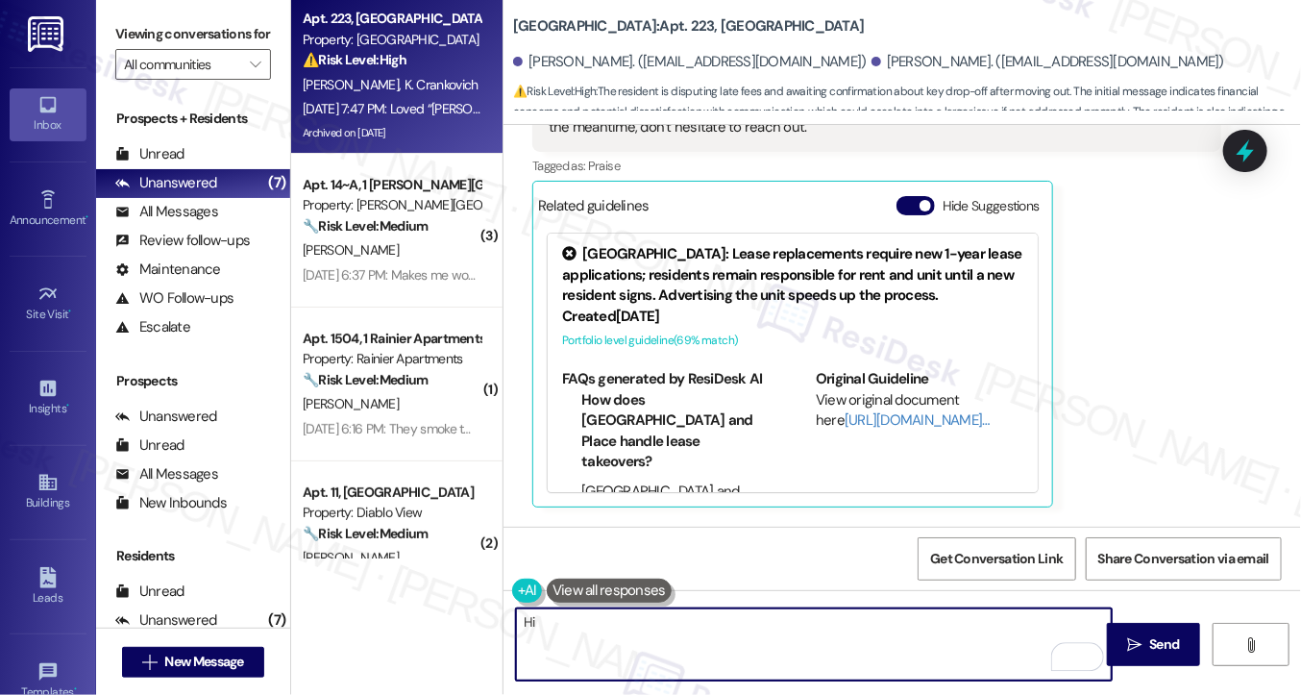
type textarea "H"
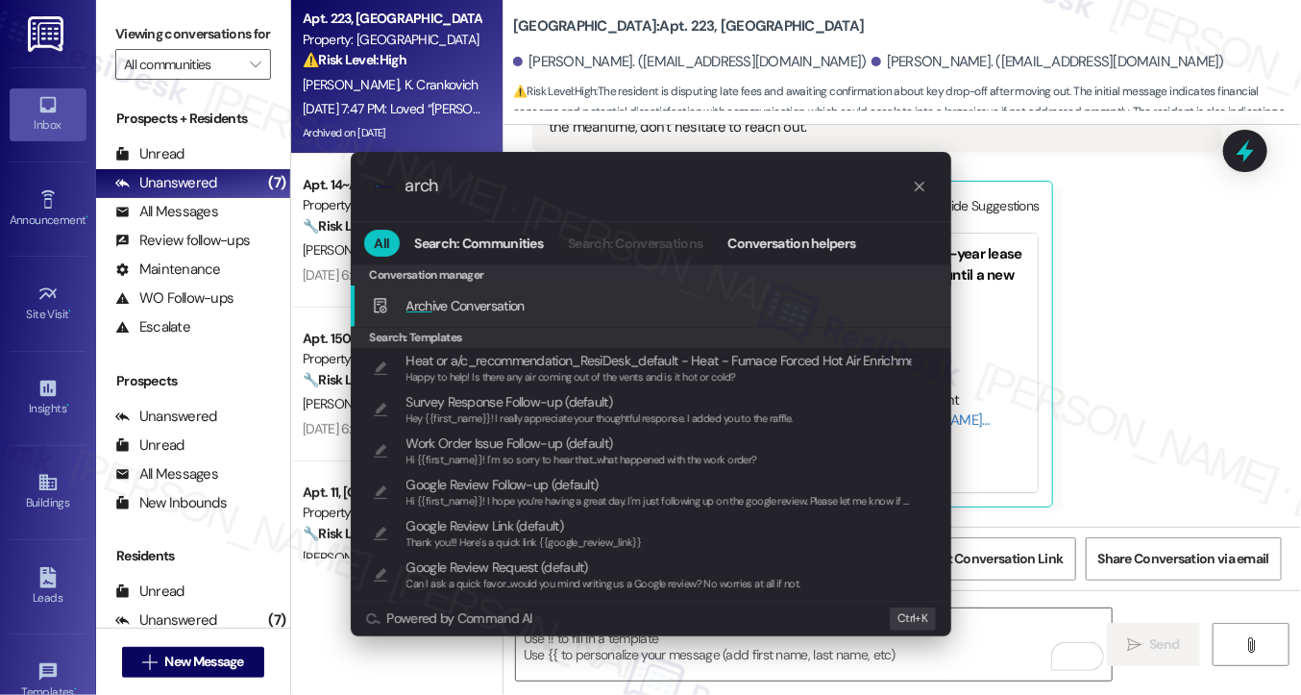
type input "arch"
click at [481, 314] on span "Arch ive Conversation" at bounding box center [466, 305] width 118 height 21
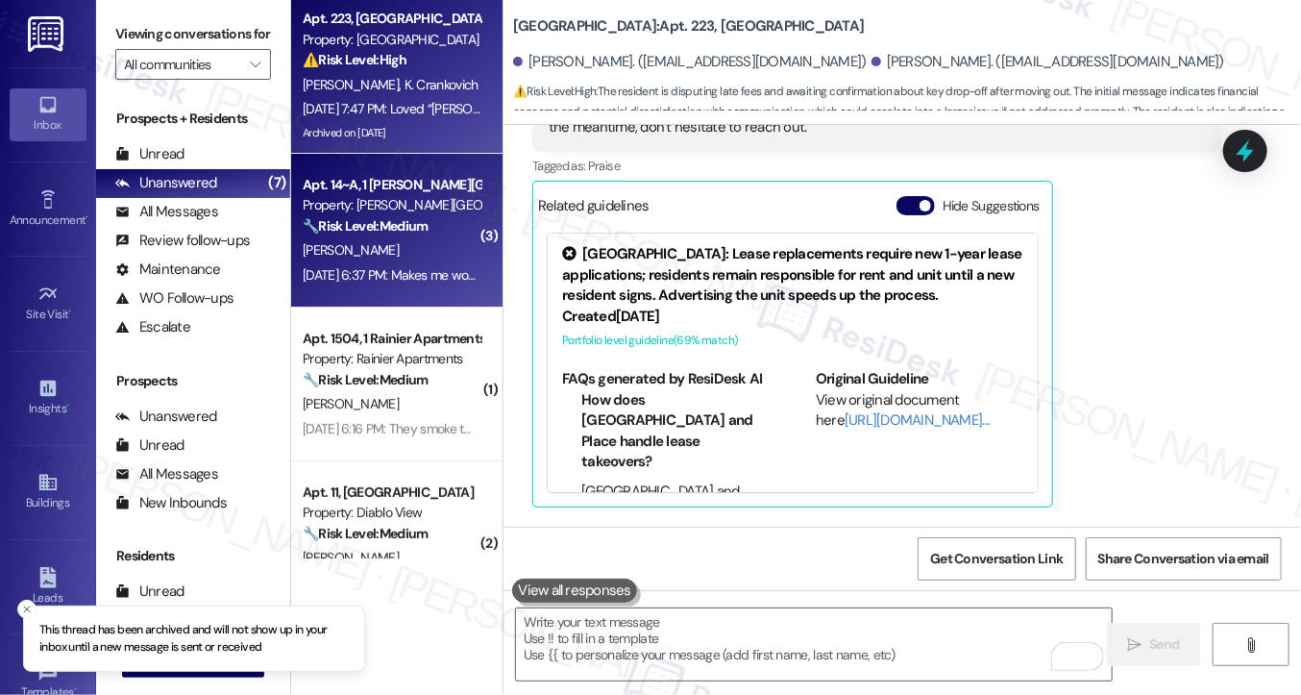
click at [394, 243] on div "[PERSON_NAME]" at bounding box center [392, 250] width 182 height 24
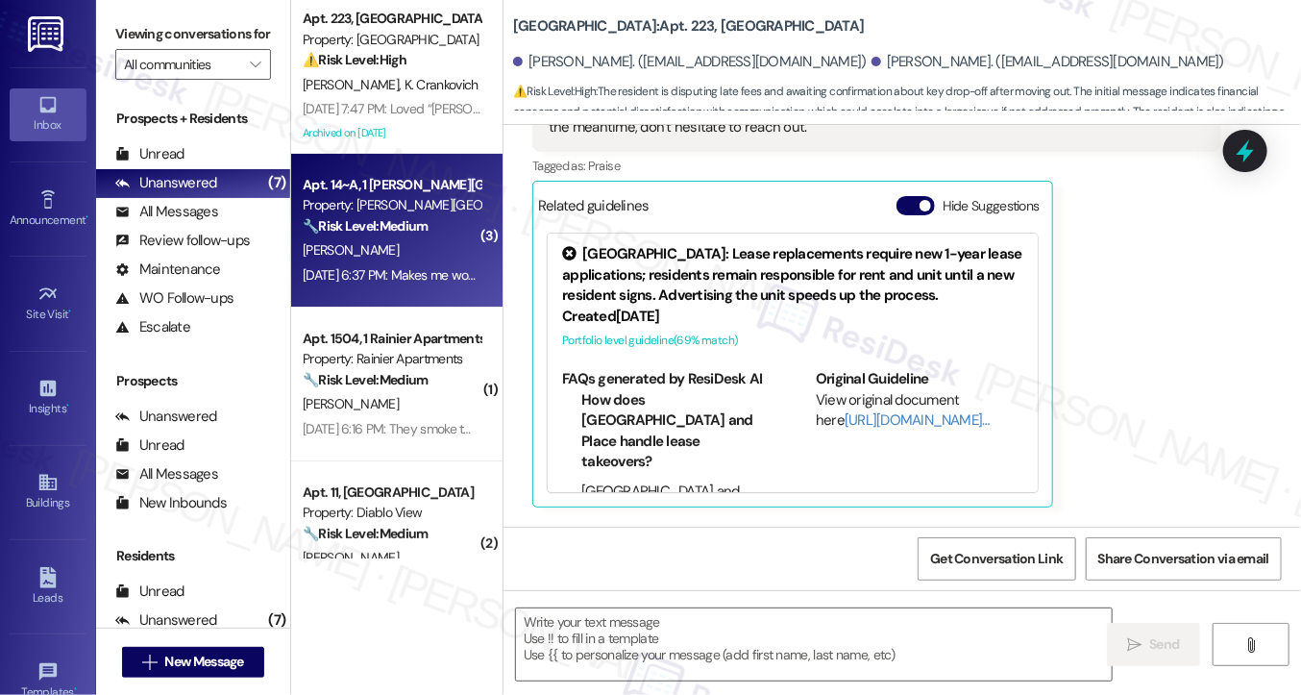
type textarea "Fetching suggested responses. Please feel free to read through the conversation…"
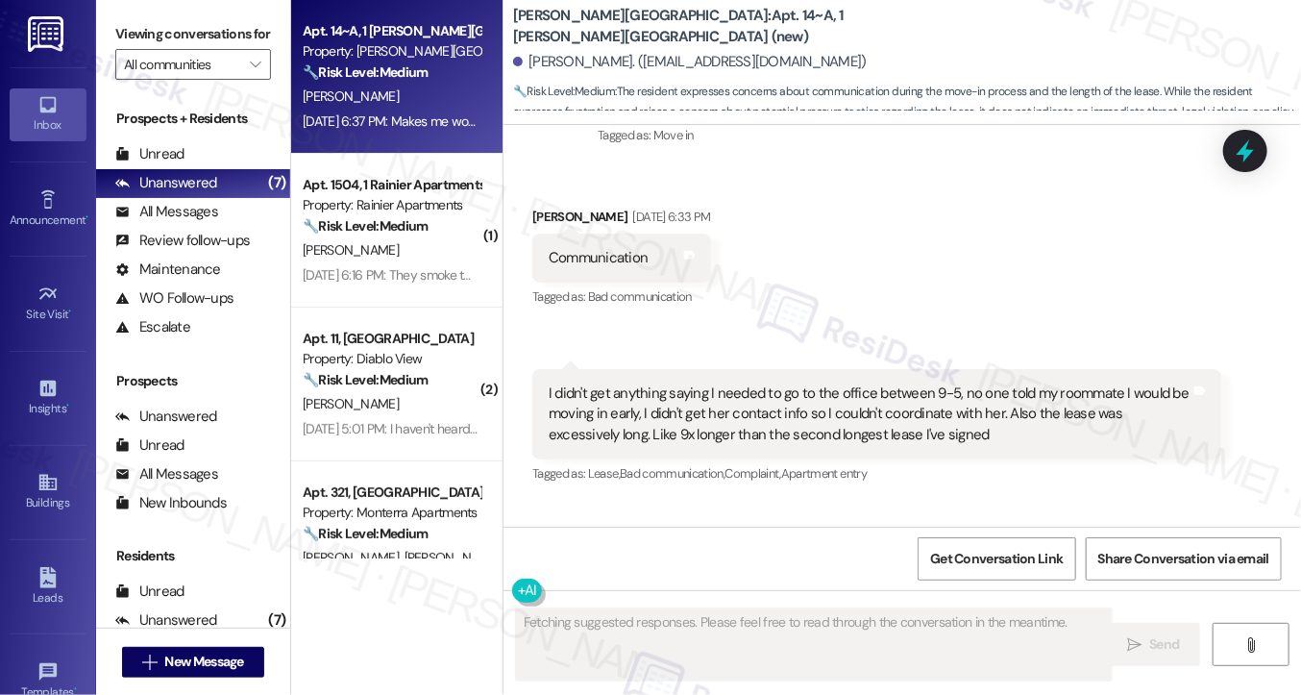
scroll to position [174, 0]
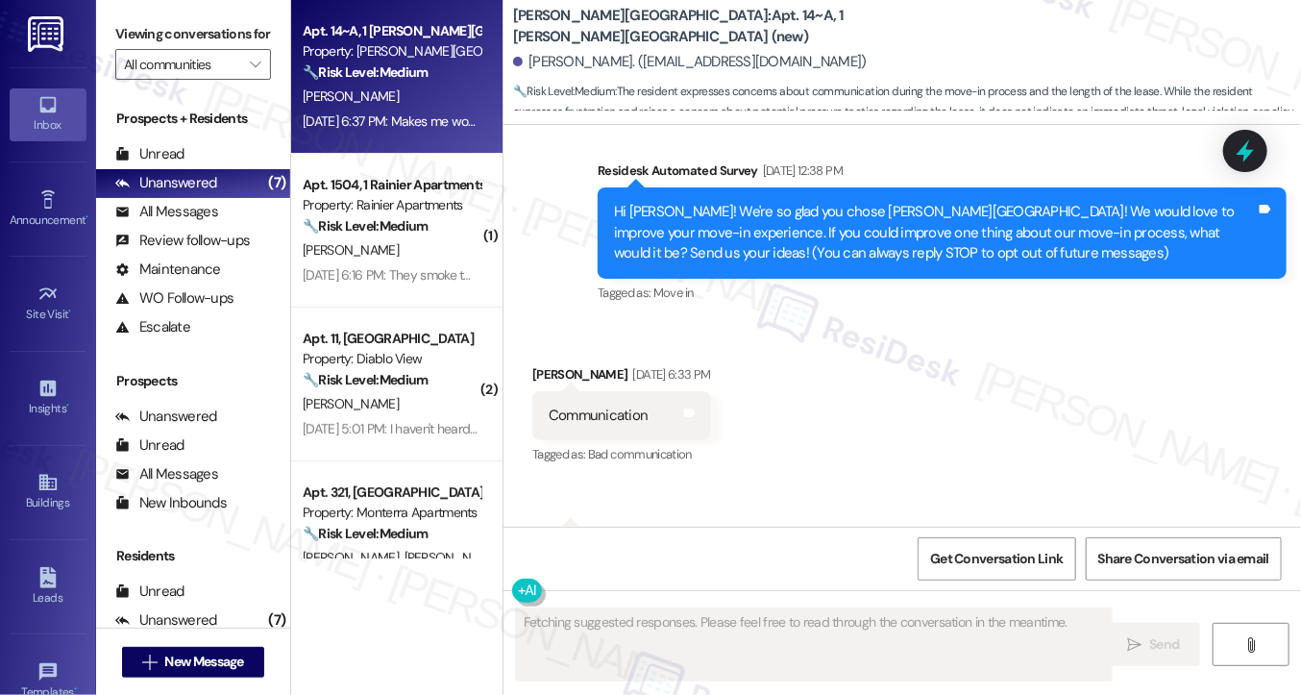
click at [745, 224] on div "Hi Lindt! We're so glad you chose Taylor Heights! We would love to improve your…" at bounding box center [935, 233] width 642 height 62
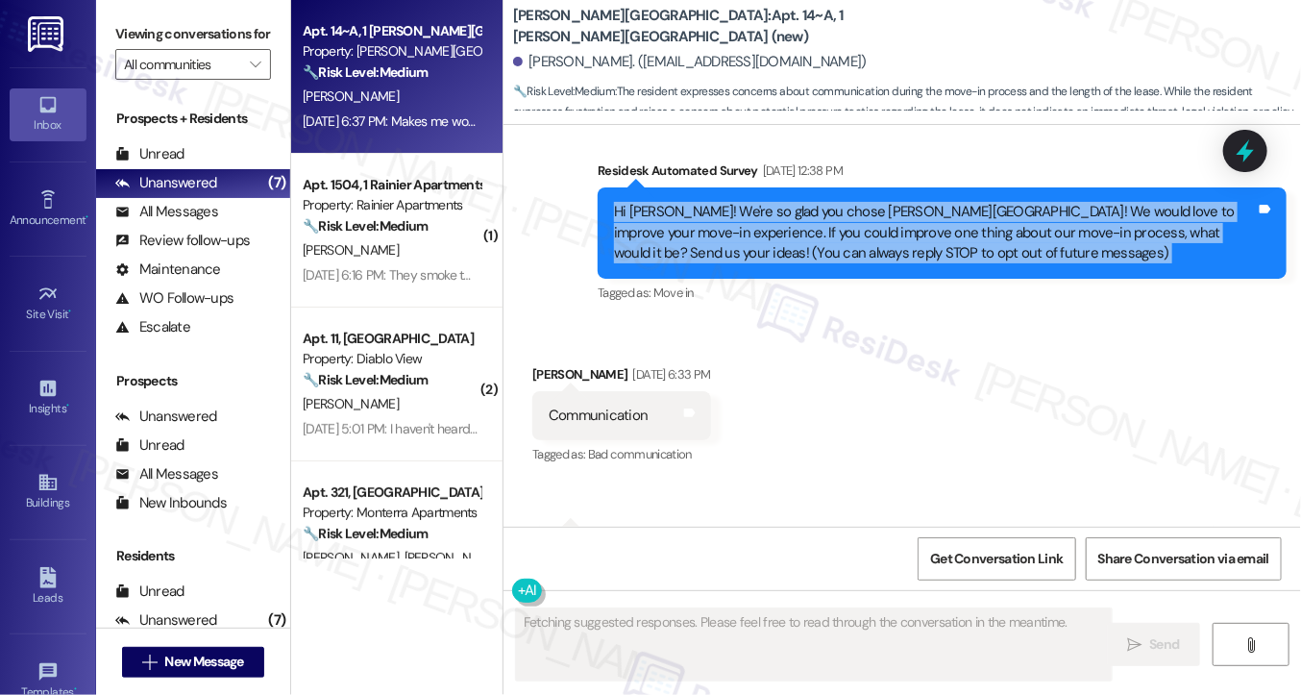
click at [745, 224] on div "Hi Lindt! We're so glad you chose Taylor Heights! We would love to improve your…" at bounding box center [935, 233] width 642 height 62
click at [910, 230] on div "Hi Lindt! We're so glad you chose Taylor Heights! We would love to improve your…" at bounding box center [935, 233] width 642 height 62
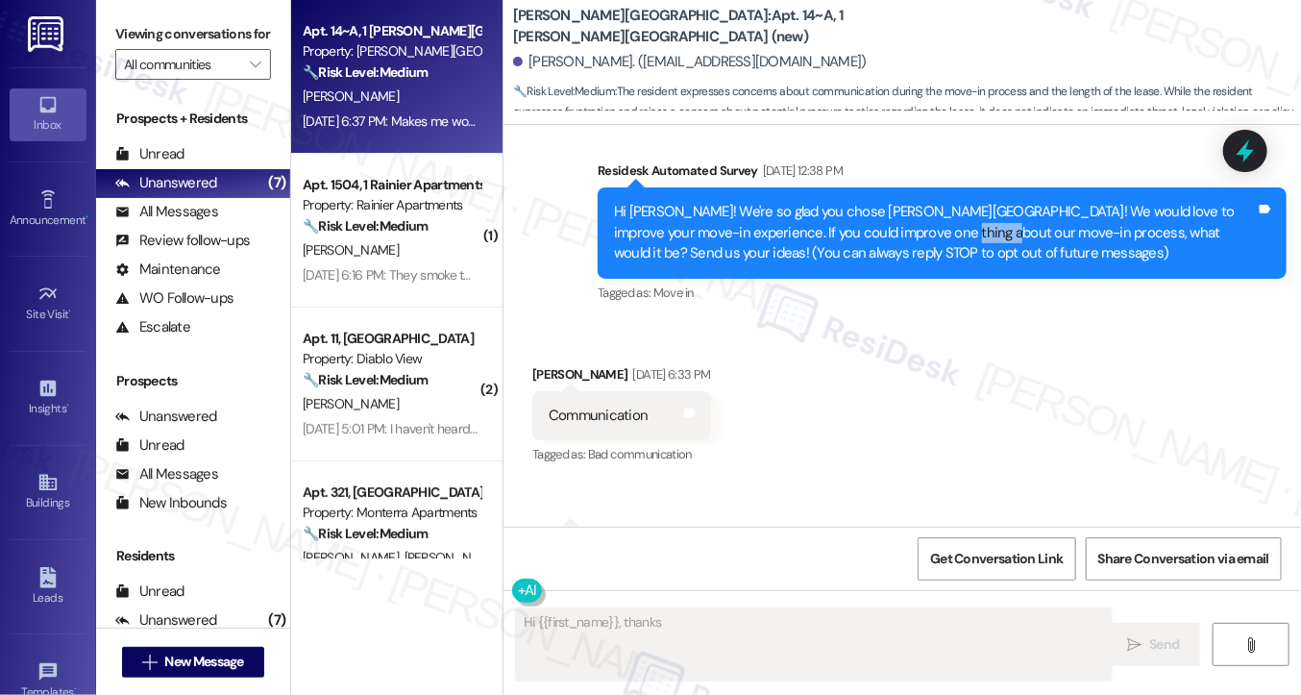
click at [910, 230] on div "Hi Lindt! We're so glad you chose Taylor Heights! We would love to improve your…" at bounding box center [935, 233] width 642 height 62
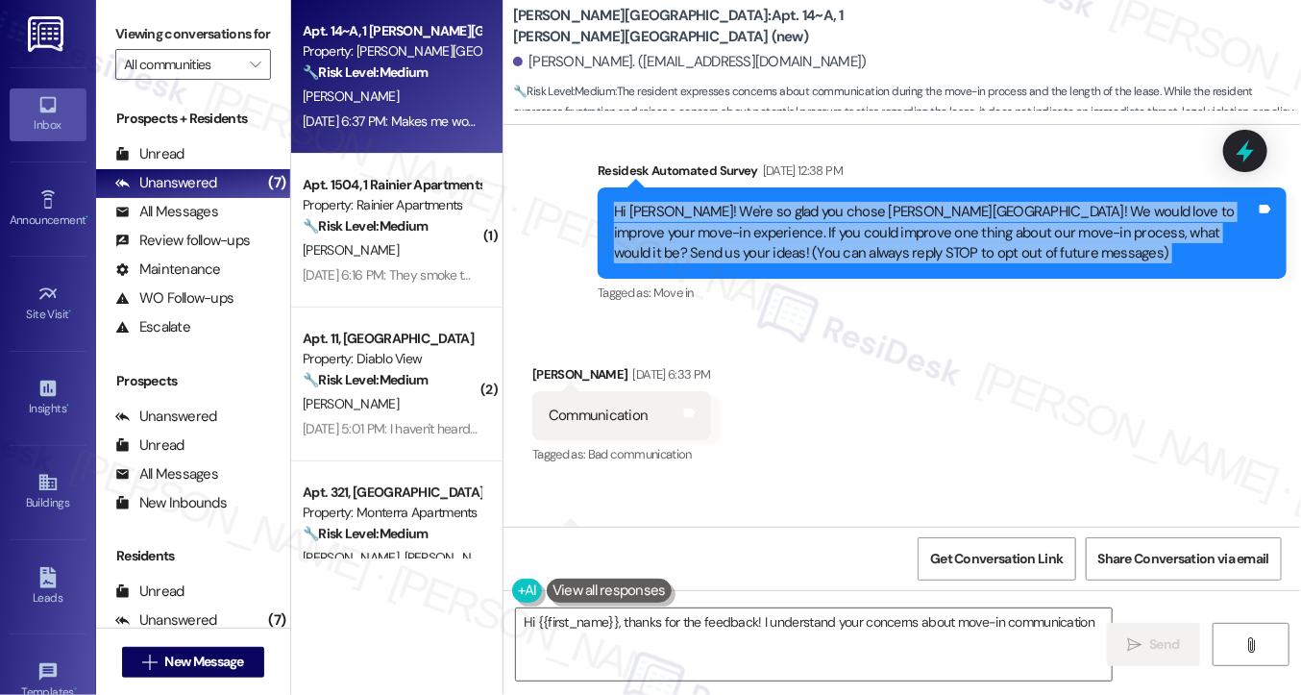
click at [910, 230] on div "Hi Lindt! We're so glad you chose Taylor Heights! We would love to improve your…" at bounding box center [935, 233] width 642 height 62
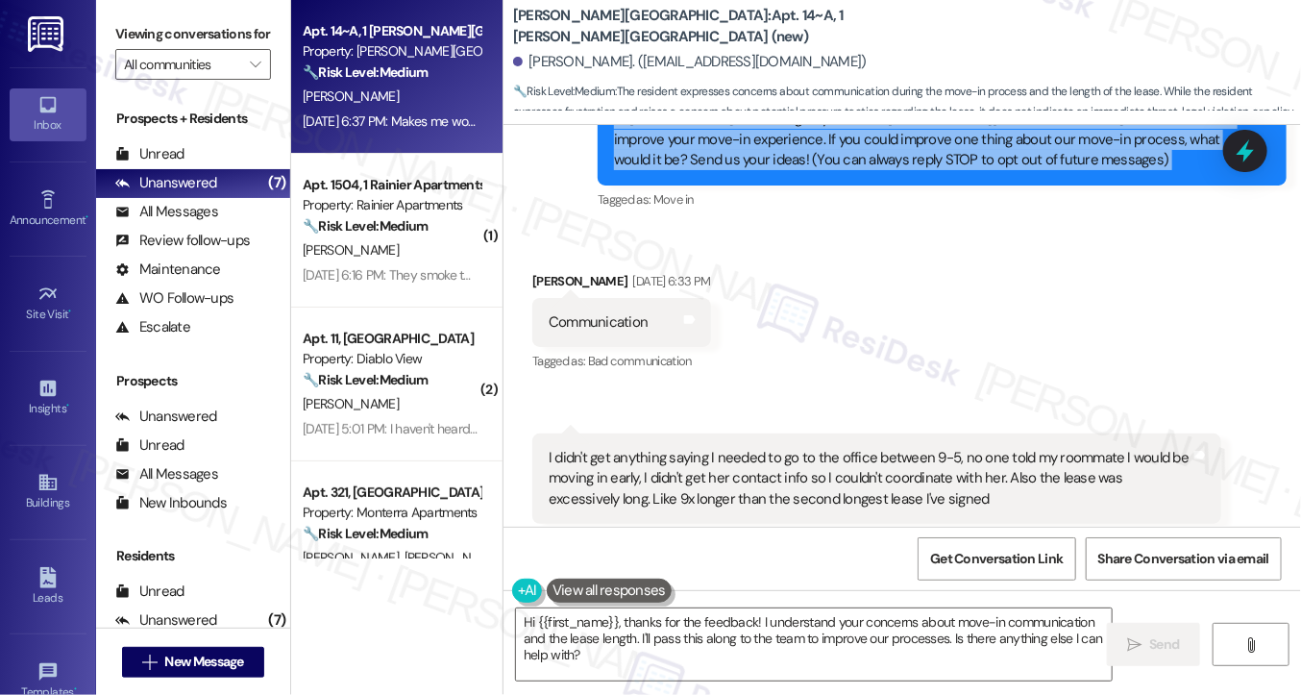
scroll to position [462, 0]
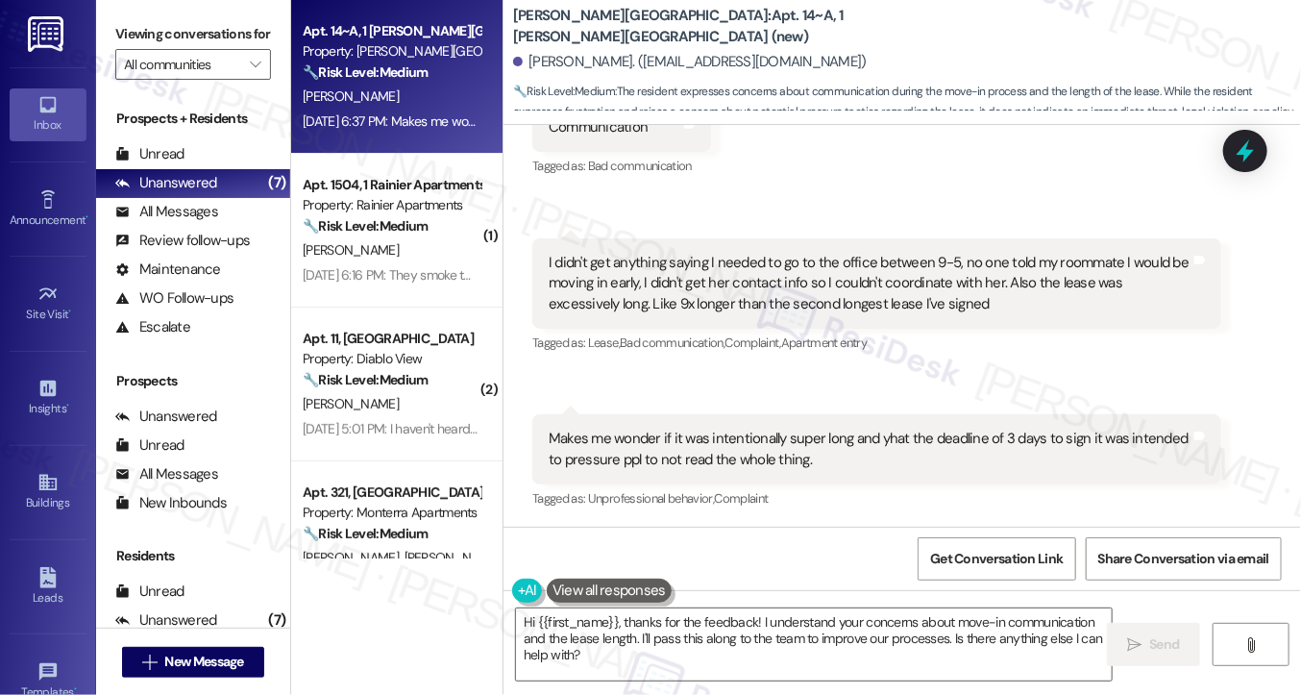
click at [630, 285] on div "I didn't get anything saying I needed to go to the office between 9-5, no one t…" at bounding box center [870, 284] width 642 height 62
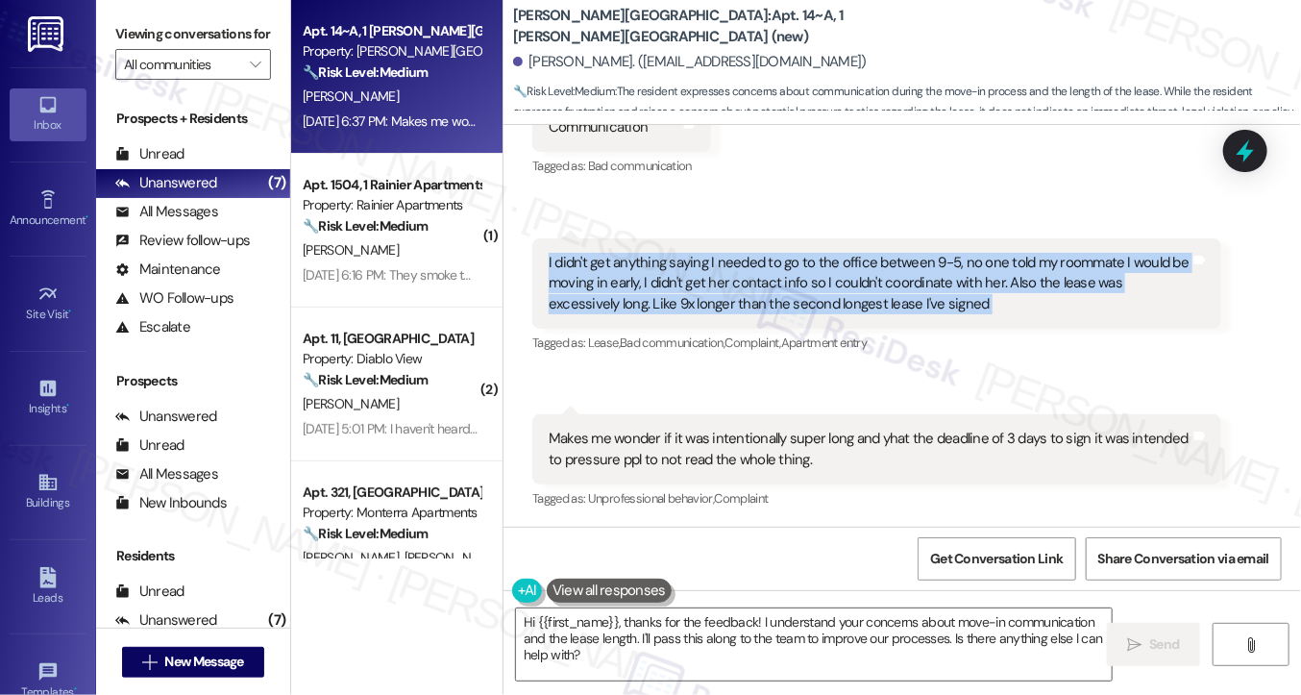
click at [630, 285] on div "I didn't get anything saying I needed to go to the office between 9-5, no one t…" at bounding box center [870, 284] width 642 height 62
click at [712, 270] on div "I didn't get anything saying I needed to go to the office between 9-5, no one t…" at bounding box center [870, 284] width 642 height 62
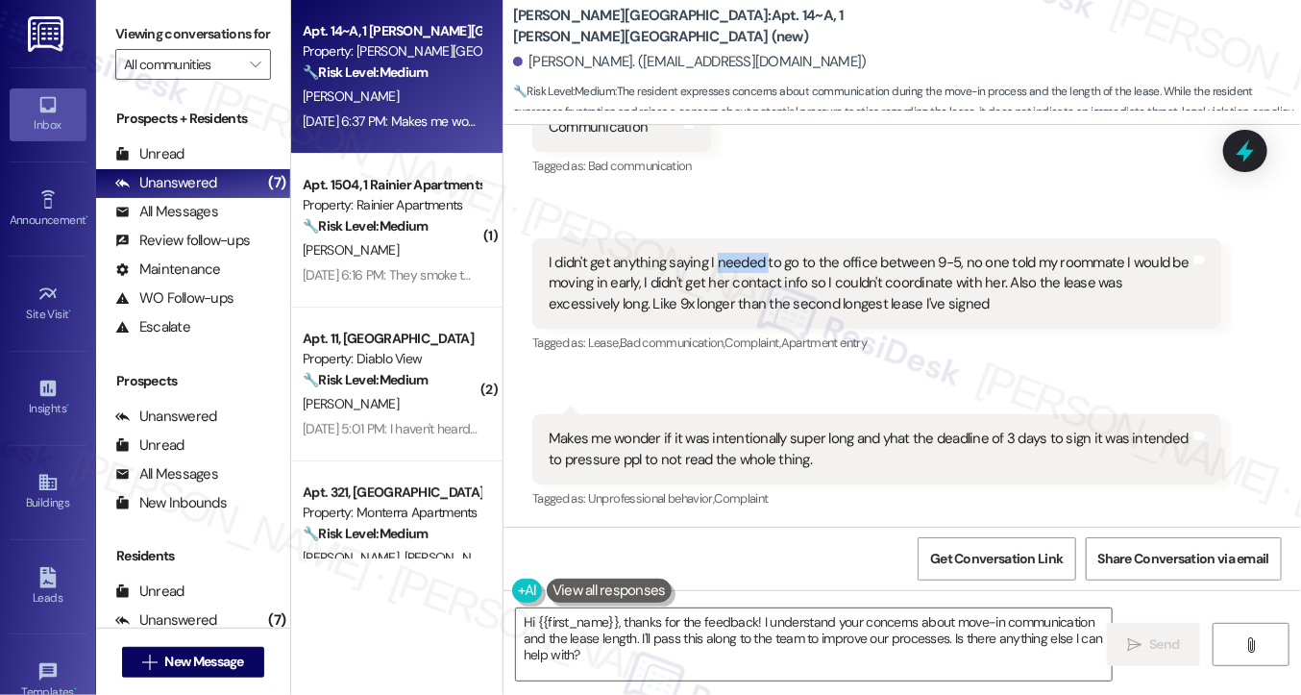
click at [712, 270] on div "I didn't get anything saying I needed to go to the office between 9-5, no one t…" at bounding box center [870, 284] width 642 height 62
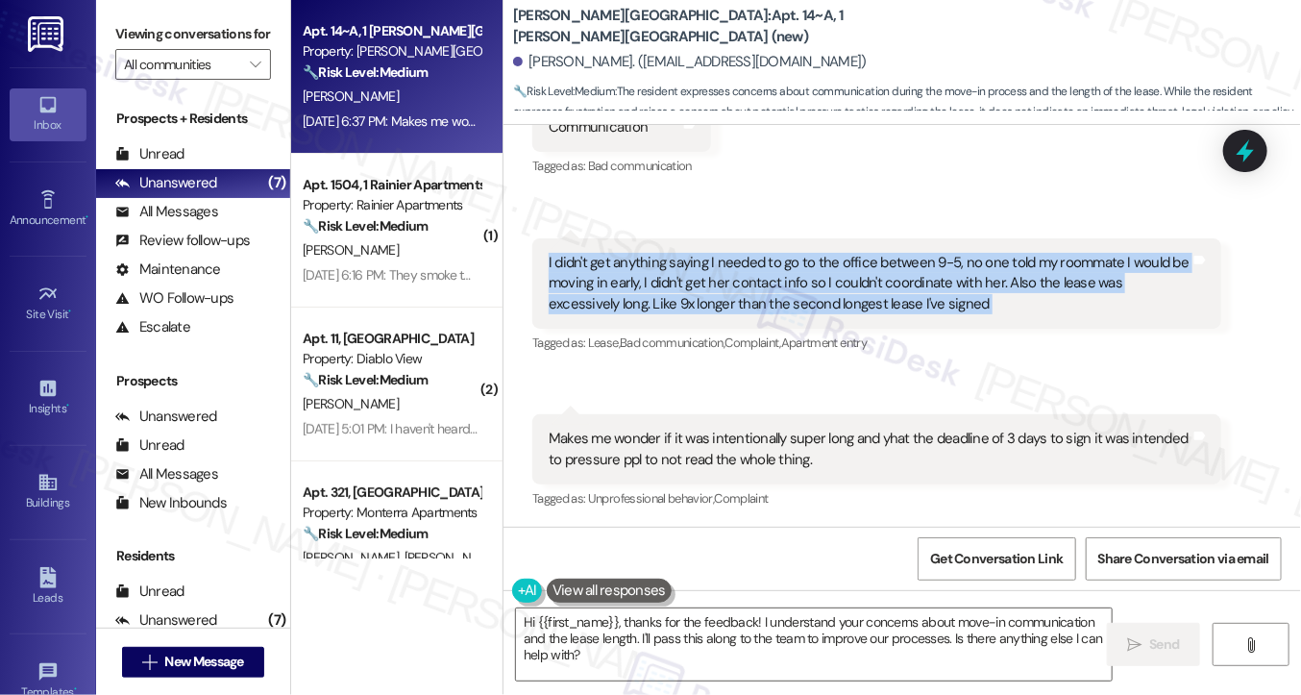
click at [712, 270] on div "I didn't get anything saying I needed to go to the office between 9-5, no one t…" at bounding box center [870, 284] width 642 height 62
click at [702, 275] on div "I didn't get anything saying I needed to go to the office between 9-5, no one t…" at bounding box center [870, 284] width 642 height 62
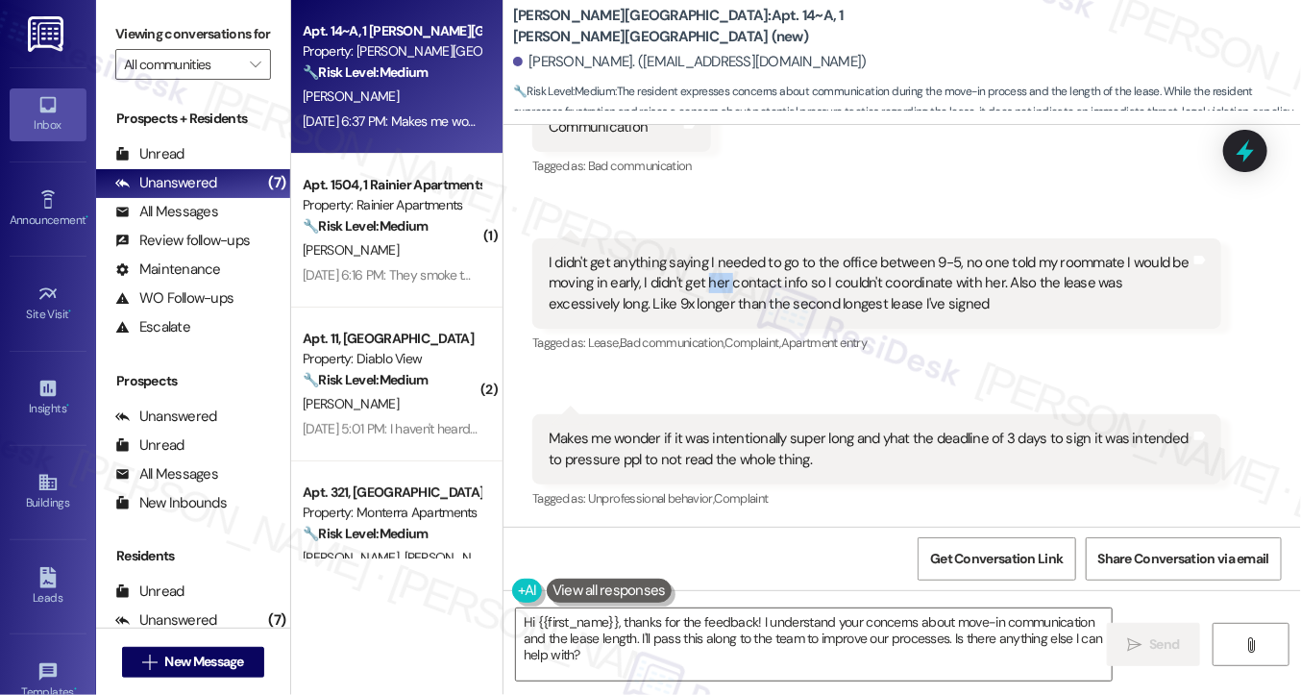
click at [702, 275] on div "I didn't get anything saying I needed to go to the office between 9-5, no one t…" at bounding box center [870, 284] width 642 height 62
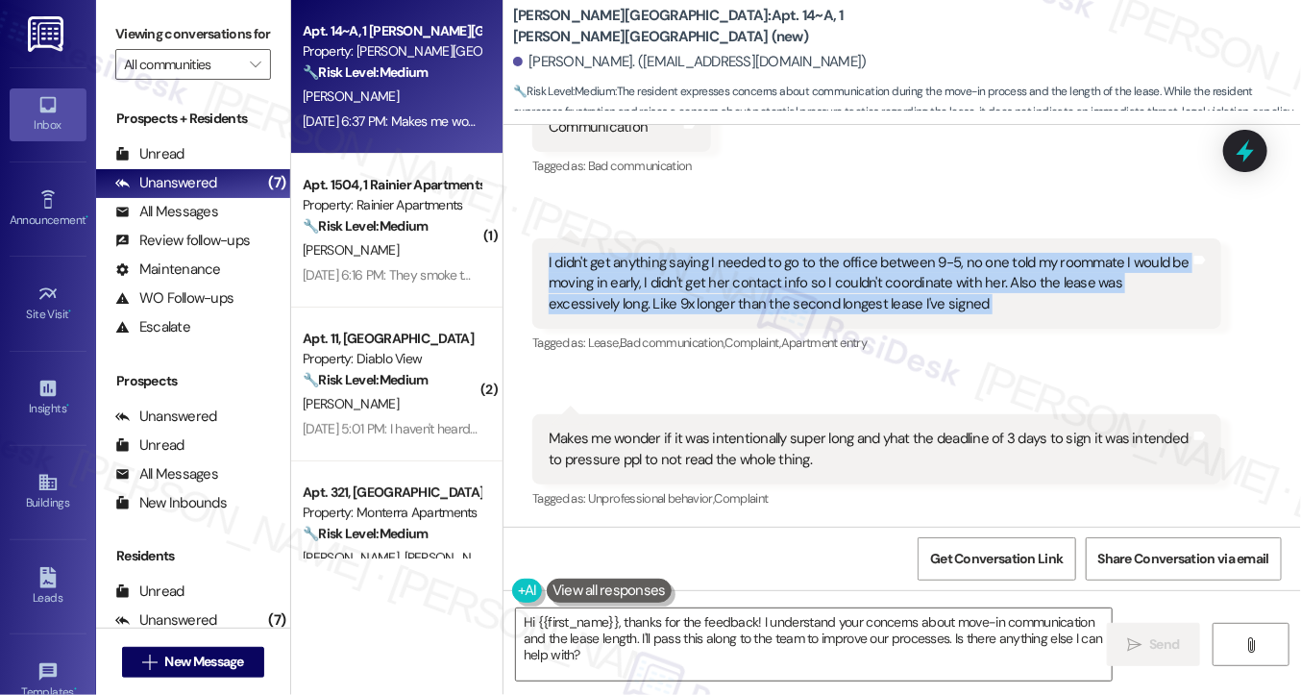
click at [702, 275] on div "I didn't get anything saying I needed to go to the office between 9-5, no one t…" at bounding box center [870, 284] width 642 height 62
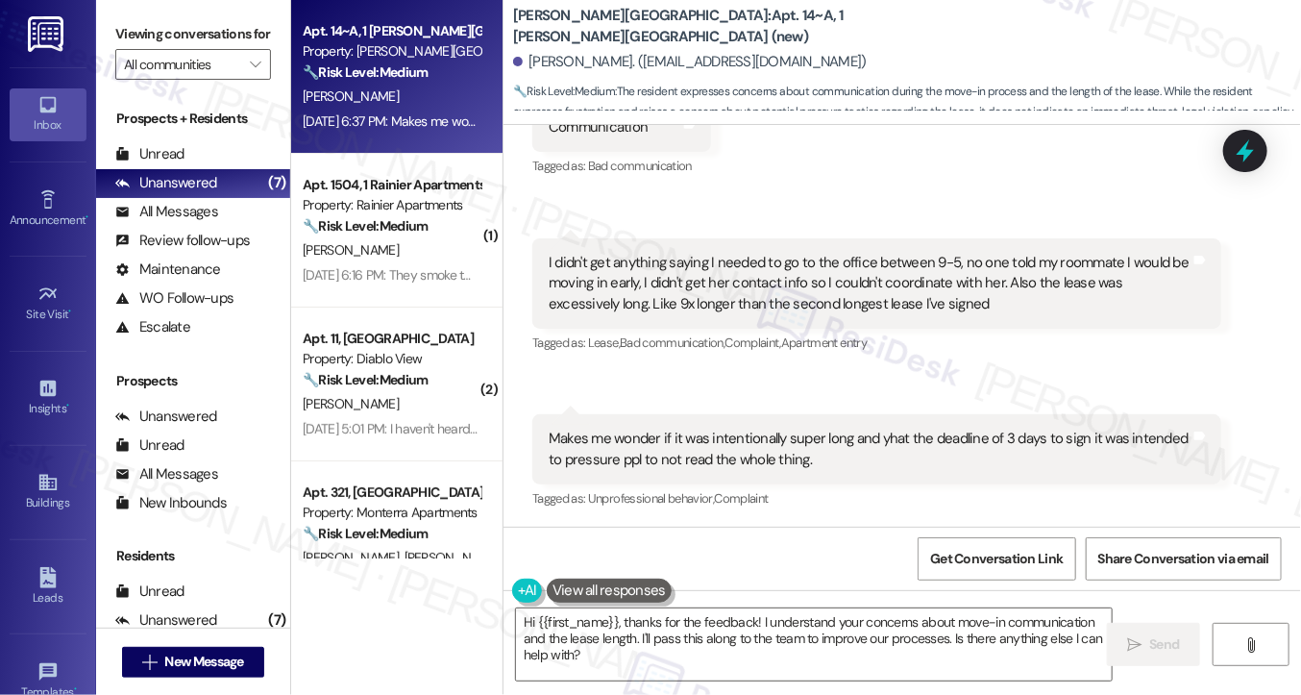
click at [731, 433] on div "Makes me wonder if it was intentionally super long and yhat the deadline of 3 d…" at bounding box center [870, 449] width 642 height 41
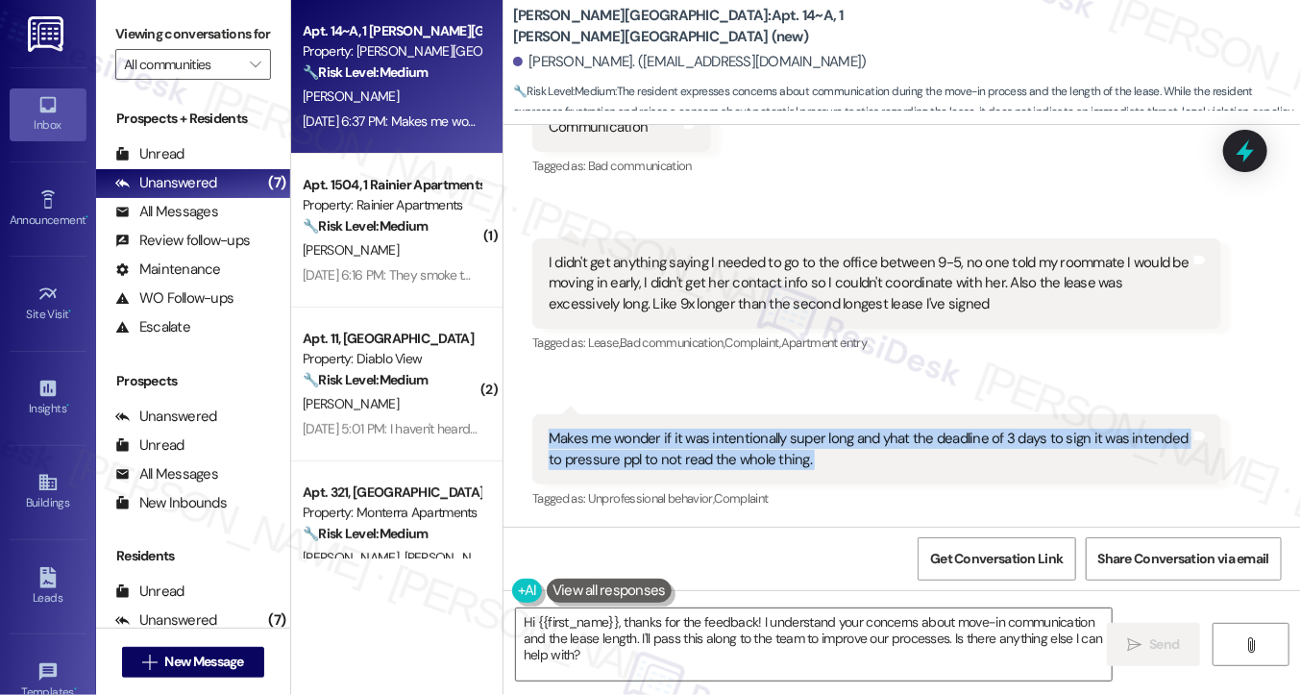
click at [731, 433] on div "Makes me wonder if it was intentionally super long and yhat the deadline of 3 d…" at bounding box center [870, 449] width 642 height 41
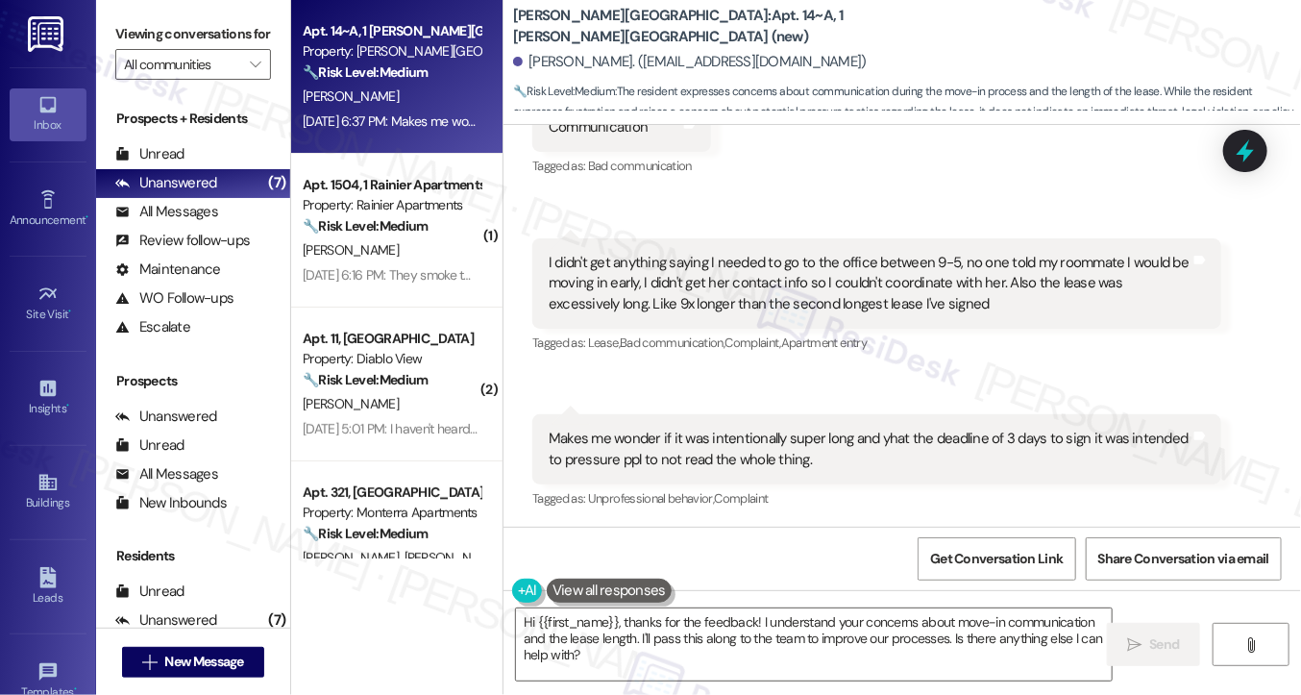
click at [773, 238] on div "I didn't get anything saying I needed to go to the office between 9-5, no one t…" at bounding box center [876, 283] width 689 height 90
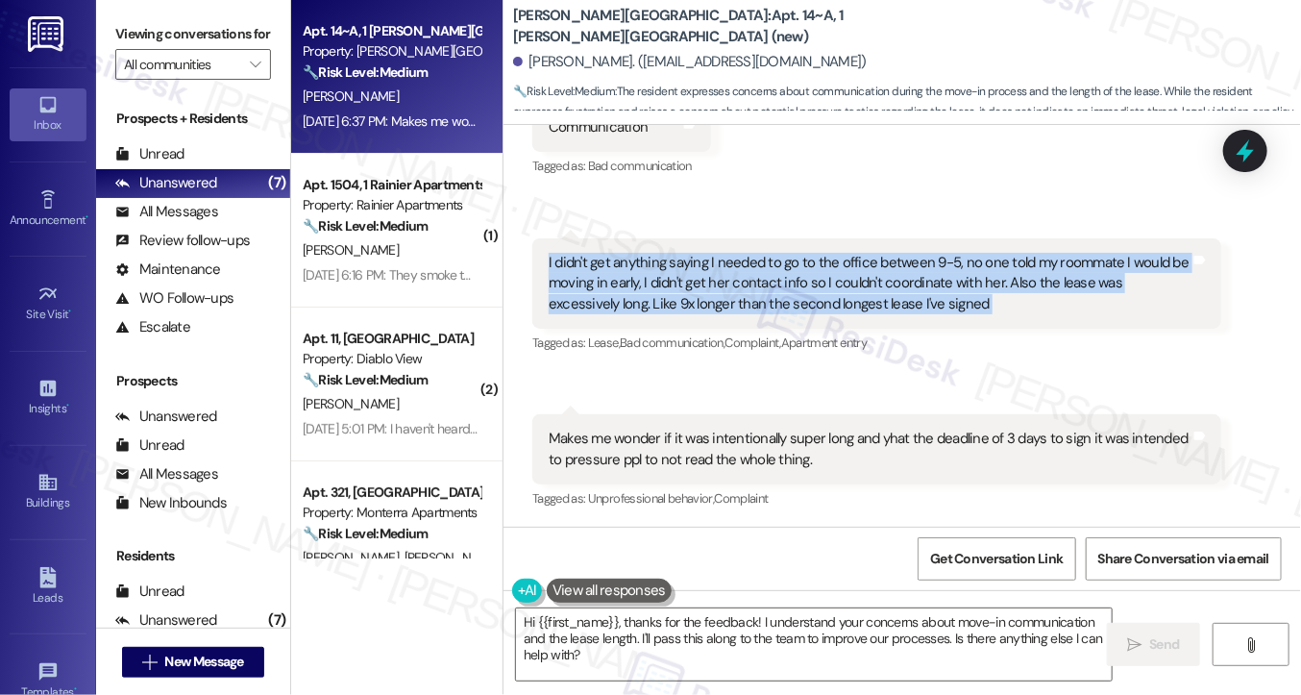
click at [773, 238] on div "I didn't get anything saying I needed to go to the office between 9-5, no one t…" at bounding box center [876, 283] width 689 height 90
copy div "I didn't get anything saying I needed to go to the office between 9-5, no one t…"
click at [815, 194] on div "Received via SMS Lindt Schmitz Sep 10, 2025 at 6:33 PM Communication Tags and n…" at bounding box center [903, 280] width 798 height 495
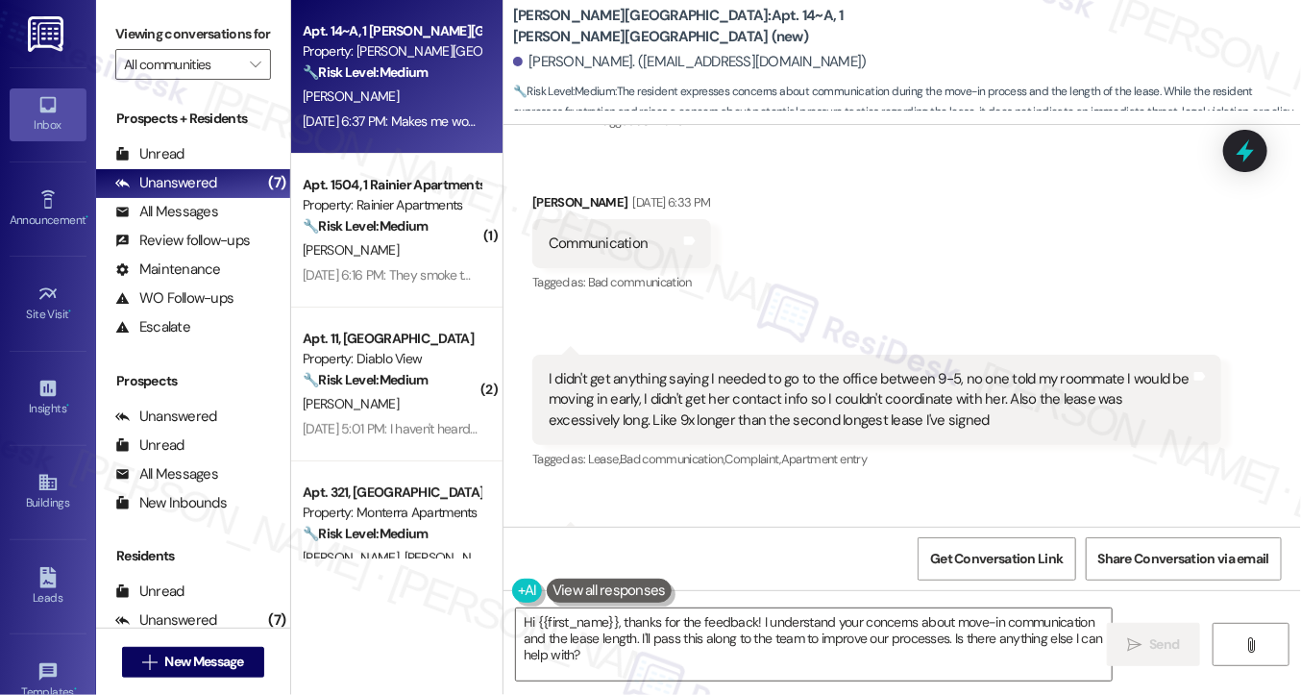
scroll to position [78, 0]
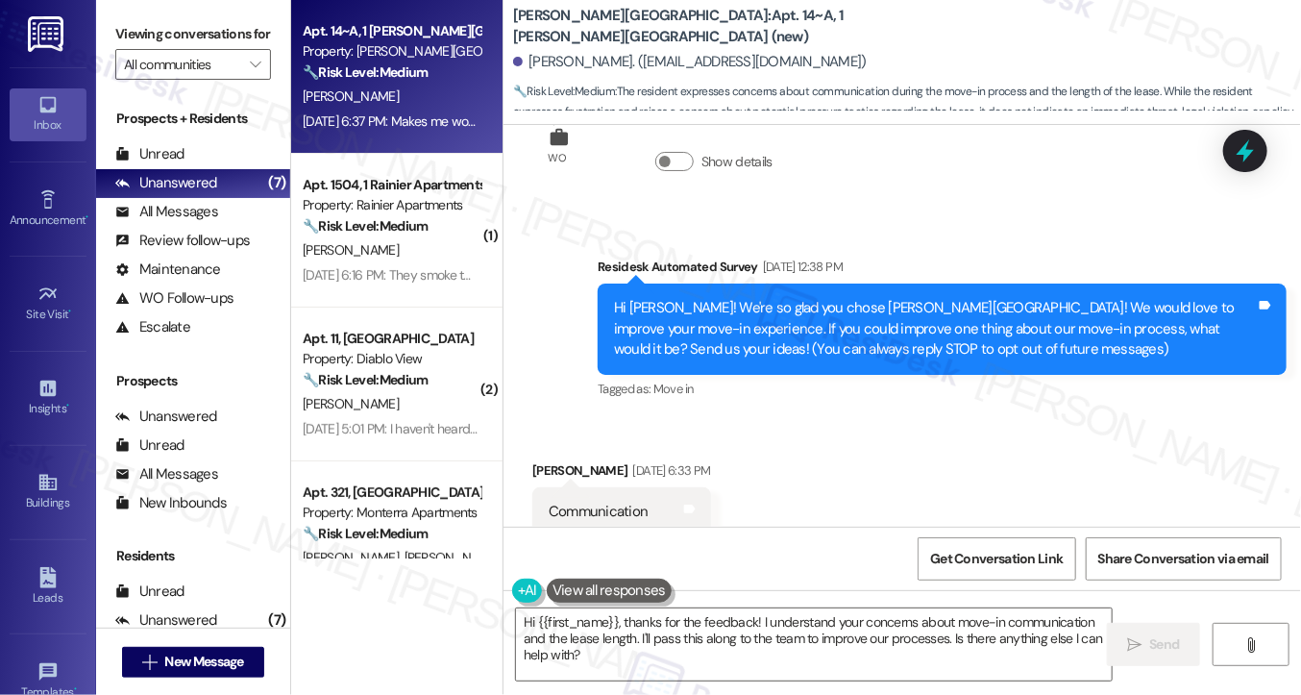
click at [121, 21] on label "Viewing conversations for" at bounding box center [193, 34] width 156 height 30
click at [763, 620] on textarea "Hi {{first_name}}, thanks for the feedback! I understand your concerns about mo…" at bounding box center [814, 644] width 596 height 72
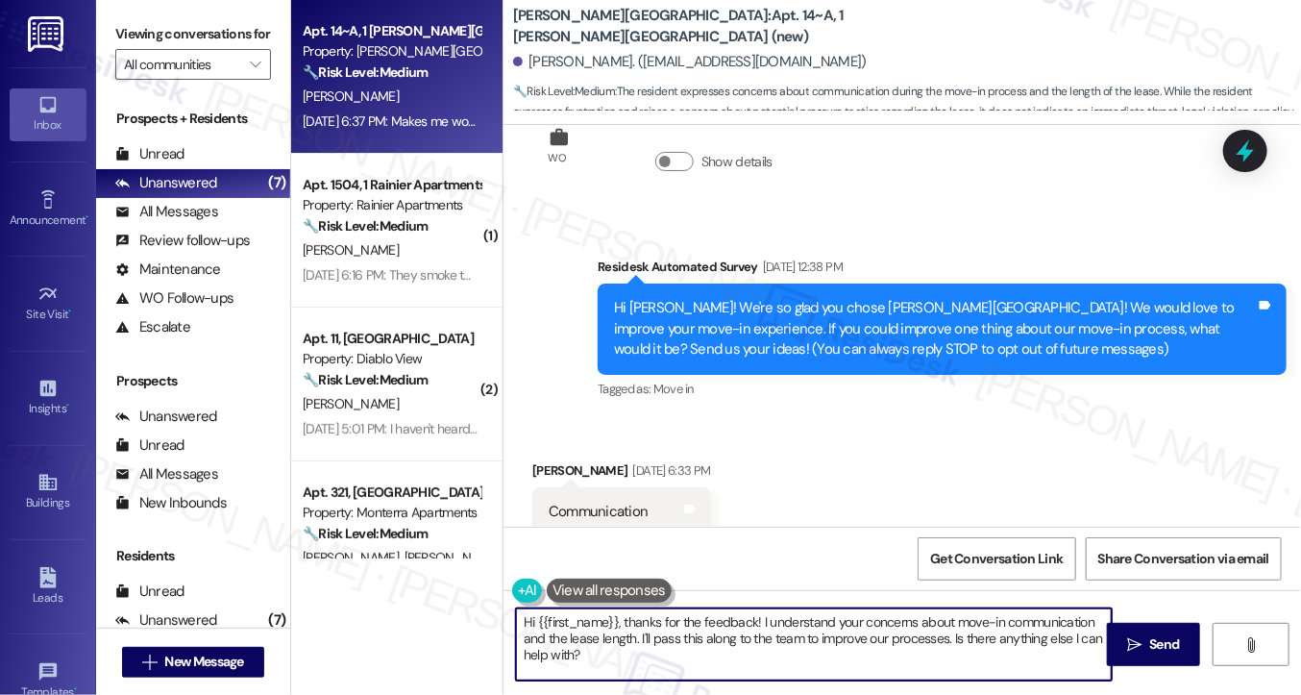
click at [763, 620] on textarea "Hi {{first_name}}, thanks for the feedback! I understand your concerns about mo…" at bounding box center [814, 644] width 596 height 72
click at [880, 644] on textarea "Hi {{first_name}}, thanks for the feedback! I understand your concerns about mo…" at bounding box center [814, 644] width 596 height 72
drag, startPoint x: 639, startPoint y: 637, endPoint x: 744, endPoint y: 656, distance: 106.5
click at [744, 656] on textarea "Hi {{first_name}}, thanks for the feedback! I understand your concerns about mo…" at bounding box center [814, 644] width 596 height 72
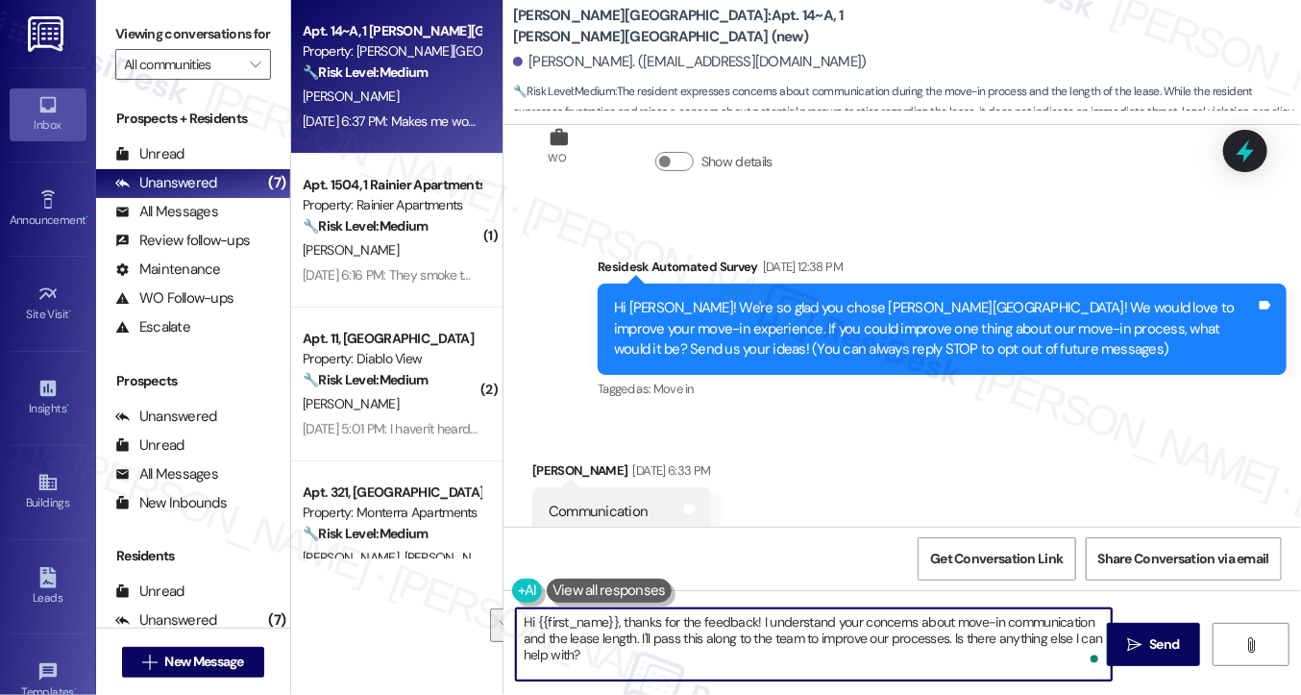
click at [744, 656] on textarea "Hi {{first_name}}, thanks for the feedback! I understand your concerns about mo…" at bounding box center [814, 644] width 596 height 72
drag, startPoint x: 715, startPoint y: 665, endPoint x: 953, endPoint y: 637, distance: 240.0
click at [953, 637] on textarea "Hi {{first_name}}, thanks for the feedback! I understand your concerns about mo…" at bounding box center [814, 644] width 596 height 72
click at [740, 646] on textarea "Hi {{first_name}}, thanks for the feedback! I understand your concerns about mo…" at bounding box center [814, 644] width 596 height 72
drag, startPoint x: 801, startPoint y: 661, endPoint x: 956, endPoint y: 637, distance: 157.5
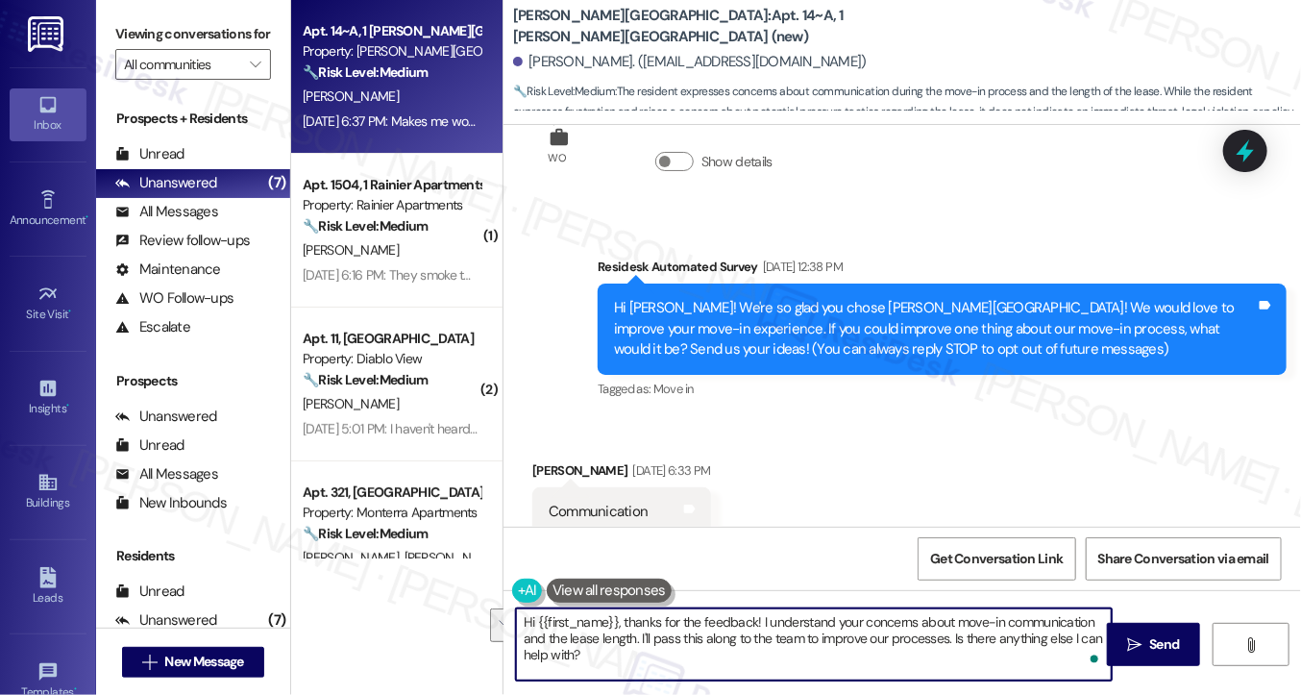
click at [956, 637] on textarea "Hi {{first_name}}, thanks for the feedback! I understand your concerns about mo…" at bounding box center [814, 644] width 596 height 72
type textarea "Hi {{first_name}}, thanks for the feedback! I understand your concerns about mo…"
click at [780, 610] on textarea "Hi {{first_name}}, thanks for the feedback! I understand your concerns about mo…" at bounding box center [814, 644] width 596 height 72
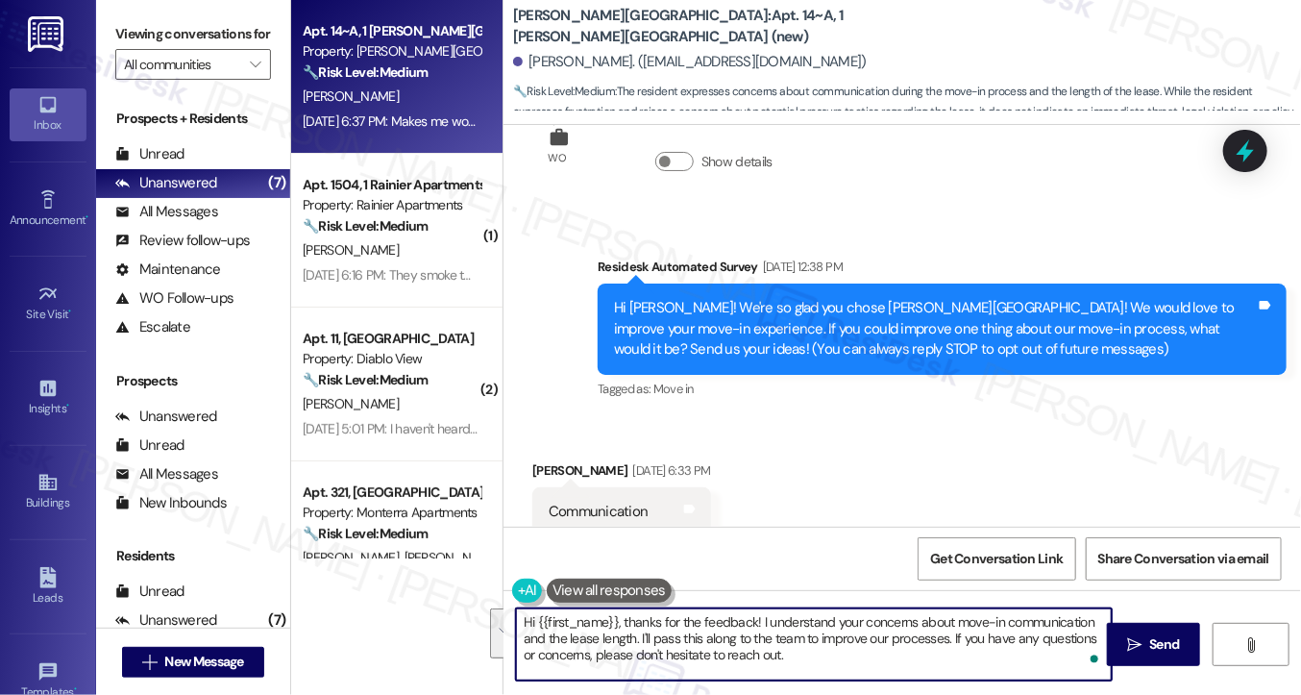
click at [857, 630] on textarea "Hi {{first_name}}, thanks for the feedback! I understand your concerns about mo…" at bounding box center [814, 644] width 596 height 72
click at [854, 653] on textarea "Hi {{first_name}}, thanks for the feedback! I understand your concerns about mo…" at bounding box center [814, 644] width 596 height 72
click at [775, 645] on textarea "Hi {{first_name}}, thanks for the feedback! I understand your concerns about mo…" at bounding box center [814, 644] width 596 height 72
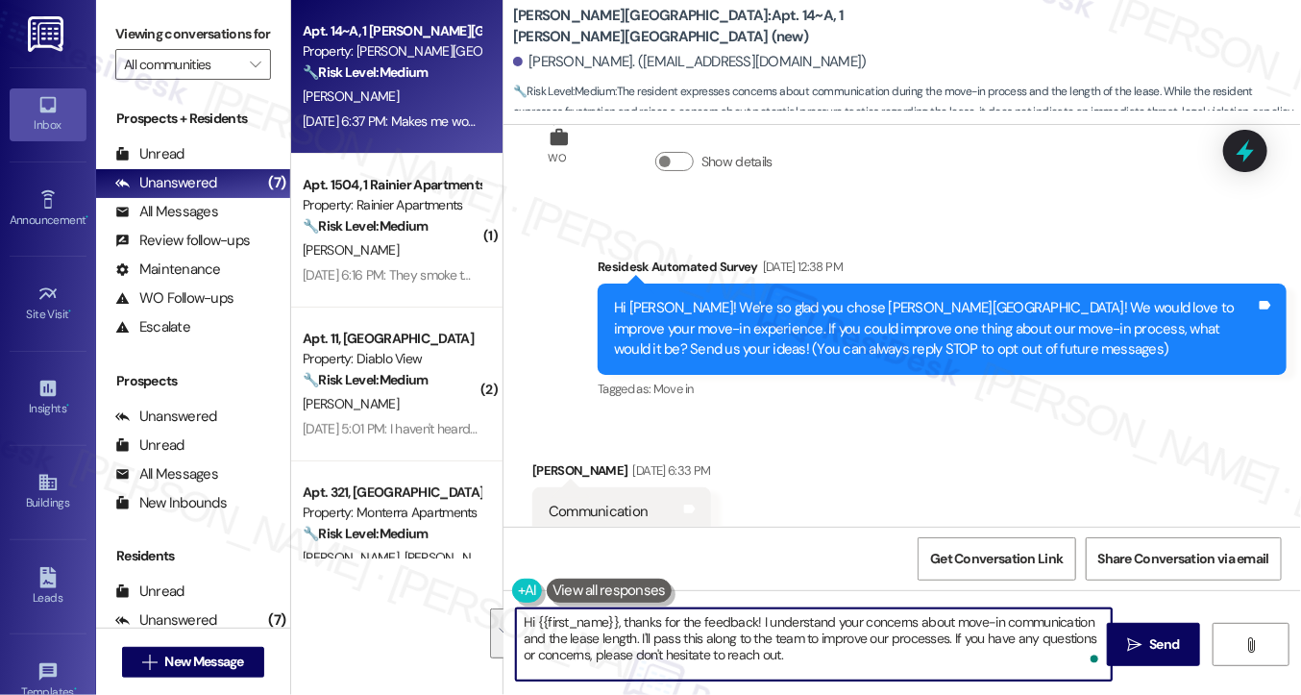
click at [847, 657] on textarea "Hi {{first_name}}, thanks for the feedback! I understand your concerns about mo…" at bounding box center [814, 644] width 596 height 72
drag, startPoint x: 946, startPoint y: 637, endPoint x: 647, endPoint y: 640, distance: 298.9
click at [647, 640] on textarea "Hi {{first_name}}, thanks for the feedback! I understand your concerns about mo…" at bounding box center [814, 644] width 596 height 72
click at [820, 668] on textarea "Hi {{first_name}}, thanks for the feedback! I understand your concerns about mo…" at bounding box center [814, 644] width 596 height 72
click at [859, 660] on textarea "Hi {{first_name}}, thanks for the feedback! I understand your concerns about mo…" at bounding box center [814, 644] width 596 height 72
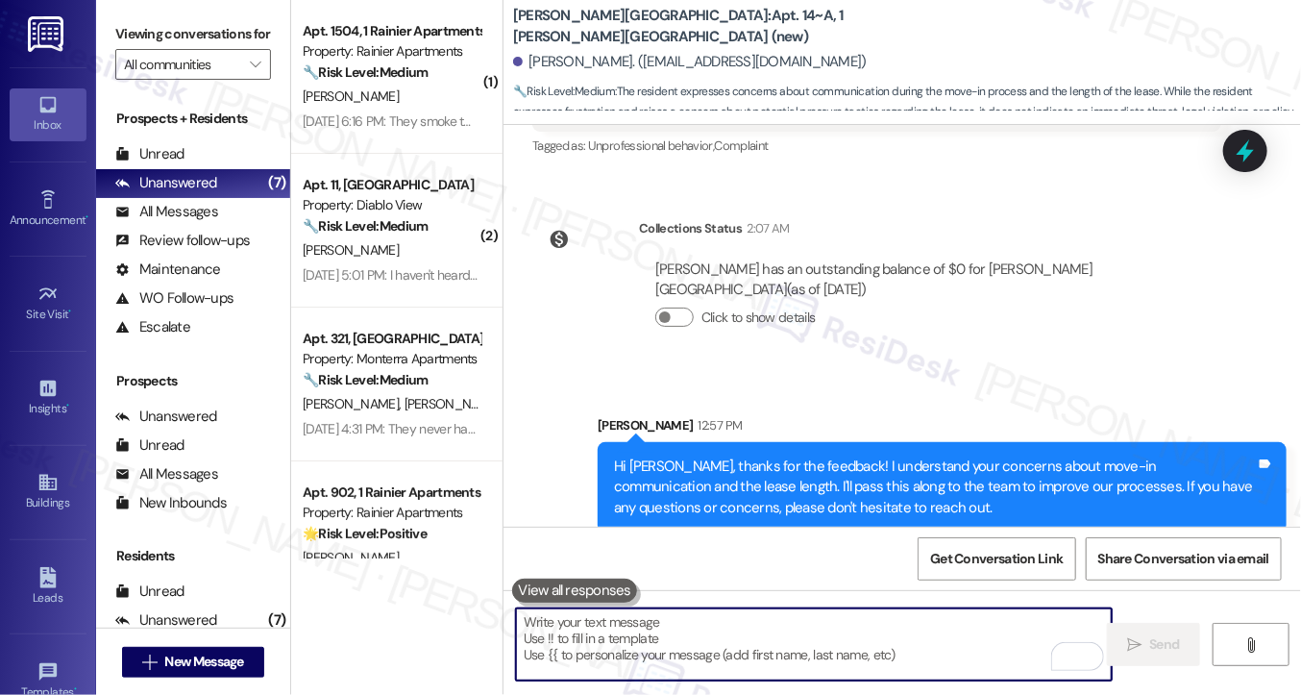
scroll to position [364, 0]
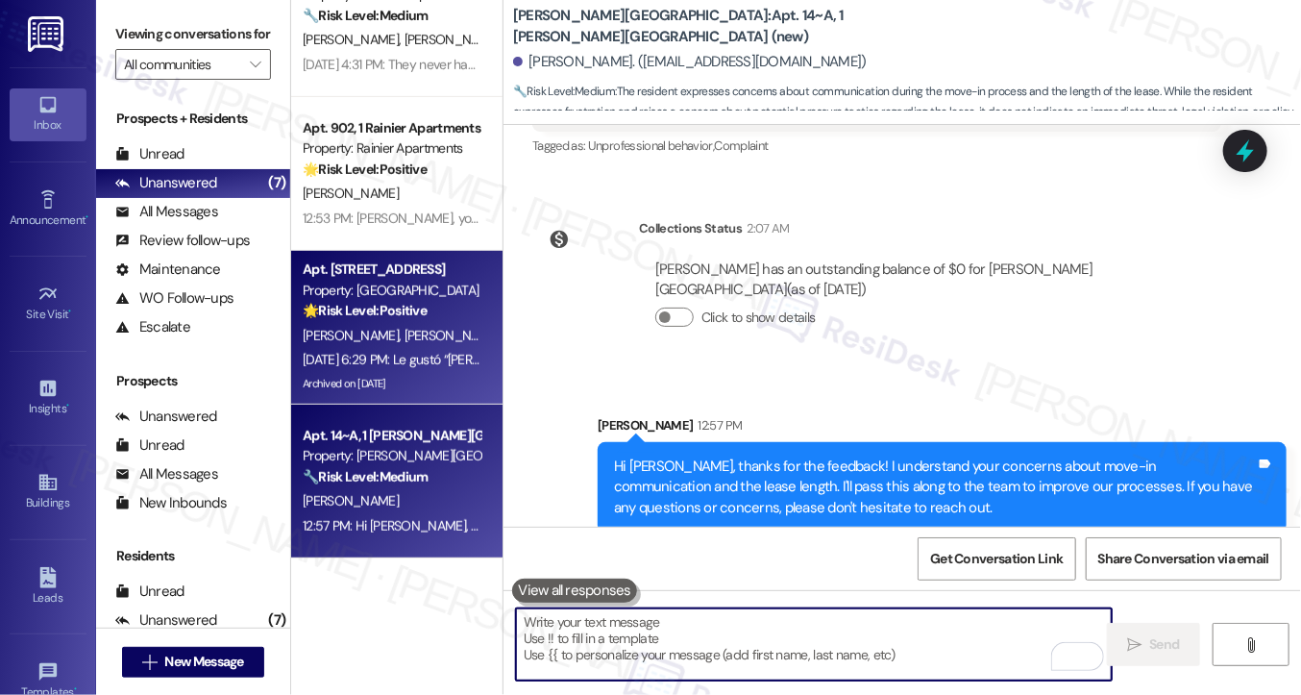
click at [403, 350] on div "Sep 10, 2025 at 6:29 PM: Le gustó “Sarah (Main Street Terrace): Hi Ivette, hope…" at bounding box center [392, 360] width 182 height 24
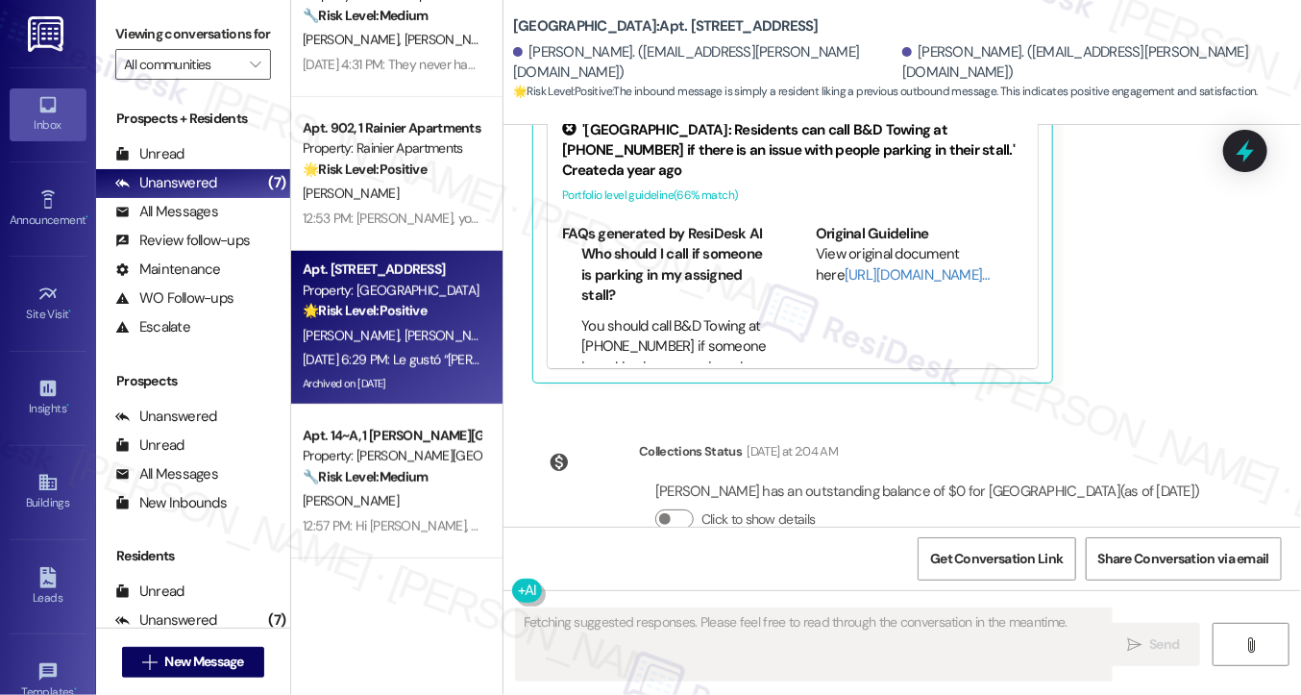
scroll to position [22717, 0]
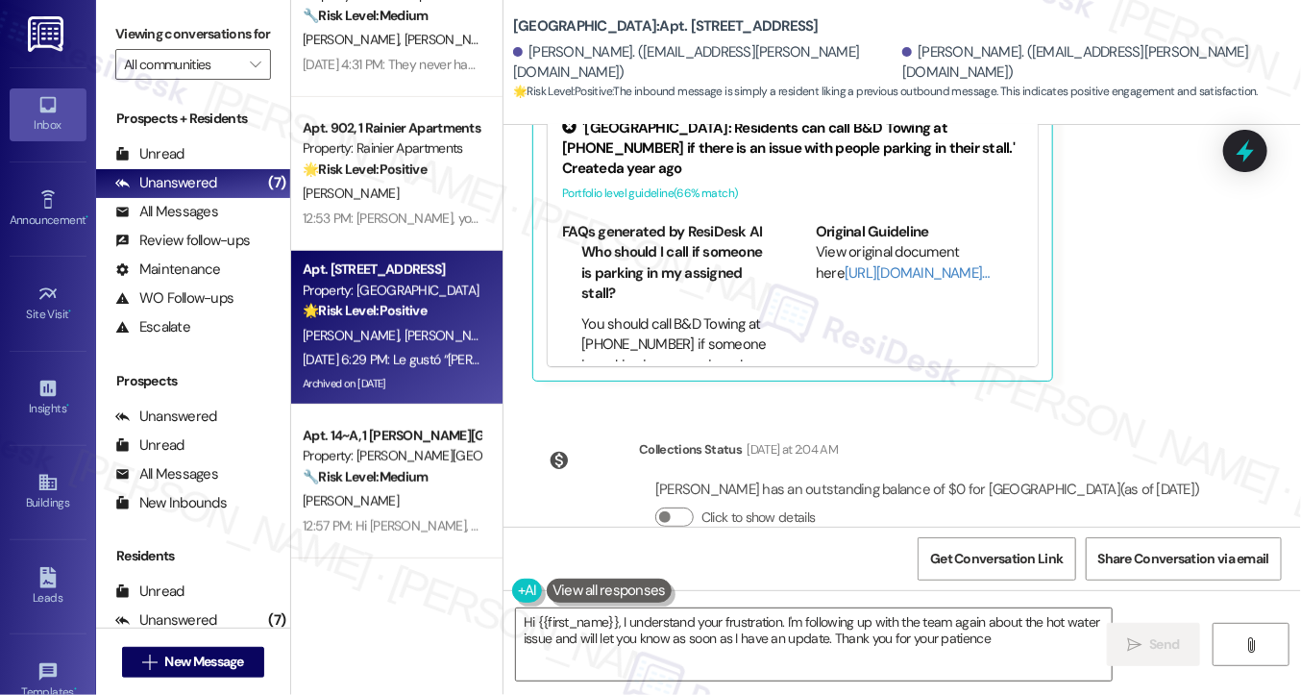
type textarea "Hi {{first_name}}, I understand your frustration. I'm following up with the tea…"
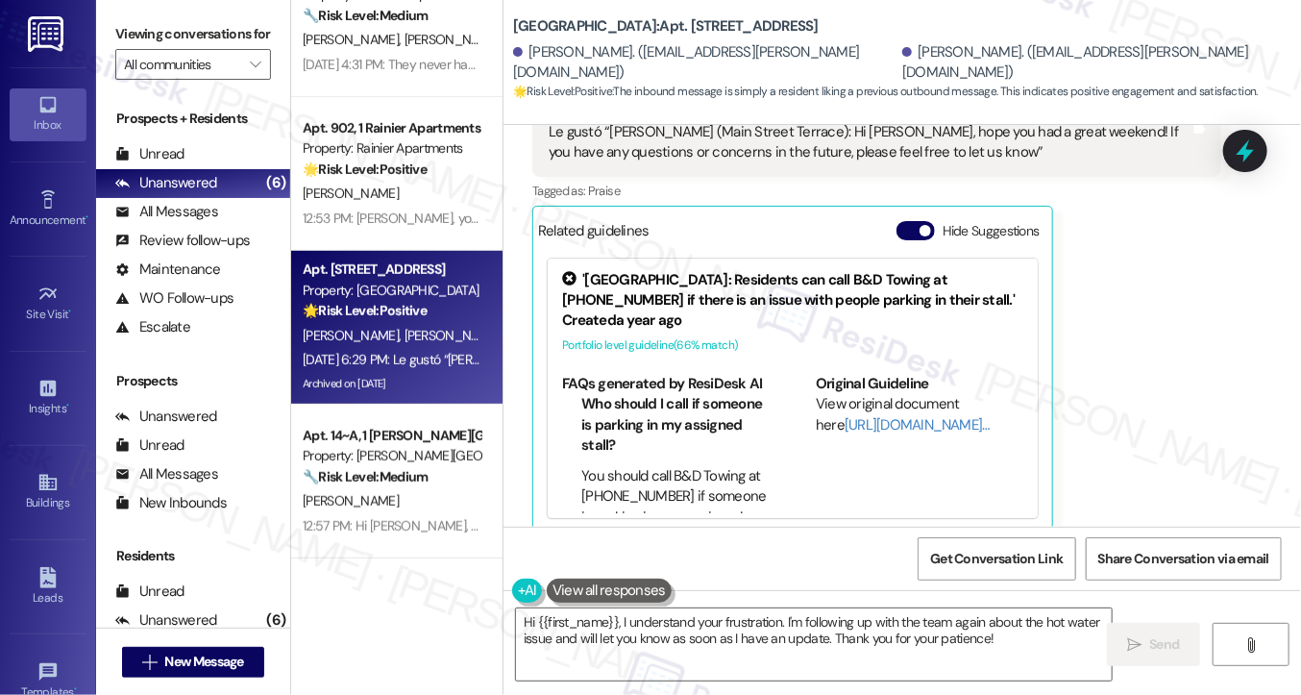
scroll to position [22429, 0]
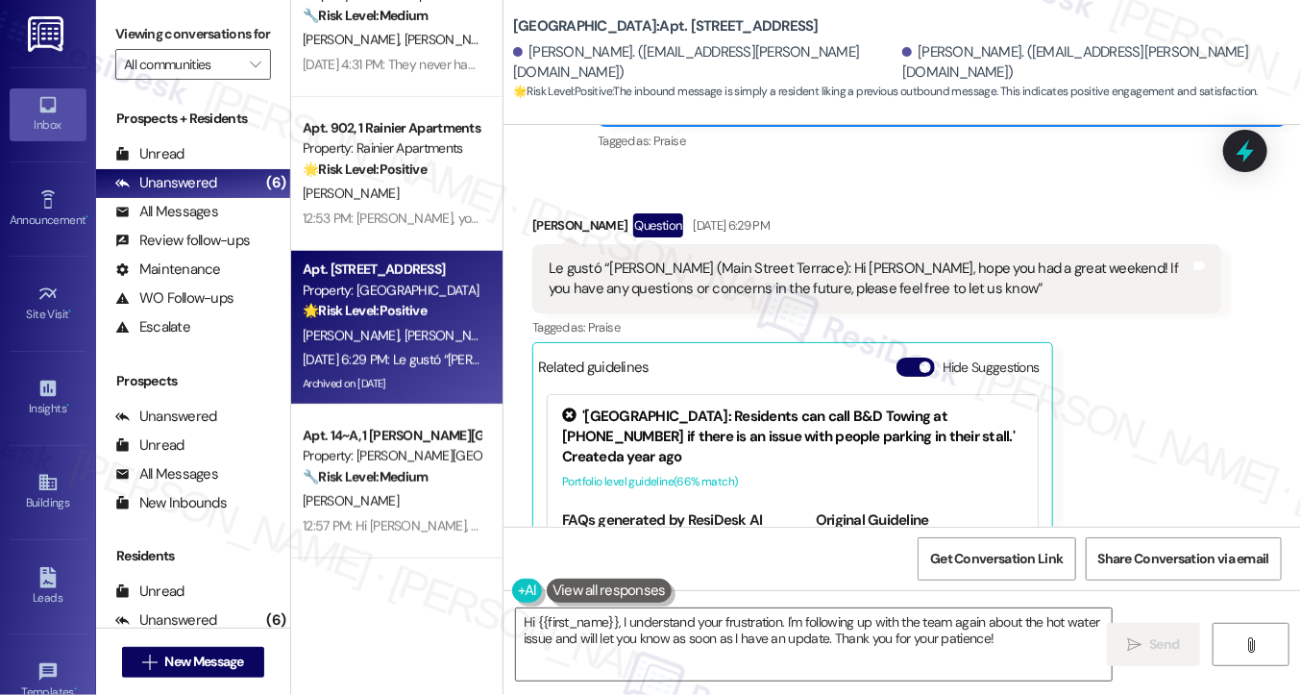
click at [629, 259] on div "Le gustó “Sarah (Main Street Terrace): Hi Ivette, hope you had a great weekend!…" at bounding box center [870, 279] width 642 height 41
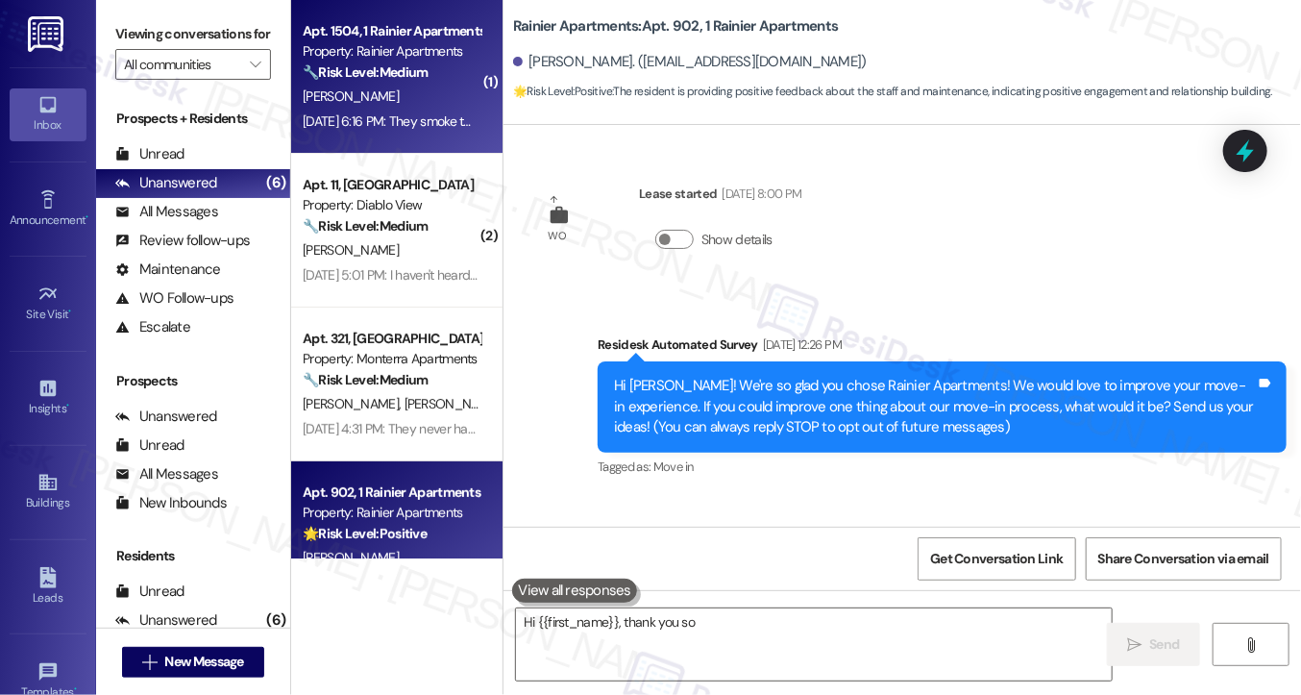
scroll to position [4264, 0]
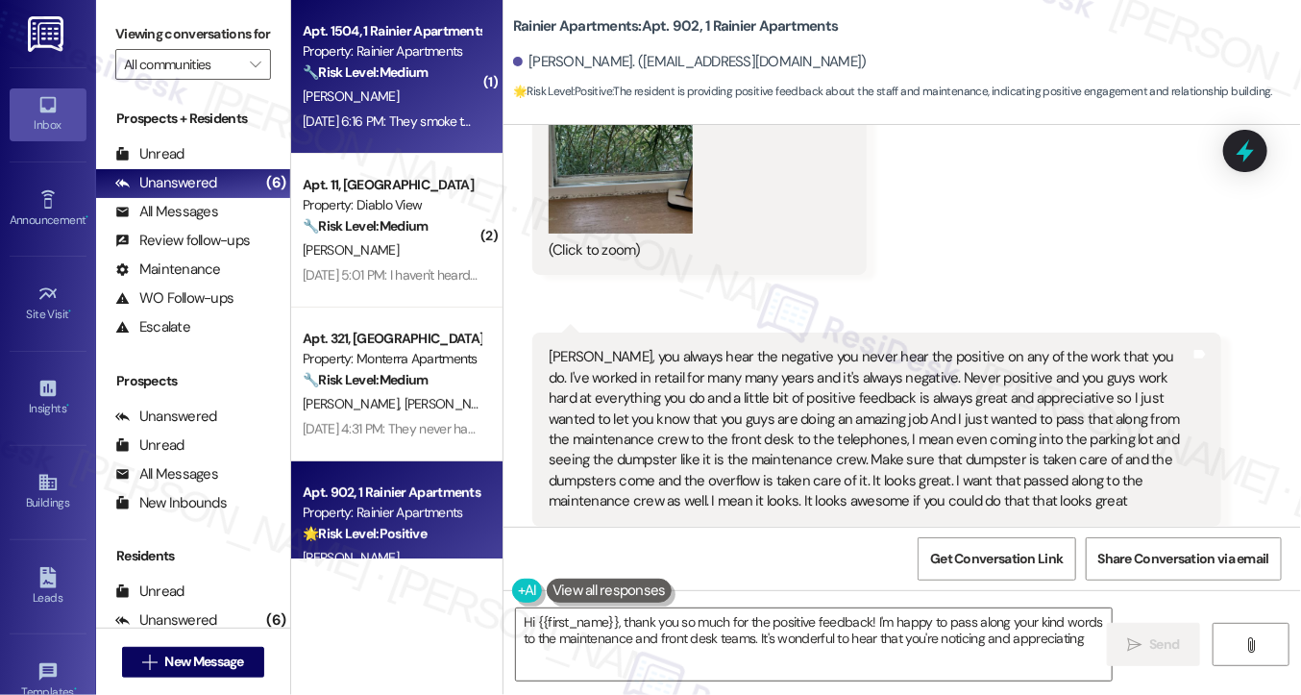
type textarea "Hi {{first_name}}, thank you so much for the positive feedback! I'm happy to pa…"
click at [419, 107] on div "[PERSON_NAME]" at bounding box center [392, 97] width 182 height 24
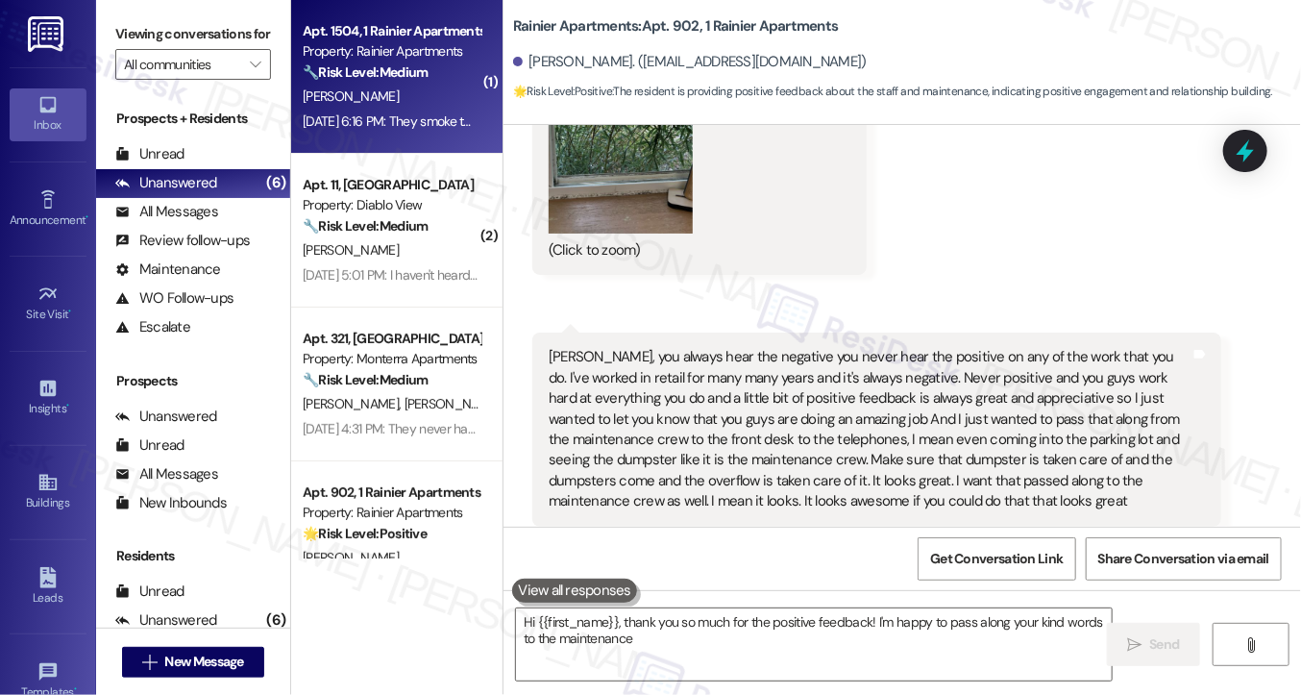
type textarea "Hi {{first_name}}, thank you so much for the positive feedback! I'm happy to pa…"
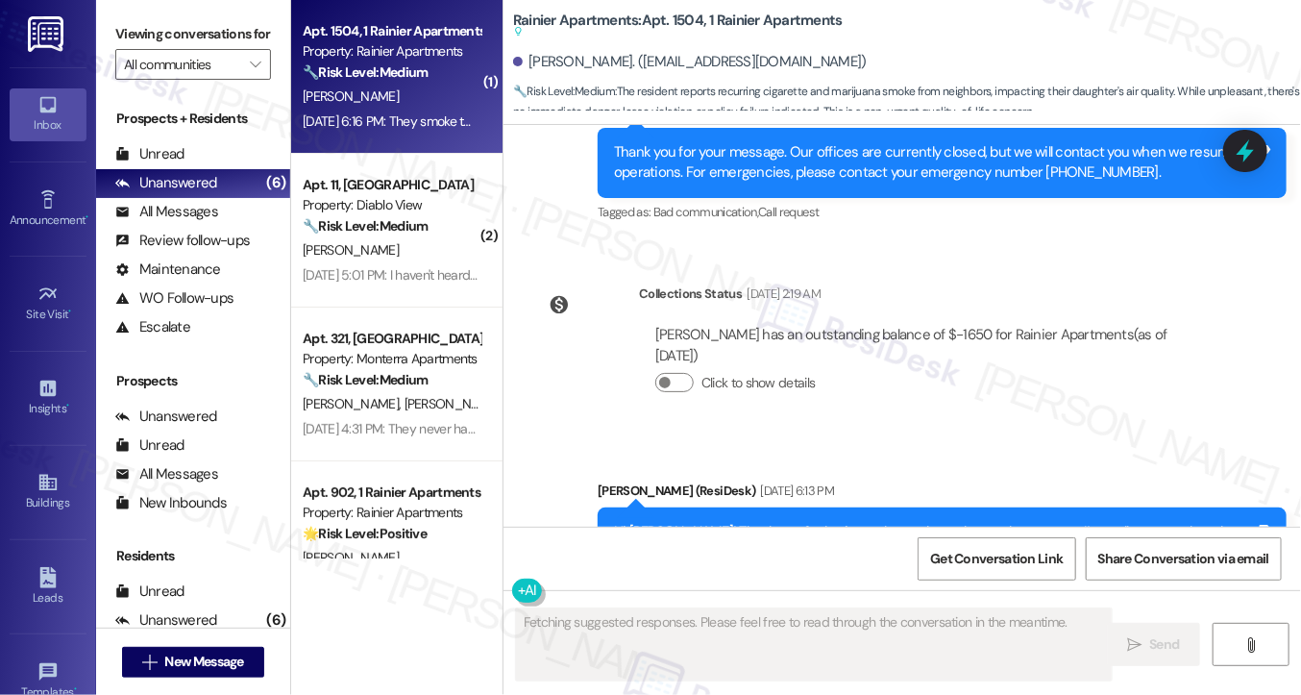
scroll to position [2931, 0]
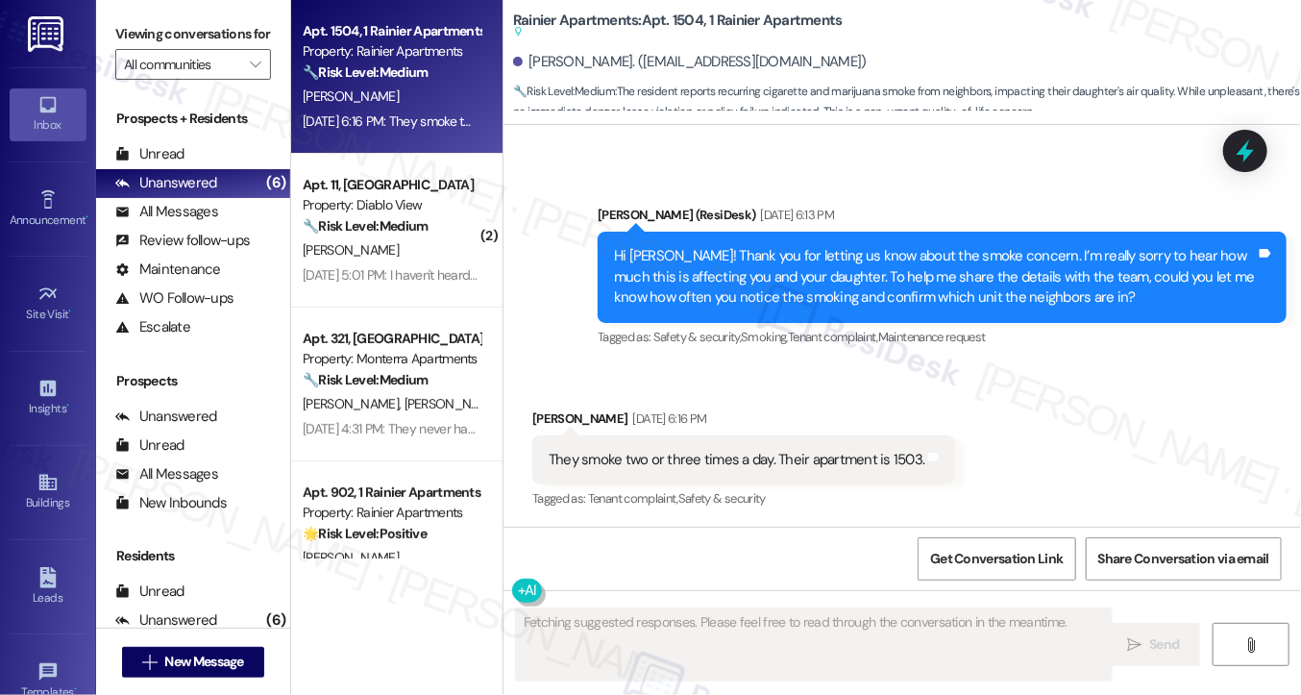
click at [853, 279] on div "Hi Elise! Thank you for letting us know about the smoke concern. I’m really sor…" at bounding box center [935, 277] width 642 height 62
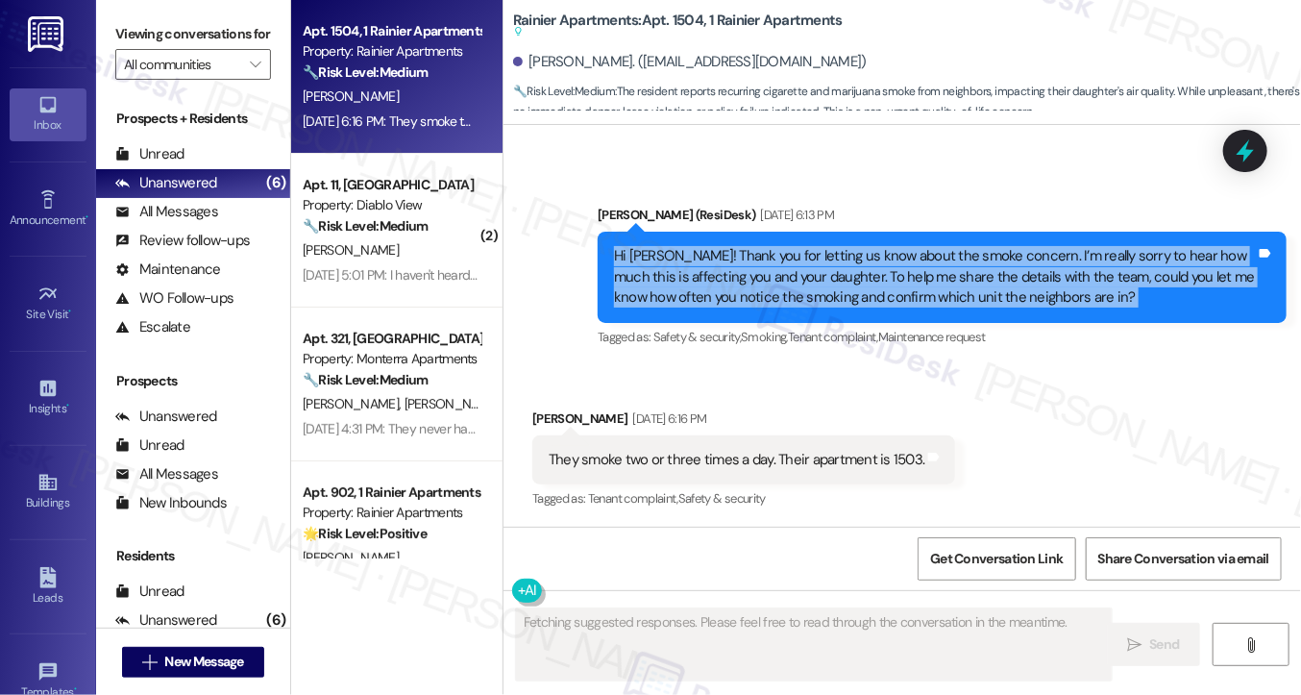
click at [853, 279] on div "Hi Elise! Thank you for letting us know about the smoke concern. I’m really sor…" at bounding box center [935, 277] width 642 height 62
click at [882, 282] on div "Hi Elise! Thank you for letting us know about the smoke concern. I’m really sor…" at bounding box center [935, 277] width 642 height 62
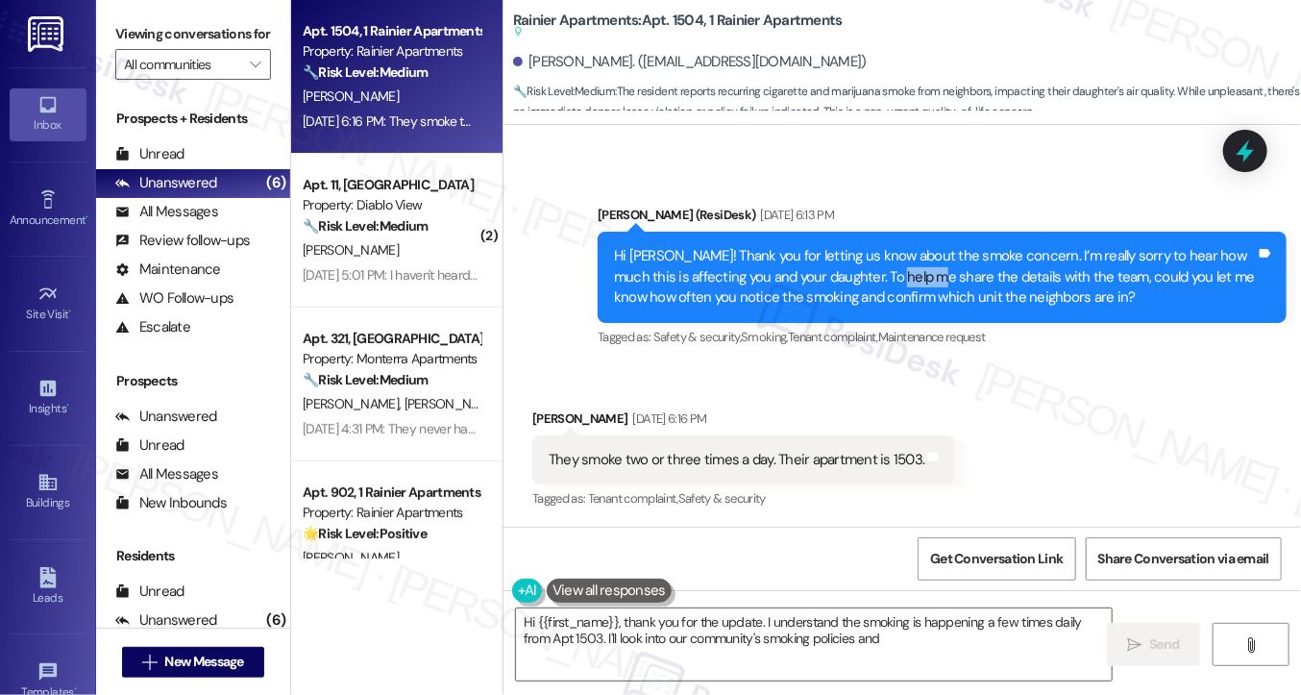
click at [882, 282] on div "Hi Elise! Thank you for letting us know about the smoke concern. I’m really sor…" at bounding box center [935, 277] width 642 height 62
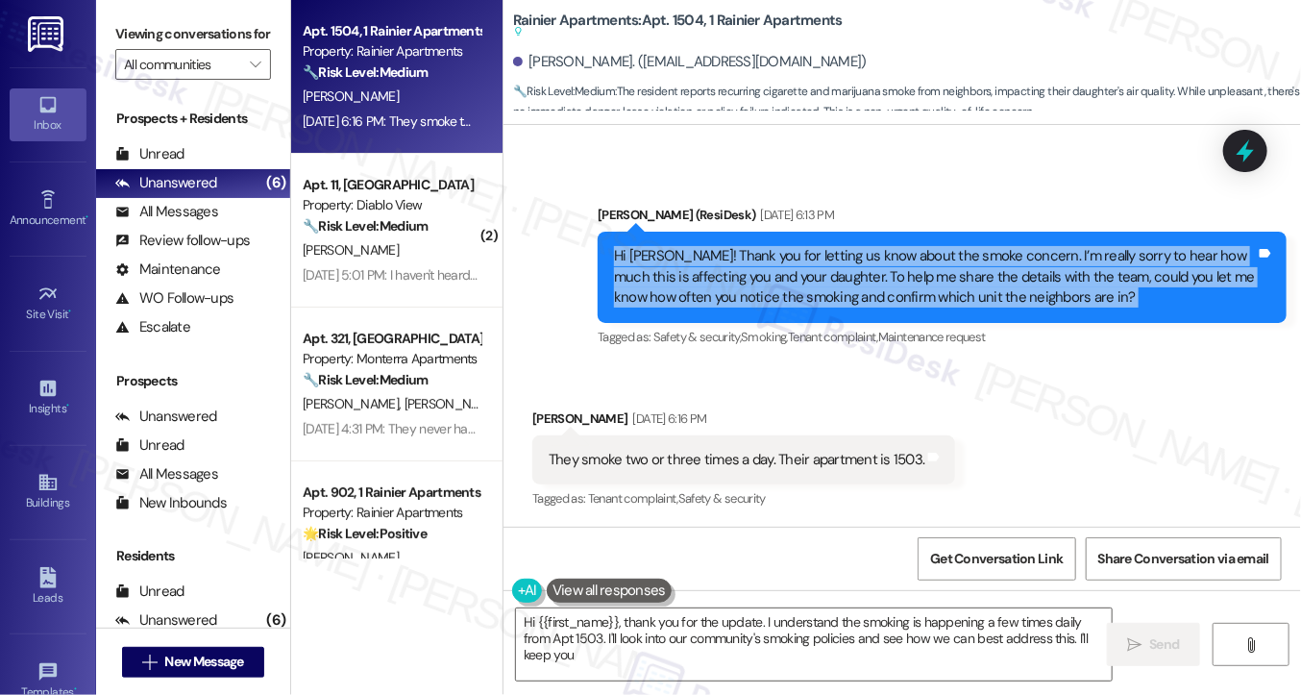
click at [882, 282] on div "Hi Elise! Thank you for letting us know about the smoke concern. I’m really sor…" at bounding box center [935, 277] width 642 height 62
type textarea "Hi {{first_name}}, thank you for the update. I understand the smoking is happen…"
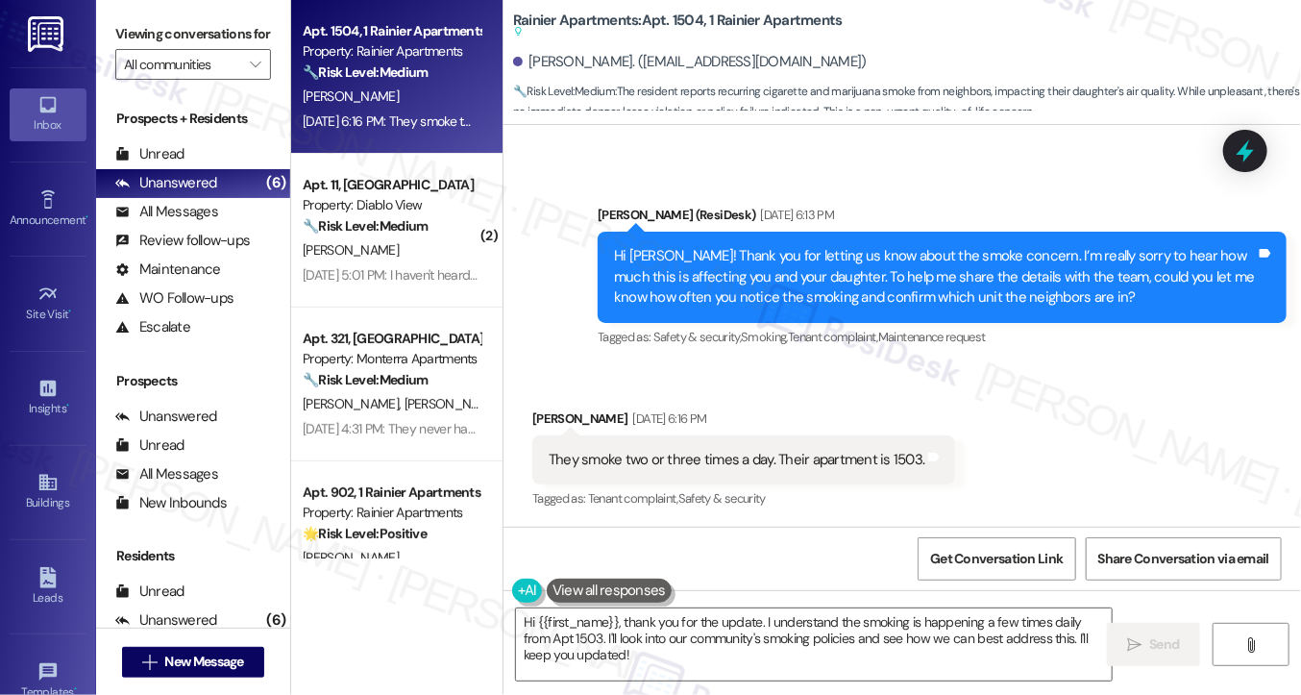
click at [784, 472] on div "They smoke two or three times a day. Their apartment is 1503. Tags and notes" at bounding box center [743, 459] width 423 height 49
click at [923, 287] on div "Hi Elise! Thank you for letting us know about the smoke concern. I’m really sor…" at bounding box center [935, 277] width 642 height 62
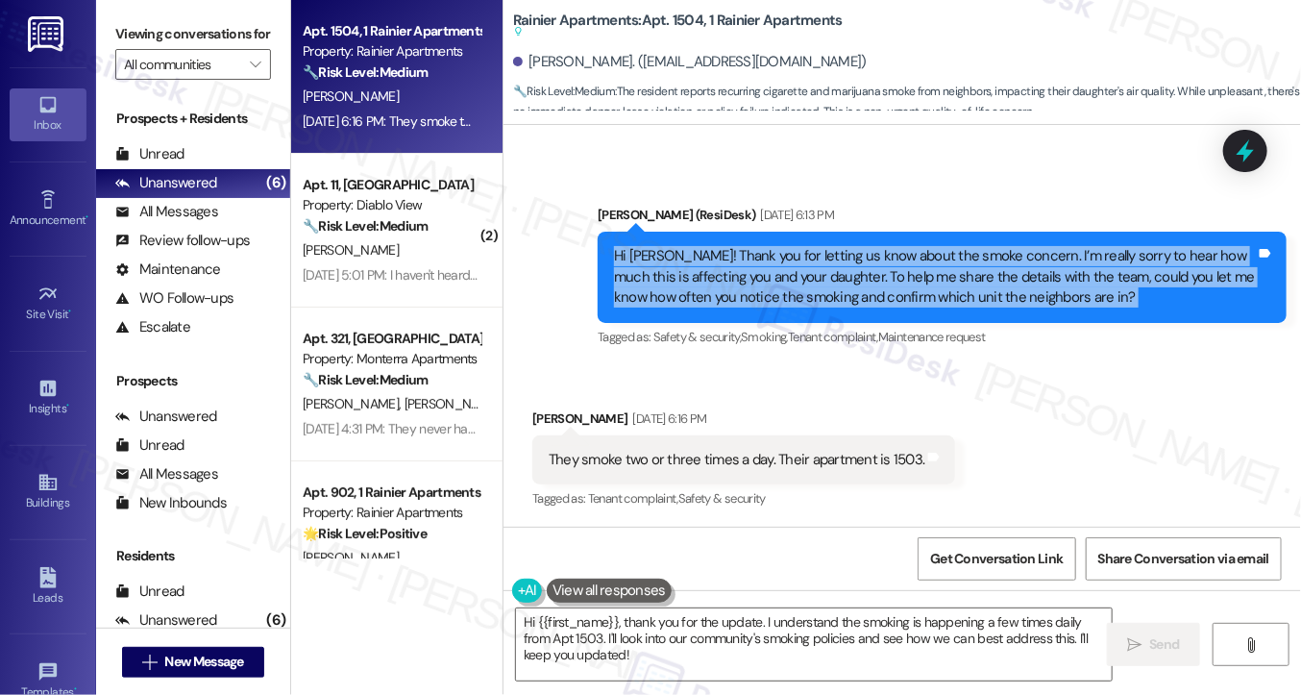
drag, startPoint x: 923, startPoint y: 287, endPoint x: 884, endPoint y: 333, distance: 59.3
click at [923, 288] on div "Hi Elise! Thank you for letting us know about the smoke concern. I’m really sor…" at bounding box center [935, 277] width 642 height 62
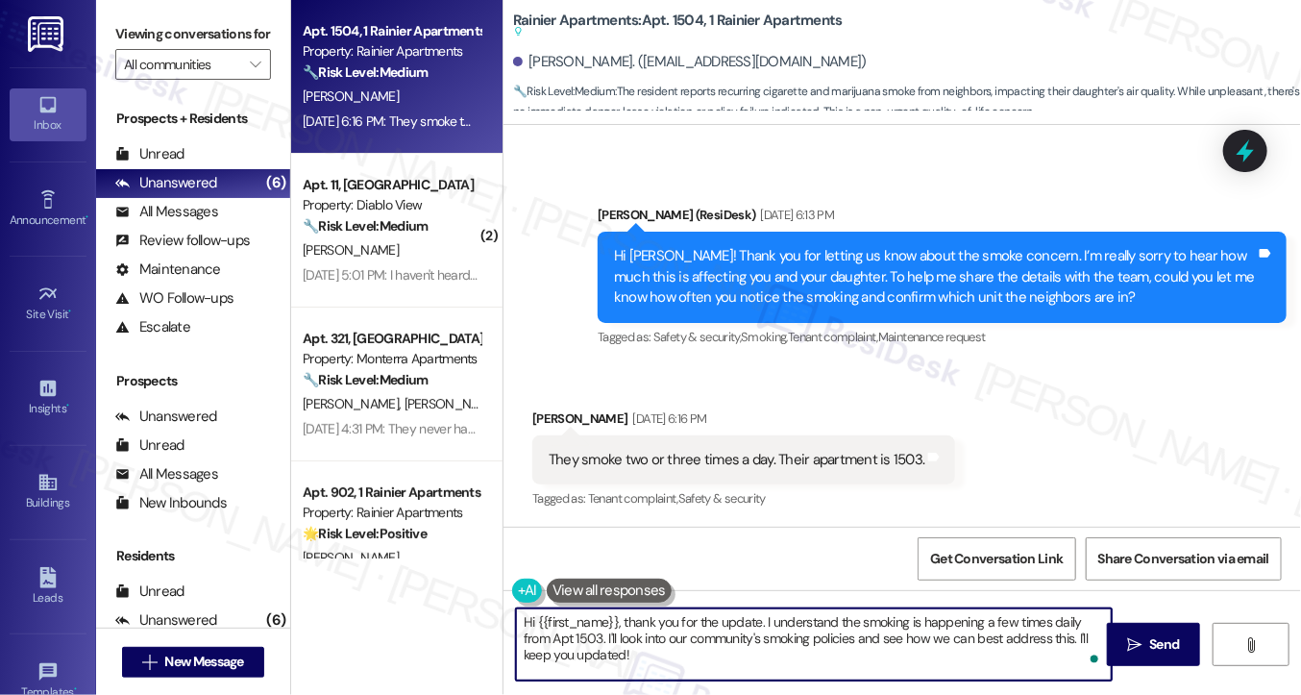
drag, startPoint x: 780, startPoint y: 660, endPoint x: 747, endPoint y: 630, distance: 45.6
click at [747, 630] on textarea "Hi {{first_name}}, thank you for the update. I understand the smoking is happen…" at bounding box center [814, 644] width 596 height 72
click at [657, 654] on textarea "Hi {{first_name}}, thank you for the update. I understand the smoking is happen…" at bounding box center [814, 644] width 596 height 72
click at [715, 640] on textarea "Hi {{first_name}}, thank you for the update. I understand the smoking is happen…" at bounding box center [814, 644] width 596 height 72
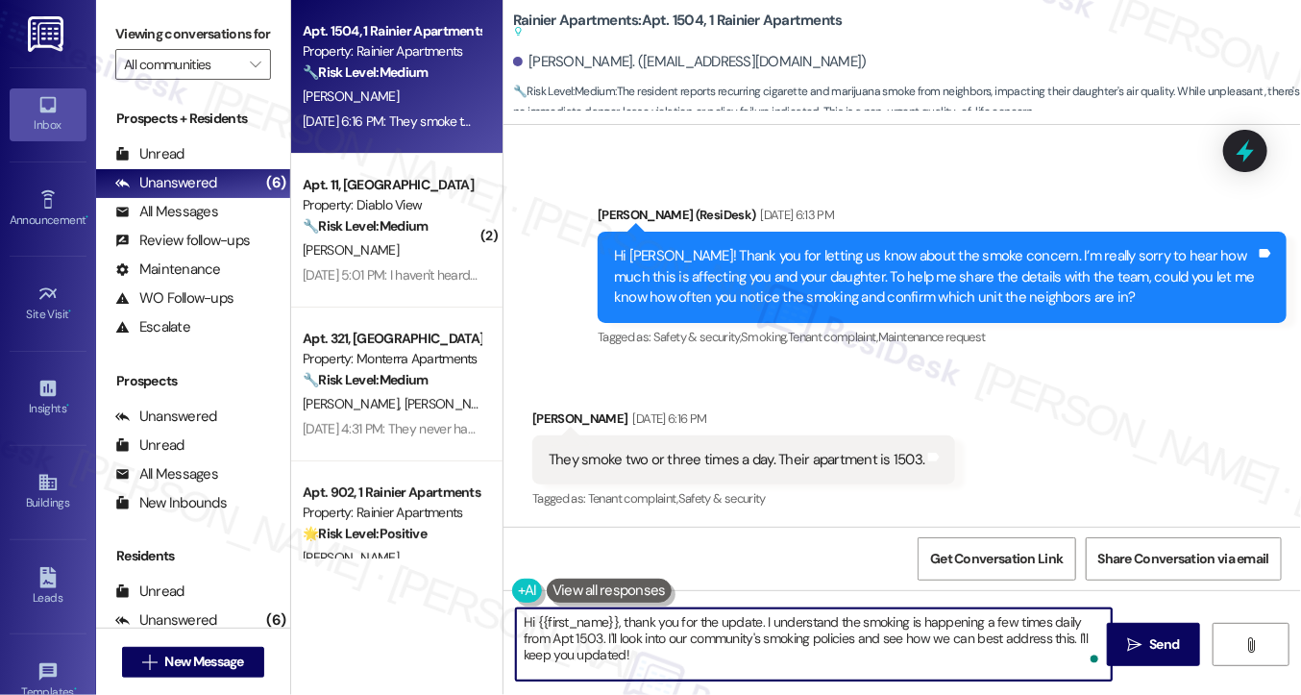
click at [738, 656] on textarea "Hi {{first_name}}, thank you for the update. I understand the smoking is happen…" at bounding box center [814, 644] width 596 height 72
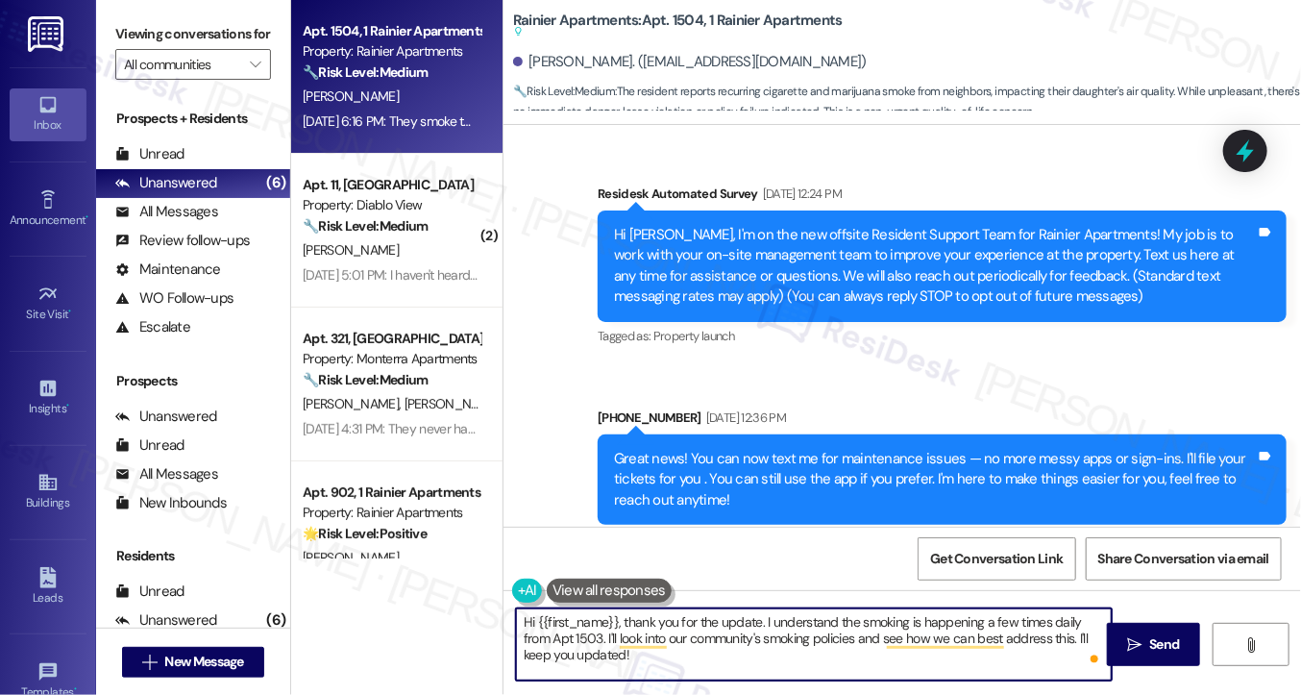
scroll to position [2931, 0]
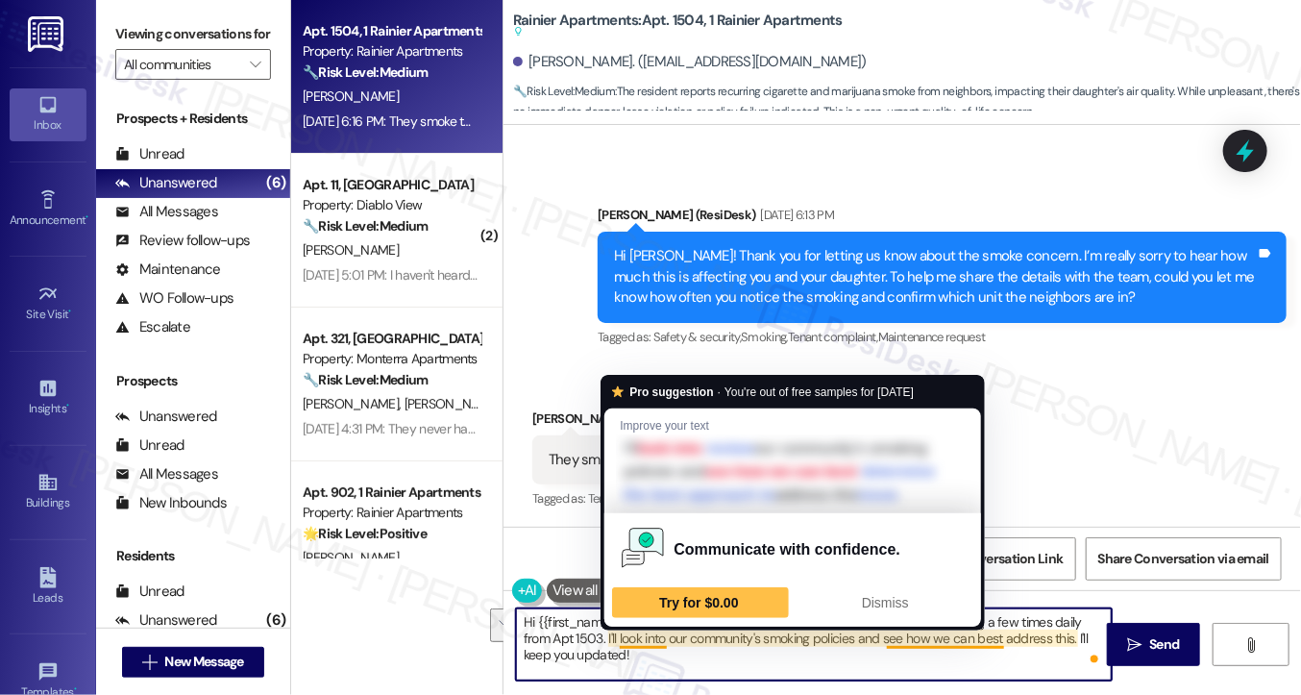
click at [616, 640] on textarea "Hi {{first_name}}, thank you for the update. I understand the smoking is happen…" at bounding box center [814, 644] width 596 height 72
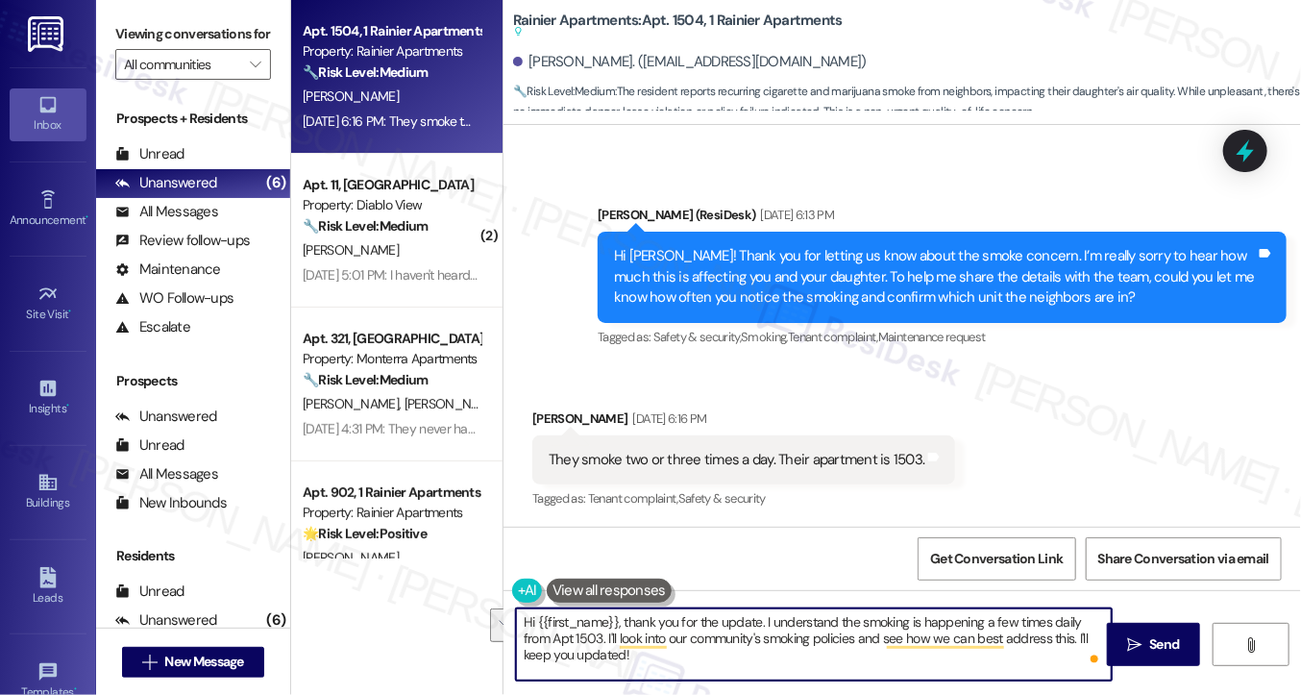
click at [638, 648] on textarea "Hi {{first_name}}, thank you for the update. I understand the smoking is happen…" at bounding box center [814, 644] width 596 height 72
drag, startPoint x: 615, startPoint y: 633, endPoint x: 913, endPoint y: 637, distance: 298.0
click at [913, 637] on textarea "Hi {{first_name}}, thank you for the update. I understand the smoking is happen…" at bounding box center [814, 644] width 596 height 72
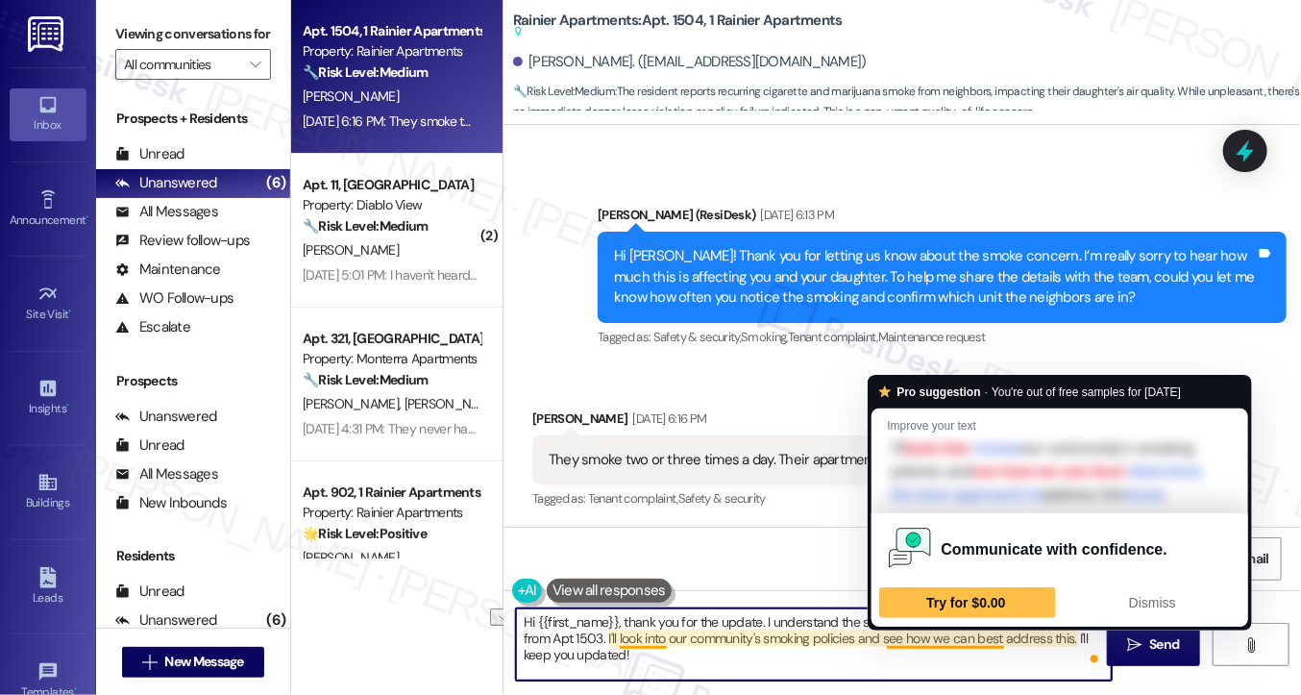
scroll to position [2932, 0]
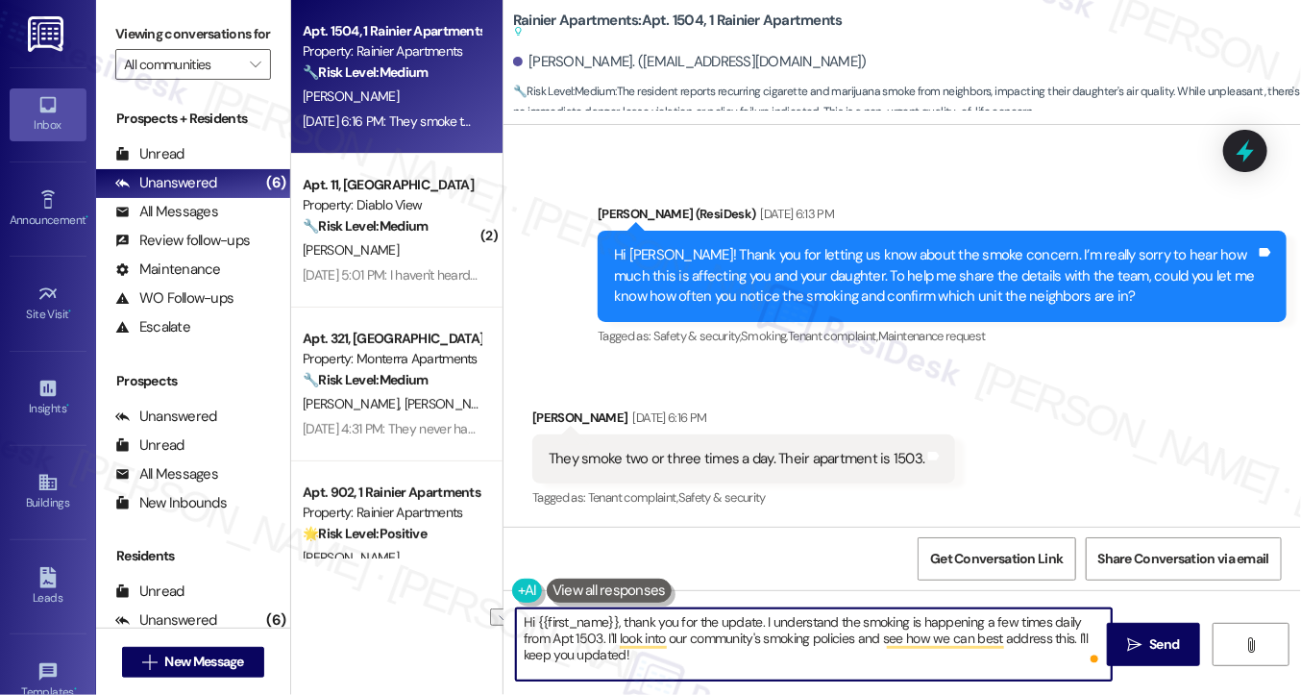
click at [719, 660] on textarea "Hi {{first_name}}, thank you for the update. I understand the smoking is happen…" at bounding box center [814, 644] width 596 height 72
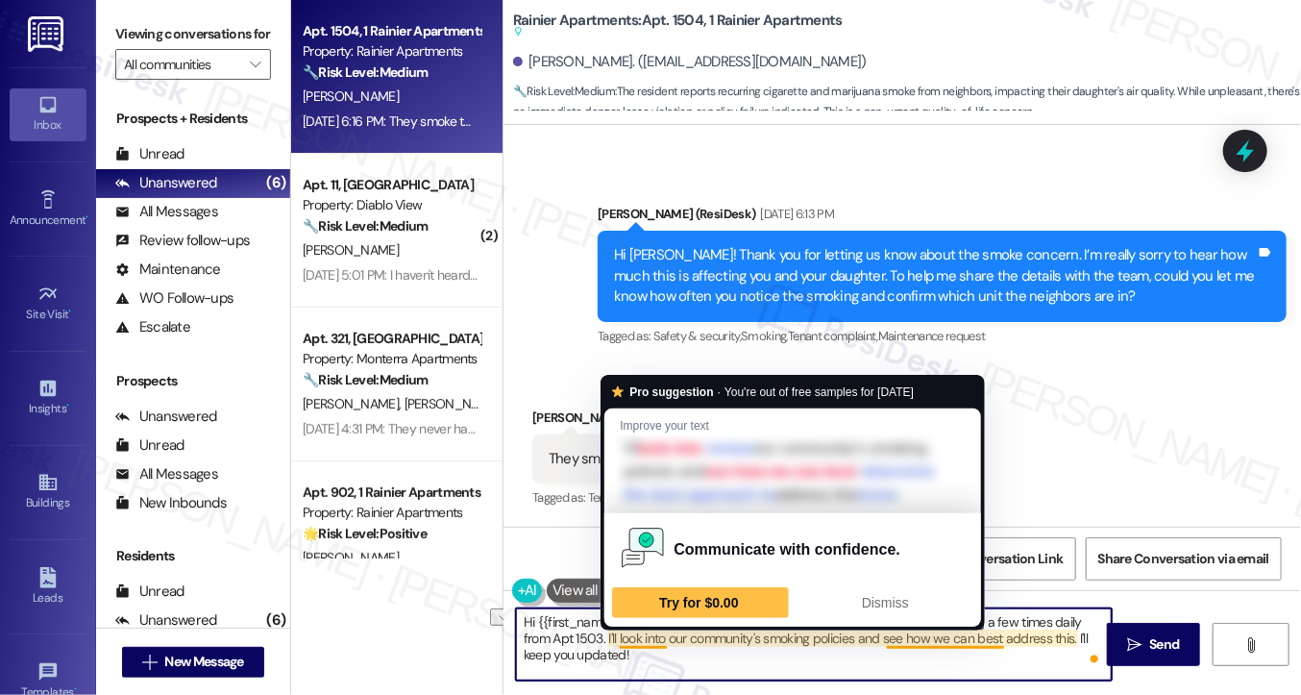
drag, startPoint x: 1071, startPoint y: 638, endPoint x: 621, endPoint y: 641, distance: 449.8
click at [618, 641] on textarea "Hi {{first_name}}, thank you for the update. I understand the smoking is happen…" at bounding box center [814, 644] width 596 height 72
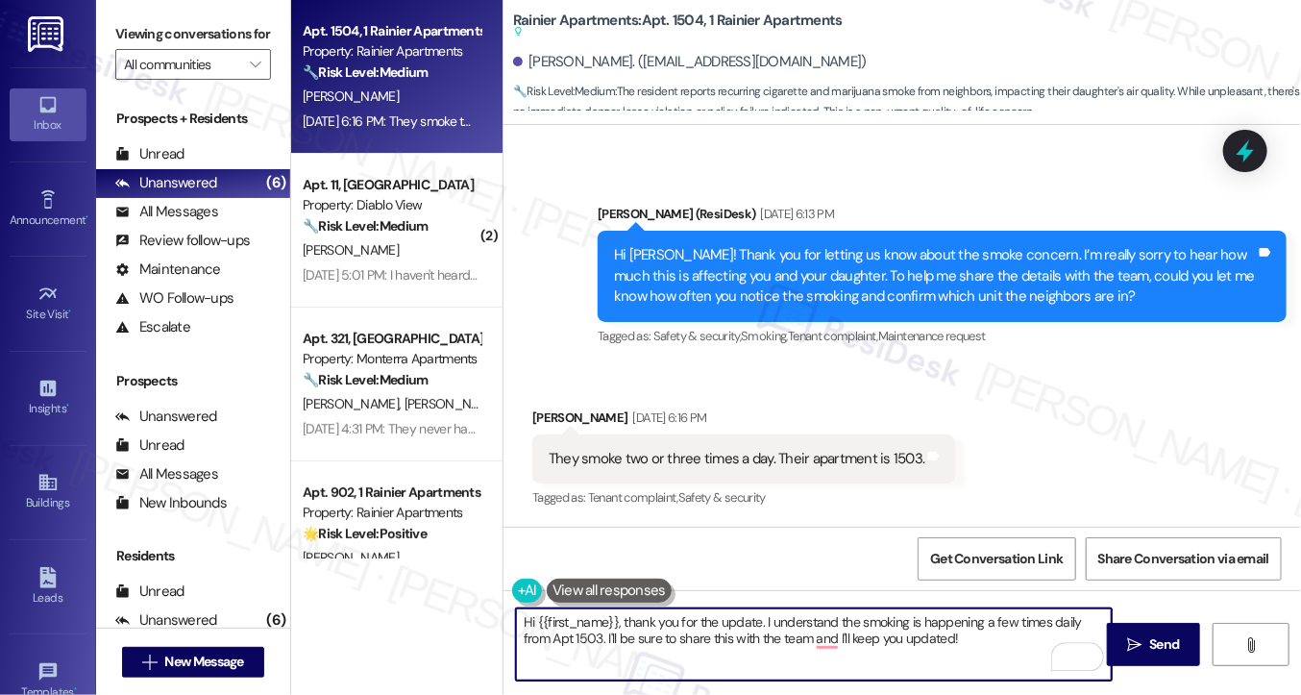
click at [1004, 650] on textarea "Hi {{first_name}}, thank you for the update. I understand the smoking is happen…" at bounding box center [814, 644] width 596 height 72
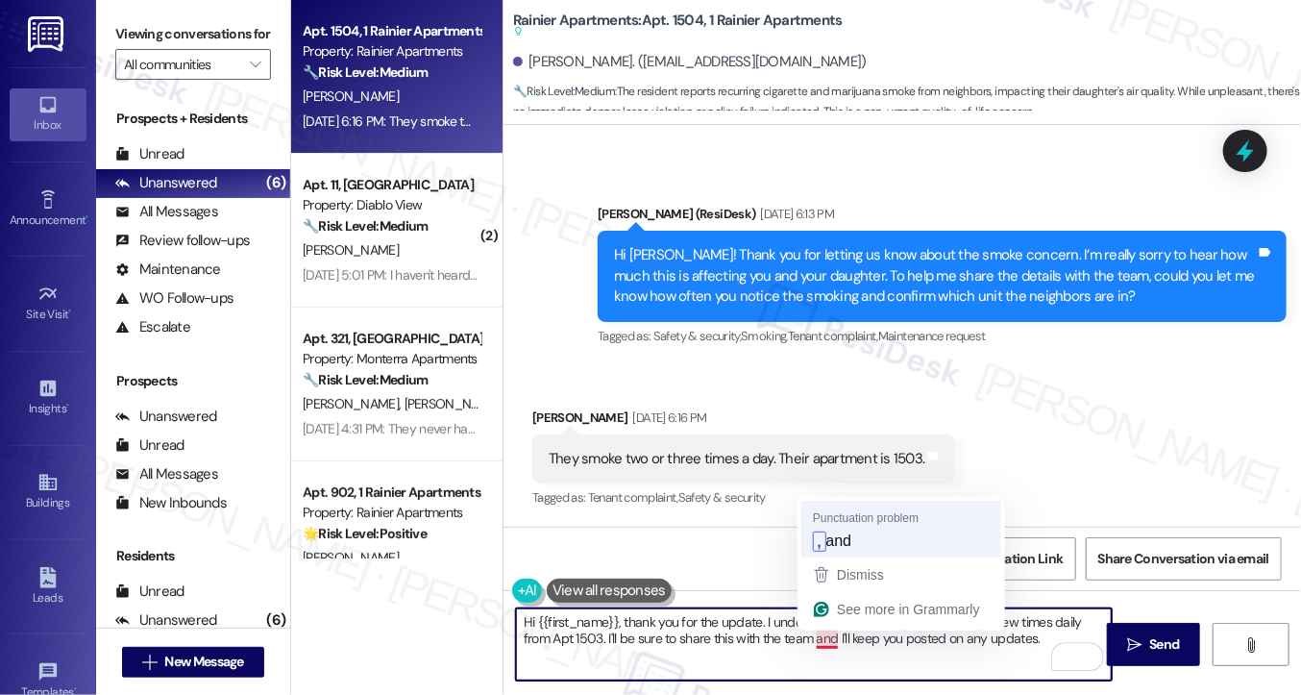
type textarea "Hi {{first_name}}, thank you for the update. I understand the smoking is happen…"
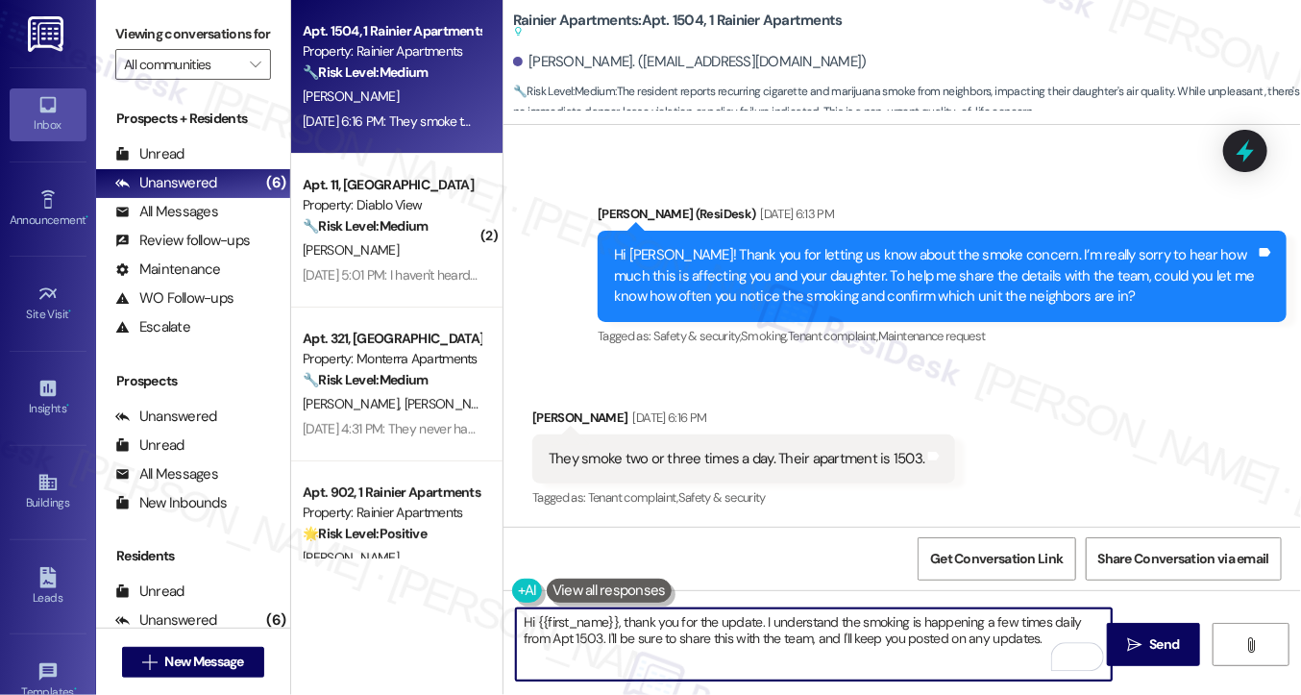
click at [761, 610] on textarea "Hi {{first_name}}, thank you for the update. I understand the smoking is happen…" at bounding box center [814, 644] width 596 height 72
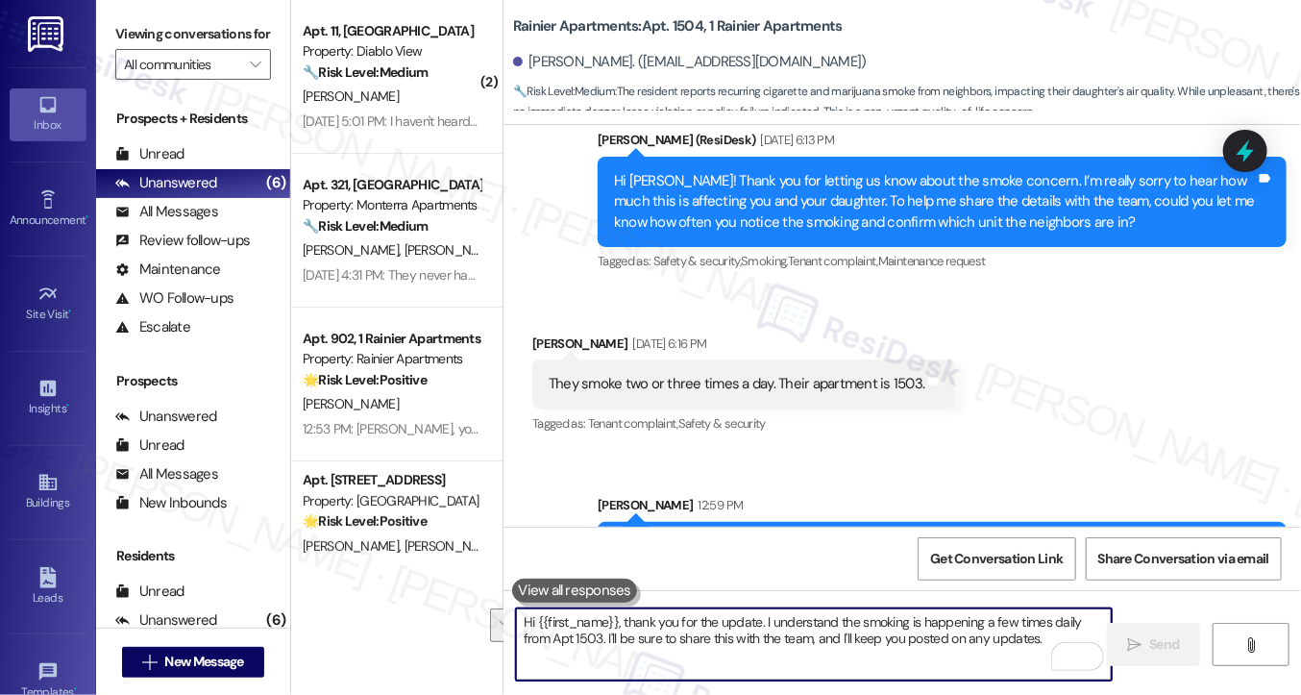
scroll to position [3037, 0]
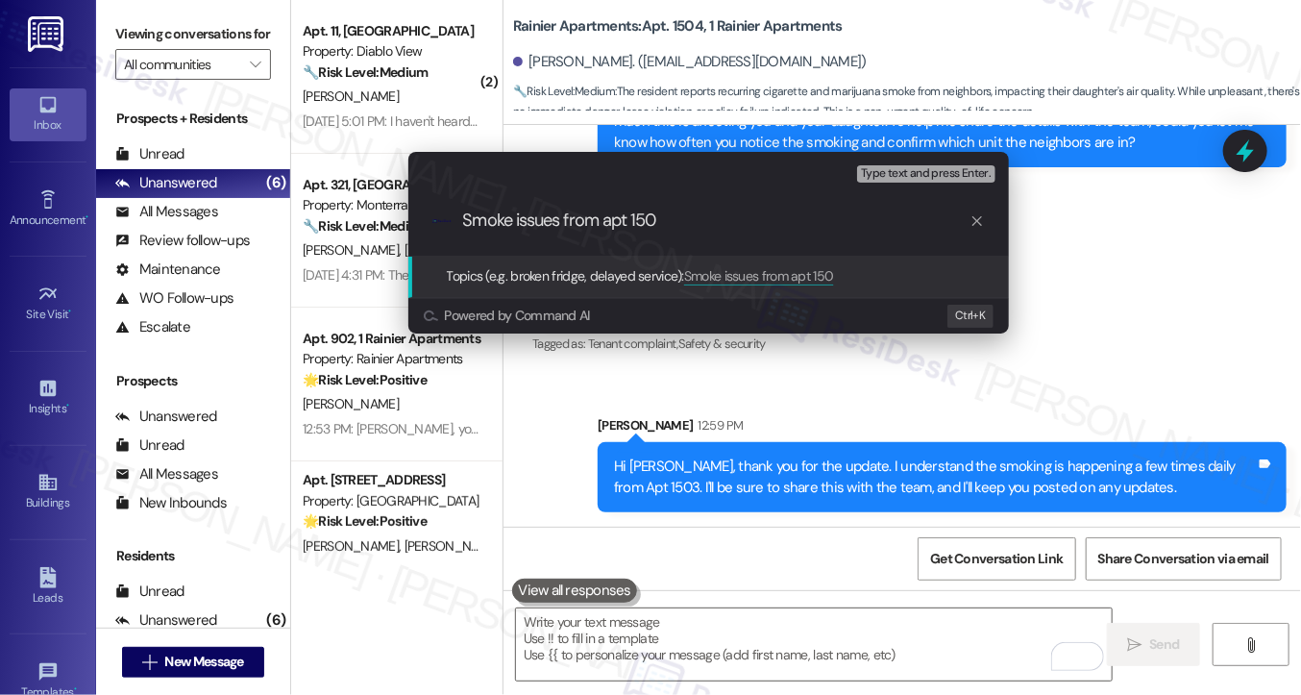
type input "Smoke issues from apt 1503"
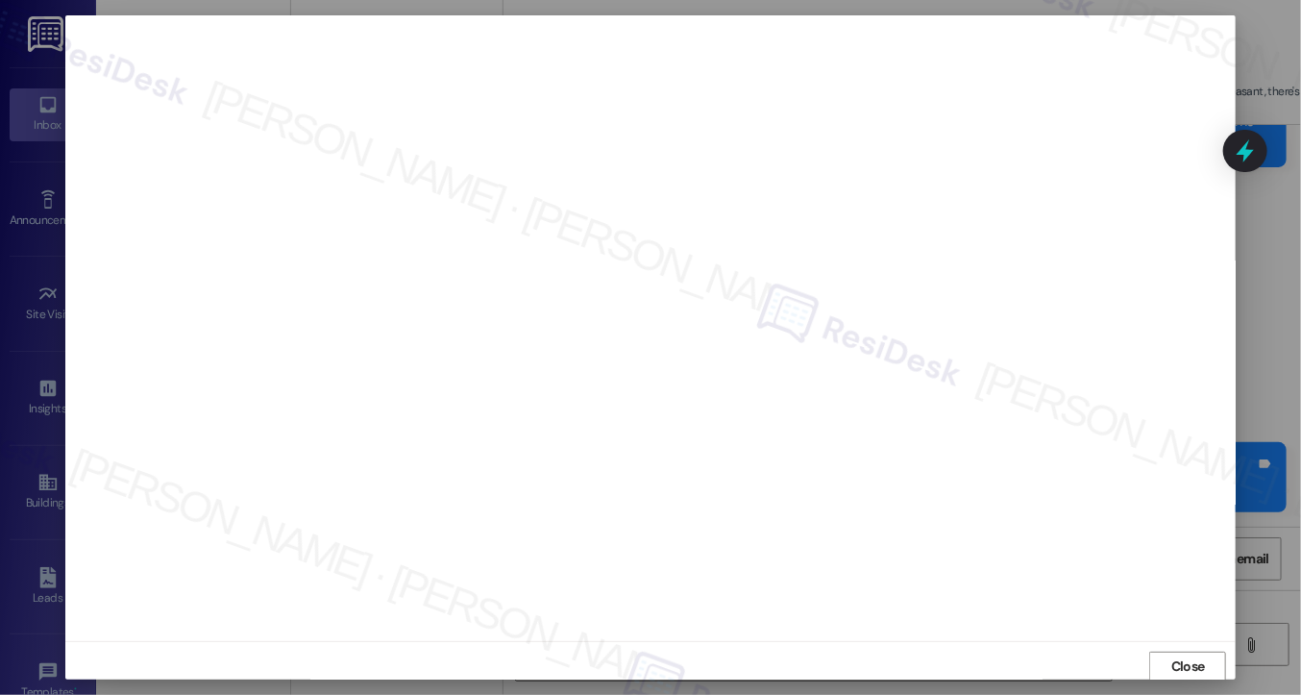
scroll to position [2, 0]
click at [1188, 650] on button "Close" at bounding box center [1188, 665] width 77 height 31
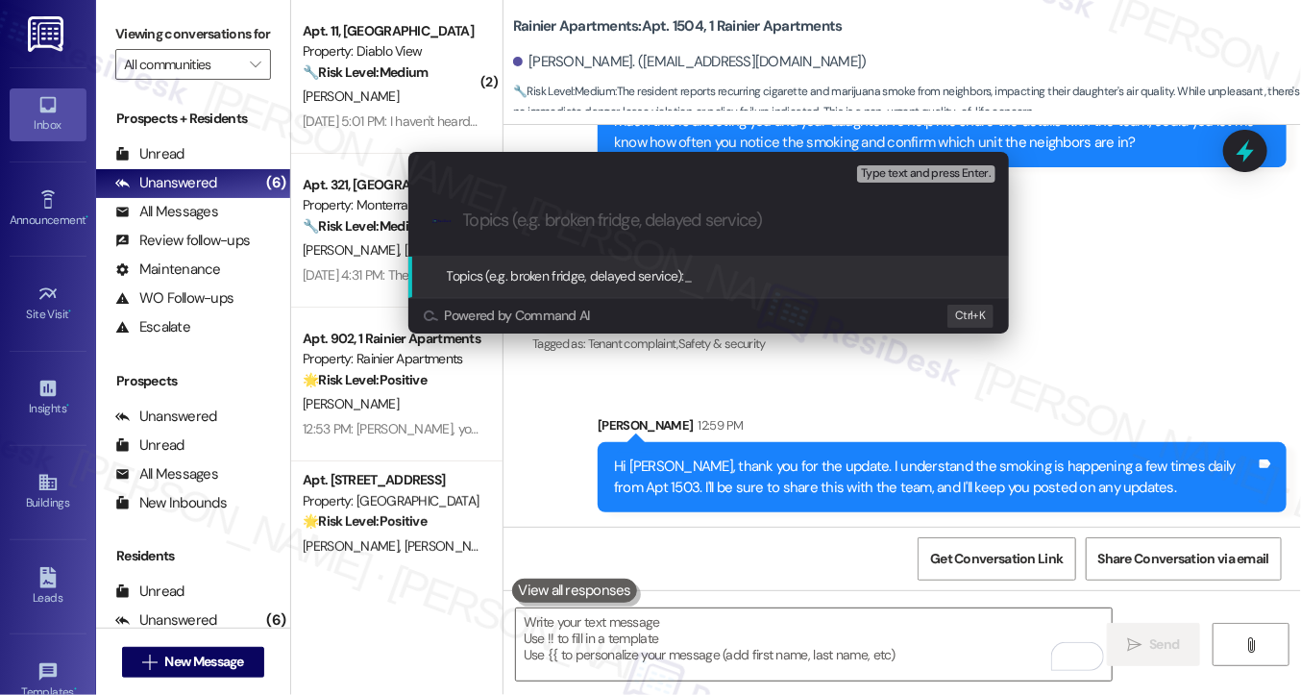
paste input "Smoke issues from apt 1503"
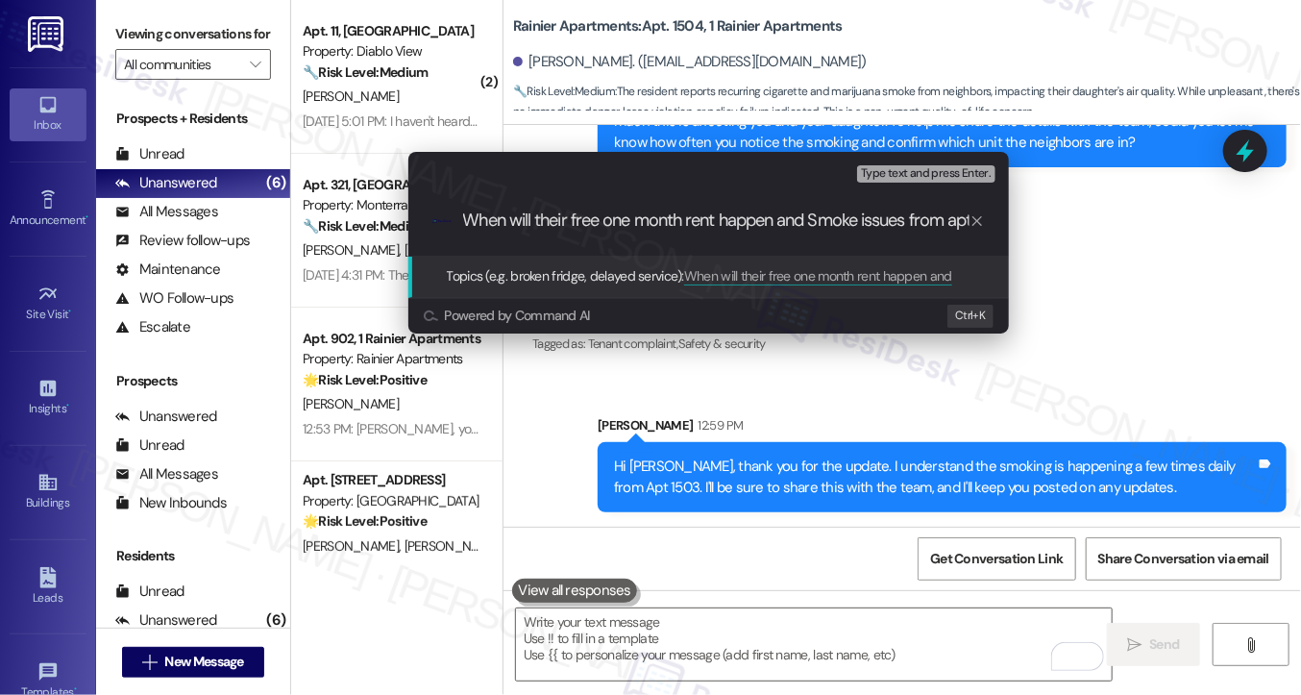
click at [135, 28] on div "Escalate Conversation Medium risk Topics (e.g. broken fridge, delayed service) …" at bounding box center [650, 347] width 1301 height 695
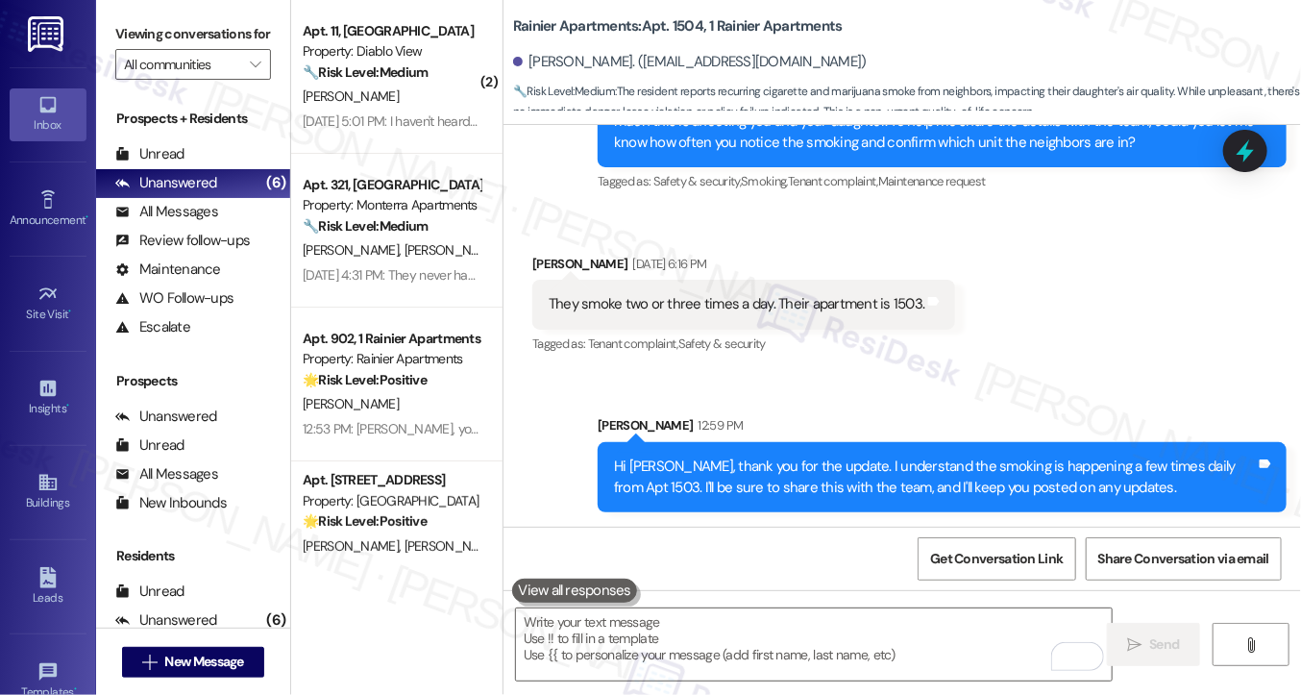
drag, startPoint x: 119, startPoint y: 38, endPoint x: 648, endPoint y: 235, distance: 563.8
click at [119, 38] on label "Viewing conversations for" at bounding box center [193, 34] width 156 height 30
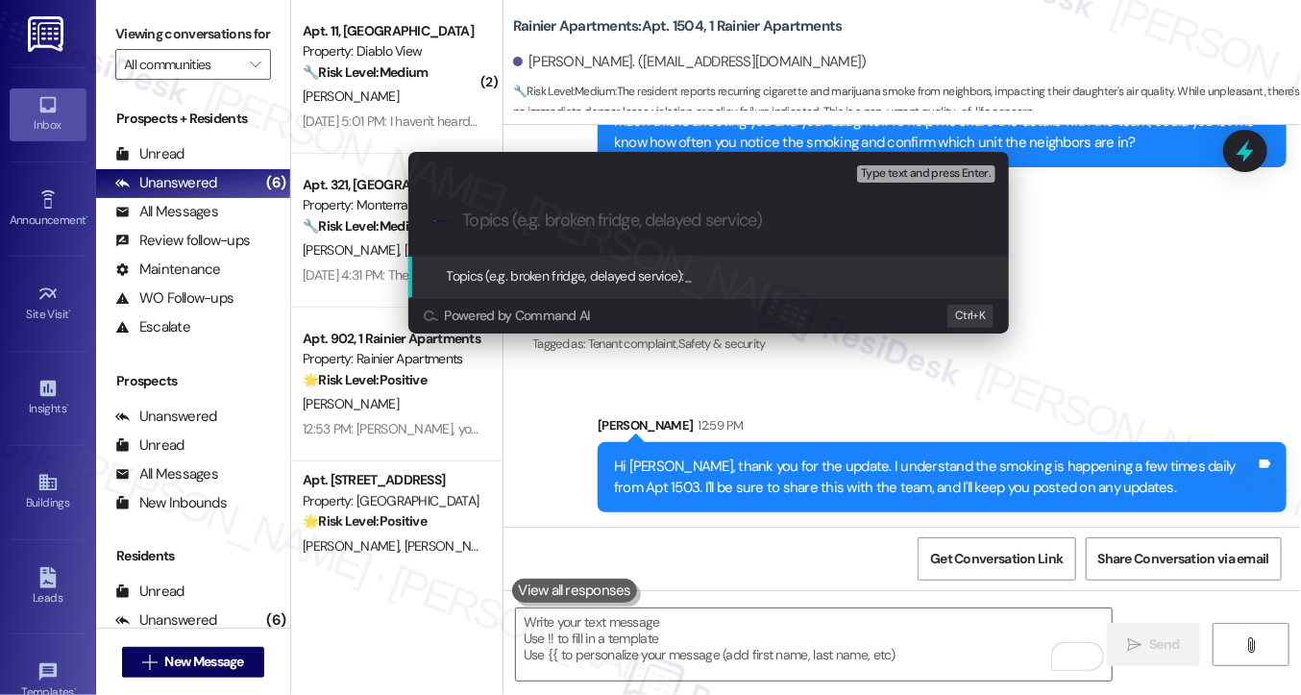
paste input "Free Rent Month & Smoke Issues (Apt 1503)"
click at [584, 220] on input "Free Rent Month & Smoke Issues (Apt 1503)" at bounding box center [716, 220] width 507 height 20
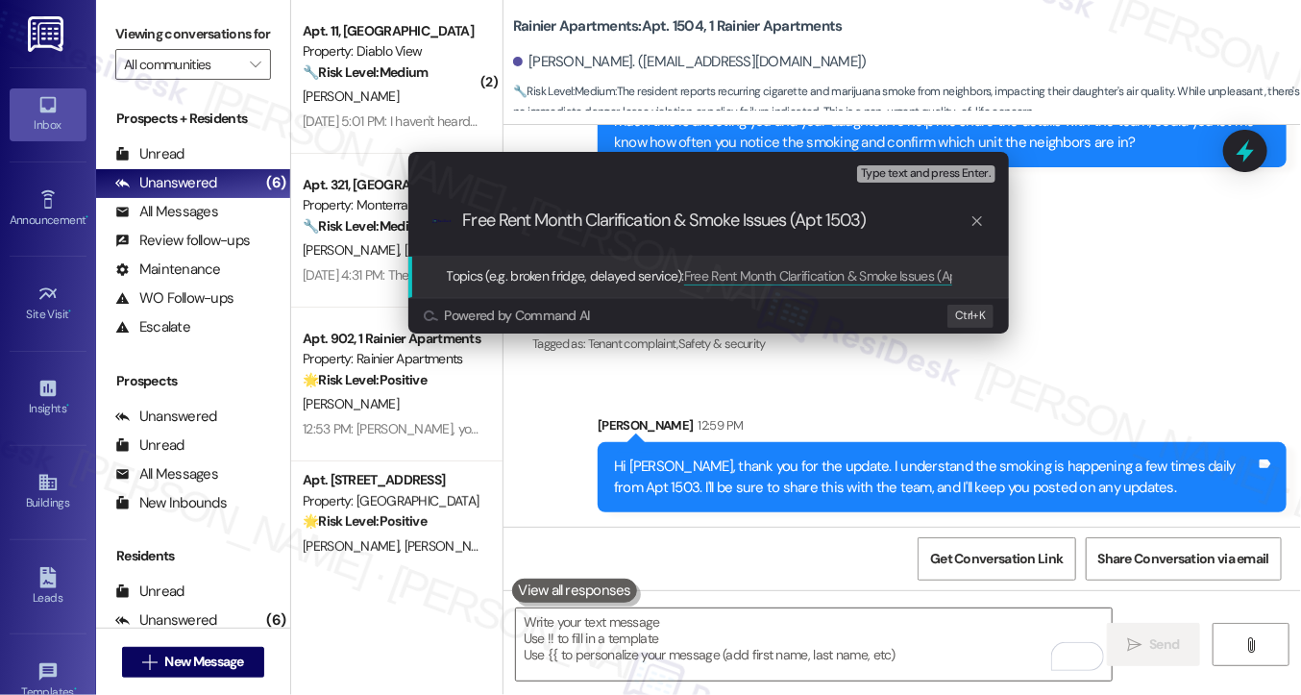
click at [801, 212] on input "Free Rent Month Clarification & Smoke Issues (Apt 1503)" at bounding box center [716, 220] width 507 height 20
click at [927, 217] on input "Free Rent Month Clarification & Smoke Issues from Apt 1503)" at bounding box center [716, 220] width 507 height 20
type input "Free Rent Month Clarification & Smoke Issues from Apt 1503"
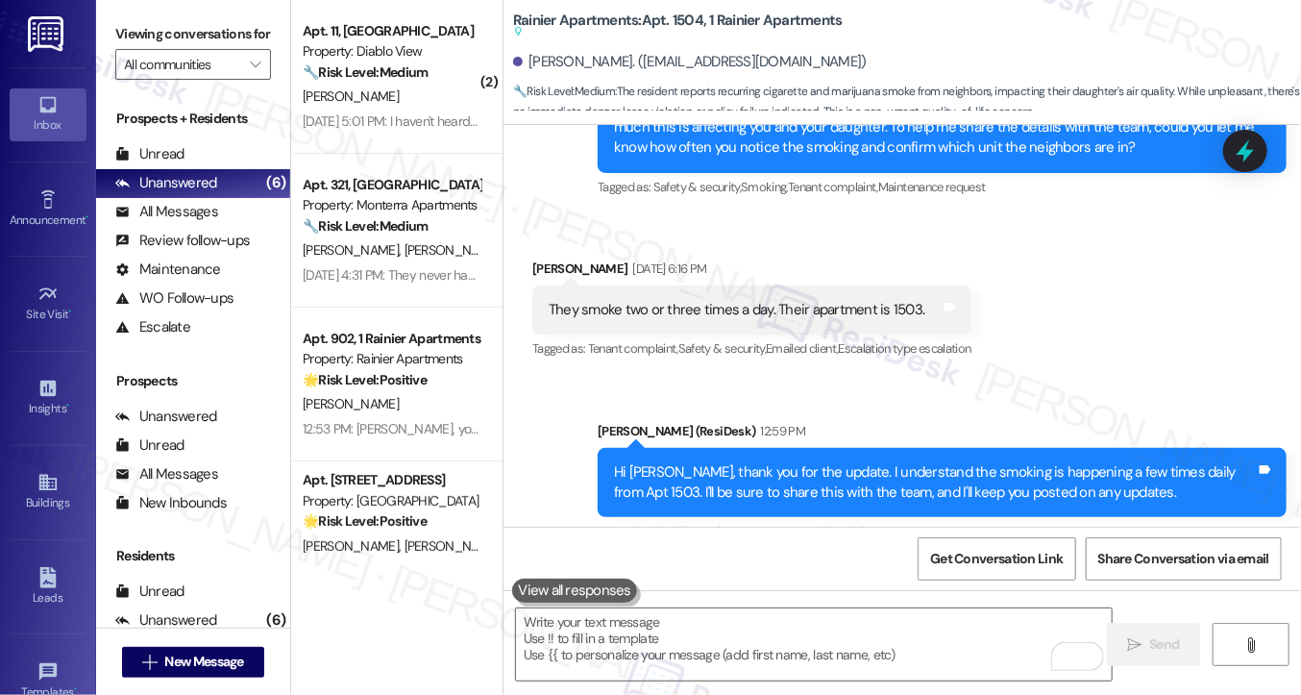
scroll to position [3115, 0]
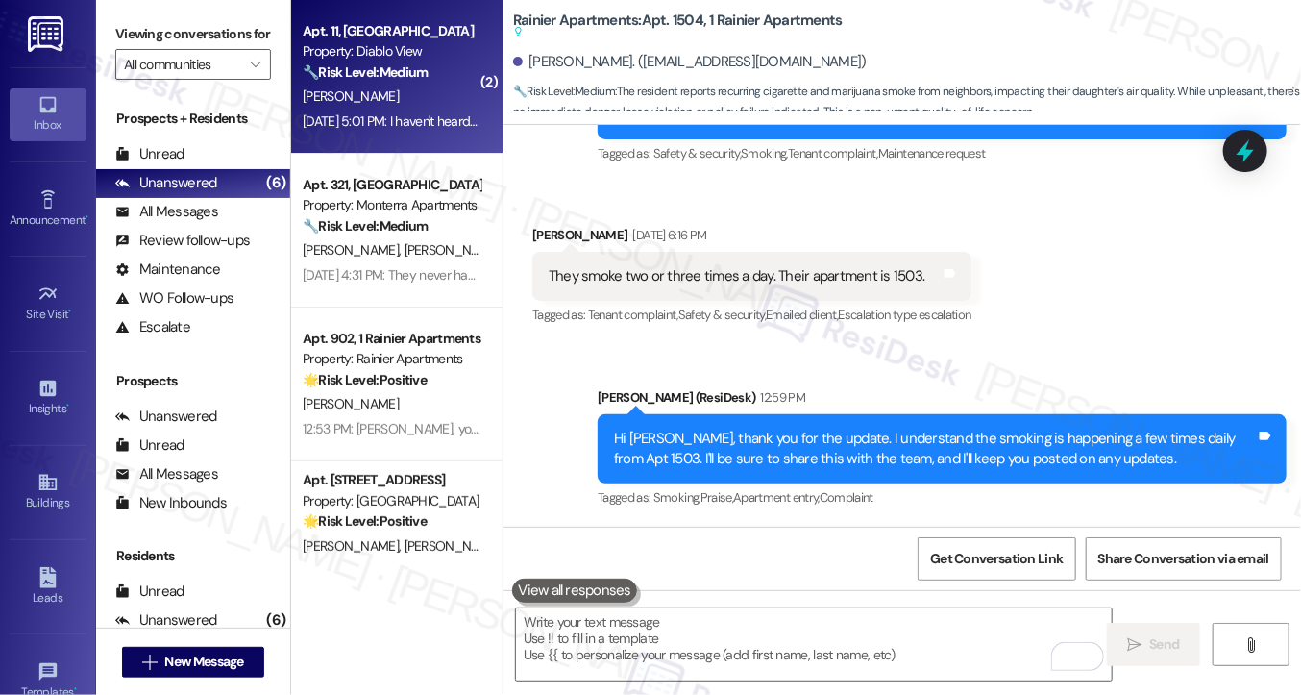
click at [383, 146] on div "Apt. 11, Villa Diablo Diablo View Apartments Property: Diablo View 🔧 Risk Level…" at bounding box center [396, 77] width 211 height 154
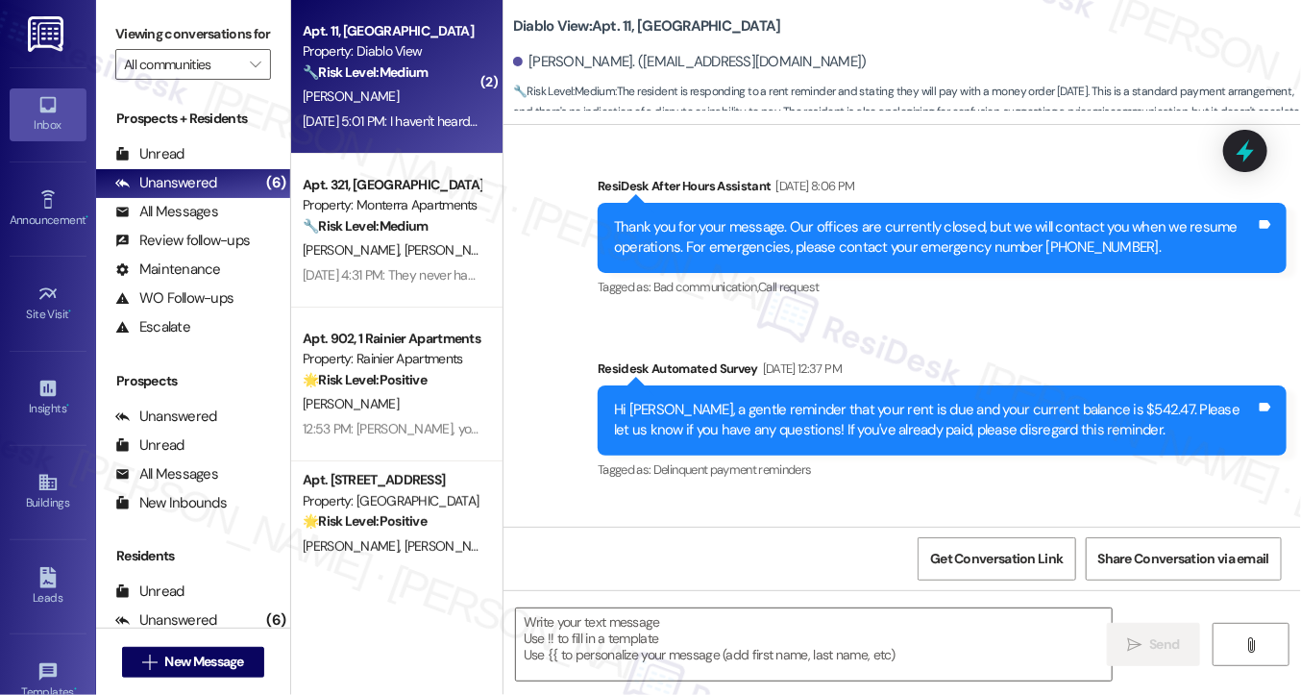
scroll to position [2015, 0]
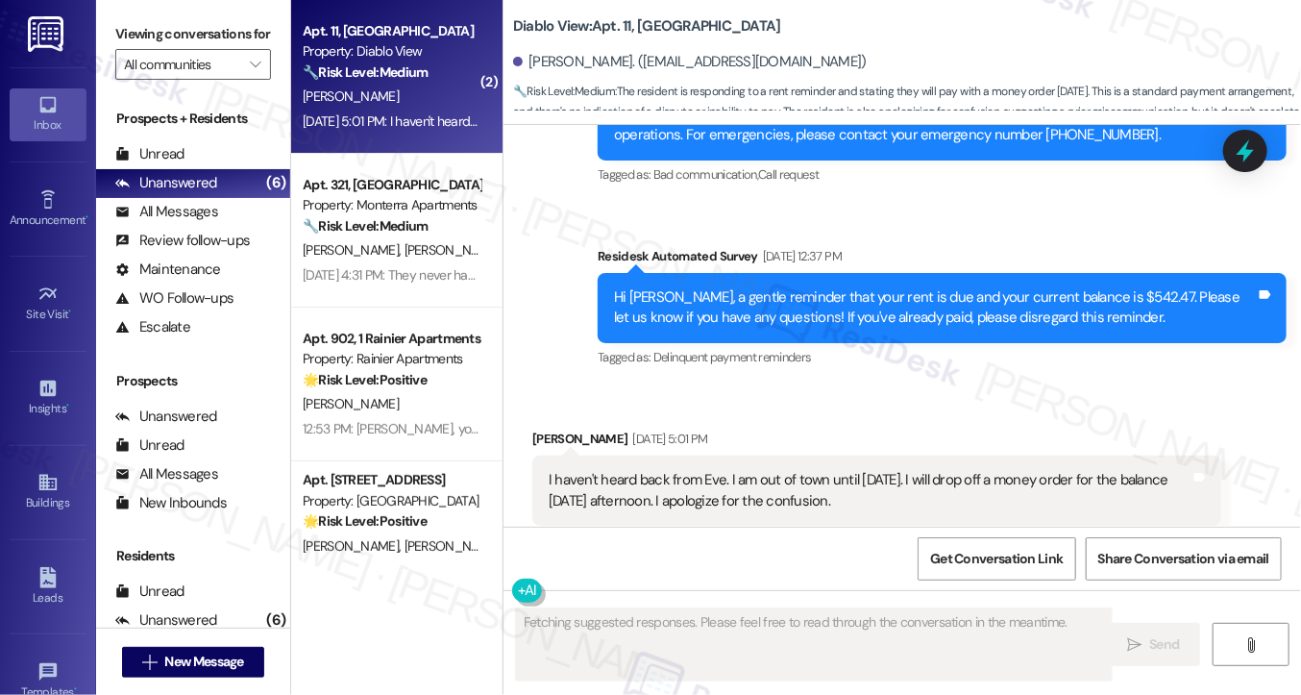
click at [754, 470] on div "I haven't heard back from Eve. I am out of town until tomorrow. I will drop off…" at bounding box center [870, 490] width 642 height 41
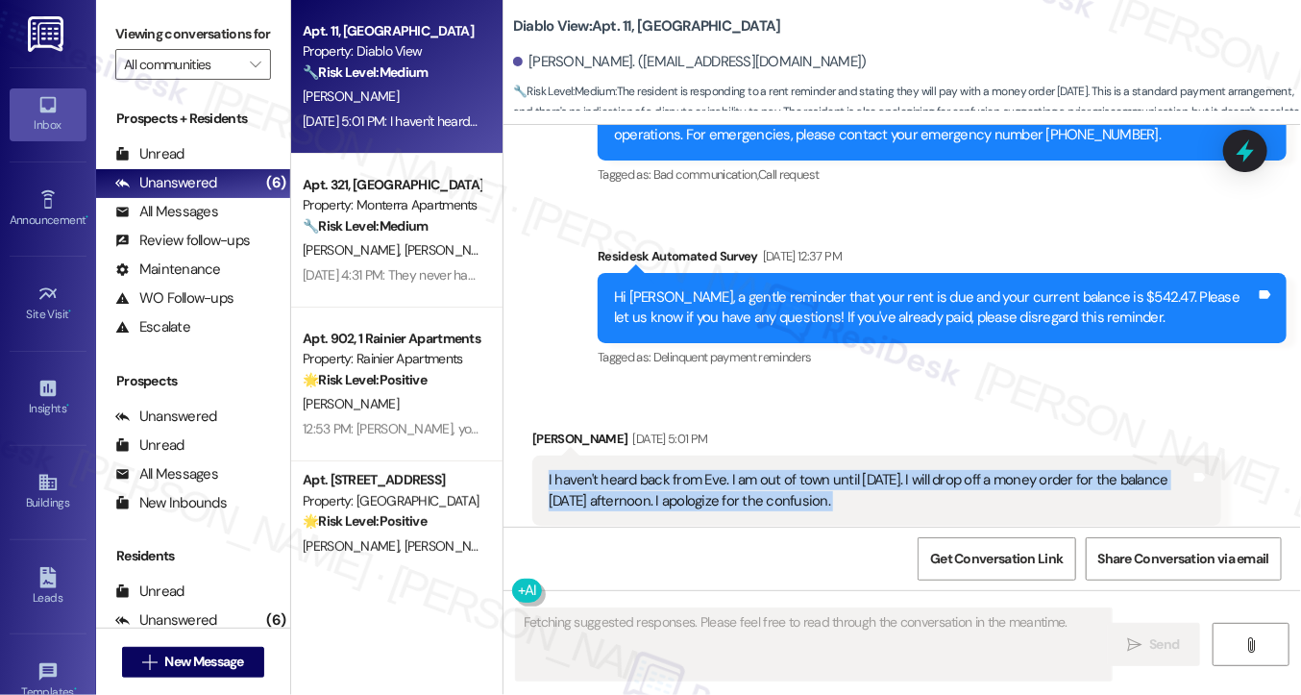
click at [754, 470] on div "I haven't heard back from Eve. I am out of town until tomorrow. I will drop off…" at bounding box center [870, 490] width 642 height 41
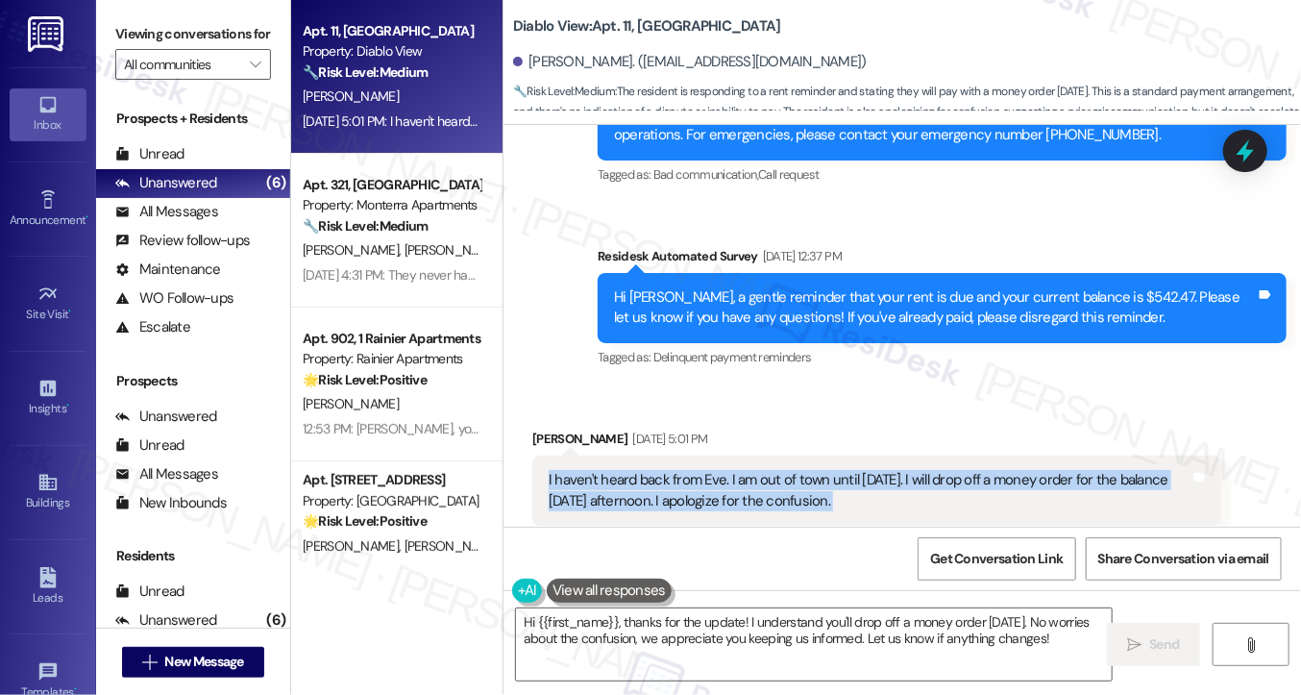
click at [676, 470] on div "I haven't heard back from Eve. I am out of town until tomorrow. I will drop off…" at bounding box center [870, 490] width 642 height 41
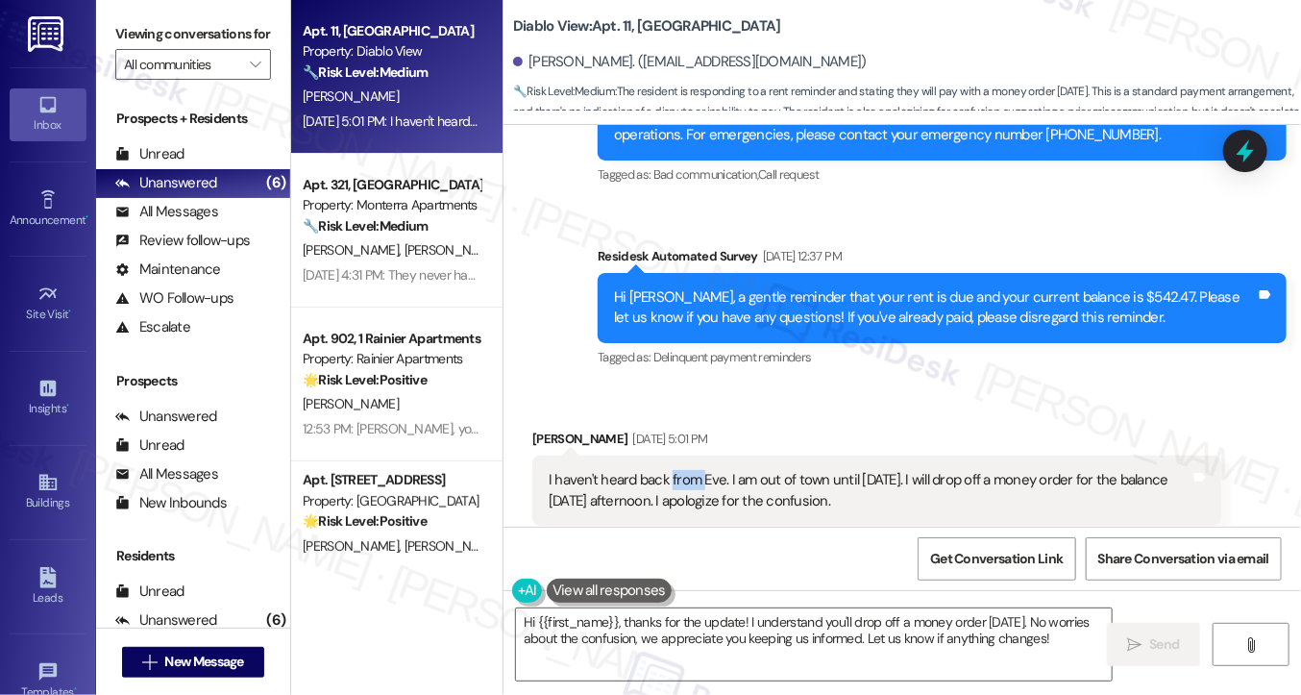
click at [676, 470] on div "I haven't heard back from Eve. I am out of town until tomorrow. I will drop off…" at bounding box center [870, 490] width 642 height 41
click at [671, 470] on div "I haven't heard back from Eve. I am out of town until tomorrow. I will drop off…" at bounding box center [870, 490] width 642 height 41
click at [734, 631] on textarea "Hi {{first_name}}, thanks for the update! I understand you'll drop off a money …" at bounding box center [814, 644] width 596 height 72
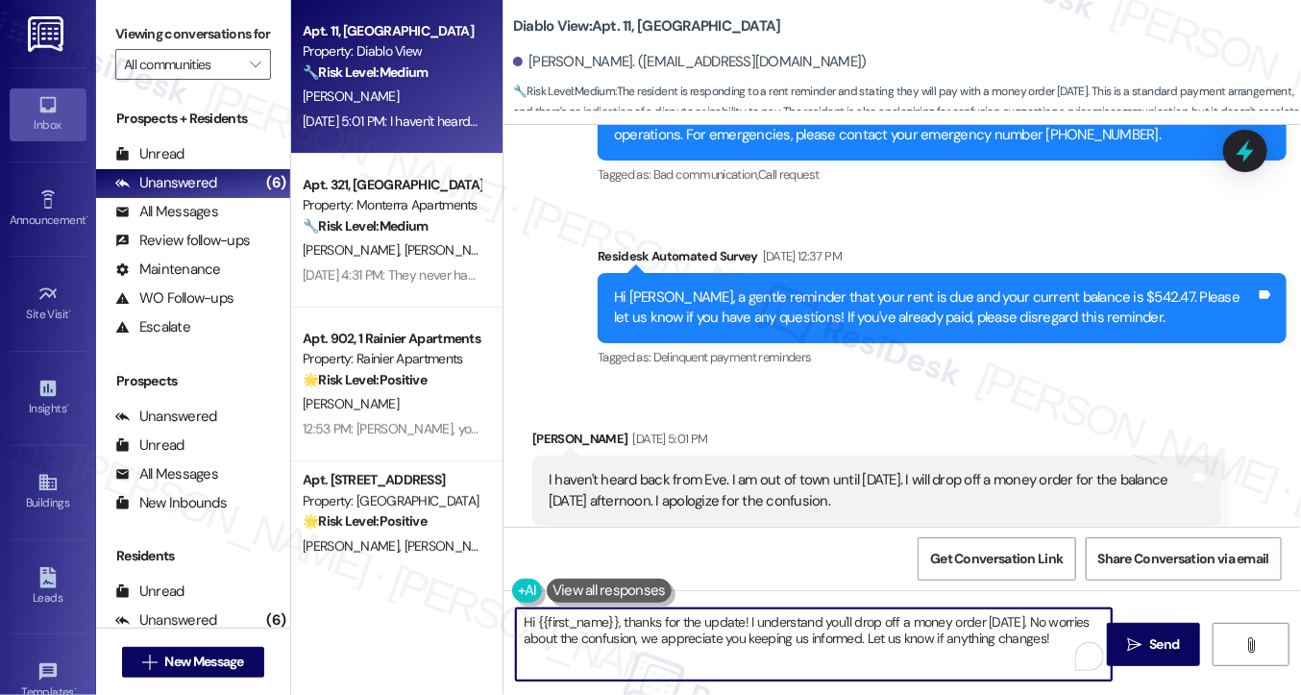
click at [734, 631] on textarea "Hi {{first_name}}, thanks for the update! I understand you'll drop off a money …" at bounding box center [814, 644] width 596 height 72
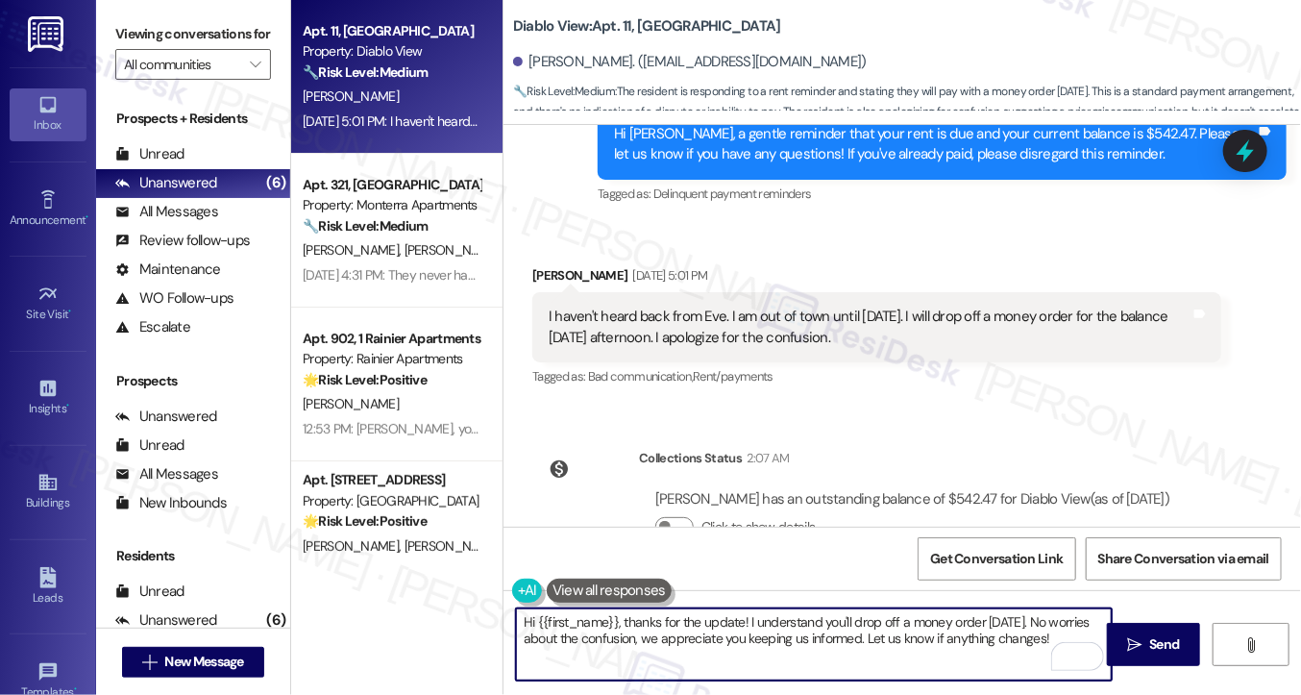
scroll to position [2191, 0]
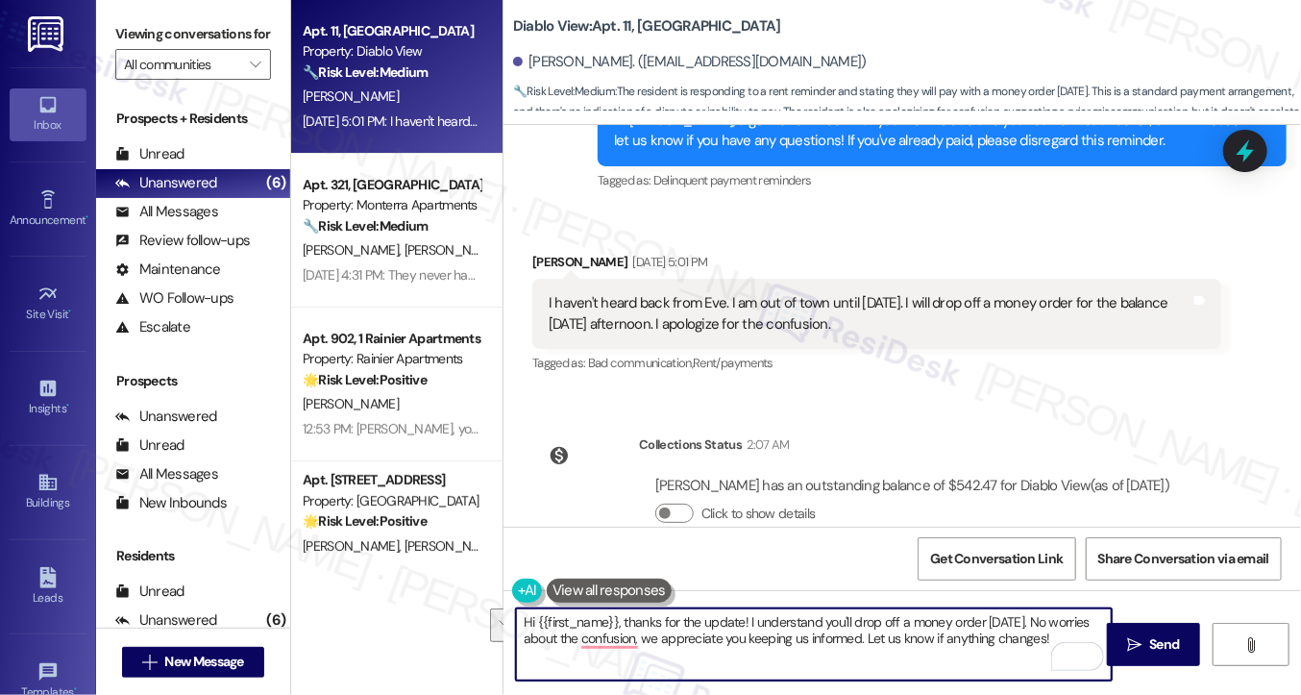
click at [689, 609] on textarea "Hi {{first_name}}, thanks for the update! I understand you'll drop off a money …" at bounding box center [814, 644] width 596 height 72
drag, startPoint x: 1044, startPoint y: 619, endPoint x: 1051, endPoint y: 634, distance: 16.8
click at [1051, 634] on textarea "Hi {{first_name}}, thanks for the update! I understand you'll drop off a money …" at bounding box center [814, 644] width 596 height 72
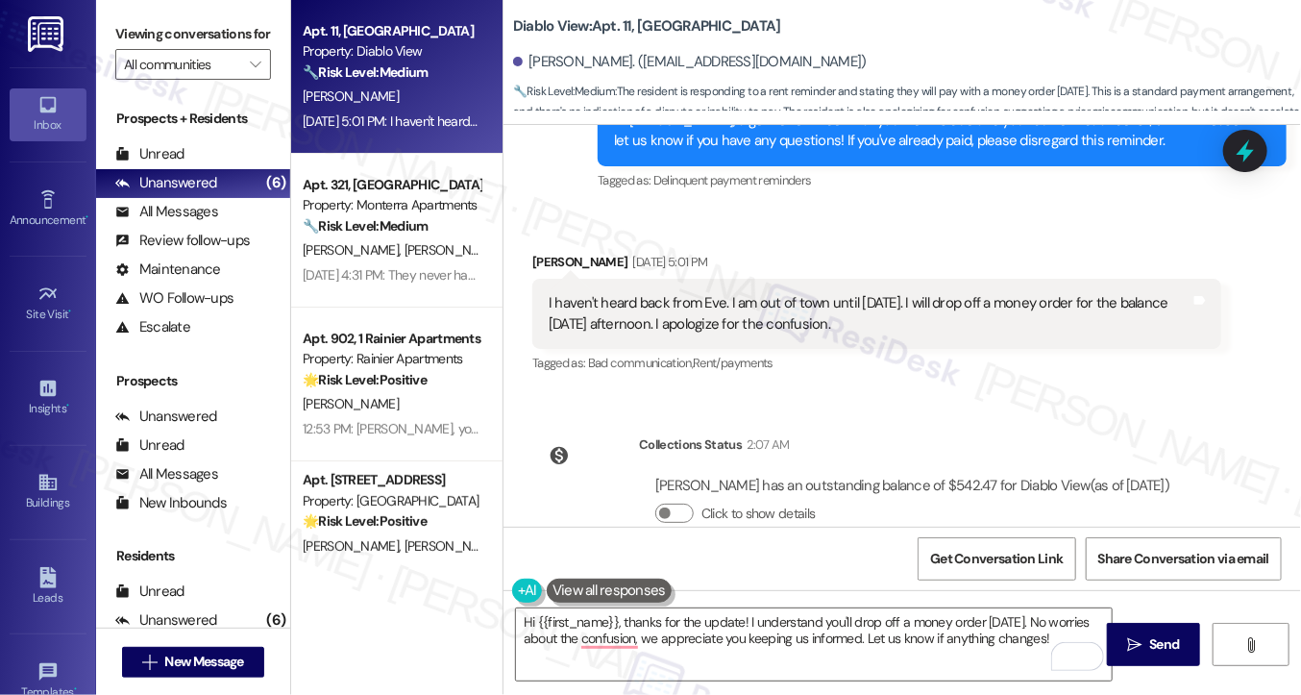
drag, startPoint x: 855, startPoint y: 291, endPoint x: 546, endPoint y: 269, distance: 310.3
click at [549, 293] on div "I haven't heard back from Eve. I am out of town until tomorrow. I will drop off…" at bounding box center [870, 313] width 642 height 41
copy div "I haven't heard back from Eve. I am out of town until tomorrow. I will drop off…"
click at [115, 20] on label "Viewing conversations for" at bounding box center [193, 34] width 156 height 30
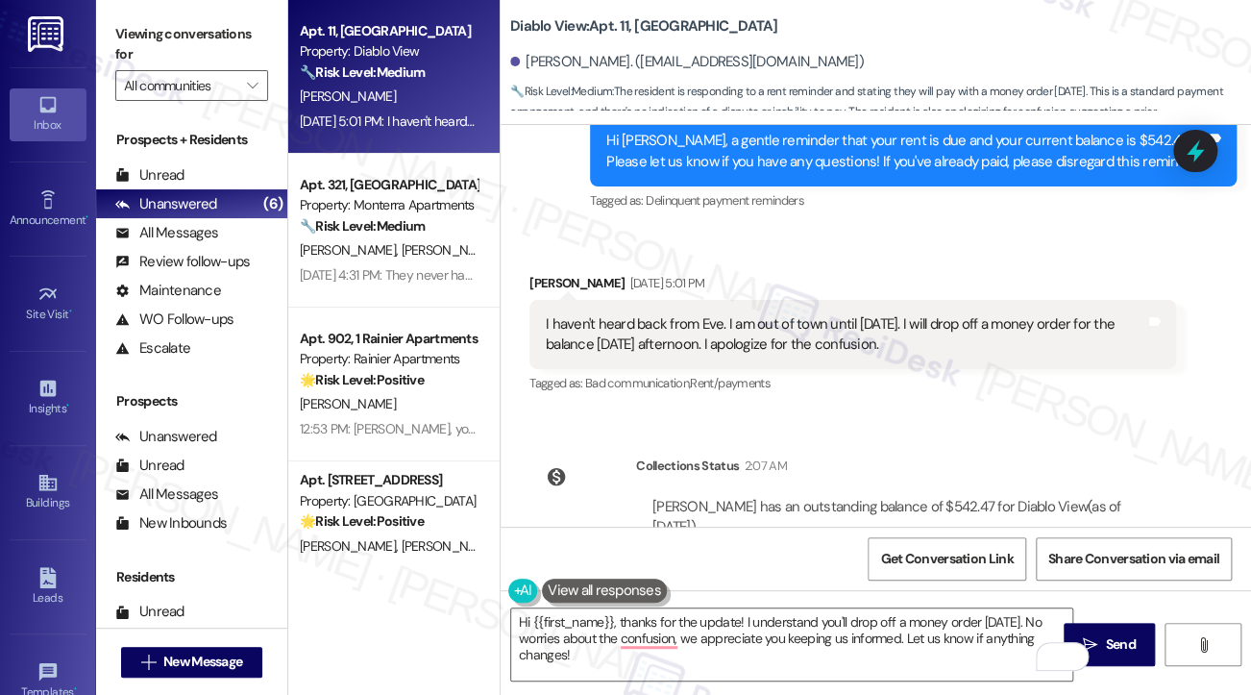
scroll to position [2233, 0]
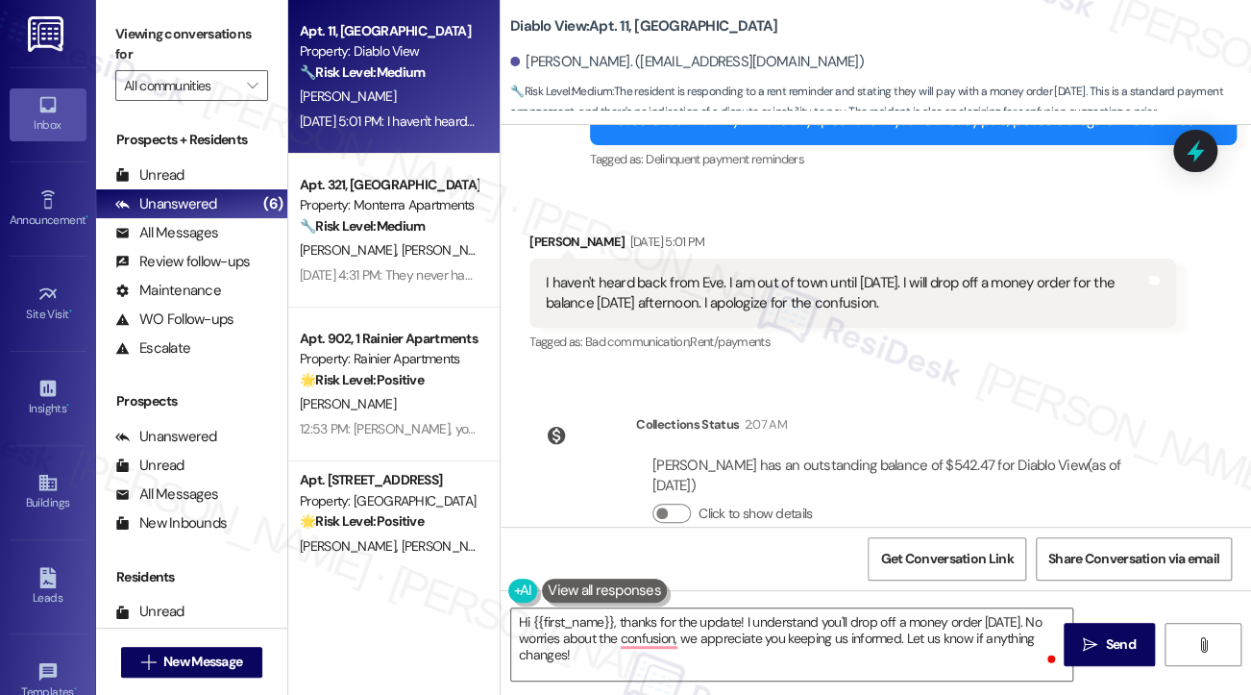
click at [141, 53] on label "Viewing conversations for" at bounding box center [191, 44] width 153 height 51
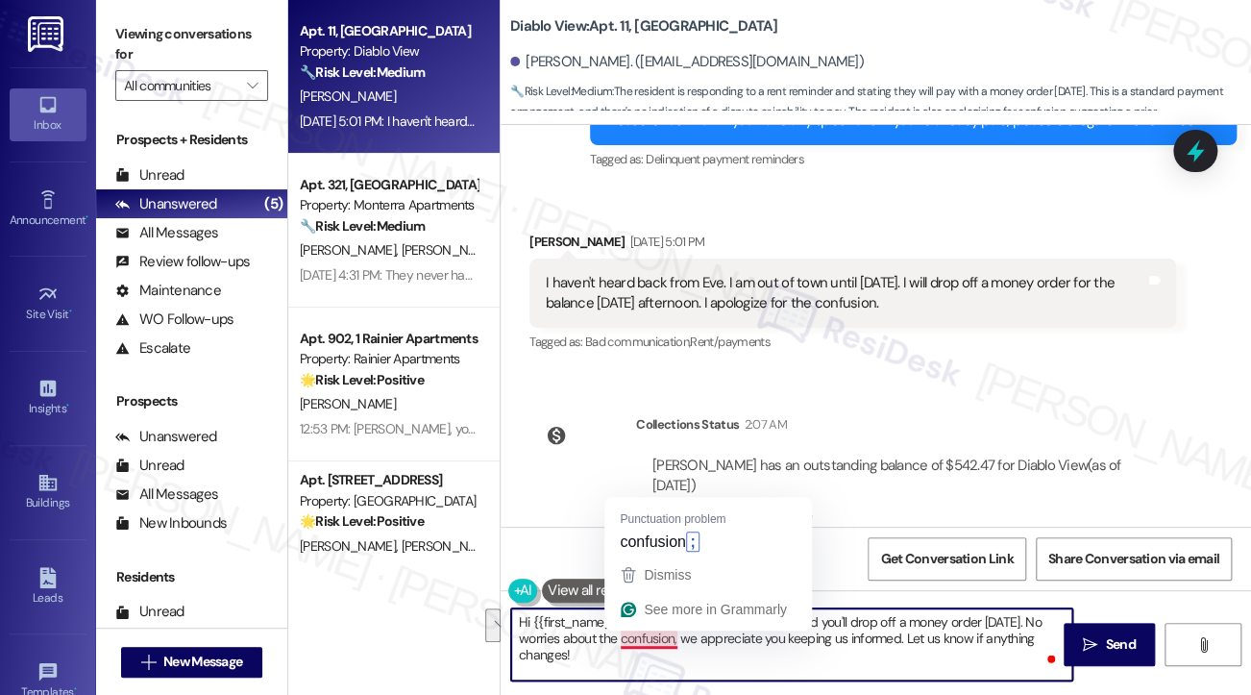
drag, startPoint x: 677, startPoint y: 658, endPoint x: 645, endPoint y: 631, distance: 41.6
click at [645, 631] on textarea "Hi {{first_name}}, thanks for the update! I understand you'll drop off a money …" at bounding box center [791, 644] width 561 height 72
click at [654, 631] on textarea "Hi {{first_name}}, thanks for the update! I understand you'll drop off a money …" at bounding box center [791, 644] width 561 height 72
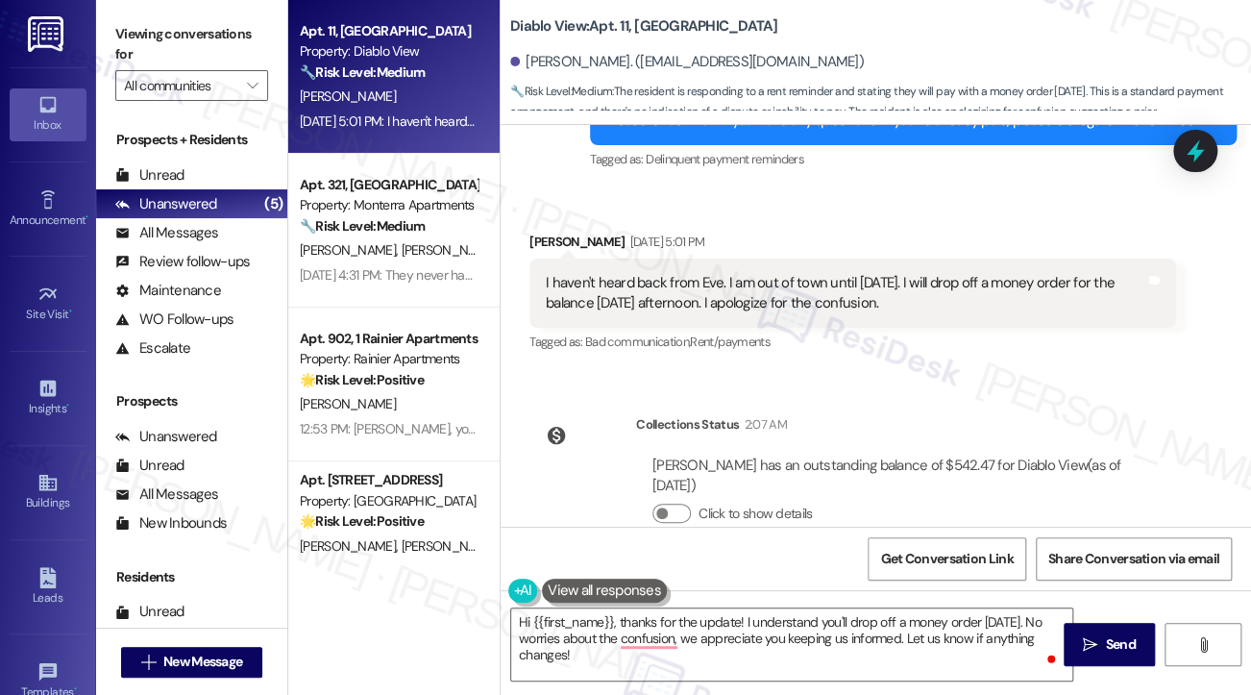
click at [148, 40] on label "Viewing conversations for" at bounding box center [191, 44] width 153 height 51
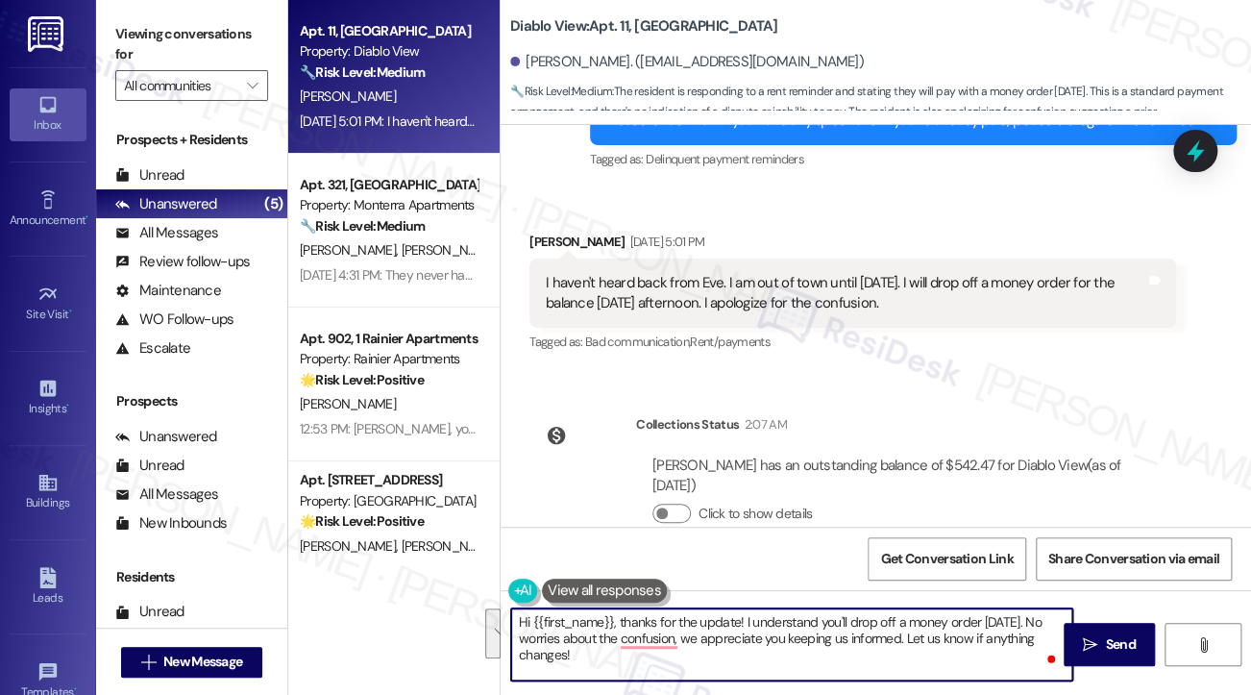
drag, startPoint x: 729, startPoint y: 664, endPoint x: 746, endPoint y: 626, distance: 42.2
click at [746, 626] on textarea "Hi {{first_name}}, thanks for the update! I understand you'll drop off a money …" at bounding box center [791, 644] width 561 height 72
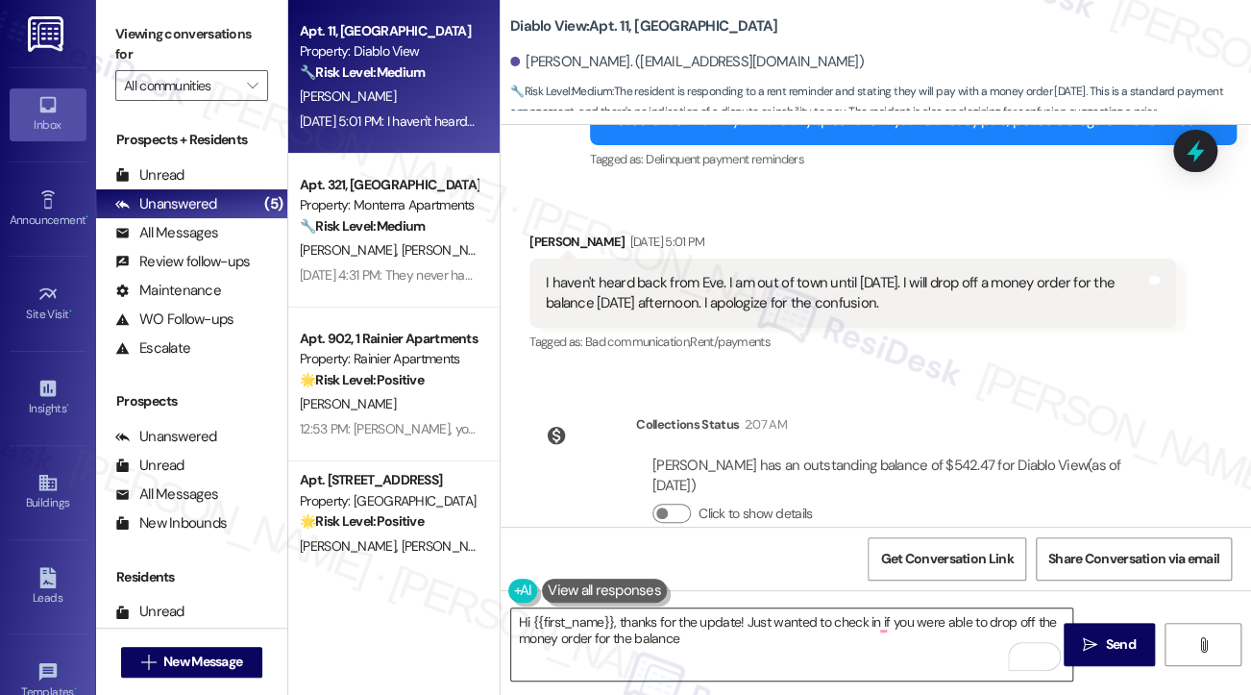
click at [710, 638] on textarea "Hi {{first_name}}, thanks for the update! Just wanted to check in if you were a…" at bounding box center [791, 644] width 561 height 72
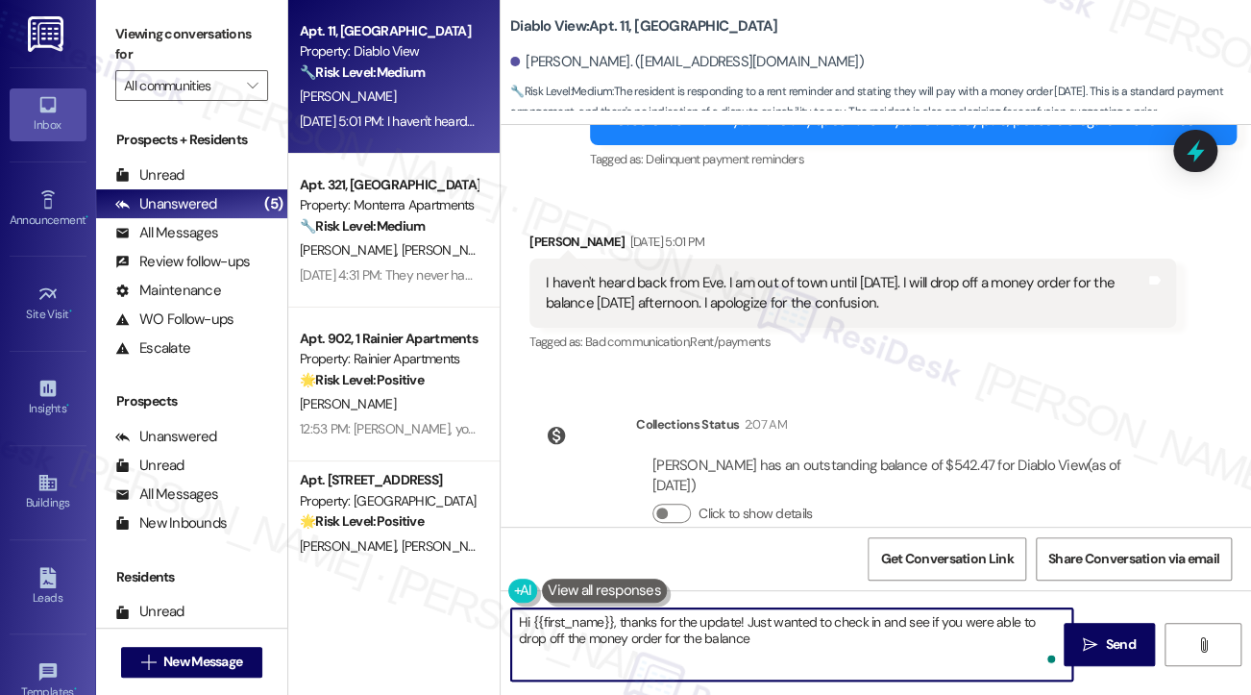
click at [844, 654] on textarea "Hi {{first_name}}, thanks for the update! Just wanted to check in and see if yo…" at bounding box center [791, 644] width 561 height 72
type textarea "Hi {{first_name}}, thanks for the update! Just wanted to check in and see if yo…"
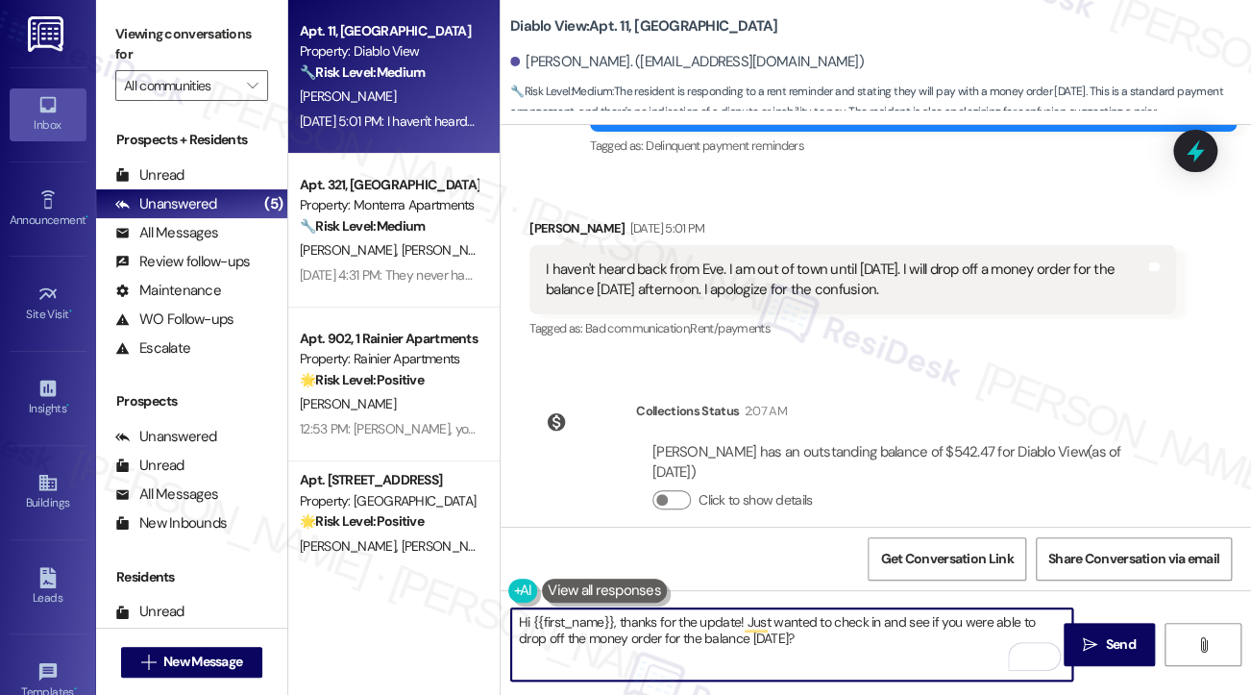
scroll to position [2253, 0]
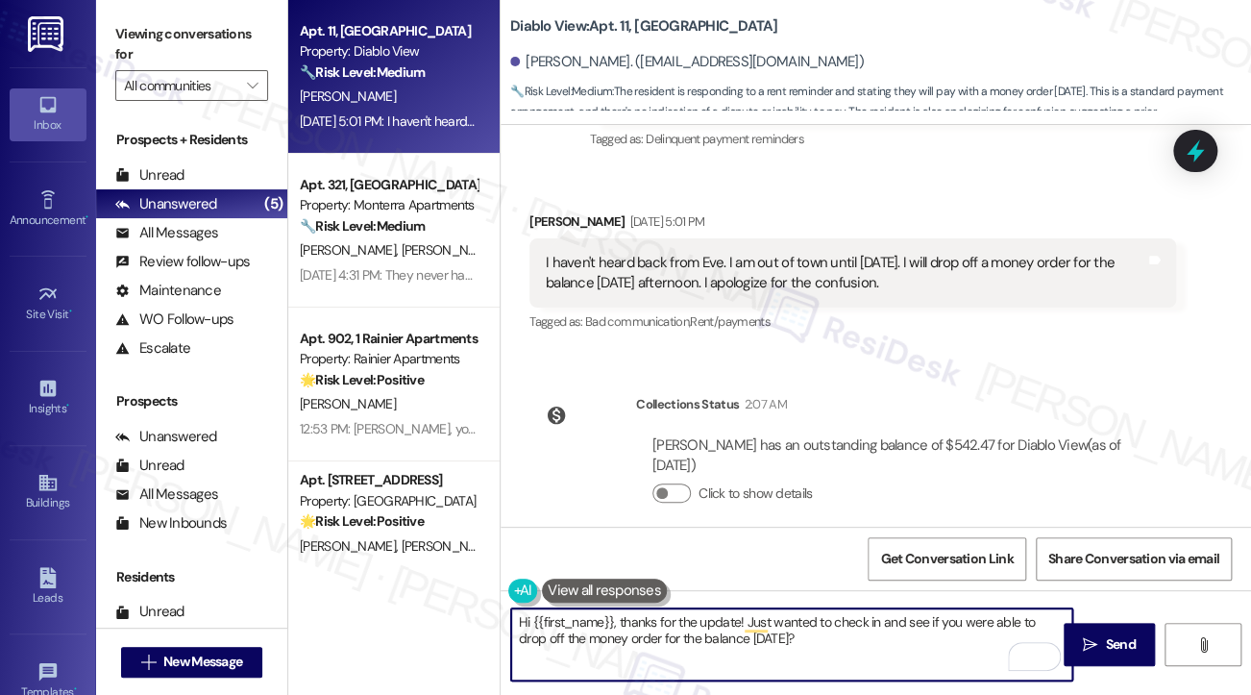
click at [815, 637] on textarea "Hi {{first_name}}, thanks for the update! Just wanted to check in and see if yo…" at bounding box center [791, 644] width 561 height 72
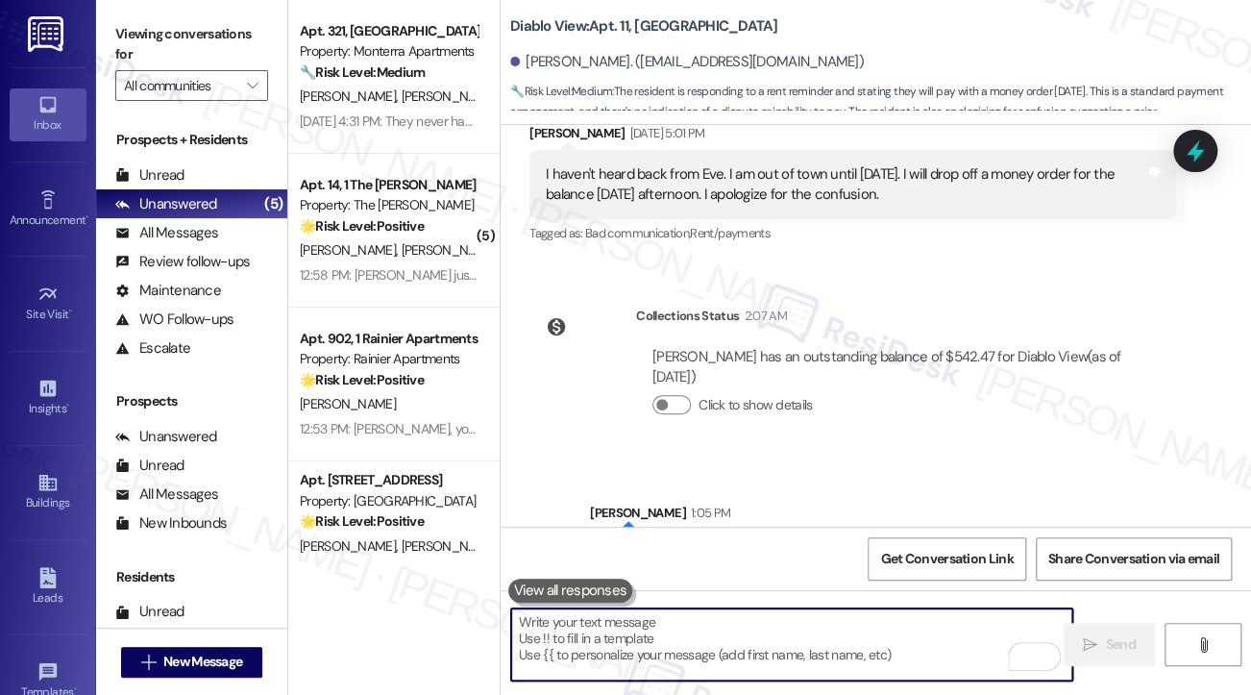
scroll to position [2408, 0]
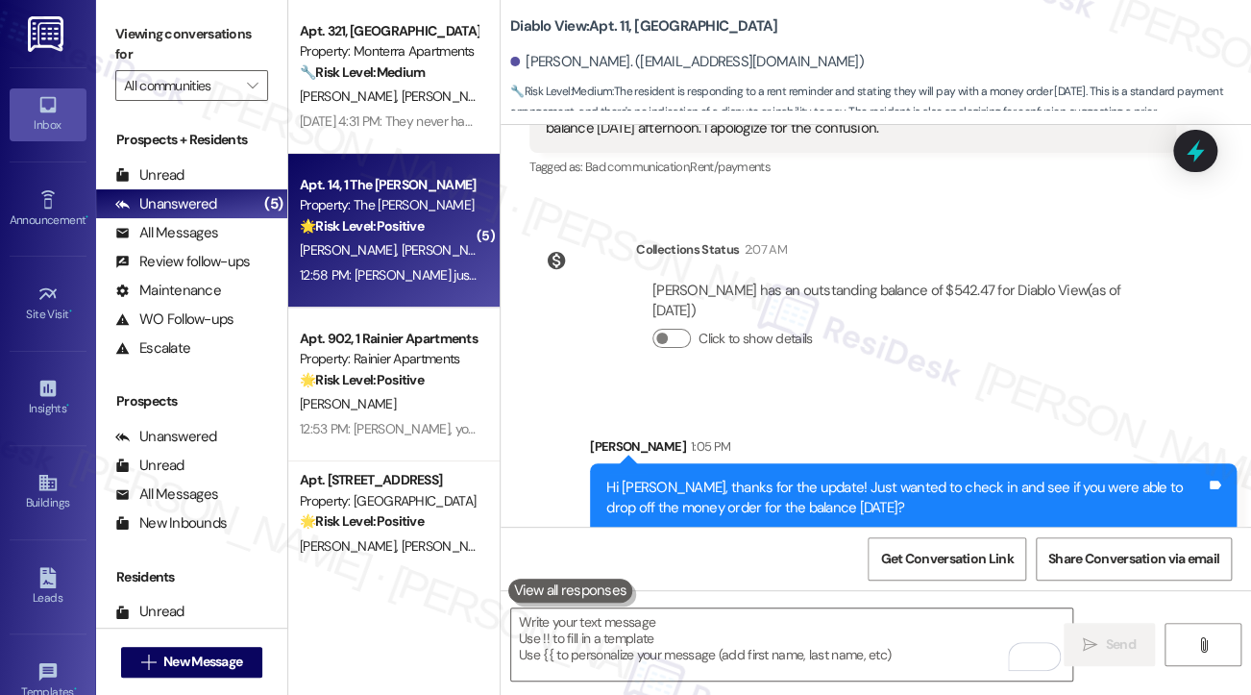
click at [367, 233] on strong "🌟 Risk Level: Positive" at bounding box center [362, 225] width 124 height 17
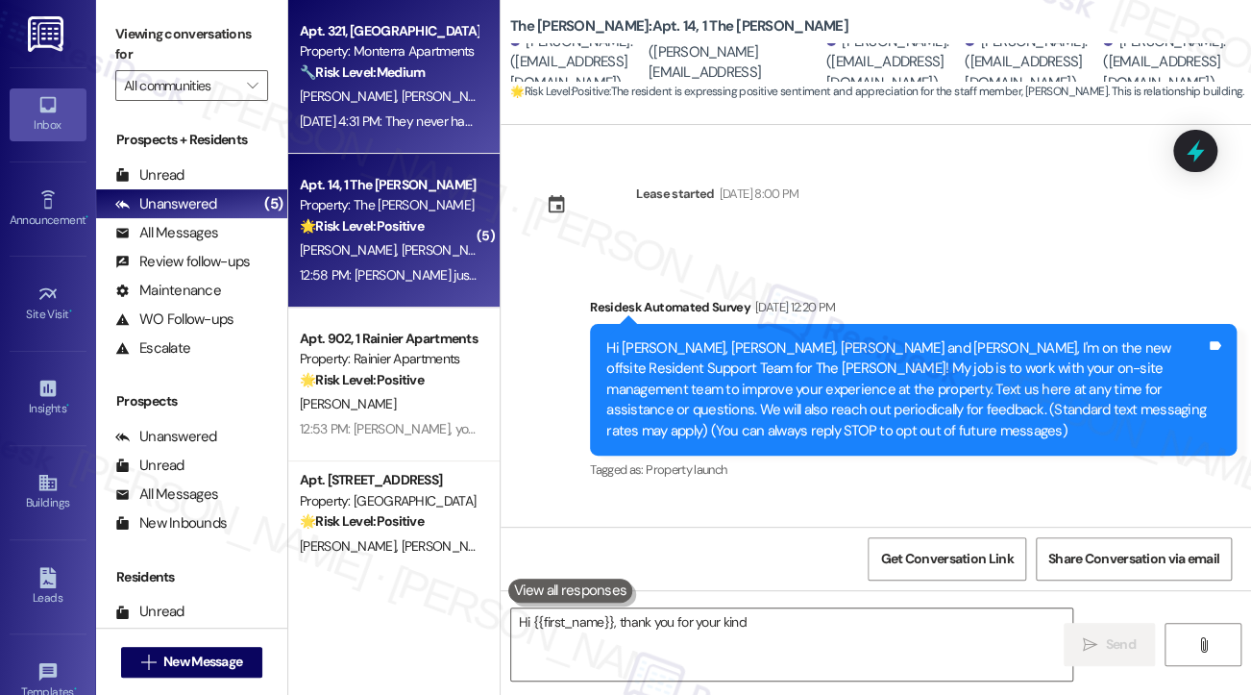
scroll to position [12112, 0]
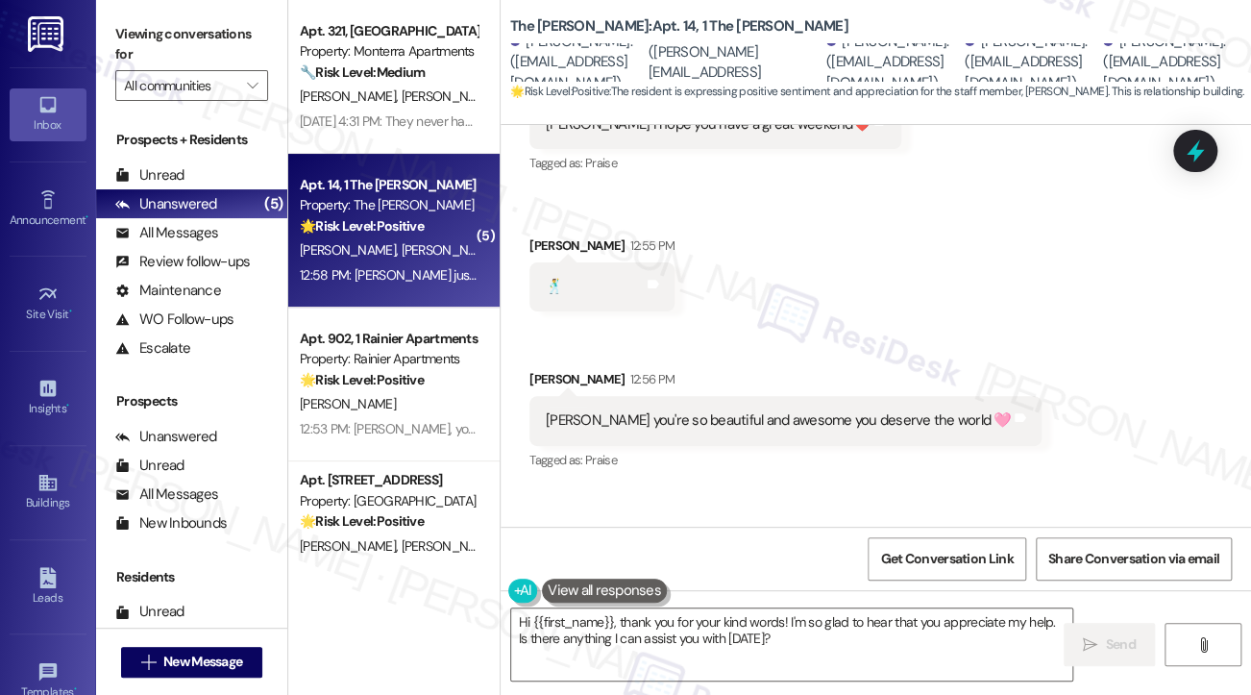
click at [627, 396] on div "sarah you're so beautiful and awesome you deserve the world 🩷 Tags and notes" at bounding box center [786, 420] width 512 height 49
click at [742, 410] on div "sarah you're so beautiful and awesome you deserve the world 🩷" at bounding box center [778, 420] width 465 height 20
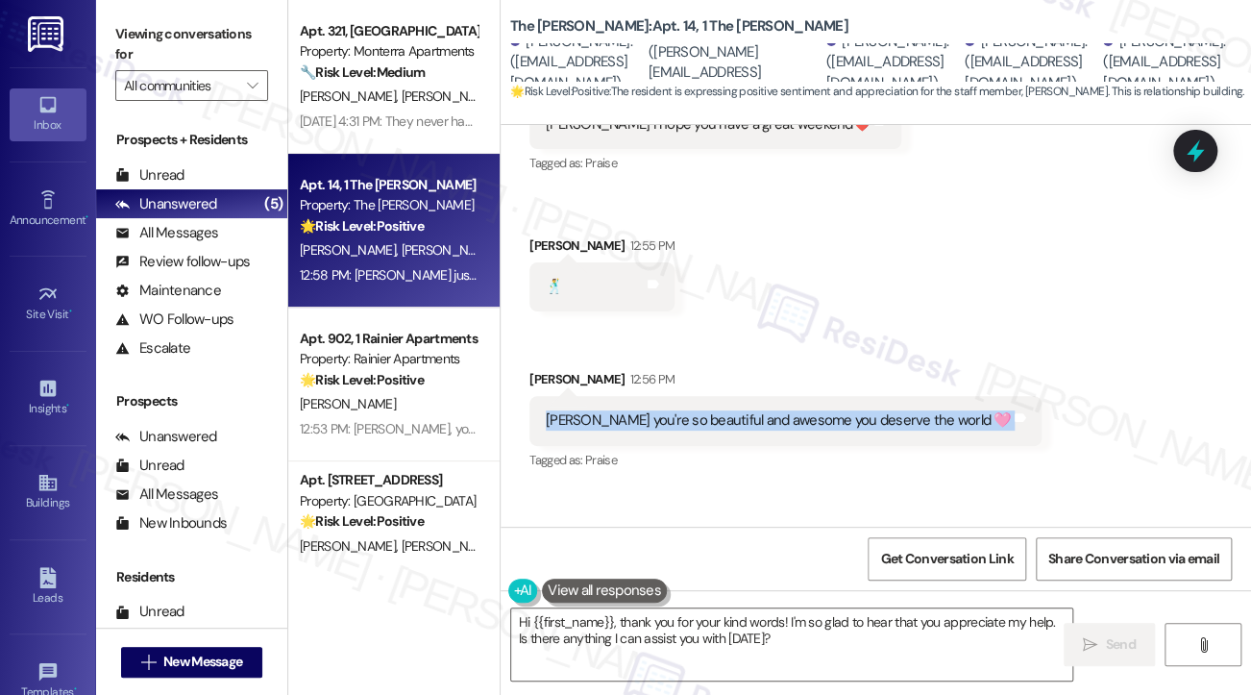
click at [742, 410] on div "sarah you're so beautiful and awesome you deserve the world 🩷" at bounding box center [778, 420] width 465 height 20
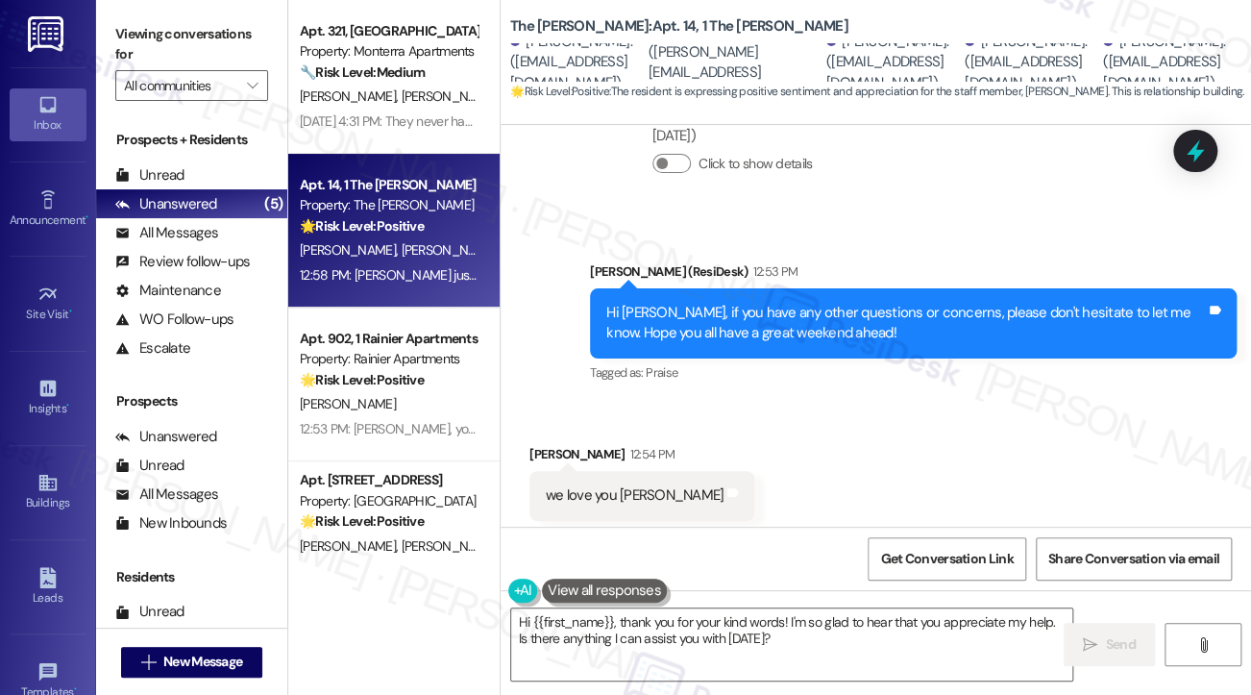
scroll to position [11535, 0]
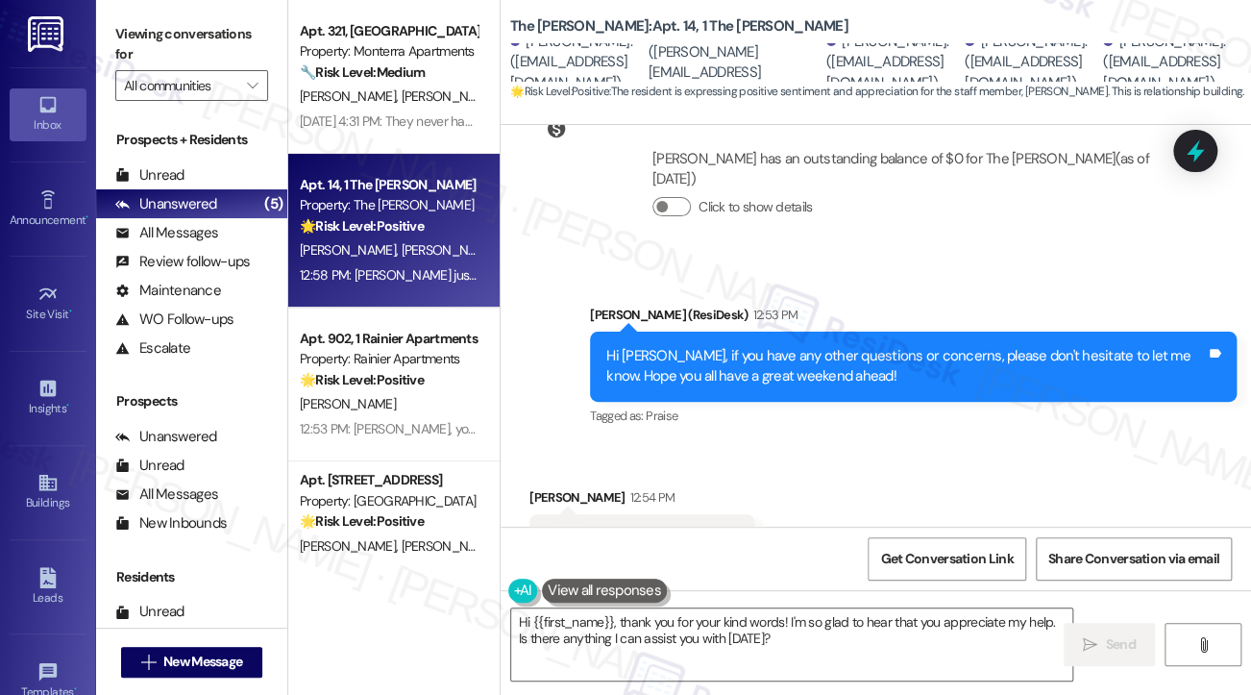
click at [716, 346] on div "Hi Kaitlin, if you have any other questions or concerns, please don't hesitate …" at bounding box center [906, 366] width 600 height 41
click at [715, 346] on div "Hi Kaitlin, if you have any other questions or concerns, please don't hesitate …" at bounding box center [906, 366] width 600 height 41
click at [712, 346] on div "Hi Kaitlin, if you have any other questions or concerns, please don't hesitate …" at bounding box center [906, 366] width 600 height 41
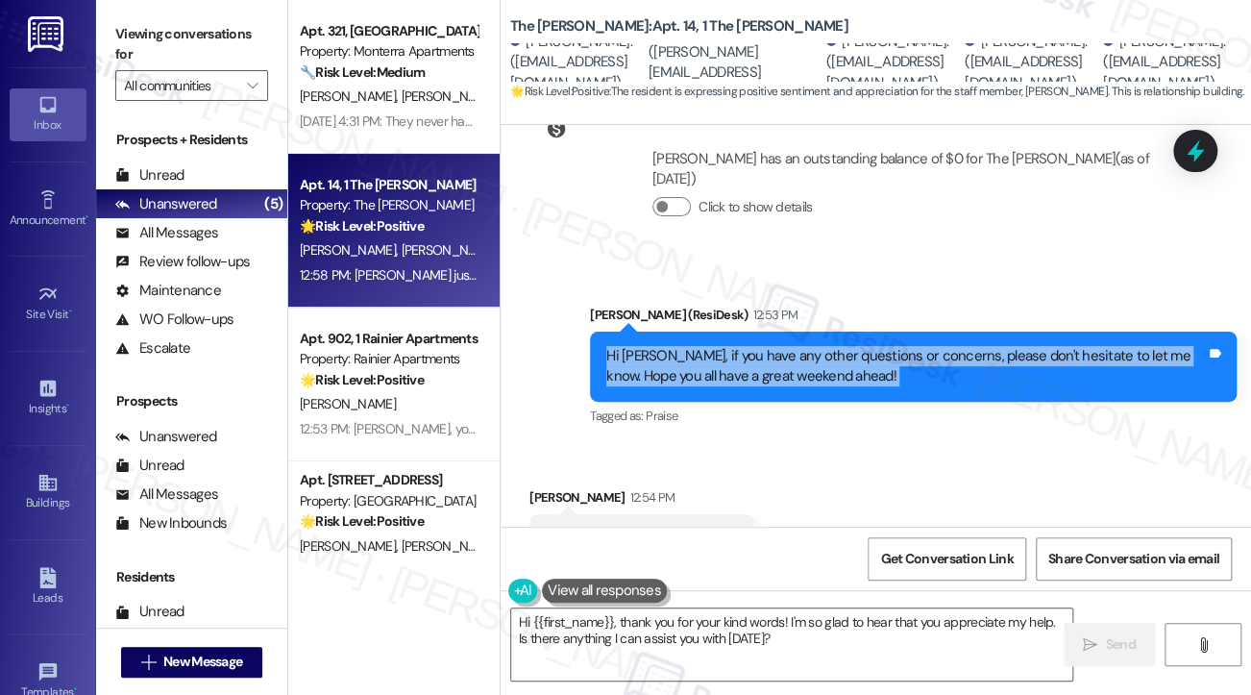
click at [712, 346] on div "Hi Kaitlin, if you have any other questions or concerns, please don't hesitate …" at bounding box center [906, 366] width 600 height 41
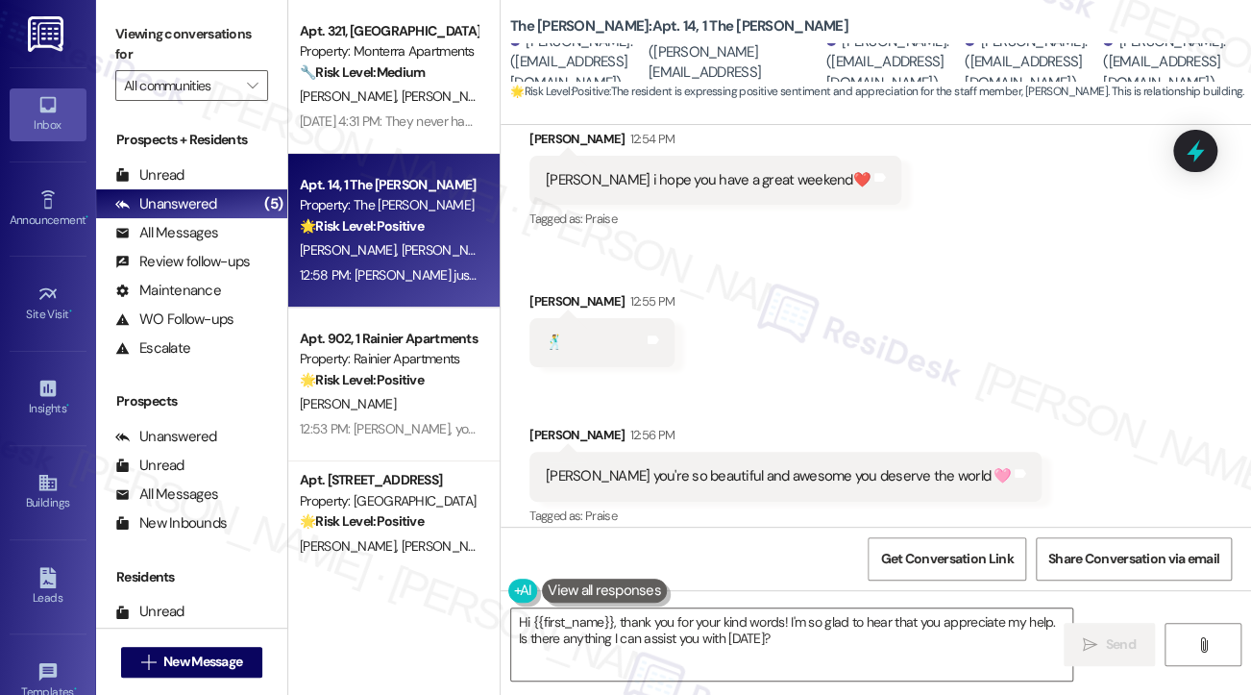
scroll to position [12113, 0]
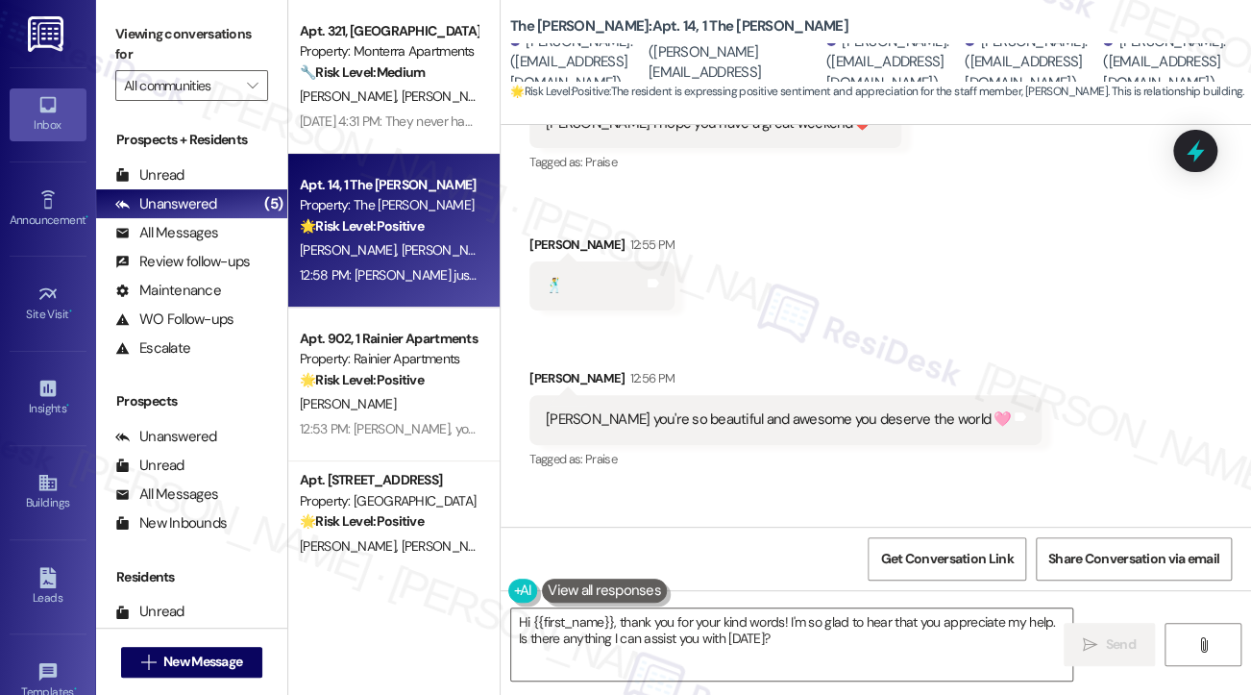
click at [729, 409] on div "sarah you're so beautiful and awesome you deserve the world 🩷" at bounding box center [778, 419] width 465 height 20
click at [706, 572] on div "Sarah just know we appreciate you the most out of any other unit at the Emery 💕" at bounding box center [846, 592] width 600 height 41
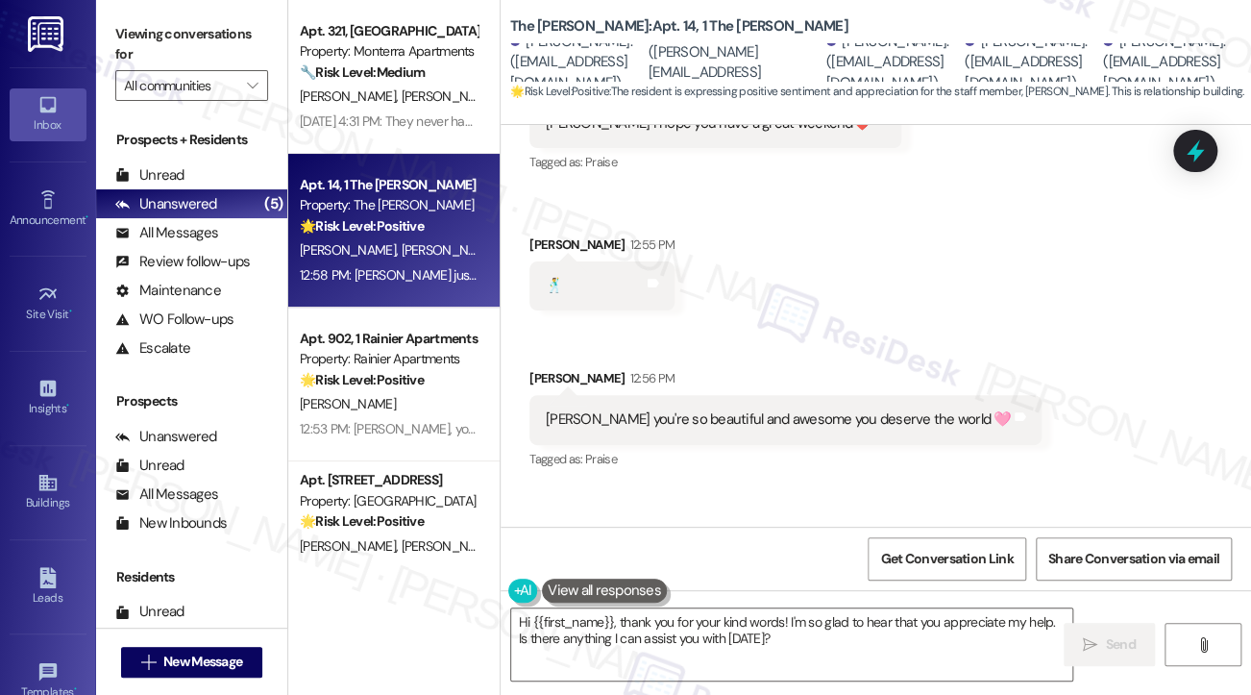
click at [706, 572] on div "Sarah just know we appreciate you the most out of any other unit at the Emery 💕" at bounding box center [846, 592] width 600 height 41
click at [717, 572] on div "Sarah just know we appreciate you the most out of any other unit at the Emery 💕" at bounding box center [846, 592] width 600 height 41
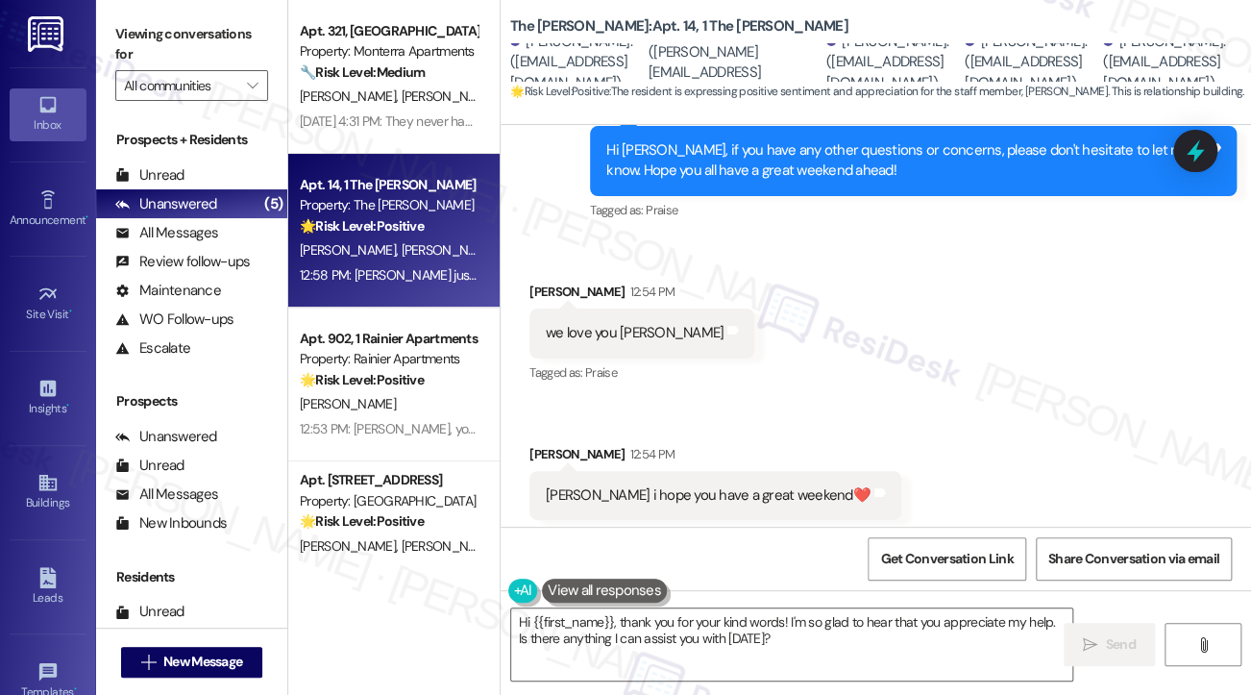
scroll to position [11632, 0]
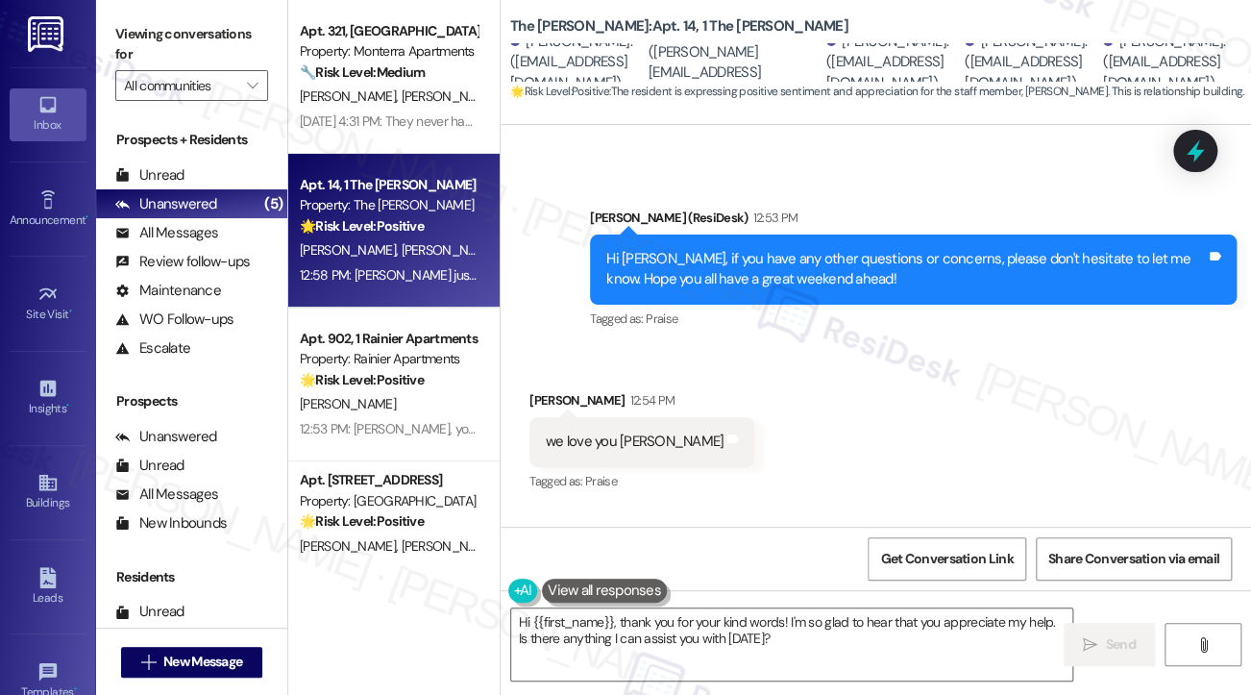
click at [565, 432] on div "we love you sarah" at bounding box center [635, 442] width 178 height 20
click at [145, 25] on label "Viewing conversations for" at bounding box center [191, 44] width 153 height 51
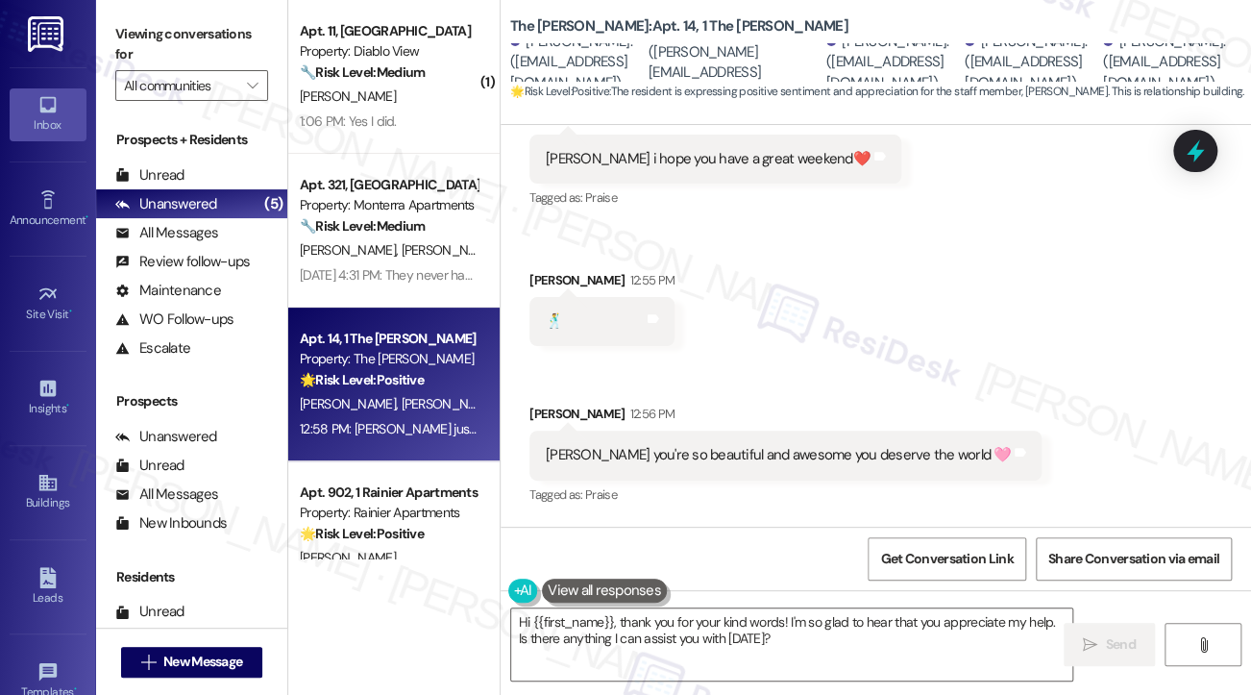
scroll to position [12113, 0]
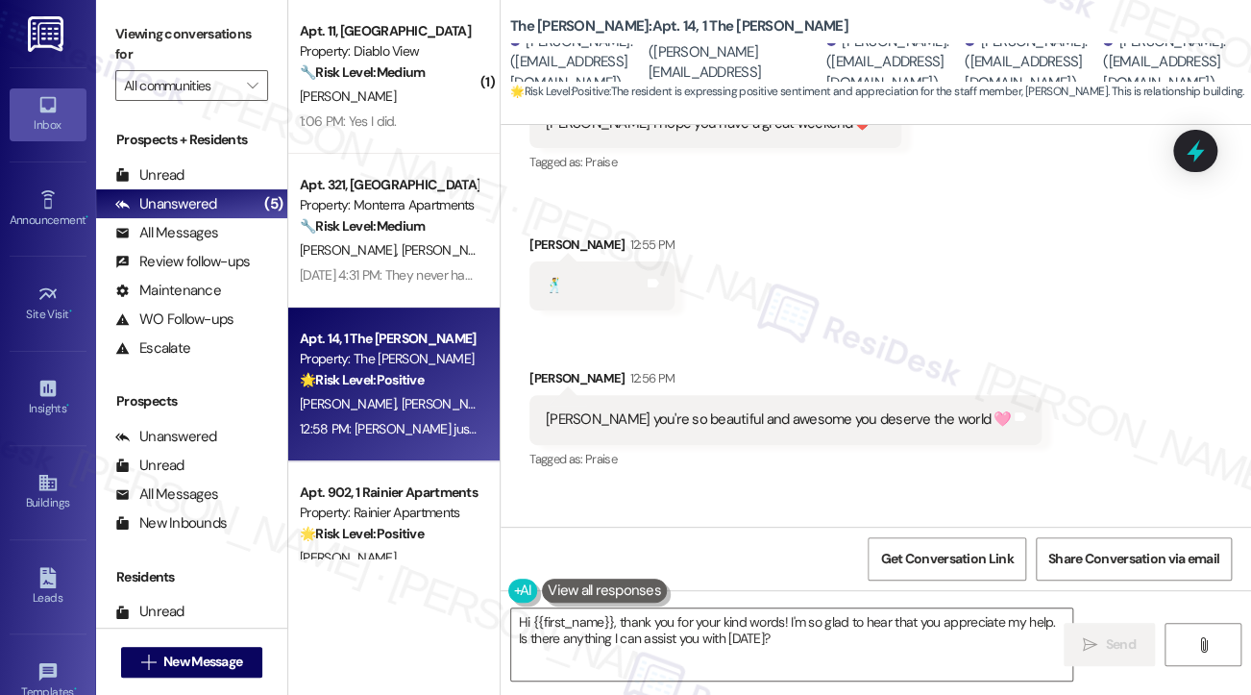
click at [784, 572] on div "Sarah just know we appreciate you the most out of any other unit at the Emery 💕" at bounding box center [846, 592] width 600 height 41
click at [761, 633] on textarea "Hi {{first_name}}, thank you for your kind words! I'm so glad to hear that you …" at bounding box center [791, 644] width 561 height 72
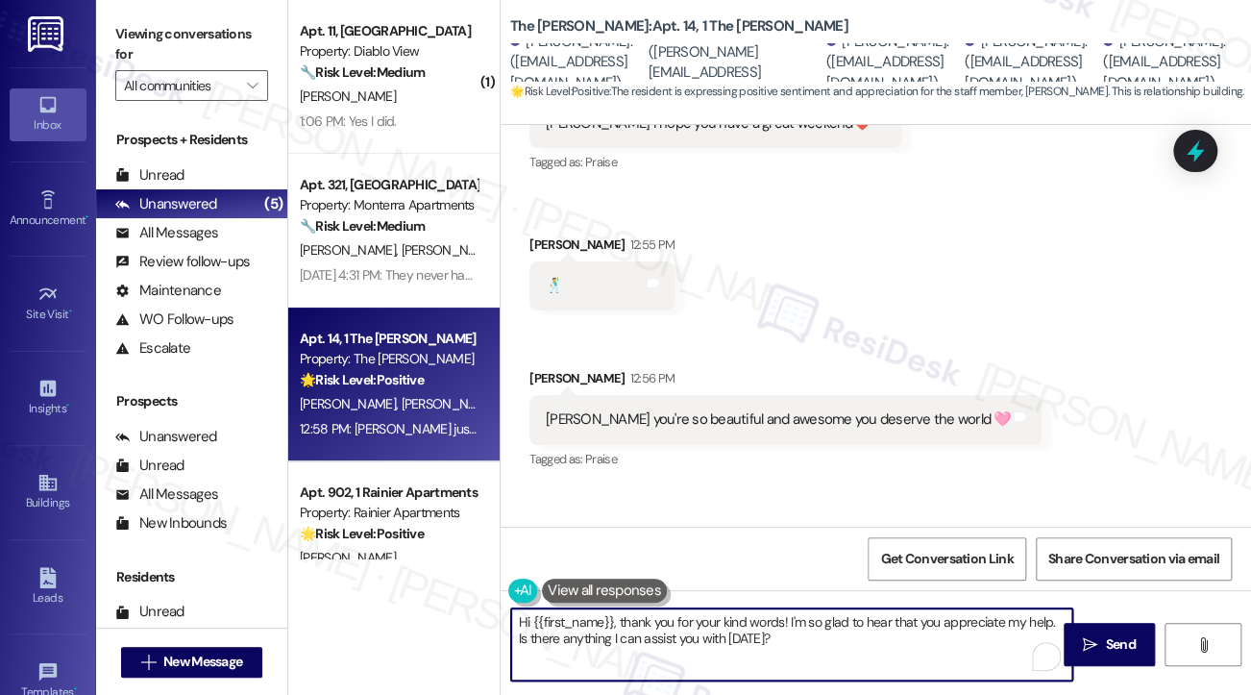
click at [761, 633] on textarea "Hi {{first_name}}, thank you for your kind words! I'm so glad to hear that you …" at bounding box center [791, 644] width 561 height 72
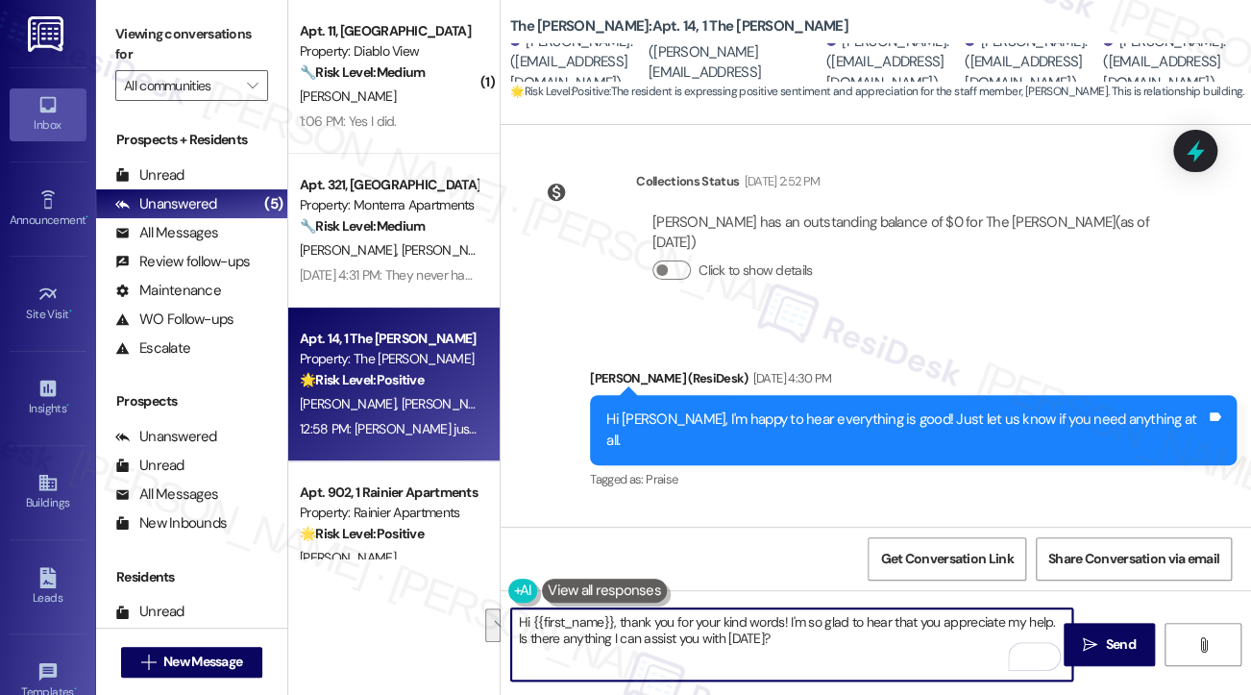
scroll to position [10287, 0]
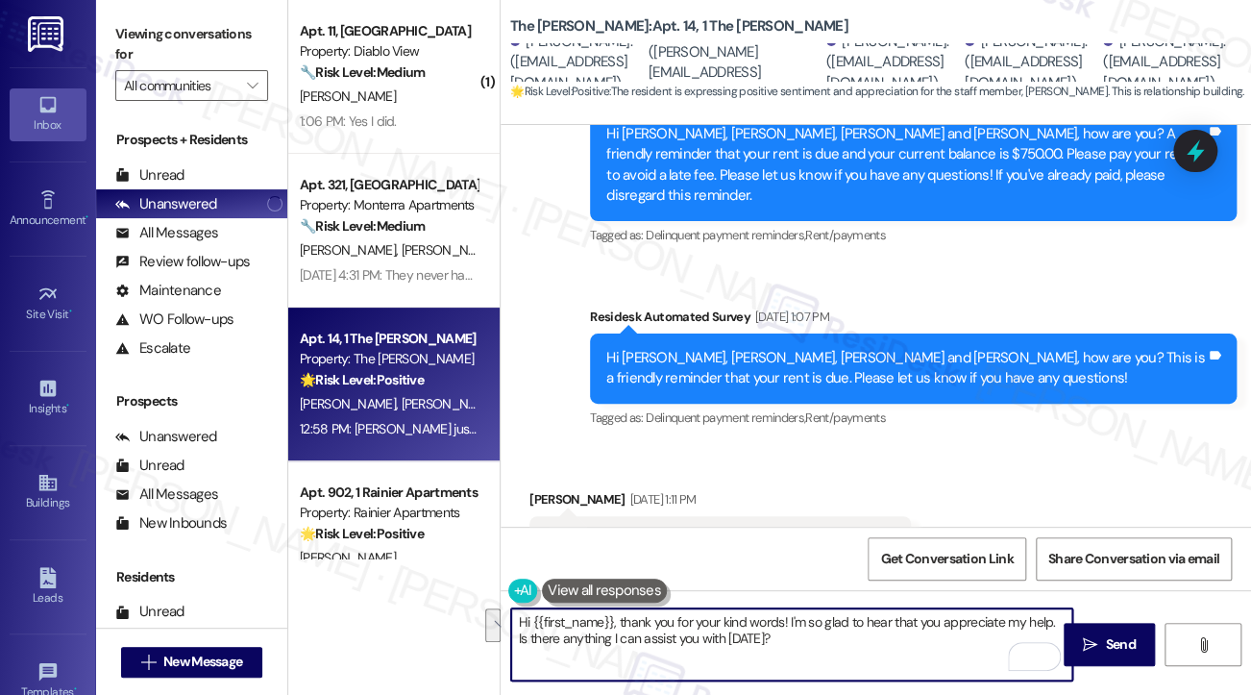
click at [754, 348] on div "Hi Piper, Myra, Claire, Gabriella and Kaitlin, how are you? This is a friendly …" at bounding box center [906, 368] width 600 height 41
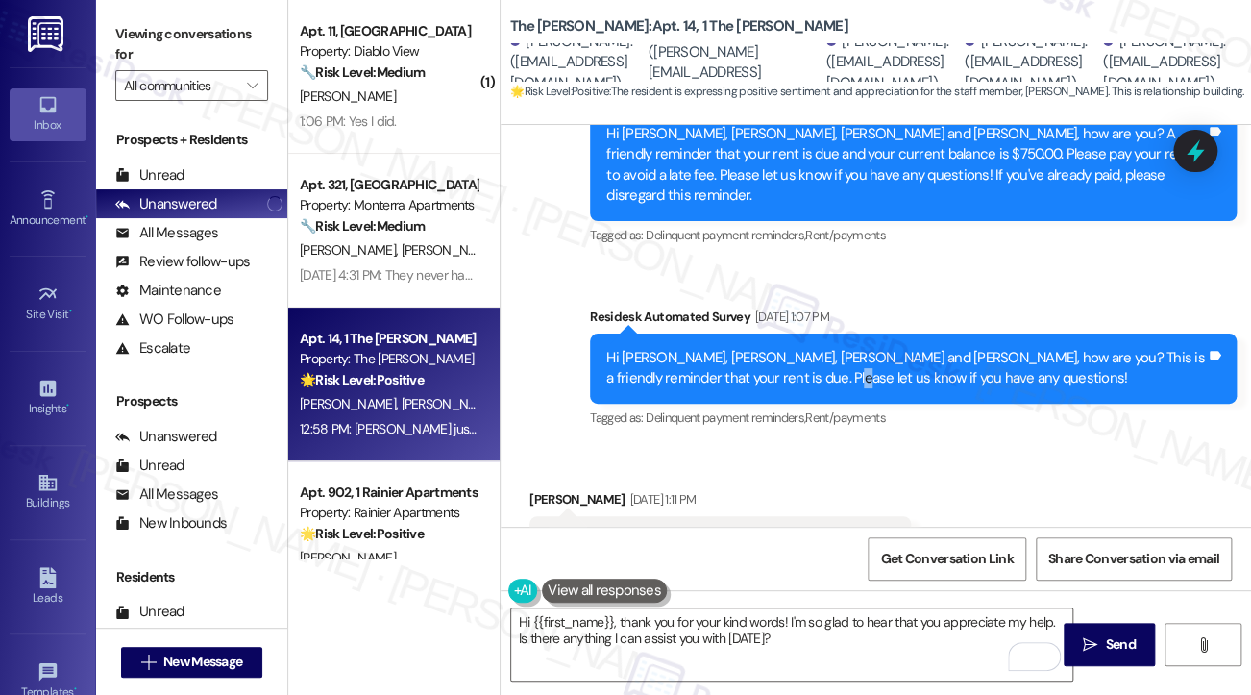
click at [754, 348] on div "Hi Piper, Myra, Claire, Gabriella and Kaitlin, how are you? This is a friendly …" at bounding box center [906, 368] width 600 height 41
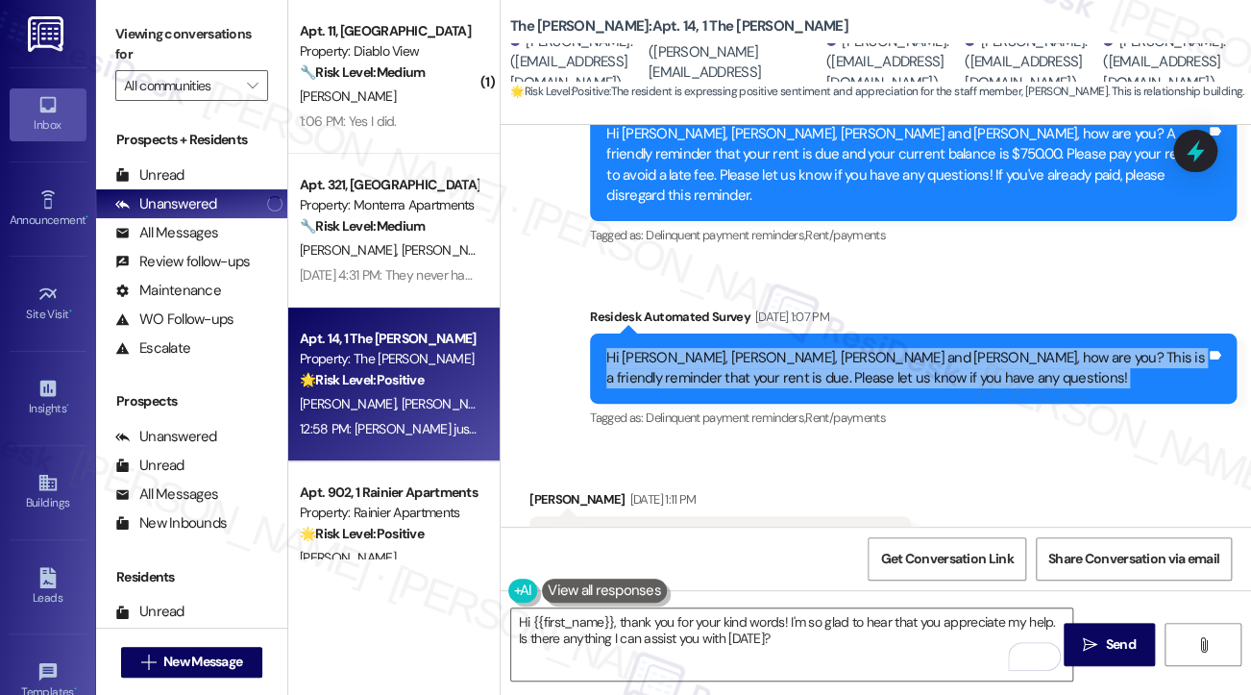
click at [754, 348] on div "Hi Piper, Myra, Claire, Gabriella and Kaitlin, how are you? This is a friendly …" at bounding box center [906, 368] width 600 height 41
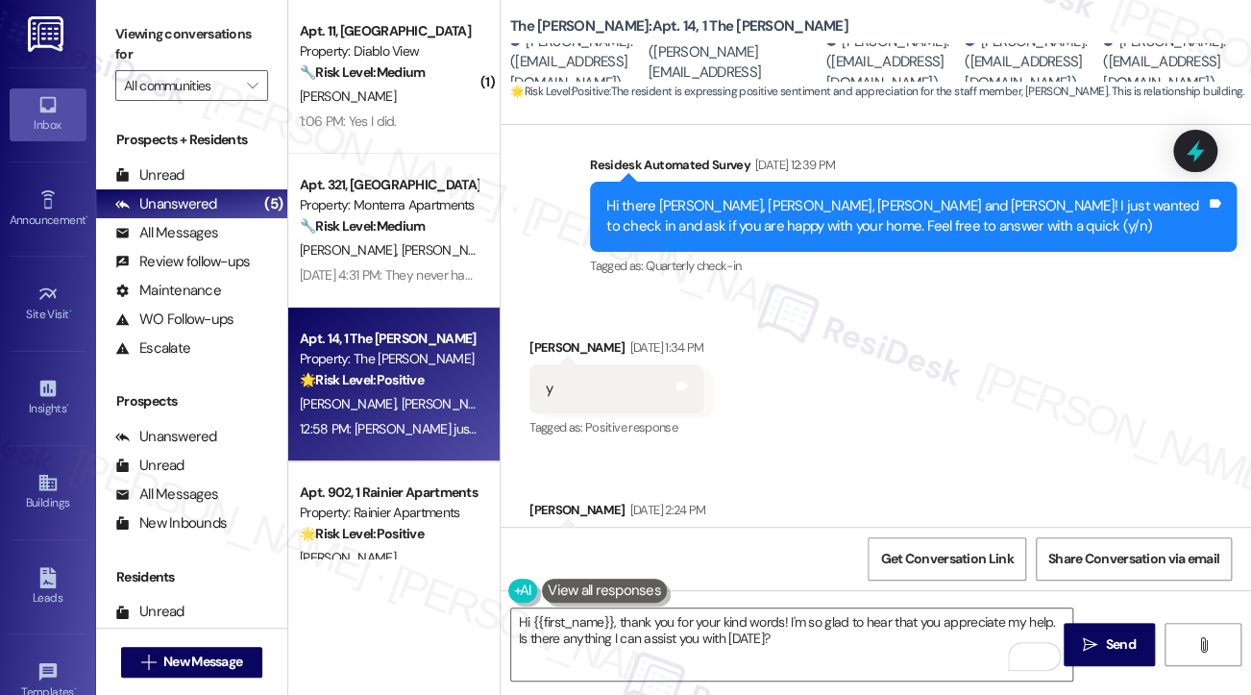
scroll to position [8941, 0]
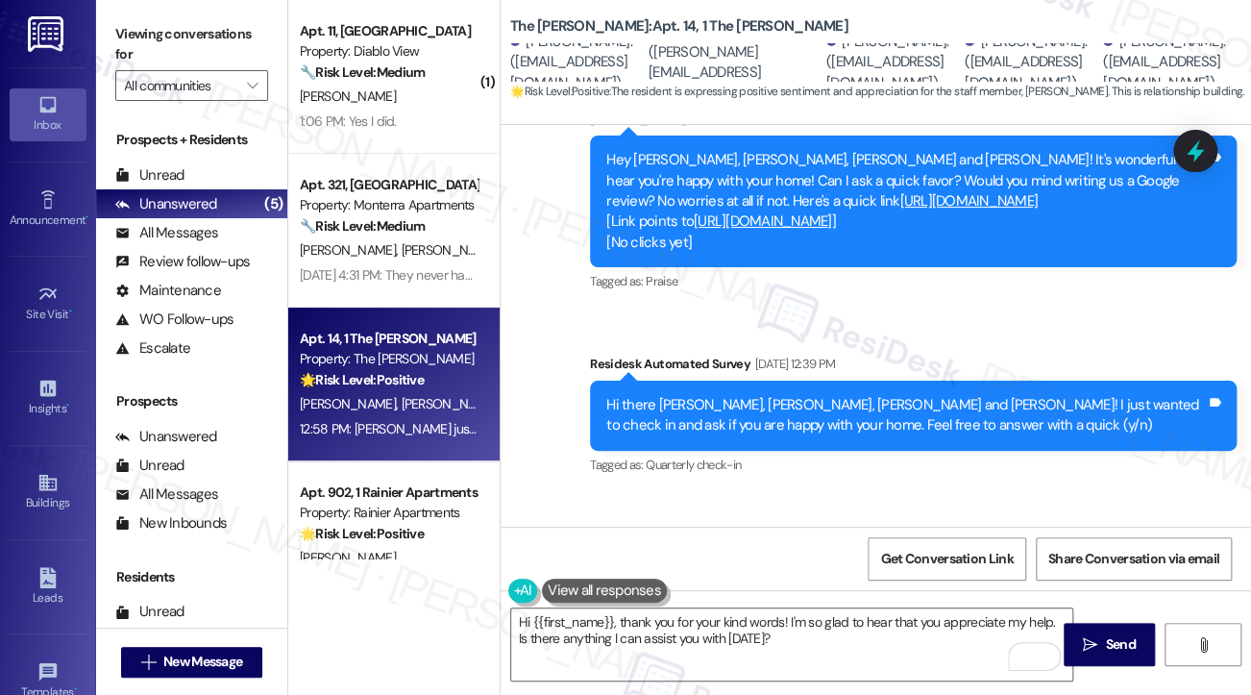
click at [722, 381] on div "Hi there Piper, Myra, Claire, Gabriella and Kaitlin! I just wanted to check in …" at bounding box center [913, 416] width 647 height 70
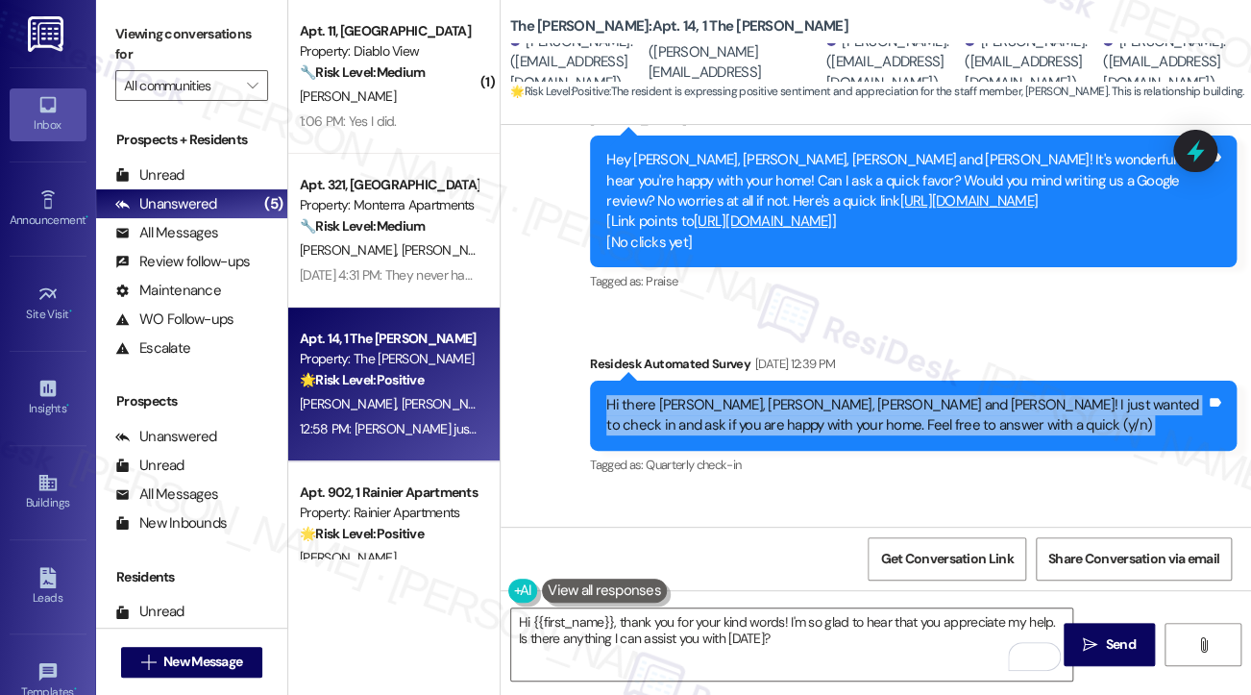
click at [722, 381] on div "Hi there Piper, Myra, Claire, Gabriella and Kaitlin! I just wanted to check in …" at bounding box center [913, 416] width 647 height 70
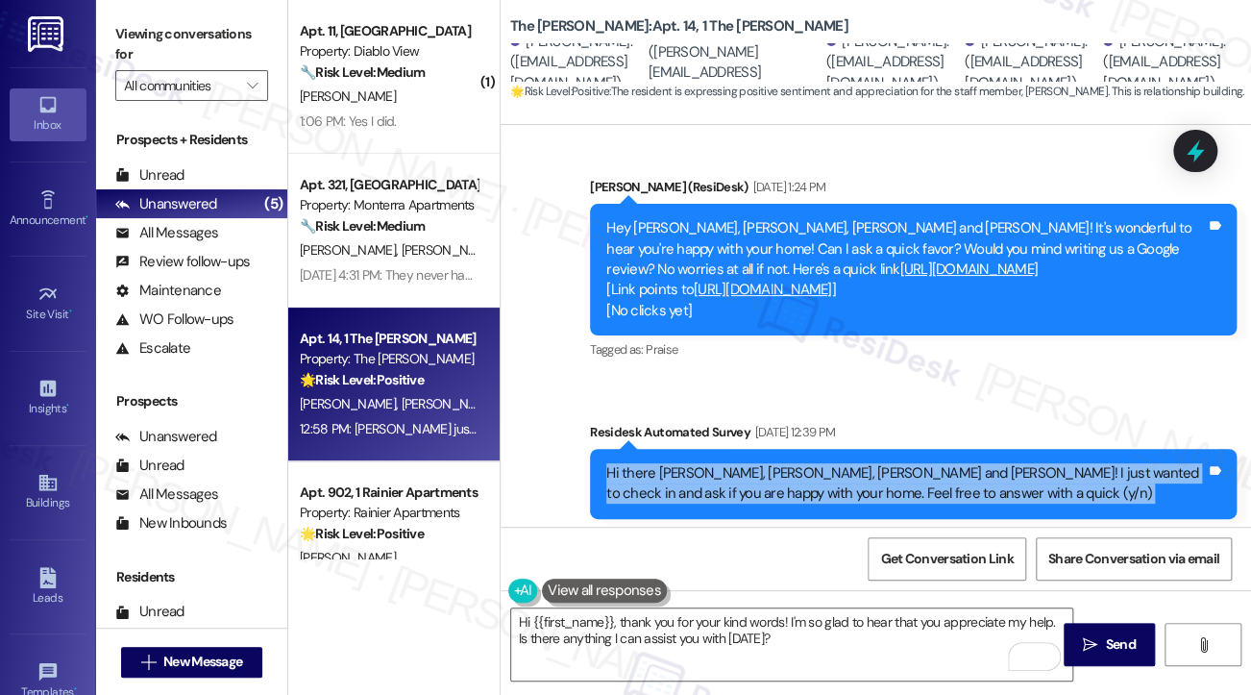
scroll to position [8845, 0]
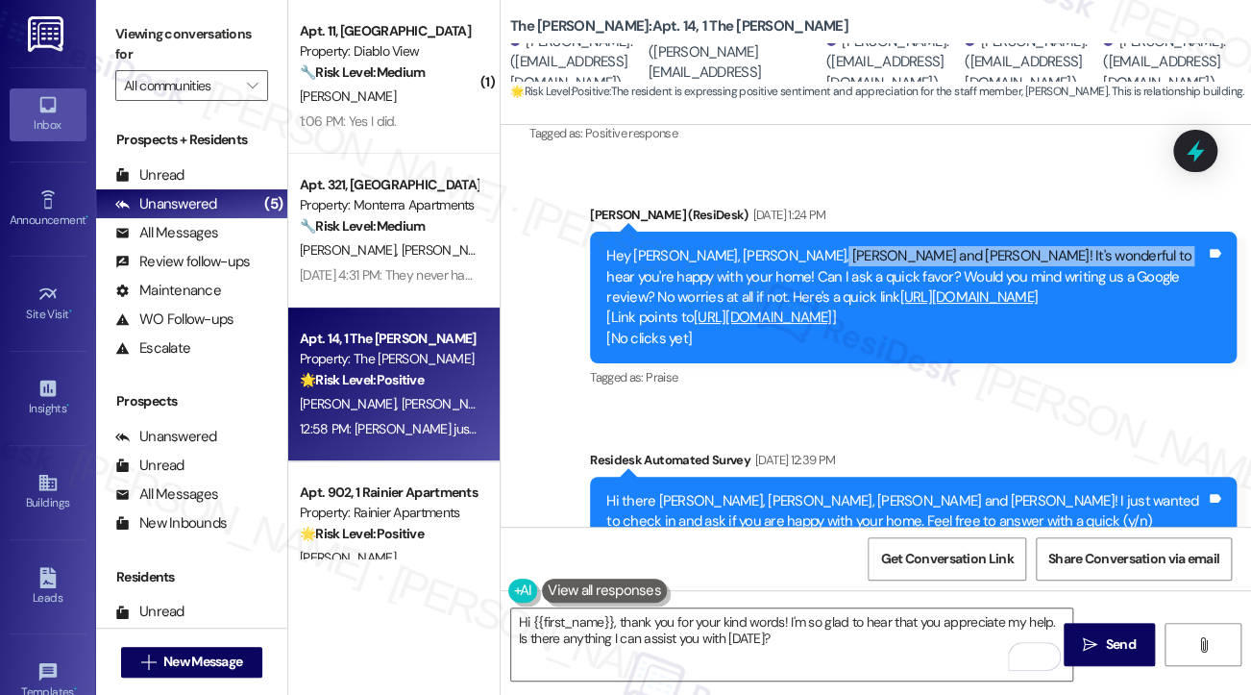
drag, startPoint x: 788, startPoint y: 207, endPoint x: 1083, endPoint y: 220, distance: 295.4
click at [1083, 246] on div "Hey Piper, Myra, Claire, Gabriella and Kaitlin! It's wonderful to hear you're h…" at bounding box center [906, 297] width 600 height 103
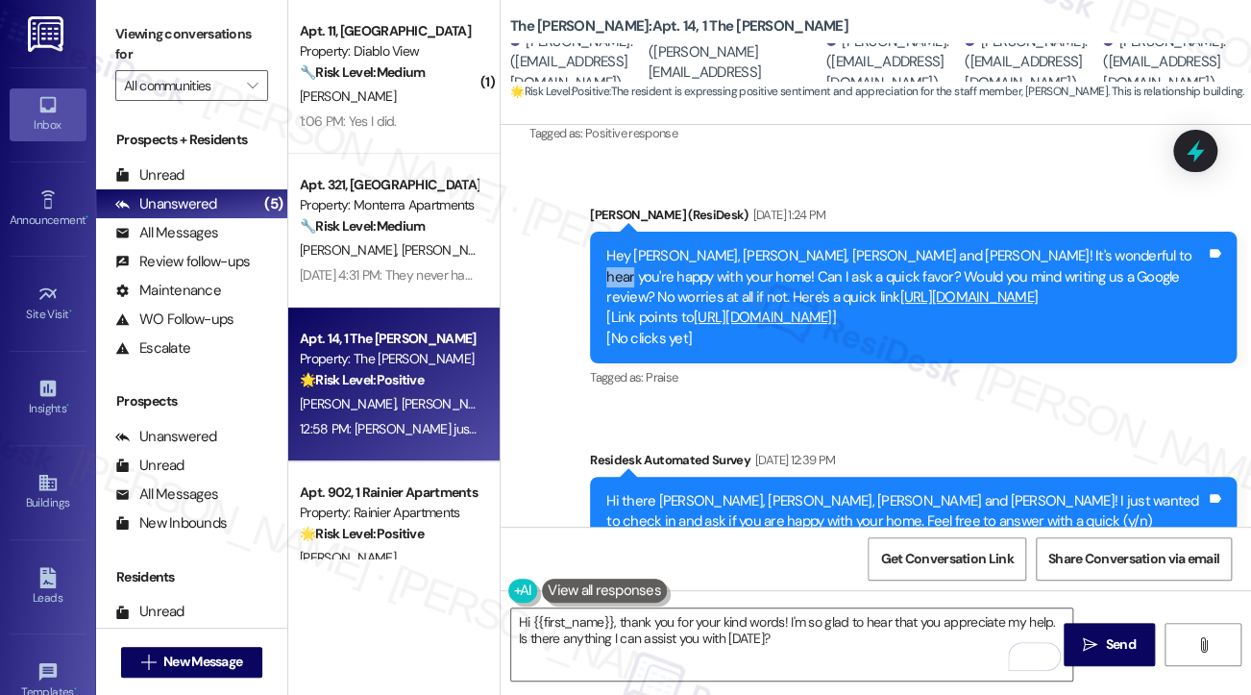
click at [1083, 246] on div "Hey Piper, Myra, Claire, Gabriella and Kaitlin! It's wonderful to hear you're h…" at bounding box center [906, 297] width 600 height 103
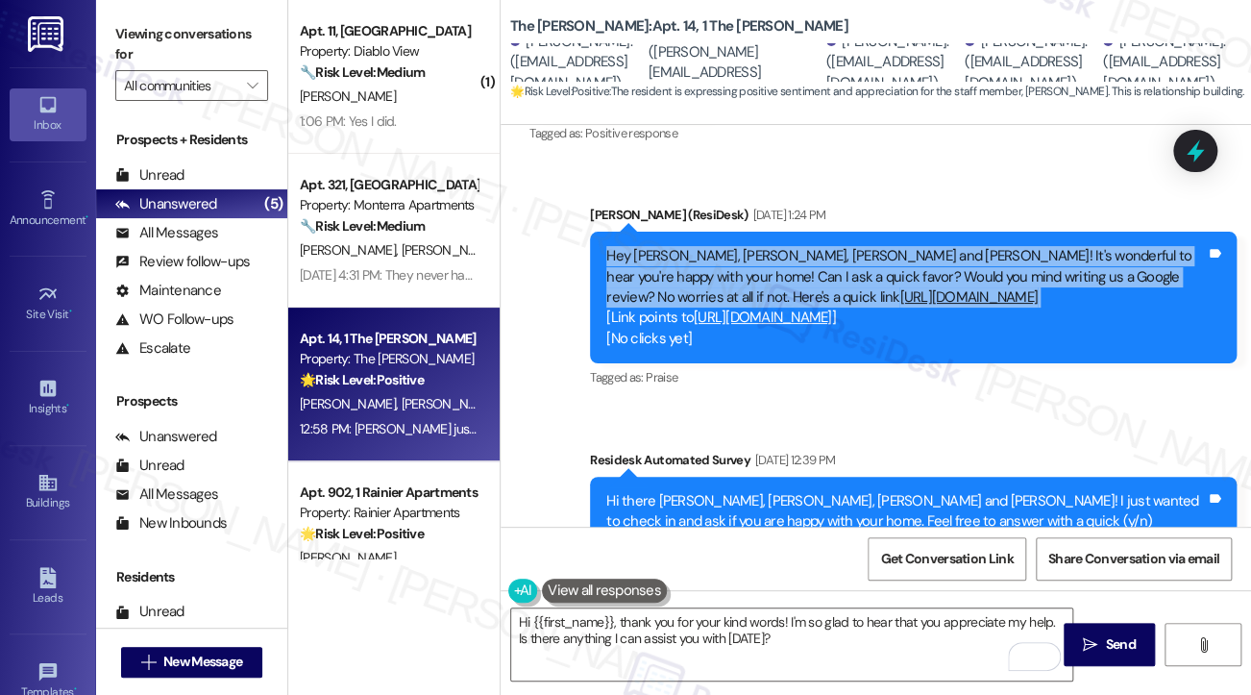
click at [1083, 246] on div "Hey Piper, Myra, Claire, Gabriella and Kaitlin! It's wonderful to hear you're h…" at bounding box center [906, 297] width 600 height 103
click at [1030, 246] on div "Hey Piper, Myra, Claire, Gabriella and Kaitlin! It's wonderful to hear you're h…" at bounding box center [906, 297] width 600 height 103
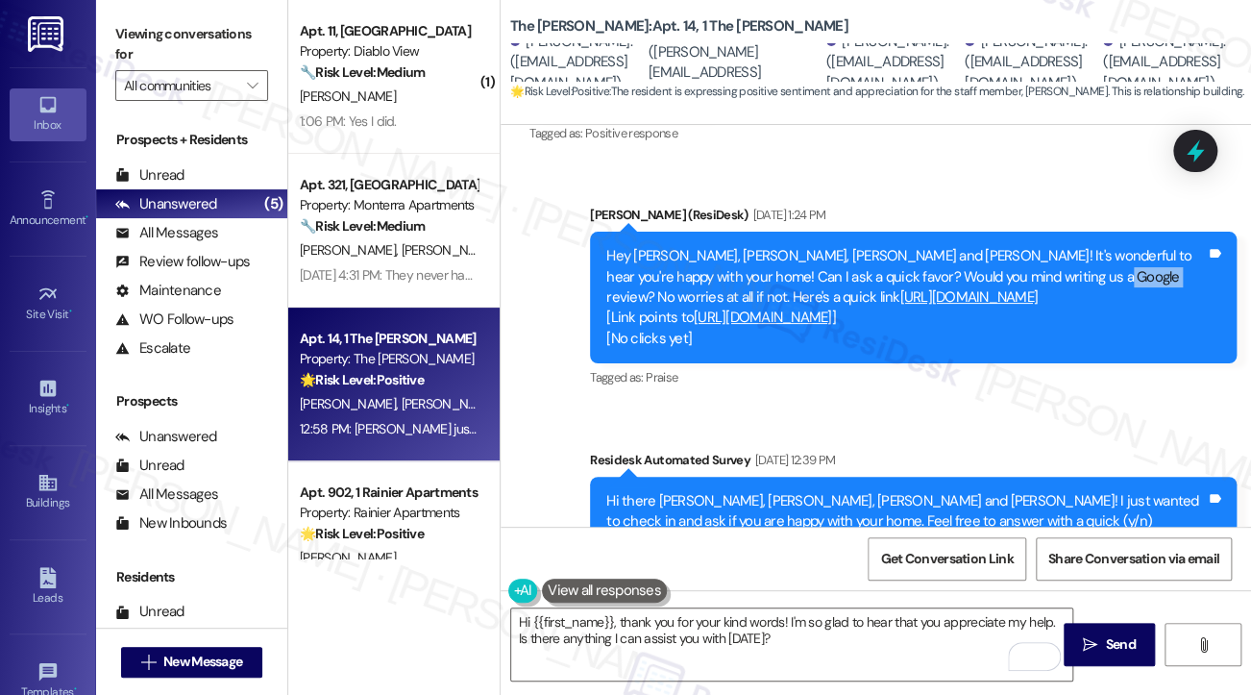
click at [1031, 246] on div "Hey Piper, Myra, Claire, Gabriella and Kaitlin! It's wonderful to hear you're h…" at bounding box center [906, 297] width 600 height 103
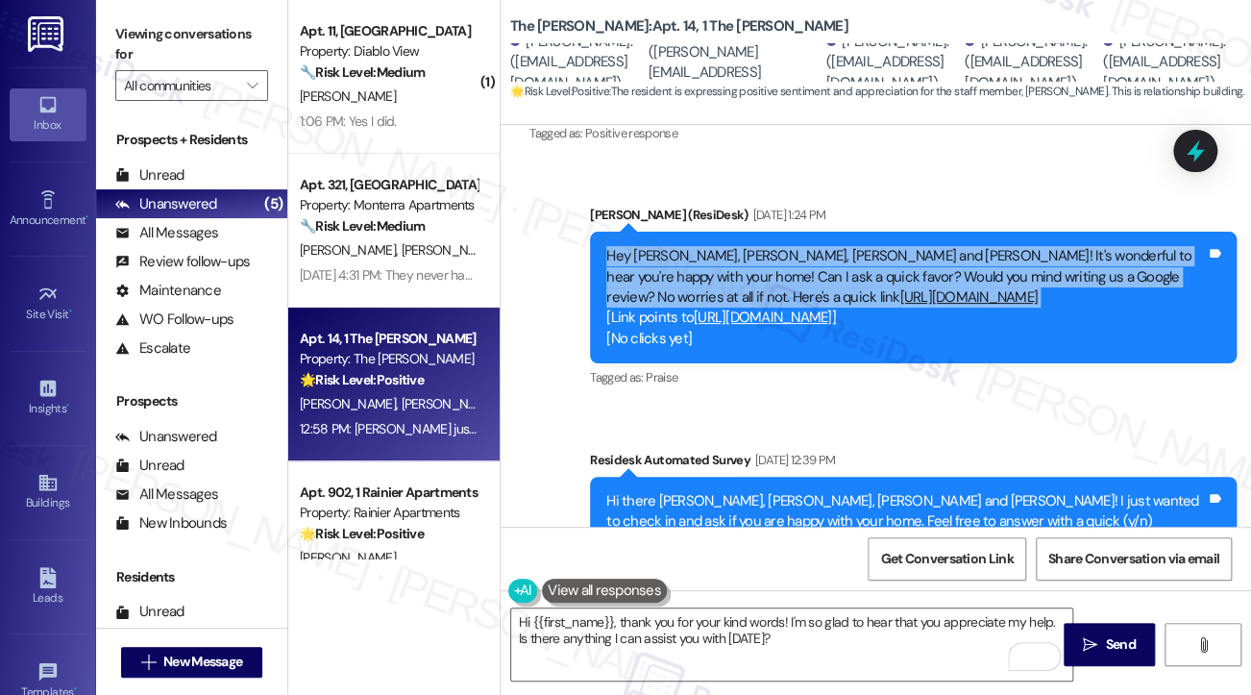
click at [1031, 246] on div "Hey Piper, Myra, Claire, Gabriella and Kaitlin! It's wonderful to hear you're h…" at bounding box center [906, 297] width 600 height 103
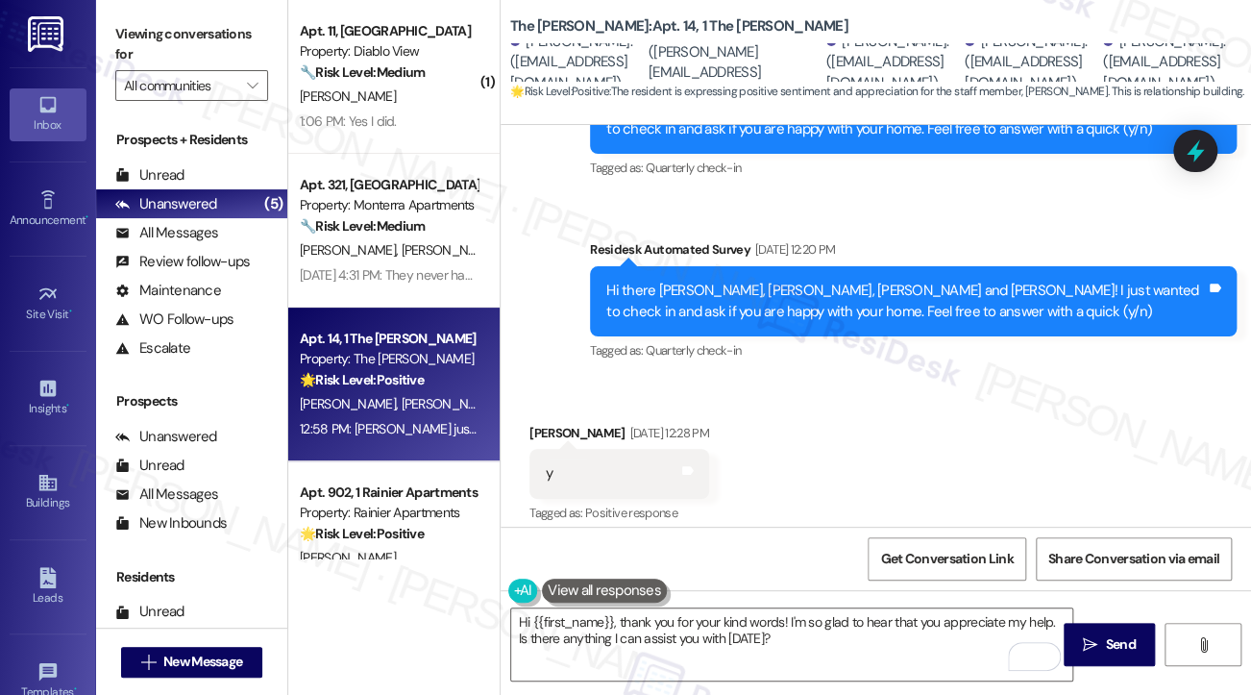
scroll to position [8461, 0]
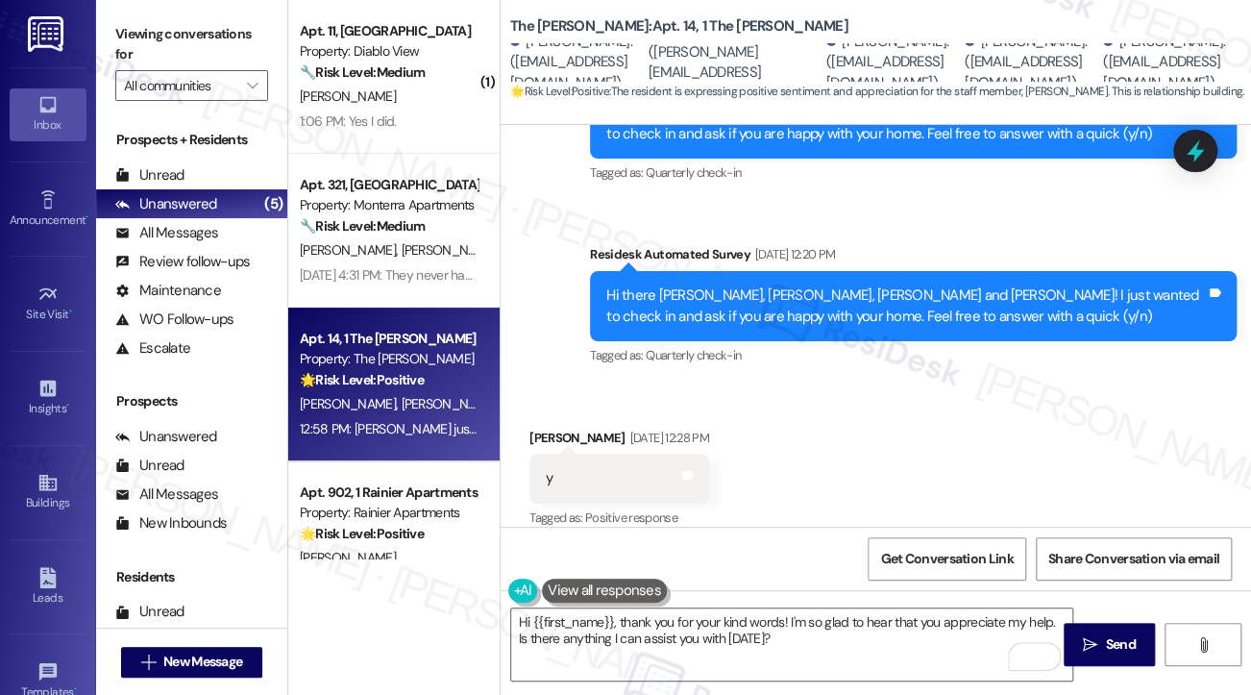
click at [815, 285] on div "Hi there Piper, Myra, Claire, Gabriella and Kaitlin! I just wanted to check in …" at bounding box center [906, 305] width 600 height 41
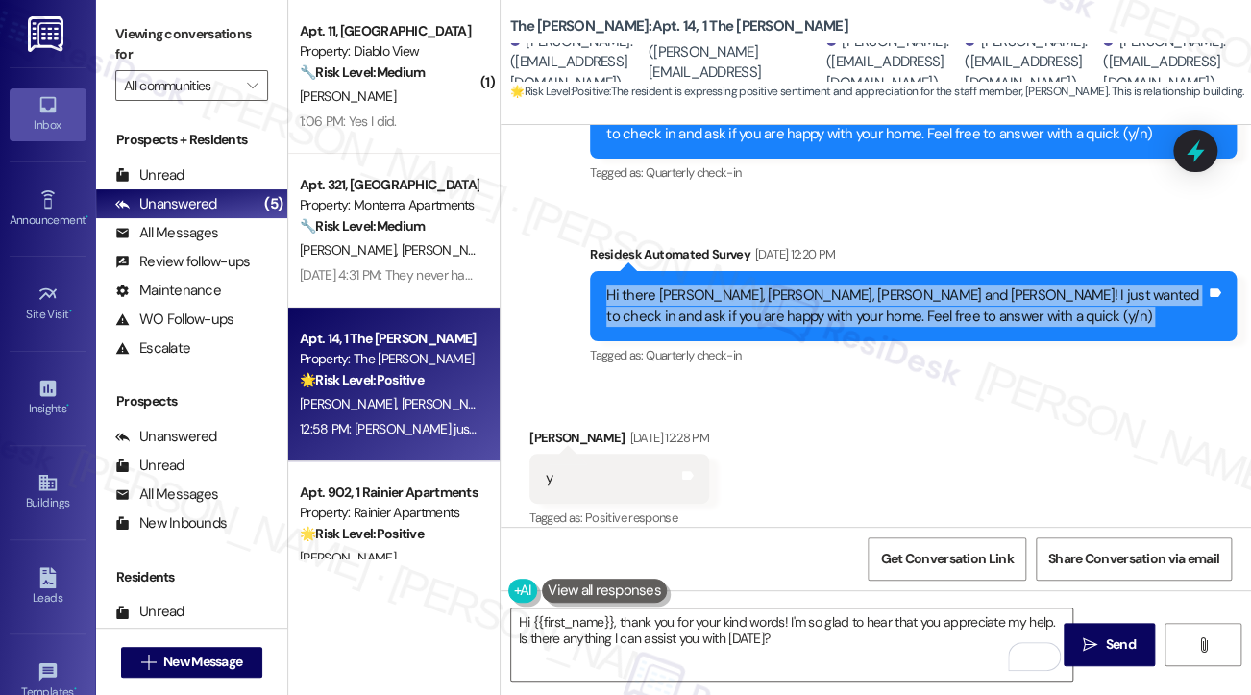
click at [813, 285] on div "Hi there Piper, Myra, Claire, Gabriella and Kaitlin! I just wanted to check in …" at bounding box center [906, 305] width 600 height 41
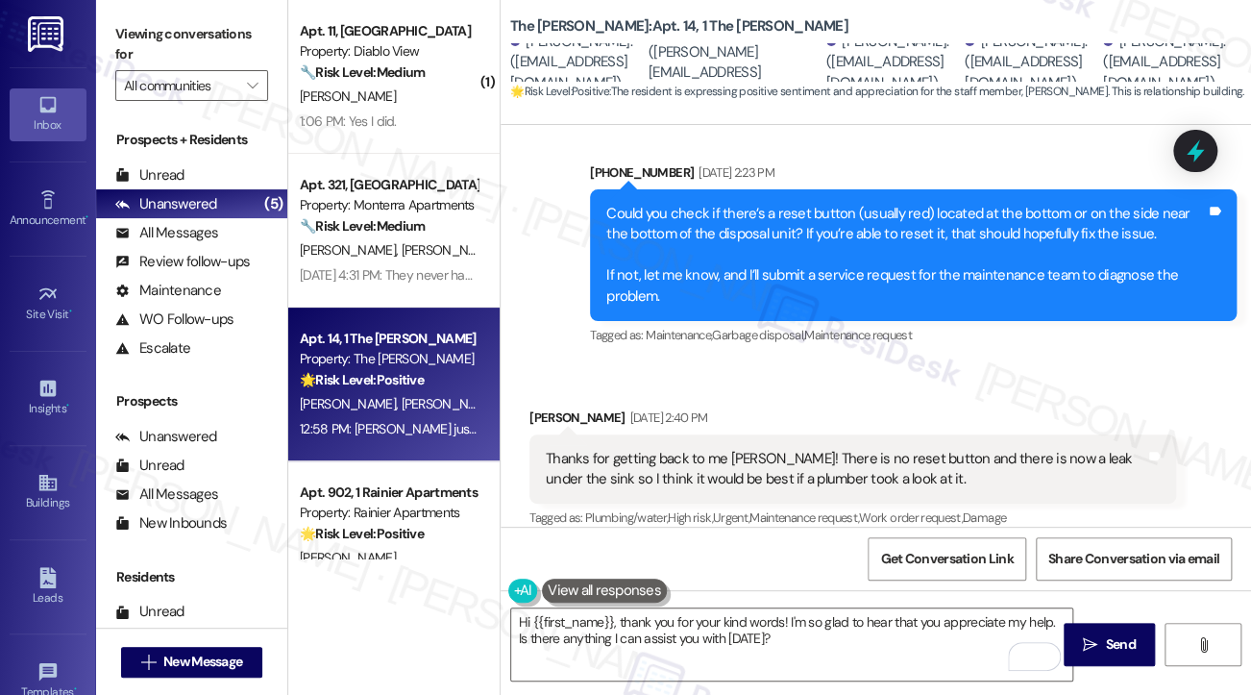
scroll to position [1662, 0]
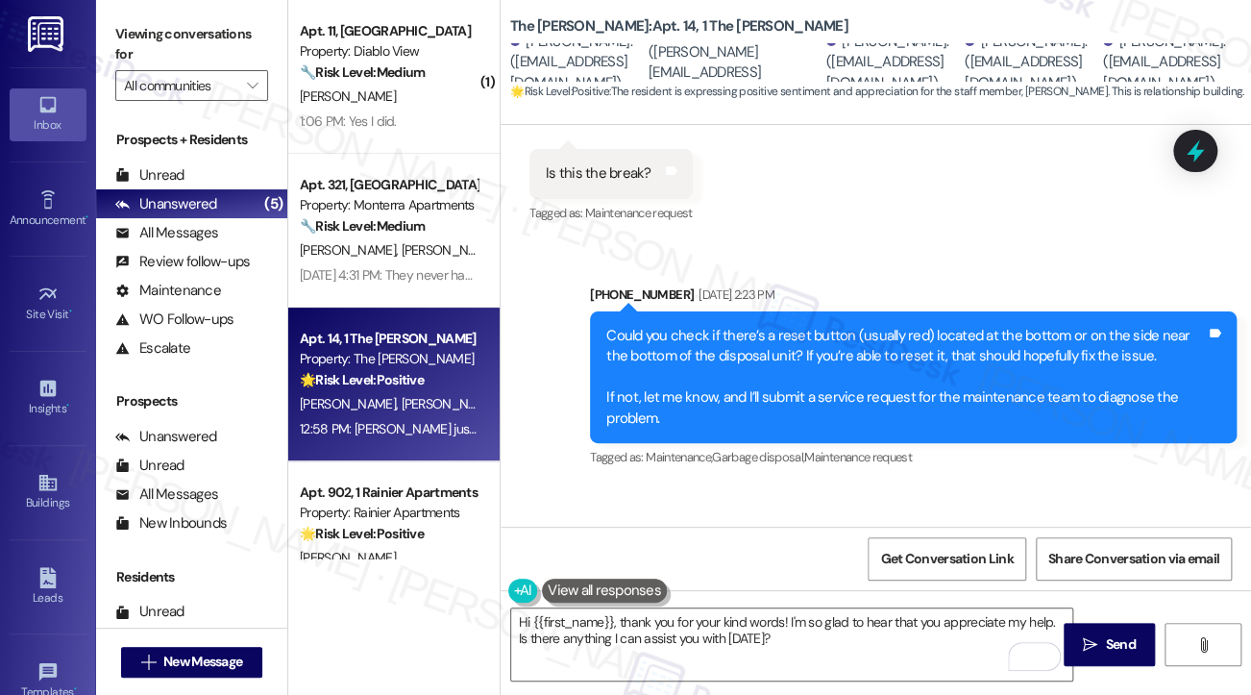
click at [733, 334] on div "Could you check if there’s a reset button (usually red) located at the bottom o…" at bounding box center [906, 377] width 600 height 103
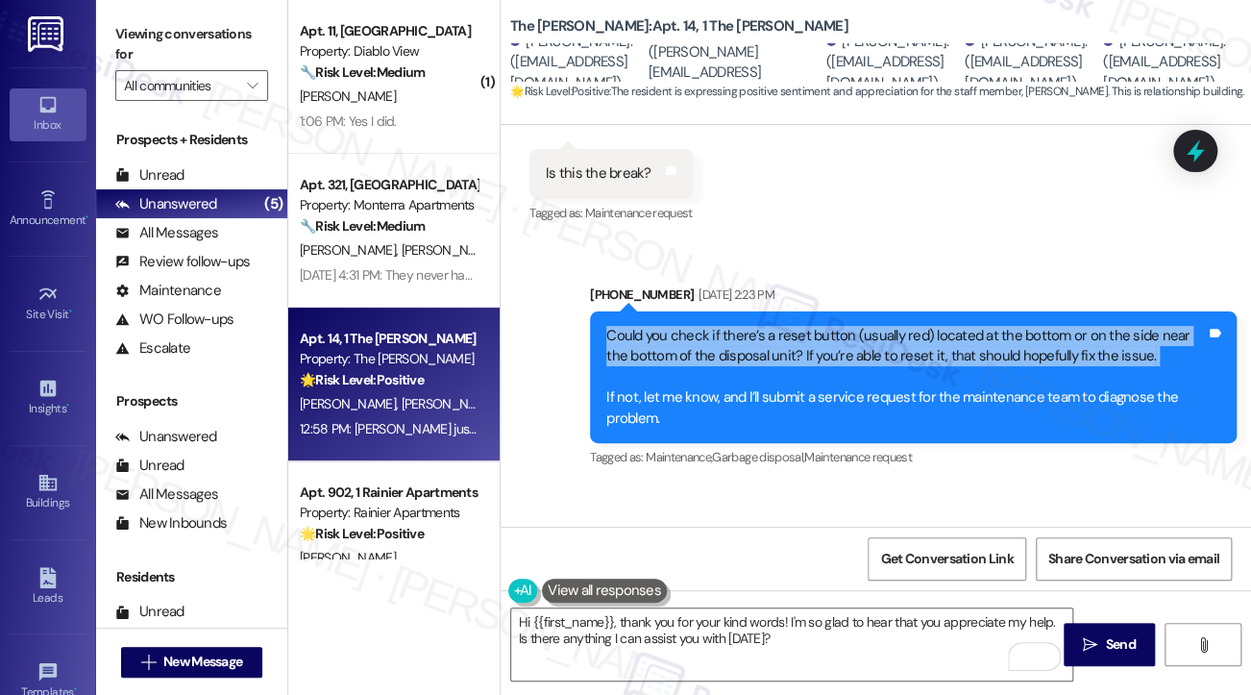
click at [733, 334] on div "Could you check if there’s a reset button (usually red) located at the bottom o…" at bounding box center [906, 377] width 600 height 103
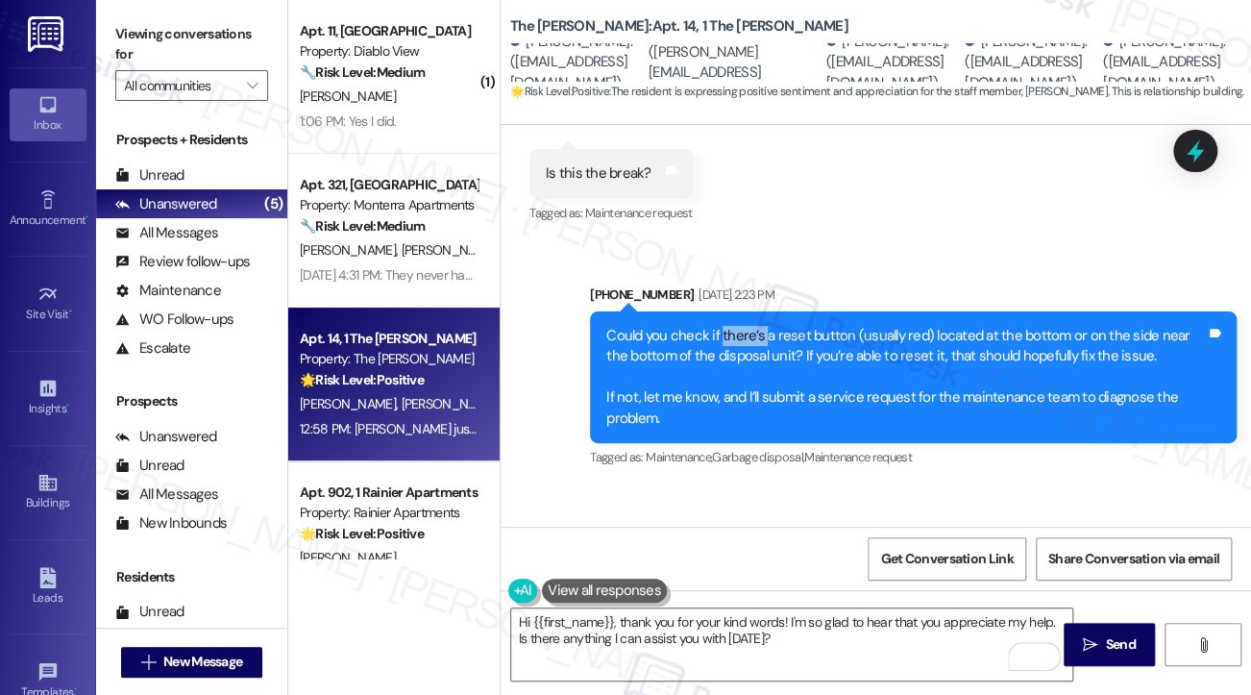
click at [733, 334] on div "Could you check if there’s a reset button (usually red) located at the bottom o…" at bounding box center [906, 377] width 600 height 103
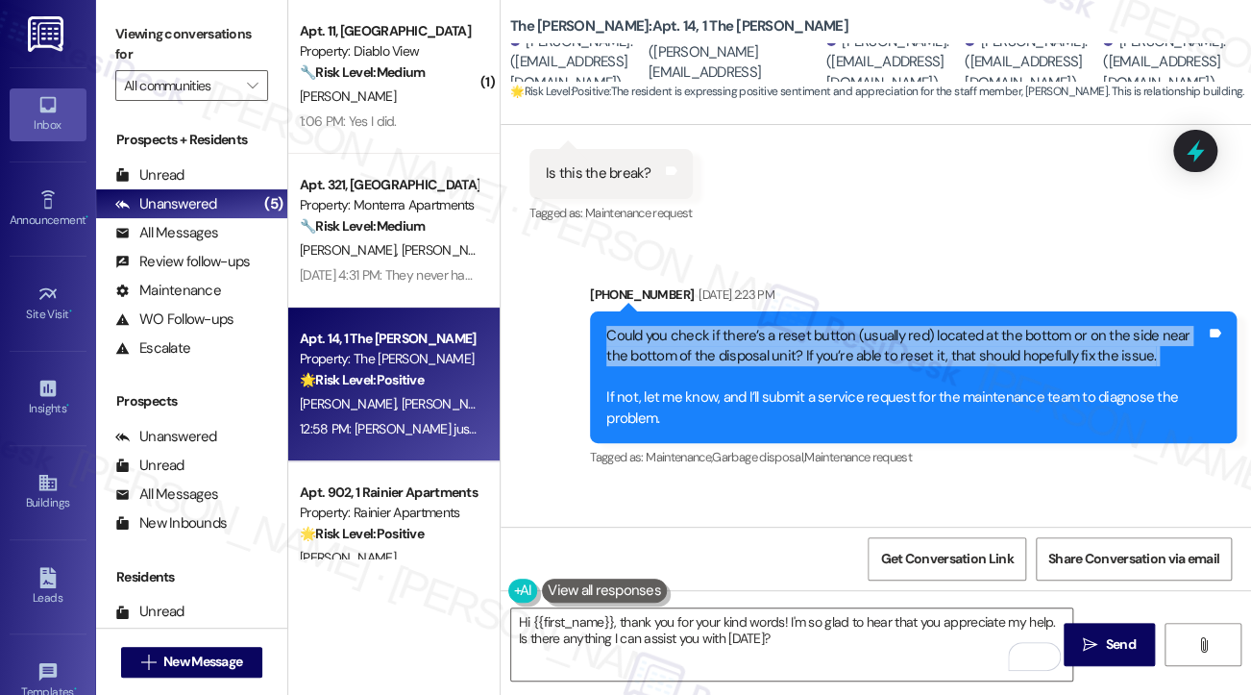
click at [733, 334] on div "Could you check if there’s a reset button (usually red) located at the bottom o…" at bounding box center [906, 377] width 600 height 103
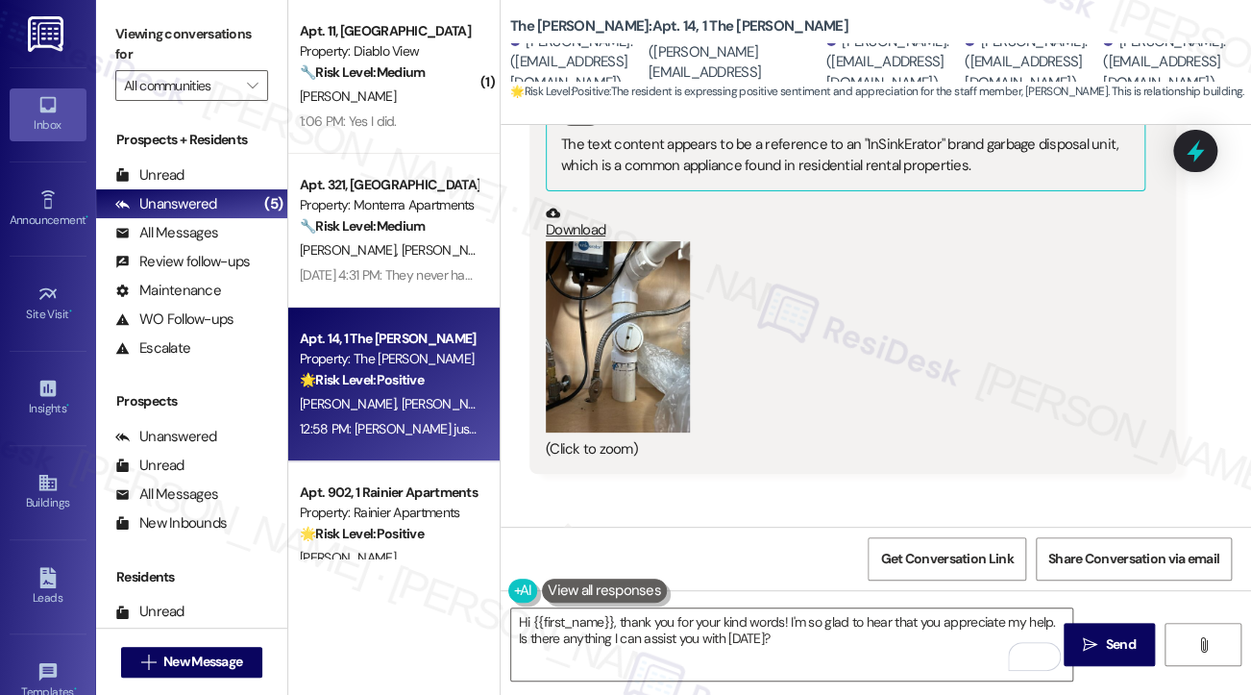
scroll to position [1277, 0]
click at [622, 332] on button "Zoom image" at bounding box center [618, 339] width 144 height 192
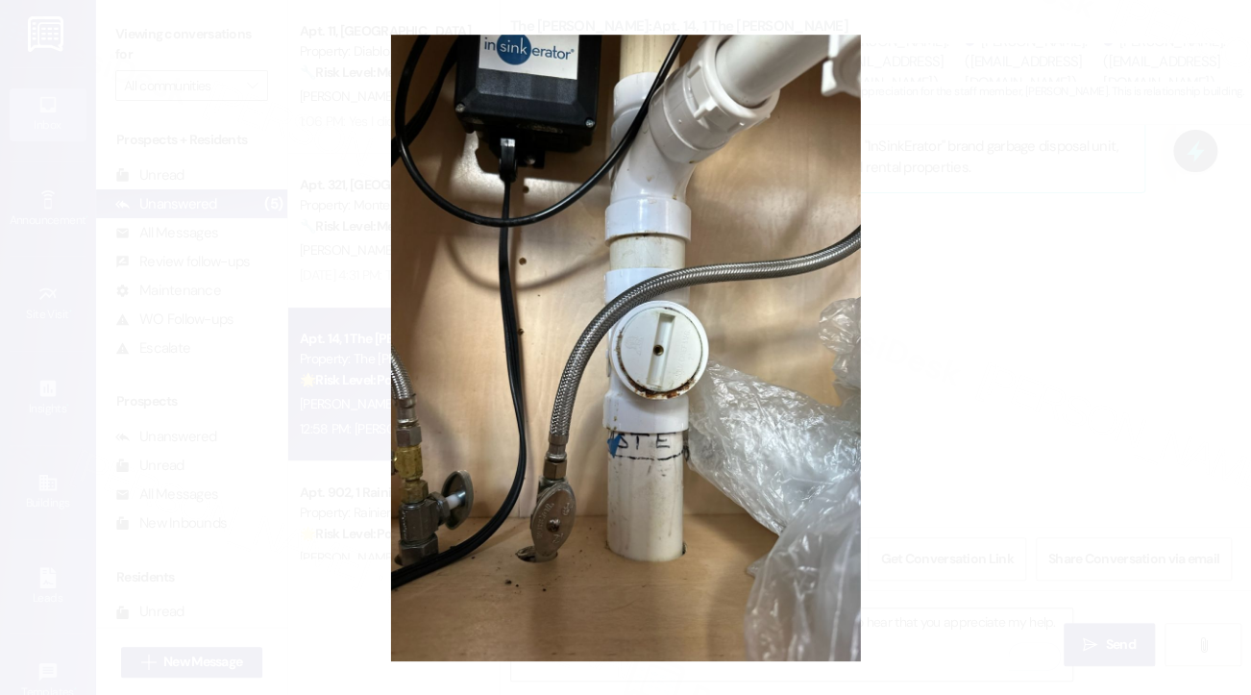
click at [1039, 344] on button "Unzoom image" at bounding box center [625, 347] width 1251 height 695
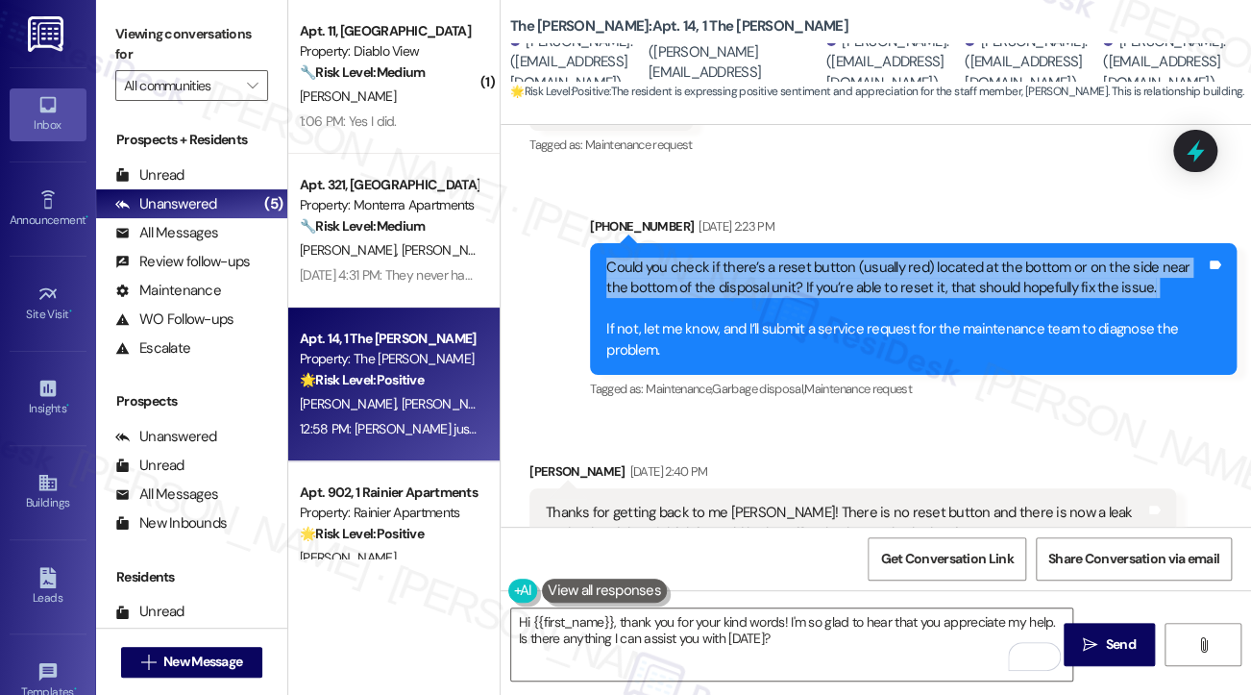
scroll to position [1758, 0]
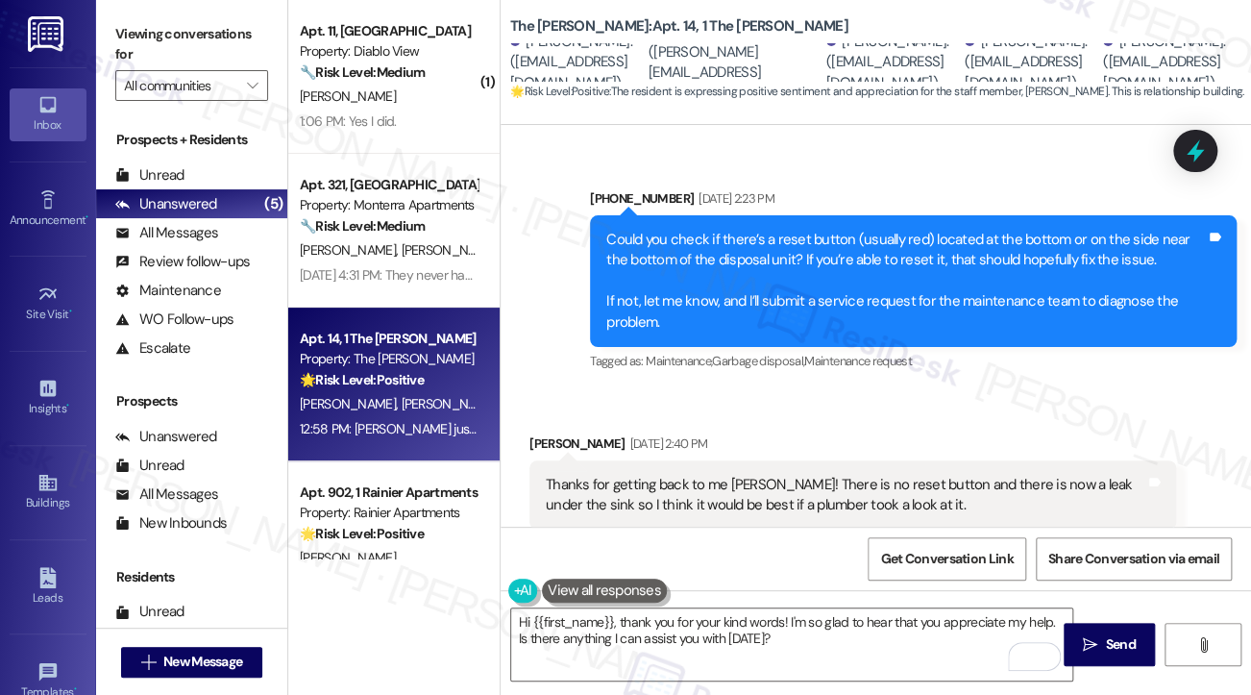
click at [634, 306] on div "Could you check if there’s a reset button (usually red) located at the bottom o…" at bounding box center [906, 281] width 600 height 103
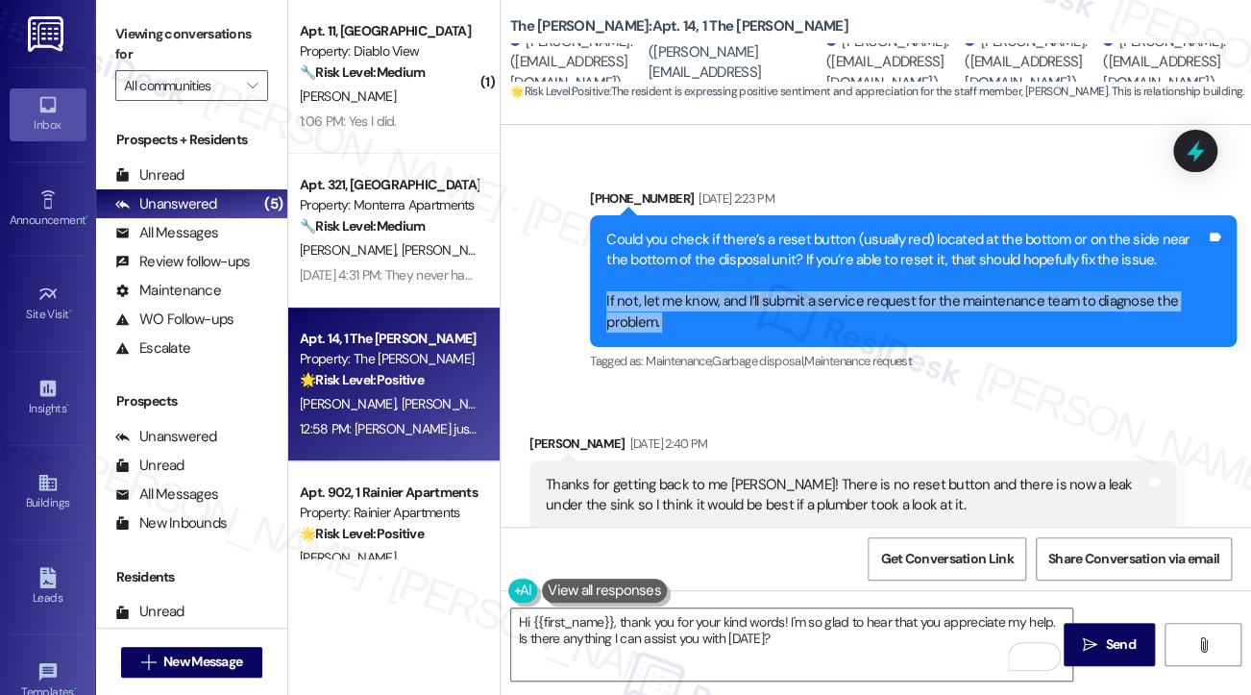
click at [634, 306] on div "Could you check if there’s a reset button (usually red) located at the bottom o…" at bounding box center [906, 281] width 600 height 103
click at [635, 306] on div "Could you check if there’s a reset button (usually red) located at the bottom o…" at bounding box center [906, 281] width 600 height 103
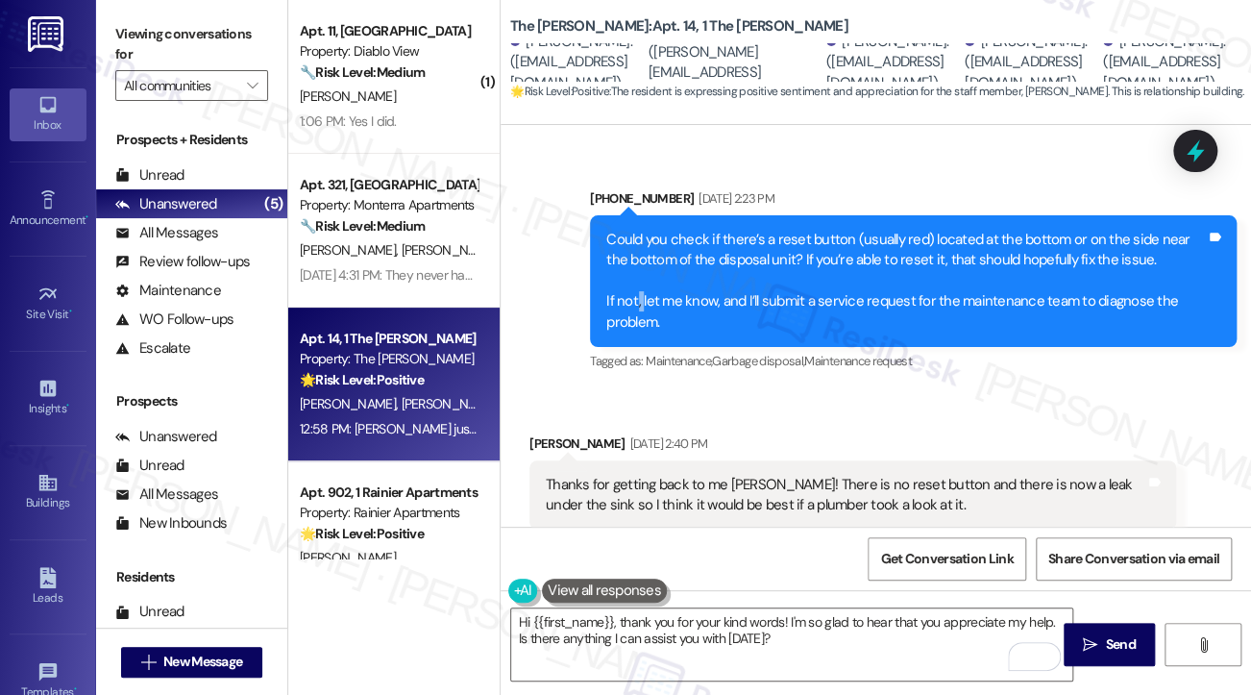
click at [635, 306] on div "Could you check if there’s a reset button (usually red) located at the bottom o…" at bounding box center [906, 281] width 600 height 103
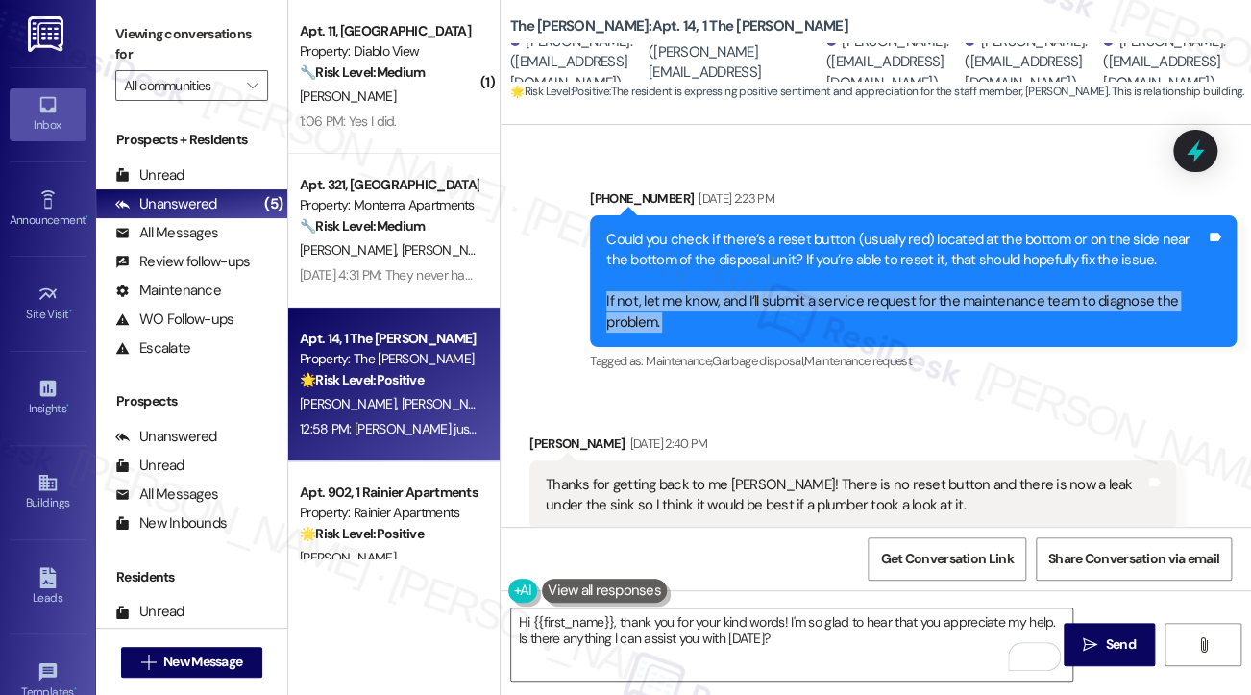
click at [635, 306] on div "Could you check if there’s a reset button (usually red) located at the bottom o…" at bounding box center [906, 281] width 600 height 103
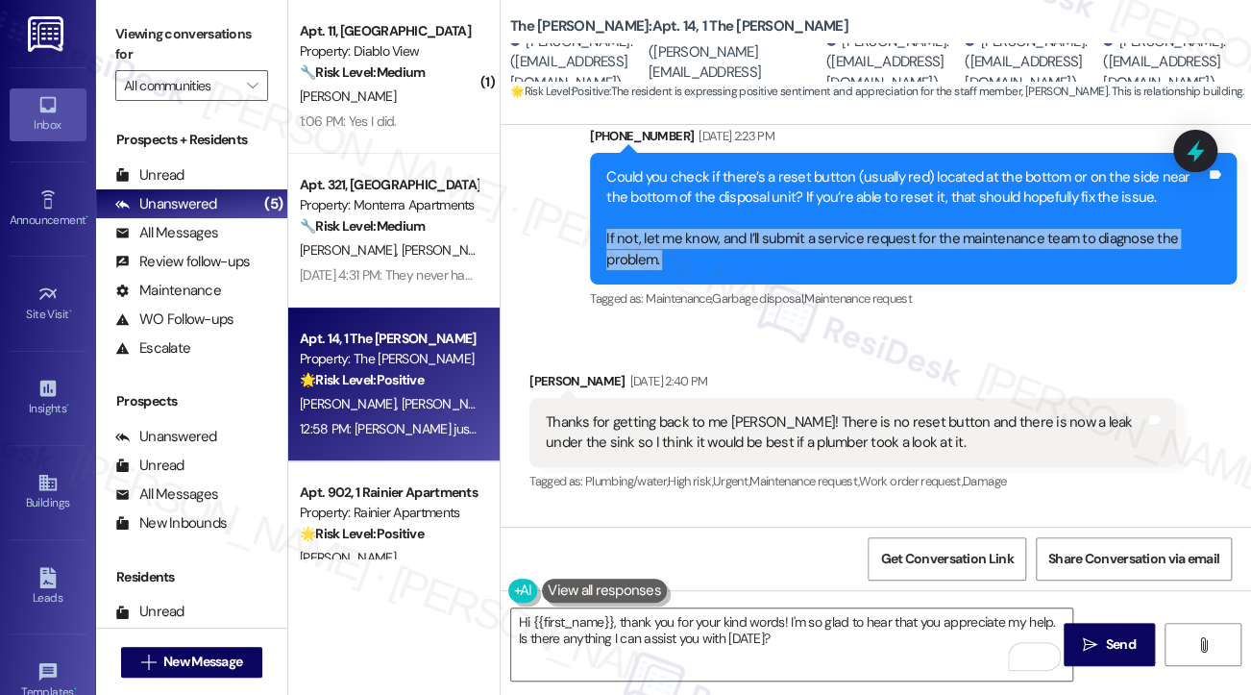
scroll to position [1950, 0]
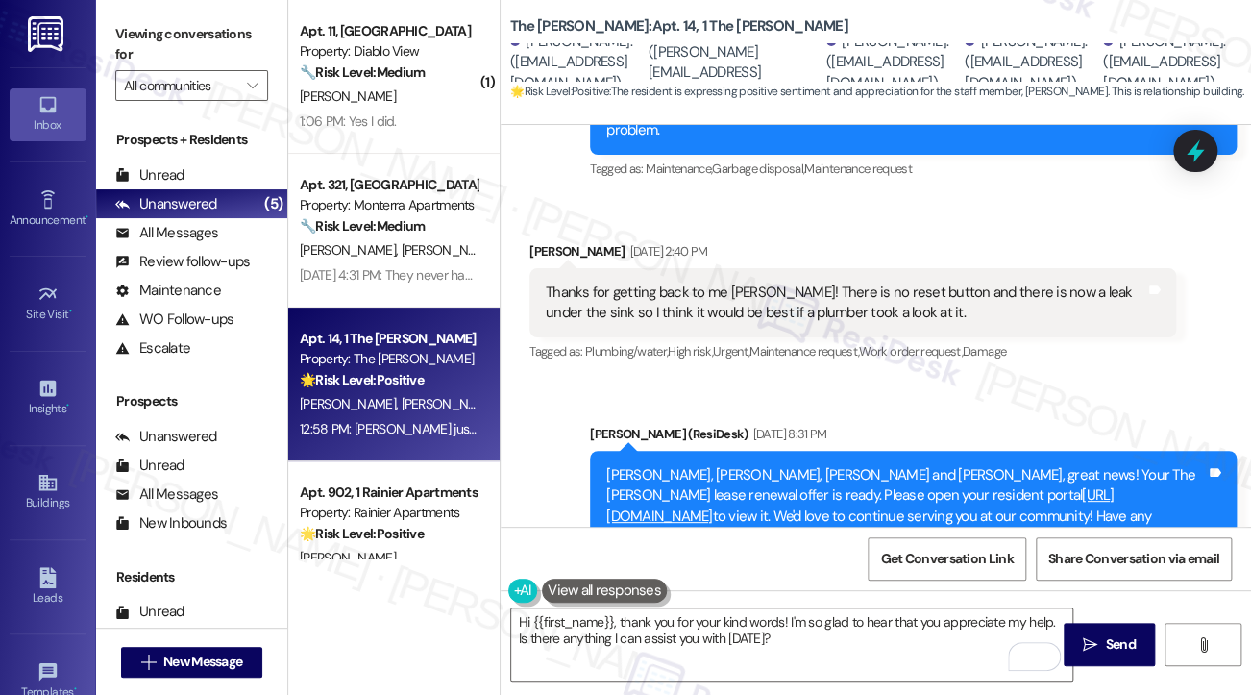
click at [664, 297] on div "Thanks for getting back to me Sarah! There is no reset button and there is now …" at bounding box center [846, 303] width 600 height 41
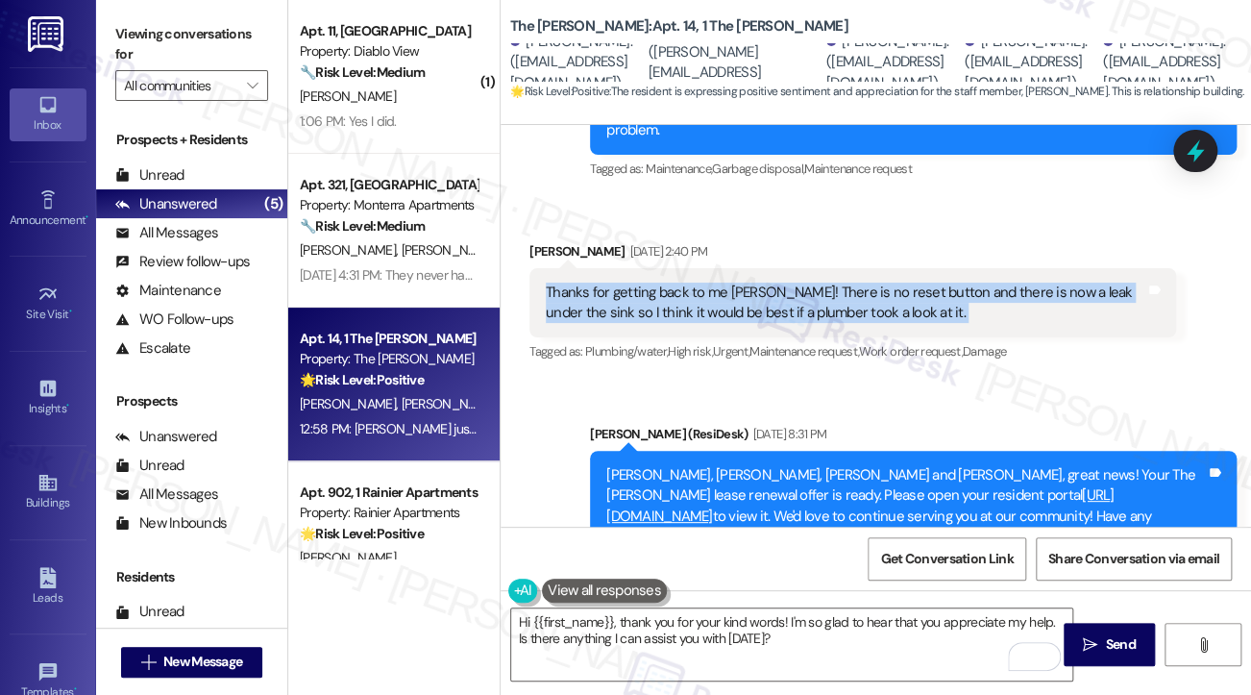
click at [664, 297] on div "Thanks for getting back to me Sarah! There is no reset button and there is now …" at bounding box center [846, 303] width 600 height 41
click at [619, 310] on div "Thanks for getting back to me Sarah! There is no reset button and there is now …" at bounding box center [846, 303] width 600 height 41
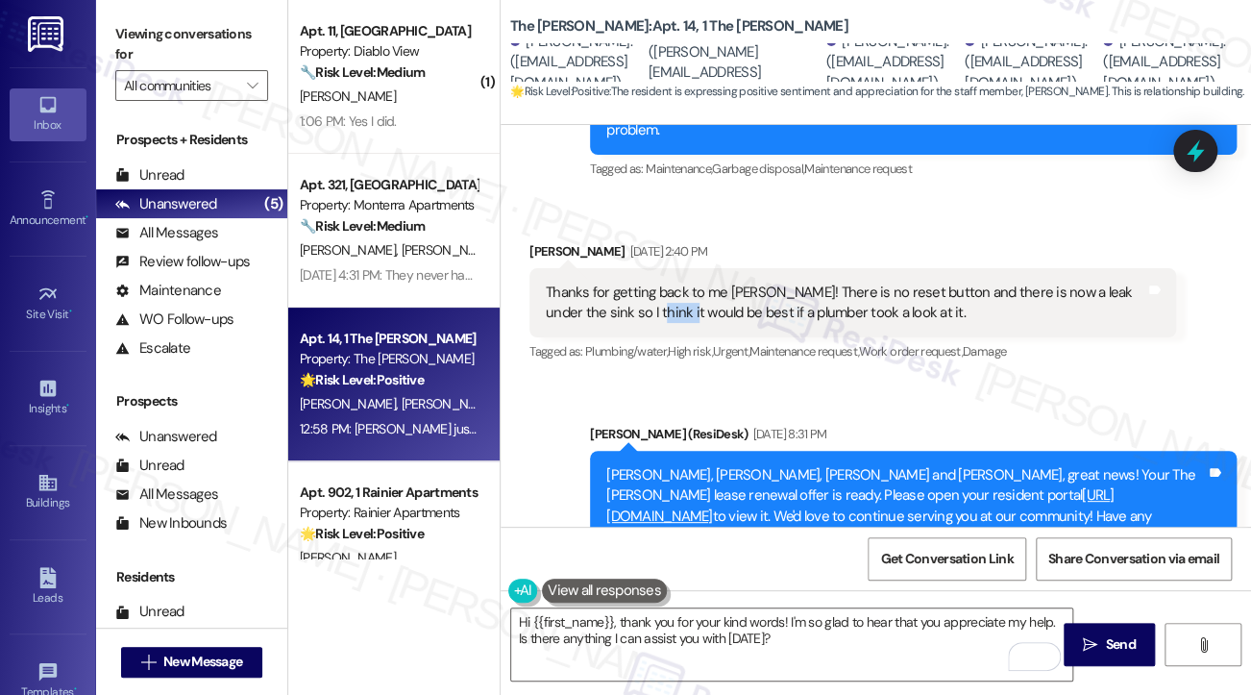
click at [619, 310] on div "Thanks for getting back to me Sarah! There is no reset button and there is now …" at bounding box center [846, 303] width 600 height 41
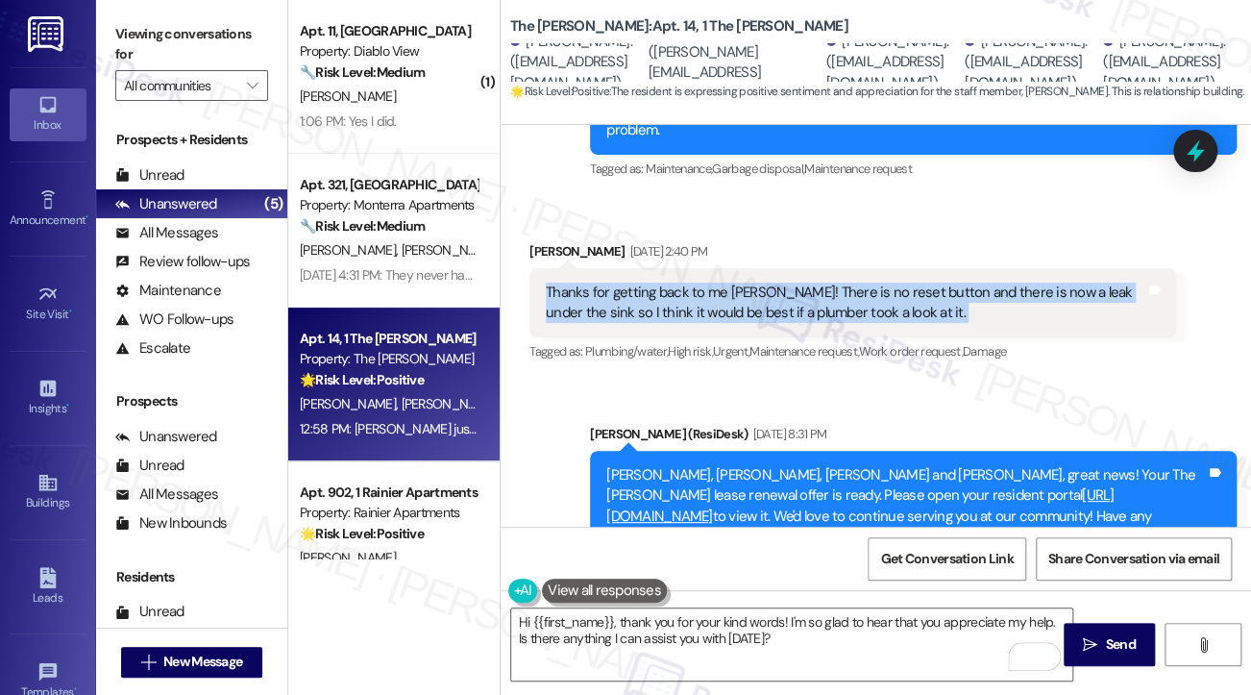
click at [619, 310] on div "Thanks for getting back to me Sarah! There is no reset button and there is now …" at bounding box center [846, 303] width 600 height 41
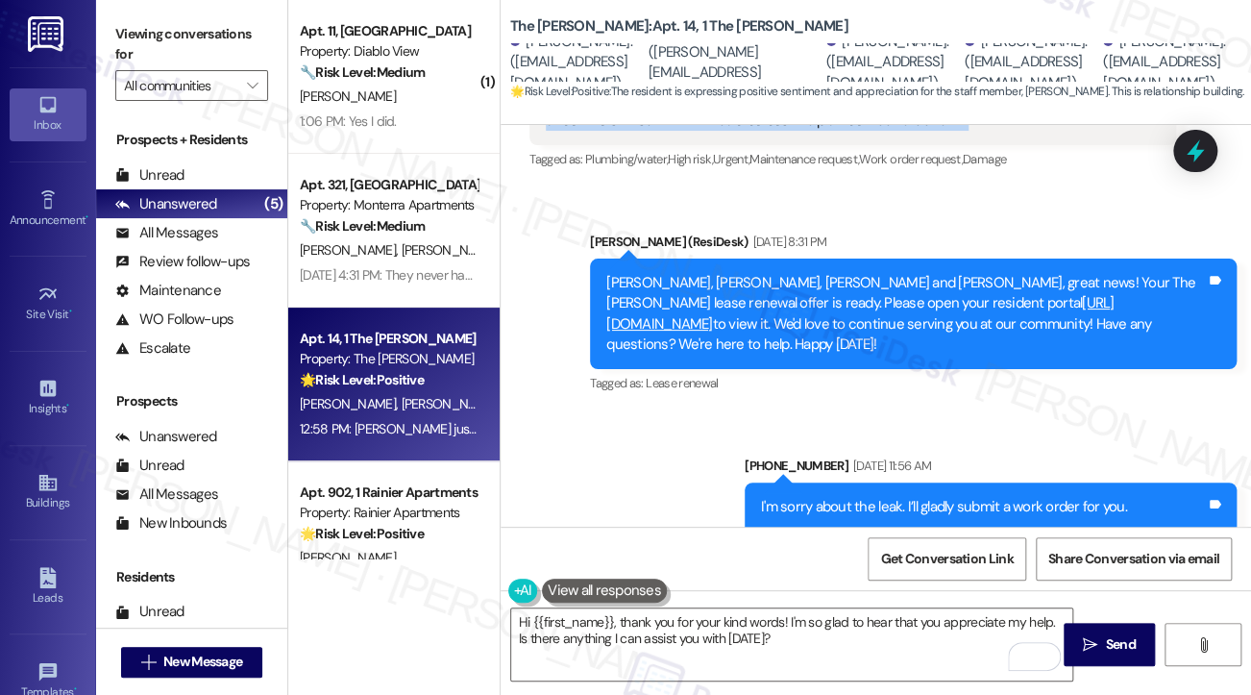
drag, startPoint x: 724, startPoint y: 272, endPoint x: 850, endPoint y: 355, distance: 150.6
click at [850, 355] on div "Piper, Myra, Claire, Gabriella and Kaitlin, great news! Your The Emery lease re…" at bounding box center [913, 314] width 647 height 111
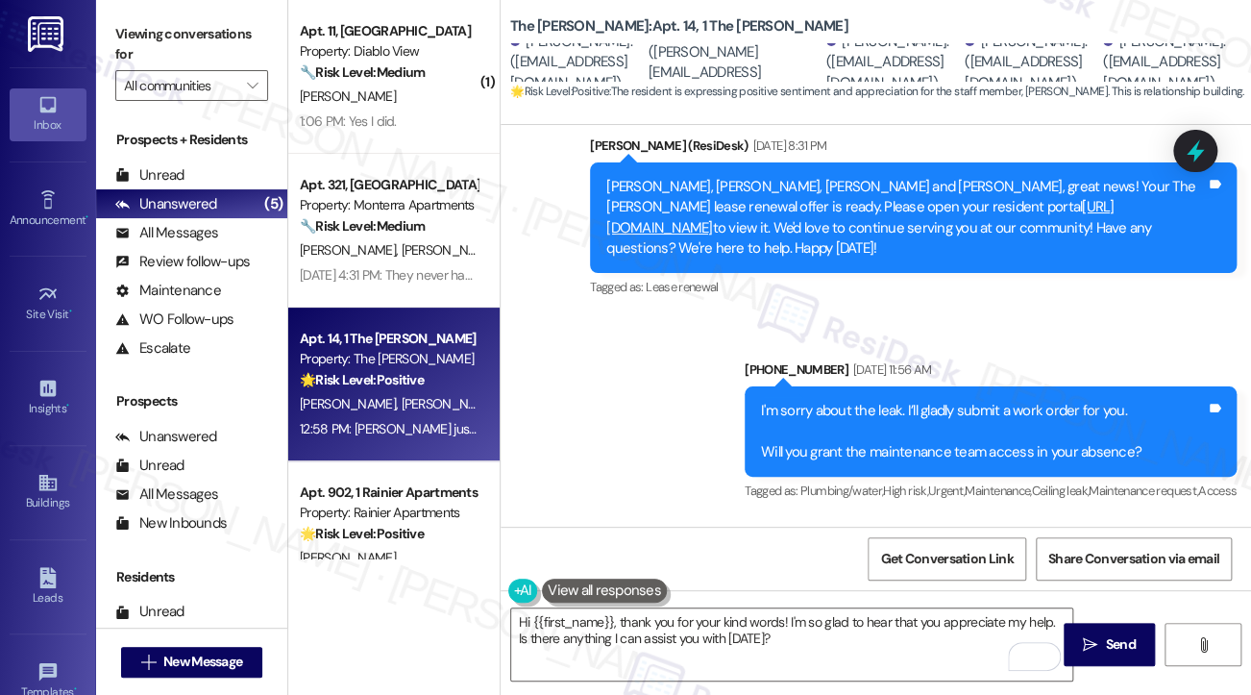
click at [800, 420] on div "I'm sorry about the leak. I’ll gladly submit a work order for you. Will you gra…" at bounding box center [951, 432] width 381 height 62
click at [799, 421] on div "I'm sorry about the leak. I’ll gladly submit a work order for you. Will you gra…" at bounding box center [951, 432] width 381 height 62
click at [848, 407] on div "I'm sorry about the leak. I’ll gladly submit a work order for you. Will you gra…" at bounding box center [951, 432] width 381 height 62
click at [850, 407] on div "I'm sorry about the leak. I’ll gladly submit a work order for you. Will you gra…" at bounding box center [951, 432] width 381 height 62
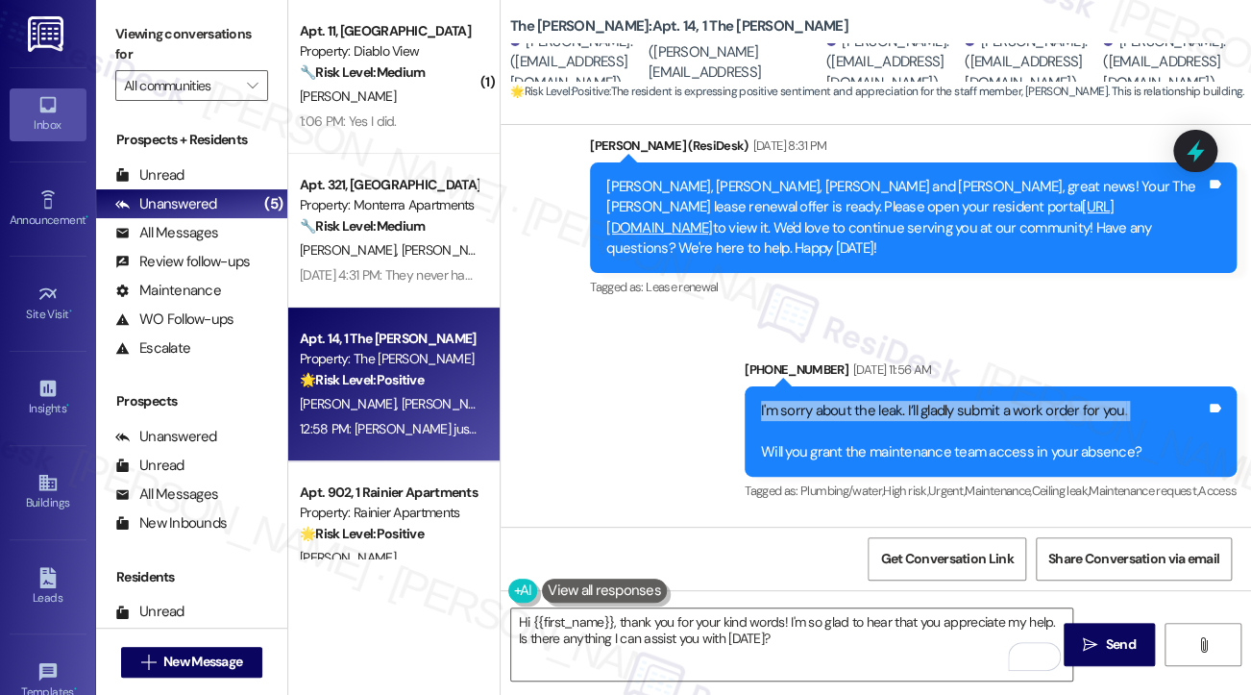
click at [850, 407] on div "I'm sorry about the leak. I’ll gladly submit a work order for you. Will you gra…" at bounding box center [951, 432] width 381 height 62
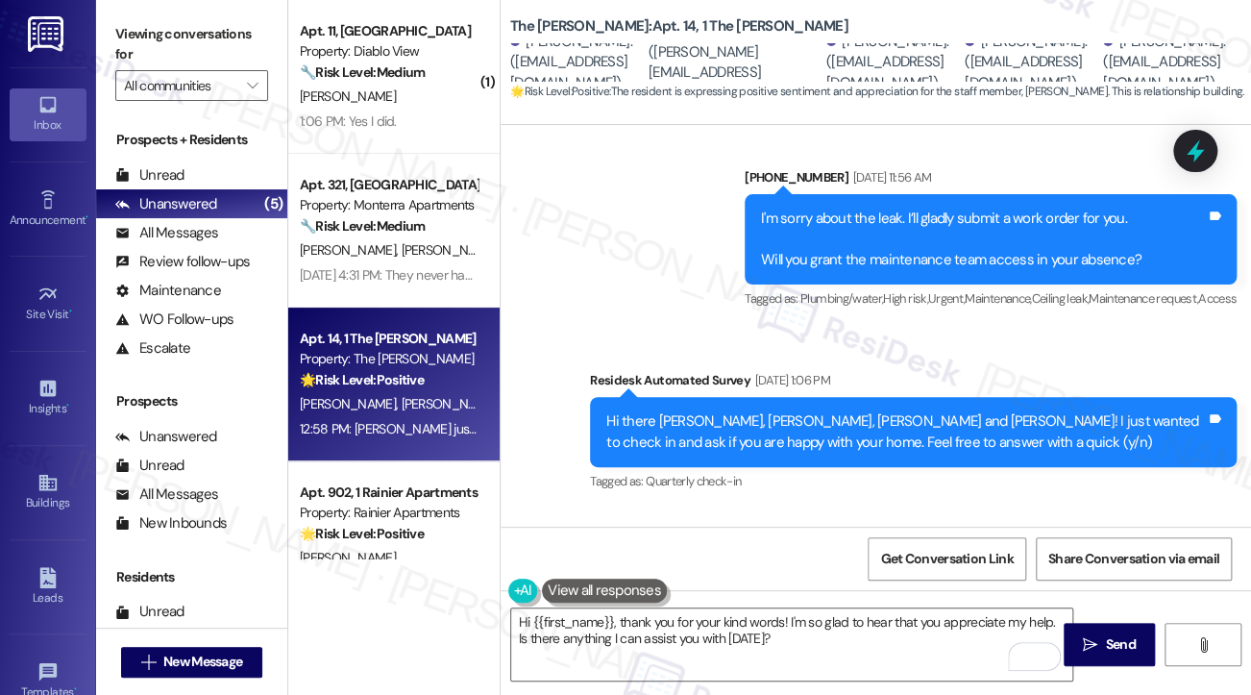
click at [781, 278] on div "I'm sorry about the leak. I’ll gladly submit a work order for you. Will you gra…" at bounding box center [991, 239] width 492 height 90
click at [791, 265] on div "I'm sorry about the leak. I’ll gladly submit a work order for you. Will you gra…" at bounding box center [951, 240] width 381 height 62
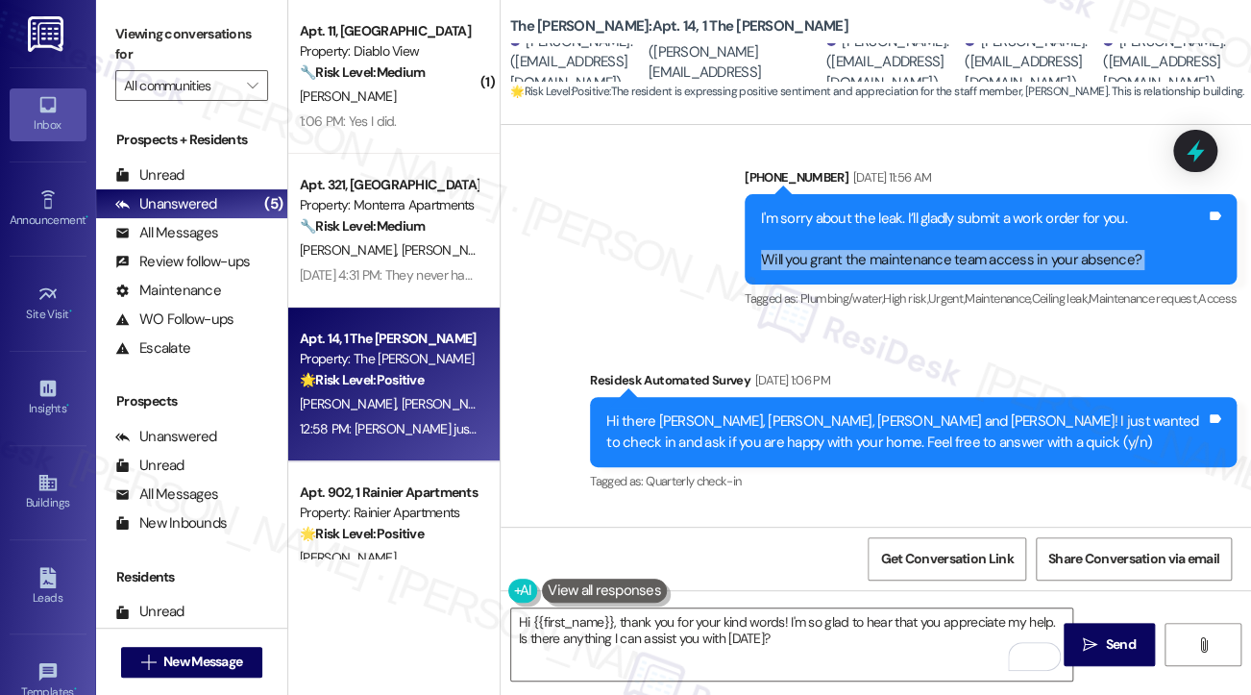
click at [791, 265] on div "I'm sorry about the leak. I’ll gladly submit a work order for you. Will you gra…" at bounding box center [951, 240] width 381 height 62
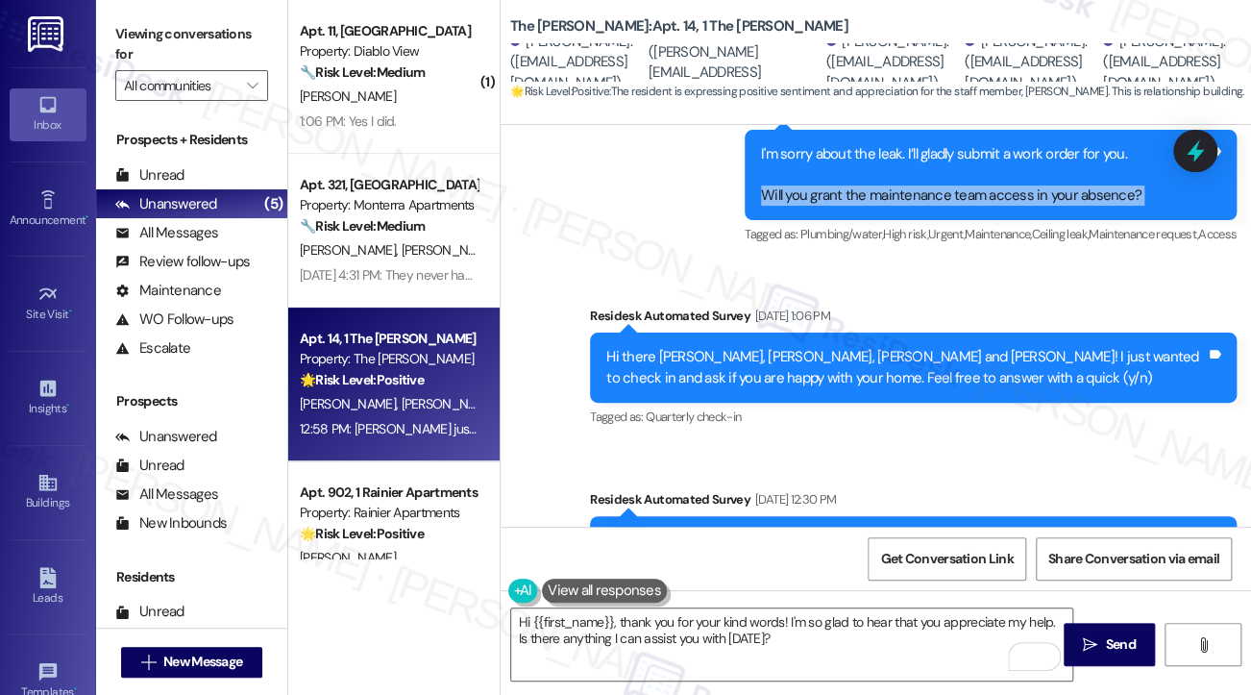
scroll to position [2527, 0]
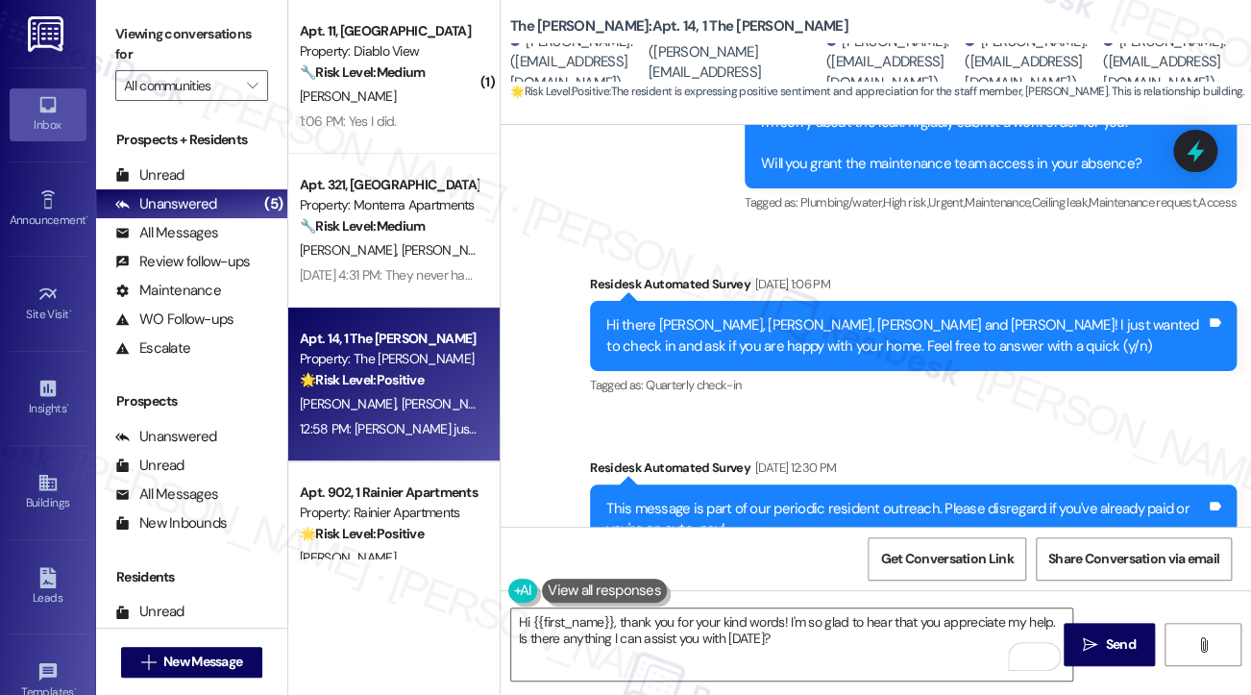
click at [621, 320] on div "Hi there Piper, Myra, Claire, Gabriella and Kaitlin! I just wanted to check in …" at bounding box center [906, 335] width 600 height 41
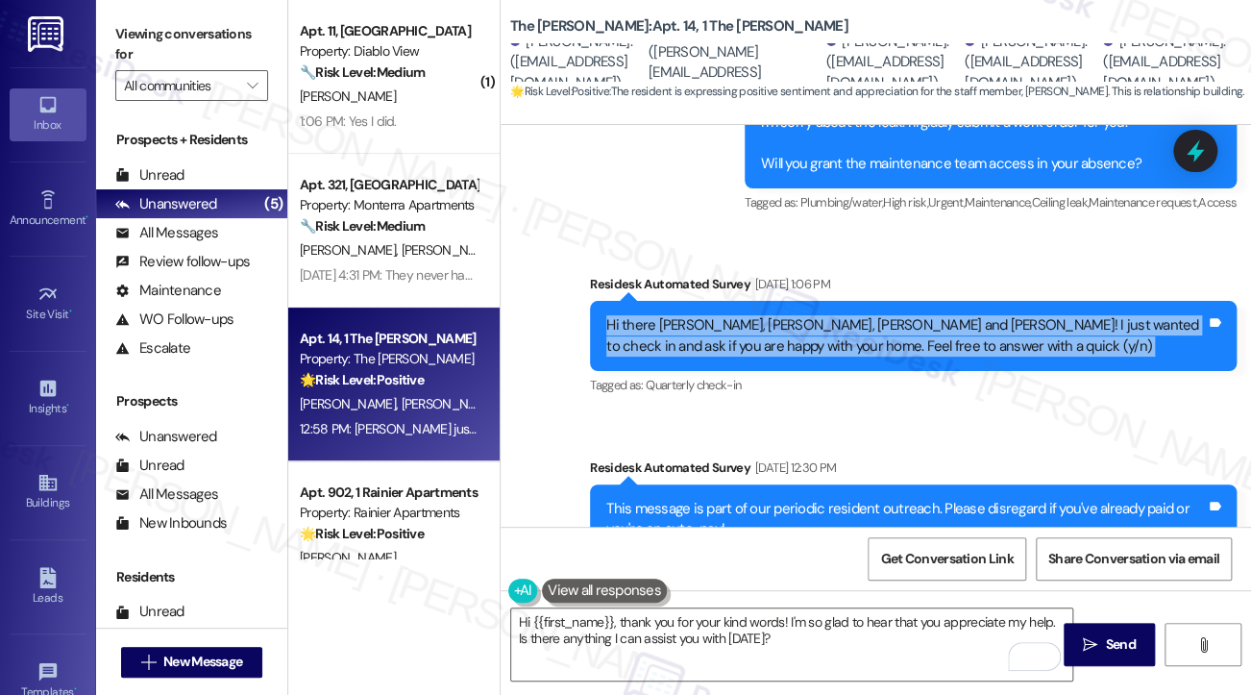
click at [621, 320] on div "Hi there Piper, Myra, Claire, Gabriella and Kaitlin! I just wanted to check in …" at bounding box center [906, 335] width 600 height 41
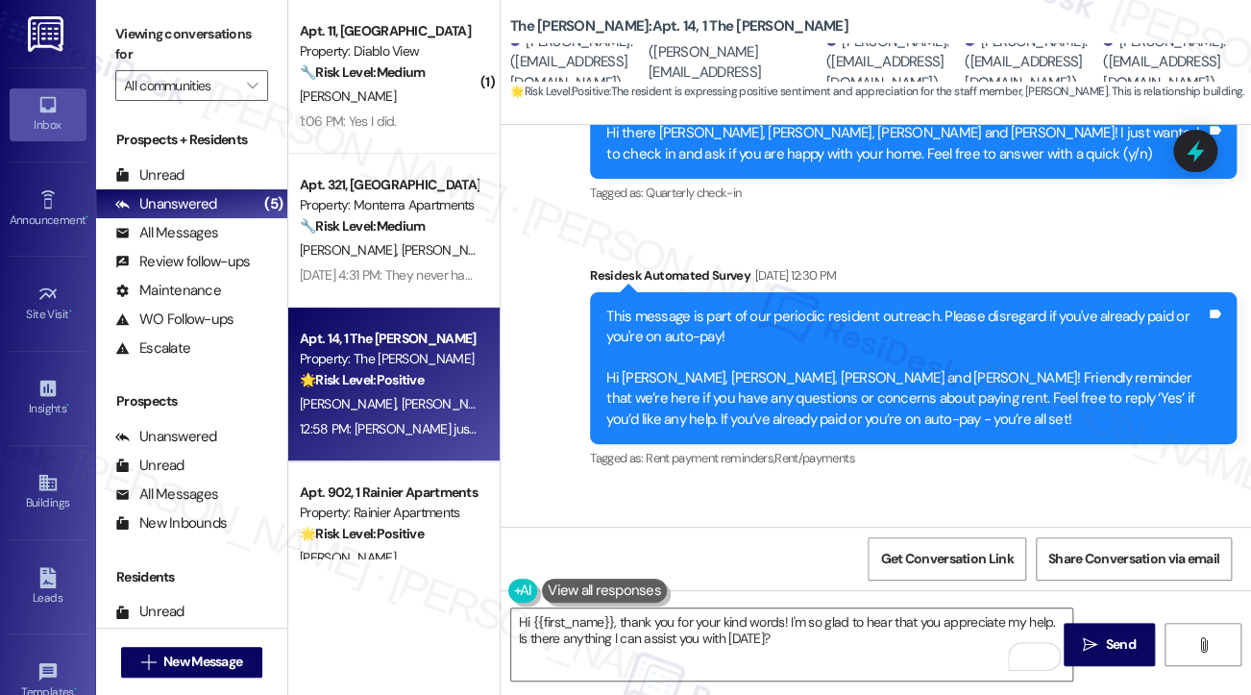
click at [636, 280] on div "Residesk Automated Survey Jan 29, 2025 at 12:30 PM" at bounding box center [913, 278] width 647 height 27
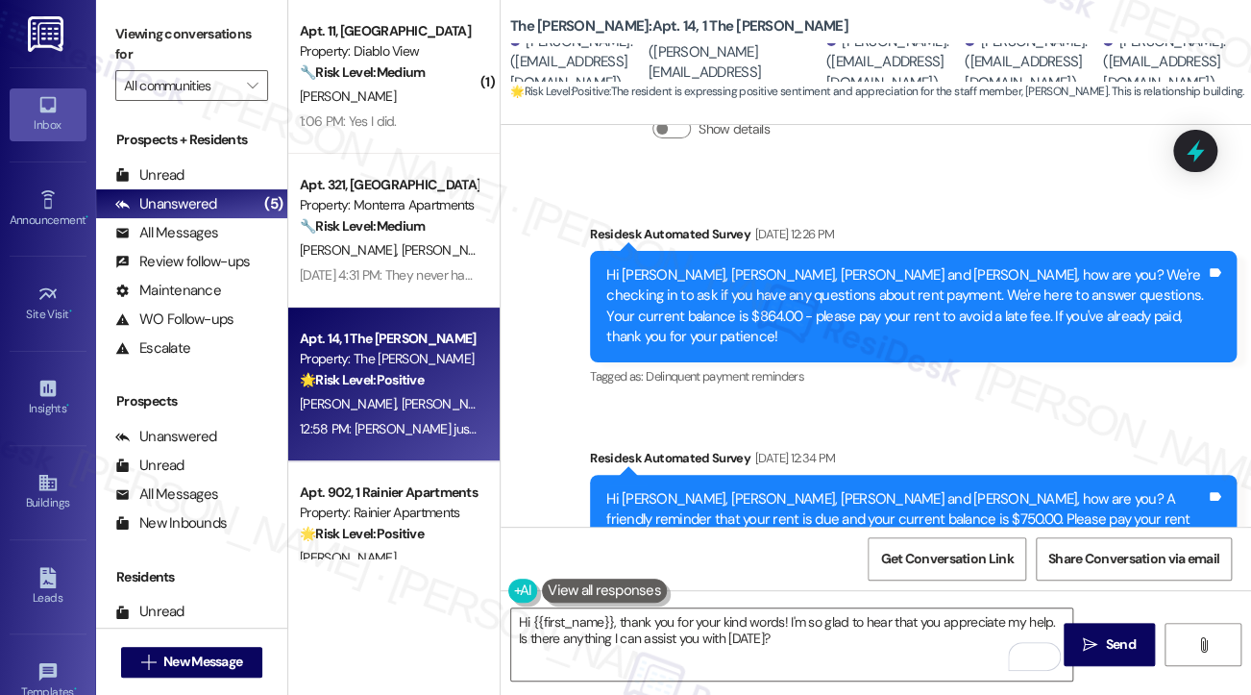
scroll to position [12113, 0]
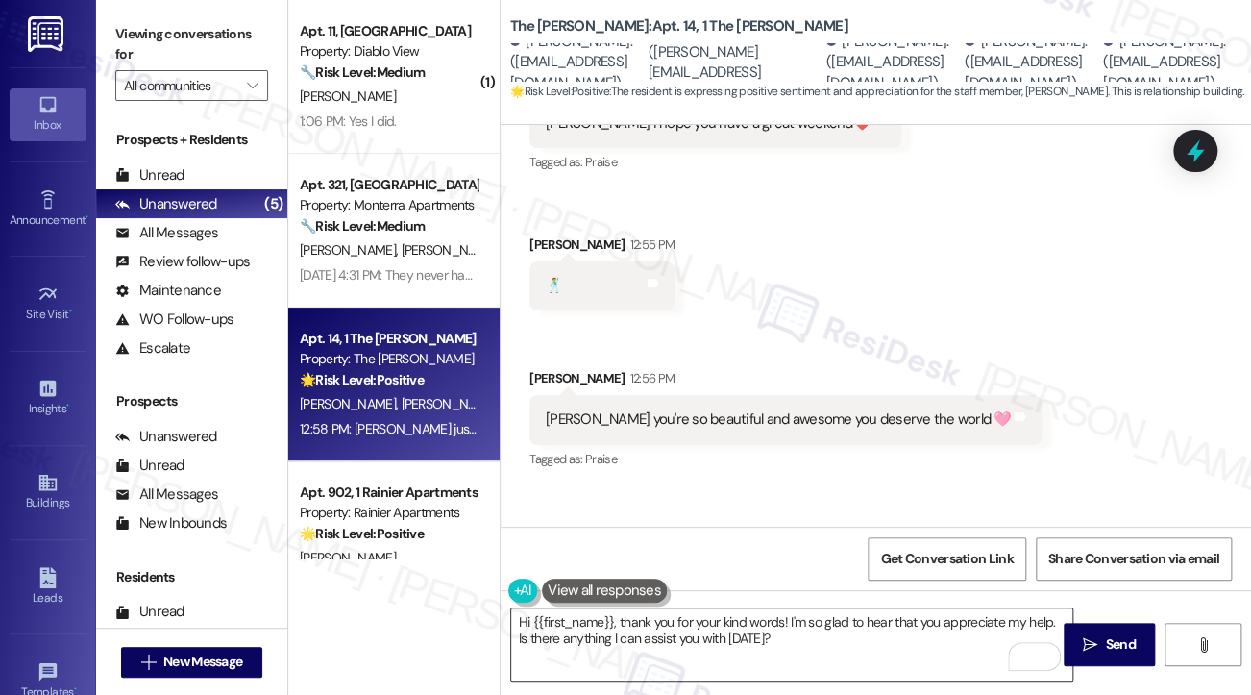
click at [646, 639] on textarea "Hi {{first_name}}, thank you for your kind words! I'm so glad to hear that you …" at bounding box center [791, 644] width 561 height 72
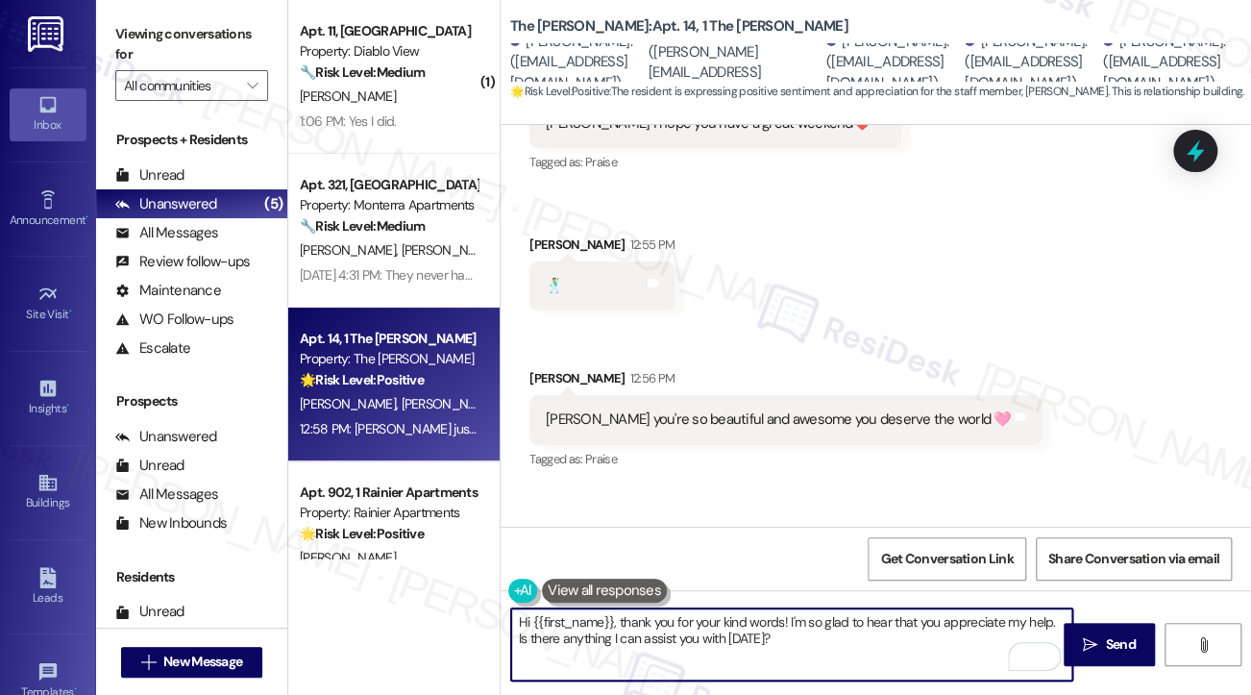
click at [646, 639] on textarea "Hi {{first_name}}, thank you for your kind words! I'm so glad to hear that you …" at bounding box center [791, 644] width 561 height 72
click at [678, 640] on textarea "Hi {{first_name}}, thank you for your kind words! I'm so glad to hear that you …" at bounding box center [791, 644] width 561 height 72
drag, startPoint x: 623, startPoint y: 620, endPoint x: 442, endPoint y: 614, distance: 180.8
click at [442, 614] on div "( 1 ) Apt. 11, Villa Diablo Diablo View Apartments Property: Diablo View 🔧 Risk…" at bounding box center [769, 347] width 963 height 695
click at [683, 616] on textarea "Thank you for your kind words! I'm so glad to hear that you appreciate my help.…" at bounding box center [791, 644] width 561 height 72
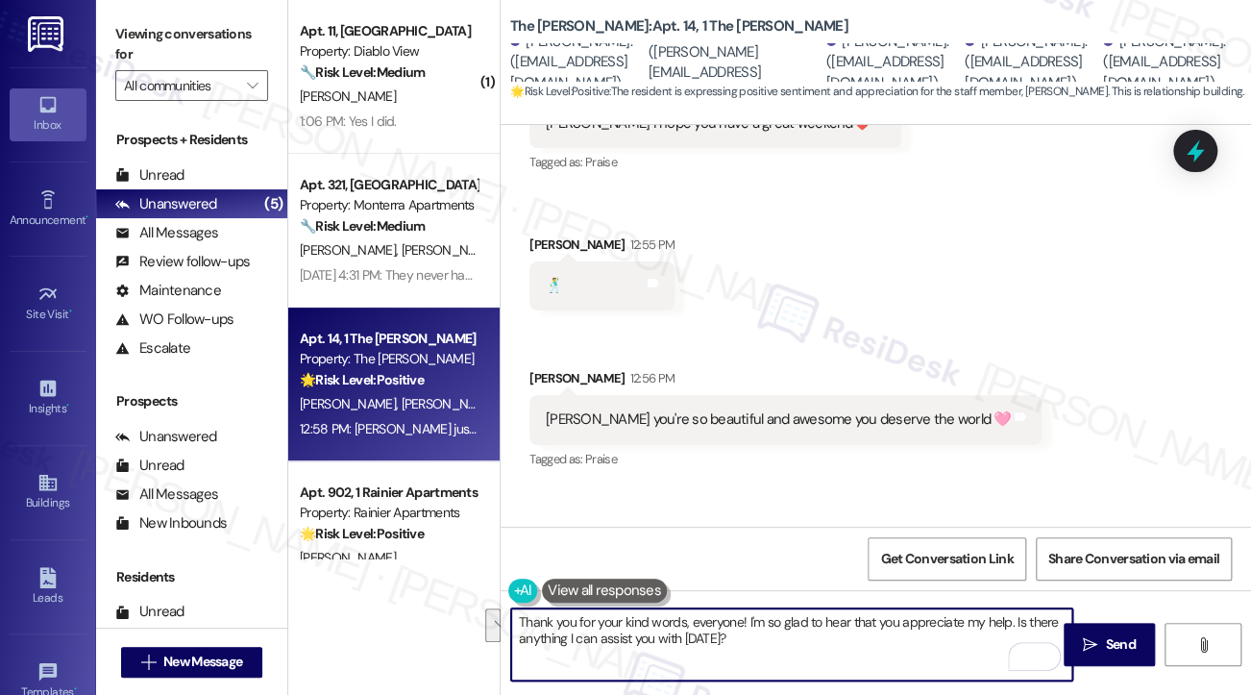
drag, startPoint x: 774, startPoint y: 651, endPoint x: 1016, endPoint y: 613, distance: 245.1
click at [1016, 613] on textarea "Thank you for your kind words, everyone! I'm so glad to hear that you appreciat…" at bounding box center [791, 644] width 561 height 72
click at [615, 610] on textarea "Thank you for your kind words, everyone! I'm so glad to hear that you appreciat…" at bounding box center [791, 644] width 561 height 72
click at [865, 572] on div "Sarah just know we appreciate you the most out of any other unit at the Emery 💕" at bounding box center [846, 592] width 600 height 41
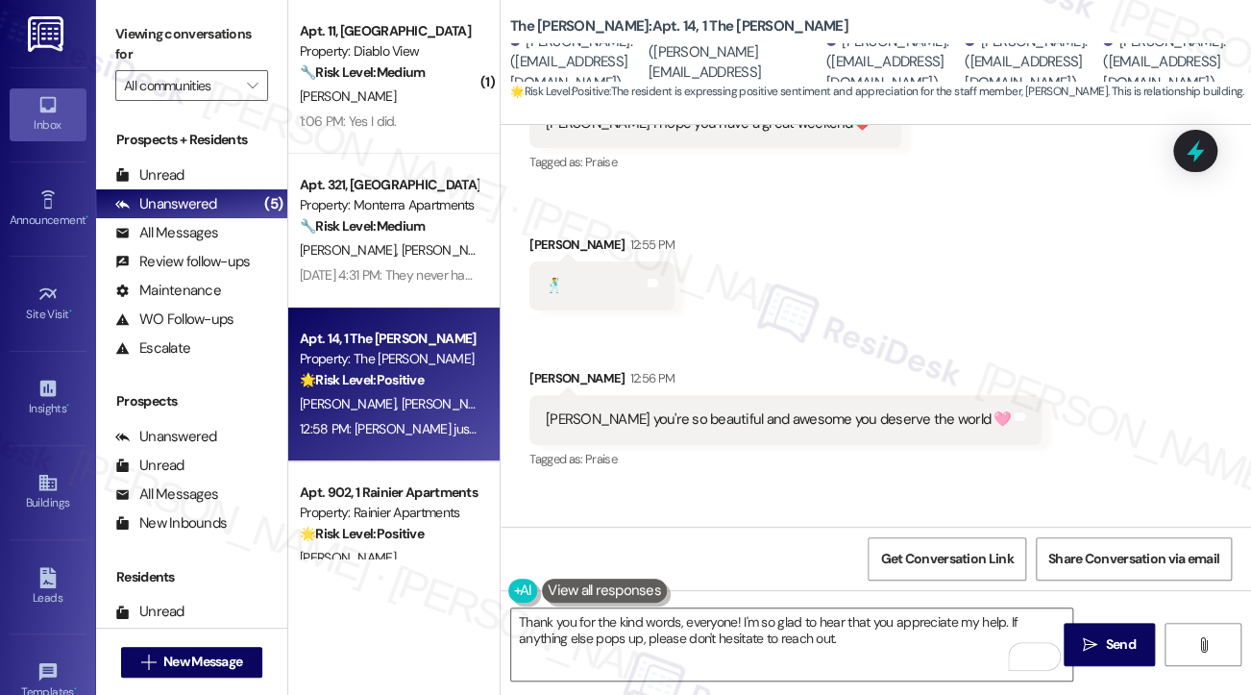
click at [865, 572] on div "Sarah just know we appreciate you the most out of any other unit at the Emery 💕" at bounding box center [846, 592] width 600 height 41
click at [870, 643] on textarea "Thank you for the kind words, everyone! I'm so glad to hear that you appreciate…" at bounding box center [791, 644] width 561 height 72
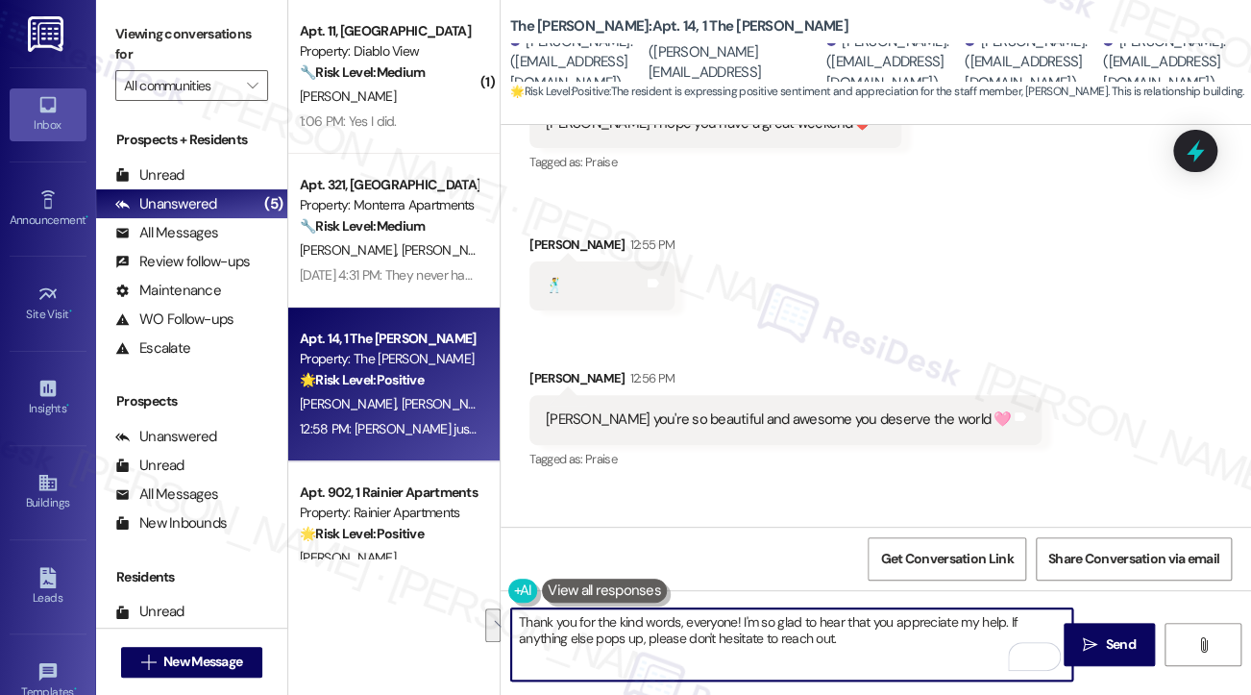
drag, startPoint x: 884, startPoint y: 643, endPoint x: 1005, endPoint y: 618, distance: 123.7
click at [1005, 618] on textarea "Thank you for the kind words, everyone! I'm so glad to hear that you appreciate…" at bounding box center [791, 644] width 561 height 72
paste textarea "That’s wonderful to hear, Yu-Shou, thank you! 💛 If you’re comfortable, would yo…"
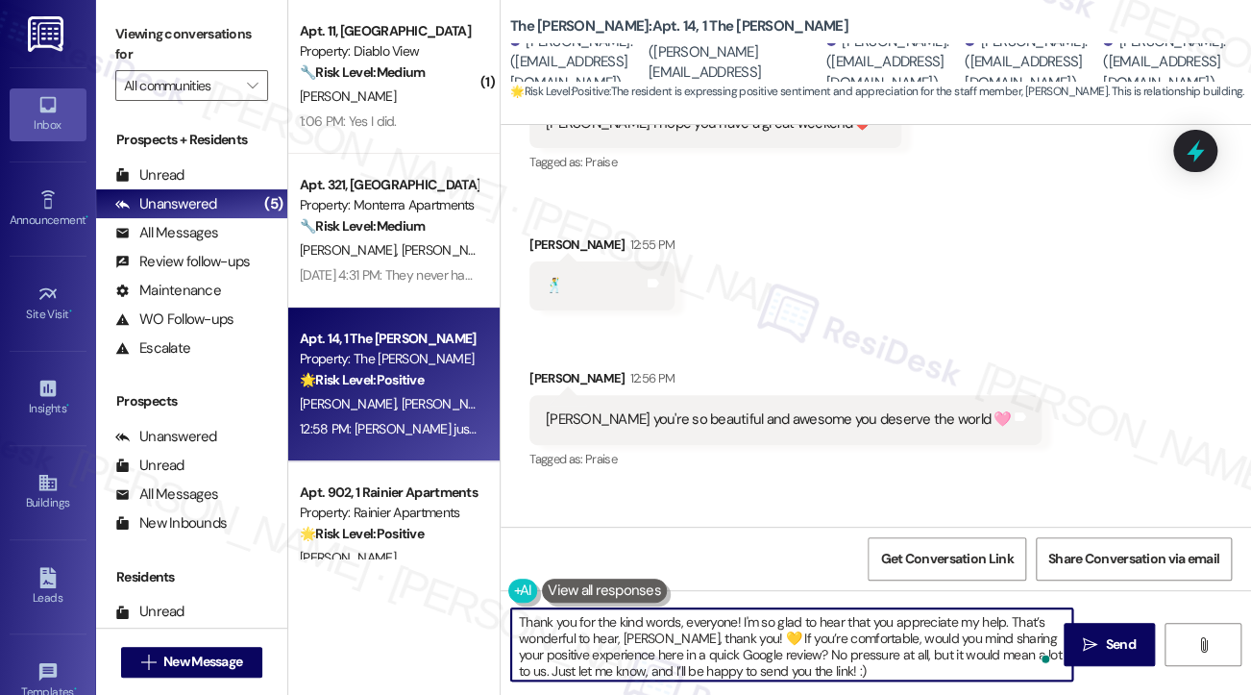
click at [765, 619] on textarea "Thank you for the kind words, everyone! I'm so glad to hear that you appreciate…" at bounding box center [791, 644] width 561 height 72
click at [1011, 621] on textarea "Thank you for the kind words, everyone! I'm glad to hear that you appreciate my…" at bounding box center [791, 644] width 561 height 72
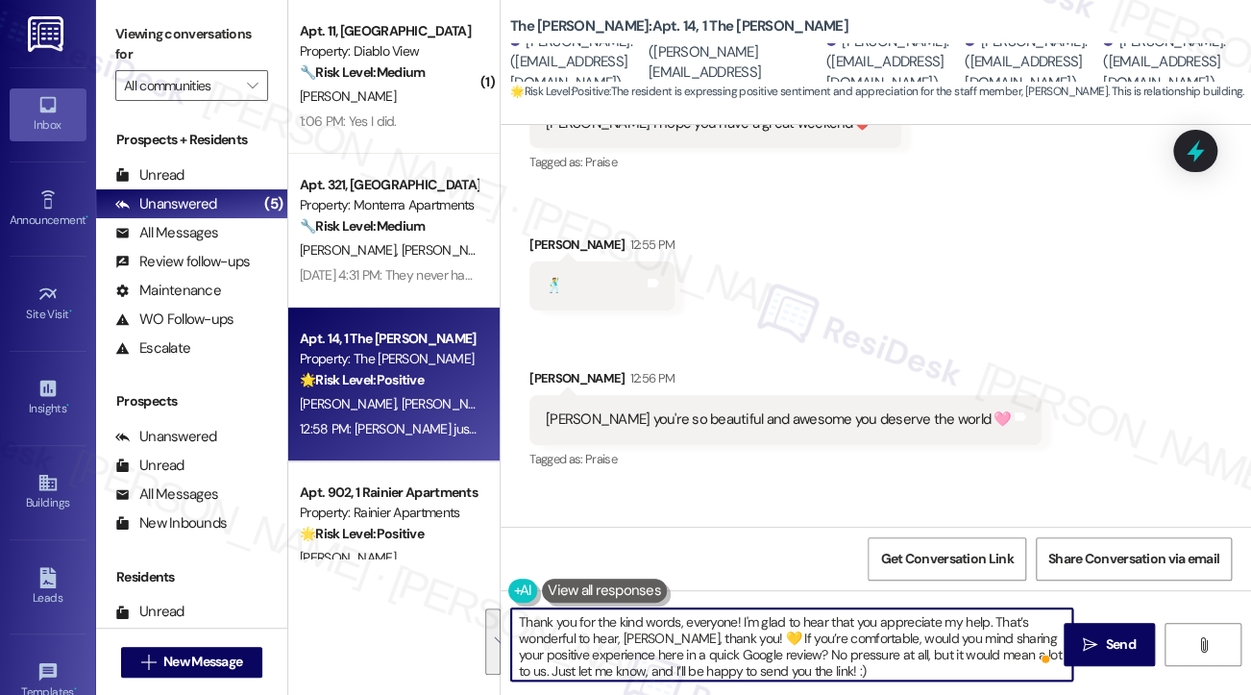
click at [965, 629] on textarea "Thank you for the kind words, everyone! I'm glad to hear that you appreciate my…" at bounding box center [791, 644] width 561 height 72
click at [814, 612] on textarea "Thank you for the kind words, everyone! I'm glad to hear that you appreciate my…" at bounding box center [791, 644] width 561 height 72
click at [723, 645] on textarea "Thank you for the kind words, everyone! I'm glad to hear that you appreciate my…" at bounding box center [791, 644] width 561 height 72
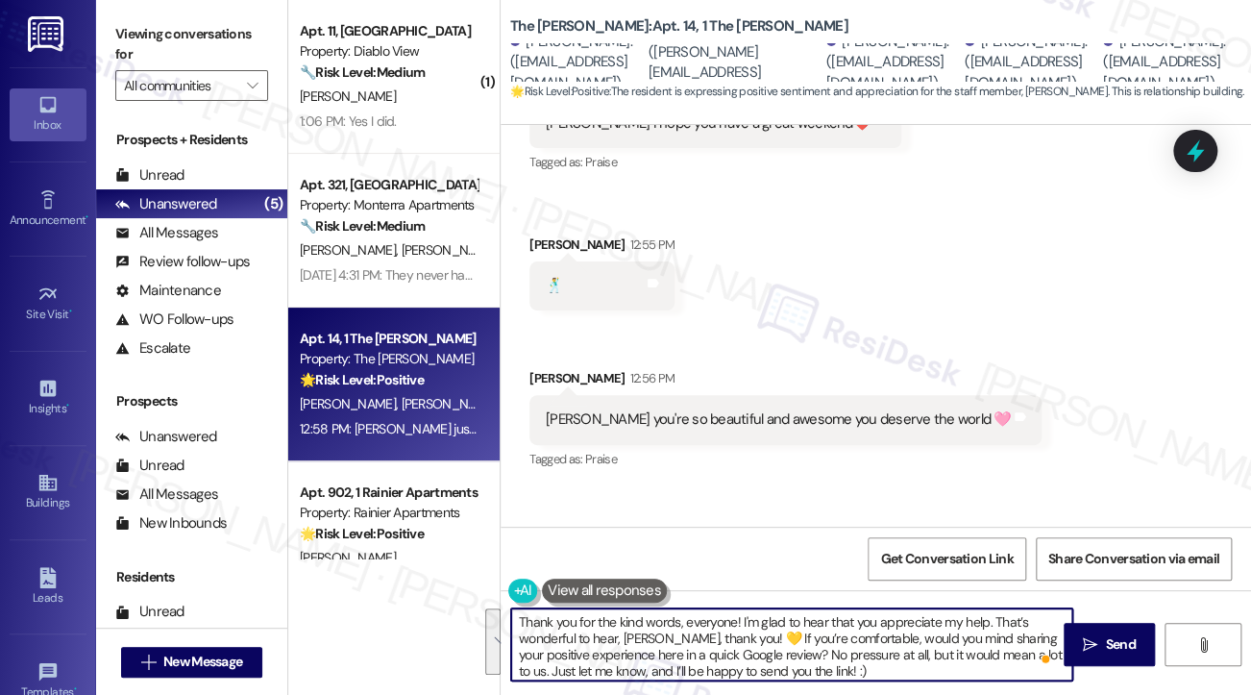
click at [650, 630] on textarea "Thank you for the kind words, everyone! I'm glad to hear that you appreciate my…" at bounding box center [791, 644] width 561 height 72
drag, startPoint x: 620, startPoint y: 633, endPoint x: 668, endPoint y: 633, distance: 48.1
click at [668, 633] on textarea "Thank you for the kind words, everyone! I'm glad to hear that you appreciate my…" at bounding box center [791, 644] width 561 height 72
drag, startPoint x: 670, startPoint y: 638, endPoint x: 624, endPoint y: 631, distance: 46.6
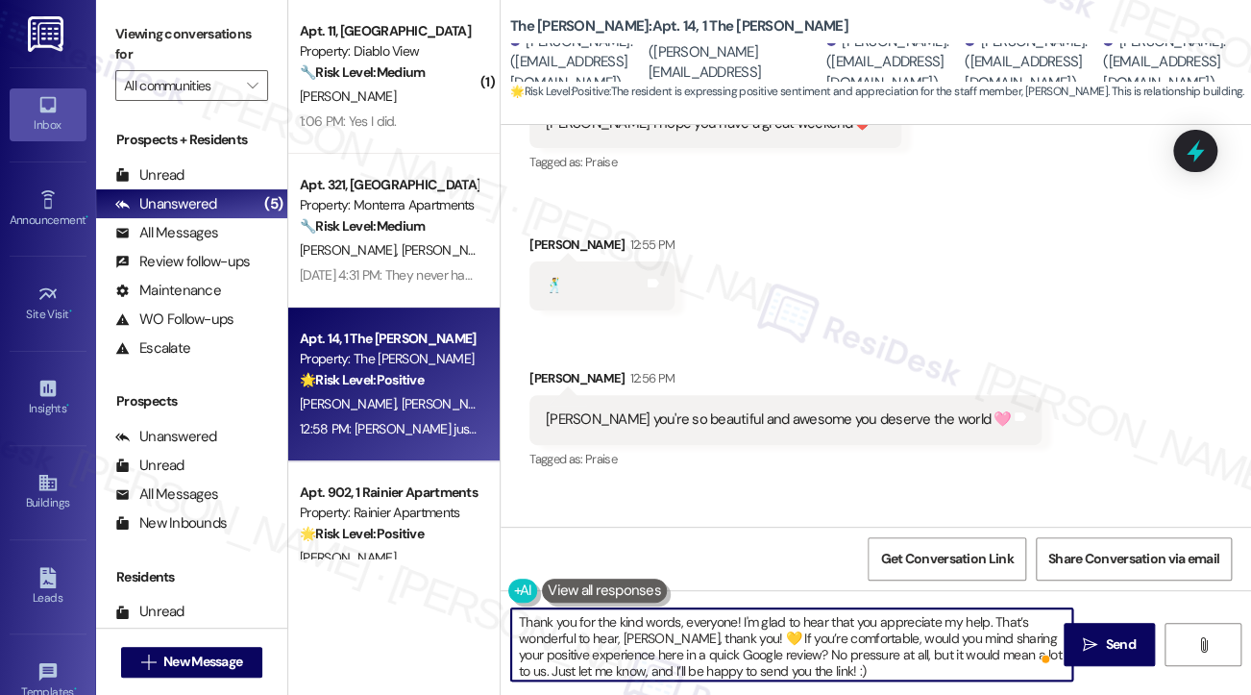
click at [624, 631] on textarea "Thank you for the kind words, everyone! I'm glad to hear that you appreciate my…" at bounding box center [791, 644] width 561 height 72
click at [660, 640] on textarea "Thank you for the kind words, everyone! I'm glad to hear that you appreciate my…" at bounding box center [791, 644] width 561 height 72
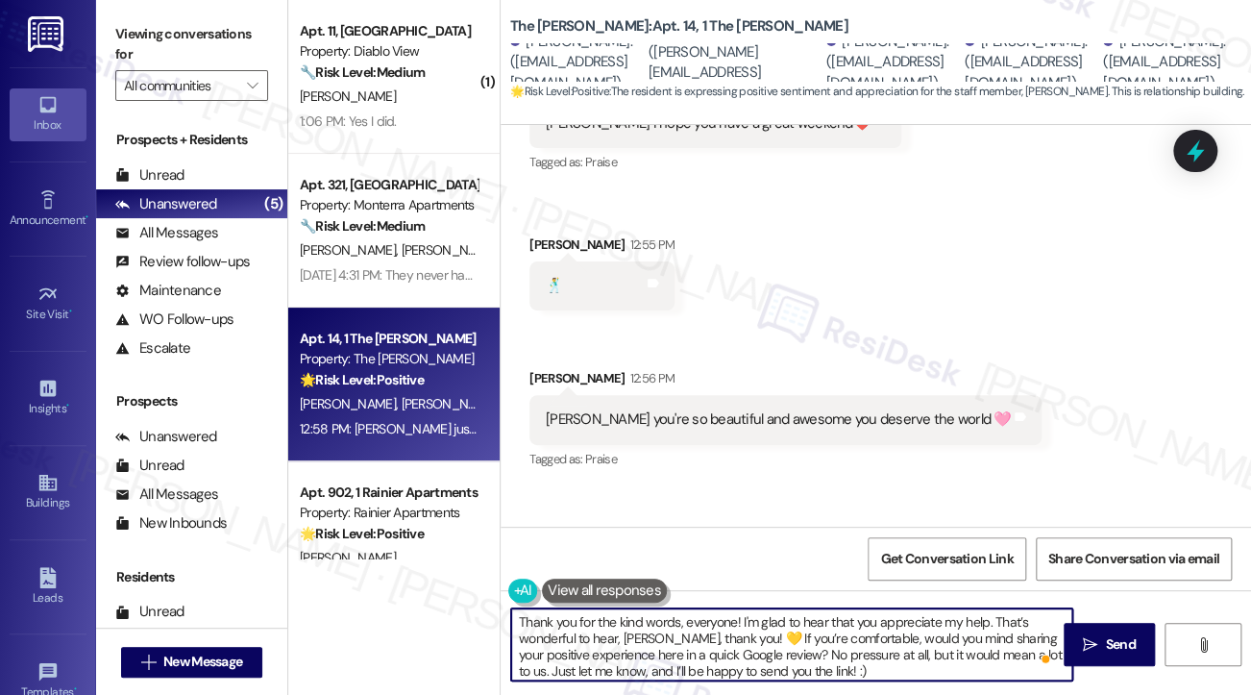
click at [711, 627] on textarea "Thank you for the kind words, everyone! I'm glad to hear that you appreciate my…" at bounding box center [791, 644] width 561 height 72
click at [750, 618] on textarea "Thank you for the kind words, everyone! I'm glad to hear that you appreciate my…" at bounding box center [791, 644] width 561 height 72
click at [808, 618] on textarea "Thank you for the kind words, everyone! I'm glad to hear that you appreciate my…" at bounding box center [791, 644] width 561 height 72
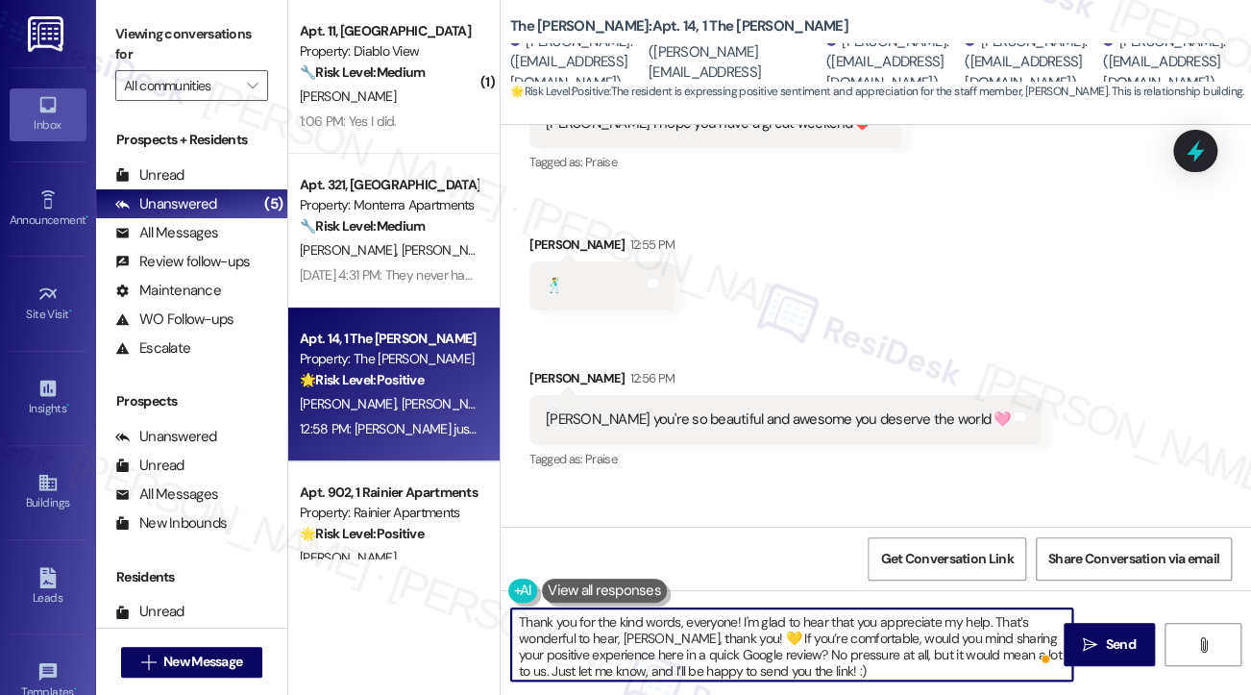
click at [808, 618] on textarea "Thank you for the kind words, everyone! I'm glad to hear that you appreciate my…" at bounding box center [791, 644] width 561 height 72
click at [761, 619] on textarea "Thank you for the kind words, everyone! I'm glad to hear that you appreciate my…" at bounding box center [791, 644] width 561 height 72
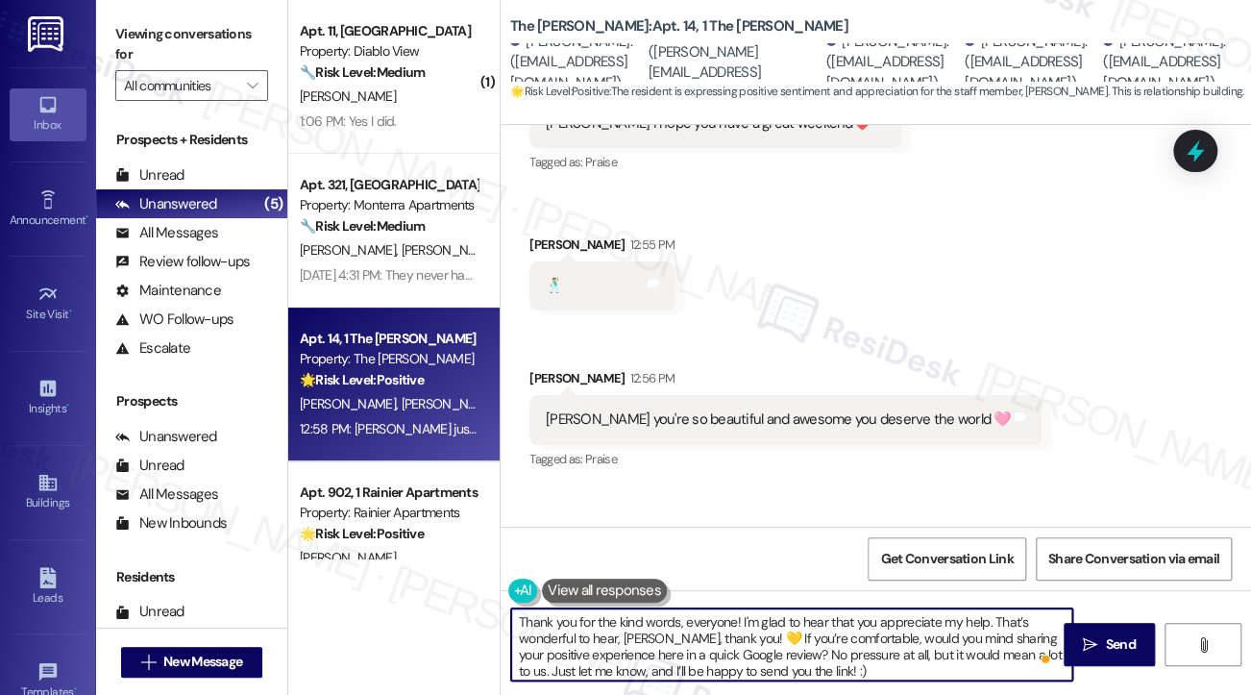
click at [761, 619] on textarea "Thank you for the kind words, everyone! I'm glad to hear that you appreciate my…" at bounding box center [791, 644] width 561 height 72
click at [836, 619] on textarea "Thank you for the kind words, everyone! I'm glad to hear that you appreciate my…" at bounding box center [791, 644] width 561 height 72
click at [873, 619] on textarea "Thank you for the kind words, everyone! I'm glad to hear that you appreciate my…" at bounding box center [791, 644] width 561 height 72
click at [712, 619] on textarea "Thank you for the kind words, everyone! I'm glad to hear that you appreciate my…" at bounding box center [791, 644] width 561 height 72
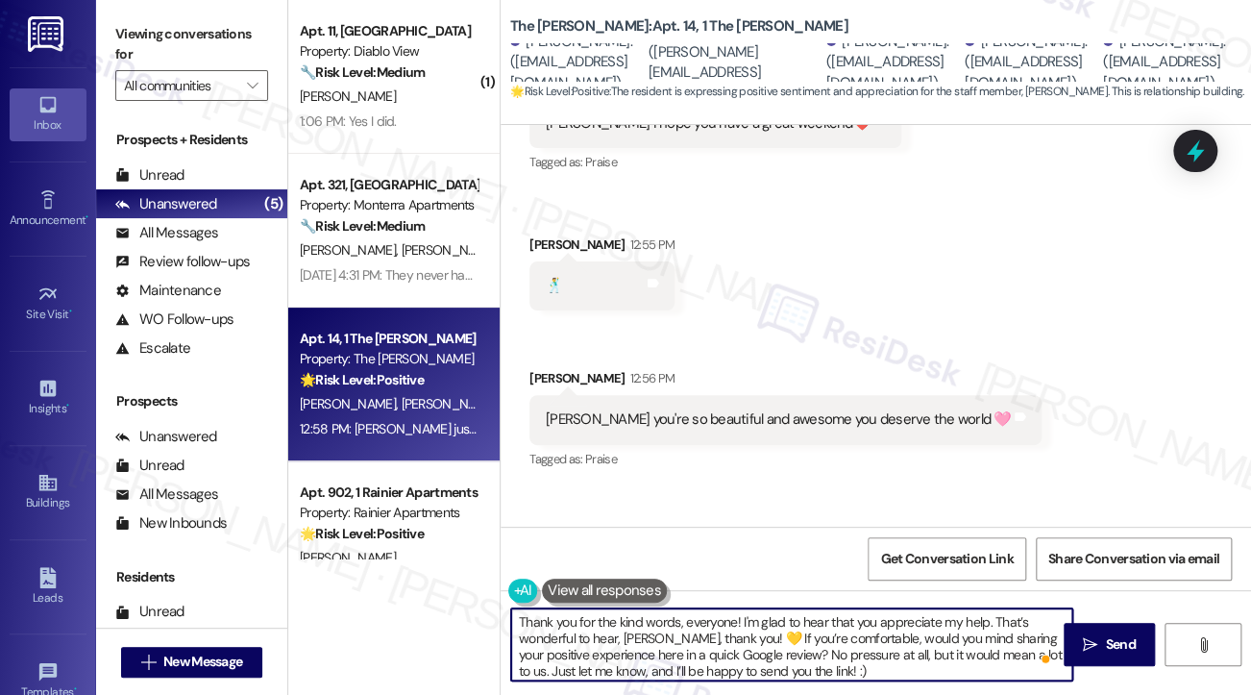
click at [712, 619] on textarea "Thank you for the kind words, everyone! I'm glad to hear that you appreciate my…" at bounding box center [791, 644] width 561 height 72
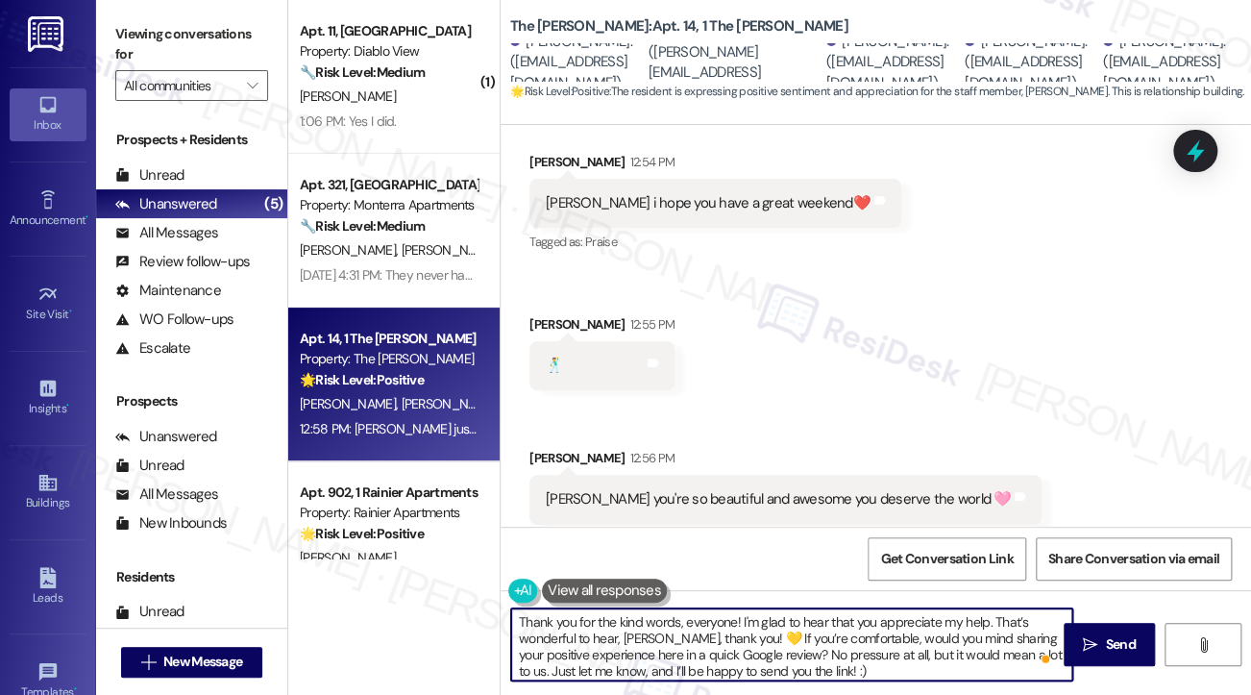
scroll to position [11921, 0]
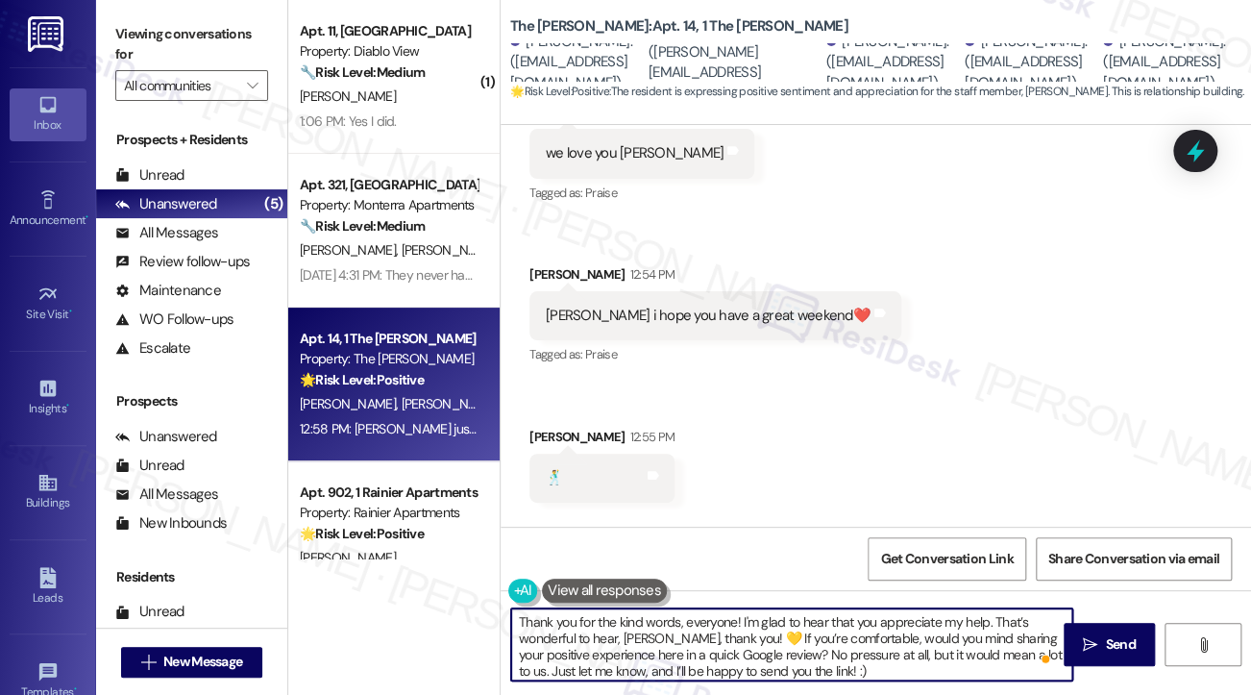
click at [785, 617] on textarea "Thank you for the kind words, everyone! I'm glad to hear that you appreciate my…" at bounding box center [791, 644] width 561 height 72
click at [784, 618] on textarea "Thank you for the kind words, everyone! I'm glad to hear that you appreciate my…" at bounding box center [791, 644] width 561 height 72
click at [715, 637] on textarea "Thank you for the kind words, everyone! I'm glad to hear that you appreciate my…" at bounding box center [791, 644] width 561 height 72
drag, startPoint x: 757, startPoint y: 637, endPoint x: 989, endPoint y: 617, distance: 232.5
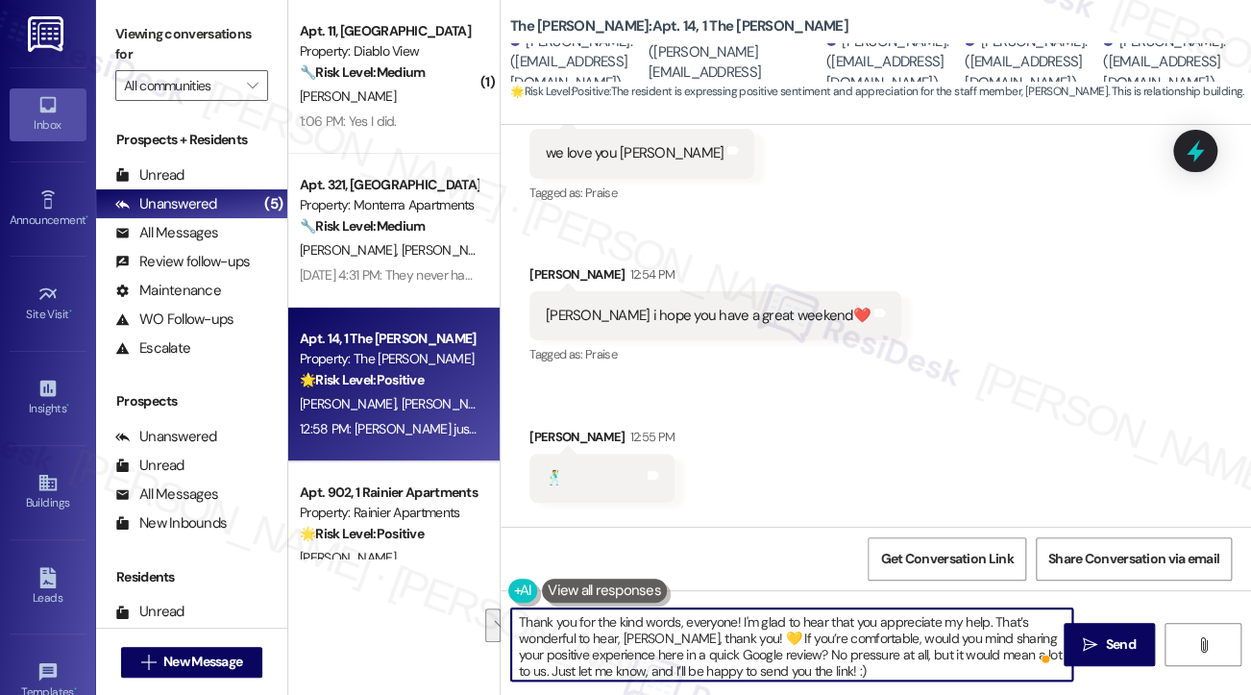
click at [989, 617] on textarea "Thank you for the kind words, everyone! I'm glad to hear that you appreciate my…" at bounding box center [791, 644] width 561 height 72
drag, startPoint x: 705, startPoint y: 664, endPoint x: 696, endPoint y: 650, distance: 17.3
click at [696, 651] on textarea "Thank you for the kind words, everyone! I'm glad to hear that you appreciate my…" at bounding box center [791, 644] width 561 height 72
click at [752, 637] on textarea "Thank you for the kind words, everyone! I'm glad to hear that you appreciate my…" at bounding box center [791, 644] width 561 height 72
click at [630, 668] on textarea "Thank you for the kind words, everyone! I'm glad to hear that you appreciate my…" at bounding box center [791, 644] width 561 height 72
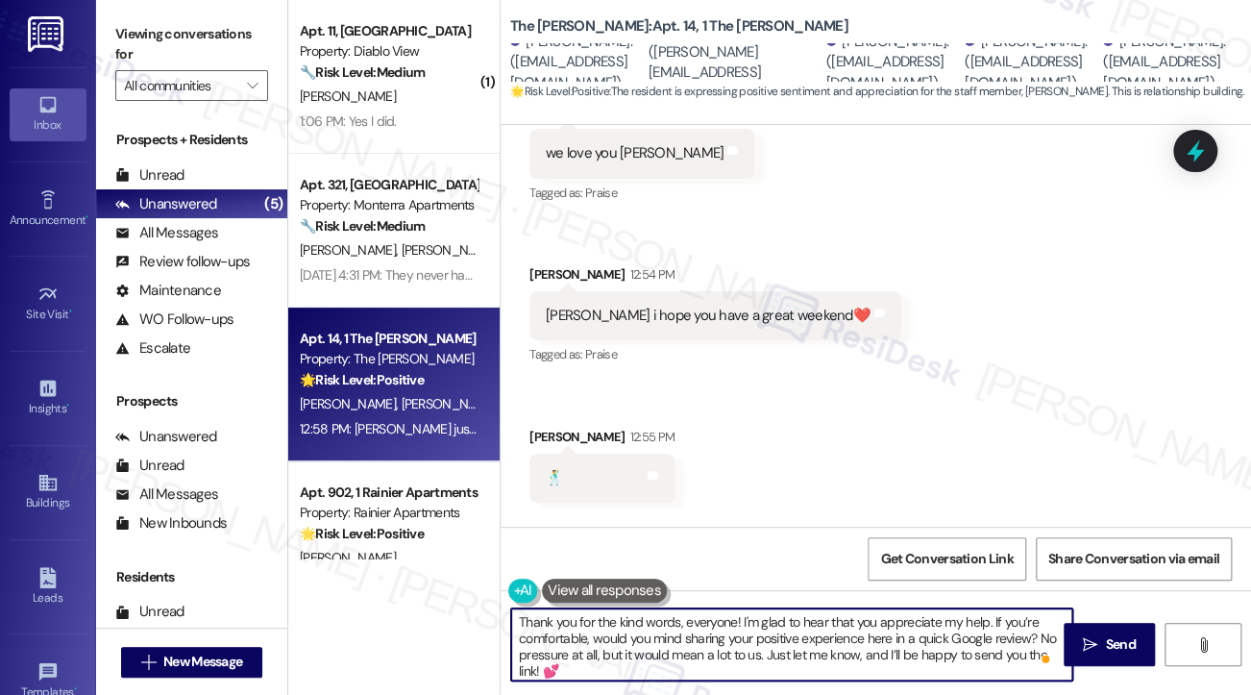
click at [695, 637] on textarea "Thank you for the kind words, everyone! I'm glad to hear that you appreciate my…" at bounding box center [791, 644] width 561 height 72
click at [784, 648] on textarea "Thank you for the kind words, everyone! I'm glad to hear that you appreciate my…" at bounding box center [791, 644] width 561 height 72
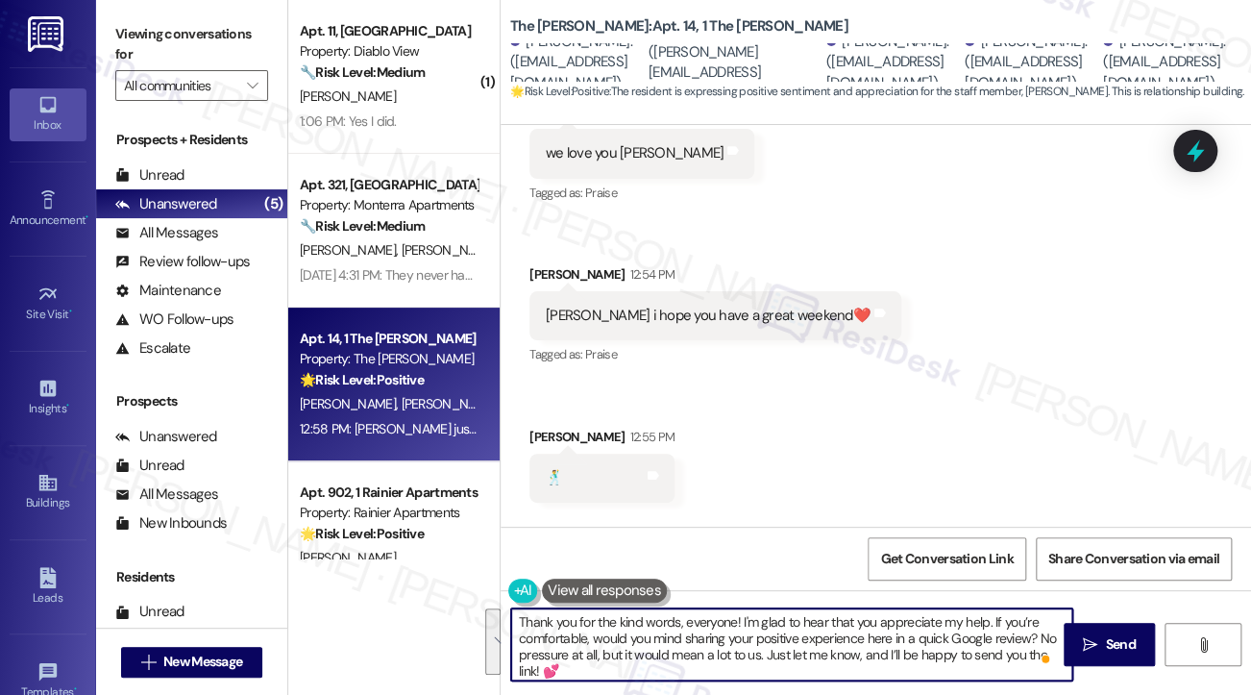
click at [784, 648] on textarea "Thank you for the kind words, everyone! I'm glad to hear that you appreciate my…" at bounding box center [791, 644] width 561 height 72
click at [743, 648] on textarea "Thank you for the kind words, everyone! I'm glad to hear that you appreciate my…" at bounding box center [791, 644] width 561 height 72
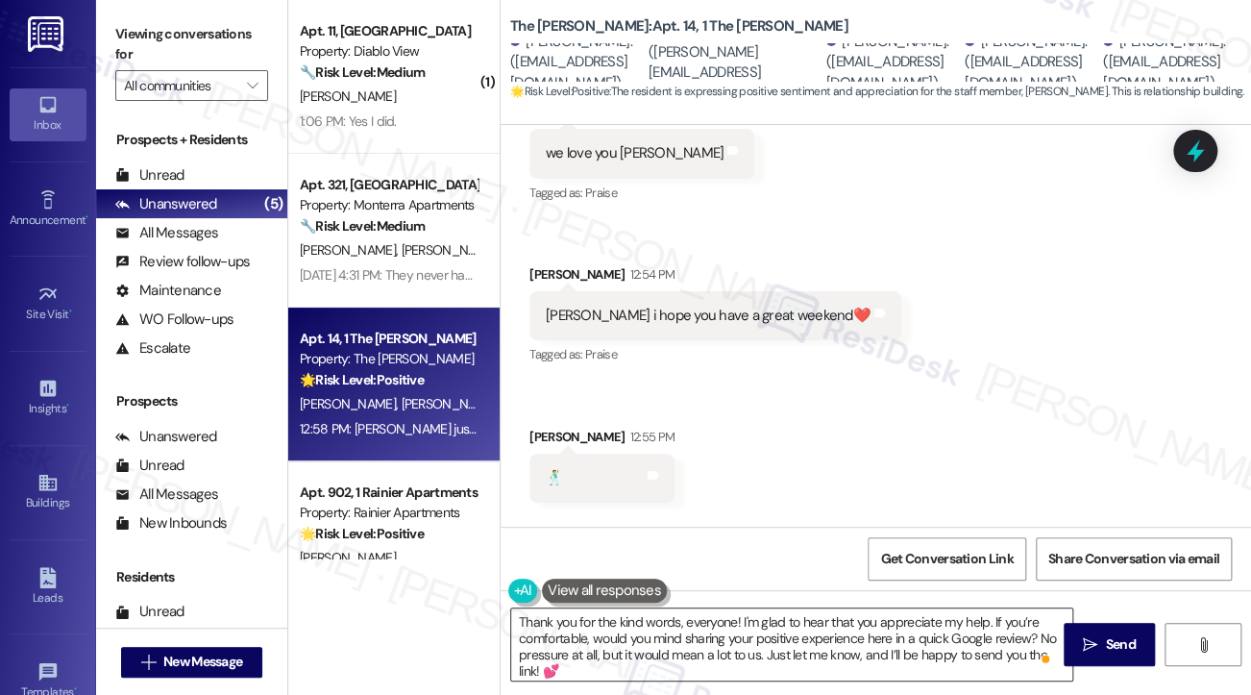
drag, startPoint x: 1092, startPoint y: 648, endPoint x: 738, endPoint y: 639, distance: 353.8
click at [738, 639] on div "Thank you for the kind words, everyone! I'm glad to hear that you appreciate my…" at bounding box center [876, 662] width 751 height 144
click at [567, 666] on textarea "Thank you for the kind words, everyone! I'm glad to hear that you appreciate my…" at bounding box center [791, 644] width 561 height 72
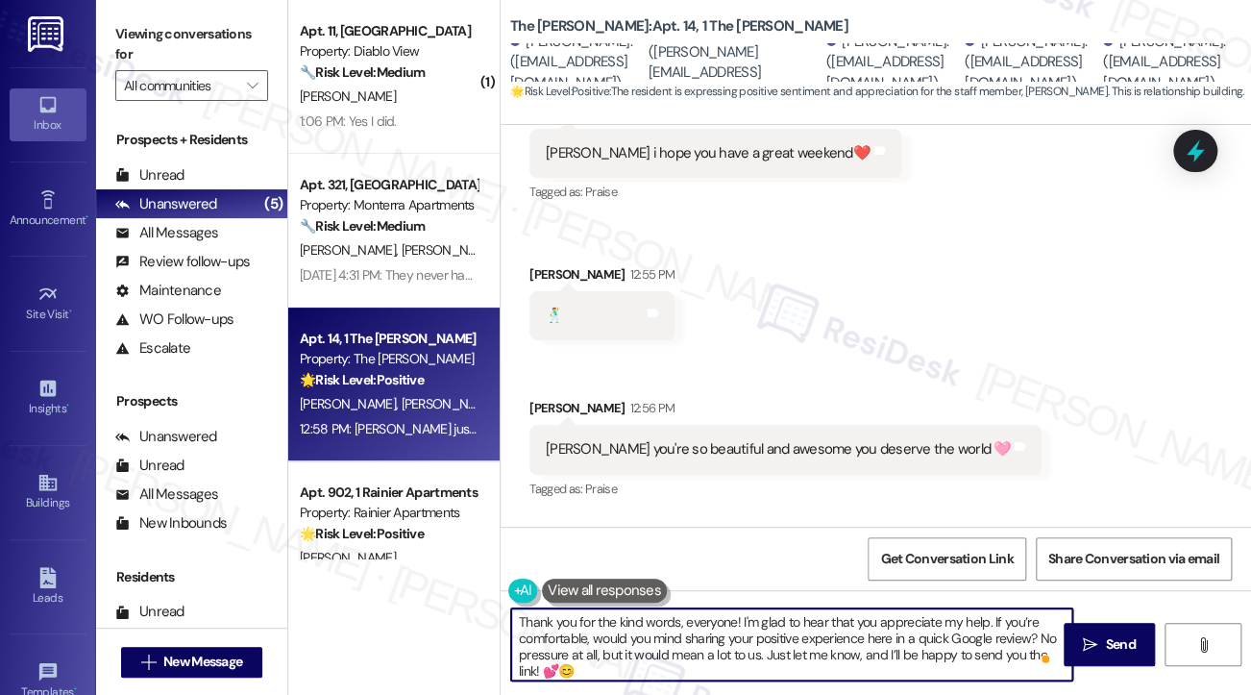
scroll to position [12113, 0]
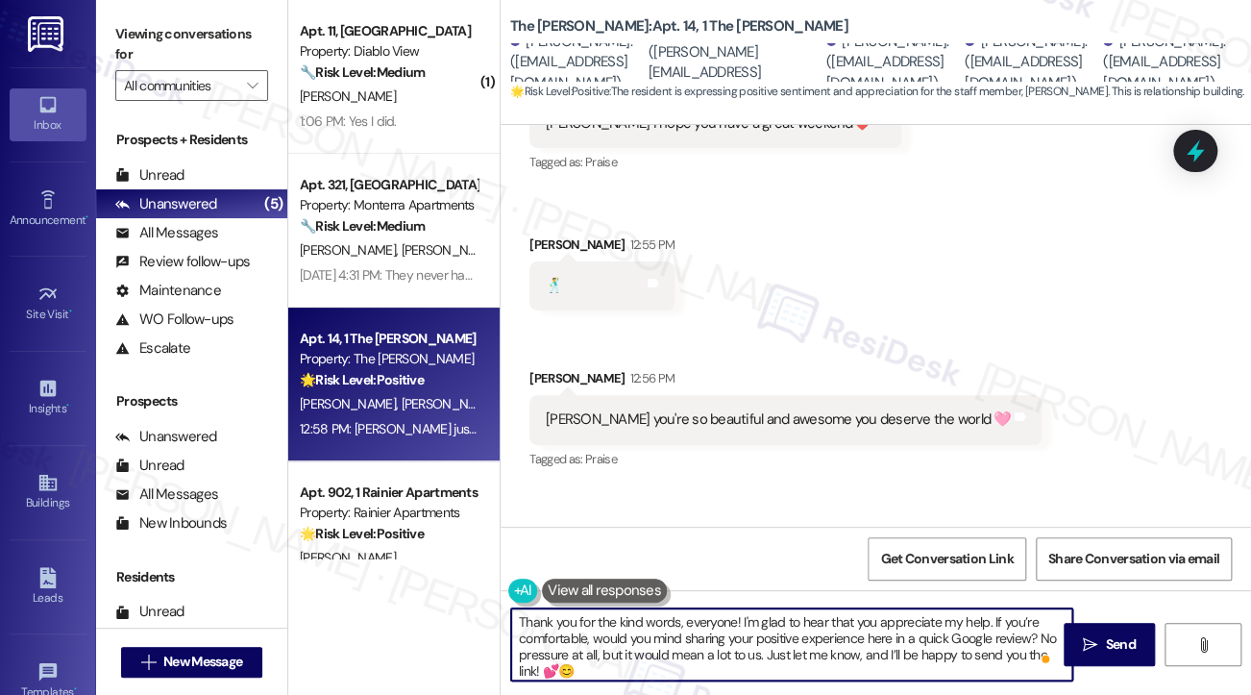
click at [561, 672] on textarea "Thank you for the kind words, everyone! I'm glad to hear that you appreciate my…" at bounding box center [791, 644] width 561 height 72
click at [701, 676] on textarea "Thank you for the kind words, everyone! I'm glad to hear that you appreciate my…" at bounding box center [791, 644] width 561 height 72
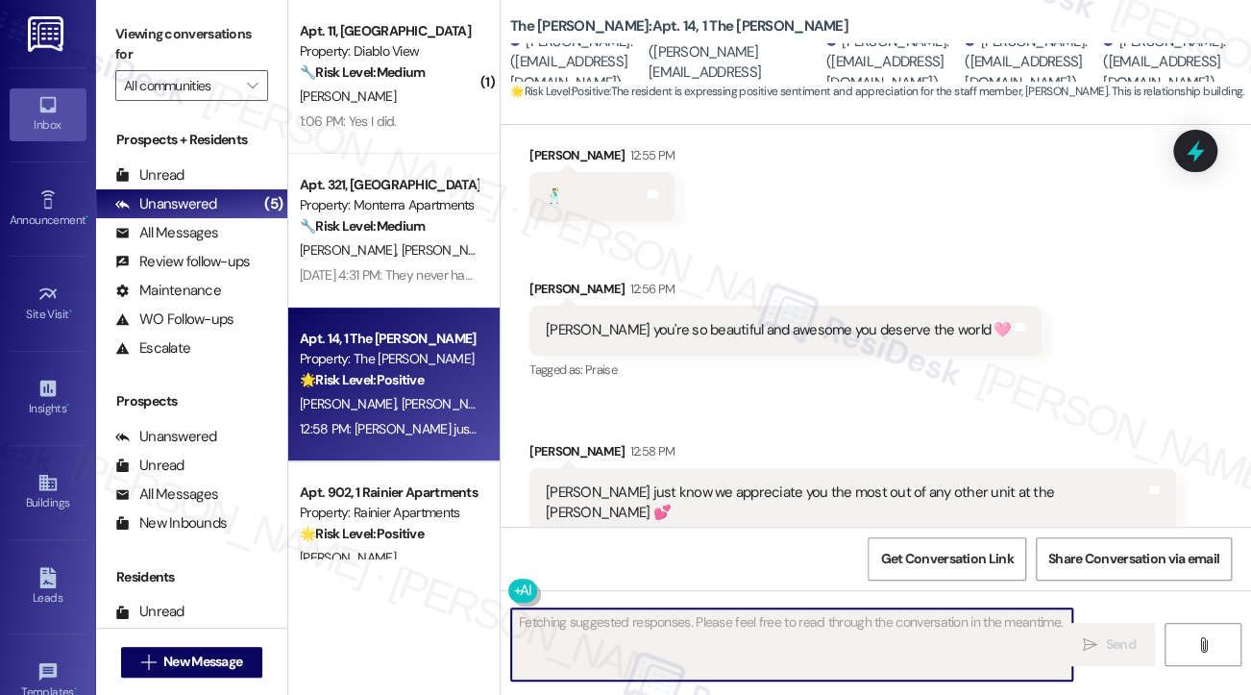
scroll to position [12308, 0]
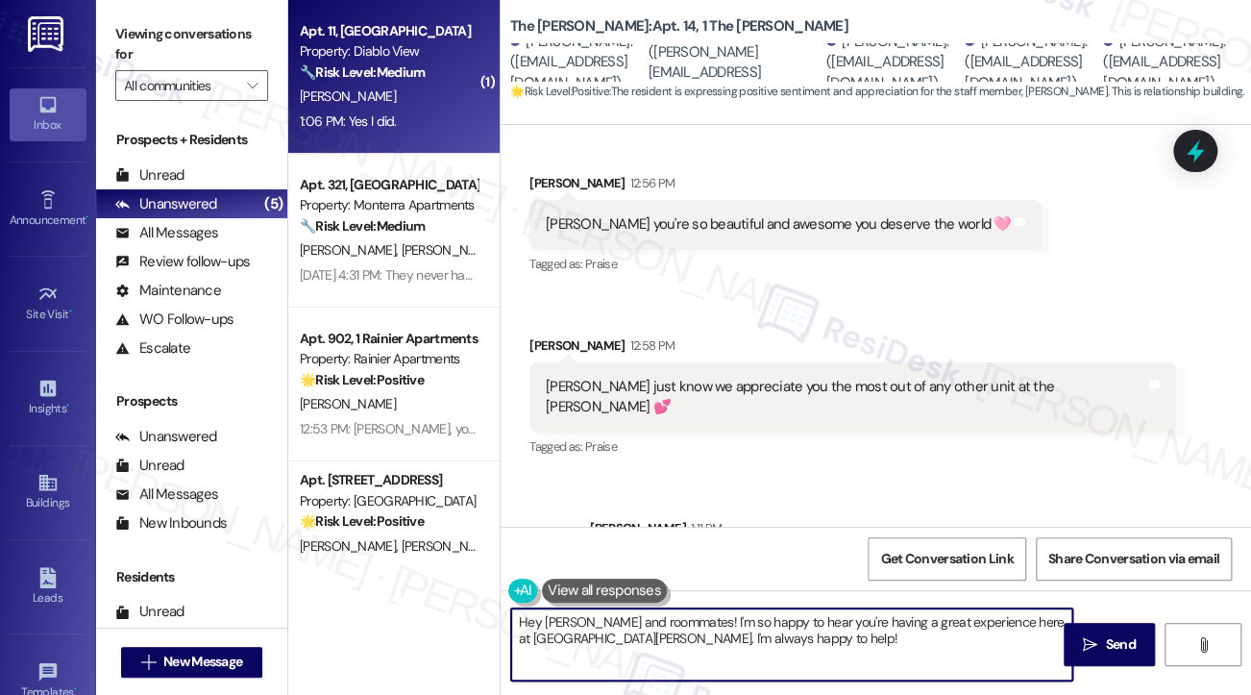
type textarea "Hey Kaitlin and roommates! I'm so happy to hear you're having a great experienc…"
click at [423, 118] on div "1:06 PM: Yes I did. 1:06 PM: Yes I did." at bounding box center [389, 122] width 182 height 24
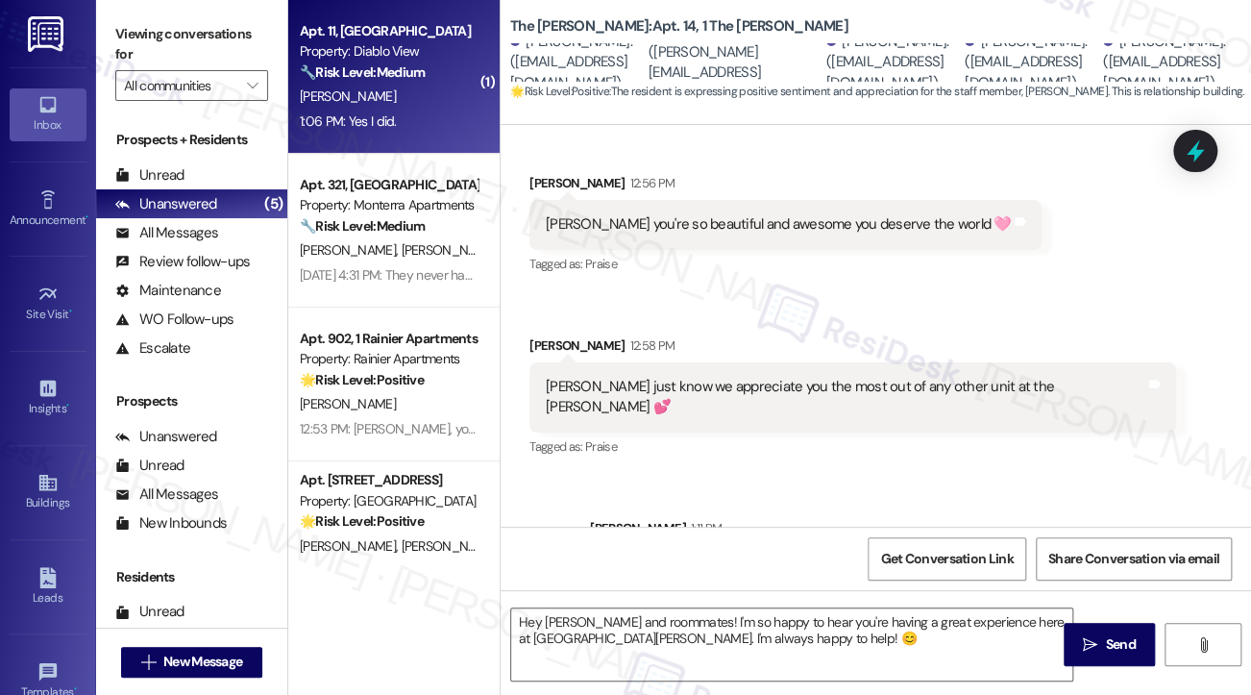
type textarea "Fetching suggested responses. Please feel free to read through the conversation…"
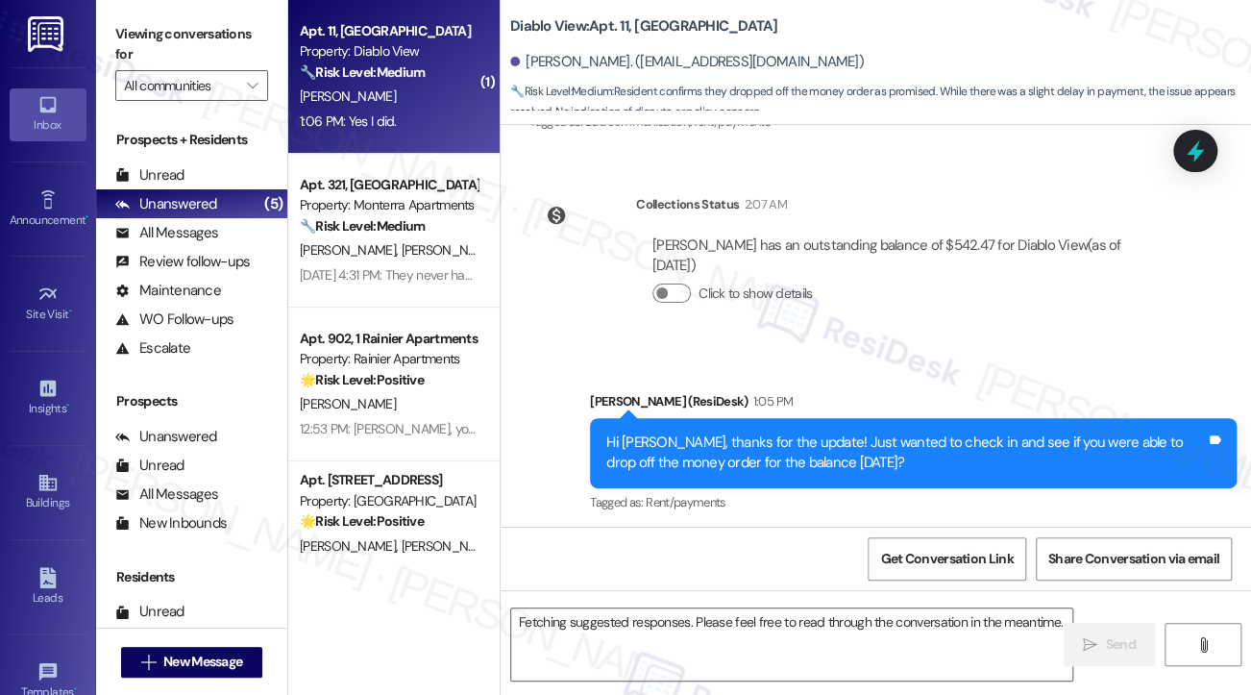
scroll to position [2598, 0]
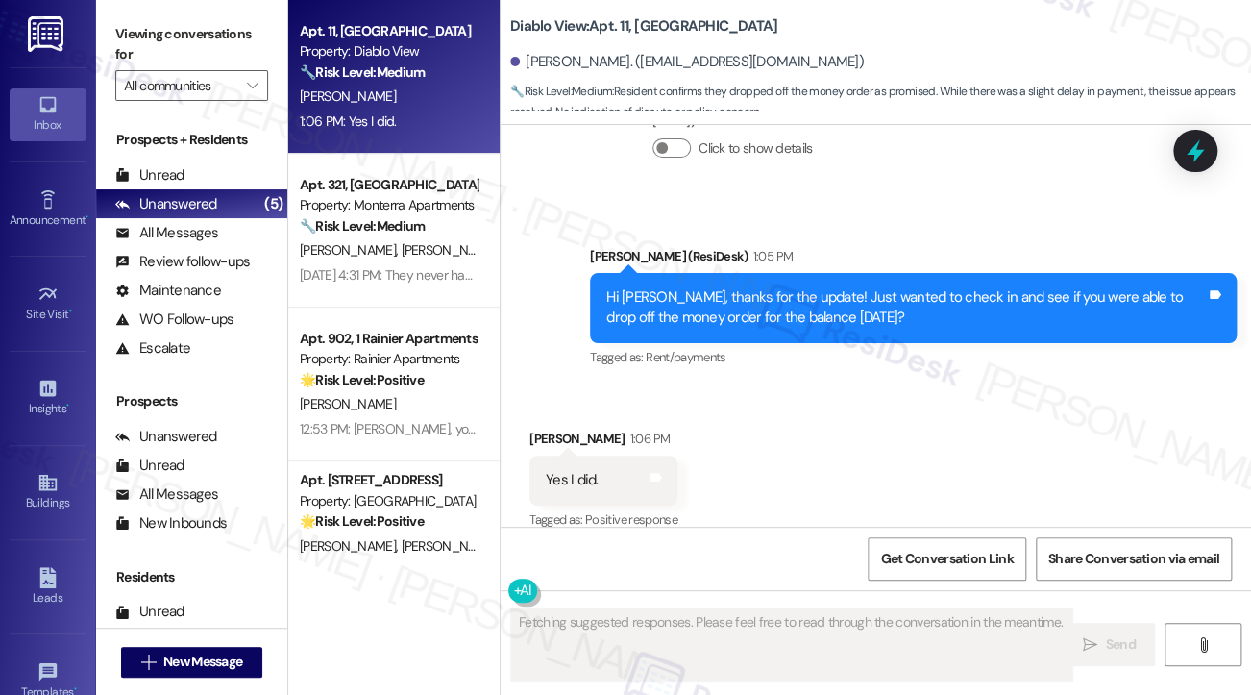
click at [763, 292] on div "Hi David, thanks for the update! Just wanted to check in and see if you were ab…" at bounding box center [906, 307] width 600 height 41
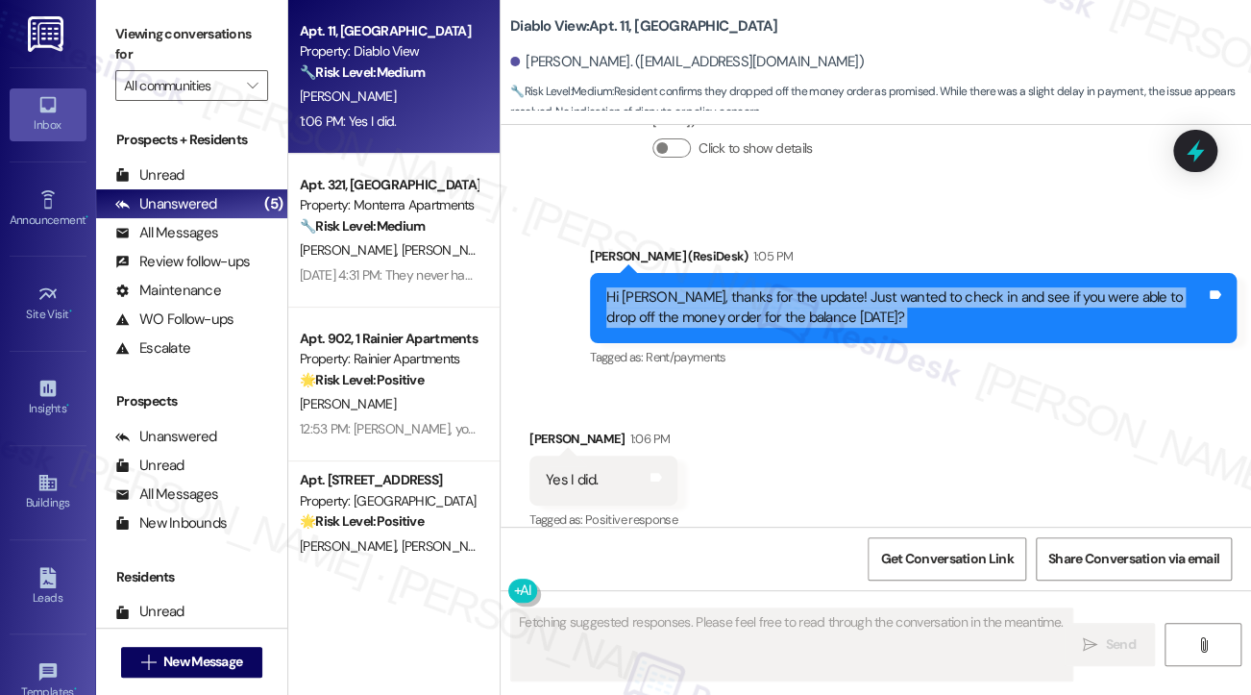
click at [763, 292] on div "Hi David, thanks for the update! Just wanted to check in and see if you were ab…" at bounding box center [906, 307] width 600 height 41
click at [868, 311] on div "Hi David, thanks for the update! Just wanted to check in and see if you were ab…" at bounding box center [913, 308] width 647 height 70
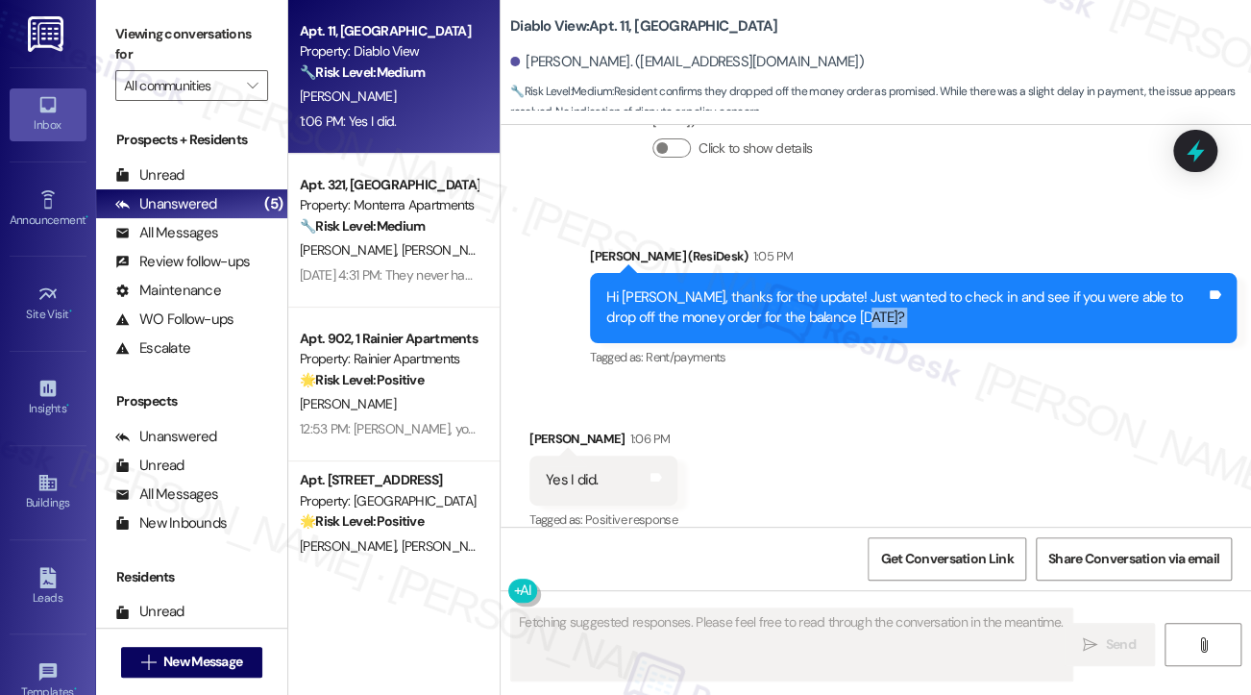
click at [868, 311] on div "Hi David, thanks for the update! Just wanted to check in and see if you were ab…" at bounding box center [913, 308] width 647 height 70
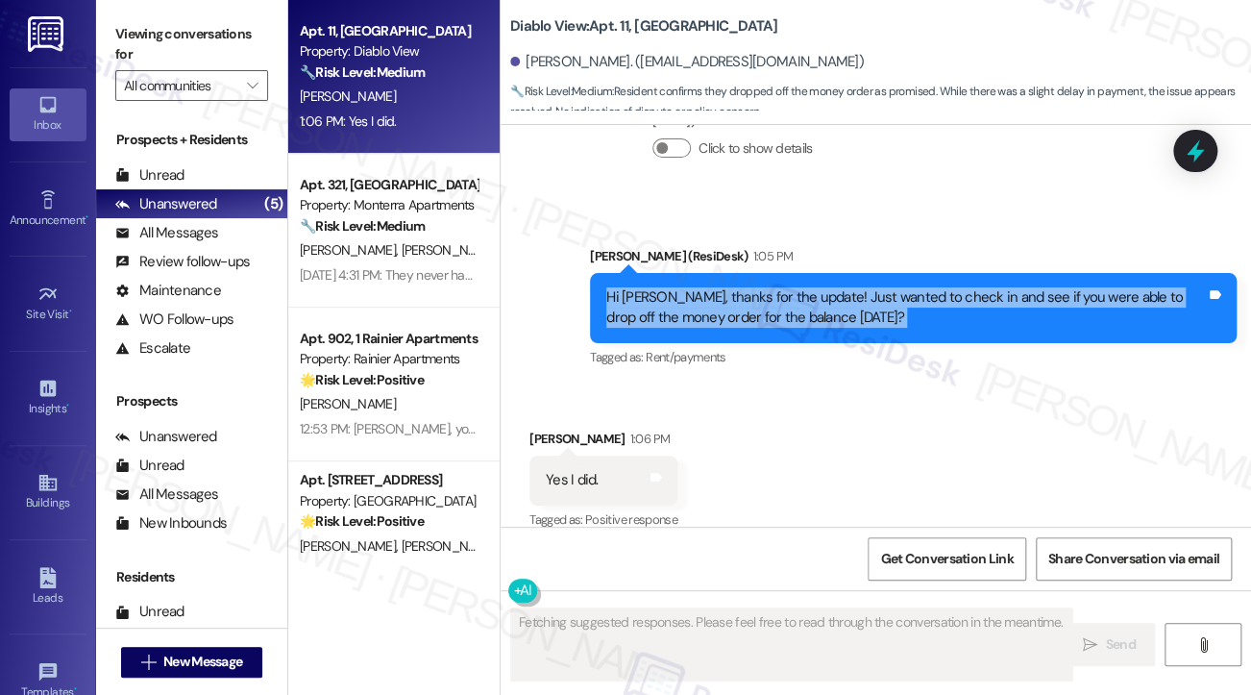
click at [868, 311] on div "Hi David, thanks for the update! Just wanted to check in and see if you were ab…" at bounding box center [913, 308] width 647 height 70
click at [802, 294] on div "Hi David, thanks for the update! Just wanted to check in and see if you were ab…" at bounding box center [906, 307] width 600 height 41
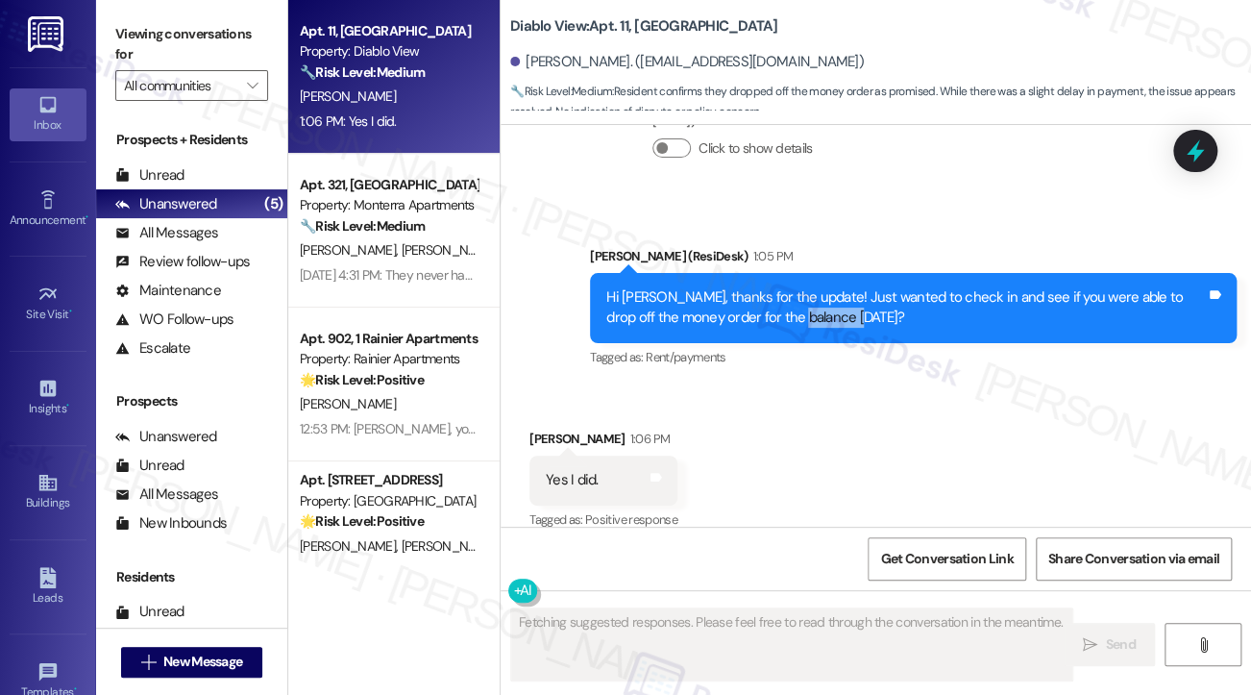
click at [802, 294] on div "Hi David, thanks for the update! Just wanted to check in and see if you were ab…" at bounding box center [906, 307] width 600 height 41
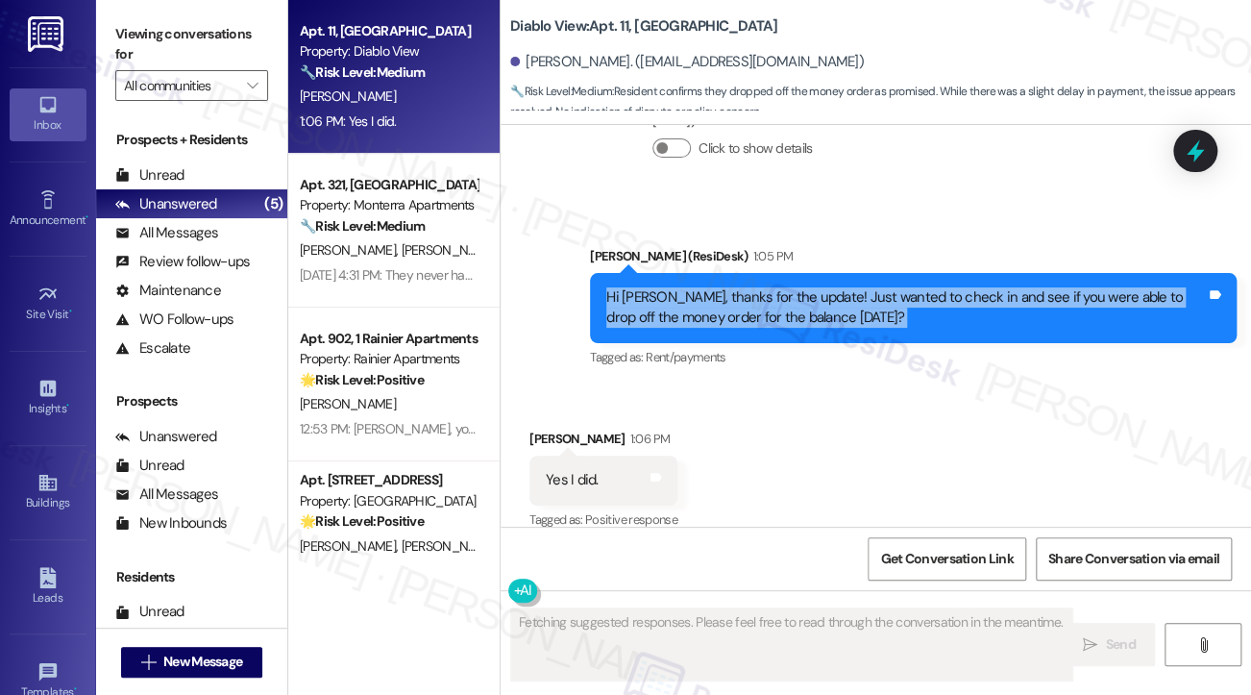
click at [802, 294] on div "Hi David, thanks for the update! Just wanted to check in and see if you were ab…" at bounding box center [906, 307] width 600 height 41
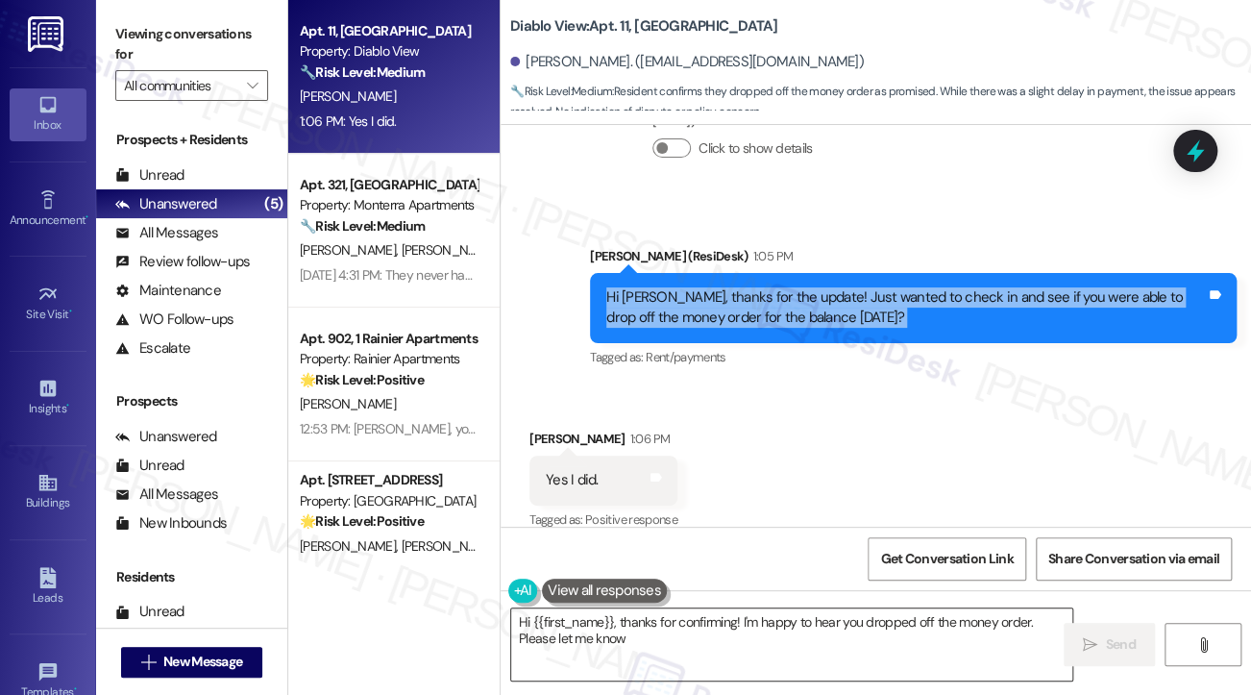
click at [627, 641] on textarea "Hi {{first_name}}, thanks for confirming! I'm happy to hear you dropped off the" at bounding box center [791, 644] width 561 height 72
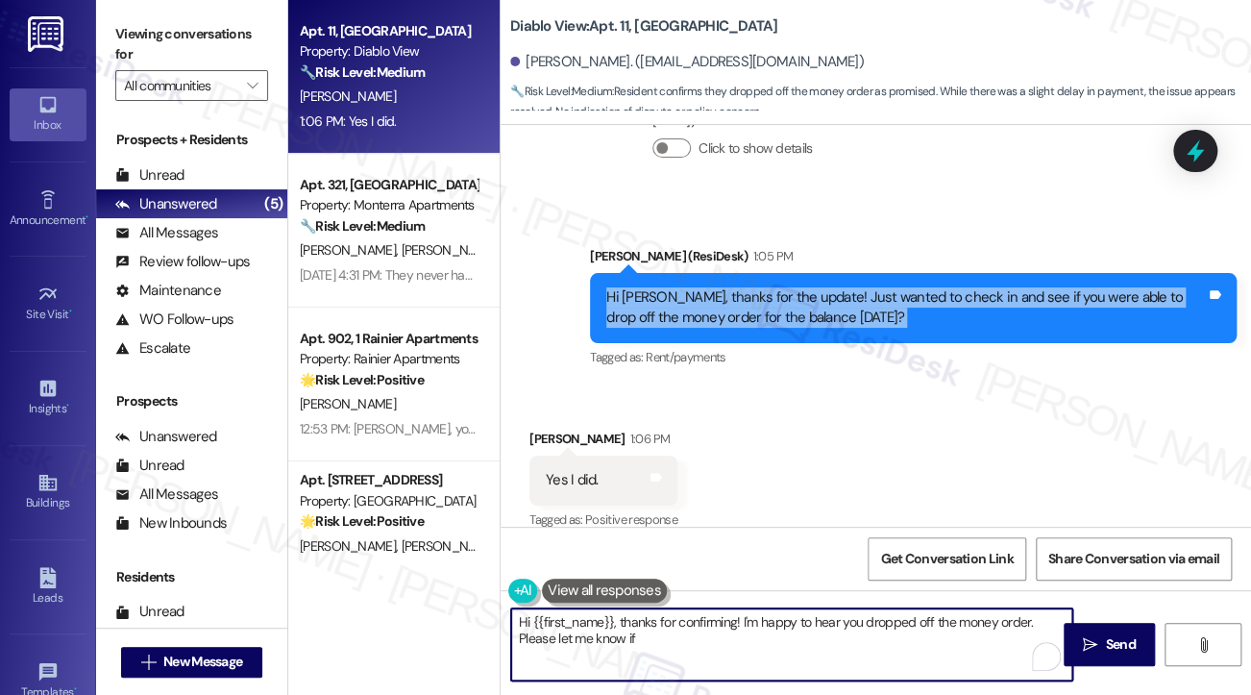
click at [627, 641] on textarea "Hi {{first_name}}, thanks for confirming! I'm happy to hear you dropped off the…" at bounding box center [791, 644] width 561 height 72
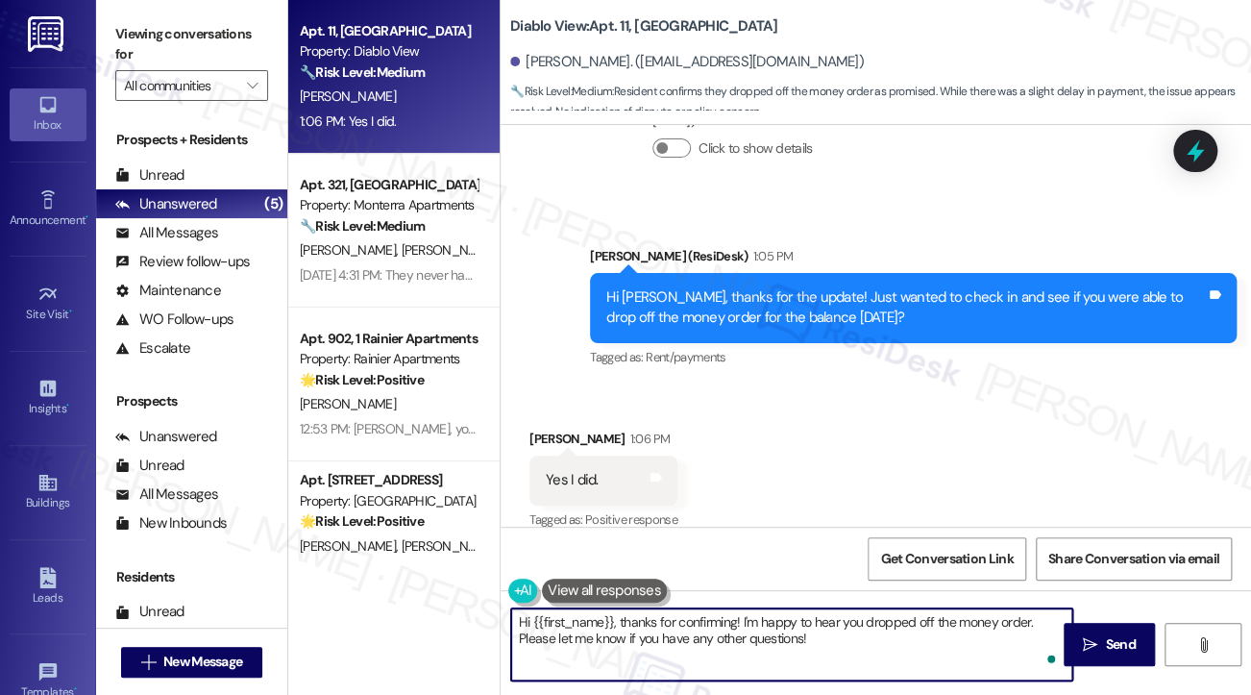
click at [702, 624] on textarea "Hi {{first_name}}, thanks for confirming! I'm happy to hear you dropped off the…" at bounding box center [791, 644] width 561 height 72
click at [738, 623] on textarea "Hi {{first_name}}, thanks for confirming! I'm happy to hear you dropped off the…" at bounding box center [791, 644] width 561 height 72
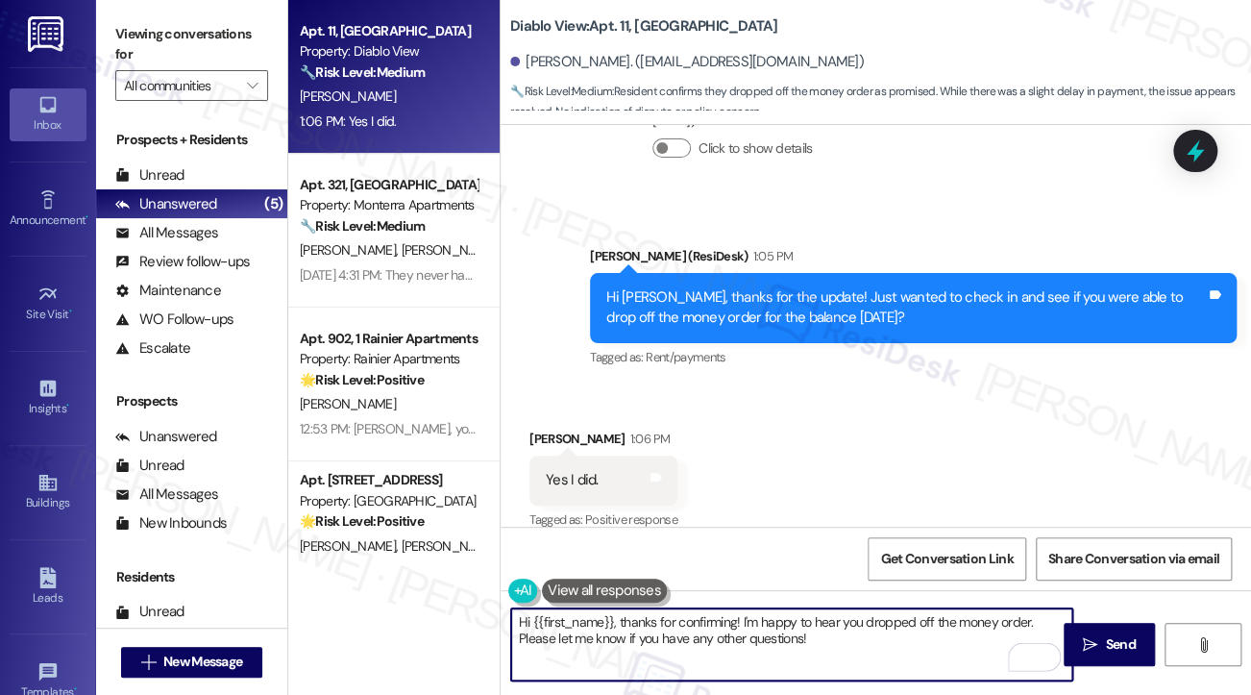
click at [738, 623] on textarea "Hi {{first_name}}, thanks for confirming! I'm happy to hear you dropped off the…" at bounding box center [791, 644] width 561 height 72
click at [810, 637] on textarea "Thanks for confirming, David! I'll be sure to inform the team, and if you have …" at bounding box center [791, 644] width 561 height 72
click at [927, 634] on textarea "Thanks for confirming, David! I'll be sure to inform the team, and if you have …" at bounding box center [791, 644] width 561 height 72
type textarea "Thanks for confirming, David! I'll be sure to inform the team, and if you have …"
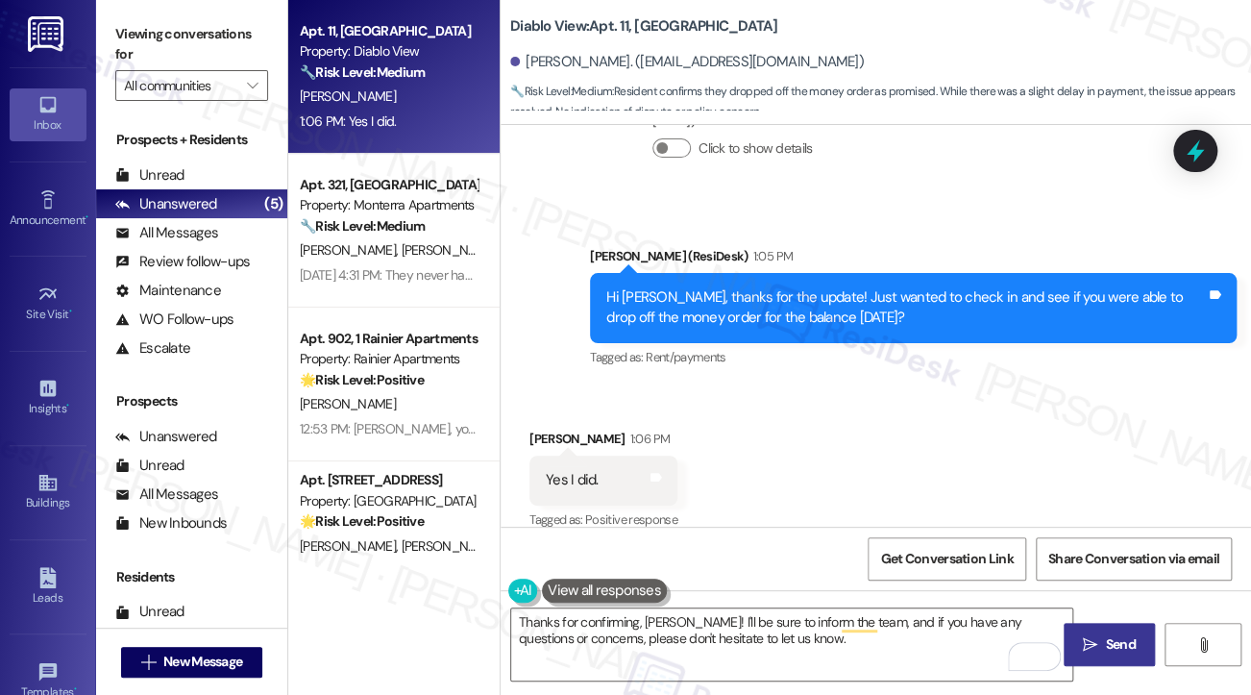
click at [1100, 643] on span " Send" at bounding box center [1109, 644] width 61 height 20
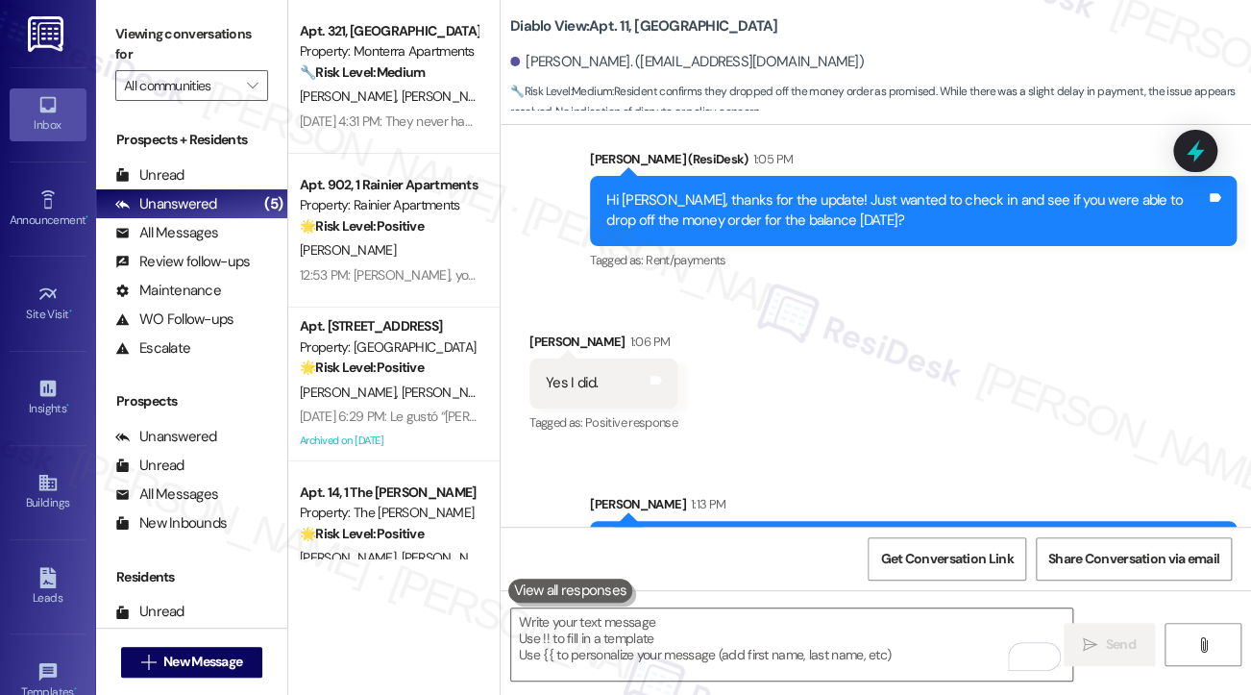
scroll to position [2753, 0]
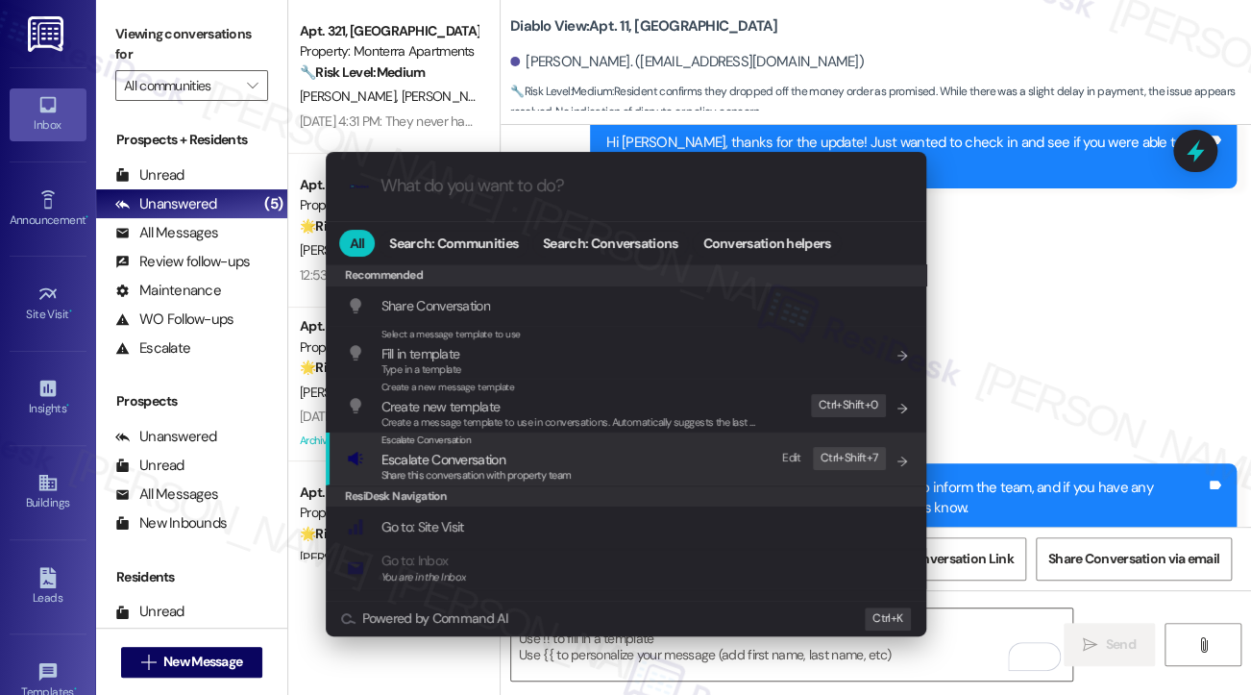
click at [548, 456] on span "Escalate Conversation" at bounding box center [477, 459] width 190 height 21
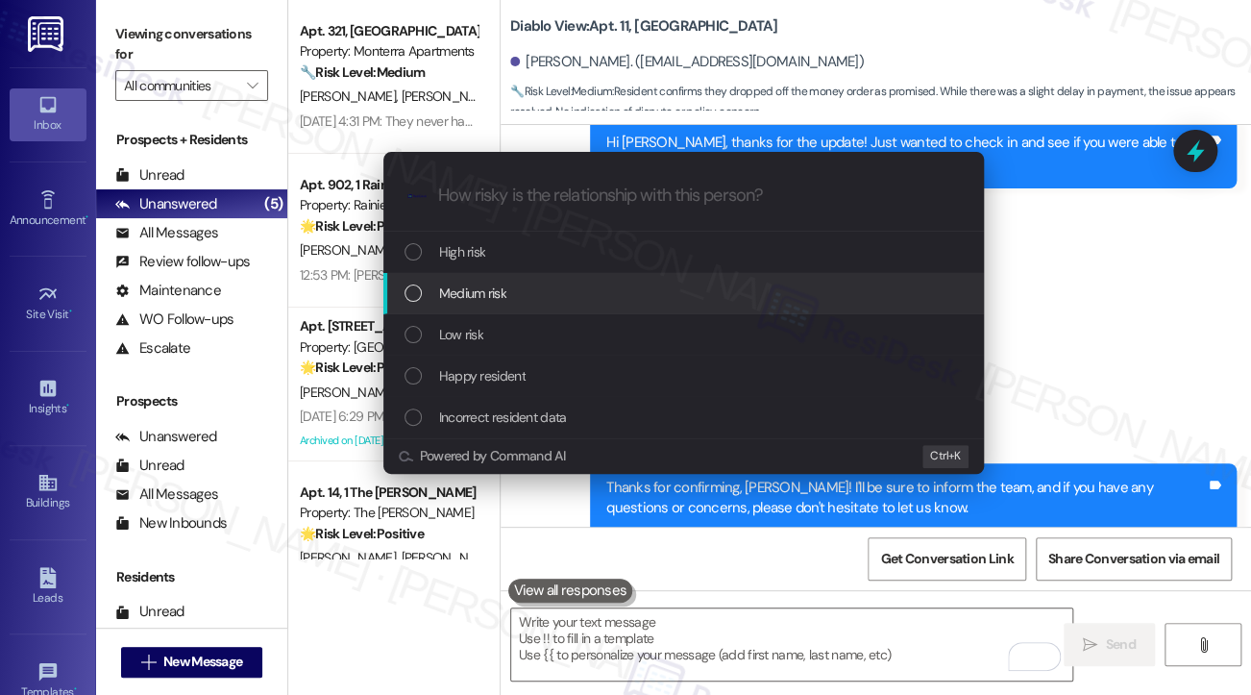
click at [502, 293] on span "Medium risk" at bounding box center [472, 293] width 67 height 21
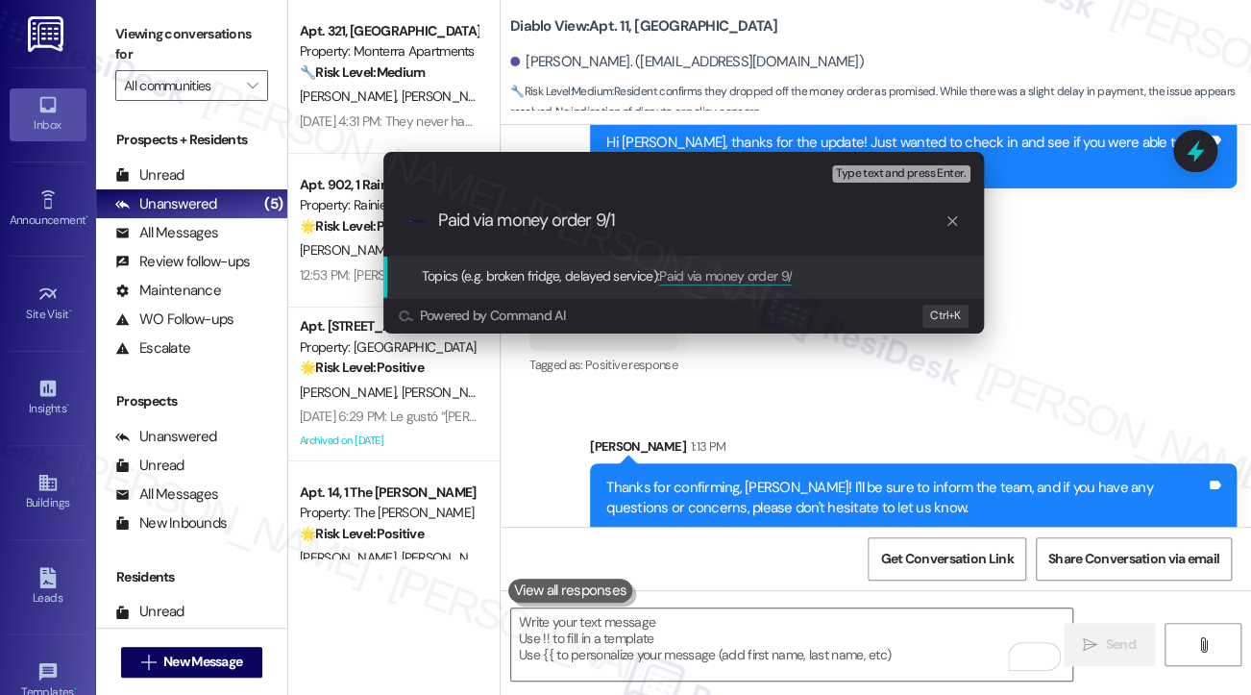
type input "Paid via money order 9/12"
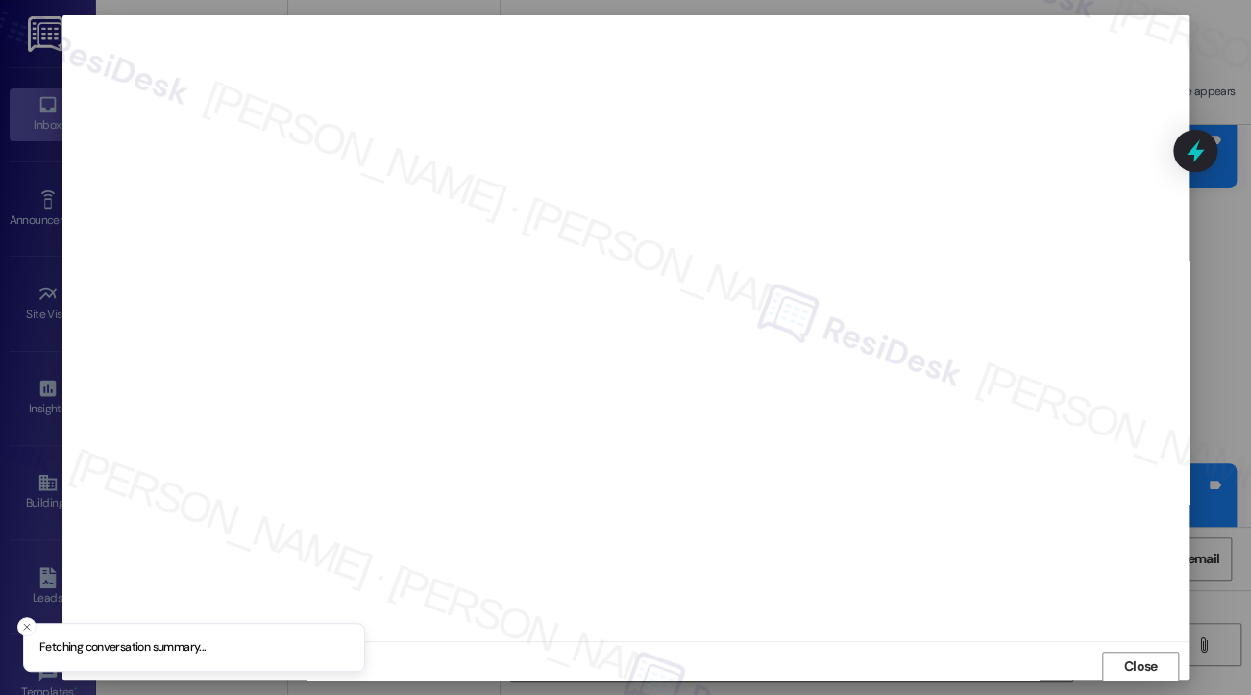
scroll to position [2, 0]
click at [1129, 666] on span "Close" at bounding box center [1142, 665] width 34 height 20
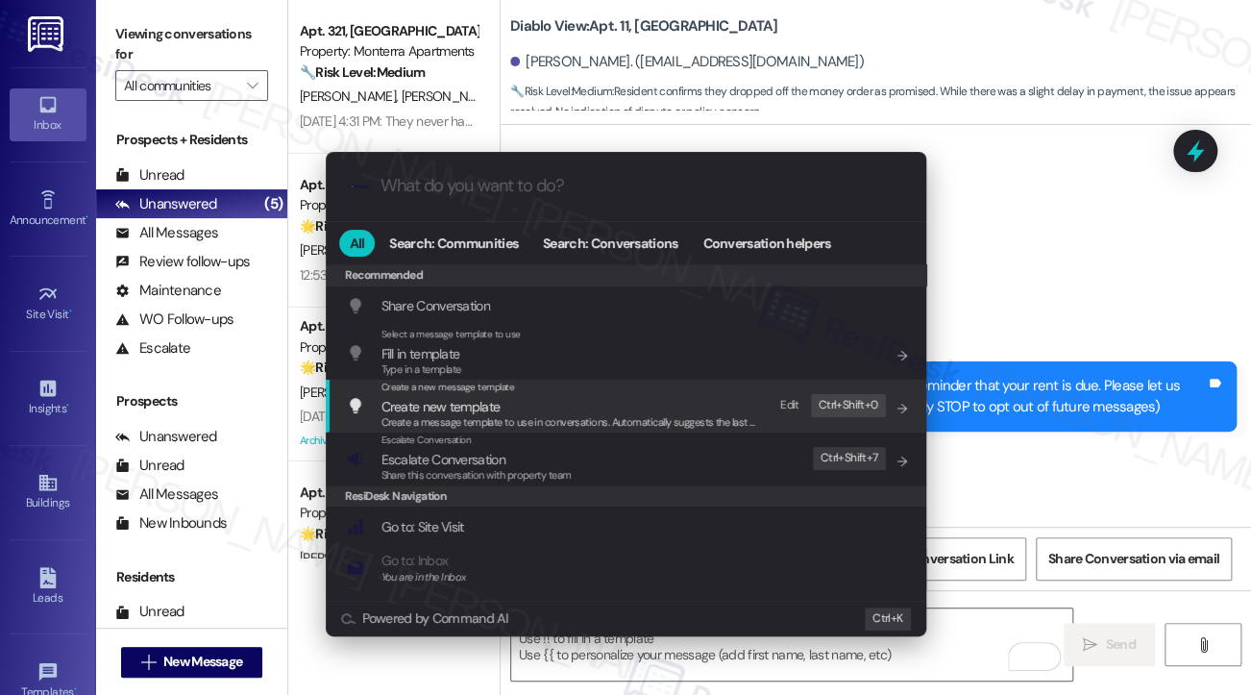
scroll to position [2753, 0]
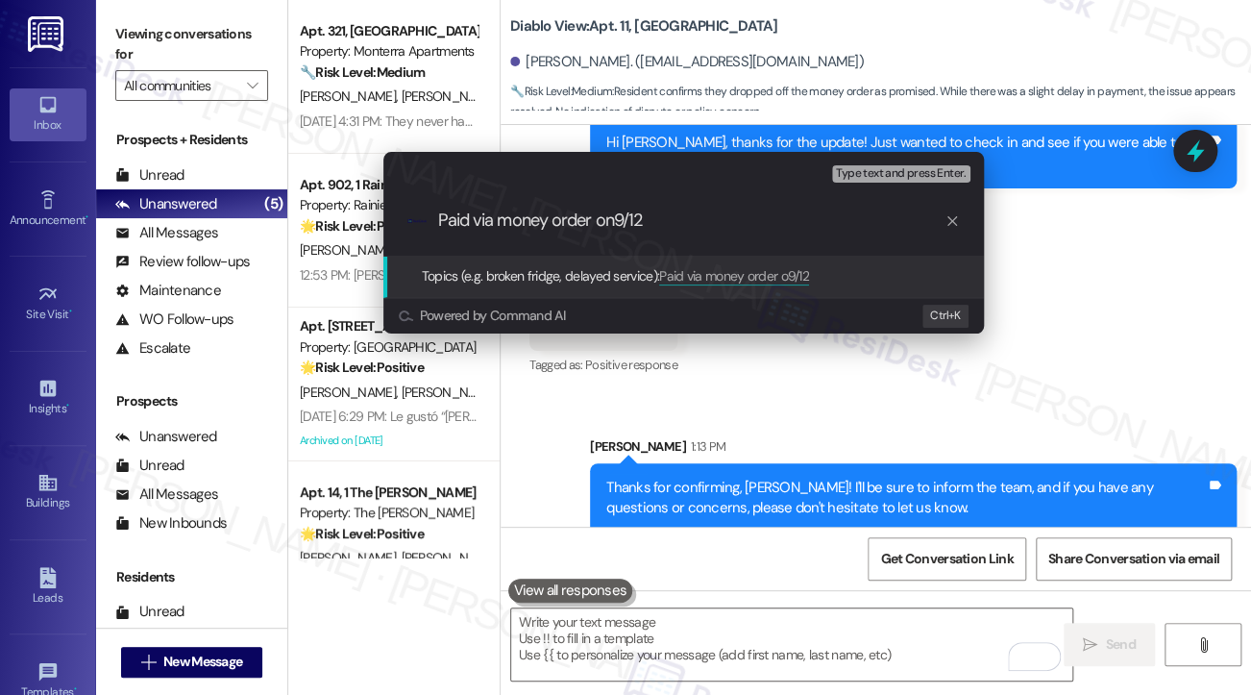
type input "Paid via money order on 9/12"
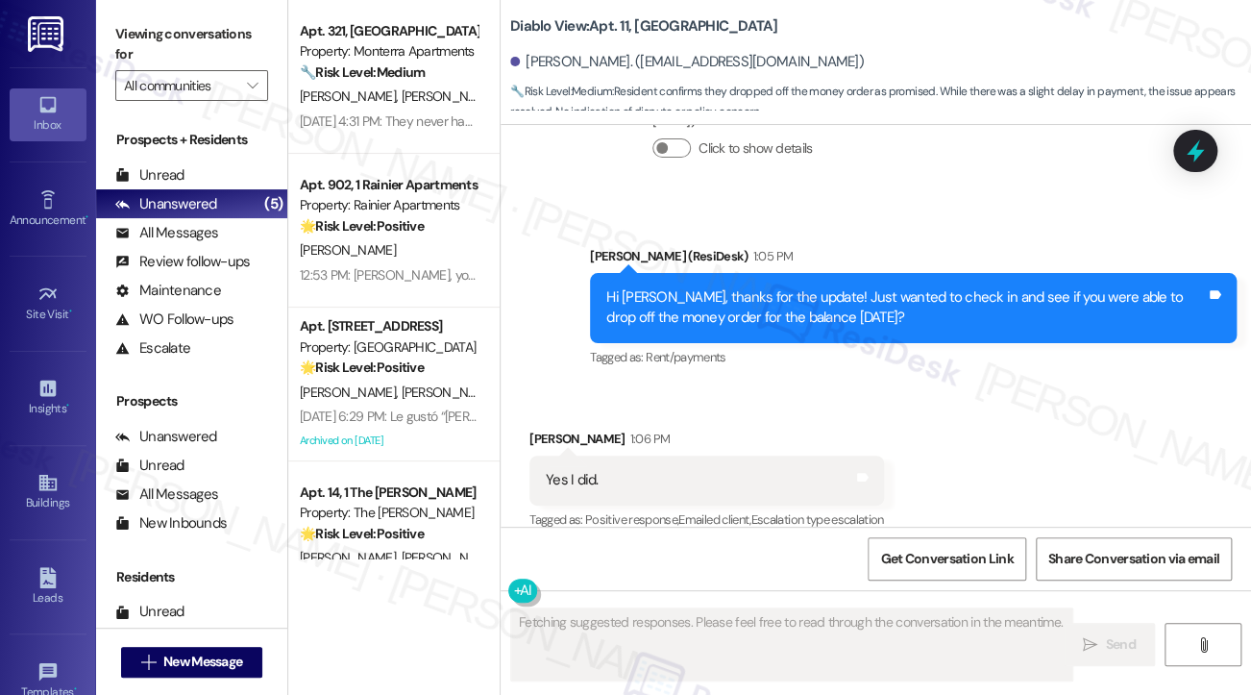
scroll to position [2781, 0]
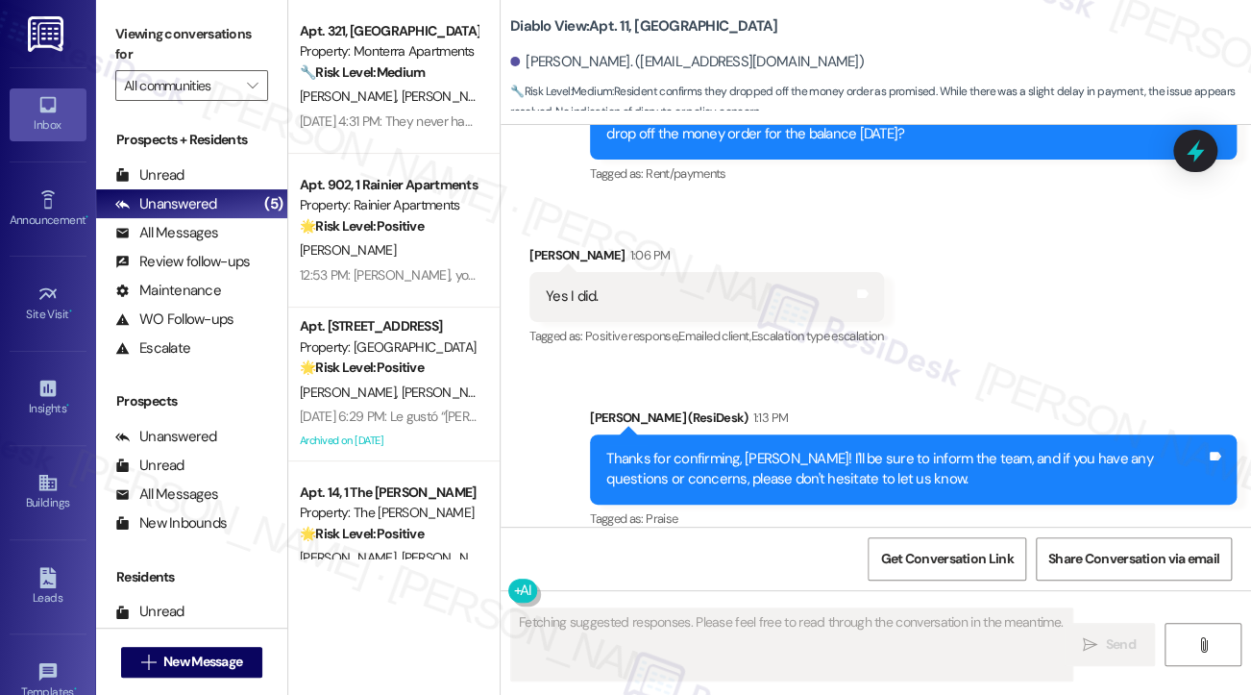
click at [768, 434] on div "Thanks for confirming, [PERSON_NAME]! I'll be sure to inform the team, and if y…" at bounding box center [913, 469] width 647 height 70
click at [768, 434] on div "Thanks for confirming, David! I'll be sure to inform the team, and if you have …" at bounding box center [913, 469] width 647 height 70
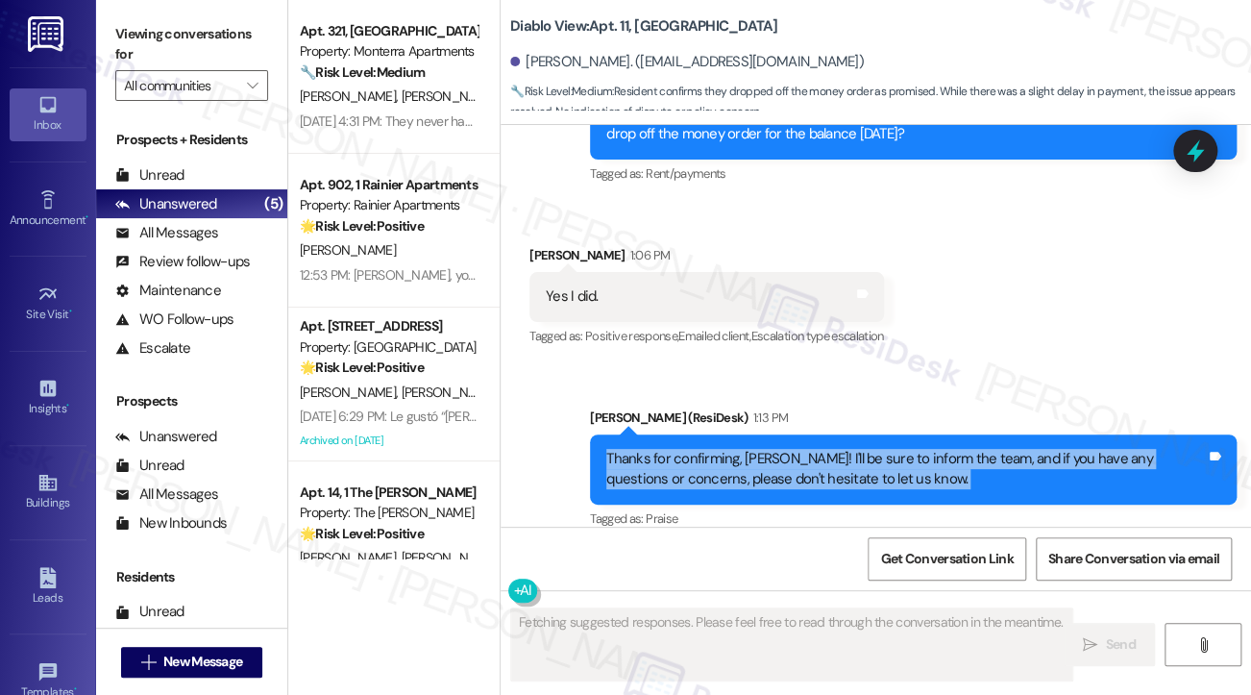
click at [768, 434] on div "Thanks for confirming, David! I'll be sure to inform the team, and if you have …" at bounding box center [913, 469] width 647 height 70
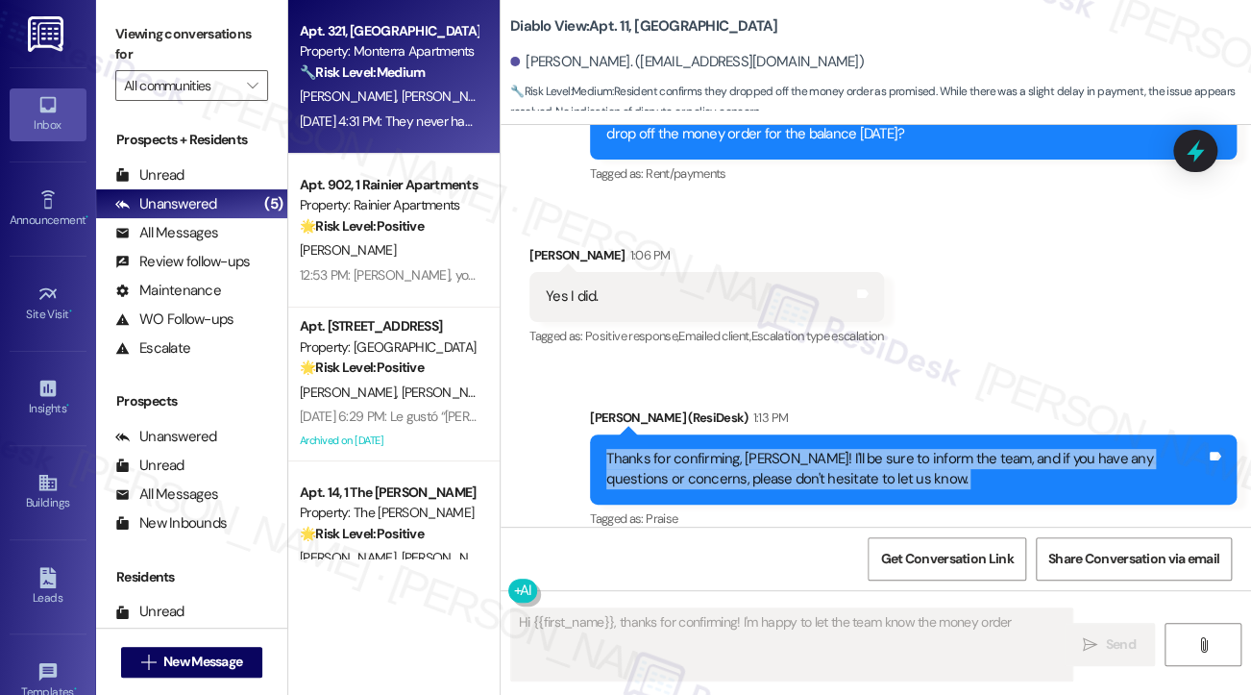
type textarea "Hi {{first_name}}, thanks for confirming! I'm happy to let the team know the mo…"
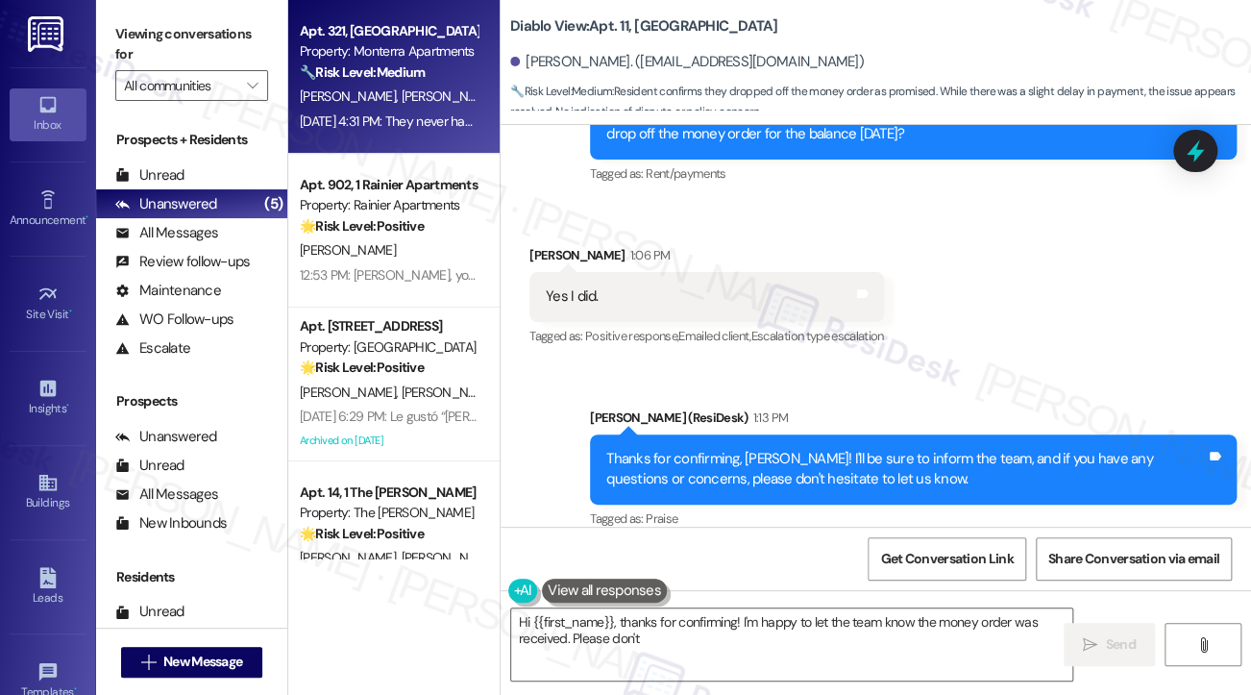
click at [428, 121] on div "Sep 10, 2025 at 4:31 PM: They never have had any since we moved in in May we bu…" at bounding box center [1129, 120] width 1659 height 17
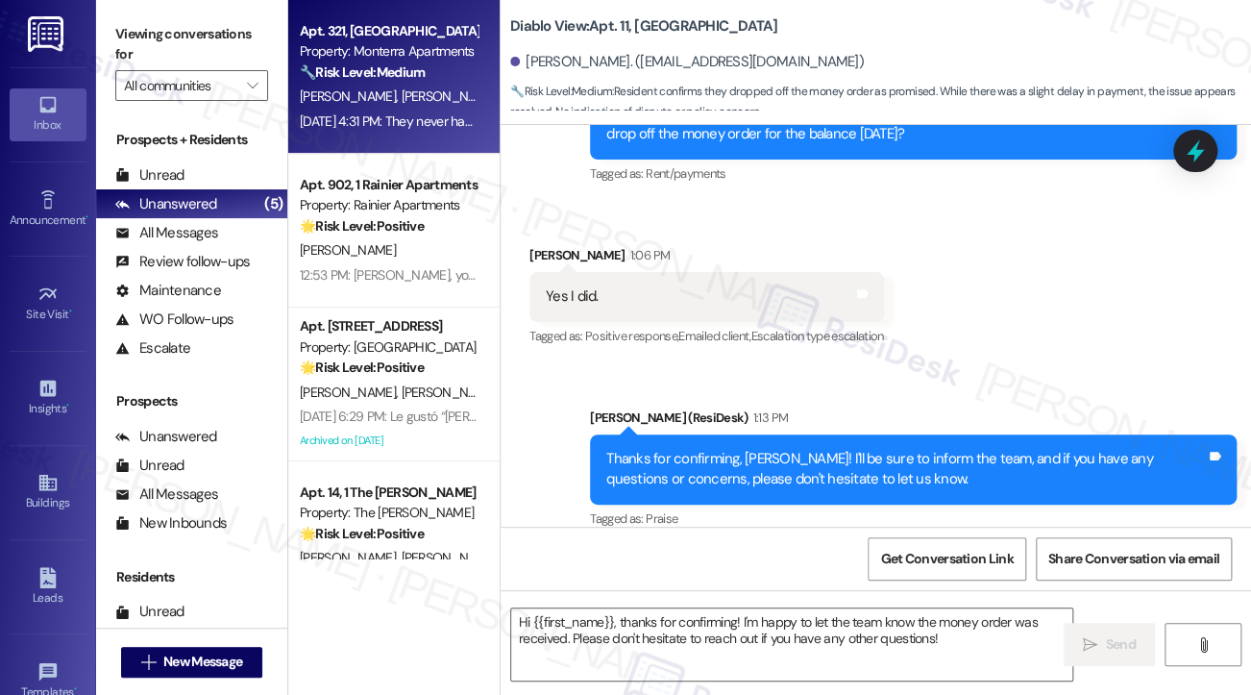
type textarea "Fetching suggested responses. Please feel free to read through the conversation…"
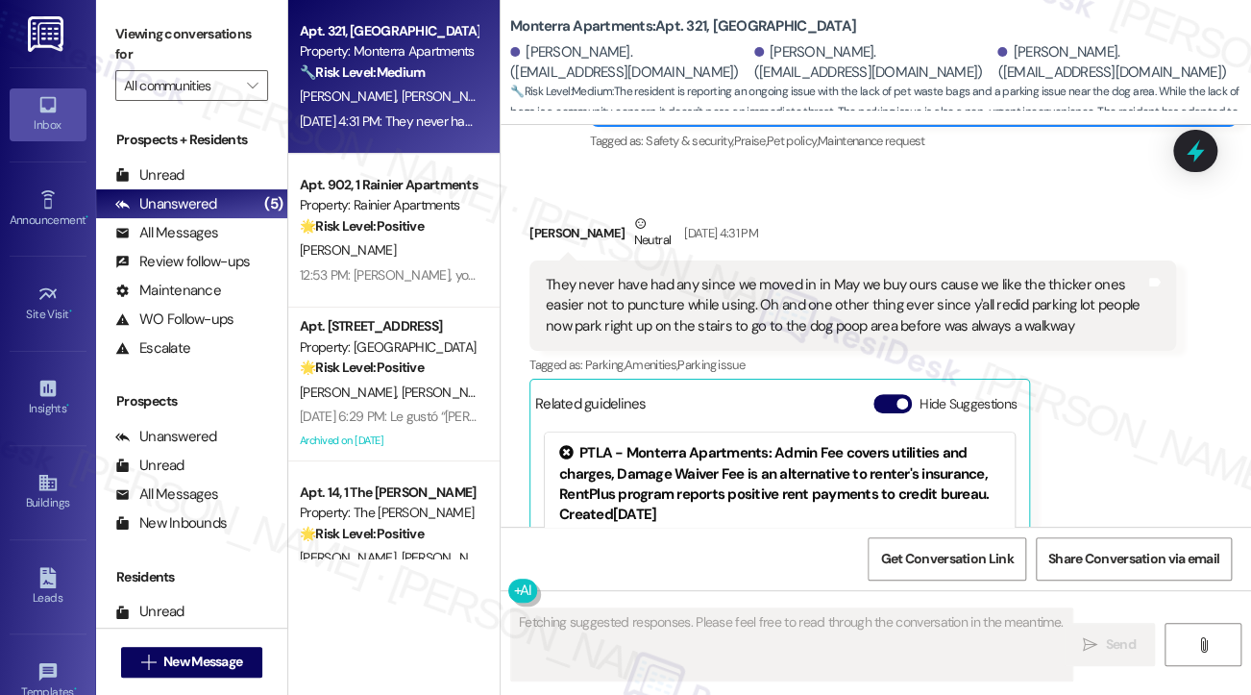
scroll to position [6047, 0]
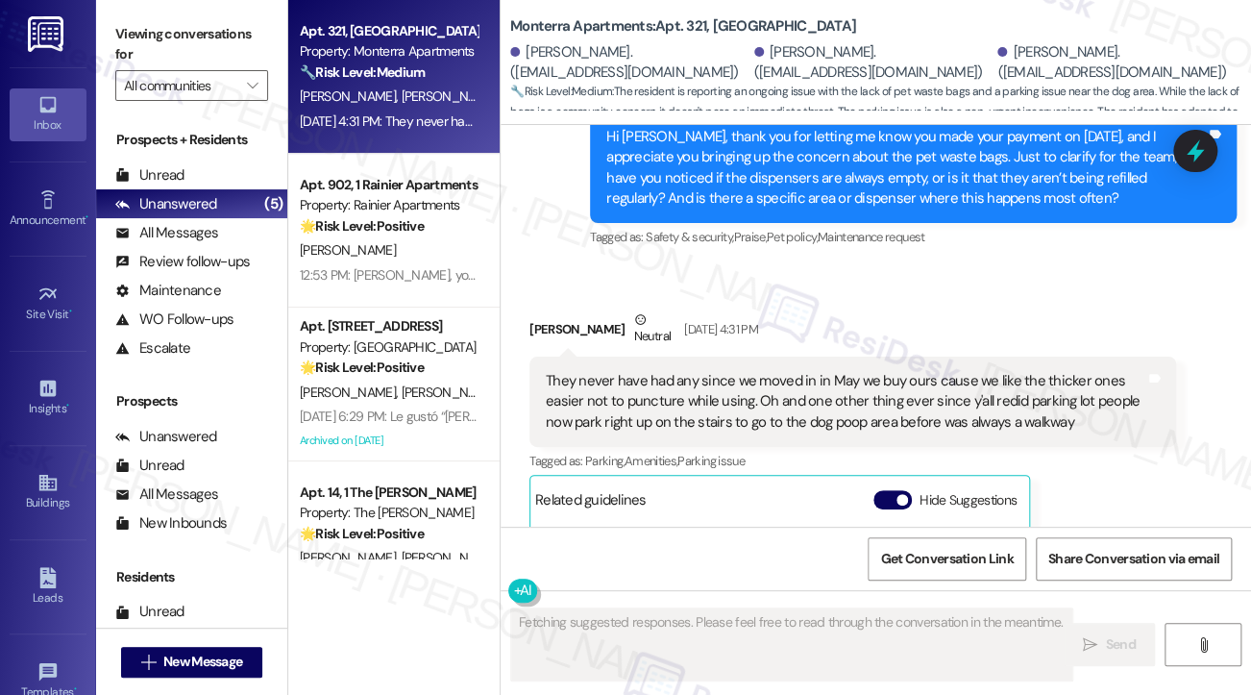
click at [672, 392] on div "They never have had any since we moved in in May we buy ours cause we like the …" at bounding box center [846, 402] width 600 height 62
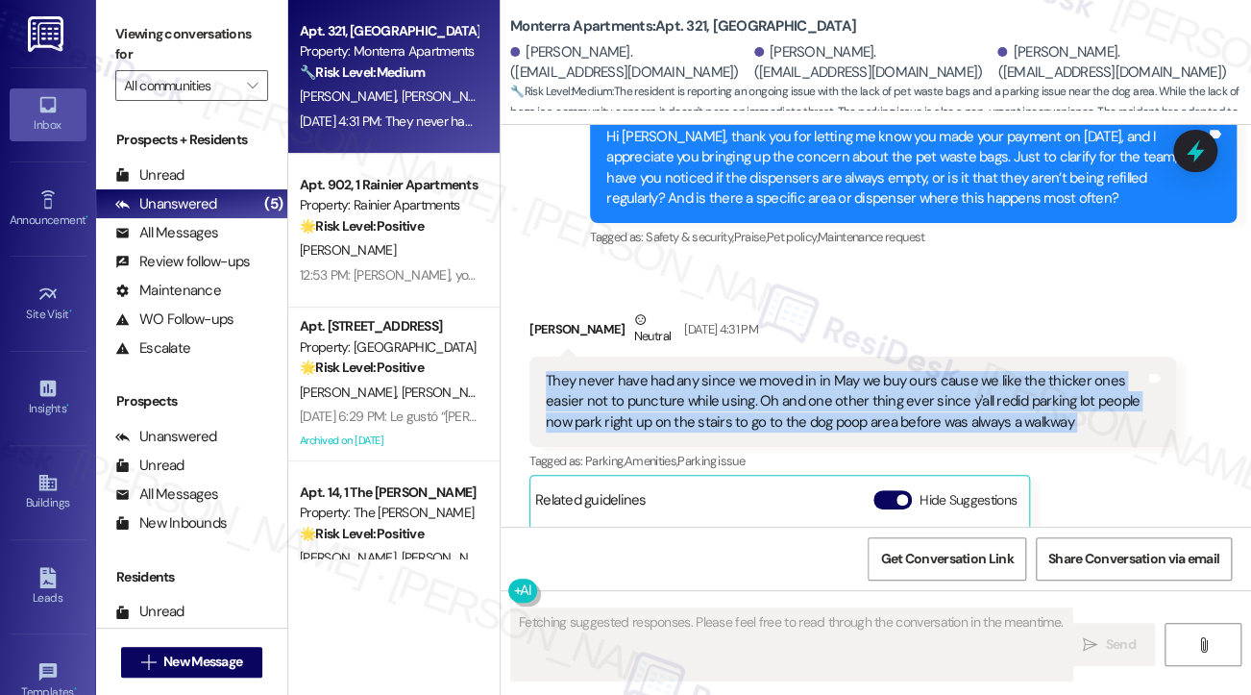
click at [672, 392] on div "They never have had any since we moved in in May we buy ours cause we like the …" at bounding box center [846, 402] width 600 height 62
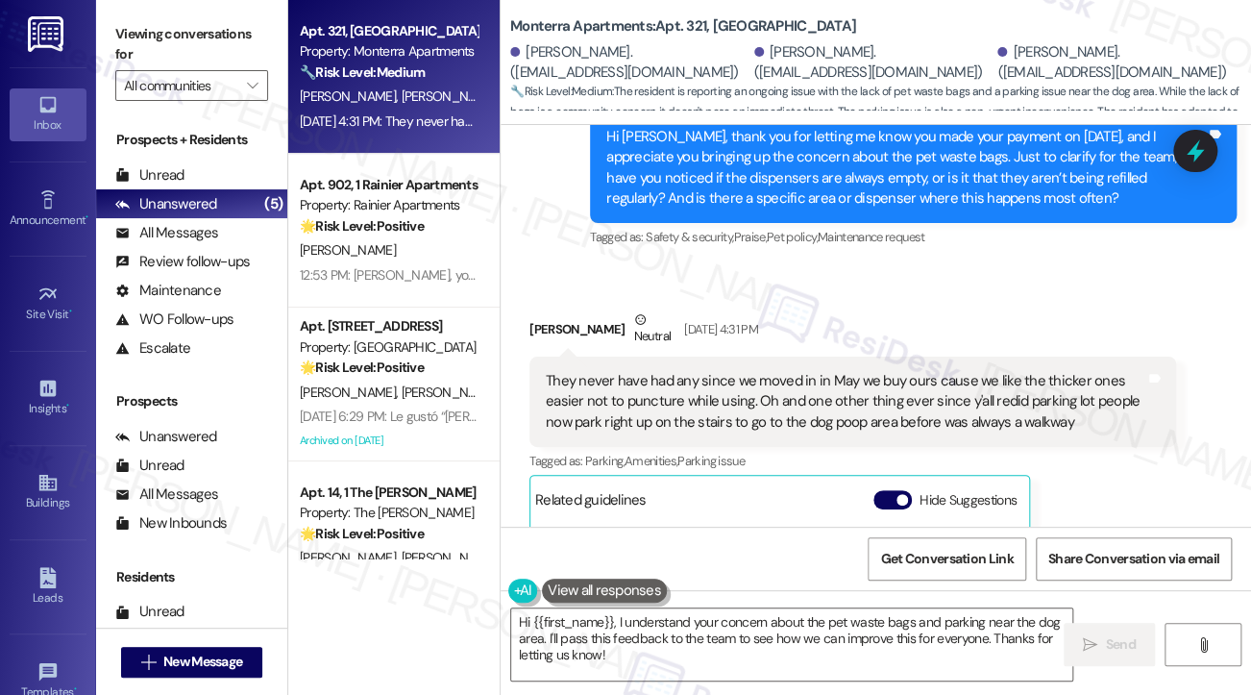
click at [849, 344] on div "Donald Frank Neutral Sep 10, 2025 at 4:31 PM" at bounding box center [853, 332] width 647 height 47
click at [807, 229] on span "Pet policy ," at bounding box center [792, 237] width 51 height 16
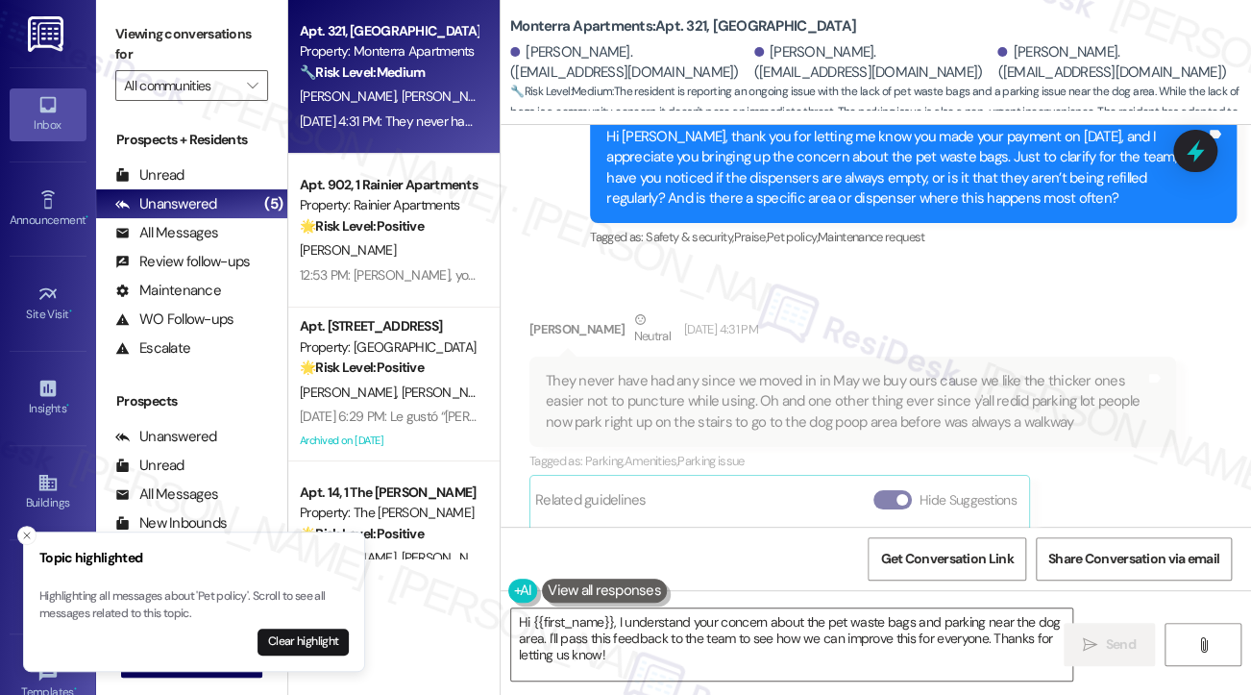
click at [825, 186] on div "Hi Donald, thank you for letting me know you made your payment on September 3rd…" at bounding box center [906, 168] width 600 height 83
click at [327, 637] on button "Clear highlight" at bounding box center [303, 642] width 91 height 27
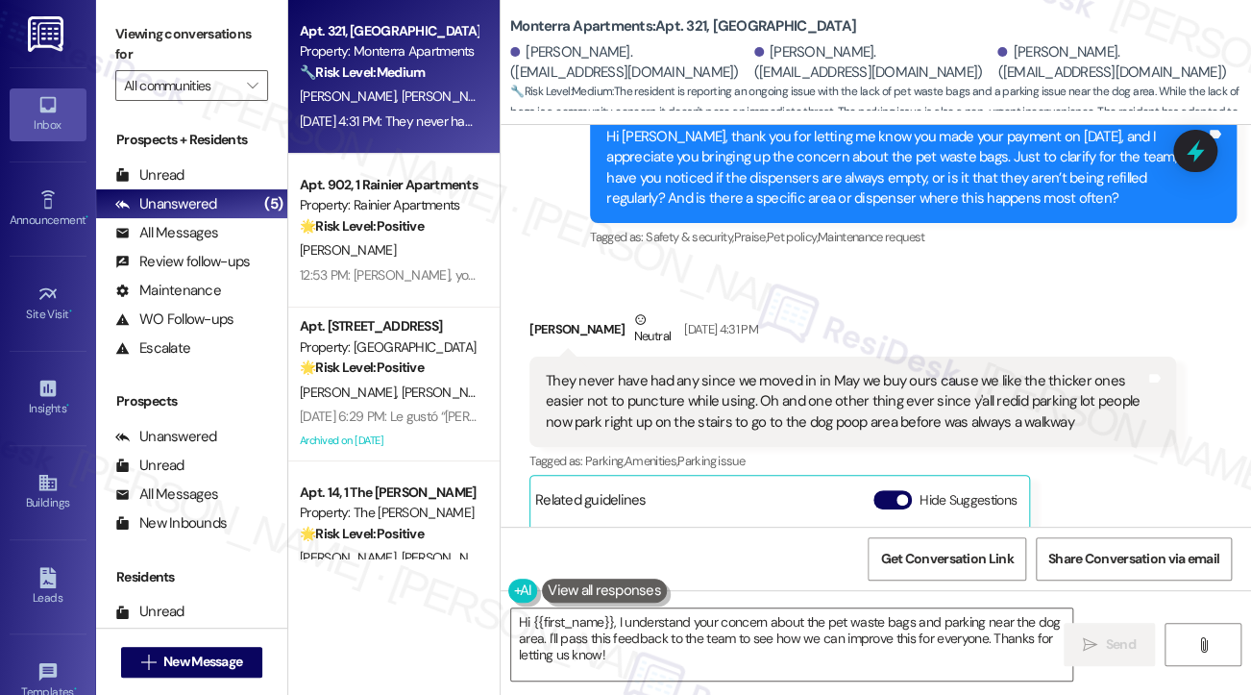
click at [803, 161] on div "Hi Donald, thank you for letting me know you made your payment on September 3rd…" at bounding box center [906, 168] width 600 height 83
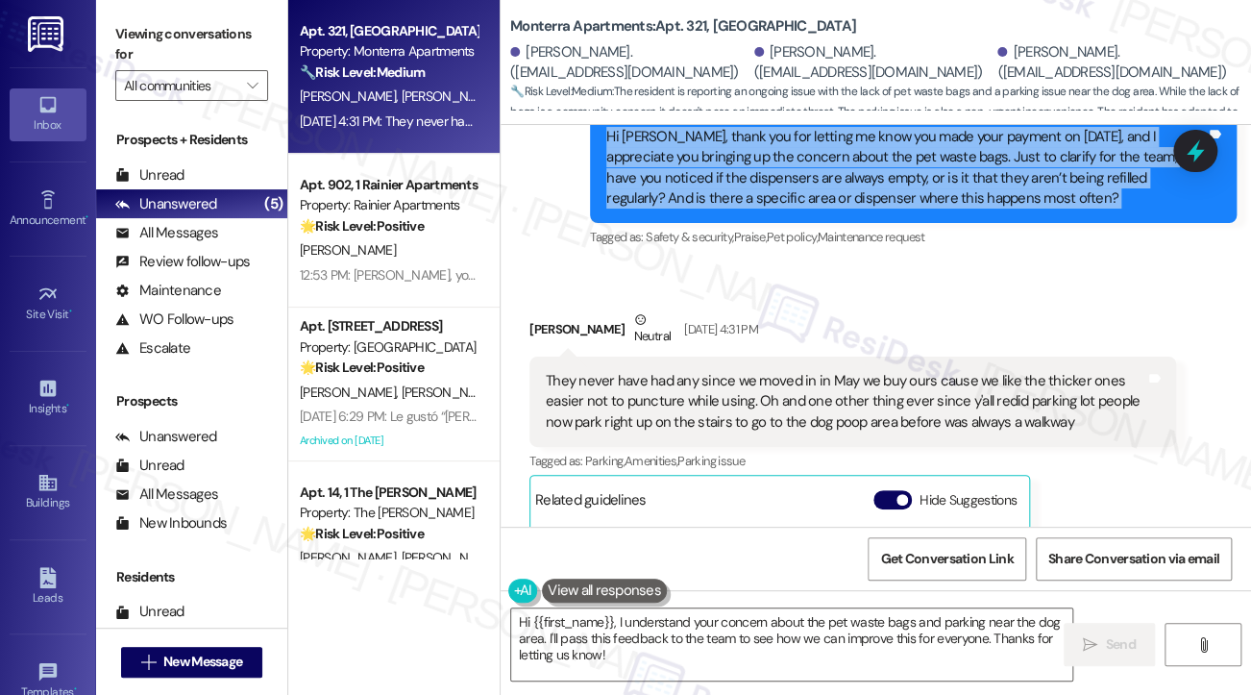
click at [803, 161] on div "Hi Donald, thank you for letting me know you made your payment on September 3rd…" at bounding box center [906, 168] width 600 height 83
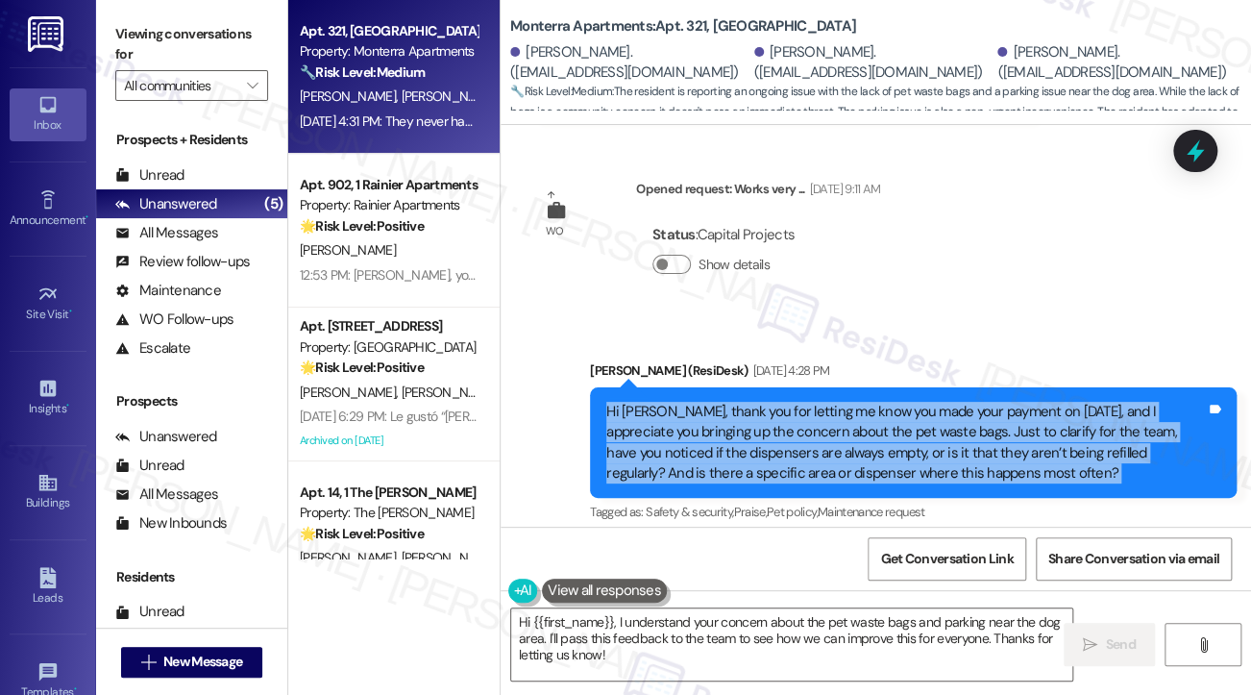
scroll to position [5759, 0]
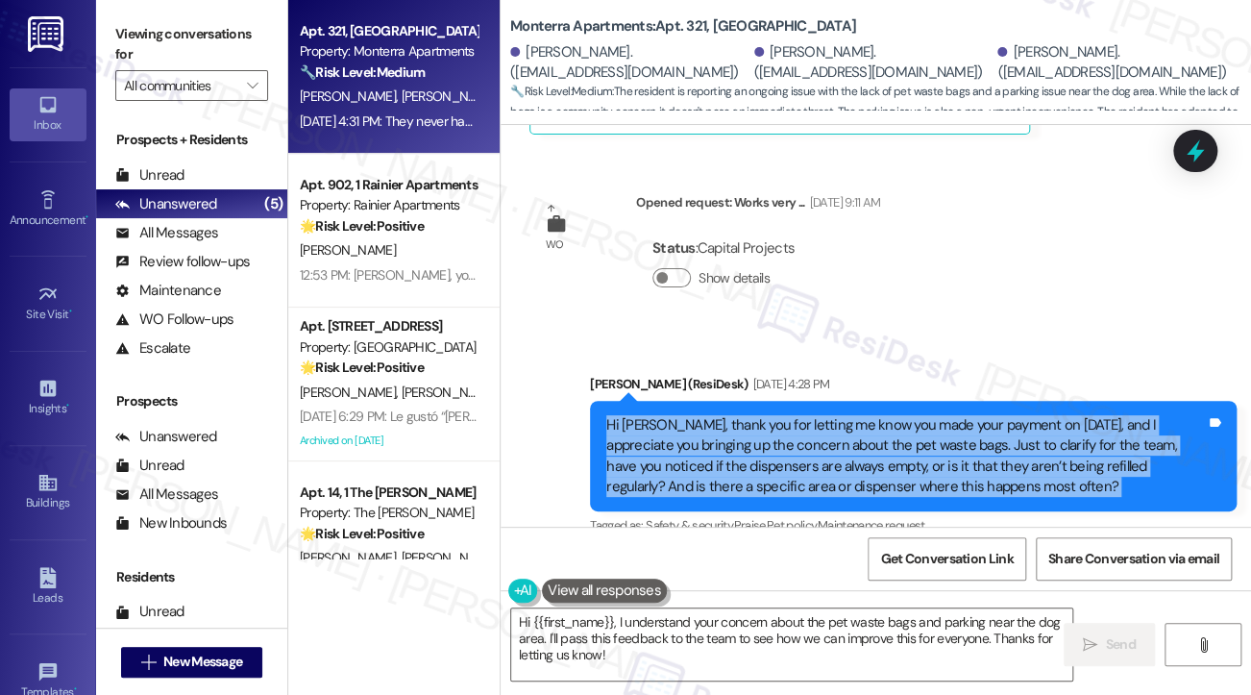
click at [872, 459] on div "Hi Donald, thank you for letting me know you made your payment on September 3rd…" at bounding box center [906, 456] width 600 height 83
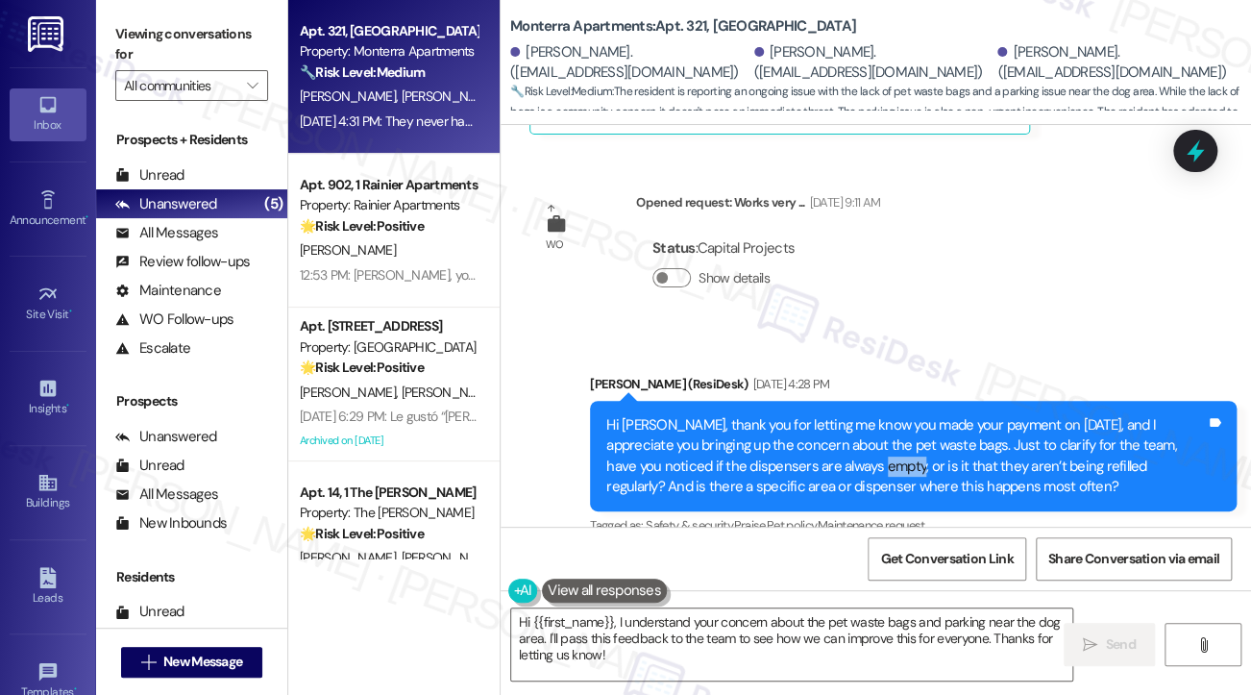
click at [872, 459] on div "Hi Donald, thank you for letting me know you made your payment on September 3rd…" at bounding box center [906, 456] width 600 height 83
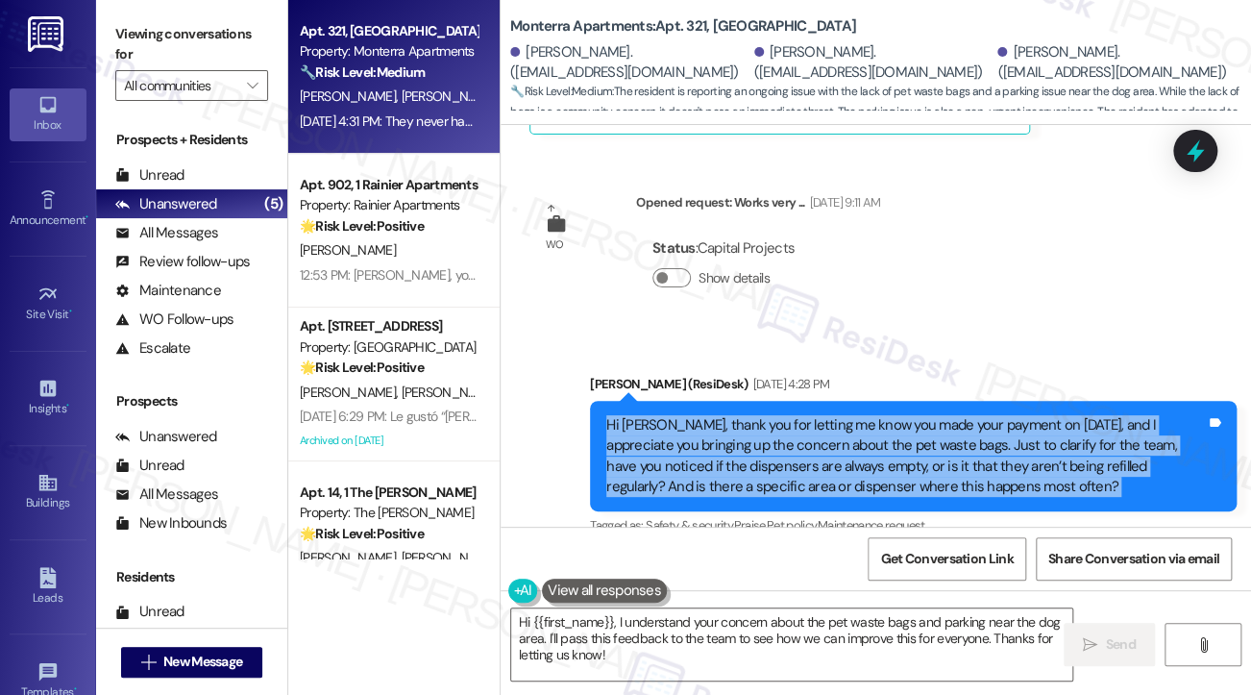
click at [872, 459] on div "Hi Donald, thank you for letting me know you made your payment on September 3rd…" at bounding box center [906, 456] width 600 height 83
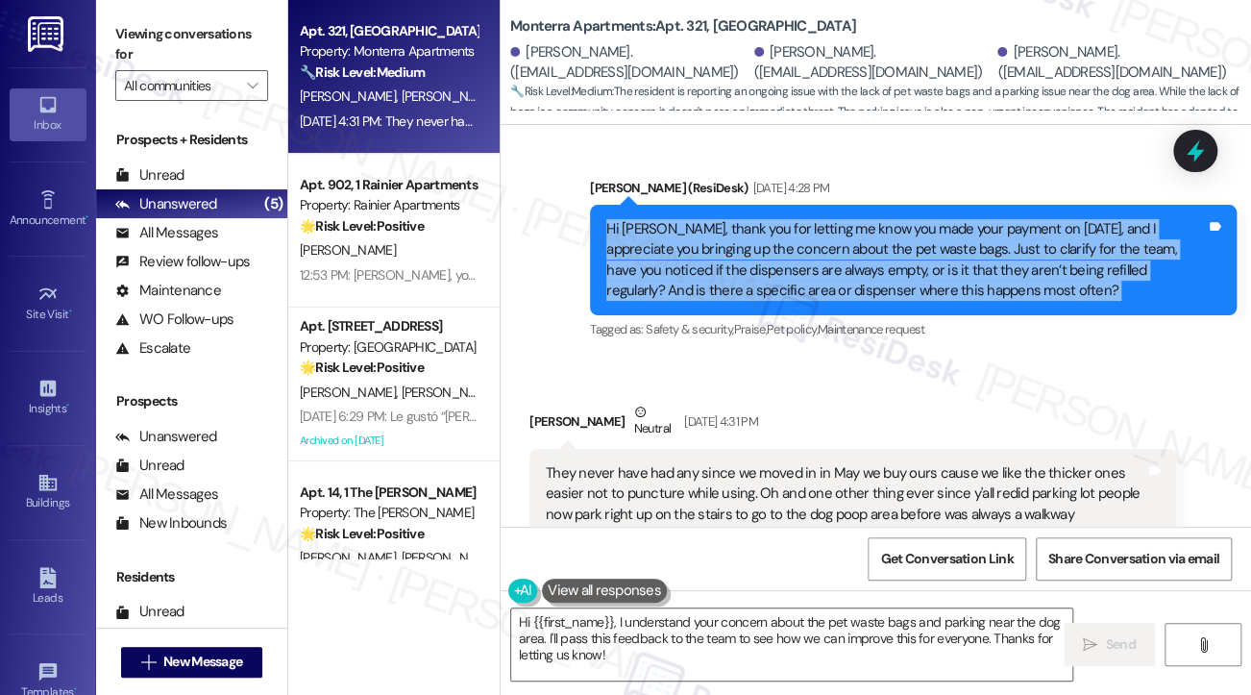
scroll to position [5951, 0]
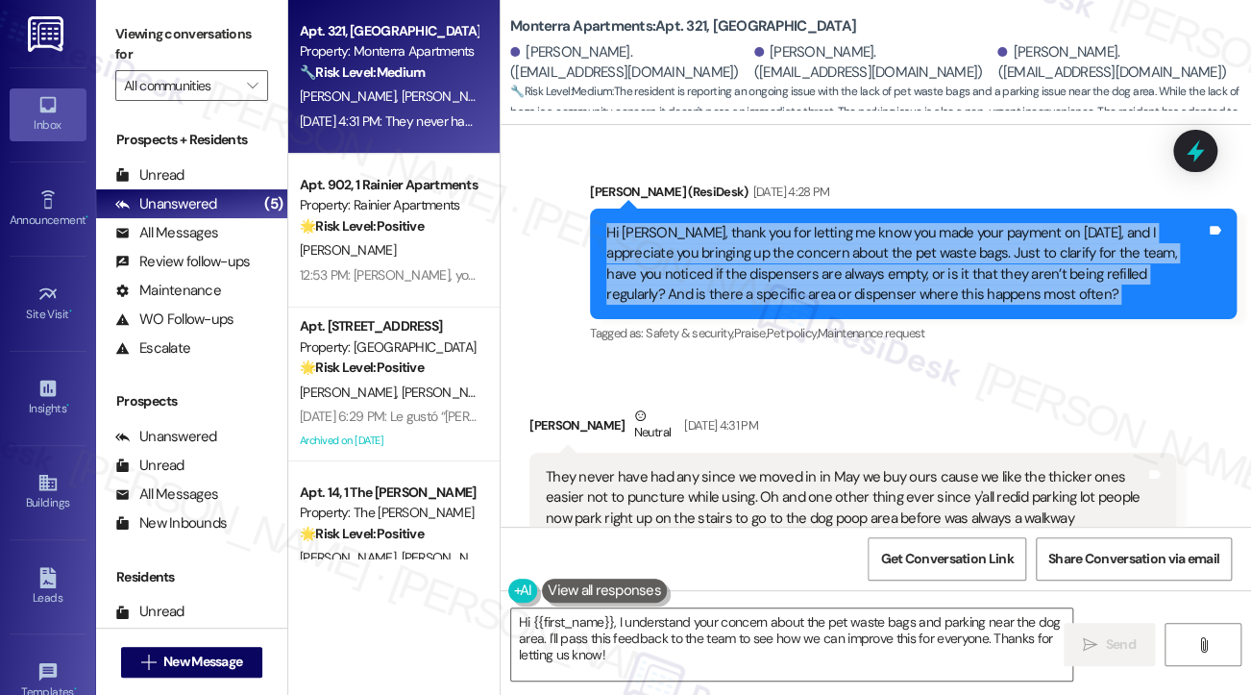
click at [955, 241] on div "Hi Donald, thank you for letting me know you made your payment on September 3rd…" at bounding box center [906, 264] width 600 height 83
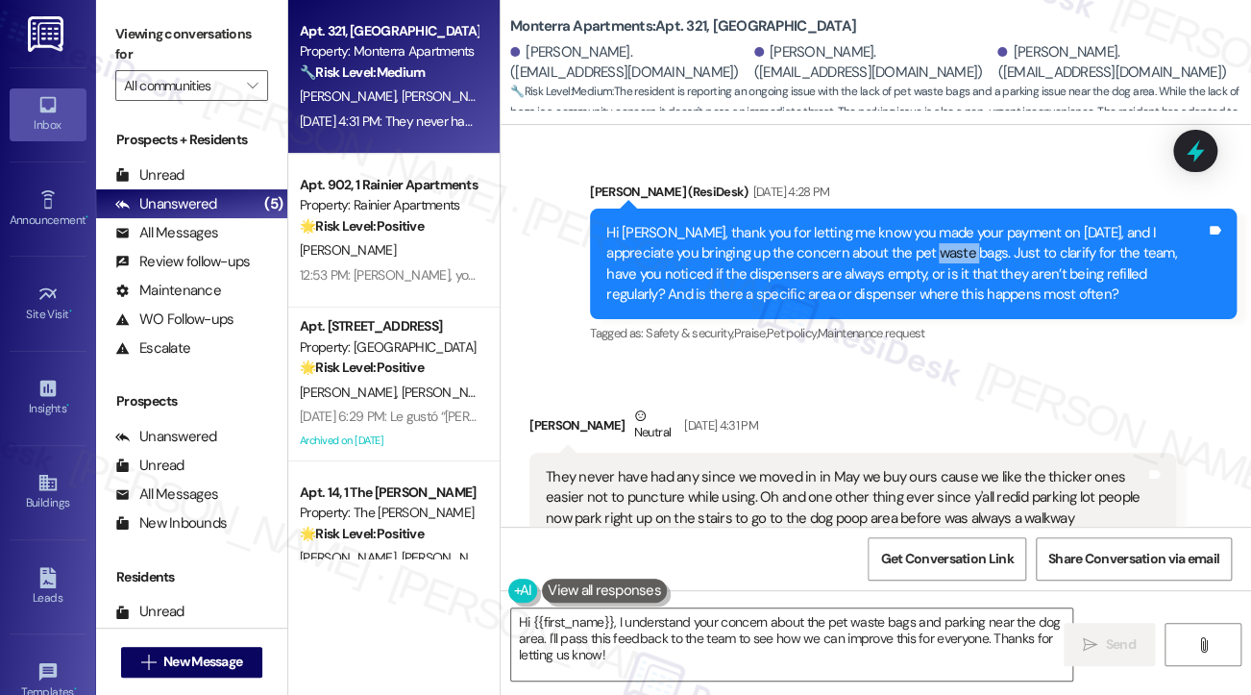
click at [955, 241] on div "Hi Donald, thank you for letting me know you made your payment on September 3rd…" at bounding box center [906, 264] width 600 height 83
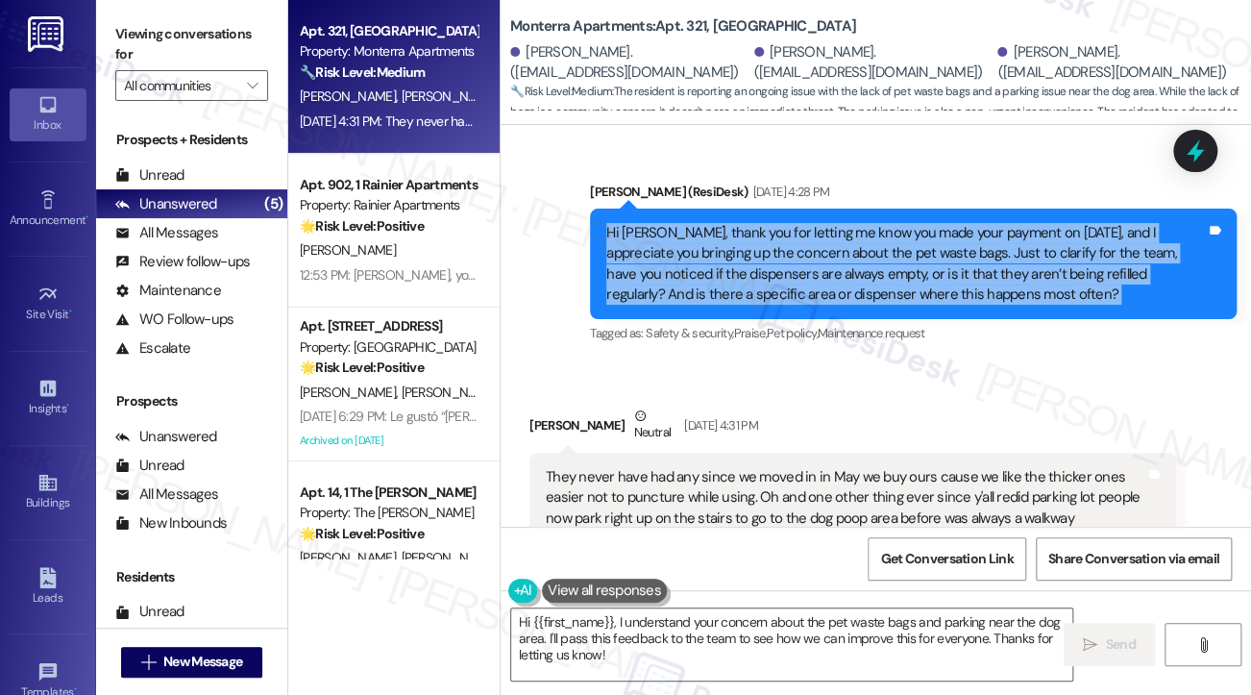
click at [955, 241] on div "Hi Donald, thank you for letting me know you made your payment on September 3rd…" at bounding box center [906, 264] width 600 height 83
click at [756, 279] on div "Hi Donald, thank you for letting me know you made your payment on September 3rd…" at bounding box center [906, 264] width 600 height 83
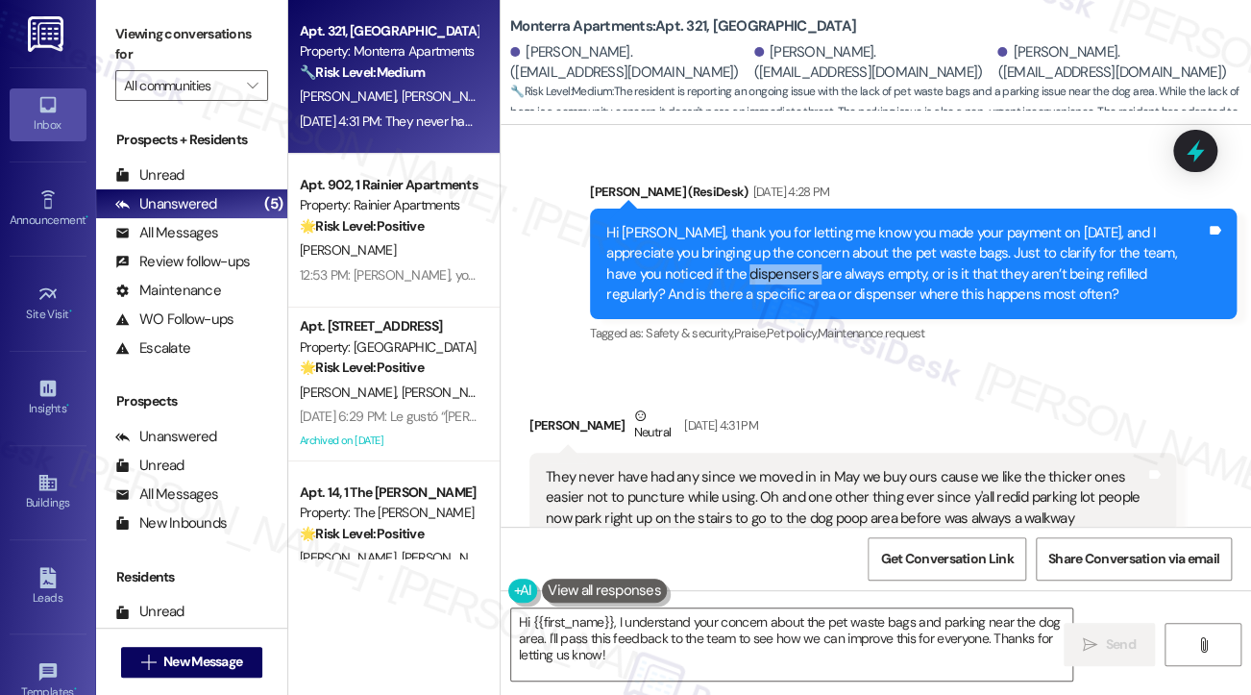
click at [756, 279] on div "Hi Donald, thank you for letting me know you made your payment on September 3rd…" at bounding box center [906, 264] width 600 height 83
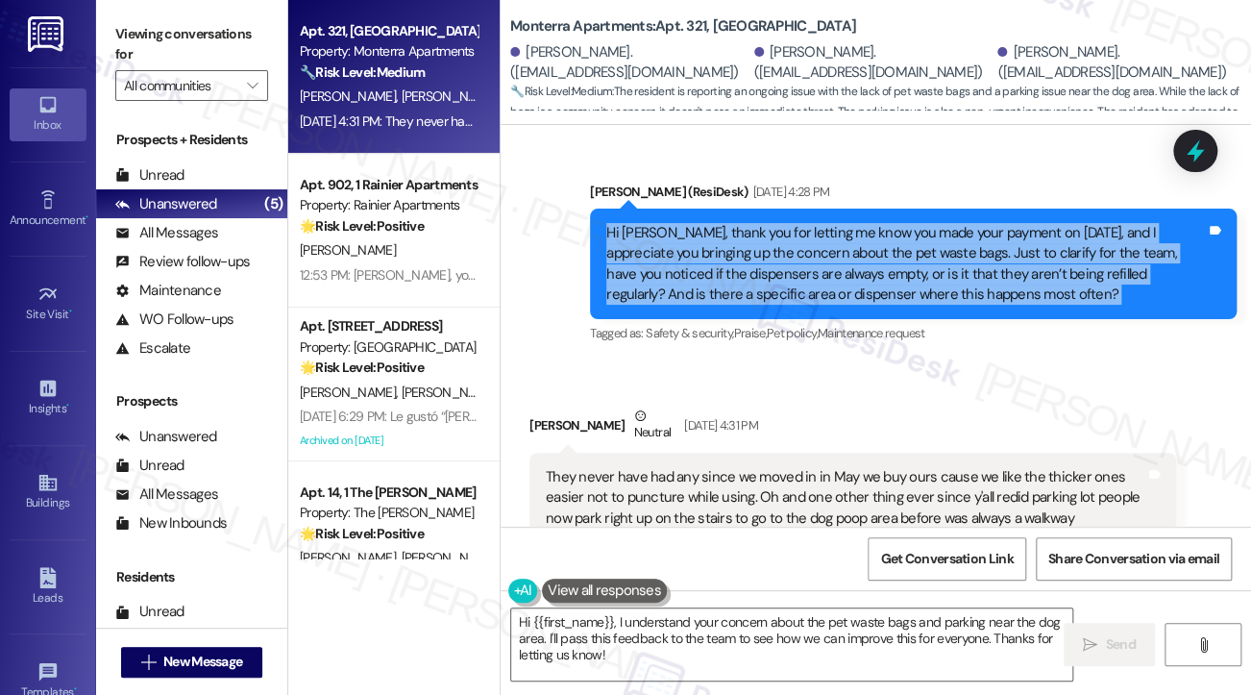
click at [756, 279] on div "Hi Donald, thank you for letting me know you made your payment on September 3rd…" at bounding box center [906, 264] width 600 height 83
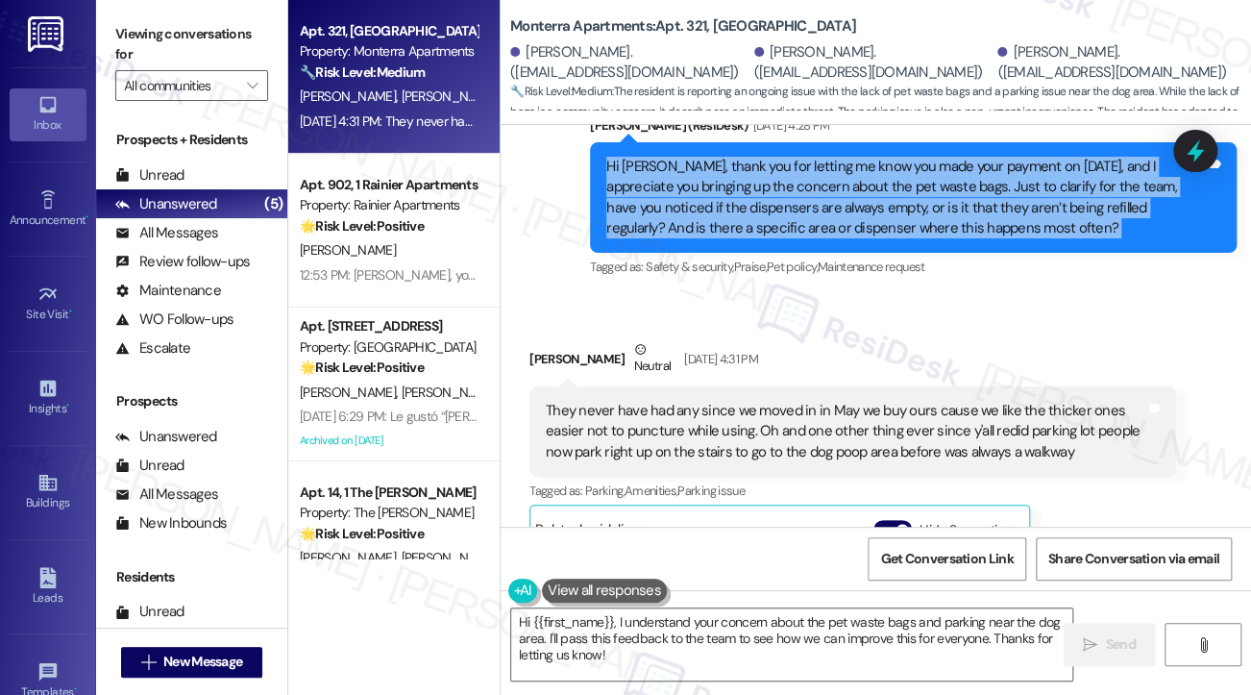
scroll to position [6047, 0]
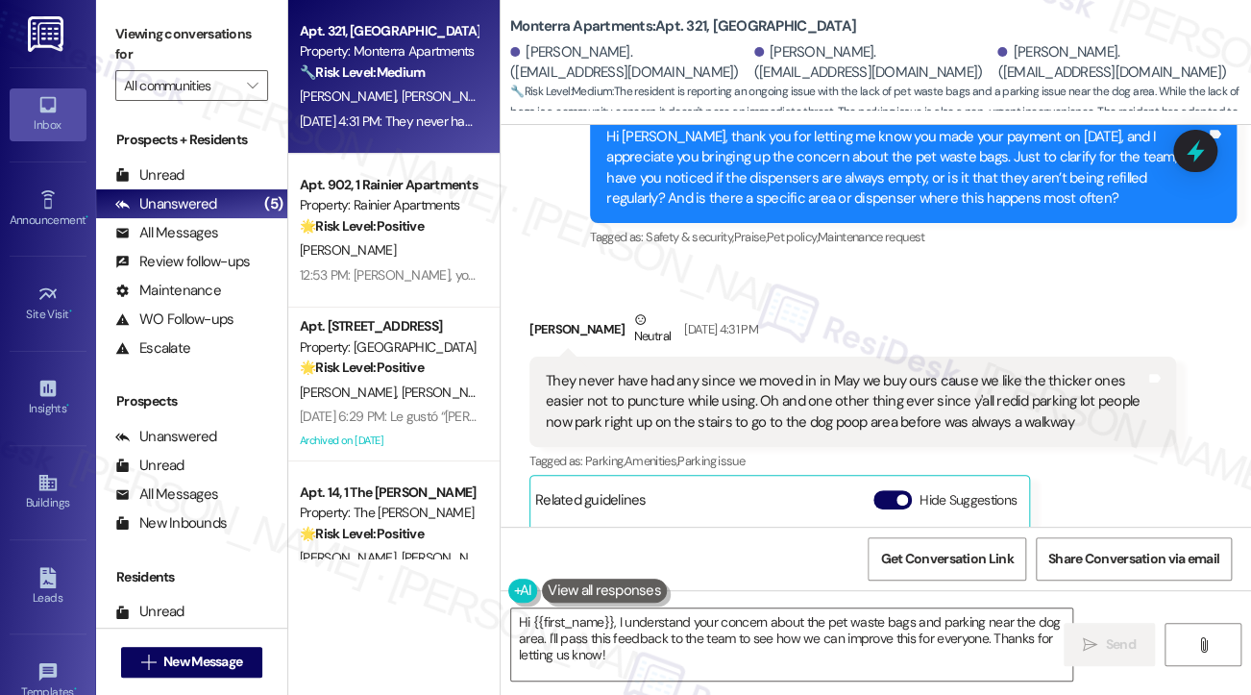
click at [912, 389] on div "They never have had any since we moved in in May we buy ours cause we like the …" at bounding box center [846, 402] width 600 height 62
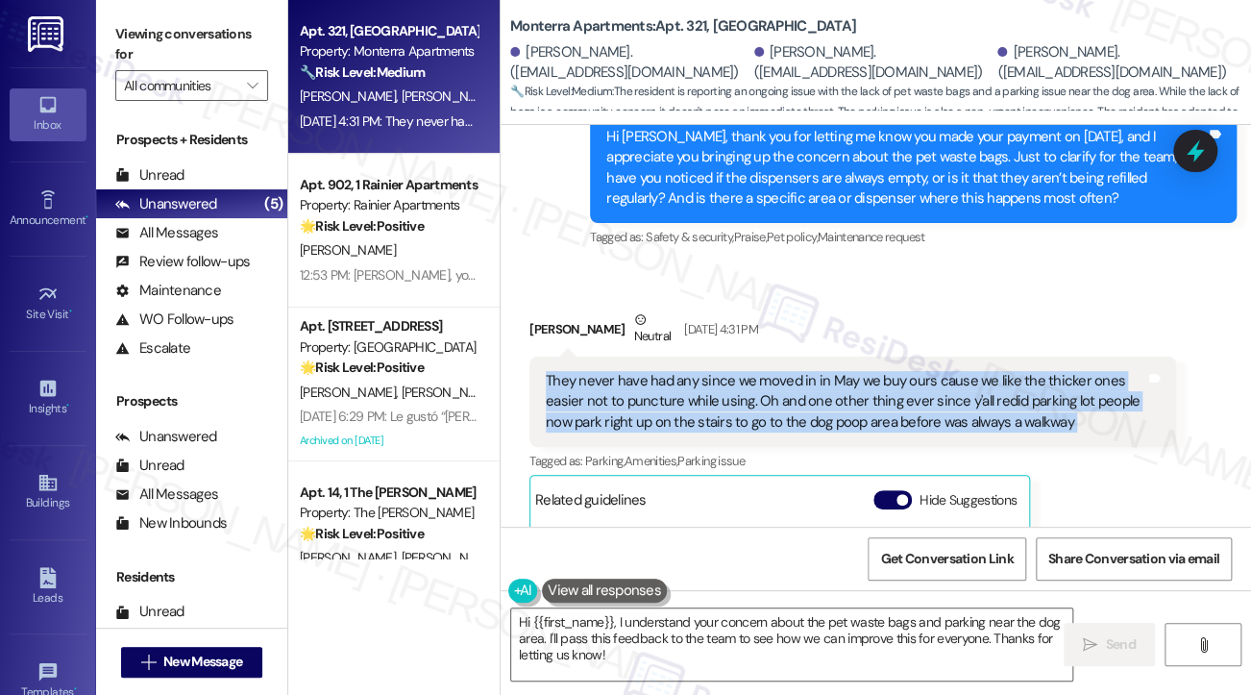
click at [912, 389] on div "They never have had any since we moved in in May we buy ours cause we like the …" at bounding box center [846, 402] width 600 height 62
copy div "They never have had any since we moved in in May we buy ours cause we like the …"
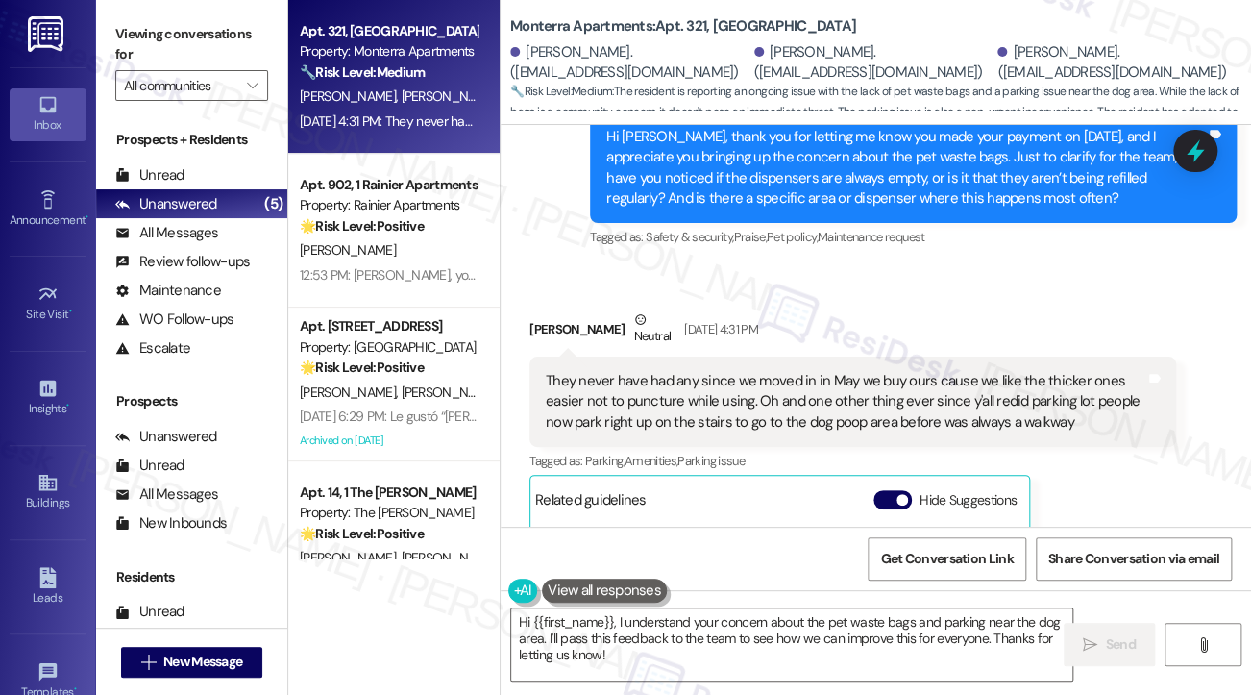
click at [909, 338] on div "Donald Frank Neutral Sep 10, 2025 at 4:31 PM" at bounding box center [853, 332] width 647 height 47
click at [852, 418] on div "They never have had any since we moved in in May we buy ours cause we like the …" at bounding box center [846, 402] width 600 height 62
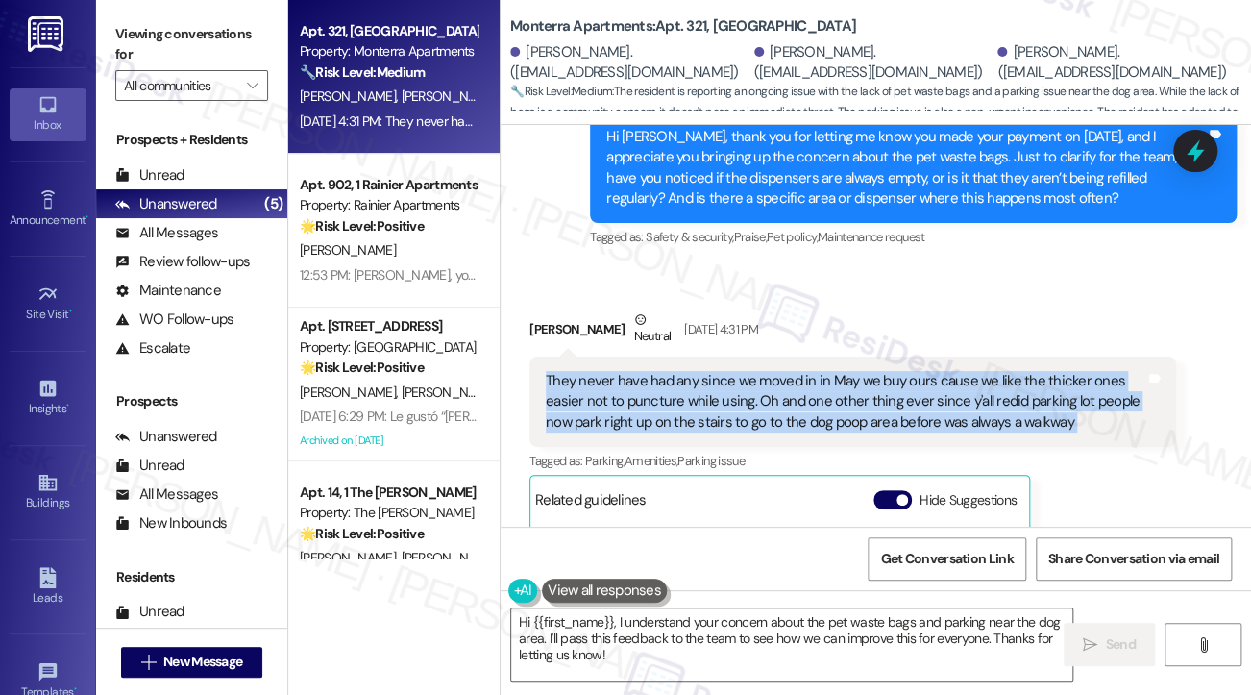
click at [852, 418] on div "They never have had any since we moved in in May we buy ours cause we like the …" at bounding box center [846, 402] width 600 height 62
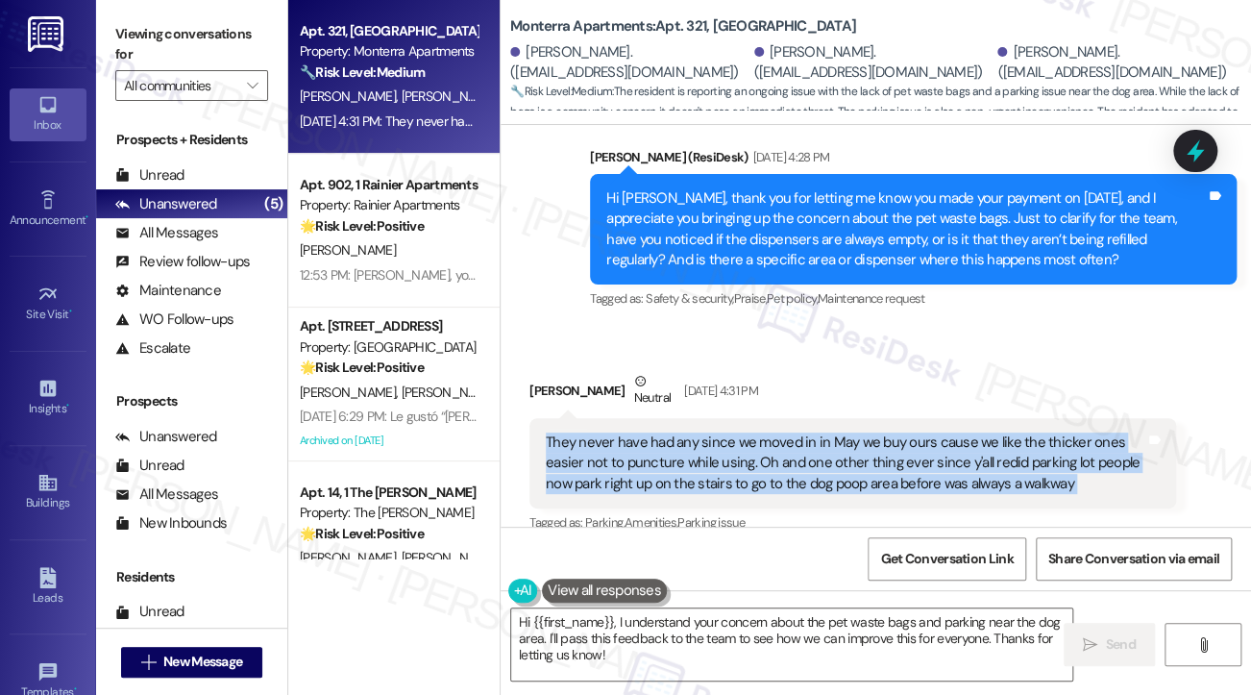
scroll to position [5951, 0]
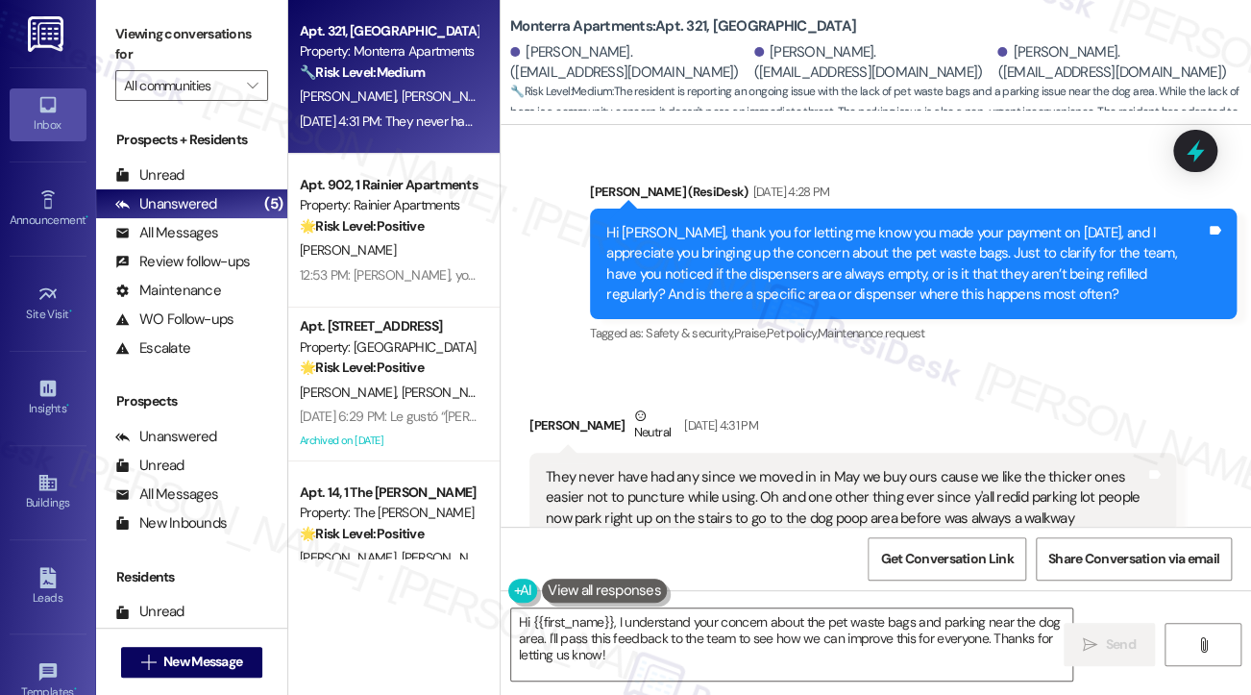
click at [890, 250] on div "Hi Donald, thank you for letting me know you made your payment on September 3rd…" at bounding box center [906, 264] width 600 height 83
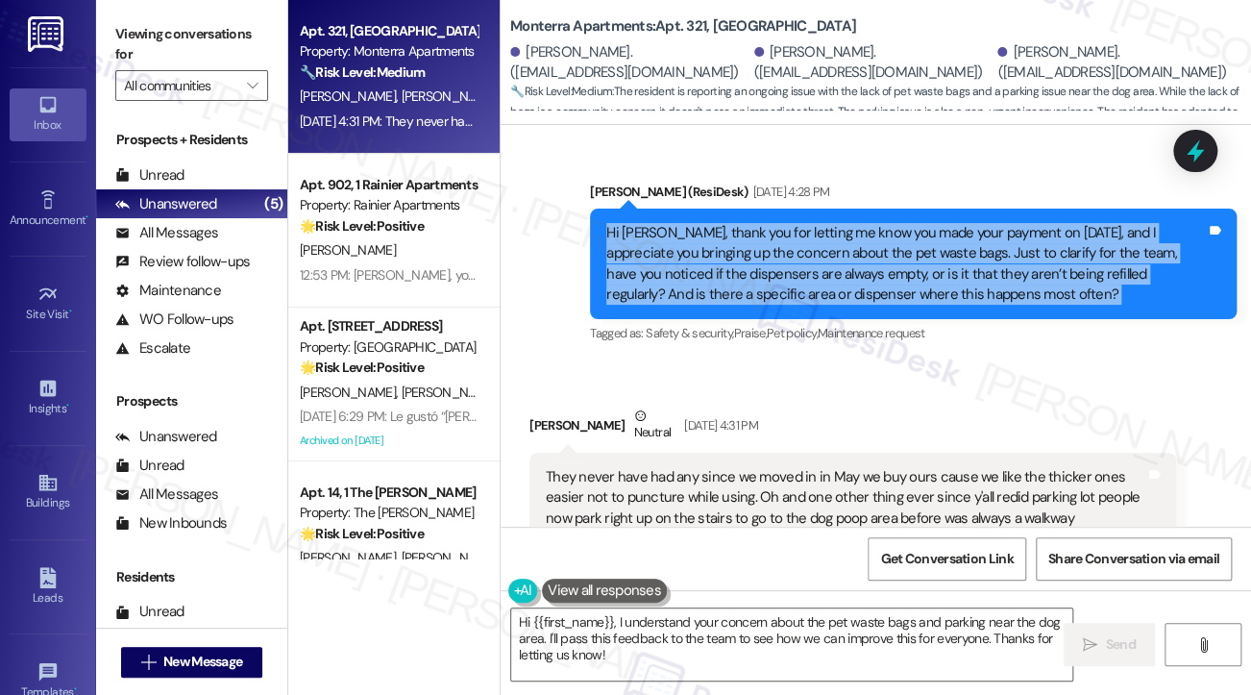
click at [890, 250] on div "Hi Donald, thank you for letting me know you made your payment on September 3rd…" at bounding box center [906, 264] width 600 height 83
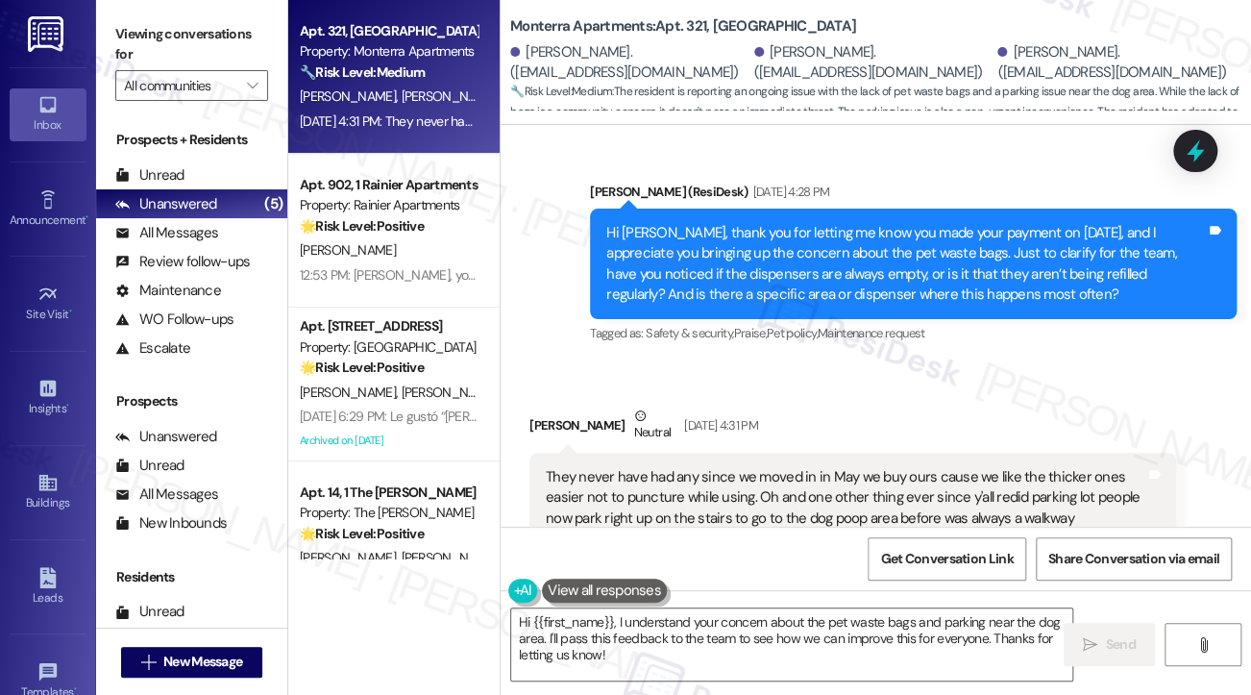
click at [803, 467] on div "They never have had any since we moved in in May we buy ours cause we like the …" at bounding box center [846, 498] width 600 height 62
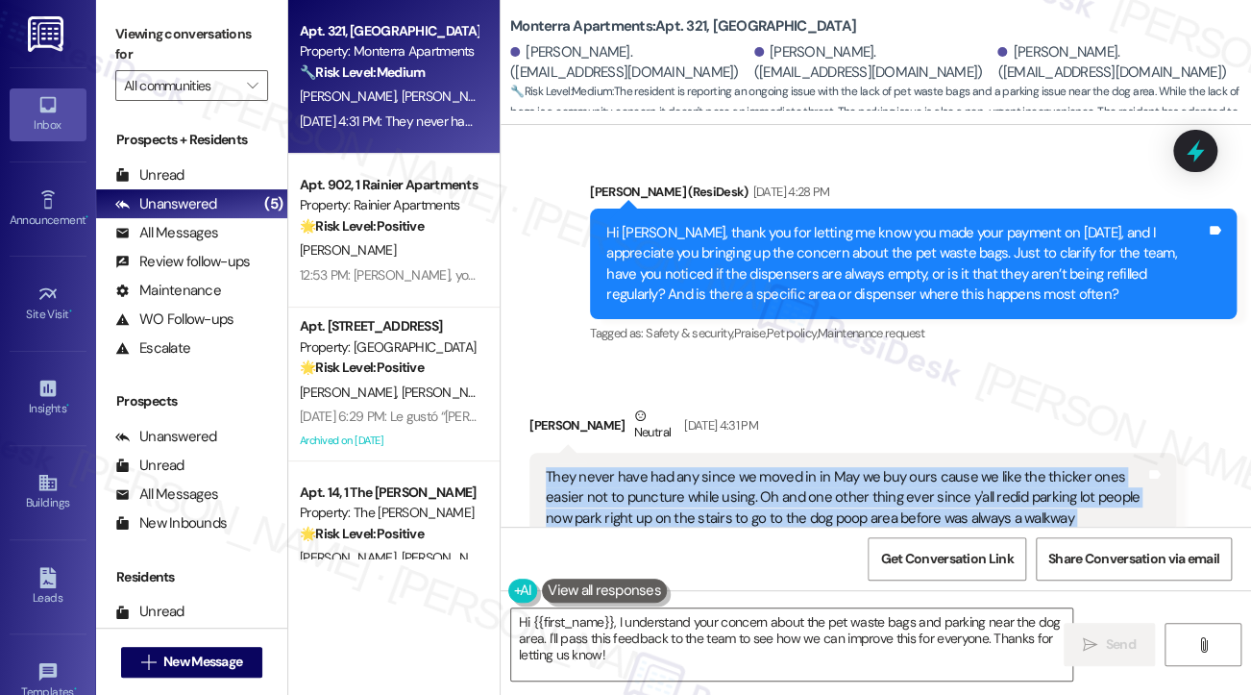
click at [803, 467] on div "They never have had any since we moved in in May we buy ours cause we like the …" at bounding box center [846, 498] width 600 height 62
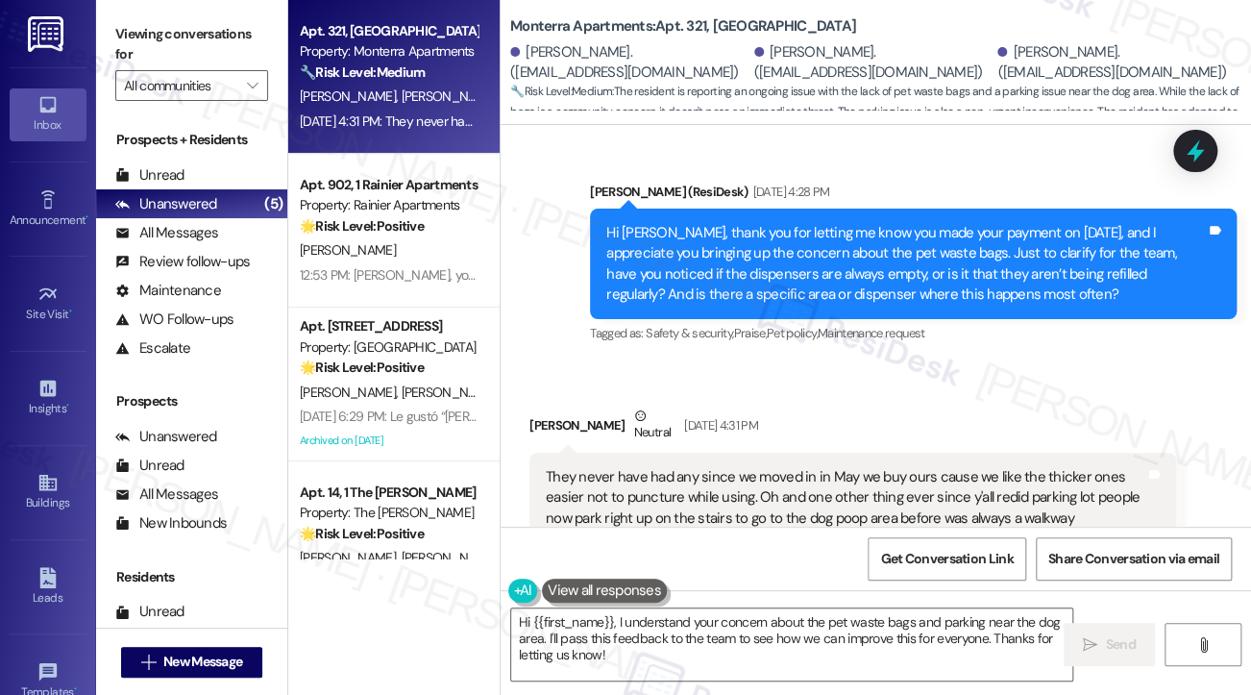
click at [865, 289] on div "Hi Donald, thank you for letting me know you made your payment on September 3rd…" at bounding box center [906, 264] width 600 height 83
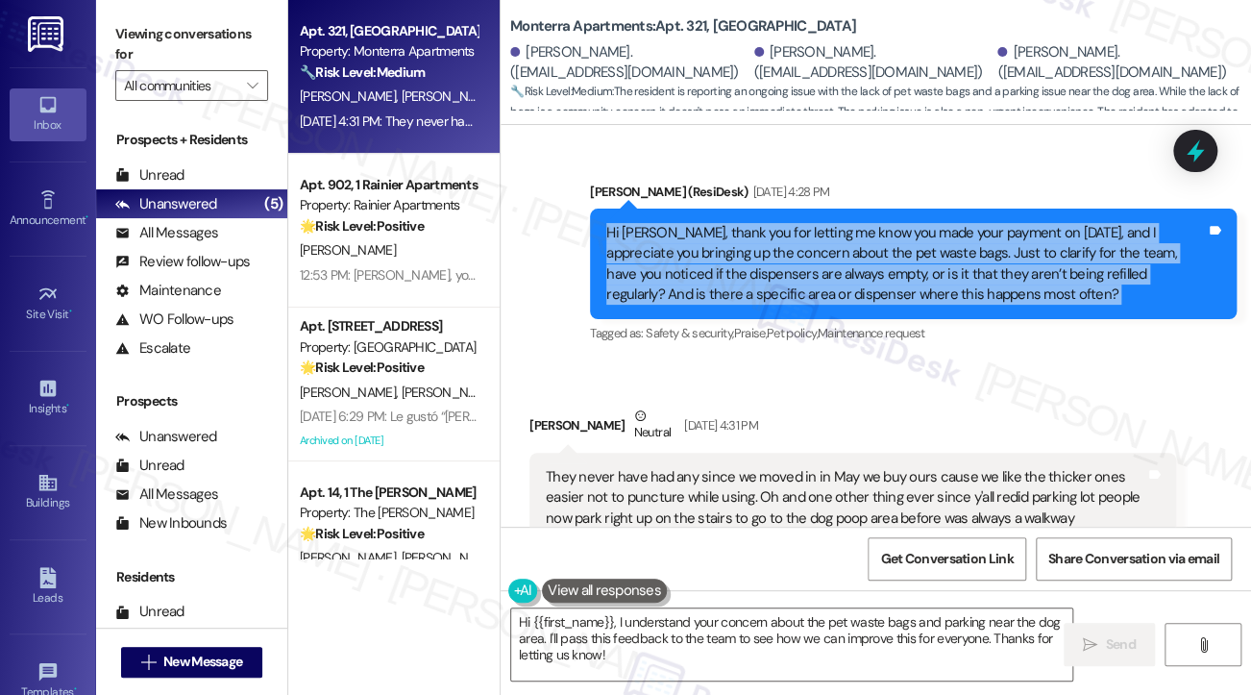
click at [865, 289] on div "Hi Donald, thank you for letting me know you made your payment on September 3rd…" at bounding box center [906, 264] width 600 height 83
copy div "Hi Donald, thank you for letting me know you made your payment on September 3rd…"
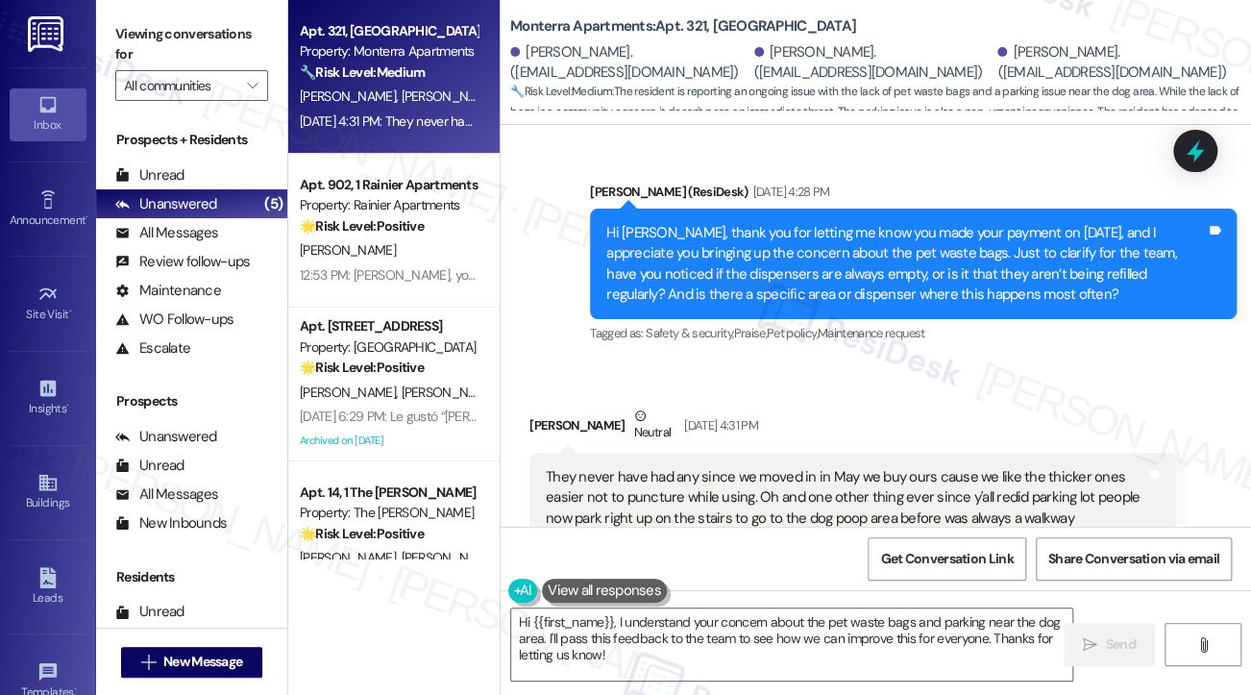
click at [1000, 162] on div "Sent via SMS Sarah (ResiDesk) Sep 10, 2025 at 4:28 PM Hi Donald, thank you for …" at bounding box center [876, 250] width 751 height 224
click at [118, 22] on label "Viewing conversations for" at bounding box center [191, 44] width 153 height 51
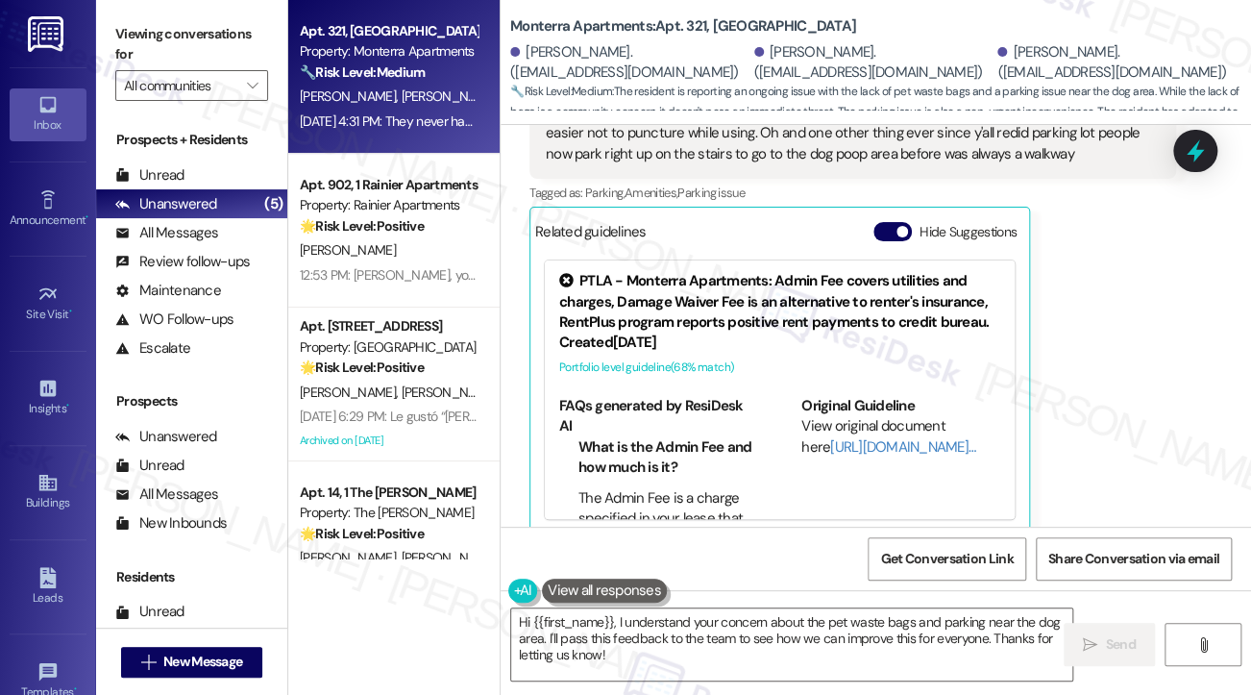
scroll to position [6240, 0]
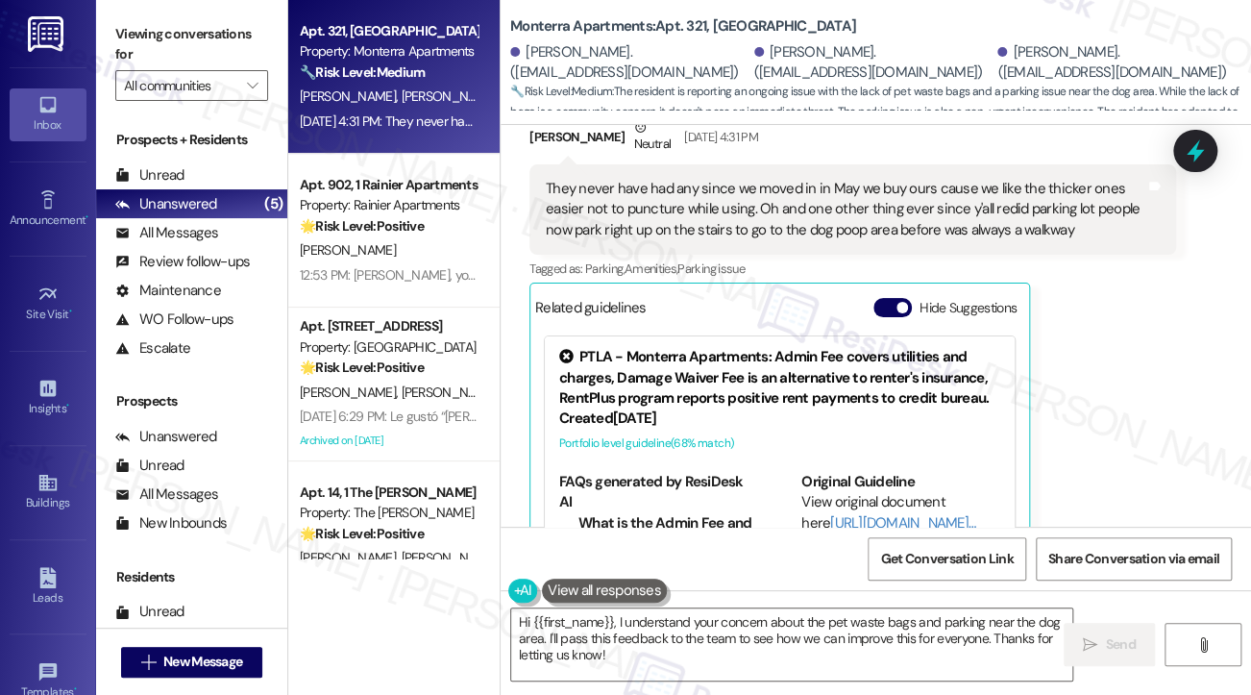
click at [786, 214] on div "They never have had any since we moved in in May we buy ours cause we like the …" at bounding box center [846, 210] width 600 height 62
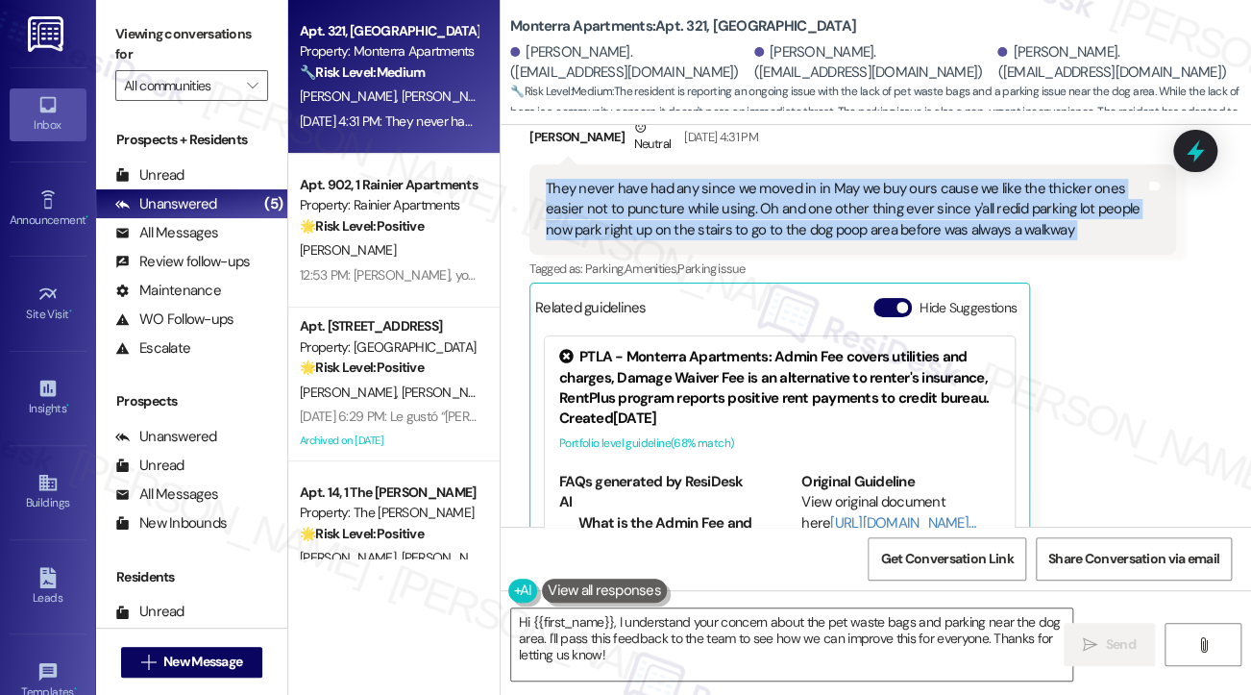
click at [786, 214] on div "They never have had any since we moved in in May we buy ours cause we like the …" at bounding box center [846, 210] width 600 height 62
copy div "They never have had any since we moved in in May we buy ours cause we like the …"
click at [136, 36] on label "Viewing conversations for" at bounding box center [191, 44] width 153 height 51
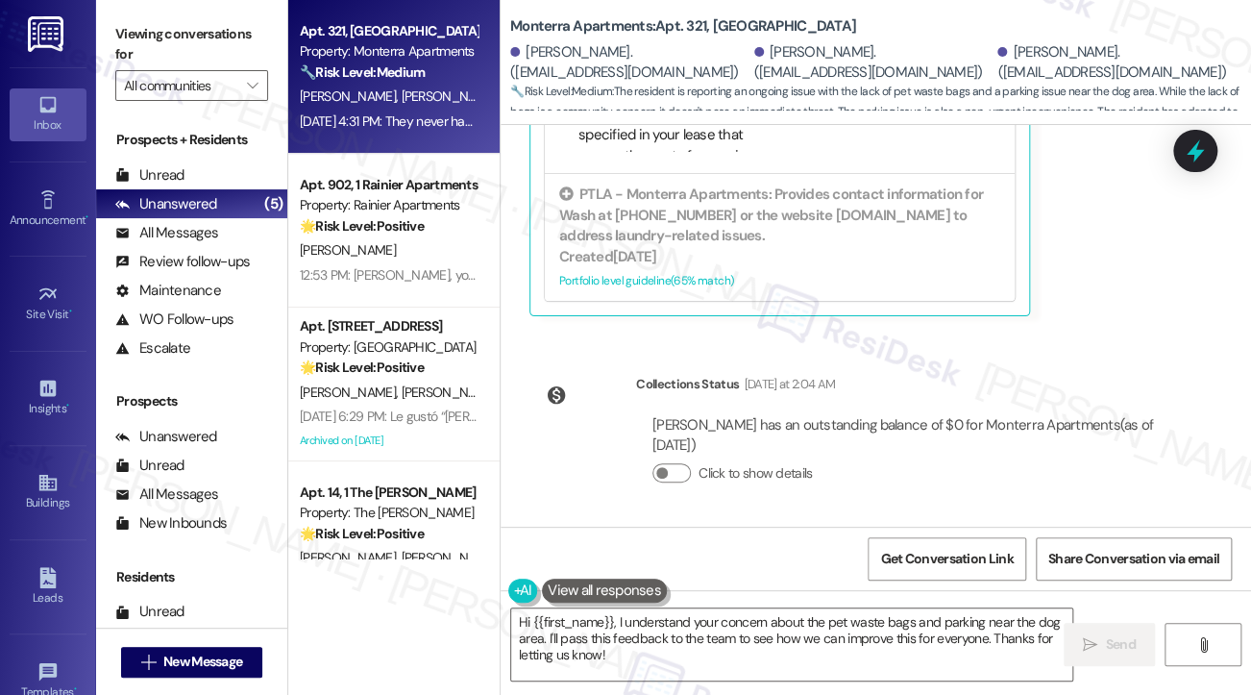
scroll to position [6150, 0]
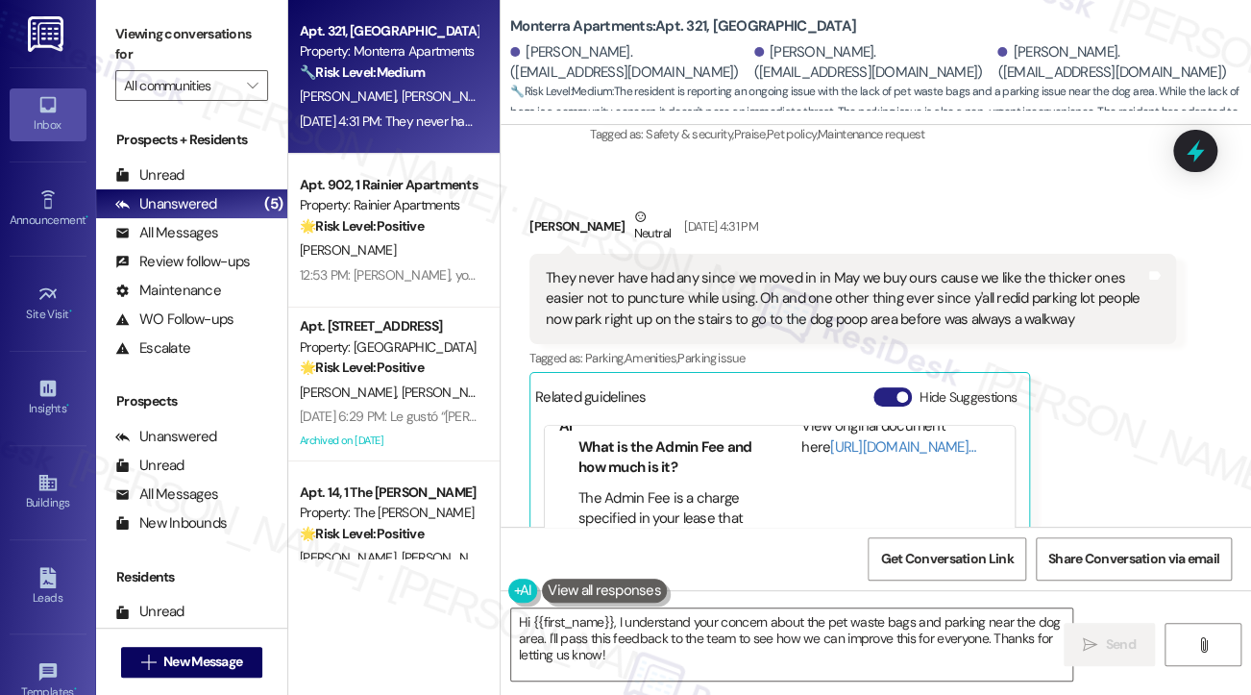
click at [902, 399] on span "button" at bounding box center [903, 397] width 12 height 12
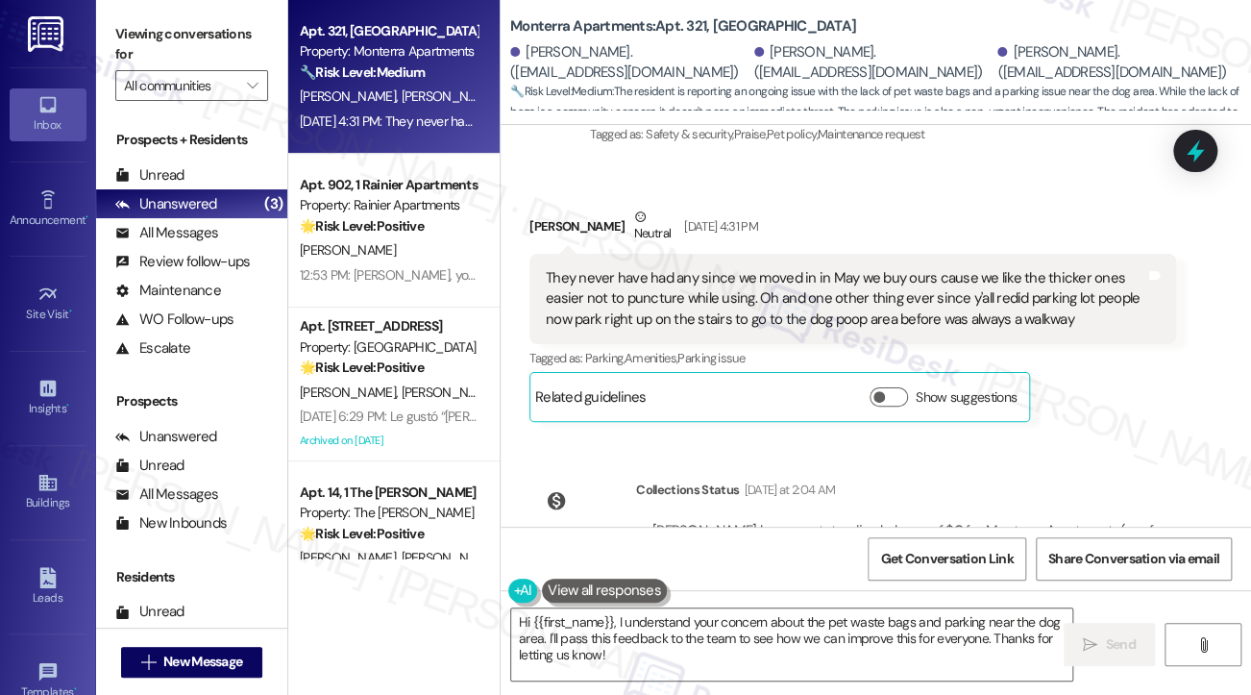
drag, startPoint x: 124, startPoint y: 29, endPoint x: 167, endPoint y: 54, distance: 50.0
click at [124, 29] on label "Viewing conversations for" at bounding box center [191, 44] width 153 height 51
click at [691, 637] on textarea "Hi {{first_name}}, I understand your concern about the pet waste bags and parki…" at bounding box center [791, 644] width 561 height 72
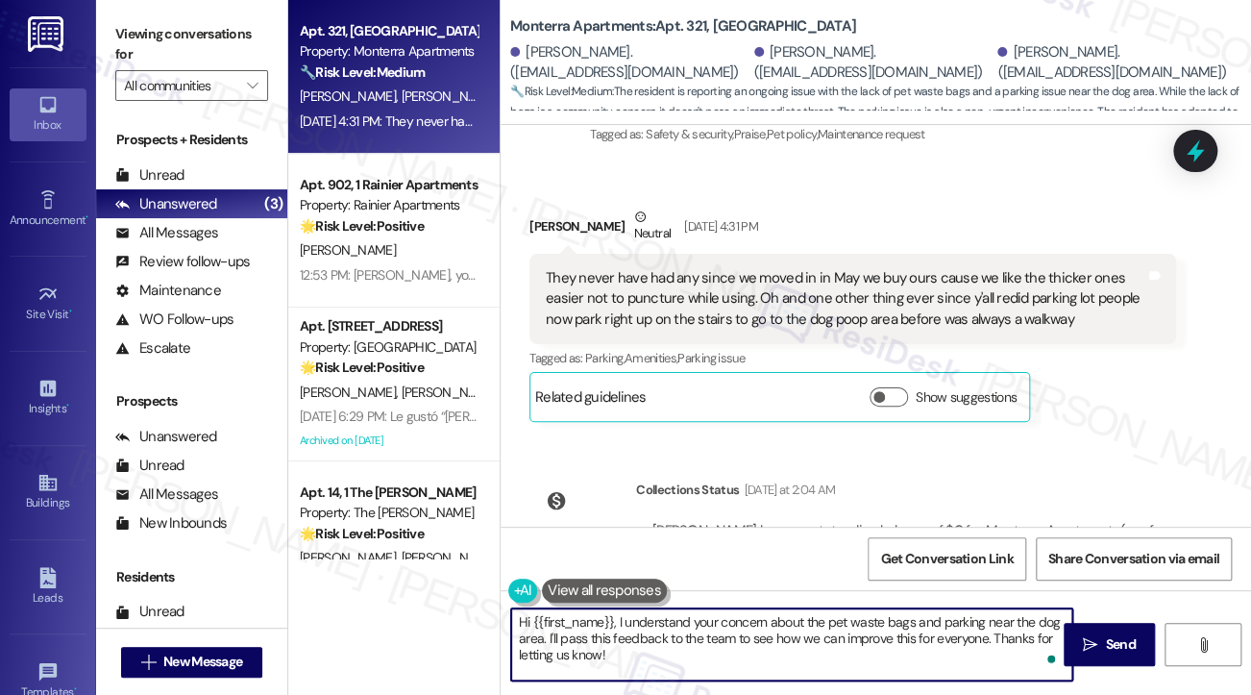
drag, startPoint x: 755, startPoint y: 664, endPoint x: 614, endPoint y: 621, distance: 147.8
click at [614, 621] on textarea "Hi {{first_name}}, I understand your concern about the pet waste bags and parki…" at bounding box center [791, 644] width 561 height 72
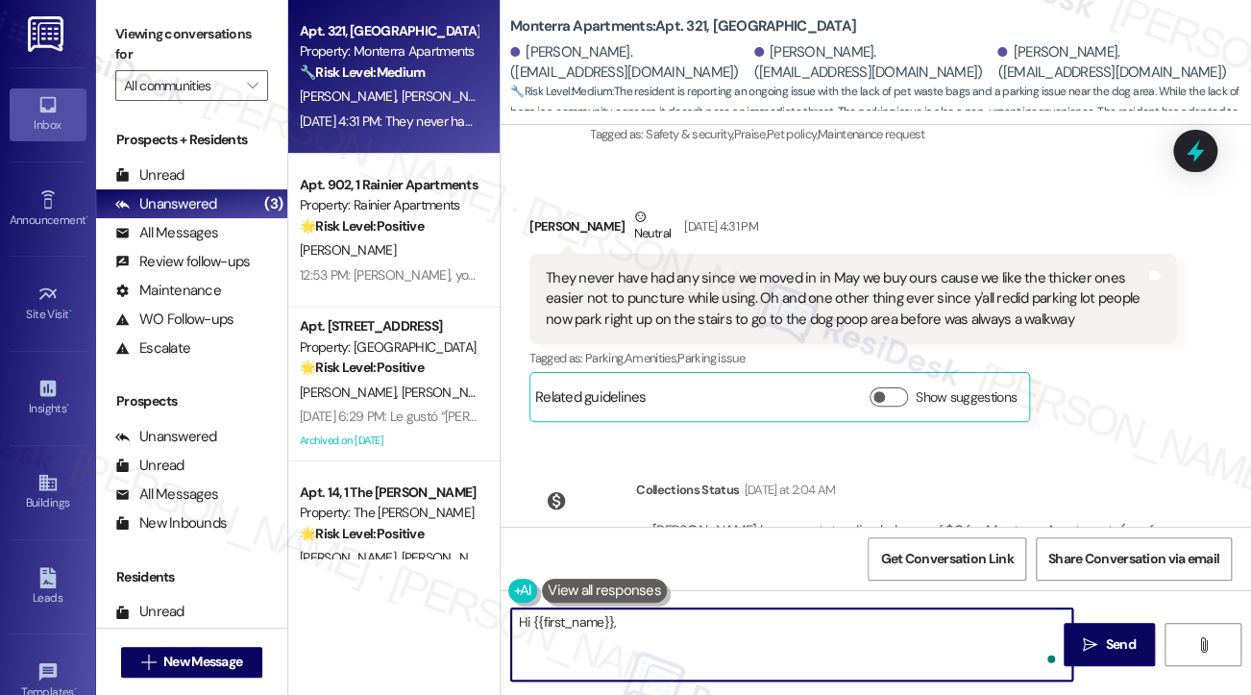
paste textarea "Thank you for clarifying—that’s very helpful. I’ll share your feedback with the…"
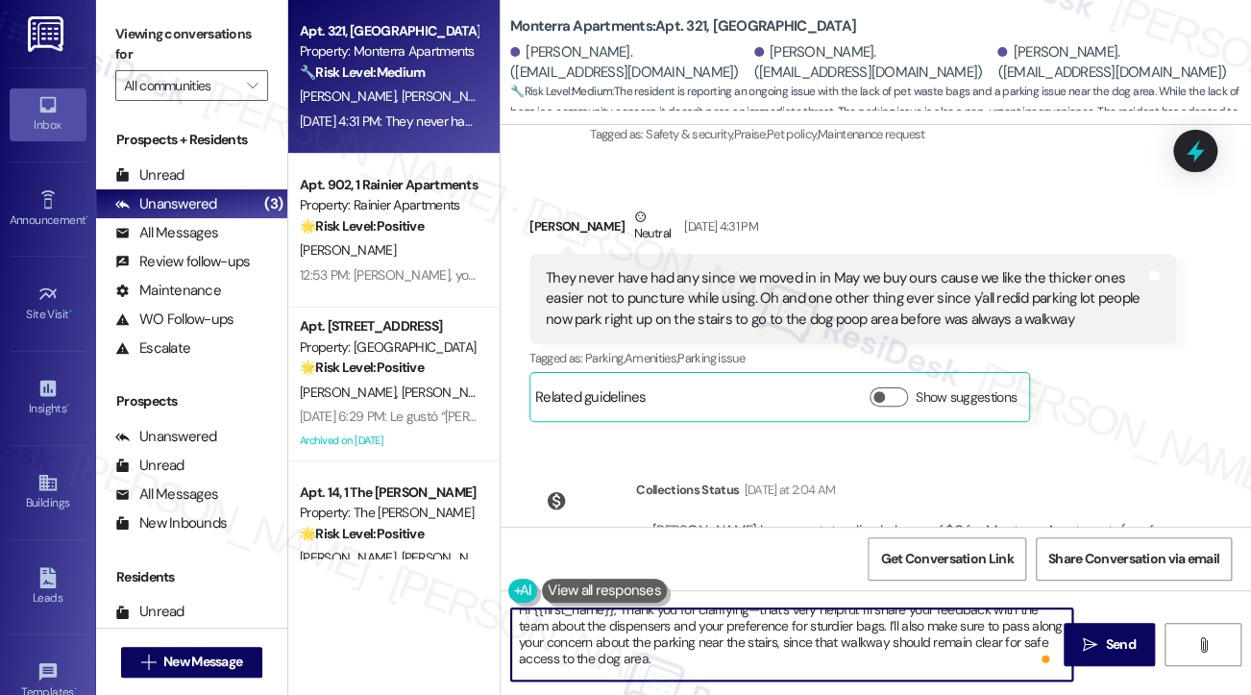
scroll to position [0, 0]
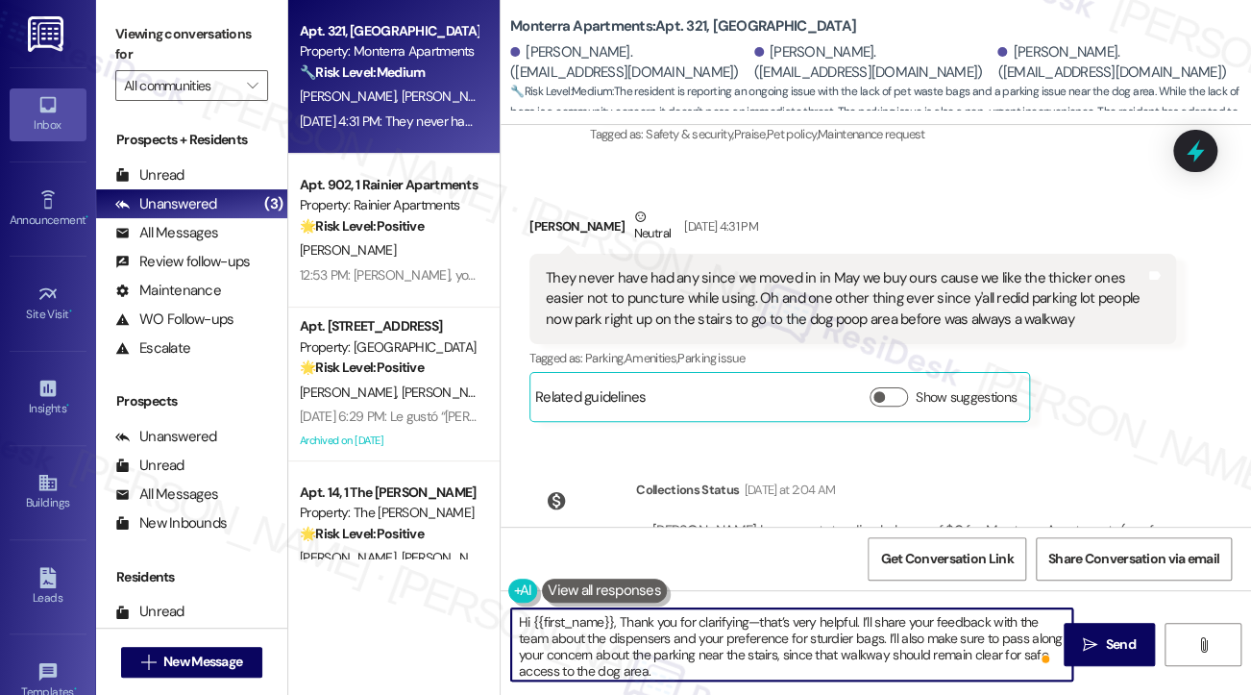
click at [749, 614] on textarea "Hi {{first_name}}, Thank you for clarifying—that’s very helpful. I’ll share you…" at bounding box center [791, 644] width 561 height 72
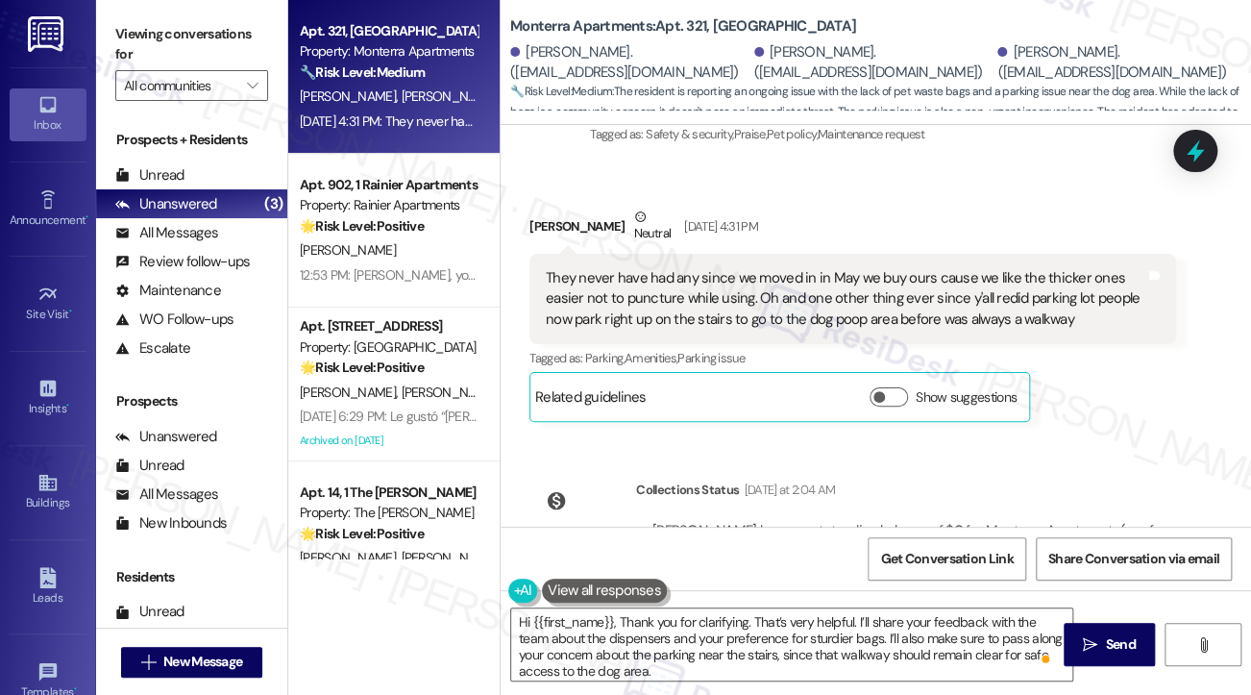
click at [556, 233] on div "Donald Frank Neutral Sep 10, 2025 at 4:31 PM" at bounding box center [853, 230] width 647 height 47
click at [554, 232] on div "Donald Frank Neutral Sep 10, 2025 at 4:31 PM" at bounding box center [853, 230] width 647 height 47
click at [546, 222] on div "Donald Frank Neutral Sep 10, 2025 at 4:31 PM" at bounding box center [853, 230] width 647 height 47
copy div "Donald"
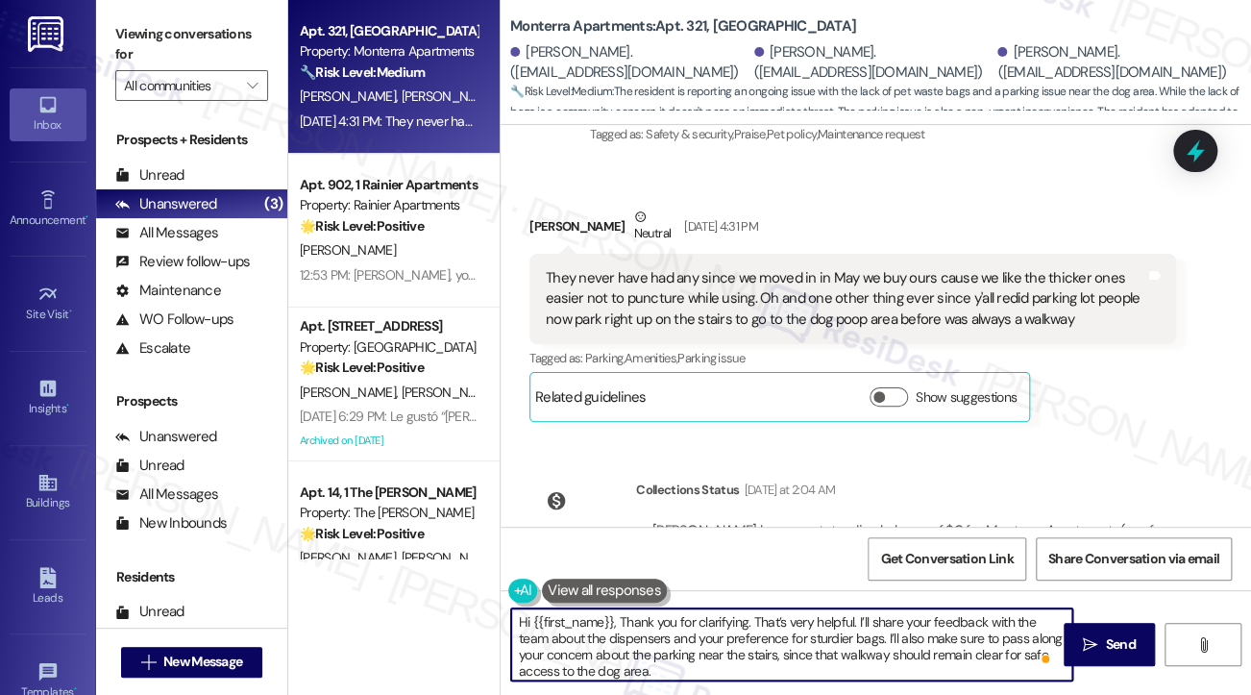
drag, startPoint x: 613, startPoint y: 618, endPoint x: 533, endPoint y: 618, distance: 79.8
click at [533, 618] on textarea "Hi {{first_name}}, Thank you for clarifying. That’s very helpful. I’ll share yo…" at bounding box center [791, 644] width 561 height 72
paste textarea "Donald"
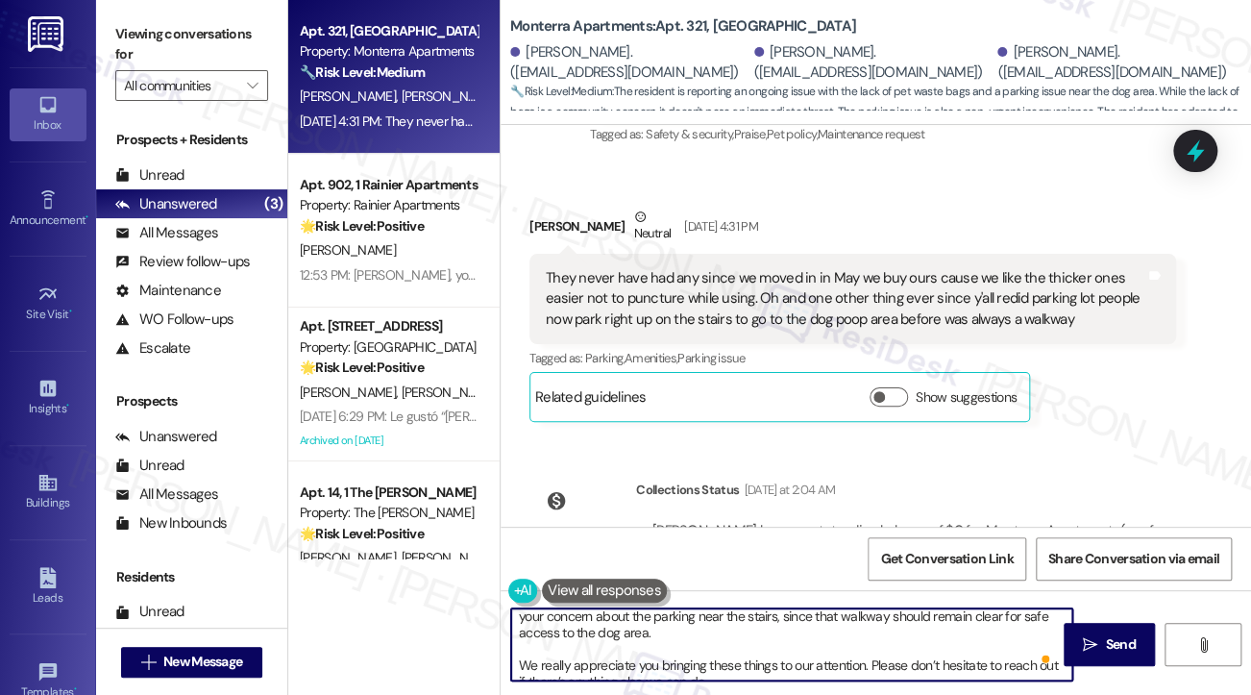
scroll to position [54, 0]
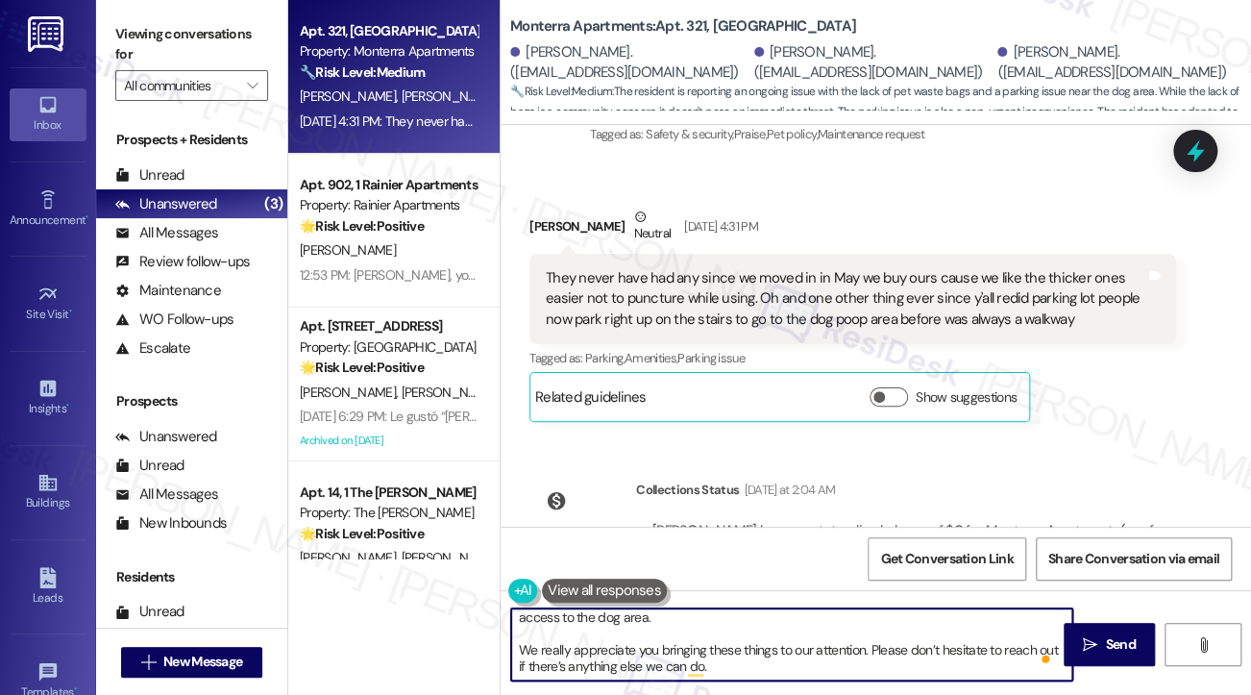
click at [531, 650] on textarea "Hi Donald, thank you for clarifying. That’s very helpful. I’ll share your feedb…" at bounding box center [791, 644] width 561 height 72
click at [518, 650] on textarea "Hi Donald, thank you for clarifying. That’s very helpful. I’ll share your feedb…" at bounding box center [791, 644] width 561 height 72
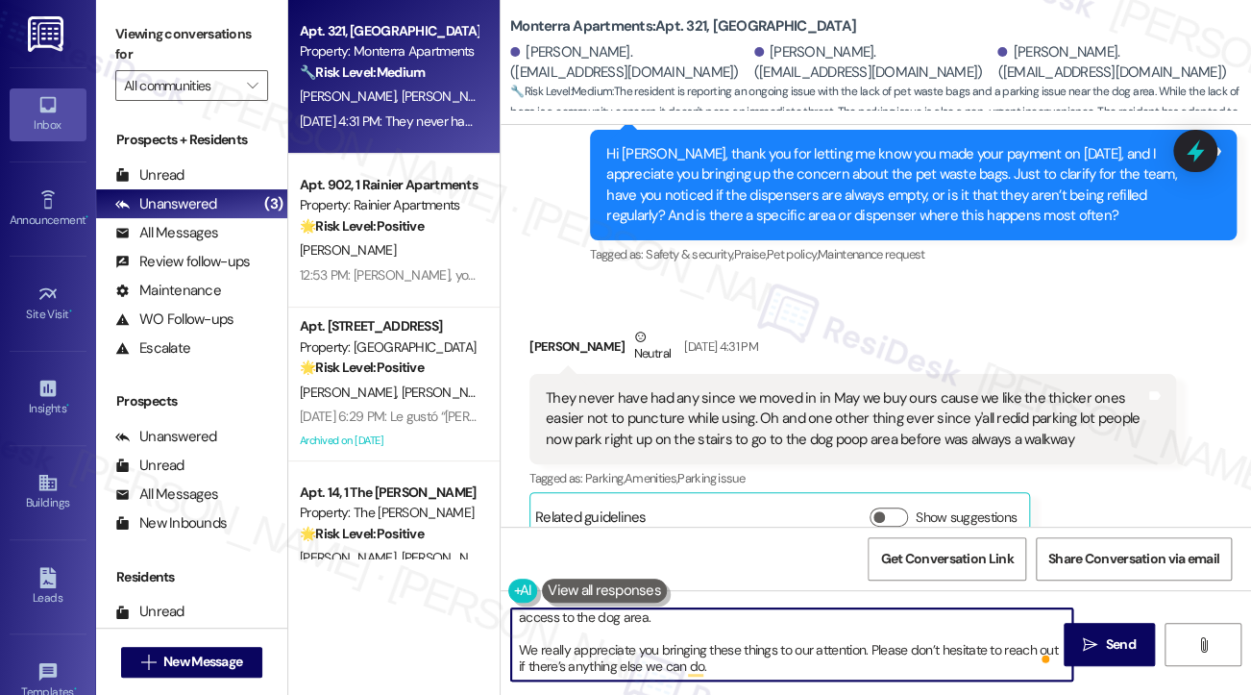
scroll to position [5766, 0]
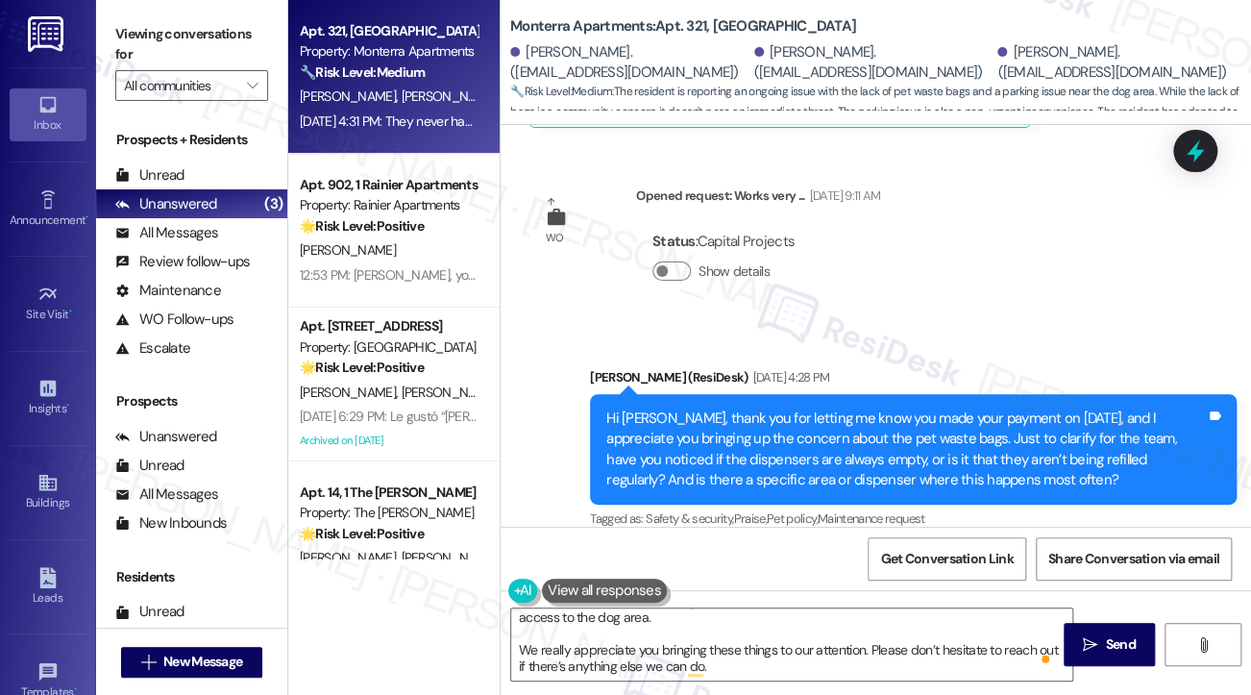
click at [847, 426] on div "Hi Donald, thank you for letting me know you made your payment on September 3rd…" at bounding box center [906, 449] width 600 height 83
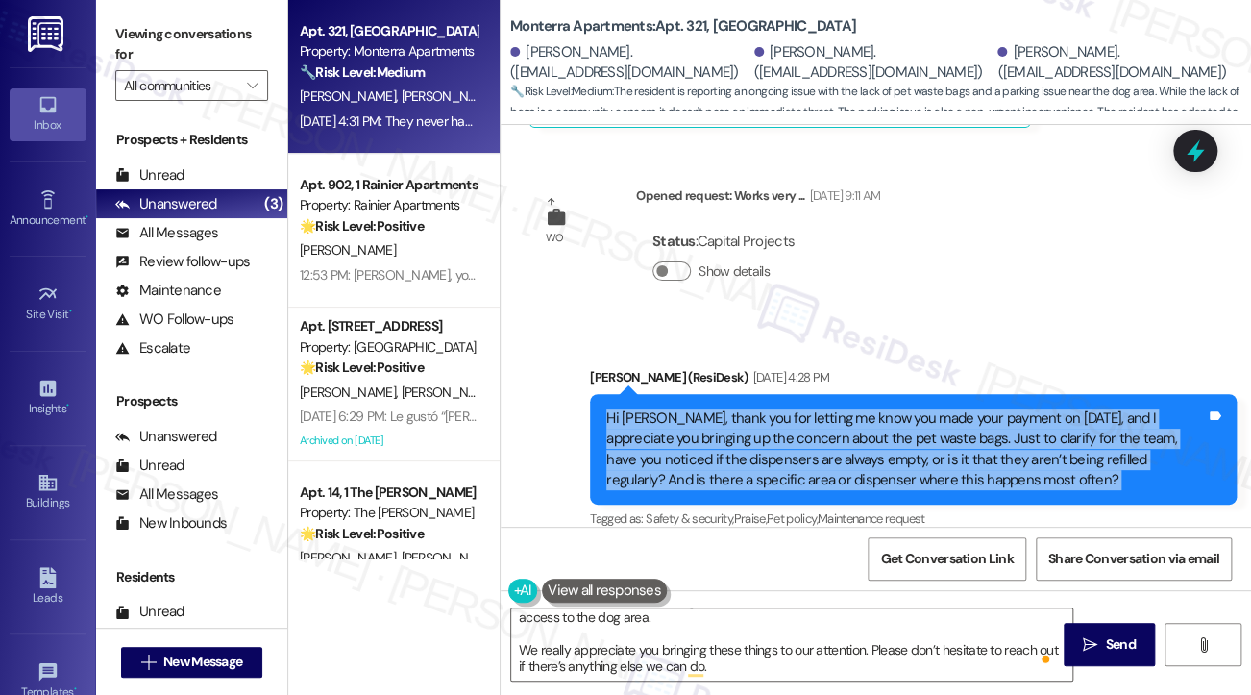
click at [847, 426] on div "Hi Donald, thank you for letting me know you made your payment on September 3rd…" at bounding box center [906, 449] width 600 height 83
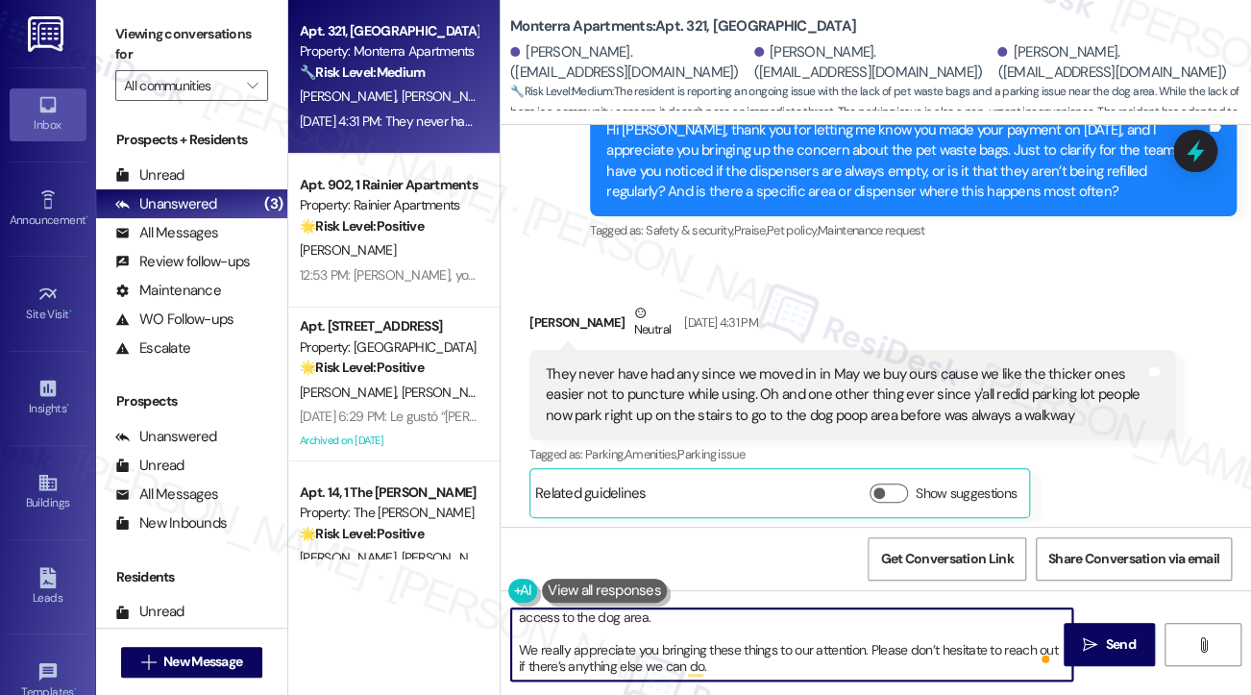
click at [651, 662] on textarea "Hi Donald, thank you for clarifying. That’s very helpful. I’ll share your feedb…" at bounding box center [791, 644] width 561 height 72
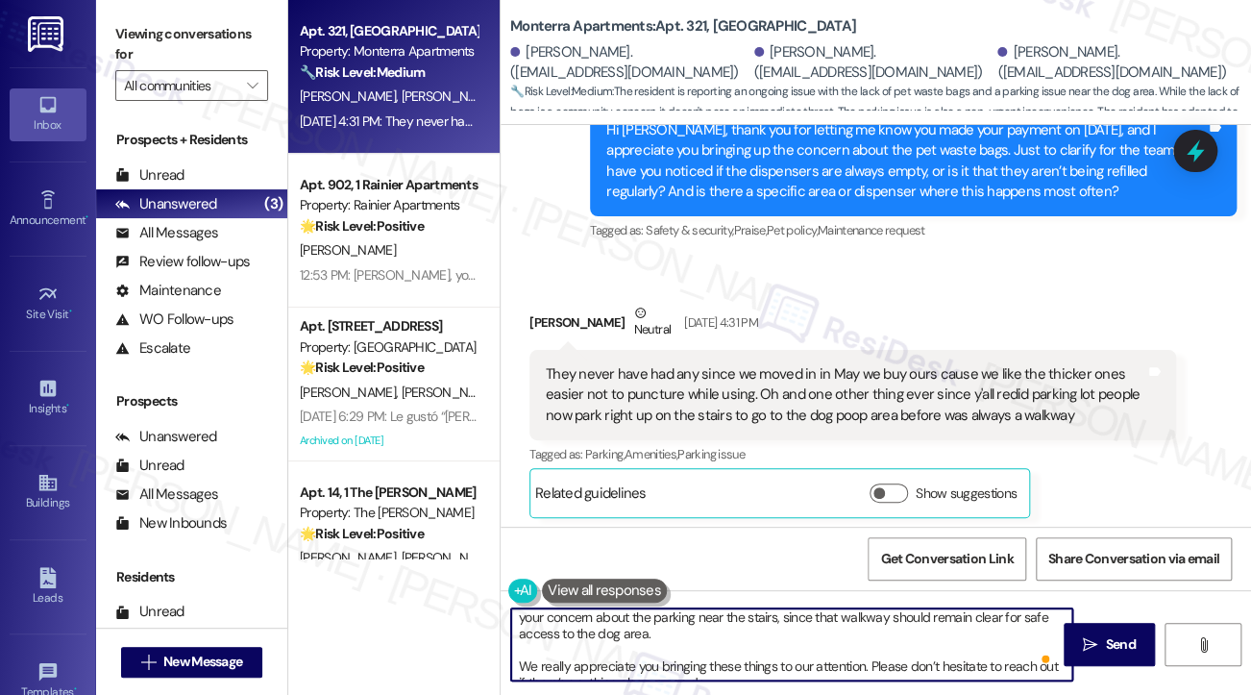
scroll to position [54, 0]
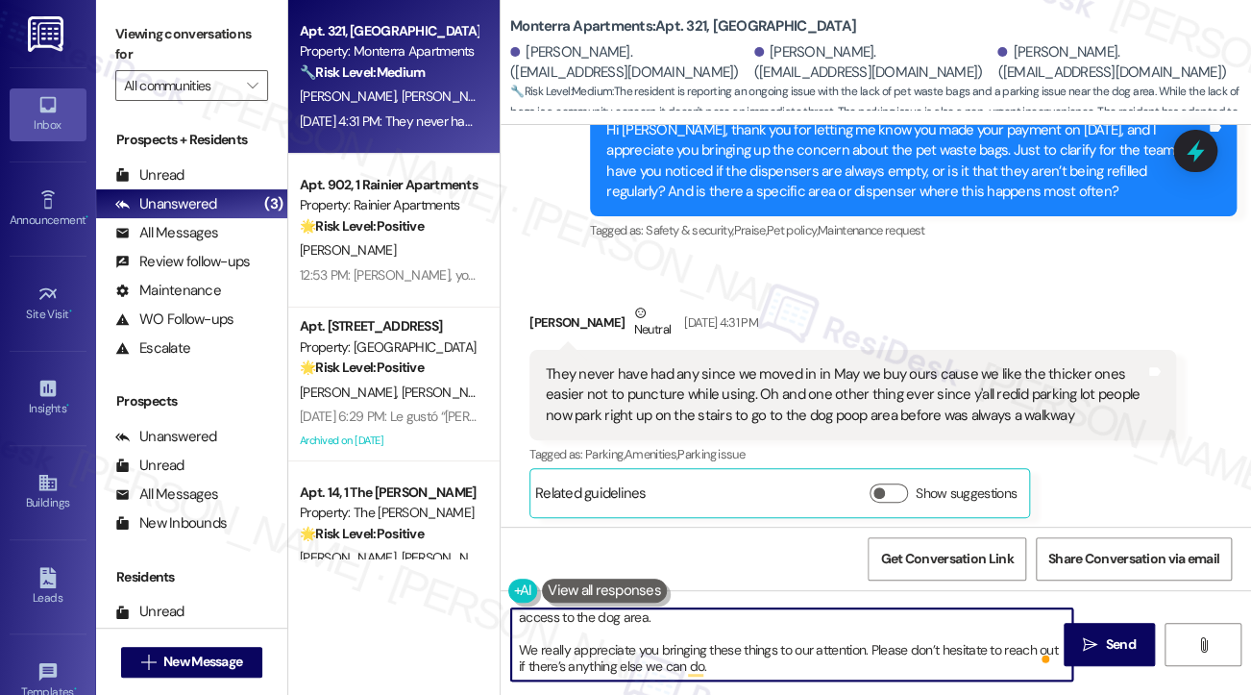
click at [663, 656] on textarea "Hi Donald, thank you for clarifying. That’s very helpful. I’ll share your feedb…" at bounding box center [791, 644] width 561 height 72
click at [678, 658] on textarea "Hi Donald, thank you for clarifying. That’s very helpful. I’ll share your feedb…" at bounding box center [791, 644] width 561 height 72
drag, startPoint x: 729, startPoint y: 670, endPoint x: 631, endPoint y: 659, distance: 98.6
click at [631, 659] on textarea "Hi Donald, thank you for clarifying. That’s very helpful. I’ll share your feedb…" at bounding box center [791, 644] width 561 height 72
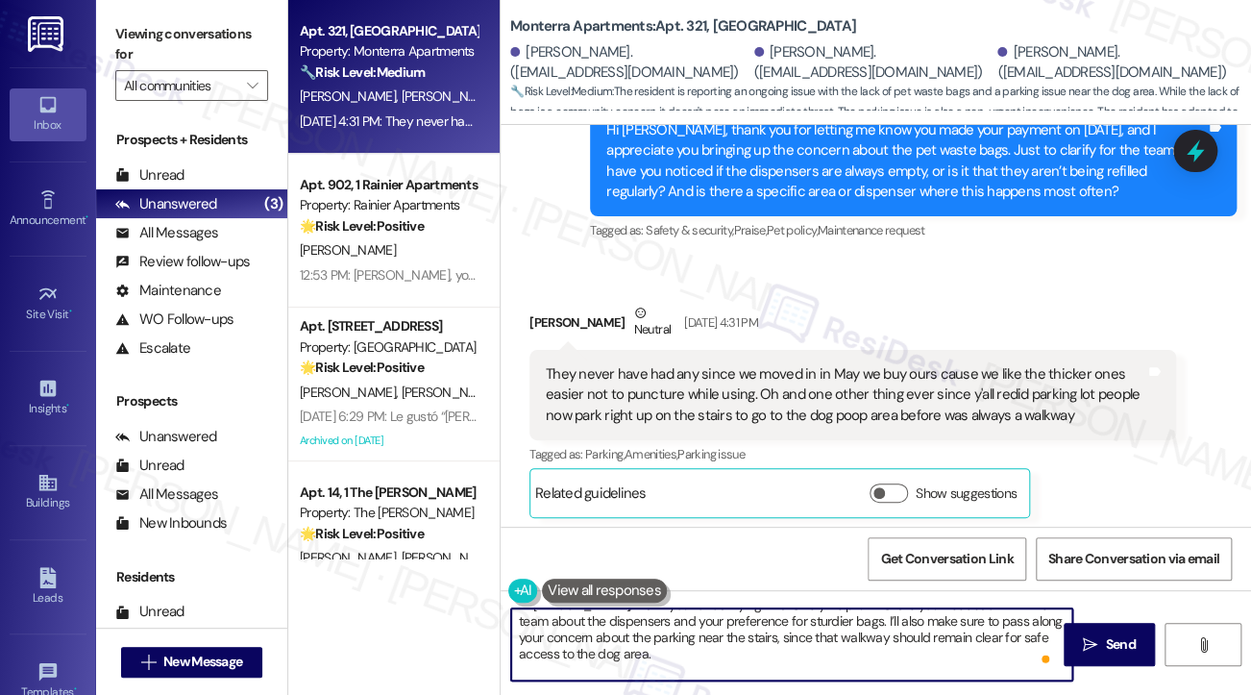
scroll to position [0, 0]
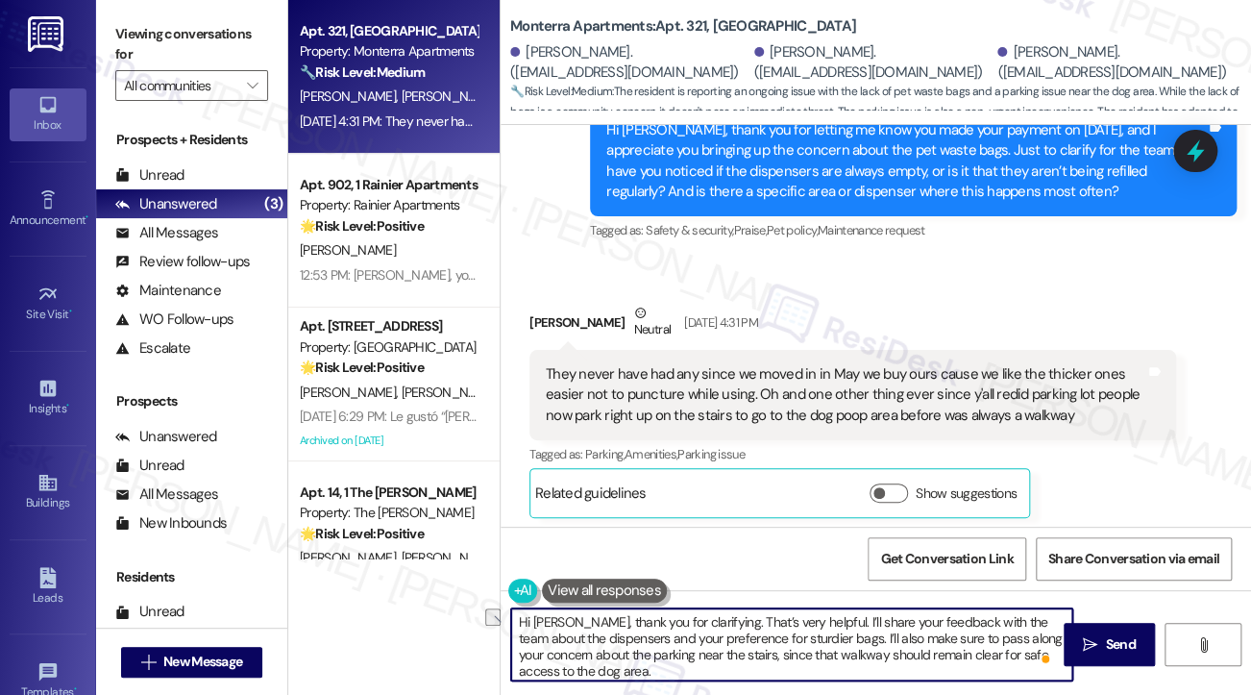
click at [613, 646] on textarea "Hi Donald, thank you for clarifying. That’s very helpful. I’ll share your feedb…" at bounding box center [791, 644] width 561 height 72
click at [753, 368] on div "They never have had any since we moved in in May we buy ours cause we like the …" at bounding box center [846, 395] width 600 height 62
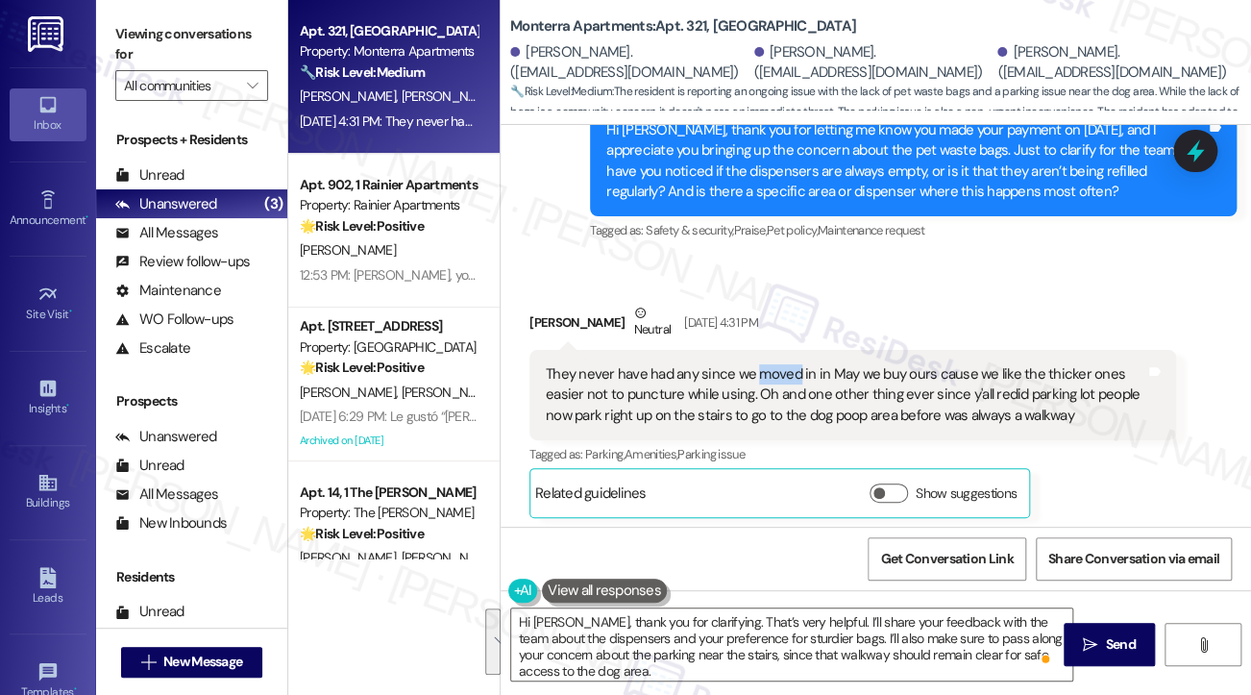
click at [753, 368] on div "They never have had any since we moved in in May we buy ours cause we like the …" at bounding box center [846, 395] width 600 height 62
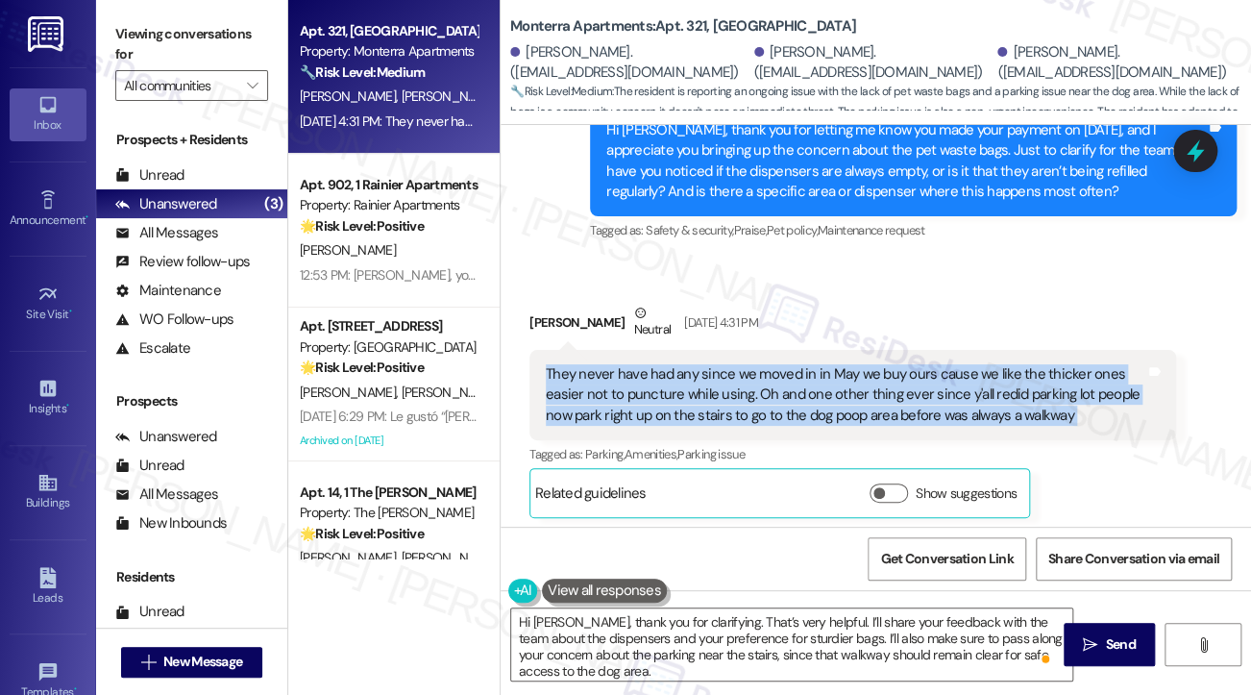
click at [753, 368] on div "They never have had any since we moved in in May we buy ours cause we like the …" at bounding box center [846, 395] width 600 height 62
click at [680, 406] on div "They never have had any since we moved in in May we buy ours cause we like the …" at bounding box center [846, 395] width 600 height 62
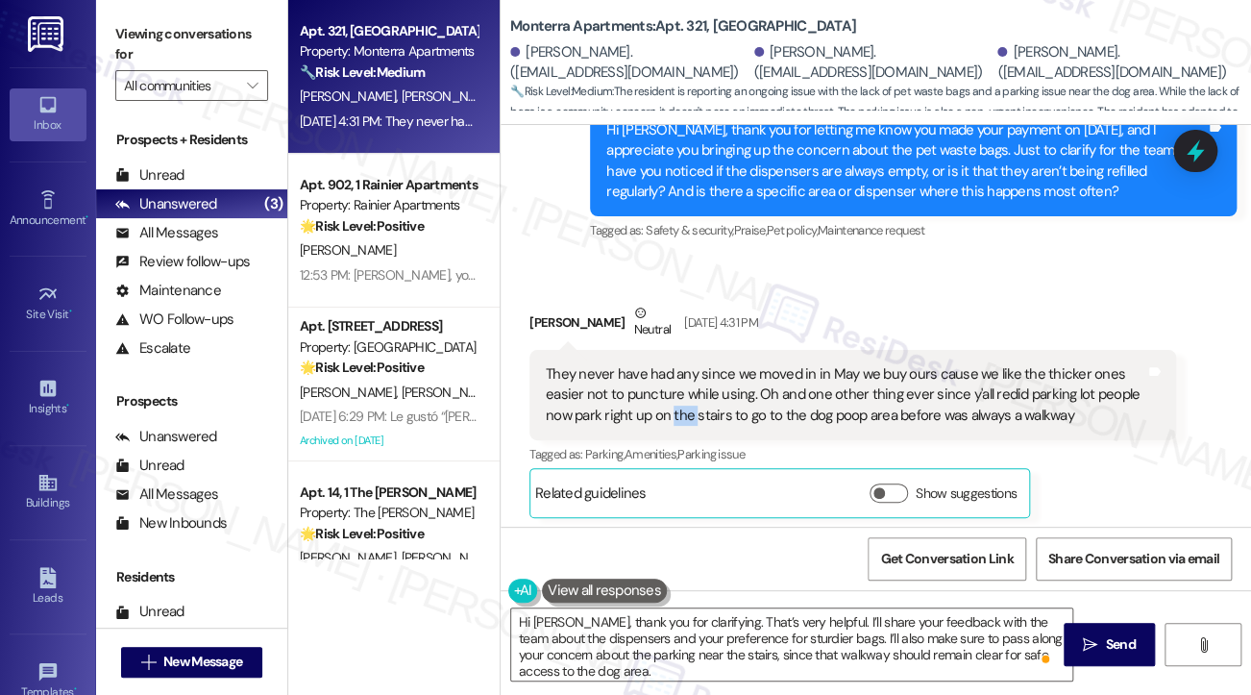
click at [680, 406] on div "They never have had any since we moved in in May we buy ours cause we like the …" at bounding box center [846, 395] width 600 height 62
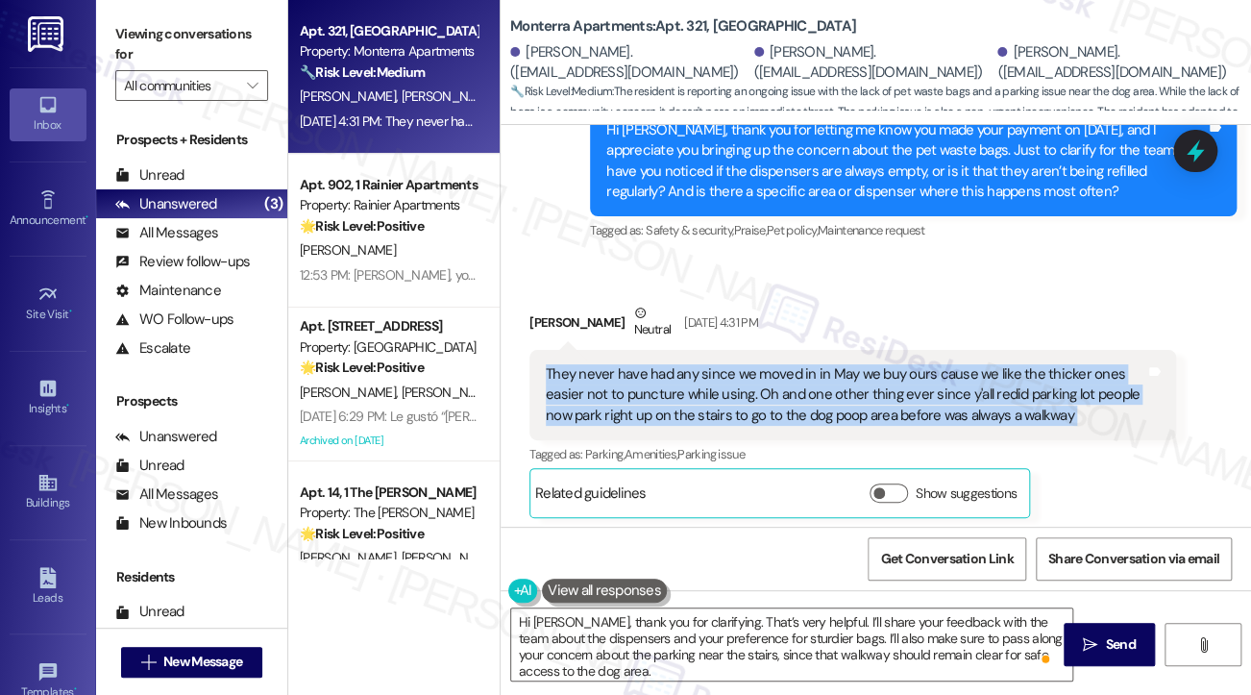
click at [680, 406] on div "They never have had any since we moved in in May we buy ours cause we like the …" at bounding box center [846, 395] width 600 height 62
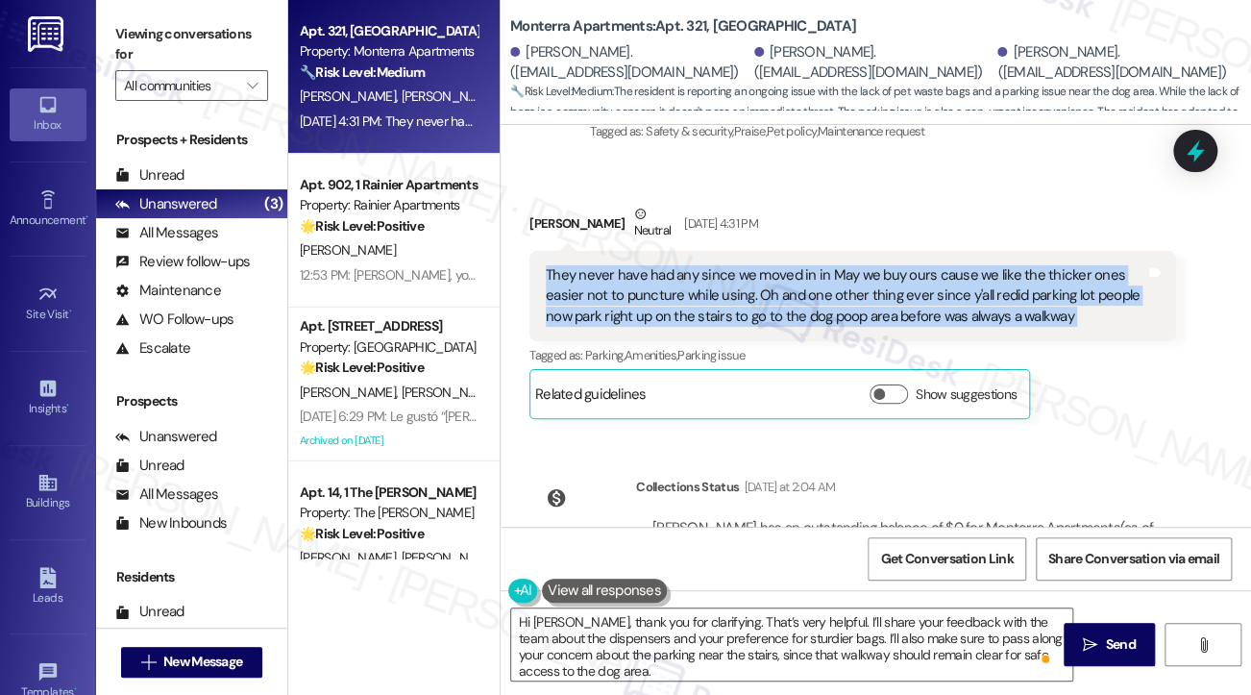
scroll to position [6256, 0]
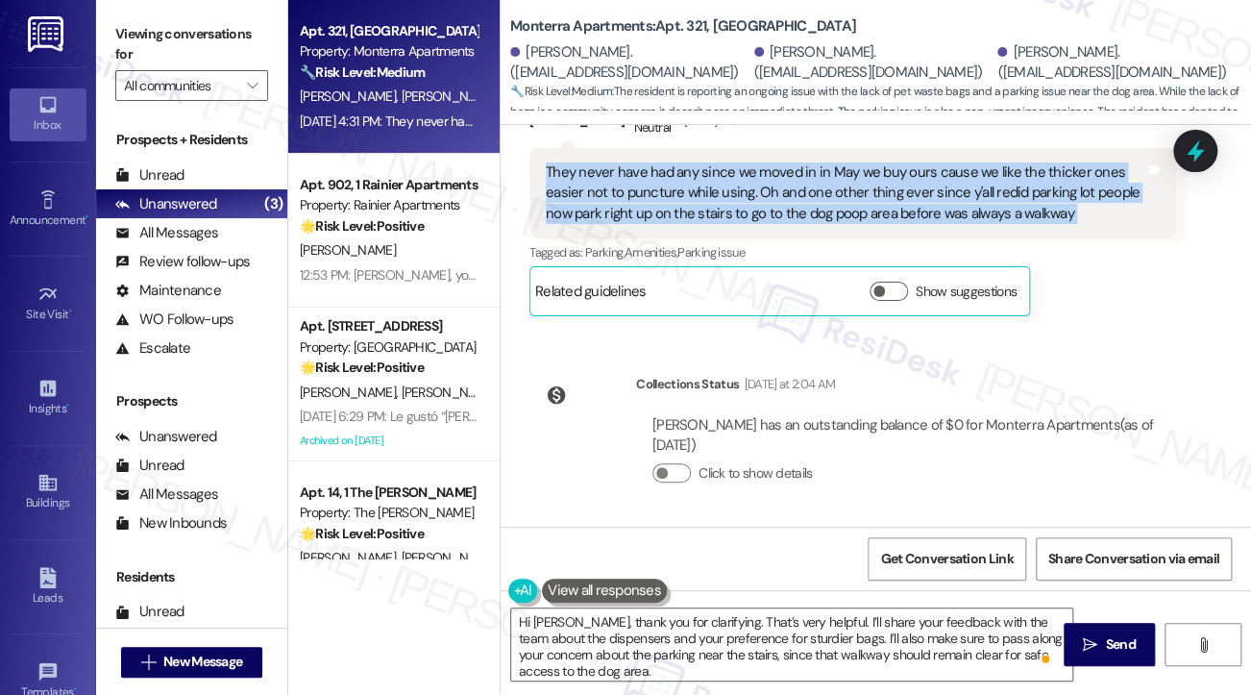
click at [674, 209] on div "They never have had any since we moved in in May we buy ours cause we like the …" at bounding box center [846, 193] width 600 height 62
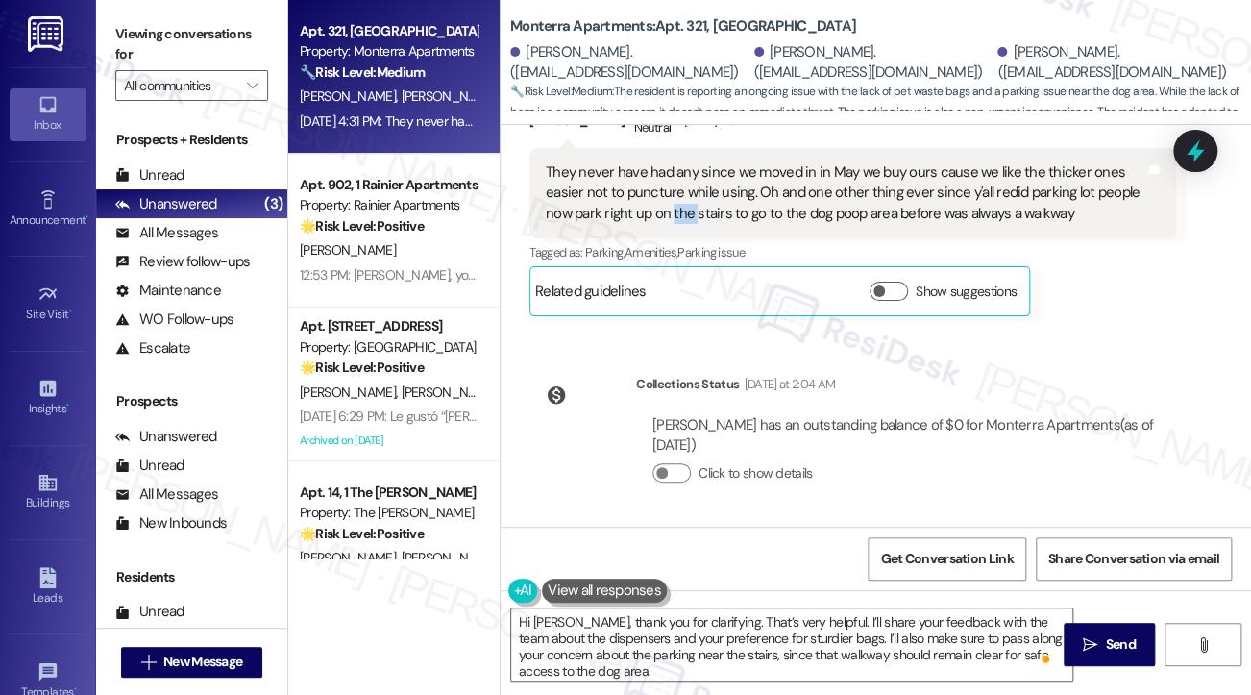
click at [674, 209] on div "They never have had any since we moved in in May we buy ours cause we like the …" at bounding box center [846, 193] width 600 height 62
click at [734, 195] on div "They never have had any since we moved in in May we buy ours cause we like the …" at bounding box center [846, 193] width 600 height 62
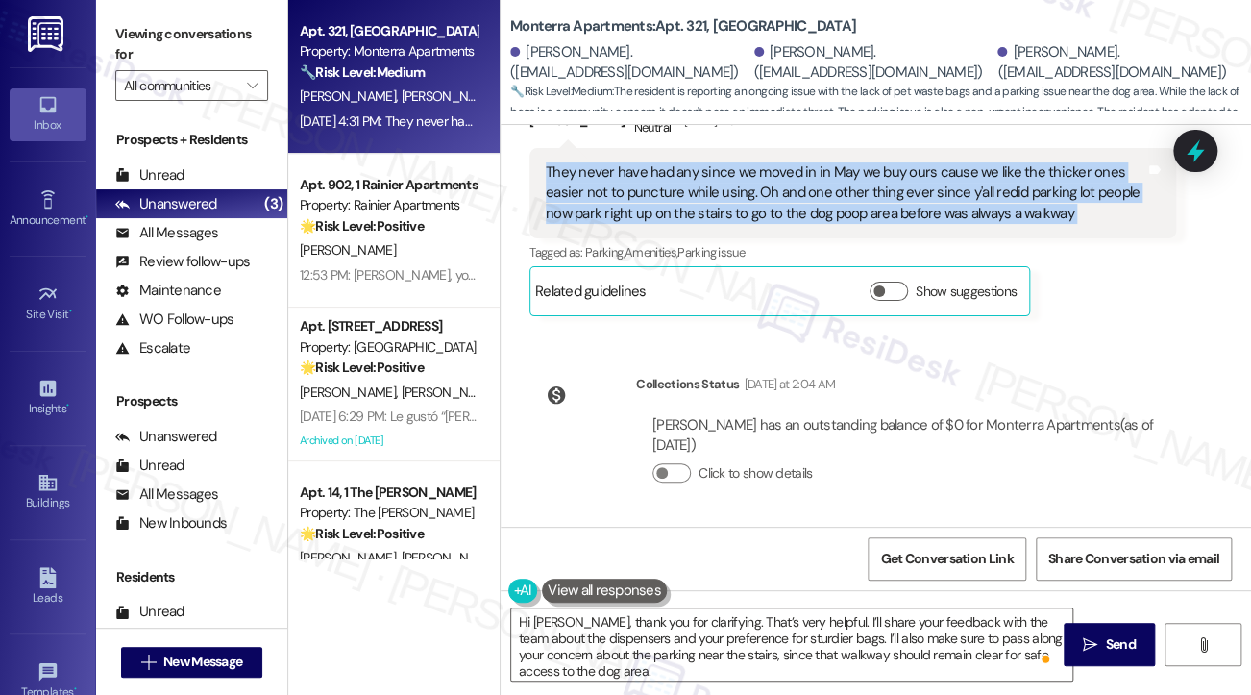
click at [734, 194] on div "They never have had any since we moved in in May we buy ours cause we like the …" at bounding box center [846, 193] width 600 height 62
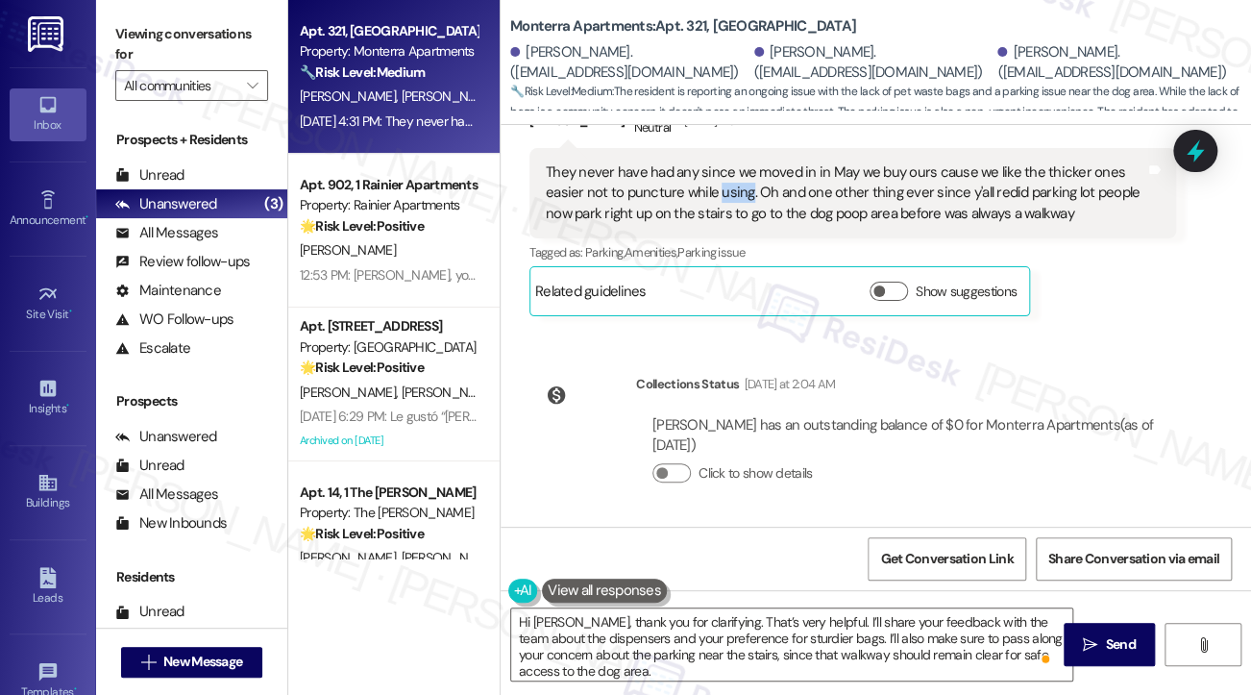
click at [734, 194] on div "They never have had any since we moved in in May we buy ours cause we like the …" at bounding box center [846, 193] width 600 height 62
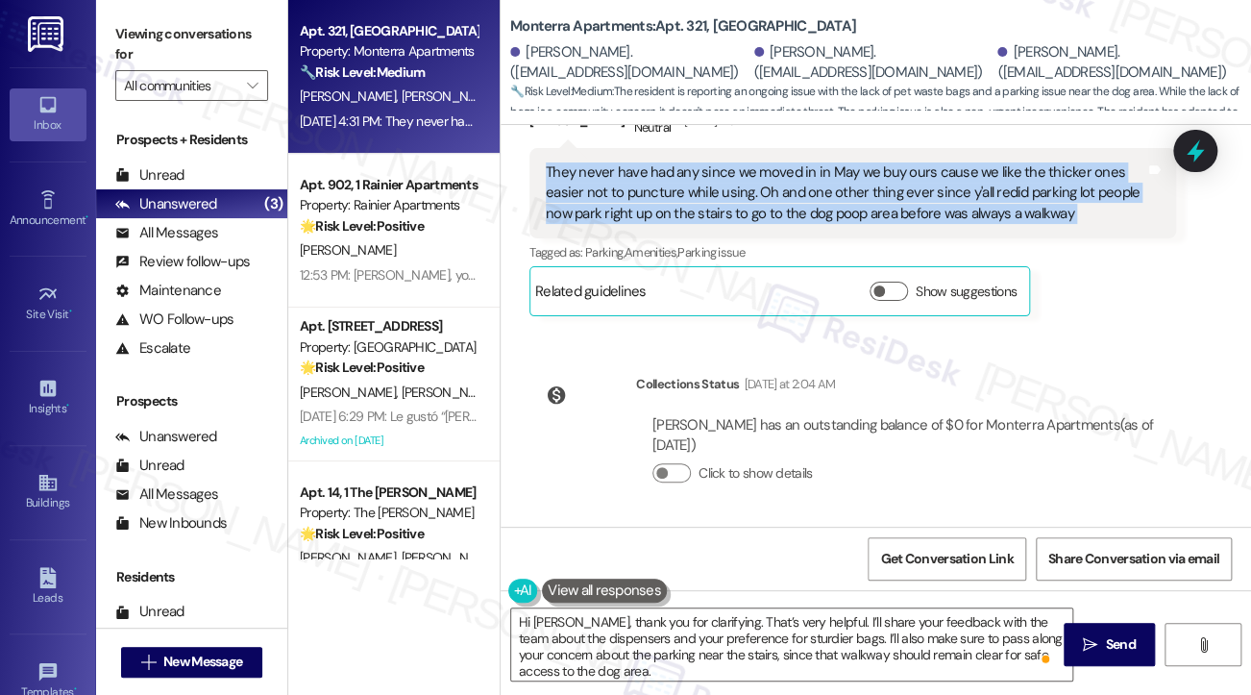
click at [734, 194] on div "They never have had any since we moved in in May we buy ours cause we like the …" at bounding box center [846, 193] width 600 height 62
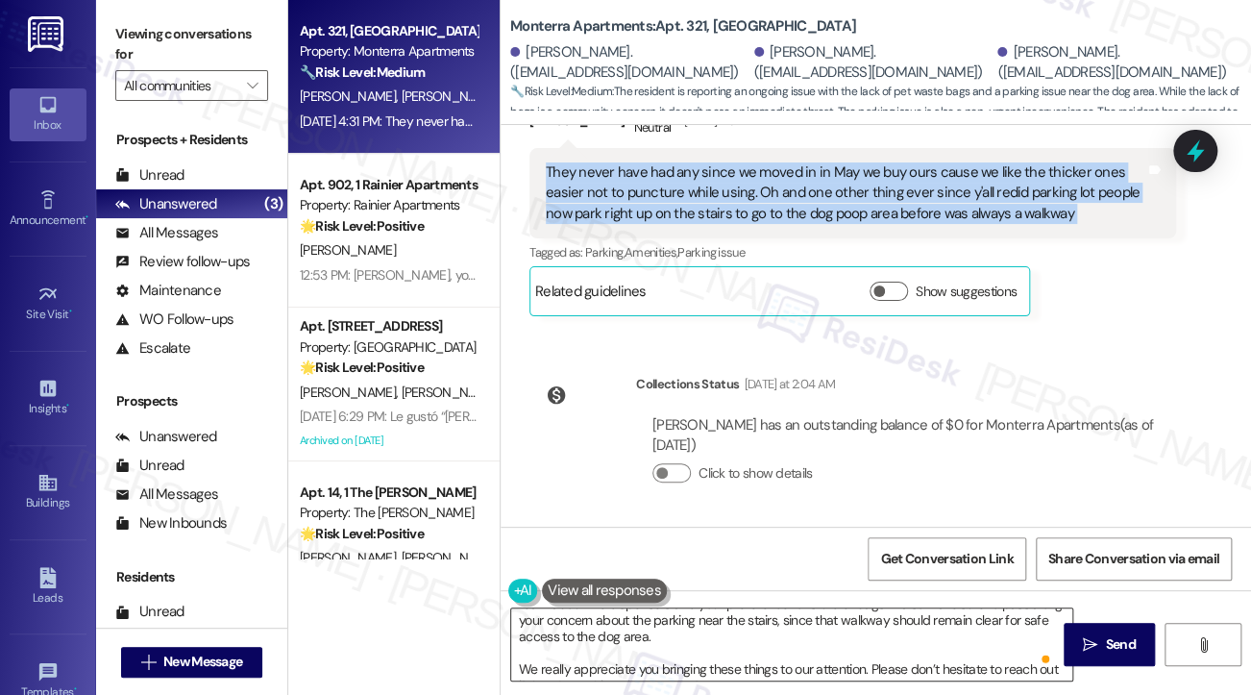
scroll to position [0, 0]
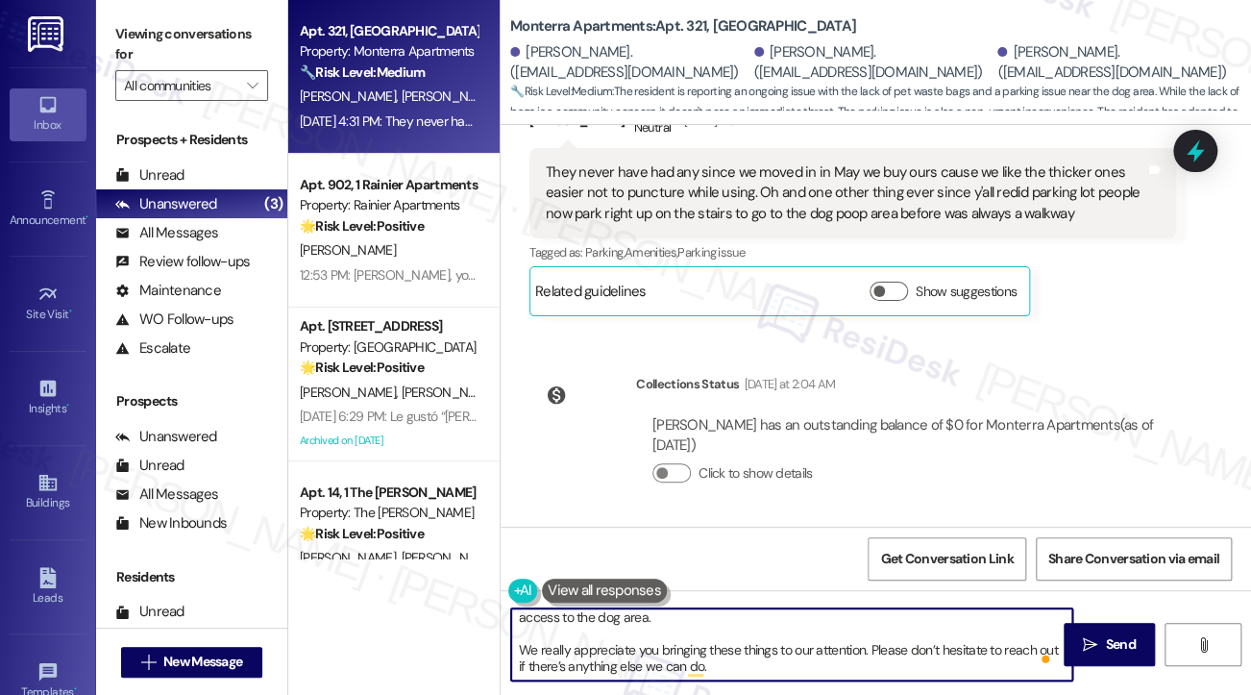
click at [555, 644] on textarea "Hi Donald, thank you for clarifying. That’s very helpful. I’ll share your feedb…" at bounding box center [791, 644] width 561 height 72
click at [526, 646] on textarea "Hi Donald, thank you for clarifying. That’s very helpful. I’ll share your feedb…" at bounding box center [791, 644] width 561 height 72
click at [519, 649] on textarea "Hi Donald, thank you for clarifying. That’s very helpful. I’ll share your feedb…" at bounding box center [791, 644] width 561 height 72
drag, startPoint x: 714, startPoint y: 665, endPoint x: 646, endPoint y: 666, distance: 68.2
click at [646, 666] on textarea "Hi Donald, thank you for clarifying. That’s very helpful. I’ll share your feedb…" at bounding box center [791, 644] width 561 height 72
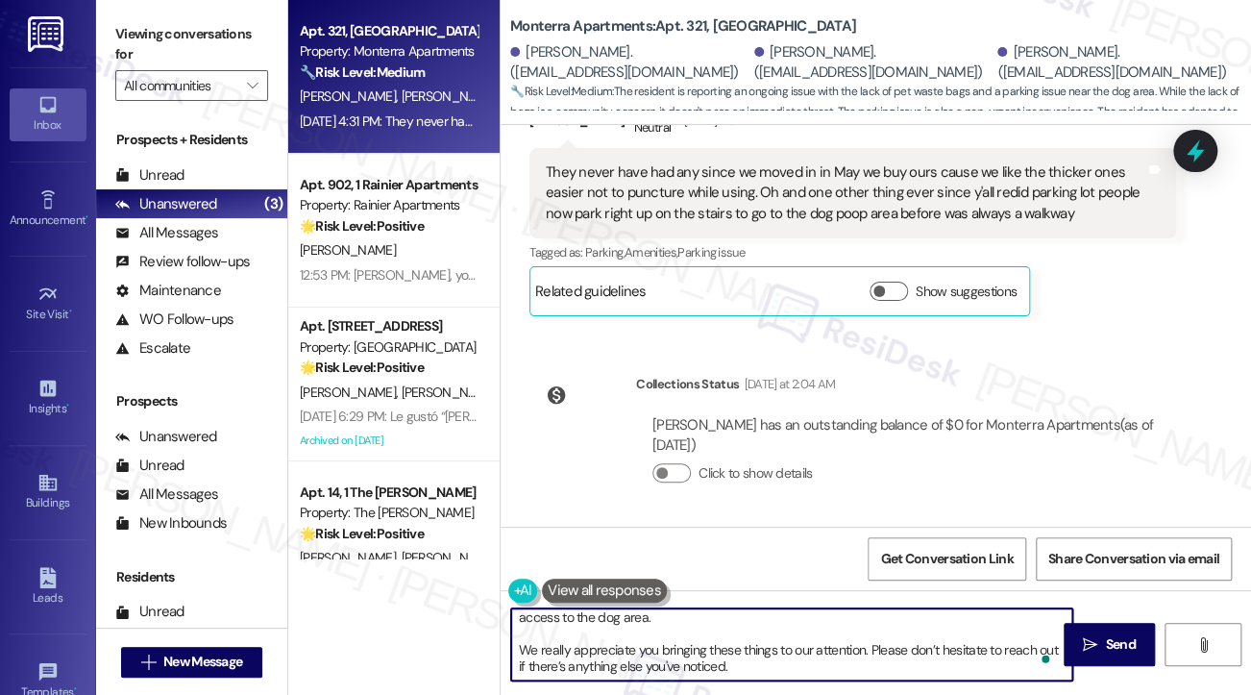
click at [555, 649] on textarea "Hi Donald, thank you for clarifying. That’s very helpful. I’ll share your feedb…" at bounding box center [791, 644] width 561 height 72
click at [714, 660] on textarea "Hi Donald, thank you for clarifying. That’s very helpful. I’ll share your feedb…" at bounding box center [791, 644] width 561 height 72
click at [719, 660] on textarea "Hi Donald, thank you for clarifying. That’s very helpful. I’ll share your feedb…" at bounding box center [791, 644] width 561 height 72
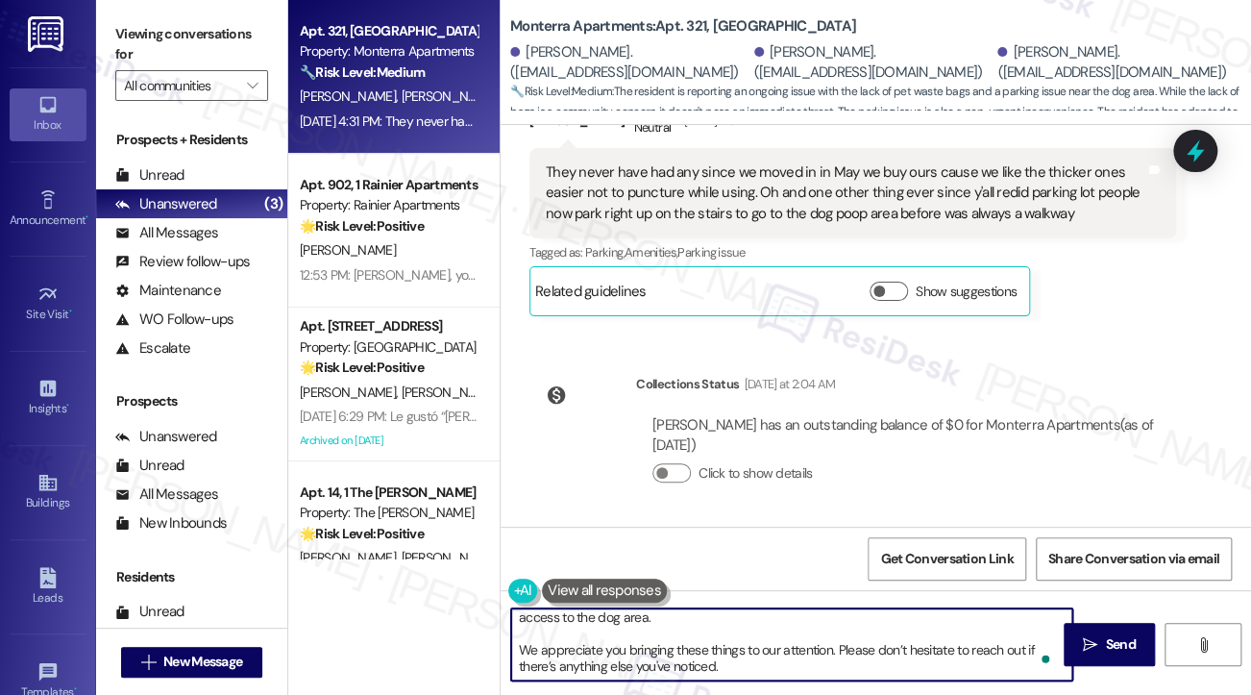
click at [801, 656] on textarea "Hi Donald, thank you for clarifying. That’s very helpful. I’ll share your feedb…" at bounding box center [791, 644] width 561 height 72
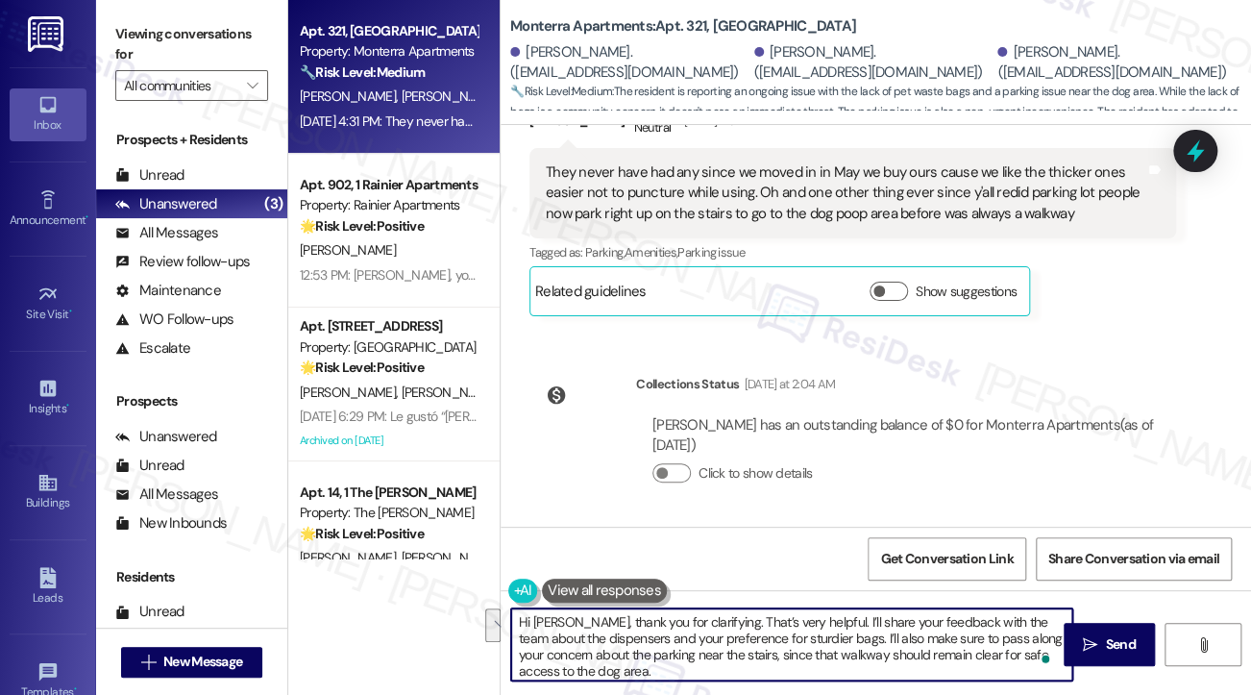
click at [764, 652] on textarea "Hi Donald, thank you for clarifying. That’s very helpful. I’ll share your feedb…" at bounding box center [791, 644] width 561 height 72
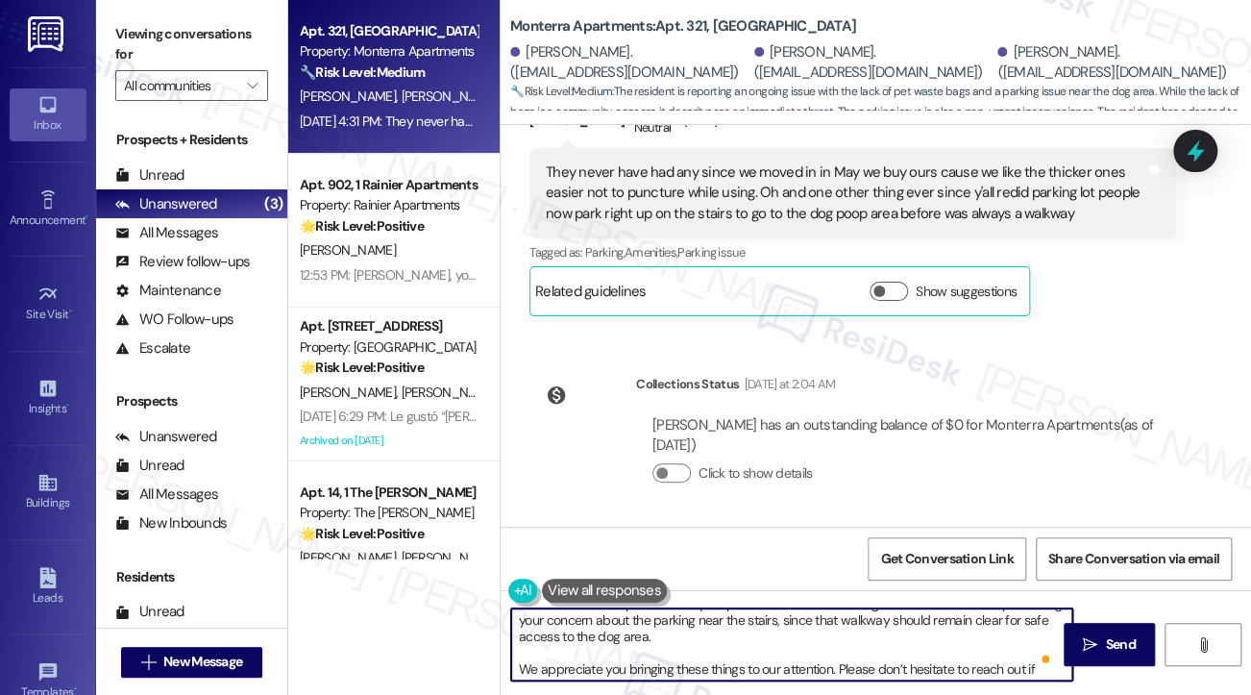
scroll to position [54, 0]
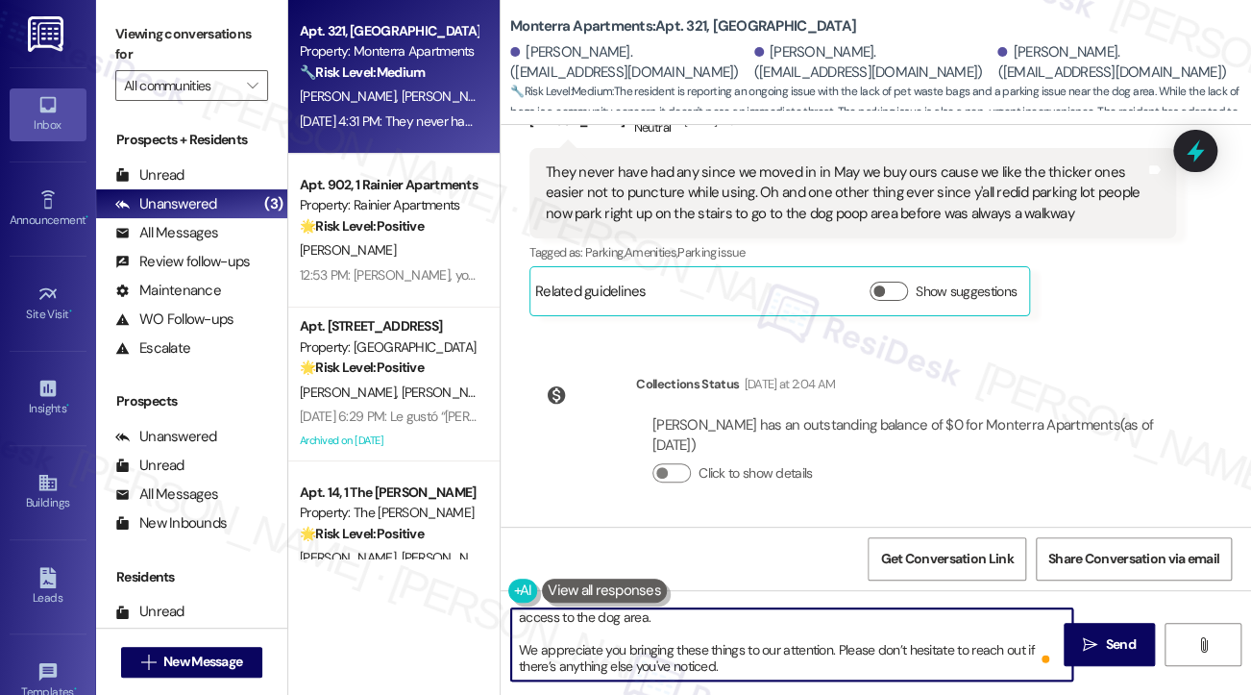
drag, startPoint x: 840, startPoint y: 649, endPoint x: 530, endPoint y: 655, distance: 310.5
click at [530, 655] on textarea "Hi Donald, thank you for clarifying. That’s very helpful. I’ll share your feedb…" at bounding box center [791, 644] width 561 height 72
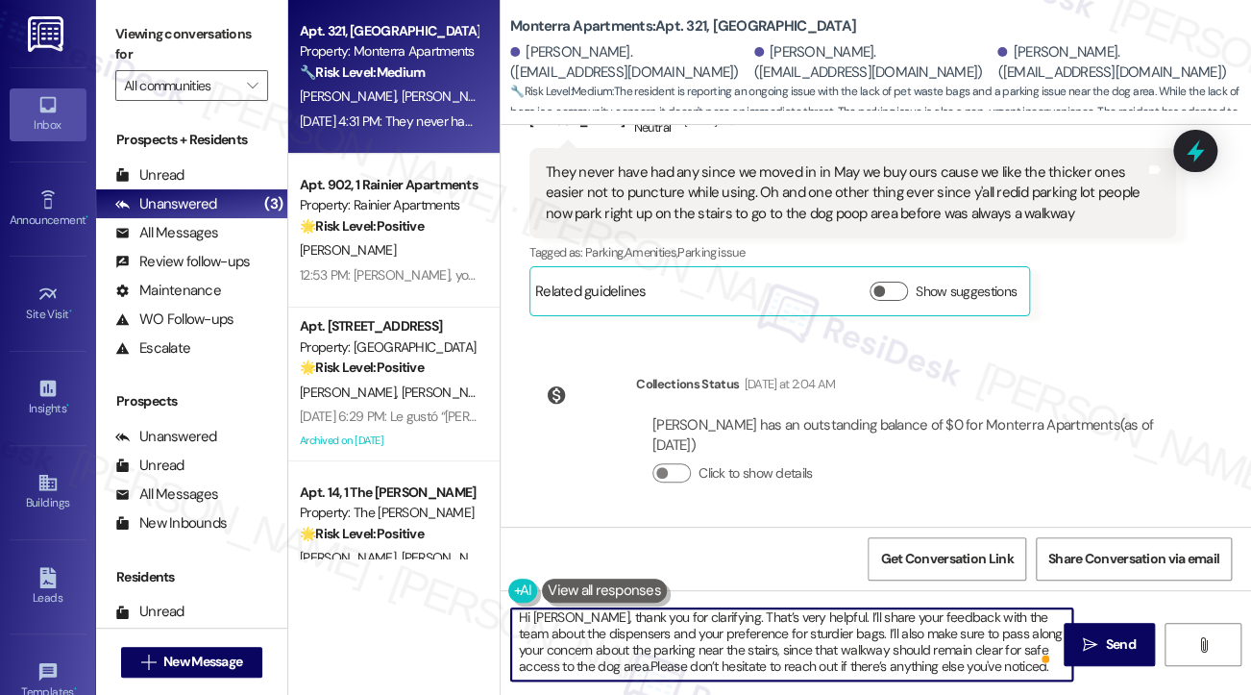
scroll to position [4, 0]
type textarea "Hi Donald, thank you for clarifying. That’s very helpful. I’ll share your feedb…"
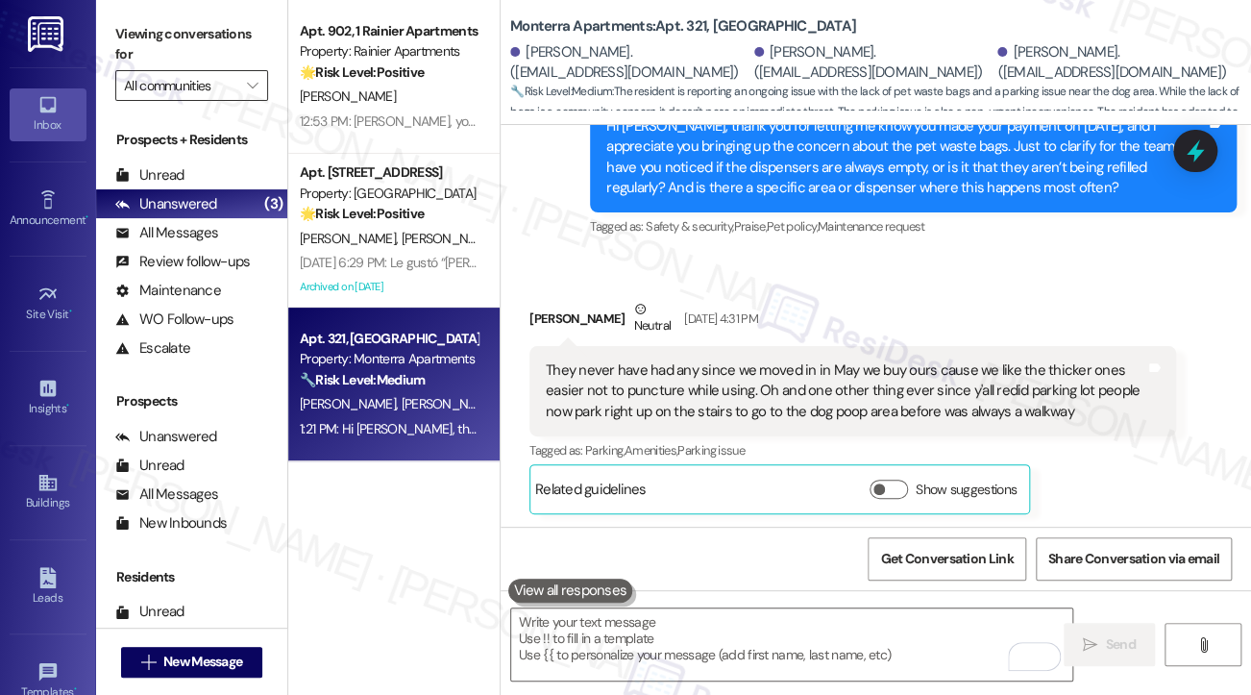
drag, startPoint x: 131, startPoint y: 51, endPoint x: 208, endPoint y: 79, distance: 81.8
click at [131, 51] on label "Viewing conversations for" at bounding box center [191, 44] width 153 height 51
click at [957, 378] on div "They never have had any since we moved in in May we buy ours cause we like the …" at bounding box center [846, 391] width 600 height 62
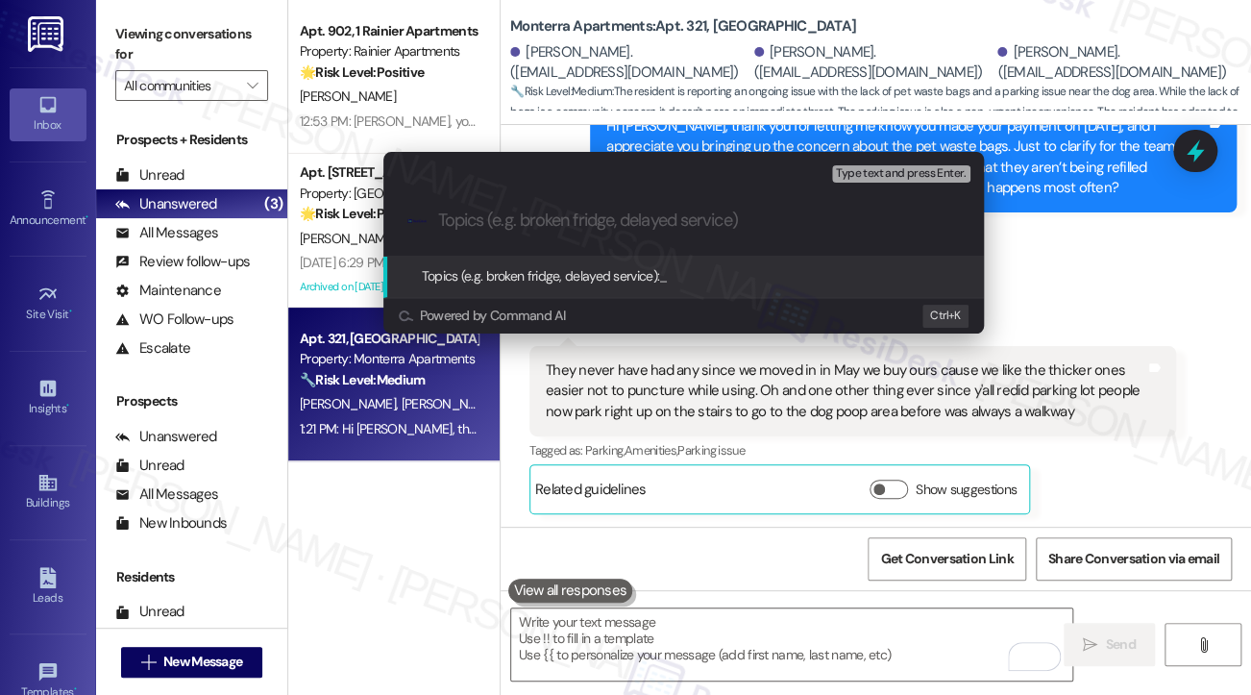
paste input "Follow-Up on Pet Waste Bags and Parking Walkway Concern"
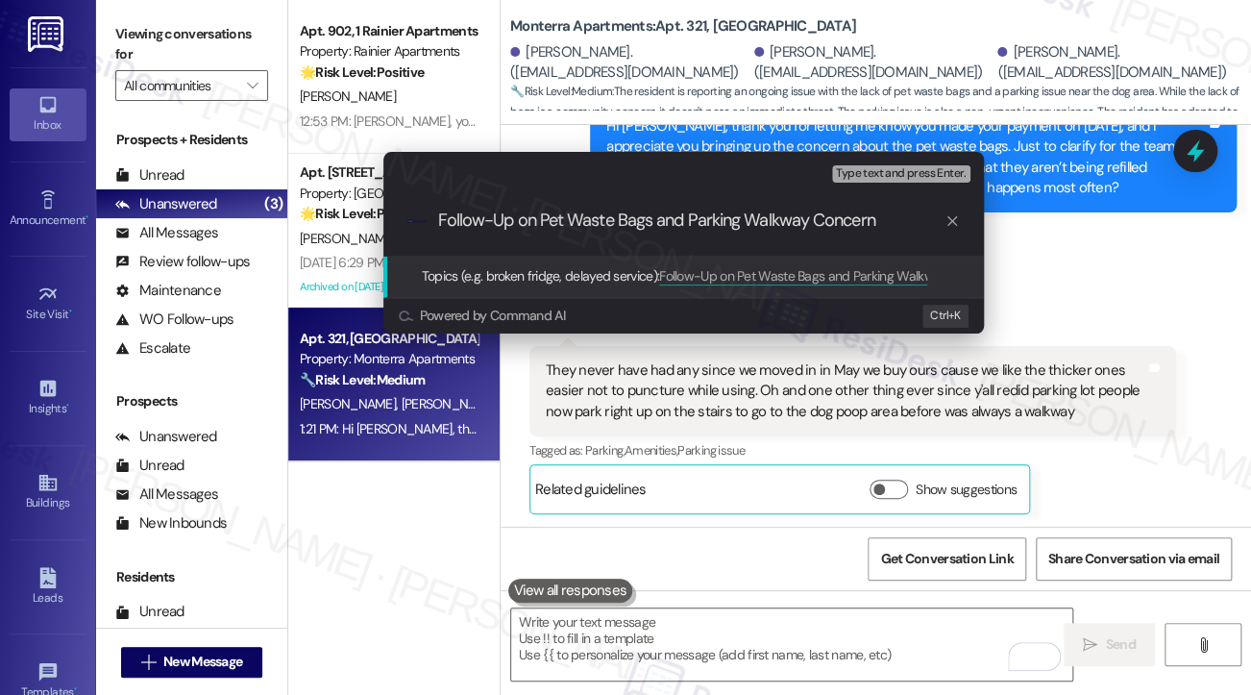
type input "Follow-Up on Pet Waste Bags and Parking Walkway Concern"
click at [715, 208] on div ".cls-1{fill:#0a055f;}.cls-2{fill:#0cc4c4;} resideskLogoBlueOrange Follow-Up on …" at bounding box center [683, 220] width 601 height 68
click at [713, 208] on div ".cls-1{fill:#0a055f;}.cls-2{fill:#0cc4c4;} resideskLogoBlueOrange Follow-Up on …" at bounding box center [683, 220] width 601 height 68
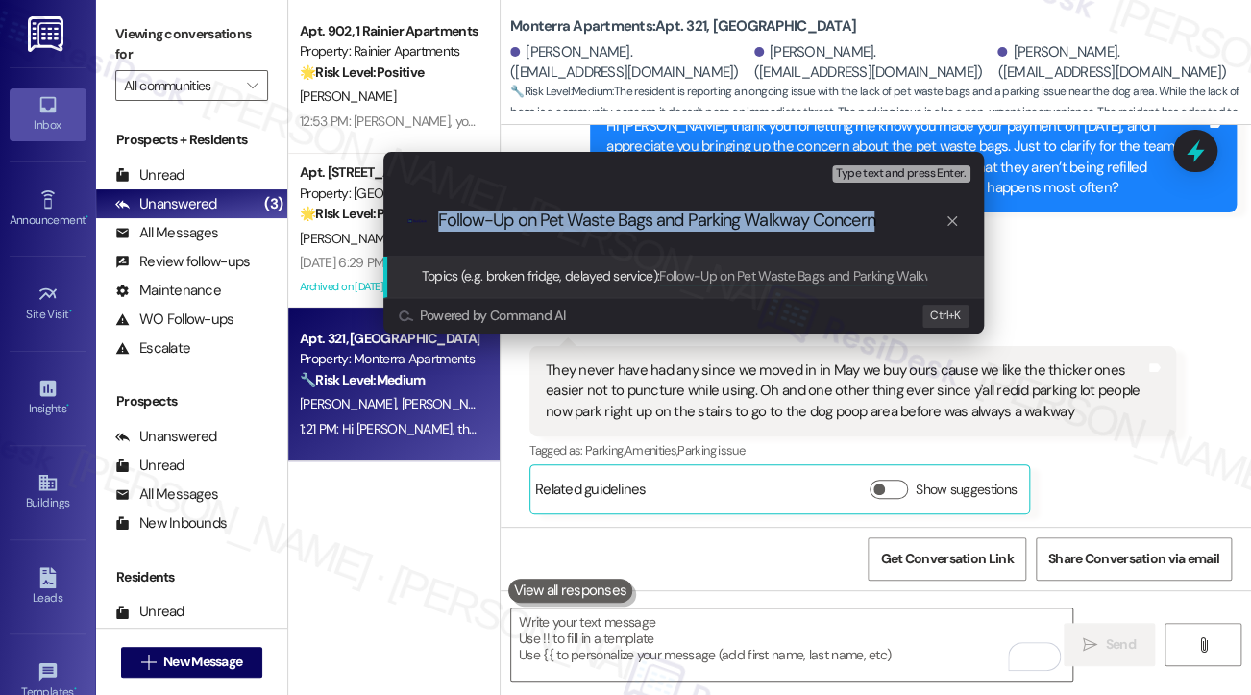
click at [713, 208] on div ".cls-1{fill:#0a055f;}.cls-2{fill:#0cc4c4;} resideskLogoBlueOrange Follow-Up on …" at bounding box center [683, 220] width 601 height 68
click at [876, 222] on input "Follow-Up on Pet Waste Bags and Parking Walkway Concern" at bounding box center [691, 220] width 507 height 20
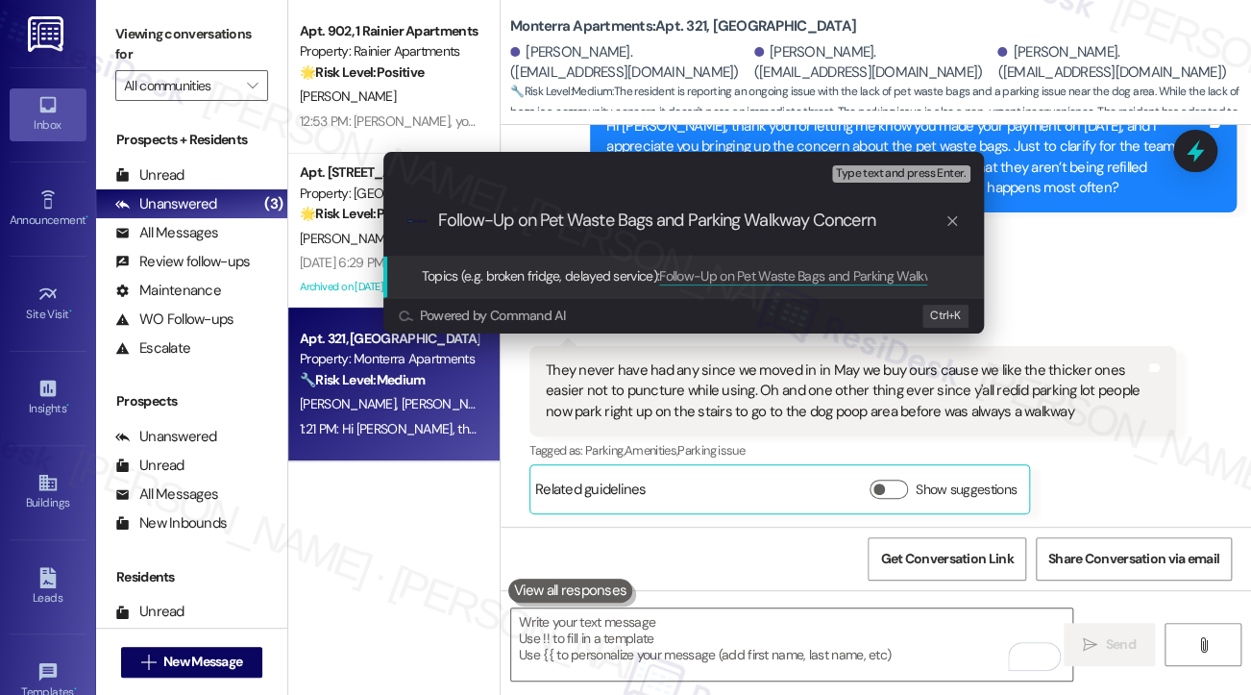
click at [876, 222] on input "Follow-Up on Pet Waste Bags and Parking Walkway Concern" at bounding box center [691, 220] width 507 height 20
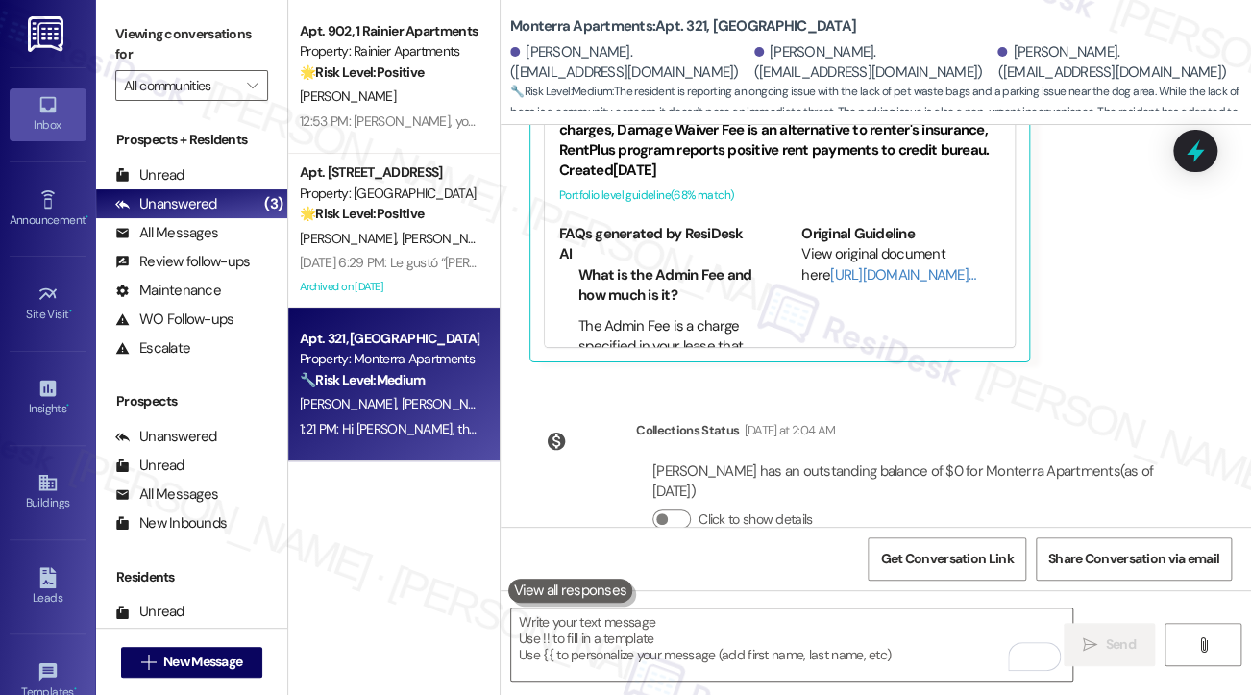
scroll to position [6759, 0]
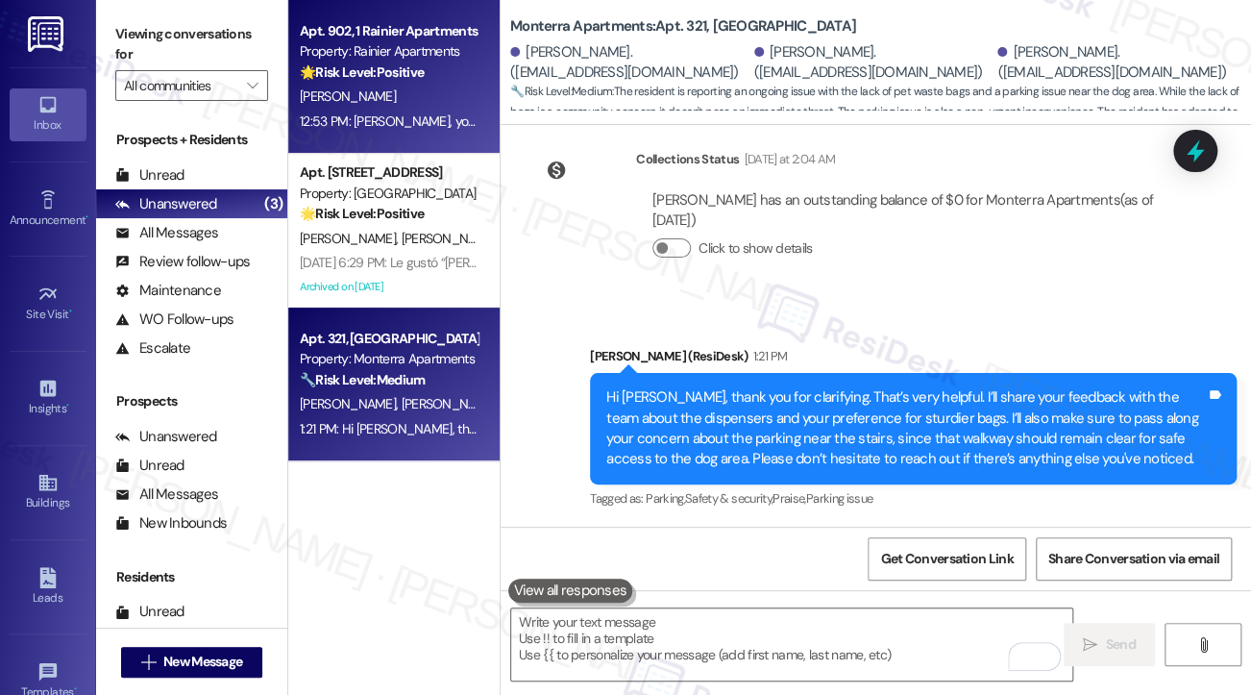
click at [383, 80] on strong "🌟 Risk Level: Positive" at bounding box center [362, 71] width 124 height 17
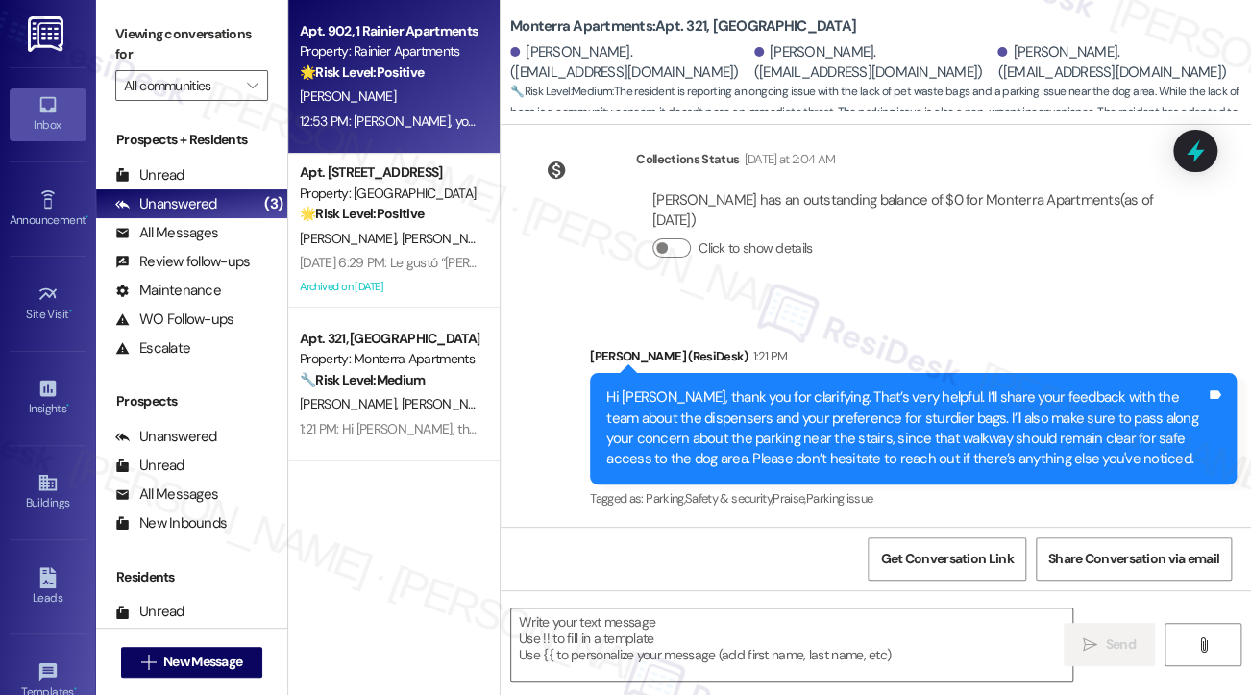
type textarea "Fetching suggested responses. Please feel free to read through the conversation…"
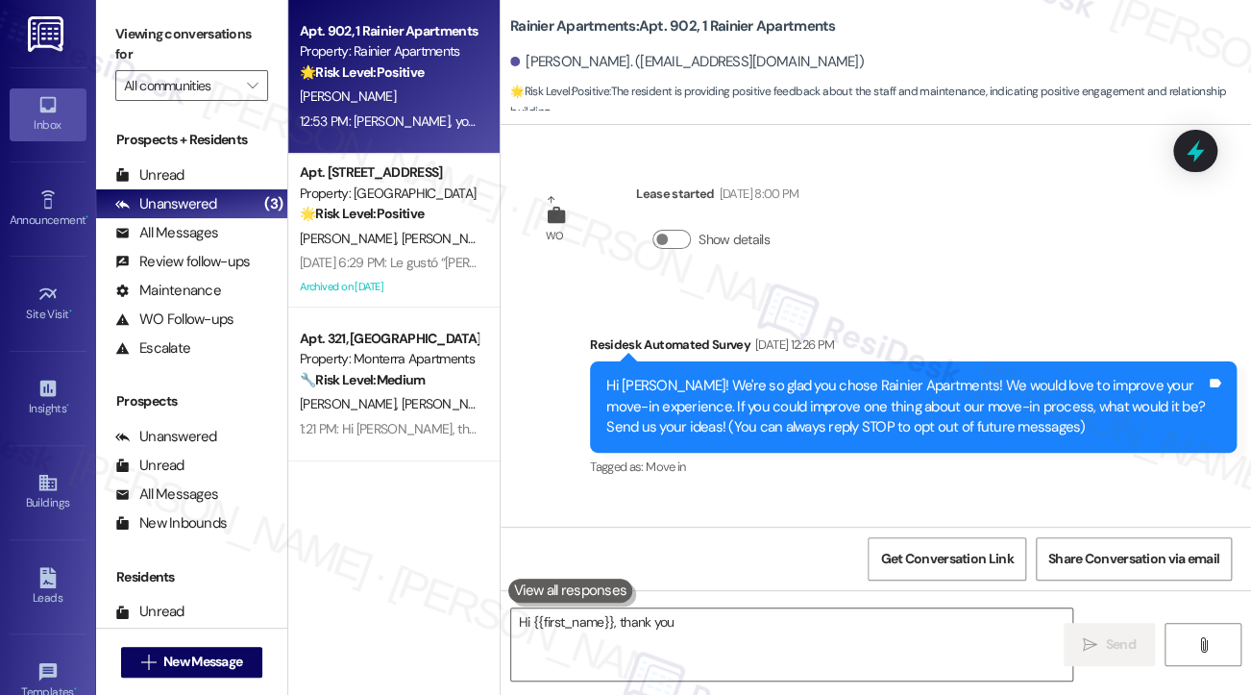
scroll to position [4345, 0]
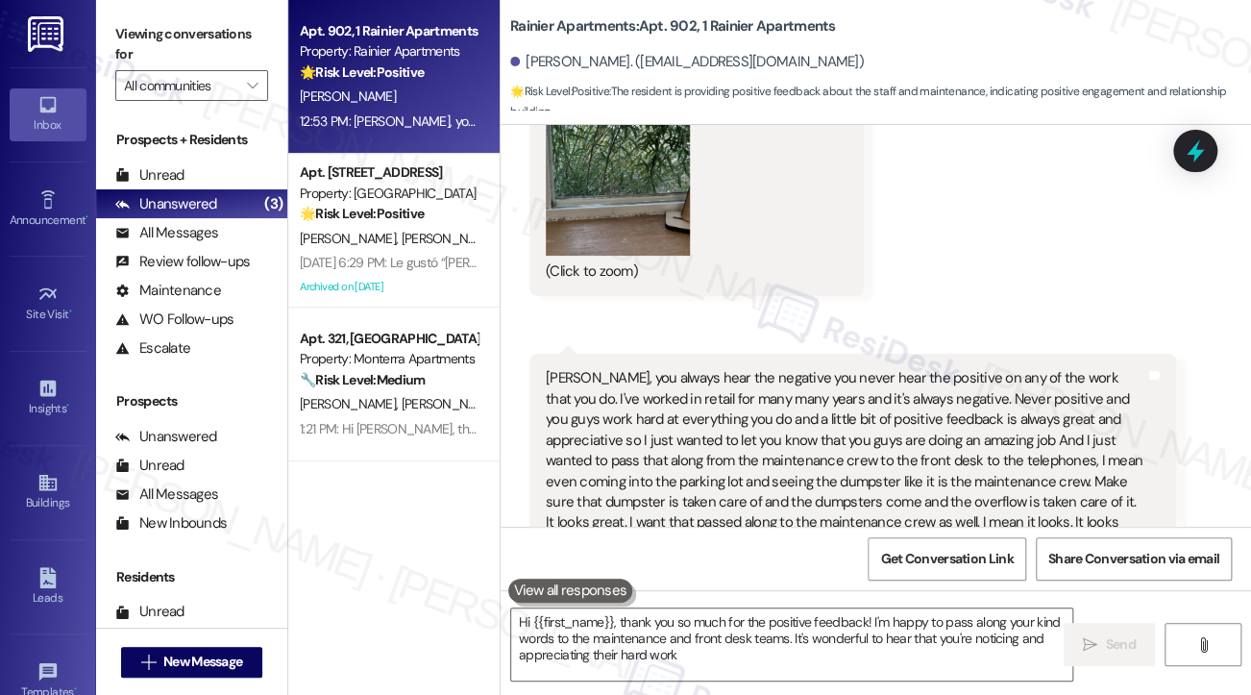
type textarea "Hi {{first_name}}, thank you so much for the positive feedback! I'm happy to pa…"
click at [659, 368] on div "Sarah, you always hear the negative you never hear the positive on any of the w…" at bounding box center [846, 460] width 600 height 185
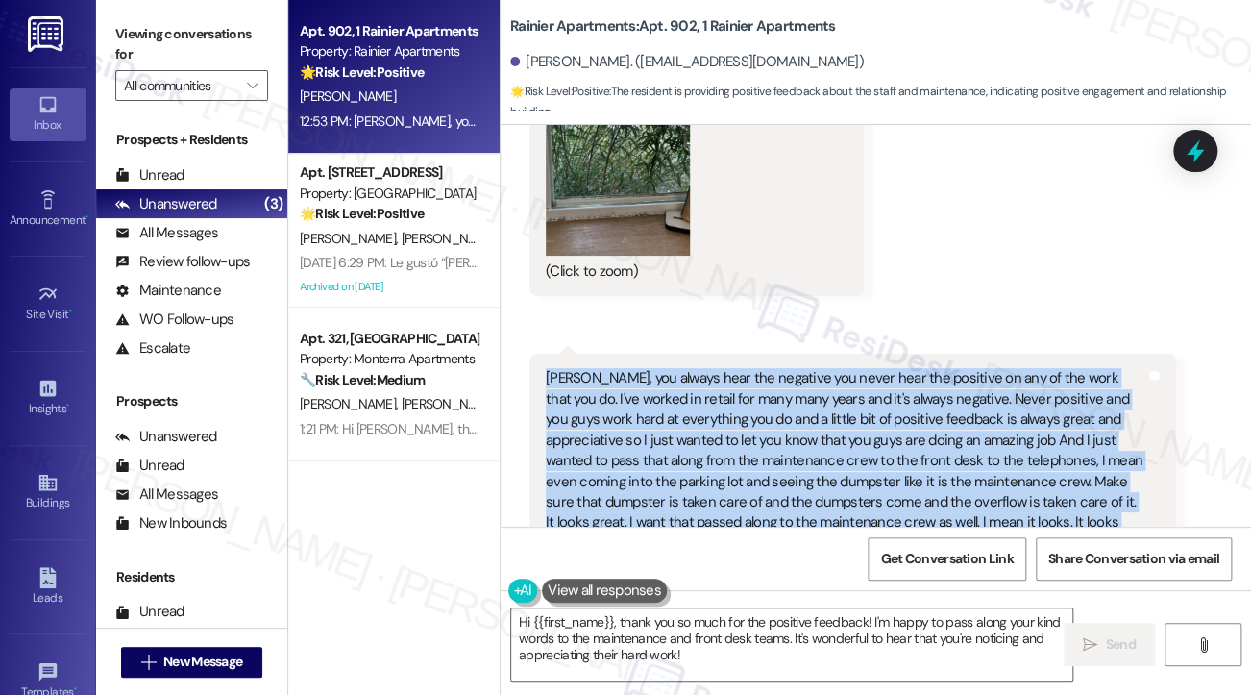
click at [659, 368] on div "Sarah, you always hear the negative you never hear the positive on any of the w…" at bounding box center [846, 460] width 600 height 185
copy div "Sarah, you always hear the negative you never hear the positive on any of the w…"
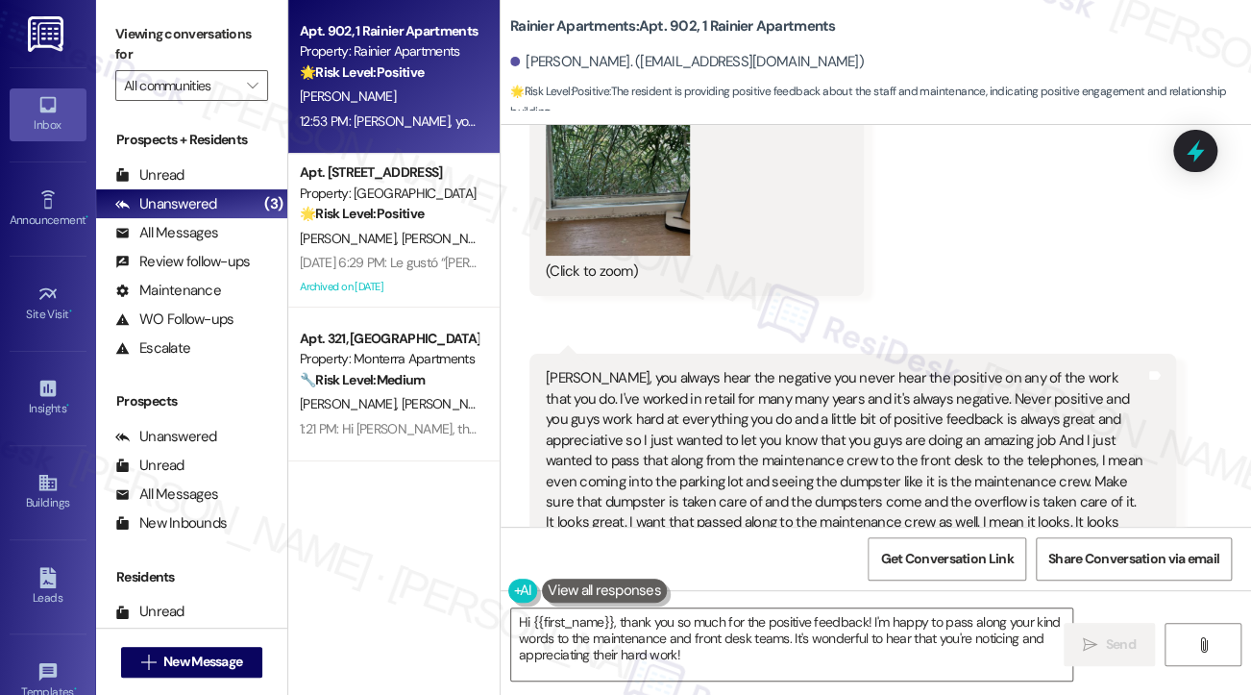
click at [115, 9] on div "Viewing conversations for All communities " at bounding box center [191, 60] width 191 height 120
